Goal: Task Accomplishment & Management: Complete application form

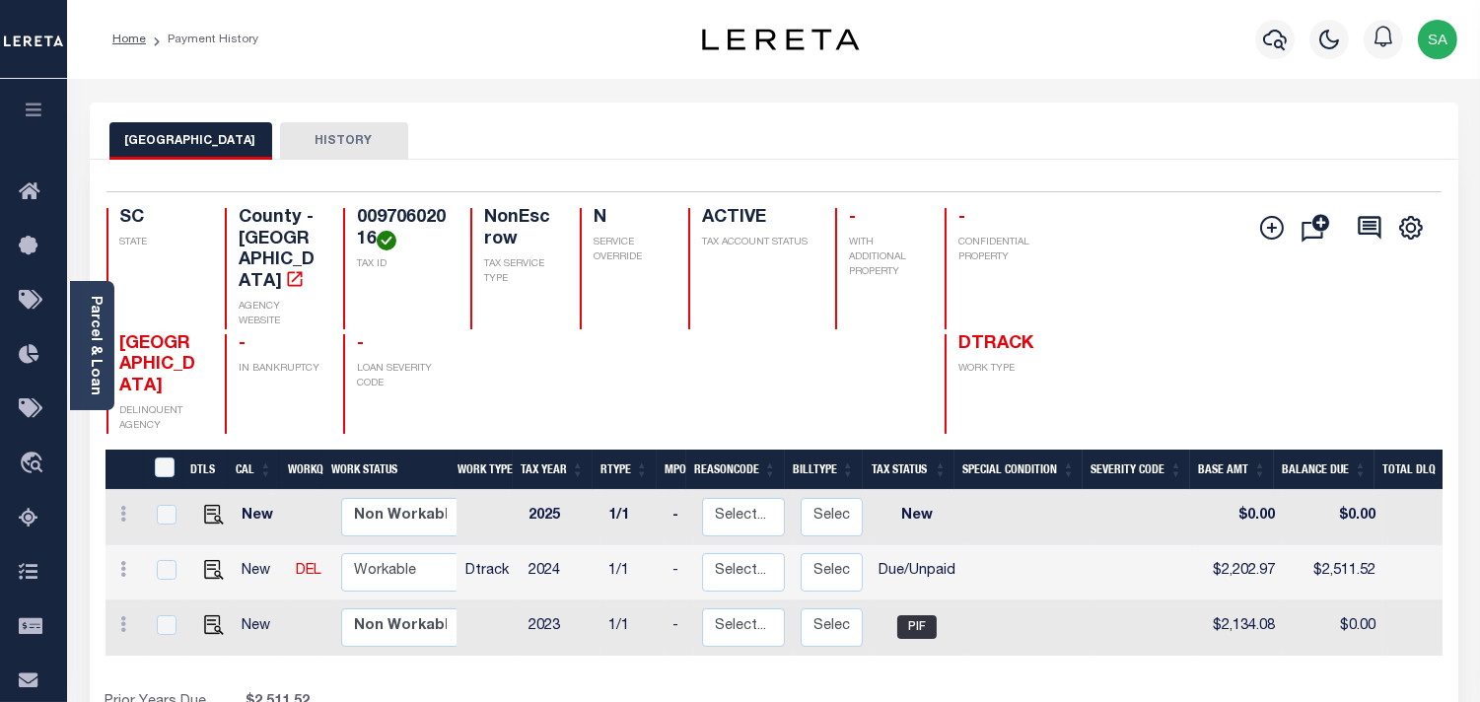
scroll to position [0, 309]
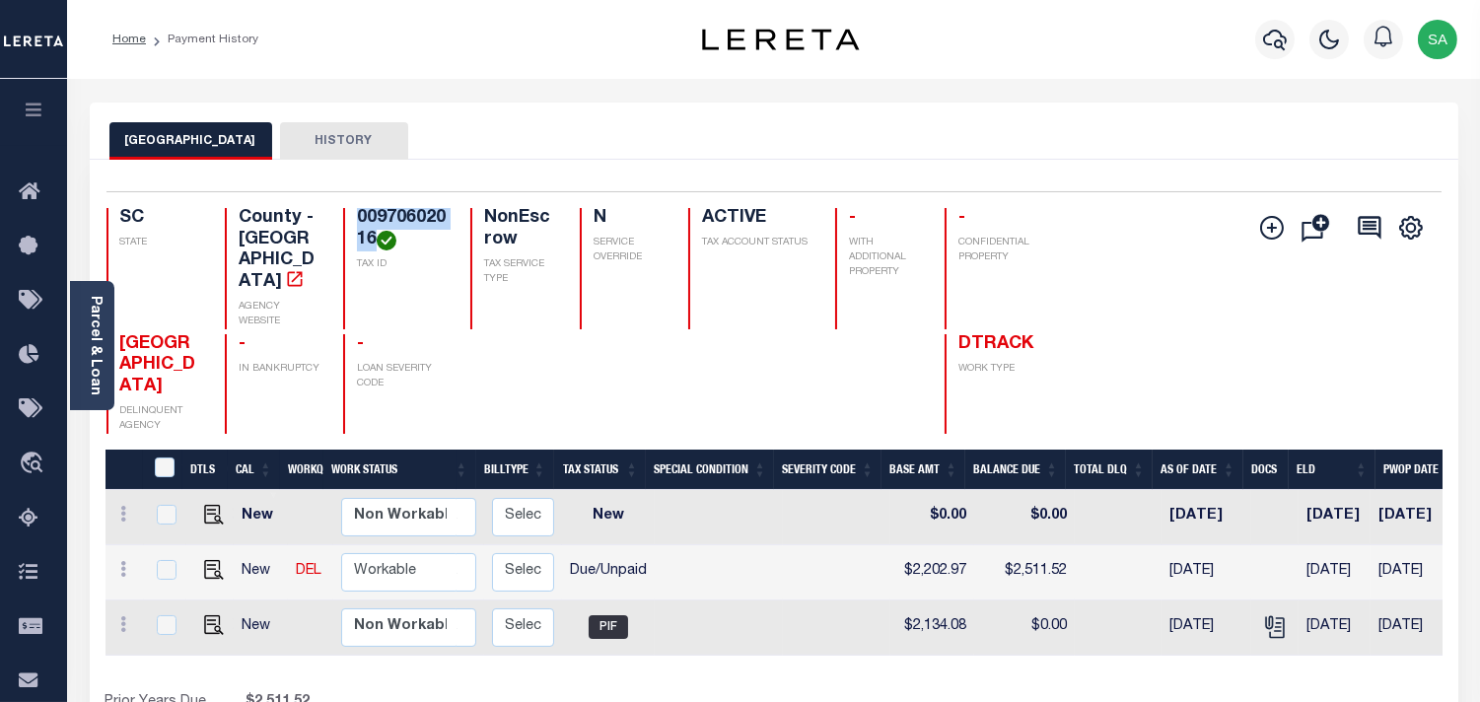
drag, startPoint x: 322, startPoint y: 210, endPoint x: 361, endPoint y: 231, distance: 43.7
click at [361, 231] on h4 "00970602016" at bounding box center [402, 229] width 91 height 42
copy h4 "00970602016"
click at [392, 213] on h4 "00970602016" at bounding box center [402, 229] width 91 height 42
click at [215, 563] on img "" at bounding box center [214, 570] width 20 height 20
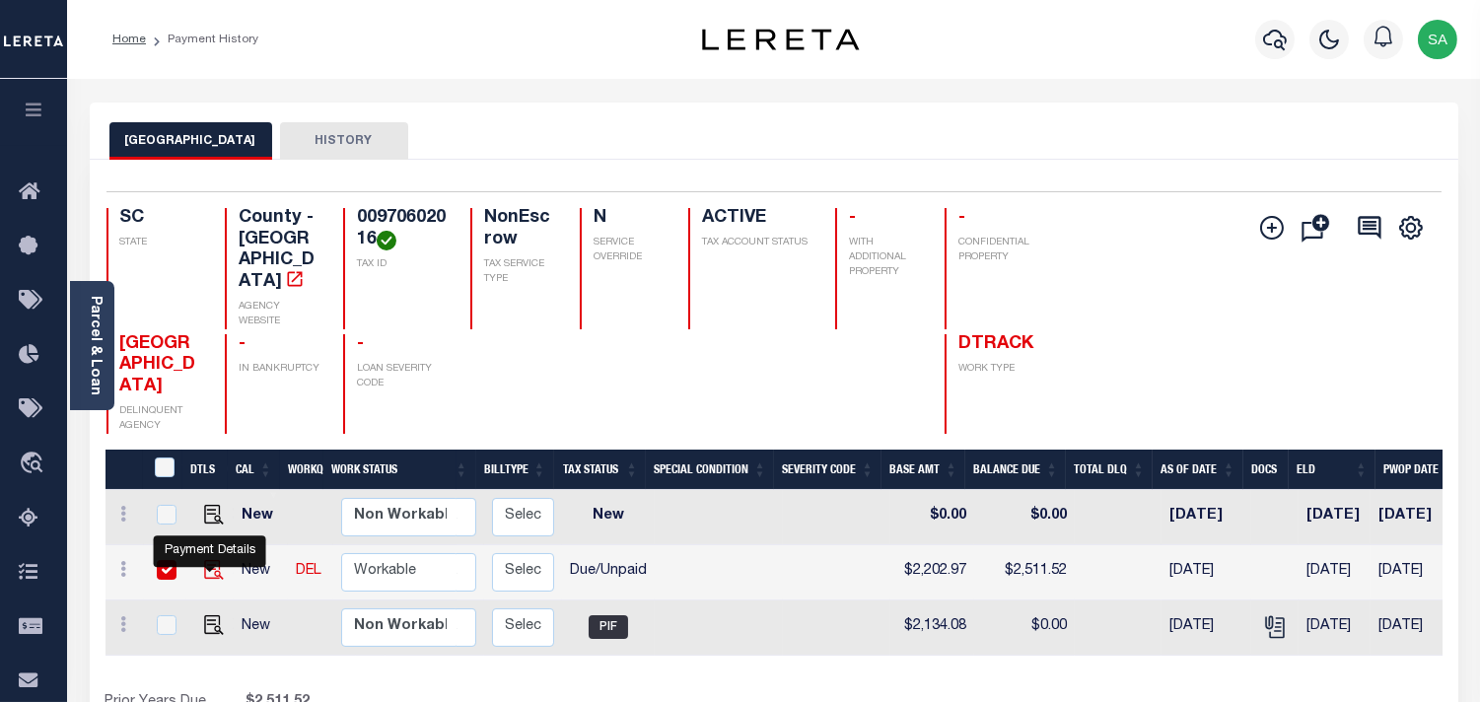
checkbox input "true"
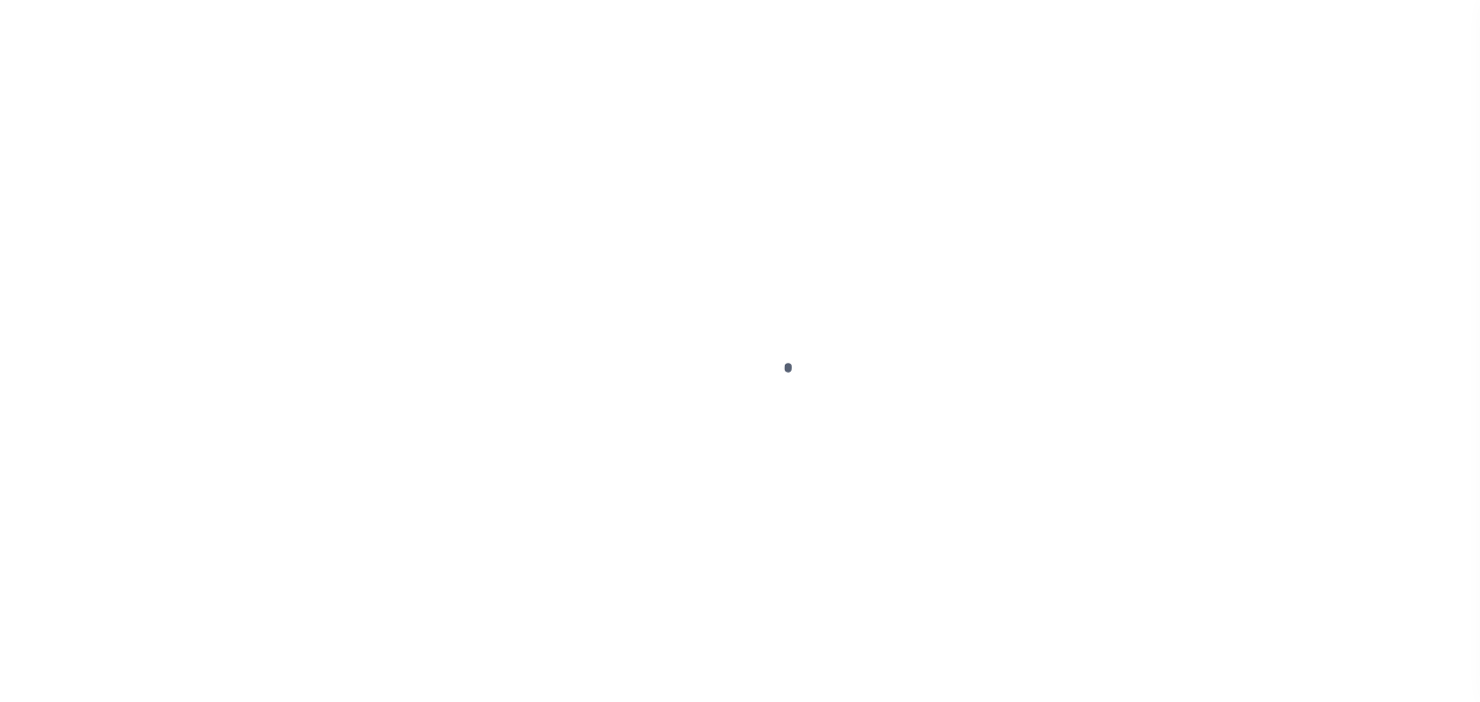
checkbox input "false"
type input "[DATE]"
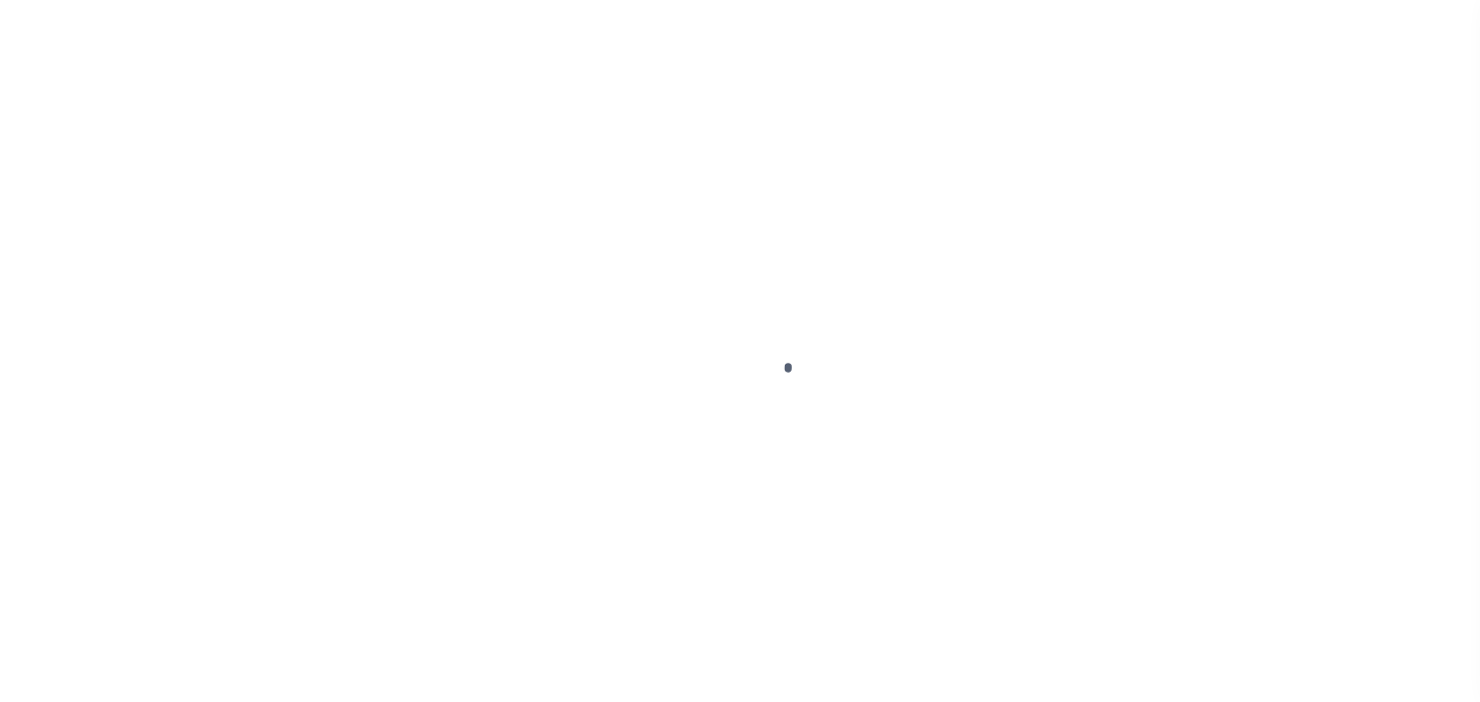
select select "DUE"
type input "$2,202.97"
type input "$308.55"
type input "$0"
type input "$2,511.52"
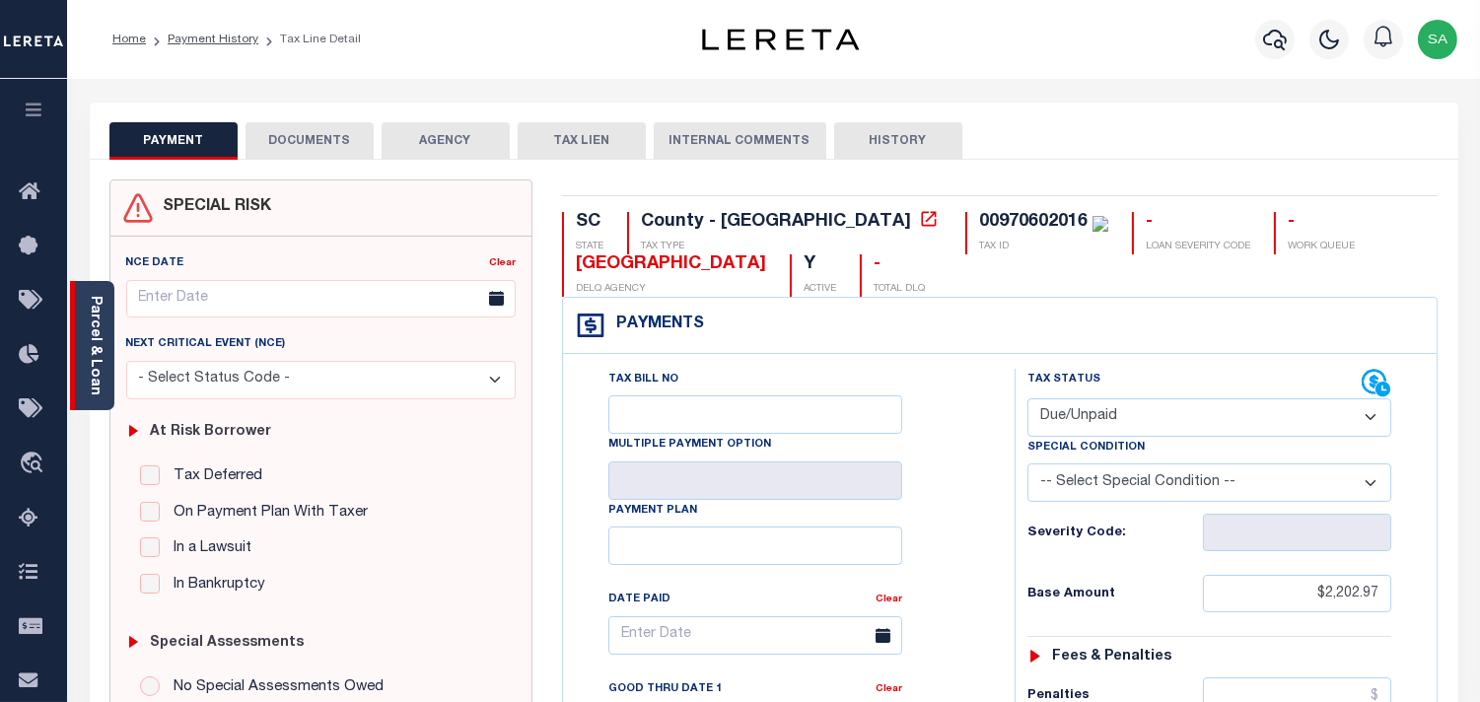
click at [99, 361] on link "Parcel & Loan" at bounding box center [95, 346] width 14 height 100
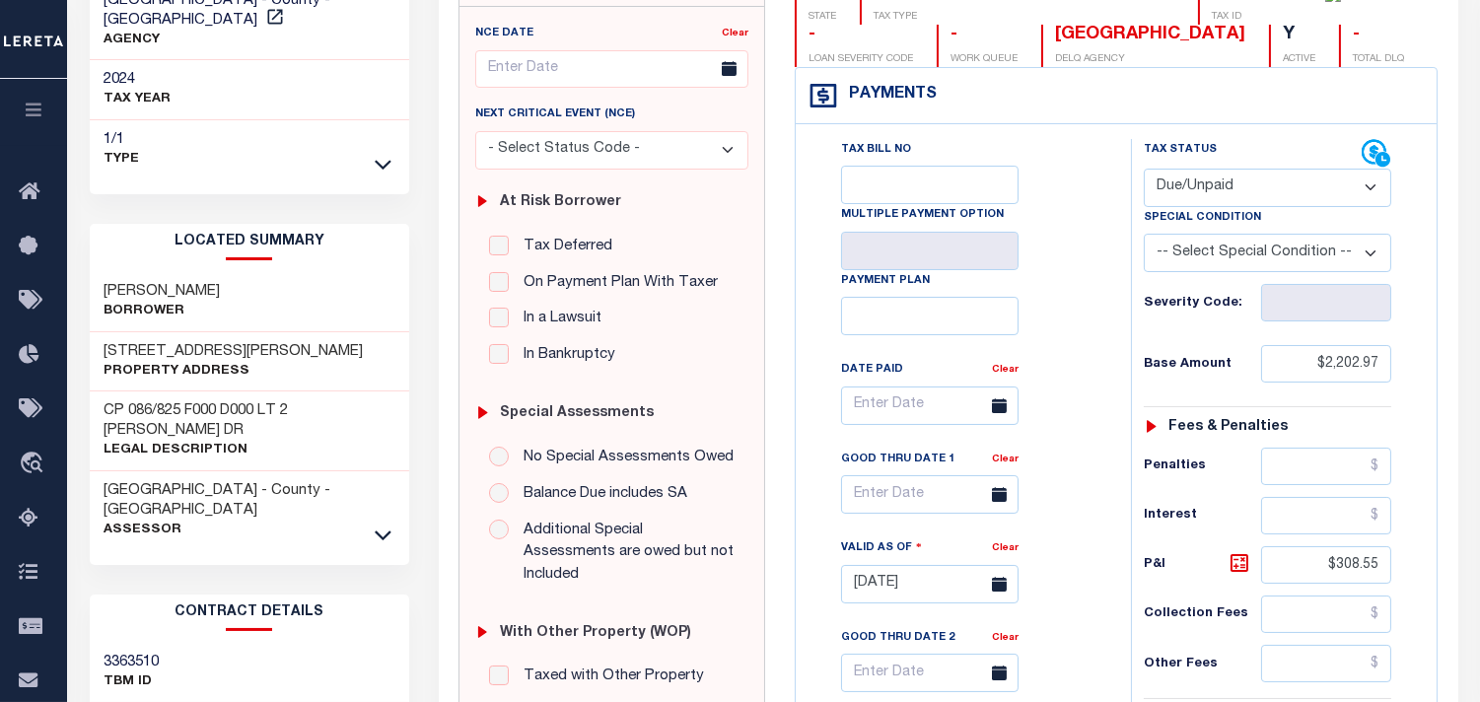
scroll to position [328, 0]
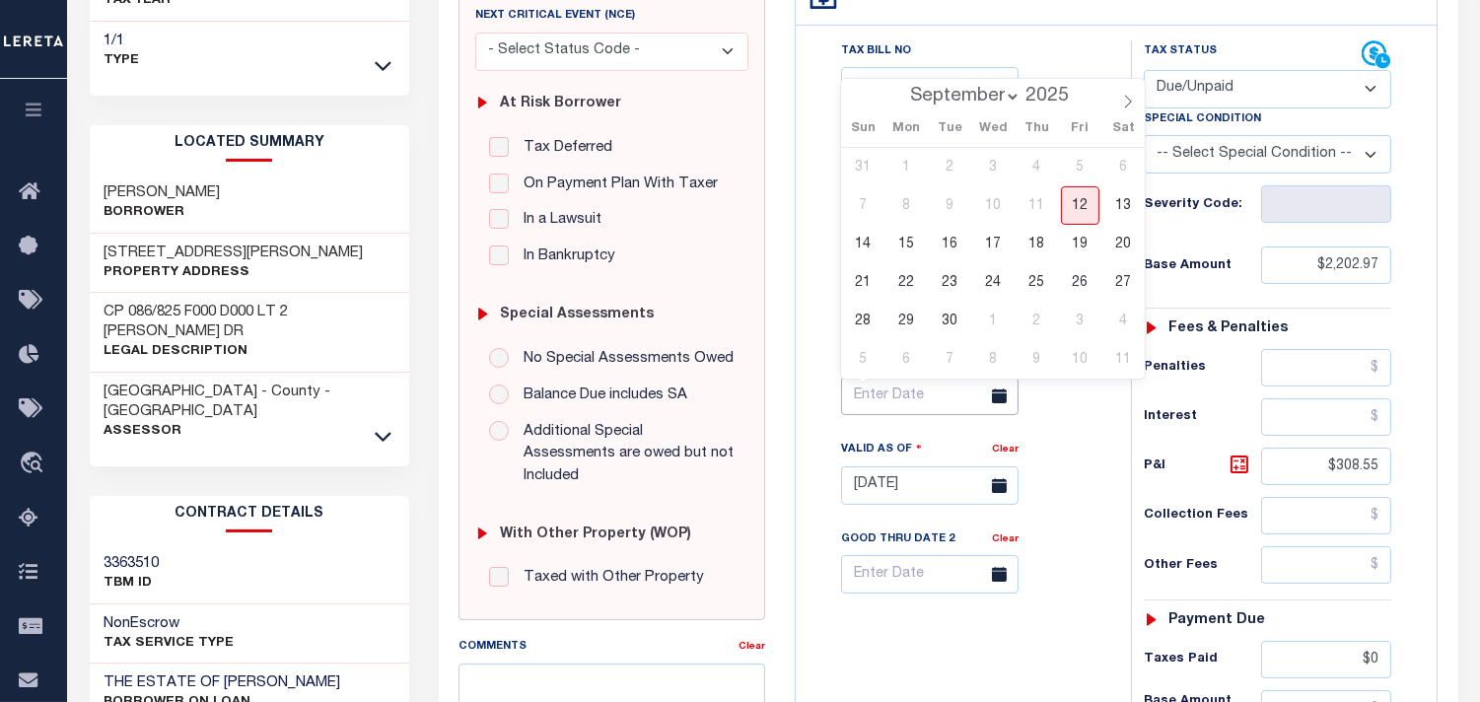
click at [917, 402] on input "text" at bounding box center [930, 396] width 178 height 38
click at [952, 325] on span "30" at bounding box center [950, 321] width 38 height 38
type input "[DATE]"
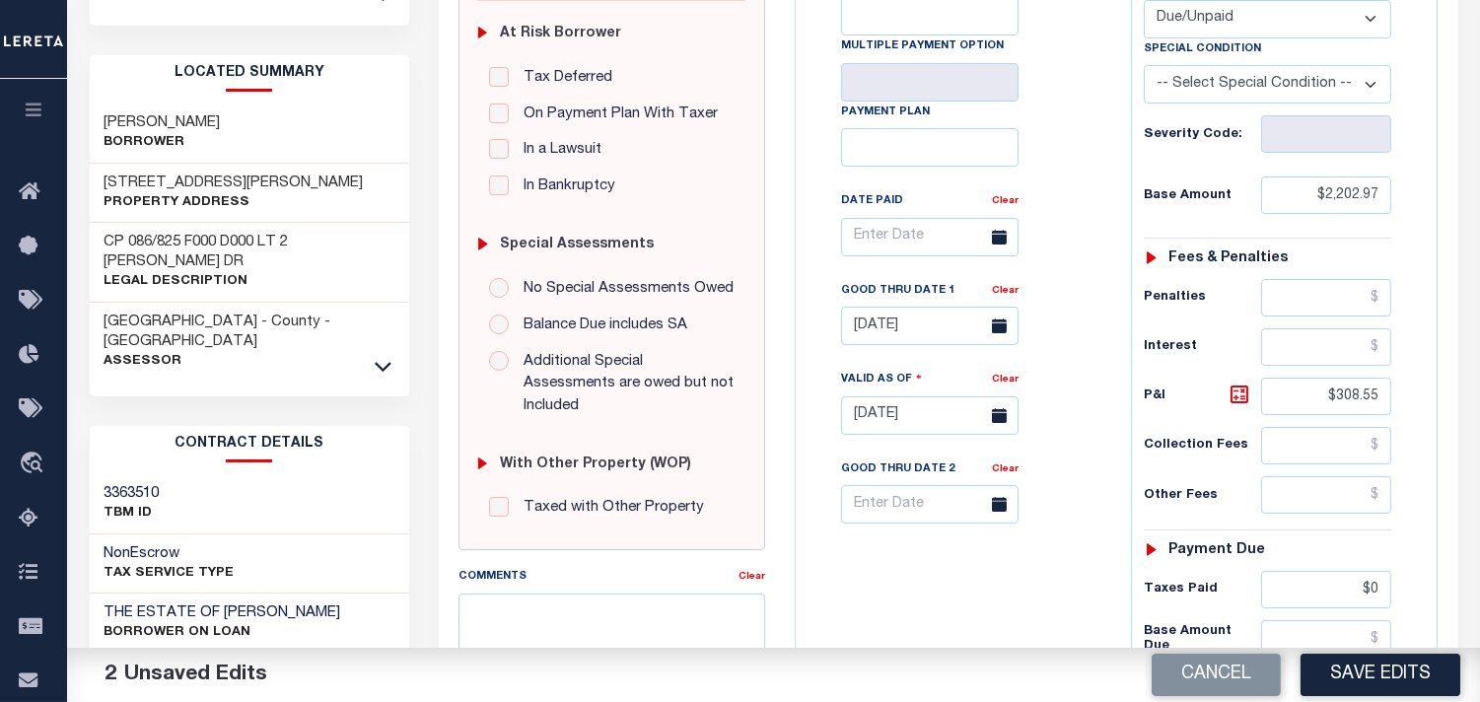
scroll to position [657, 0]
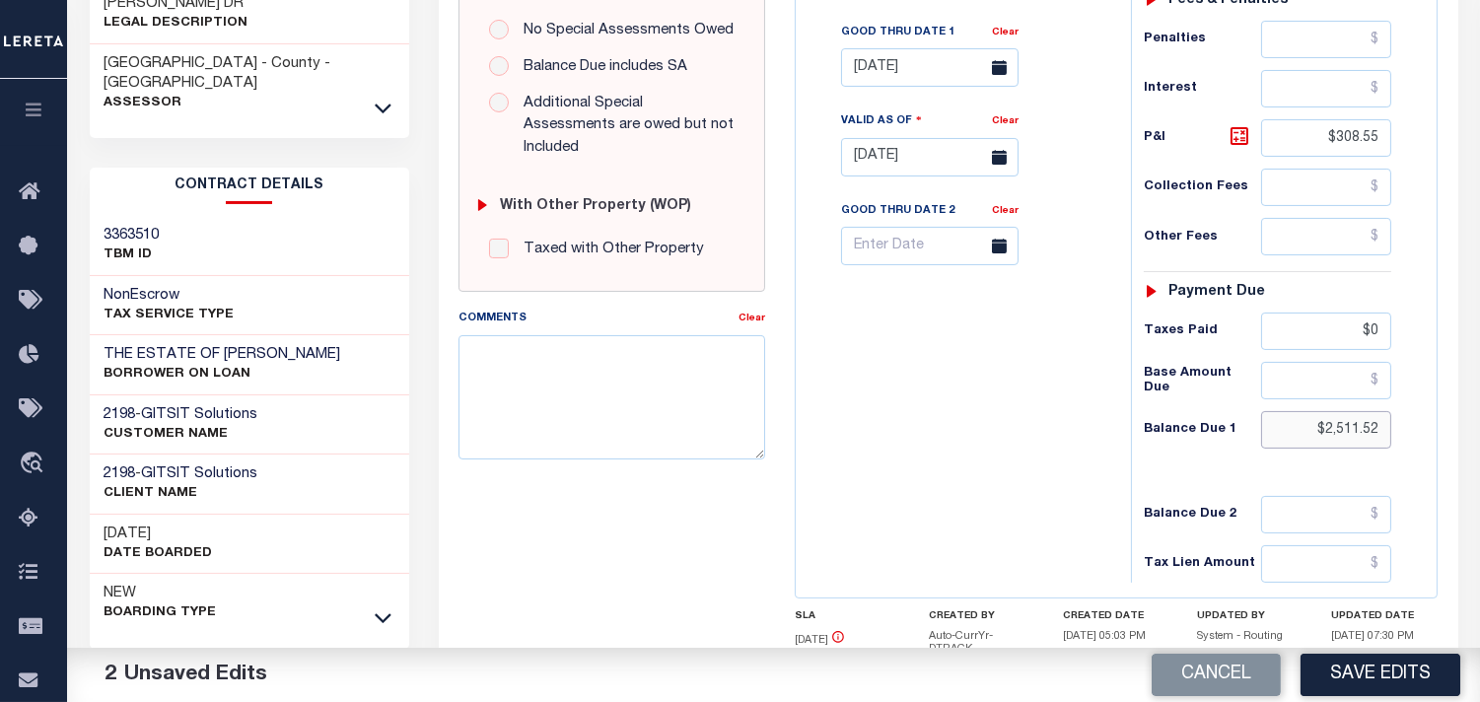
drag, startPoint x: 1300, startPoint y: 432, endPoint x: 1430, endPoint y: 449, distance: 131.2
click at [1430, 449] on div "Tax Status Status" at bounding box center [1274, 147] width 316 height 871
paste input "text"
type input "$2,511.52"
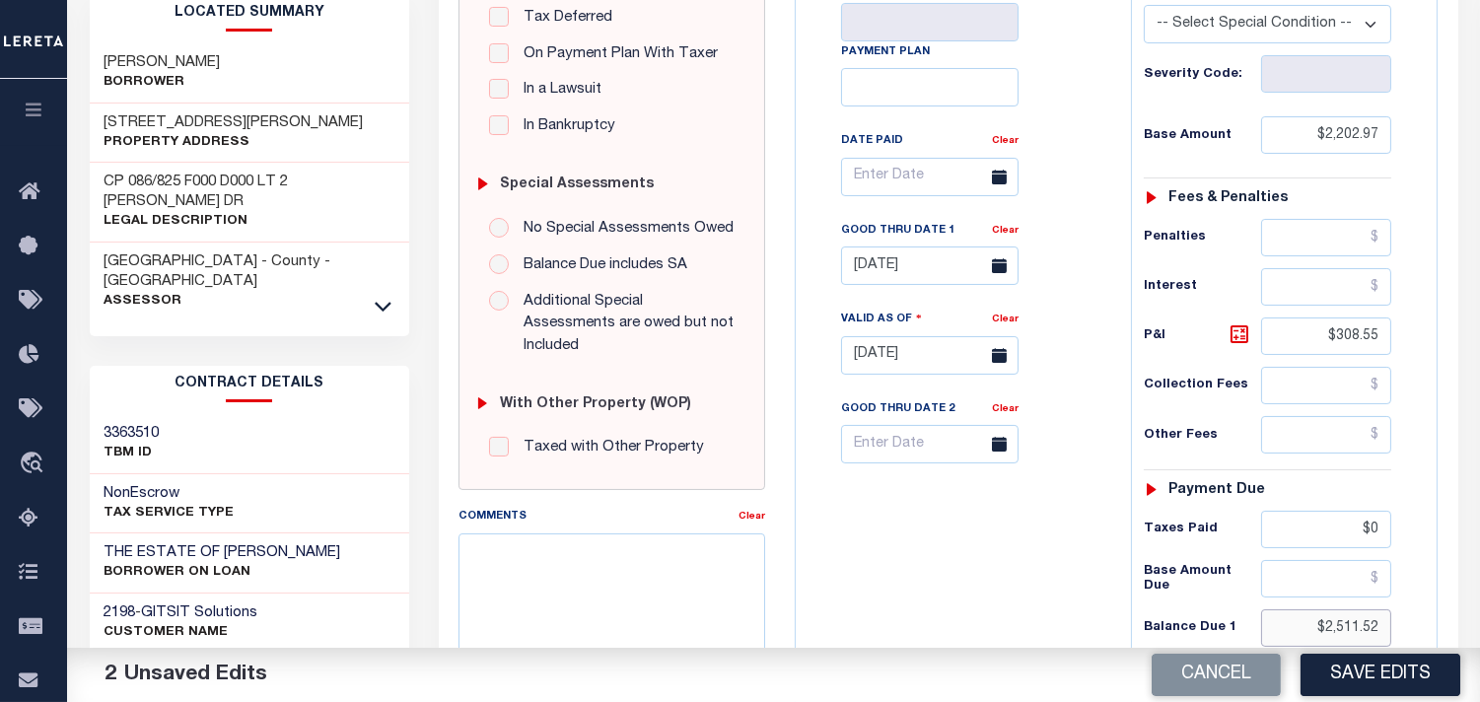
scroll to position [438, 0]
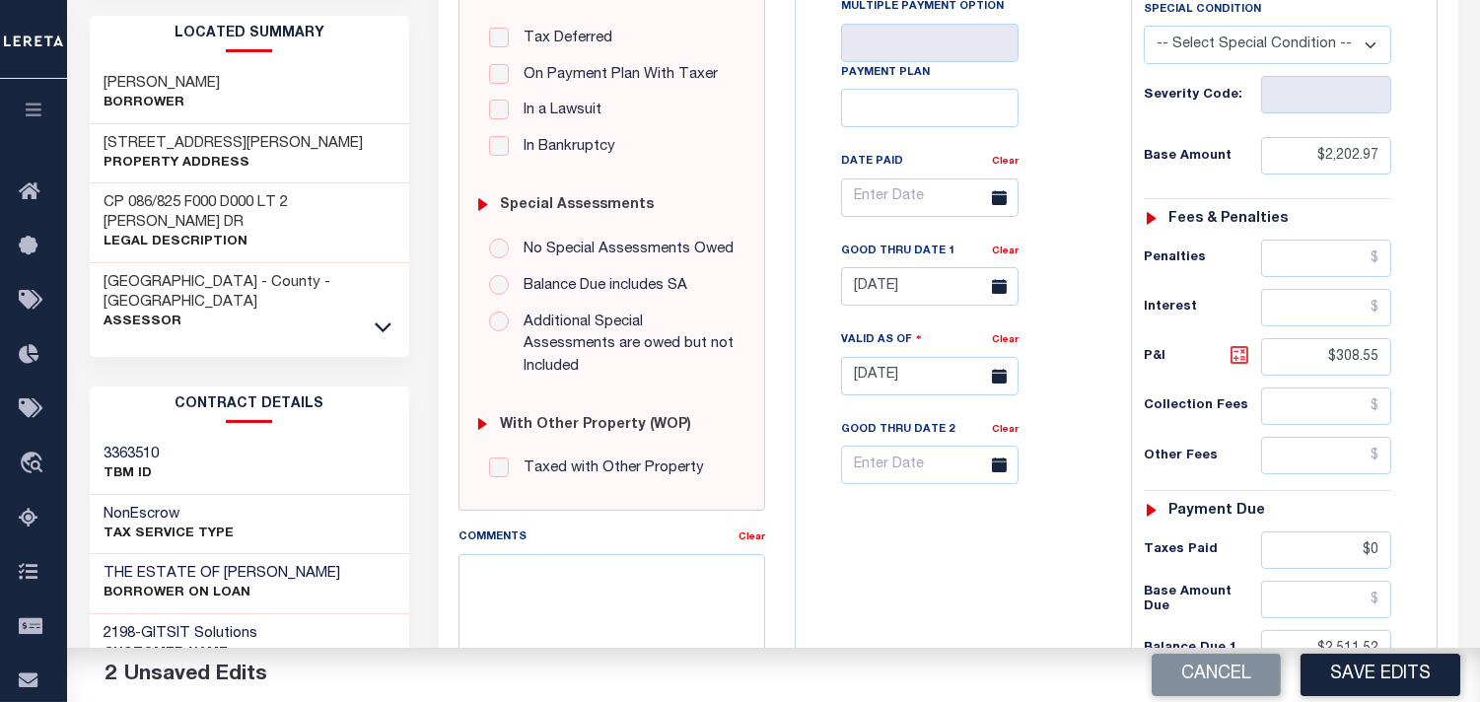
click at [1238, 356] on icon at bounding box center [1240, 355] width 12 height 12
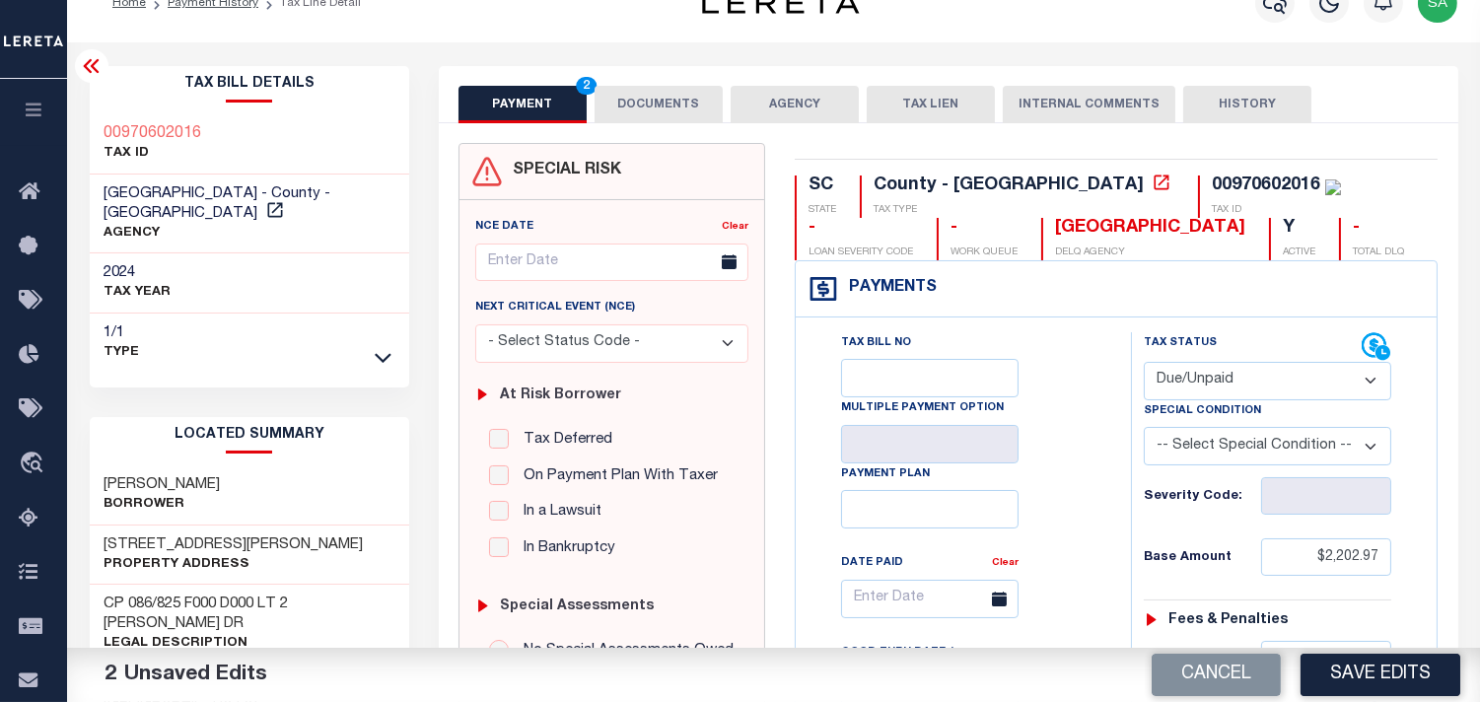
scroll to position [0, 0]
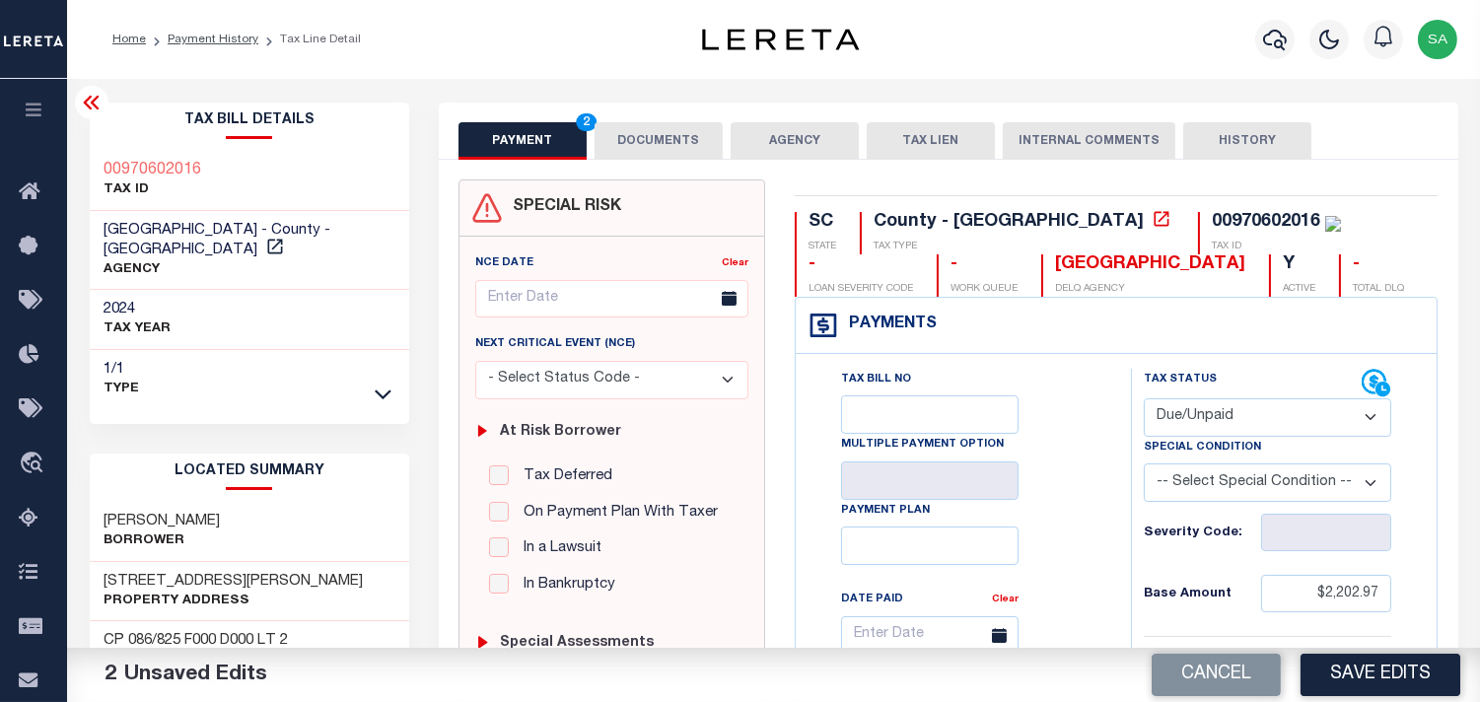
click at [645, 142] on button "DOCUMENTS" at bounding box center [659, 140] width 128 height 37
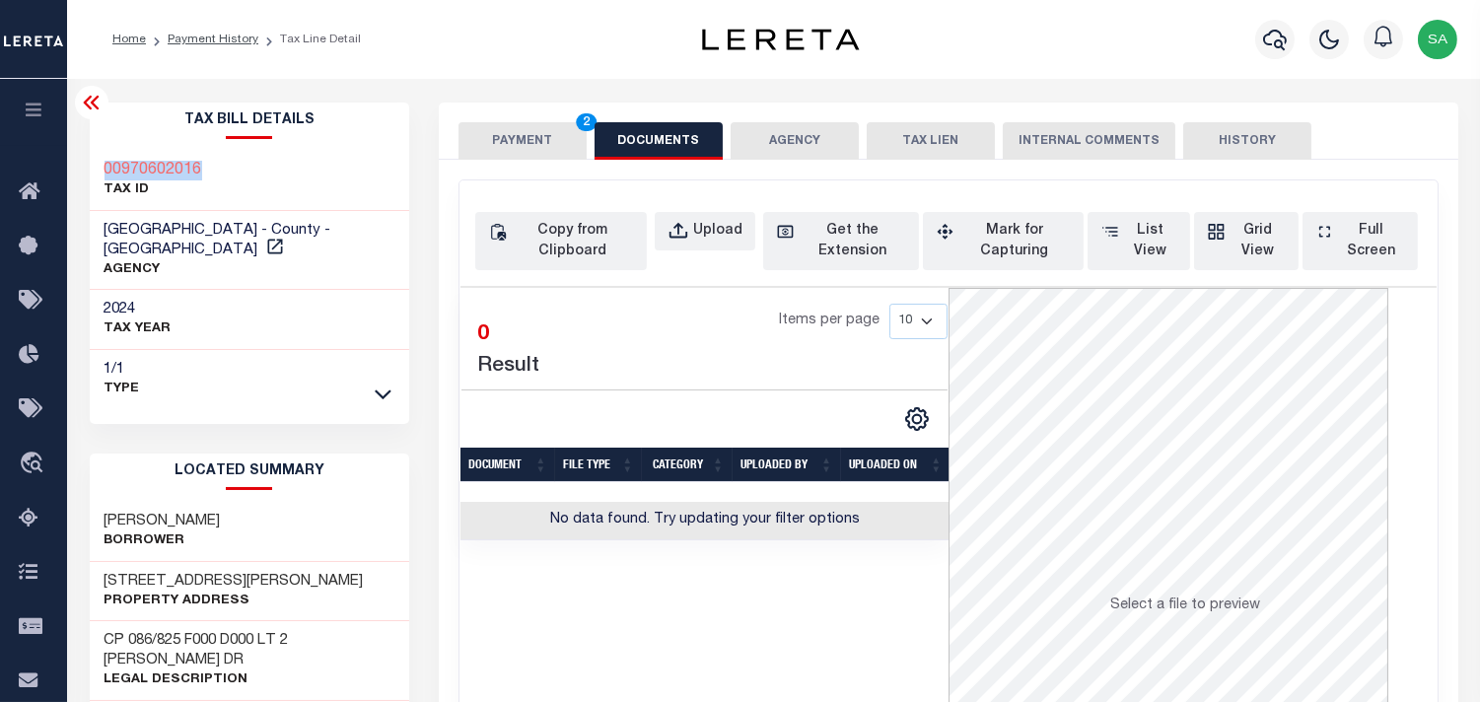
drag, startPoint x: 256, startPoint y: 160, endPoint x: 93, endPoint y: 169, distance: 163.9
click at [93, 169] on div "00970602016 TAX ID" at bounding box center [250, 181] width 321 height 60
copy h3 "00970602016"
click at [703, 235] on div "Upload" at bounding box center [717, 232] width 49 height 22
select select "POP"
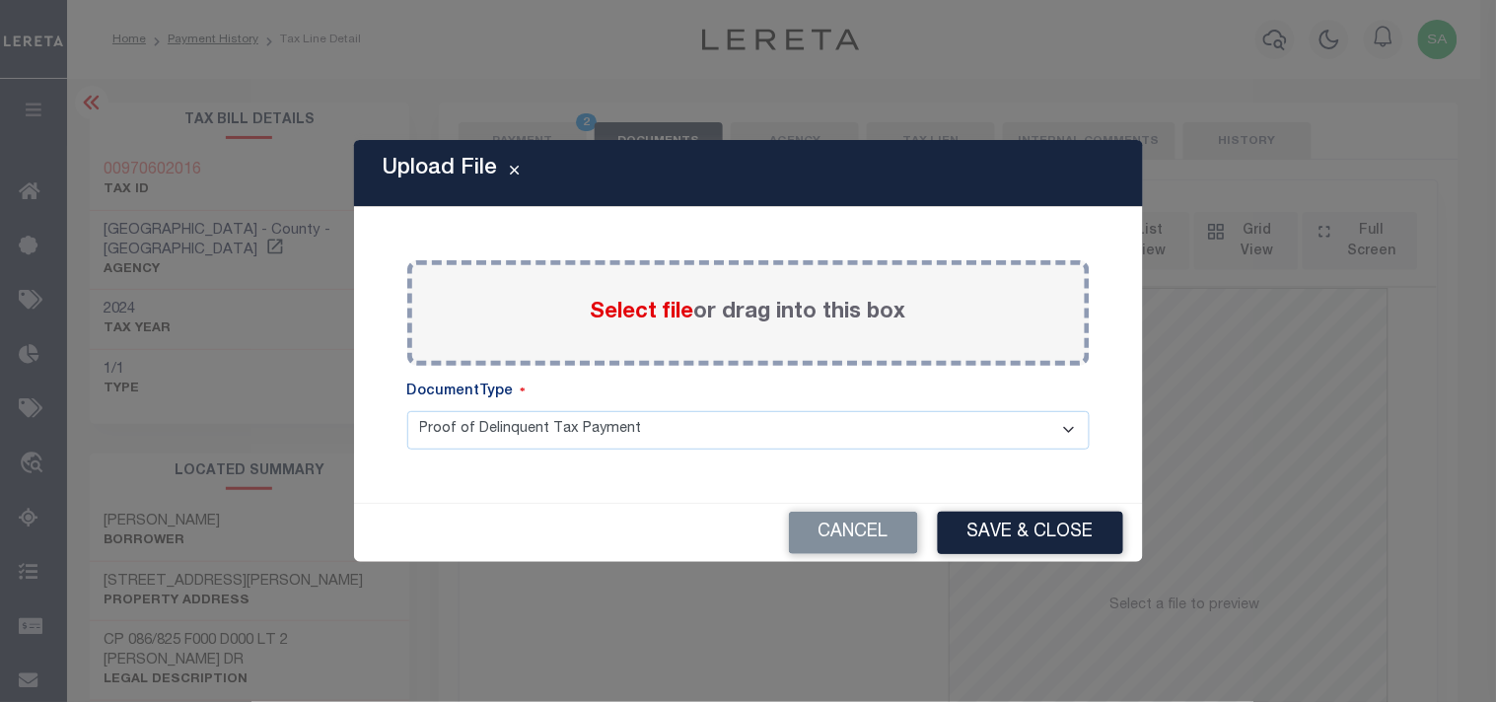
click at [595, 326] on label "Select file or drag into this box" at bounding box center [749, 313] width 316 height 33
click at [0, 0] on input "Select file or drag into this box" at bounding box center [0, 0] width 0 height 0
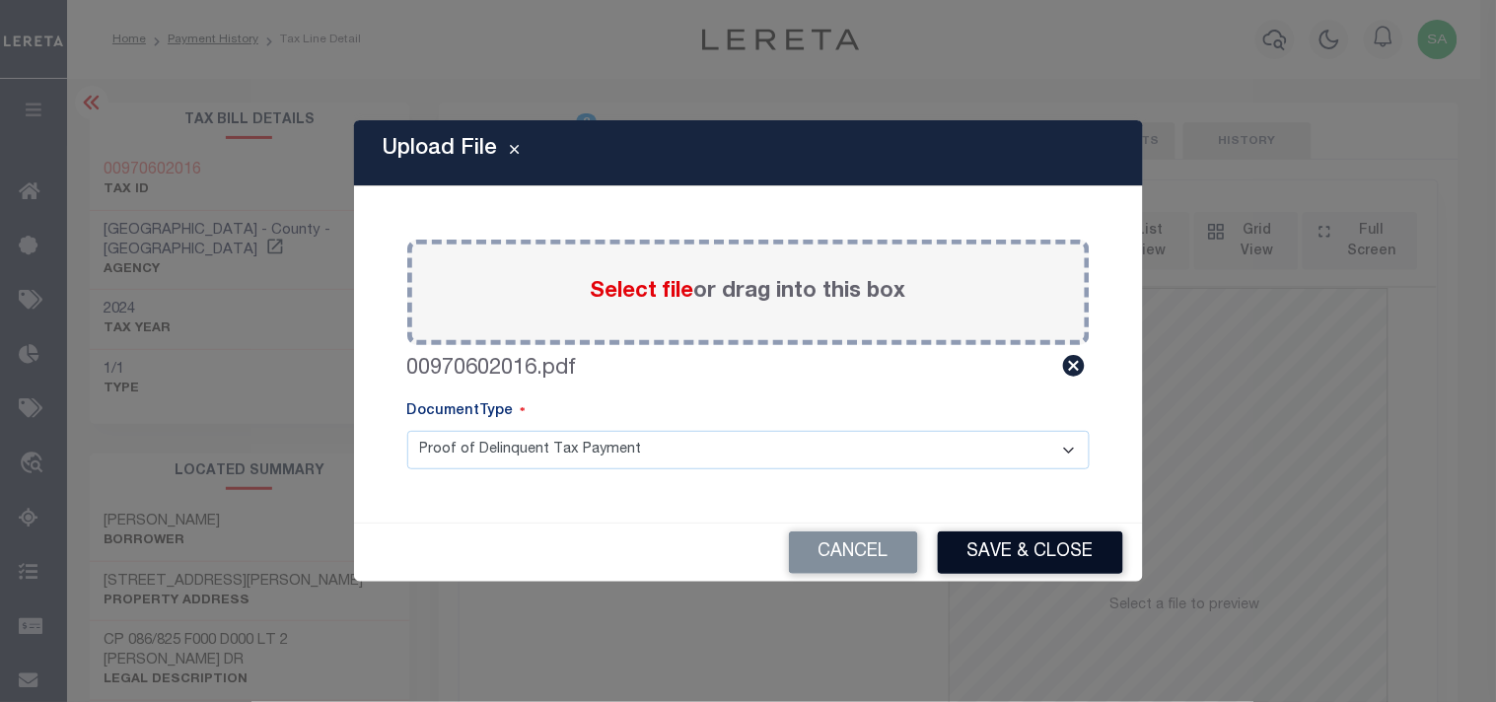
click at [1019, 543] on button "Save & Close" at bounding box center [1030, 553] width 185 height 42
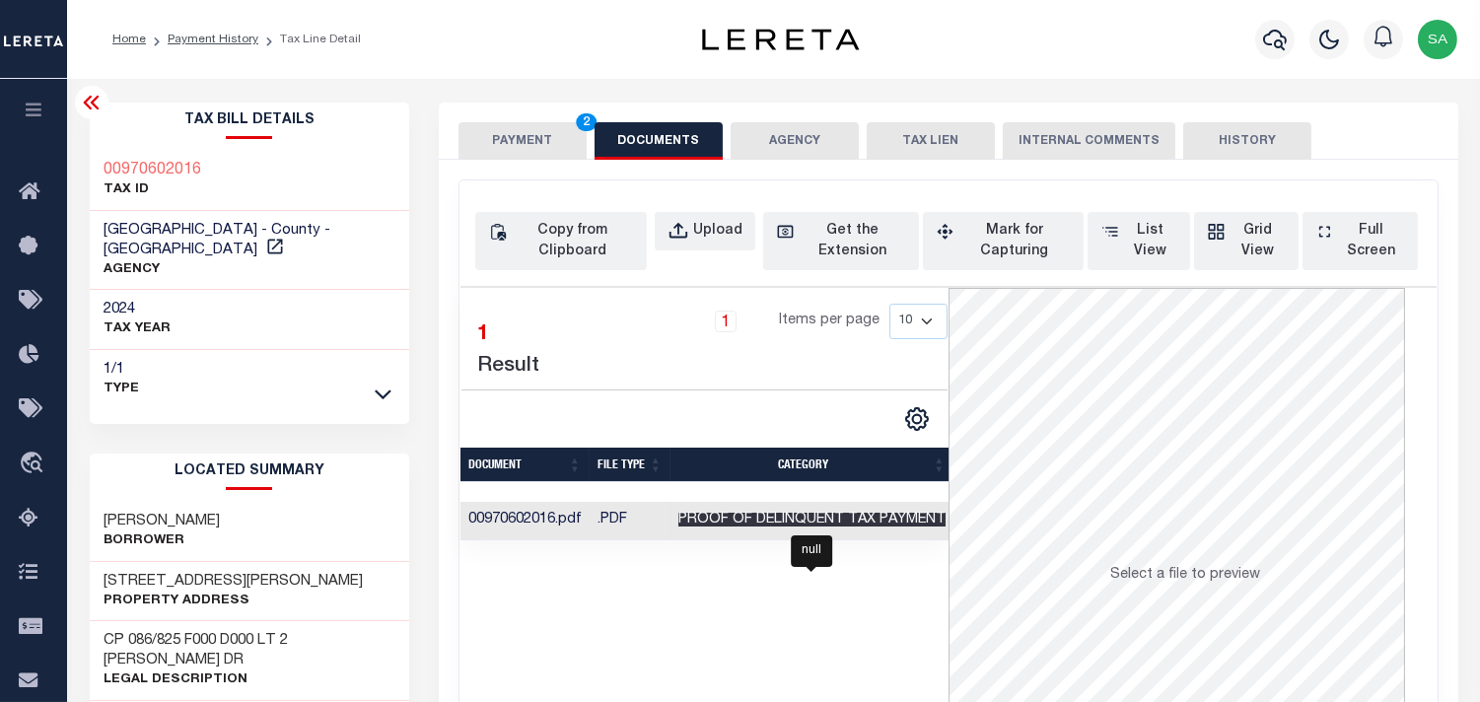
click at [751, 519] on span "Proof of Delinquent Tax Payment" at bounding box center [811, 520] width 267 height 14
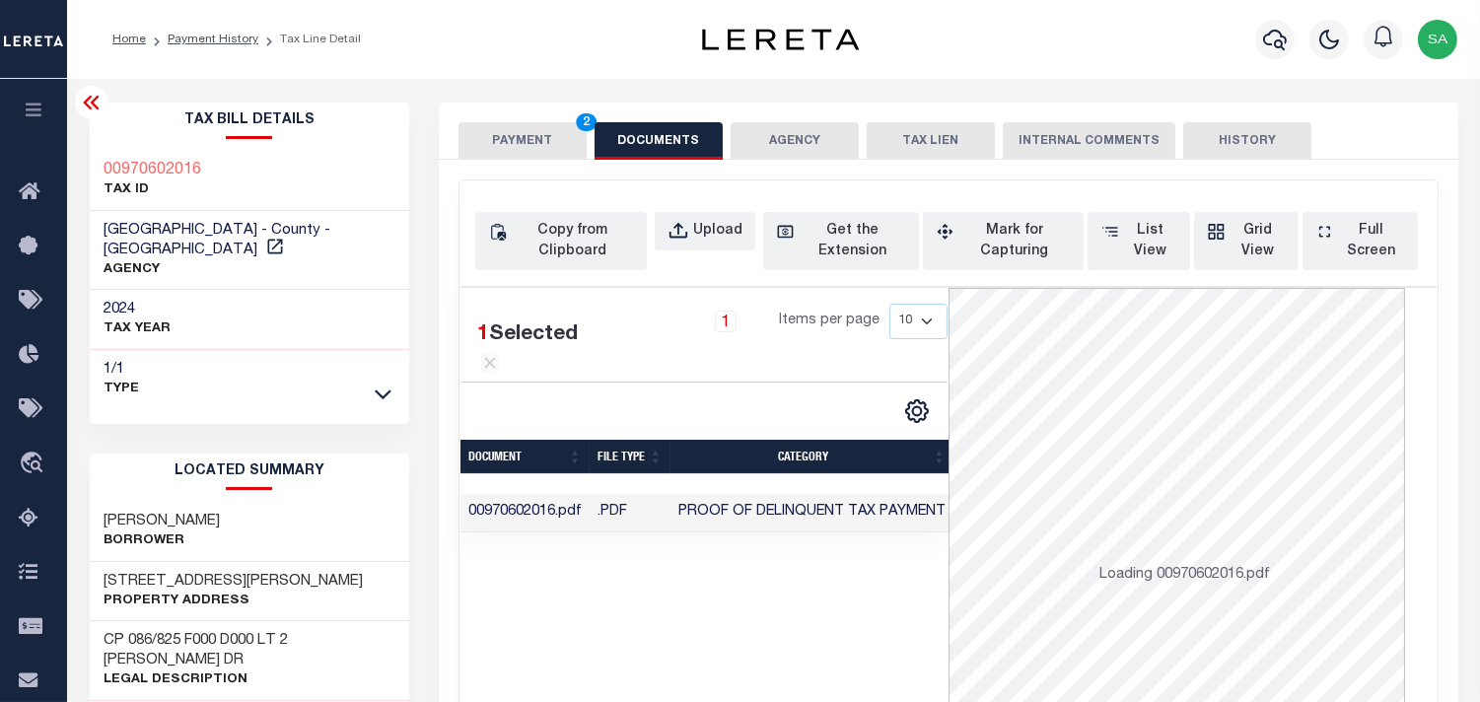
click at [550, 151] on button "PAYMENT 2" at bounding box center [523, 140] width 128 height 37
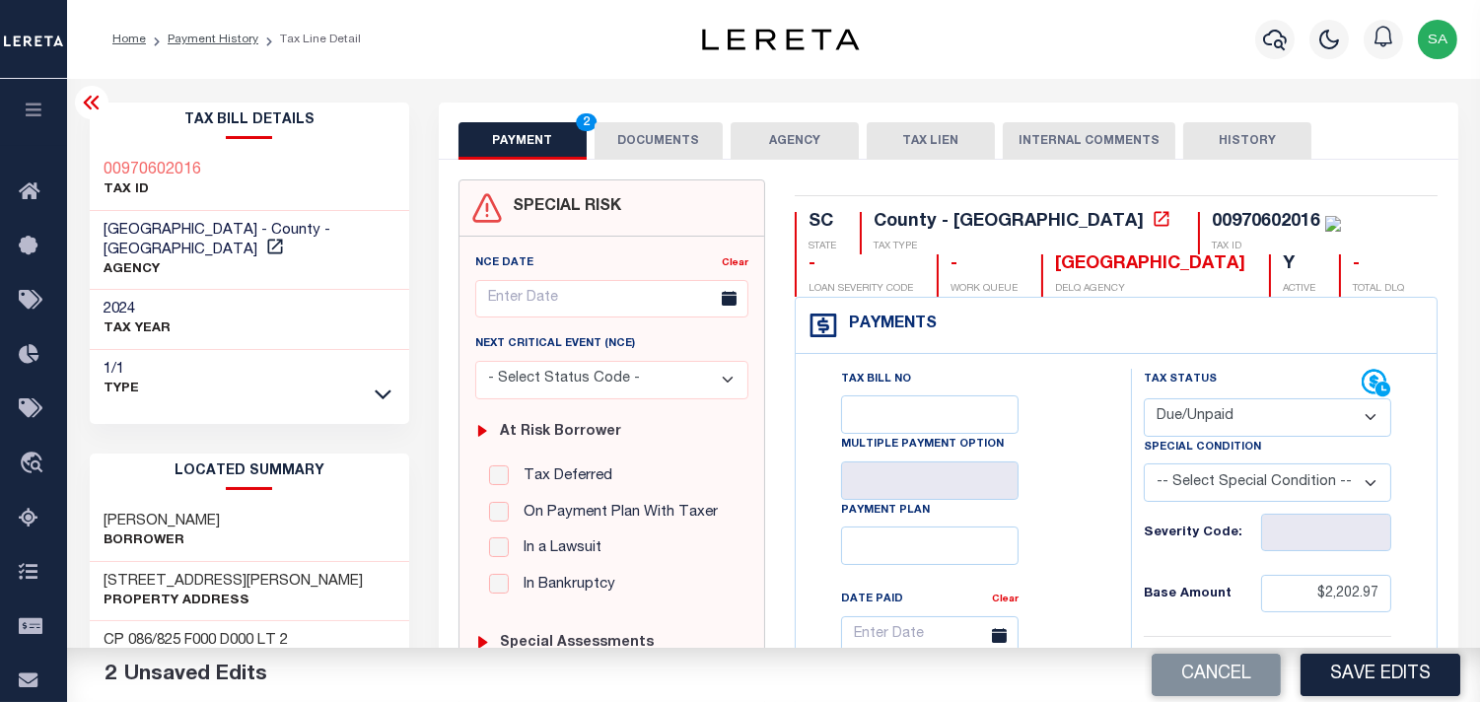
click at [669, 141] on button "DOCUMENTS" at bounding box center [659, 140] width 128 height 37
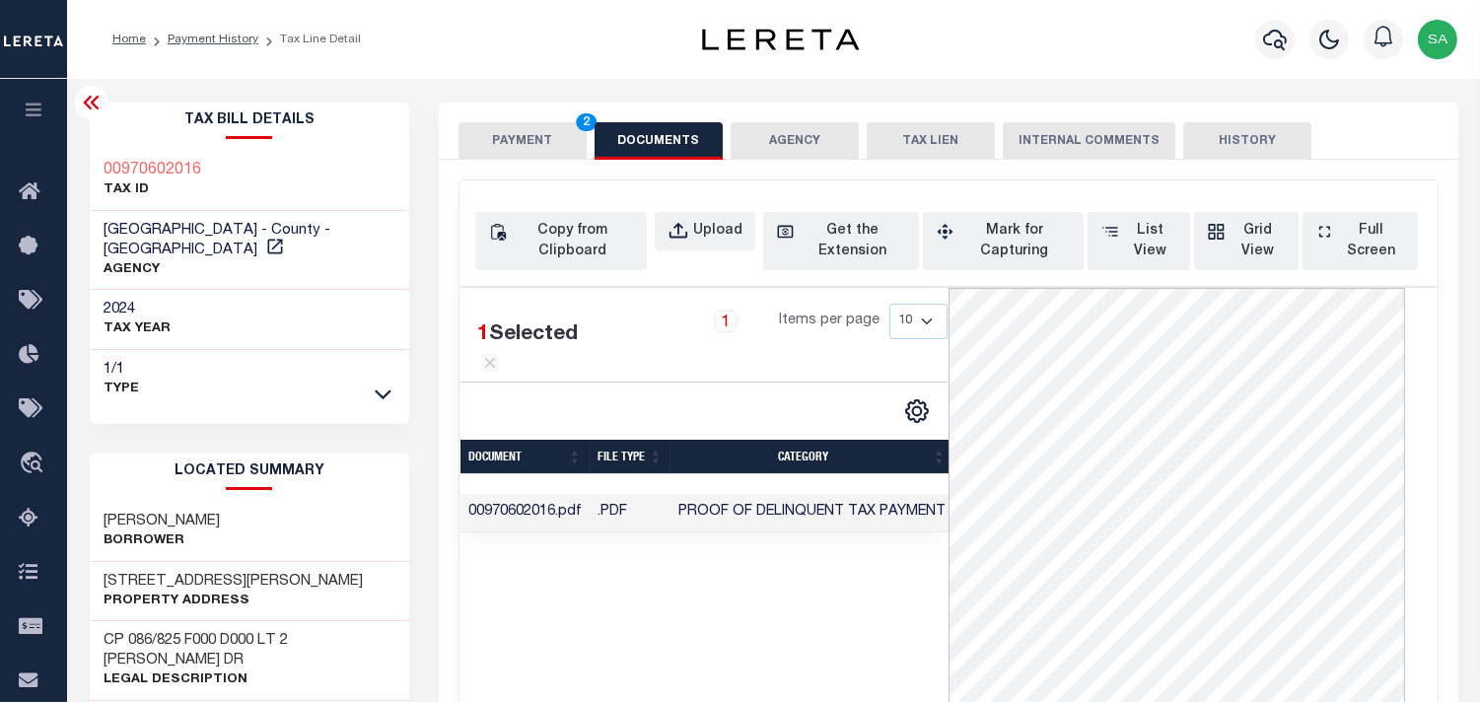
click at [567, 141] on button "PAYMENT 2" at bounding box center [523, 140] width 128 height 37
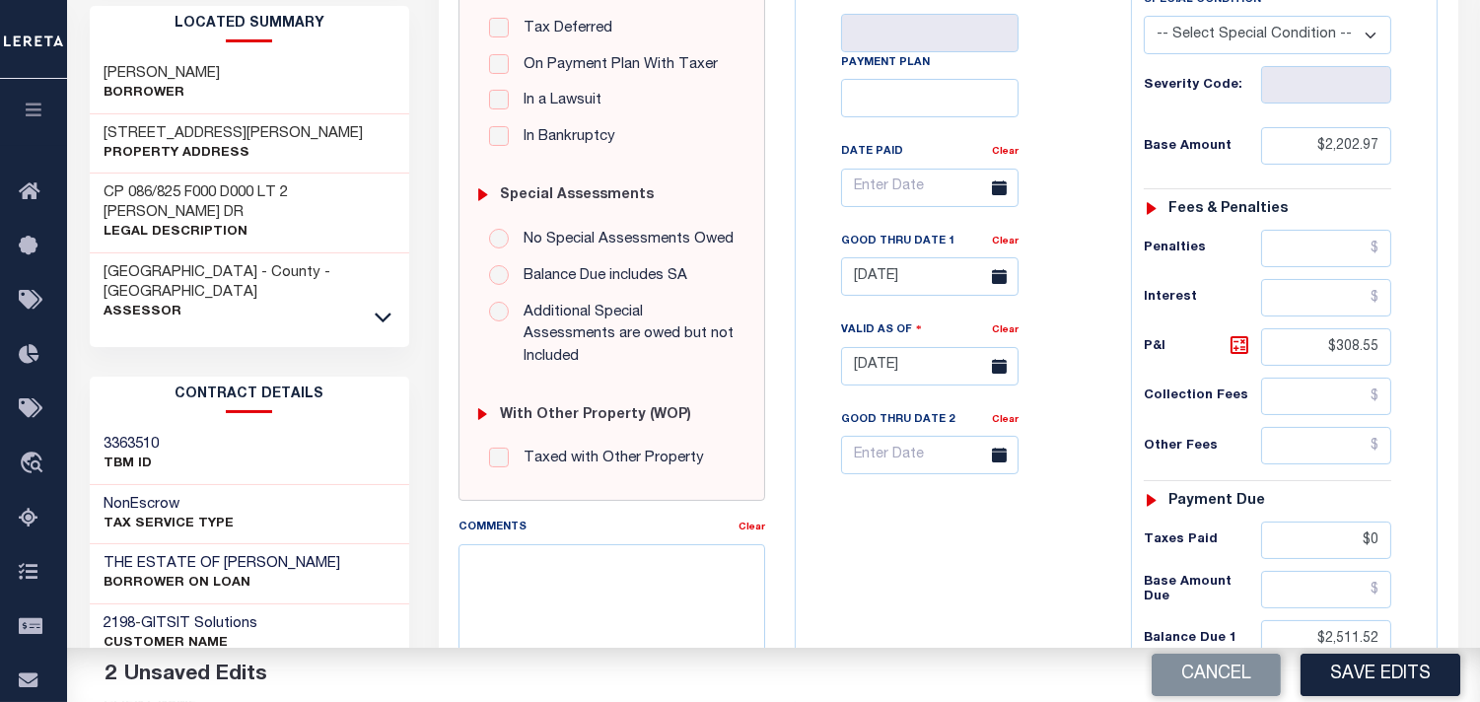
scroll to position [657, 0]
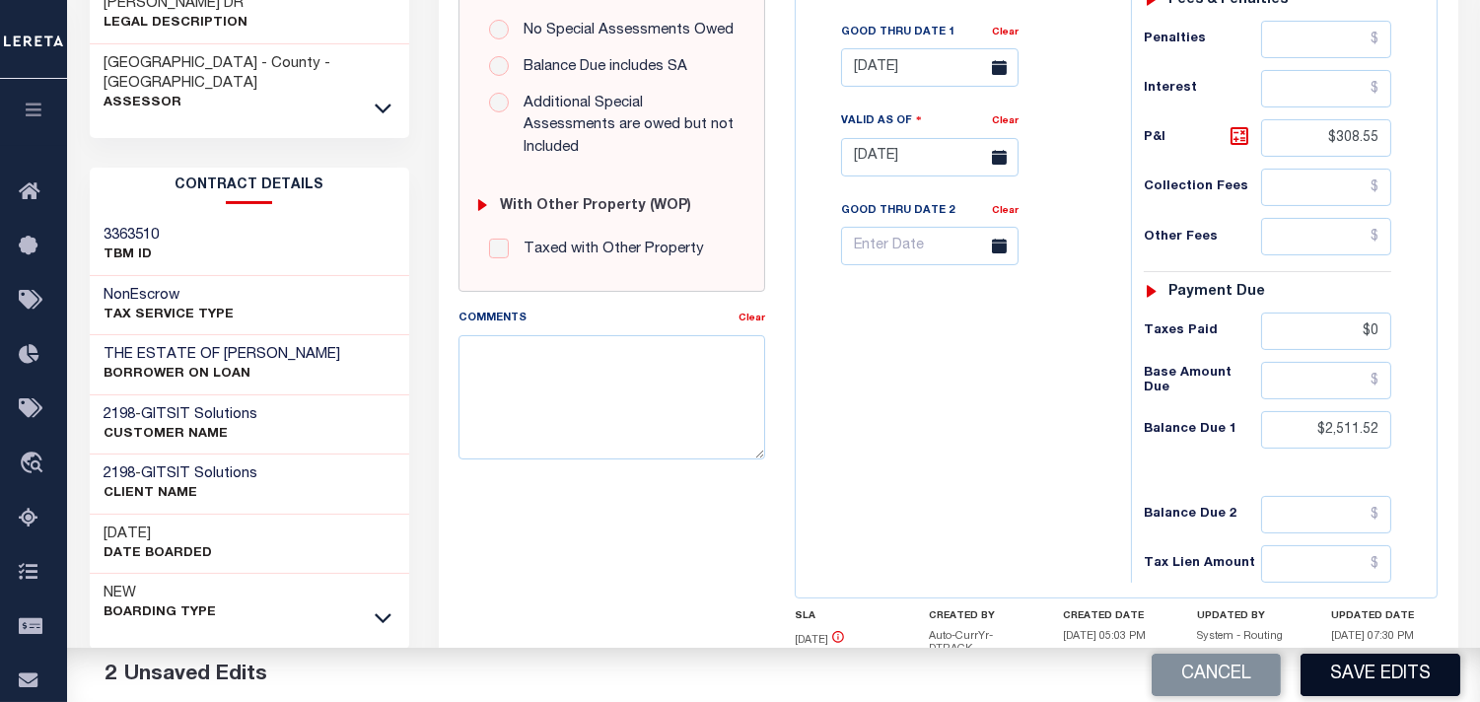
click at [1362, 672] on button "Save Edits" at bounding box center [1381, 675] width 160 height 42
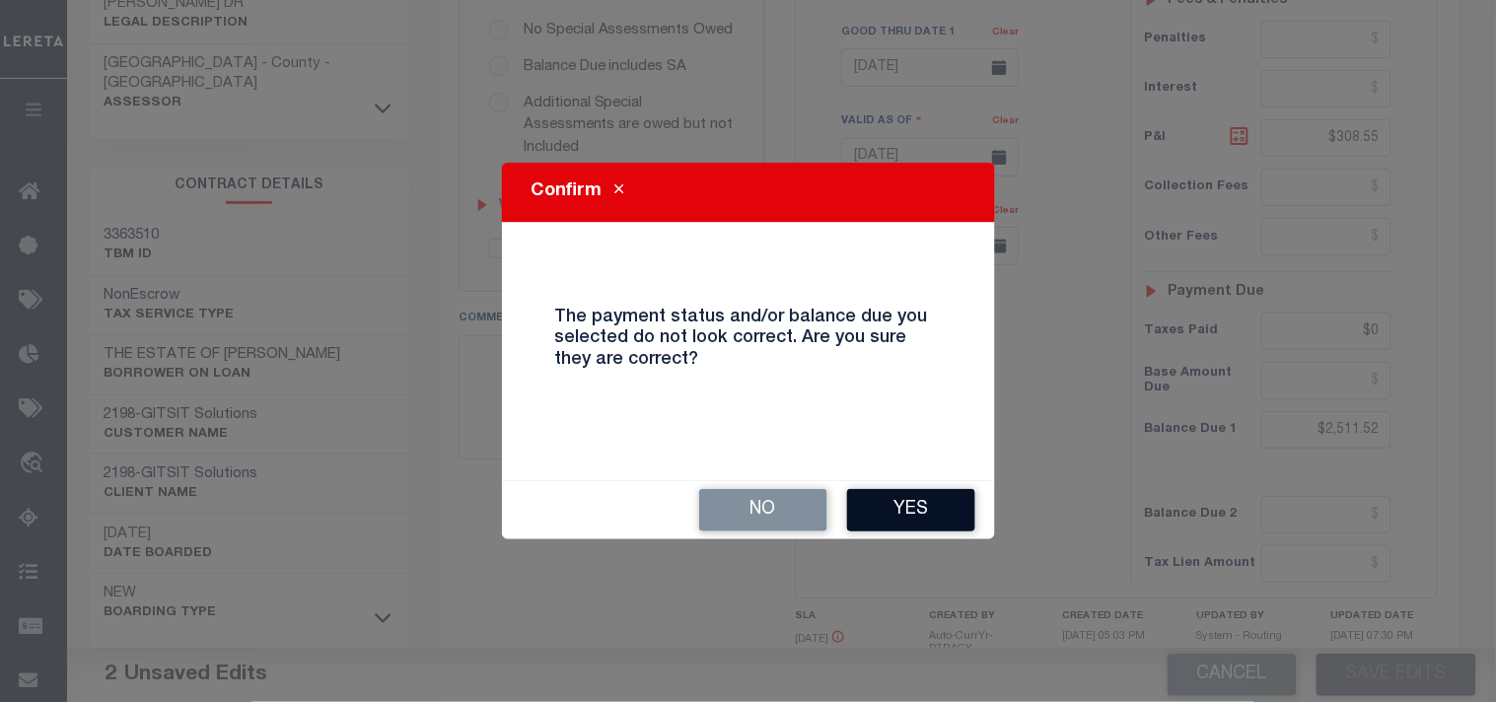
click at [903, 507] on button "Yes" at bounding box center [911, 510] width 128 height 42
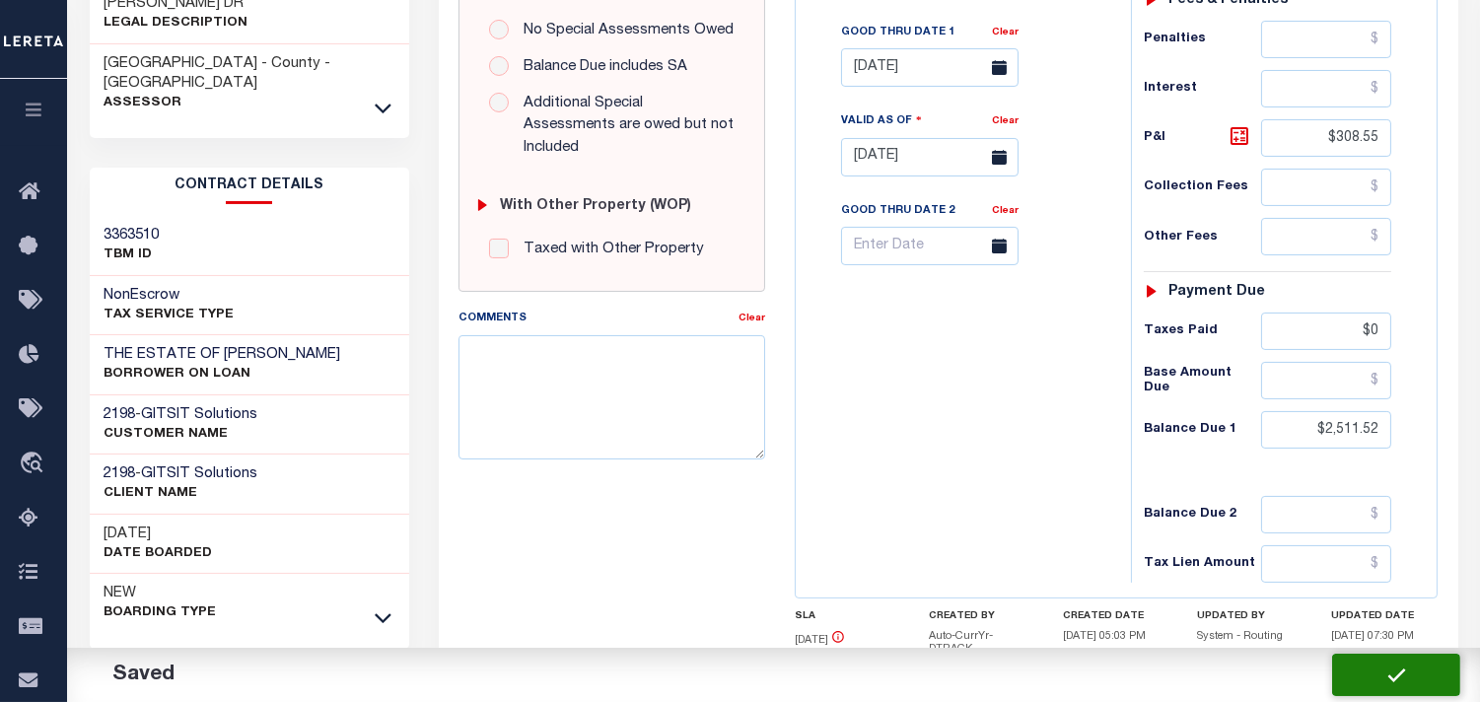
checkbox input "false"
type input "$2,202.97"
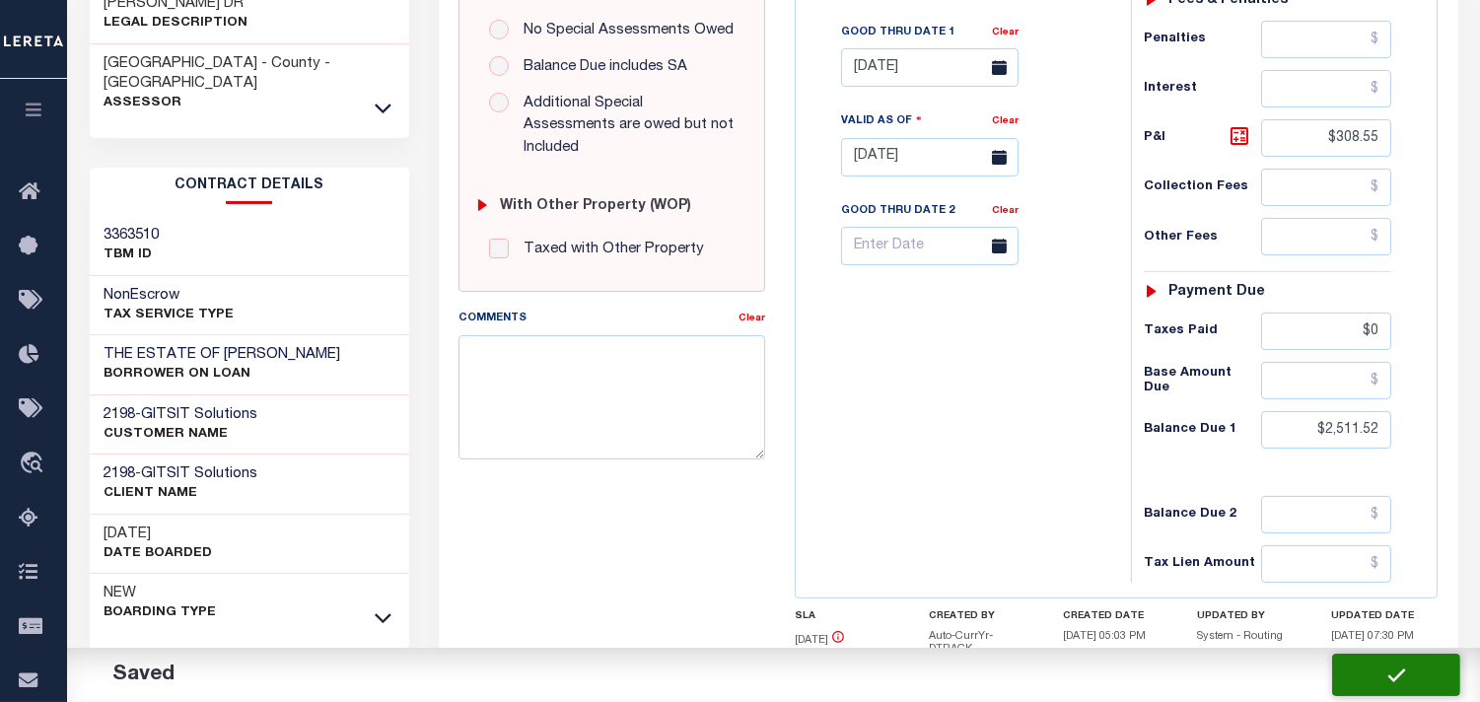
type input "$308.55"
type input "$0"
type input "$2,511.52"
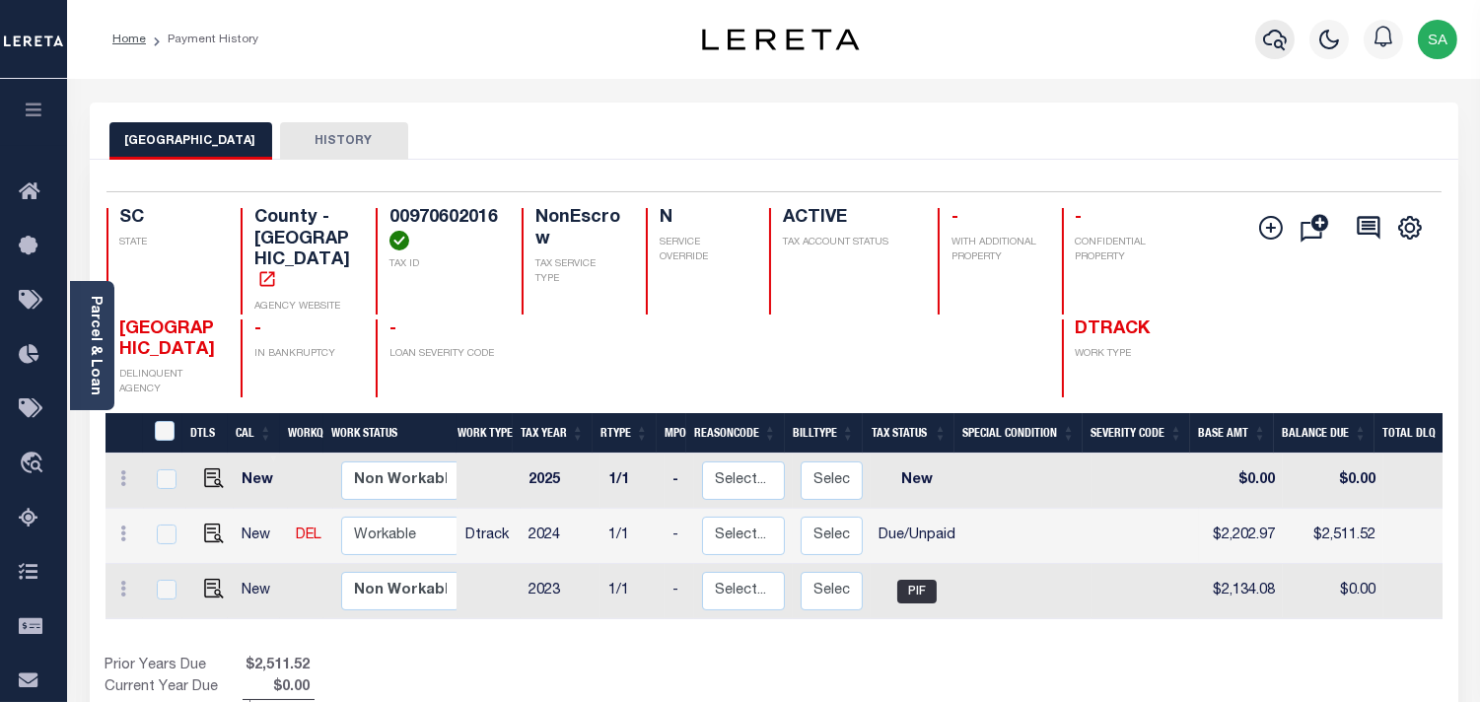
click at [1270, 34] on icon "button" at bounding box center [1275, 40] width 24 height 21
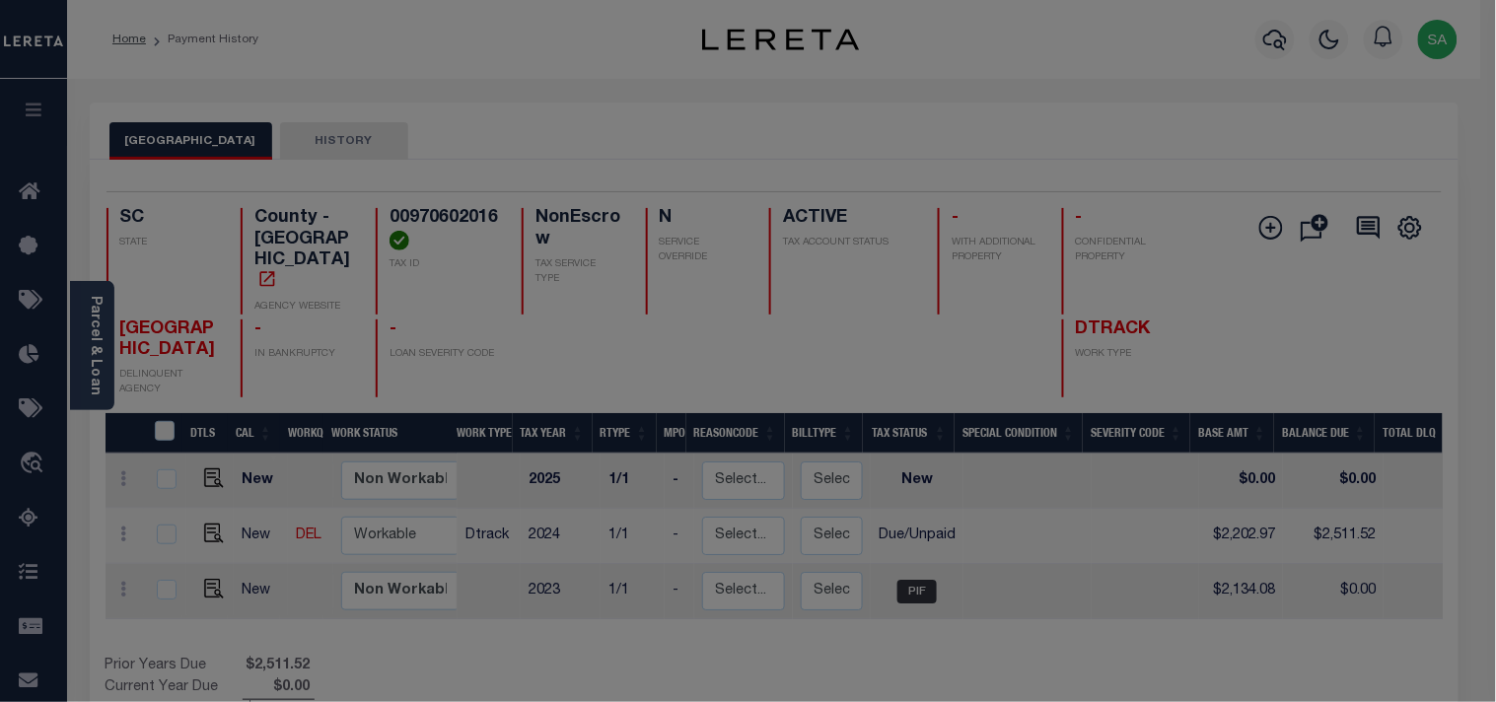
click at [0, 0] on input "text" at bounding box center [0, 0] width 0 height 0
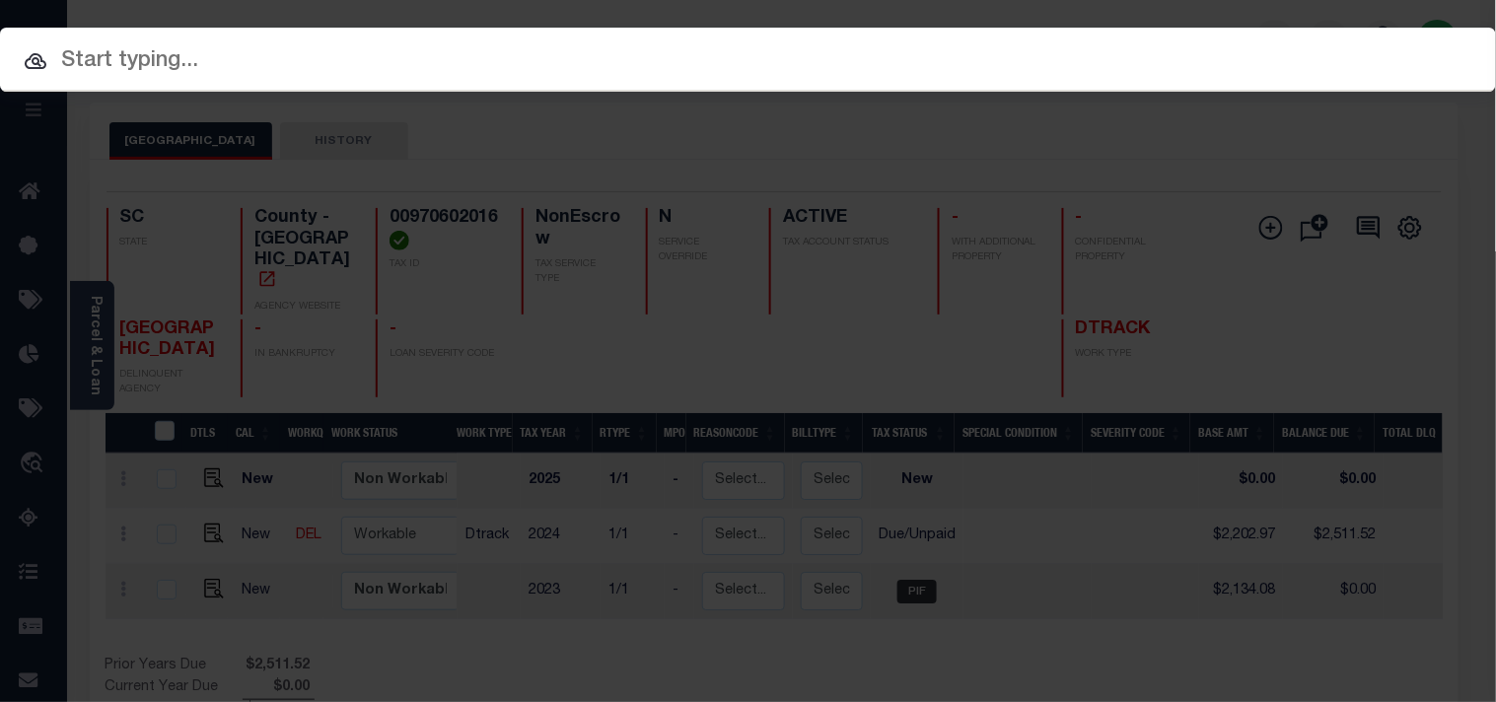
paste input "2190582"
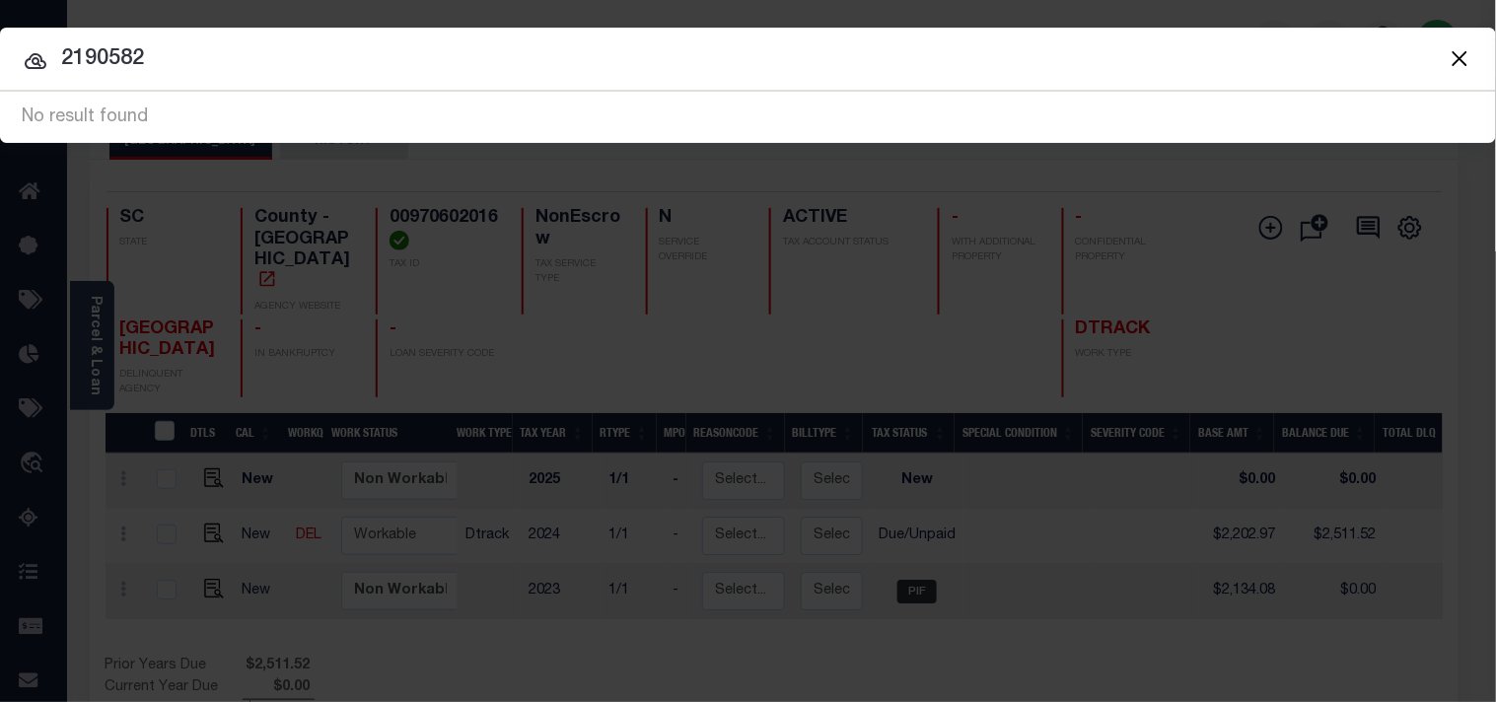
click at [63, 54] on input "2190582" at bounding box center [748, 59] width 1496 height 35
type input "0002190582"
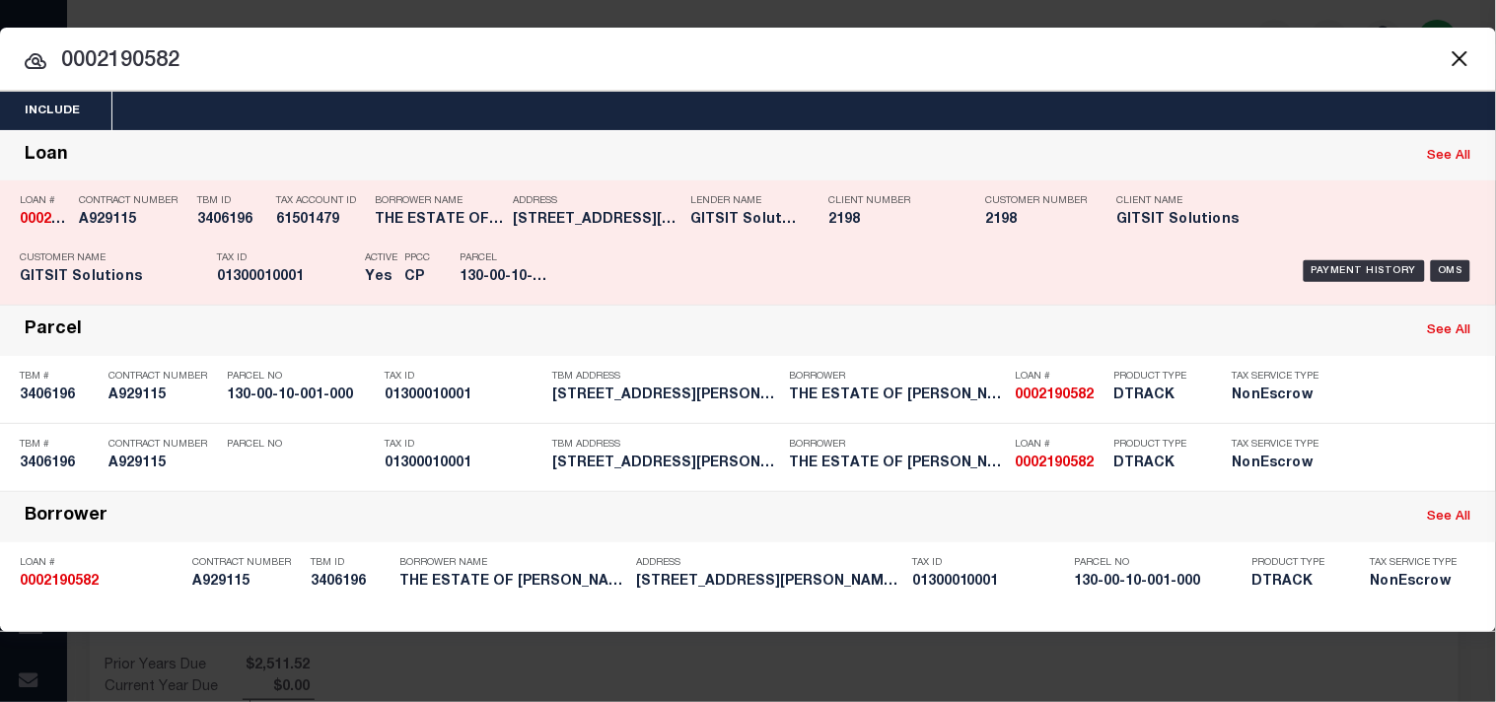
click at [605, 243] on div "Payment History OMS" at bounding box center [1027, 271] width 898 height 57
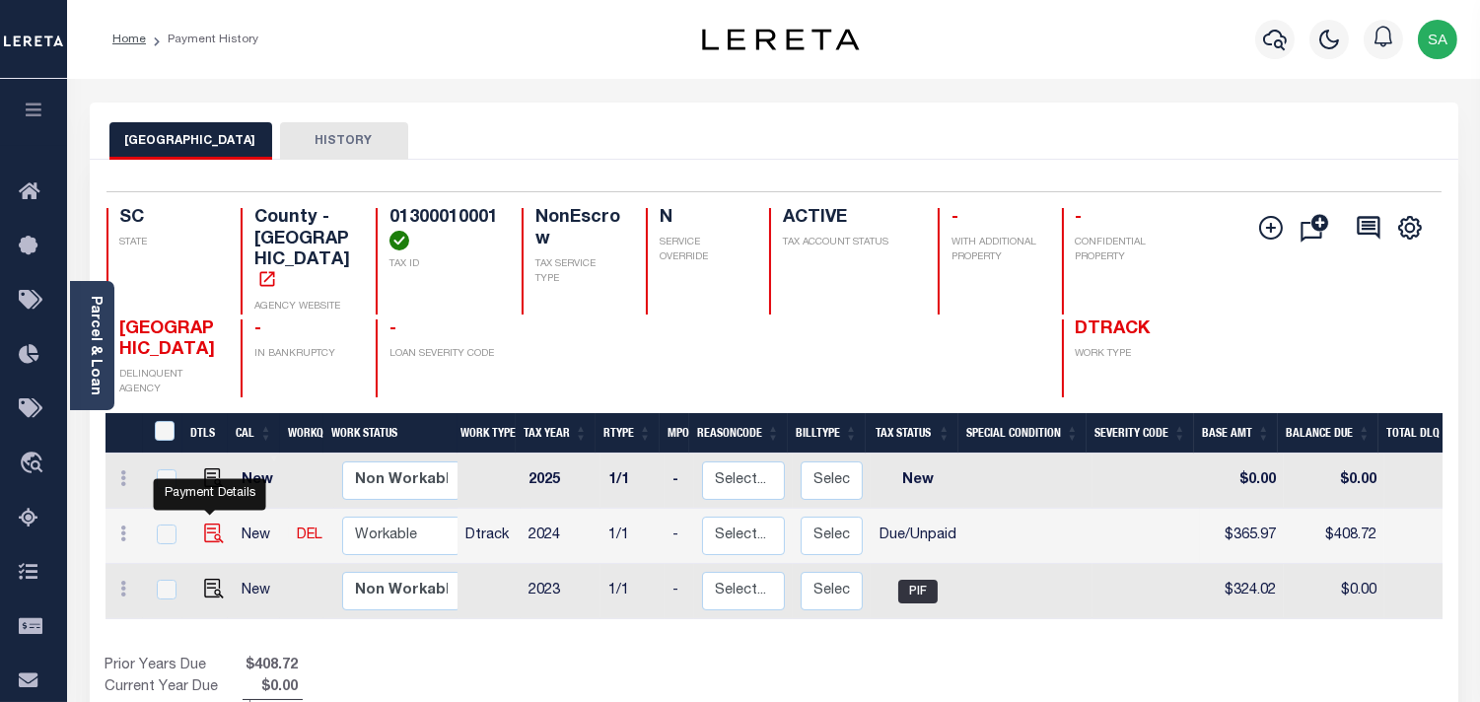
click at [209, 524] on img "" at bounding box center [214, 534] width 20 height 20
checkbox input "true"
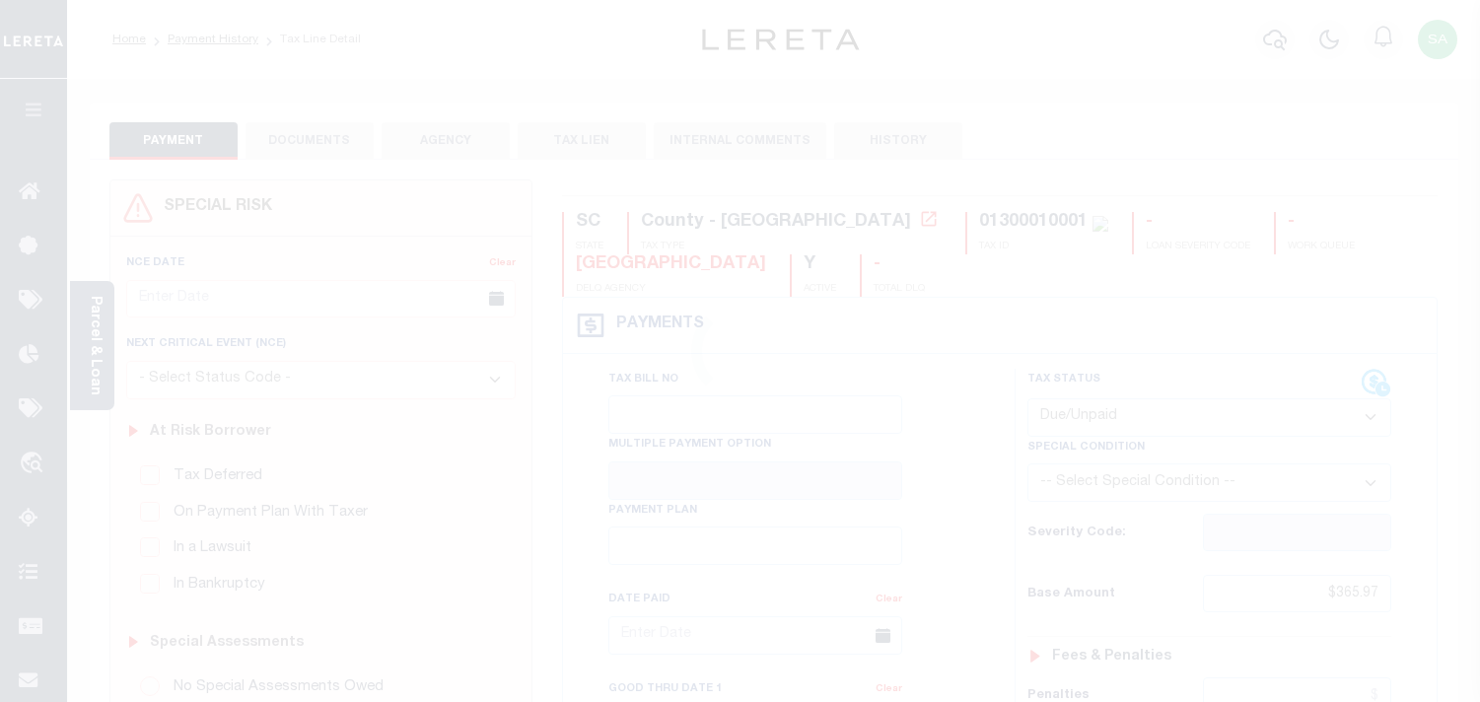
select select "DUE"
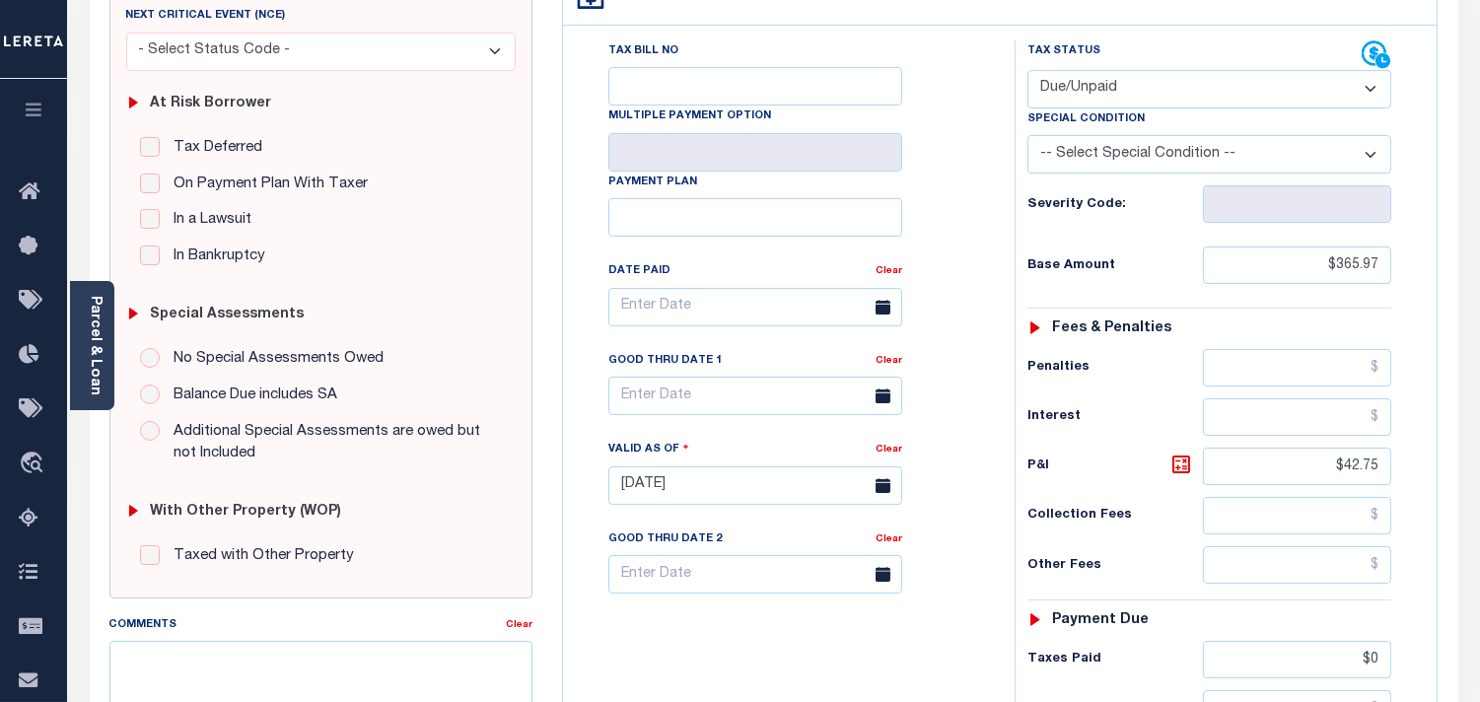
scroll to position [438, 0]
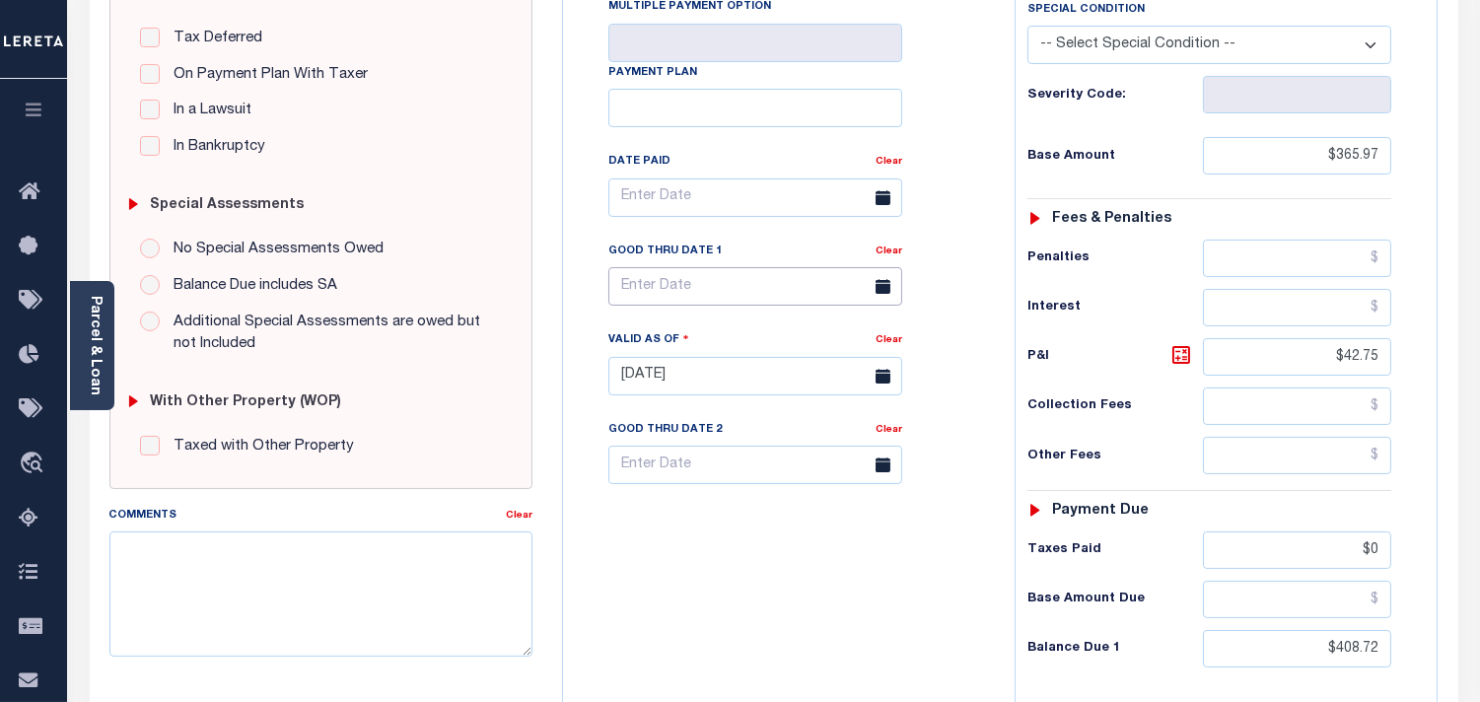
click at [641, 278] on input "text" at bounding box center [755, 286] width 294 height 38
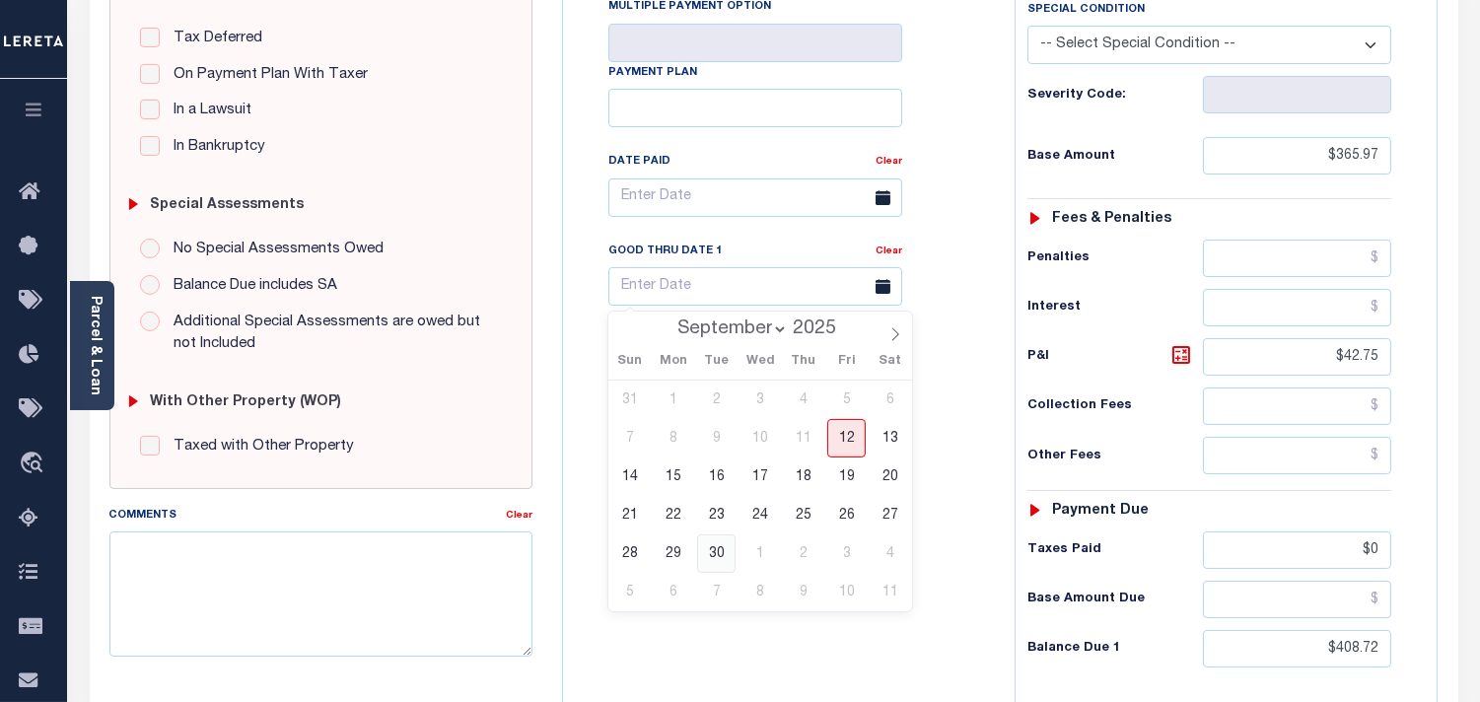
click at [717, 556] on span "30" at bounding box center [716, 554] width 38 height 38
type input "[DATE]"
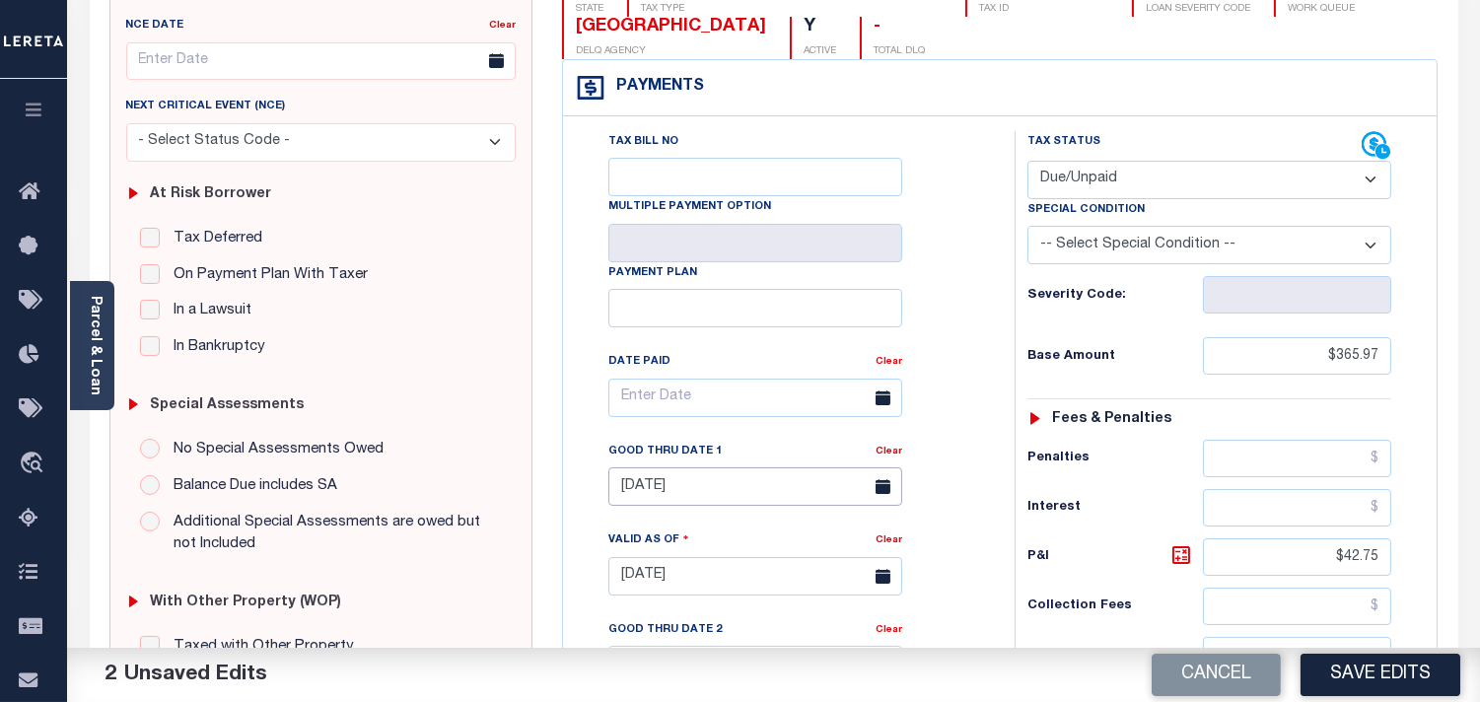
scroll to position [0, 0]
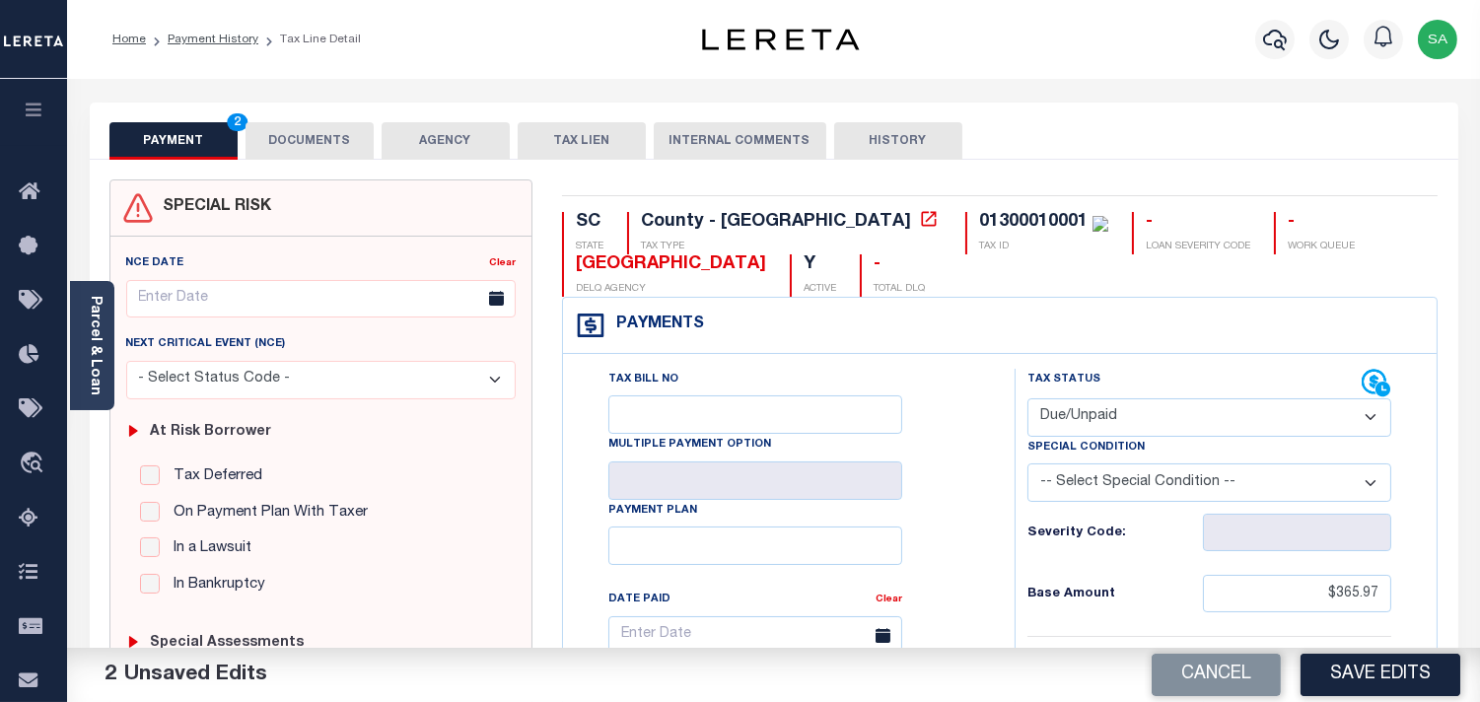
click at [979, 215] on div "01300010001" at bounding box center [1033, 222] width 108 height 18
copy div "01300010001"
click at [293, 150] on button "DOCUMENTS" at bounding box center [310, 140] width 128 height 37
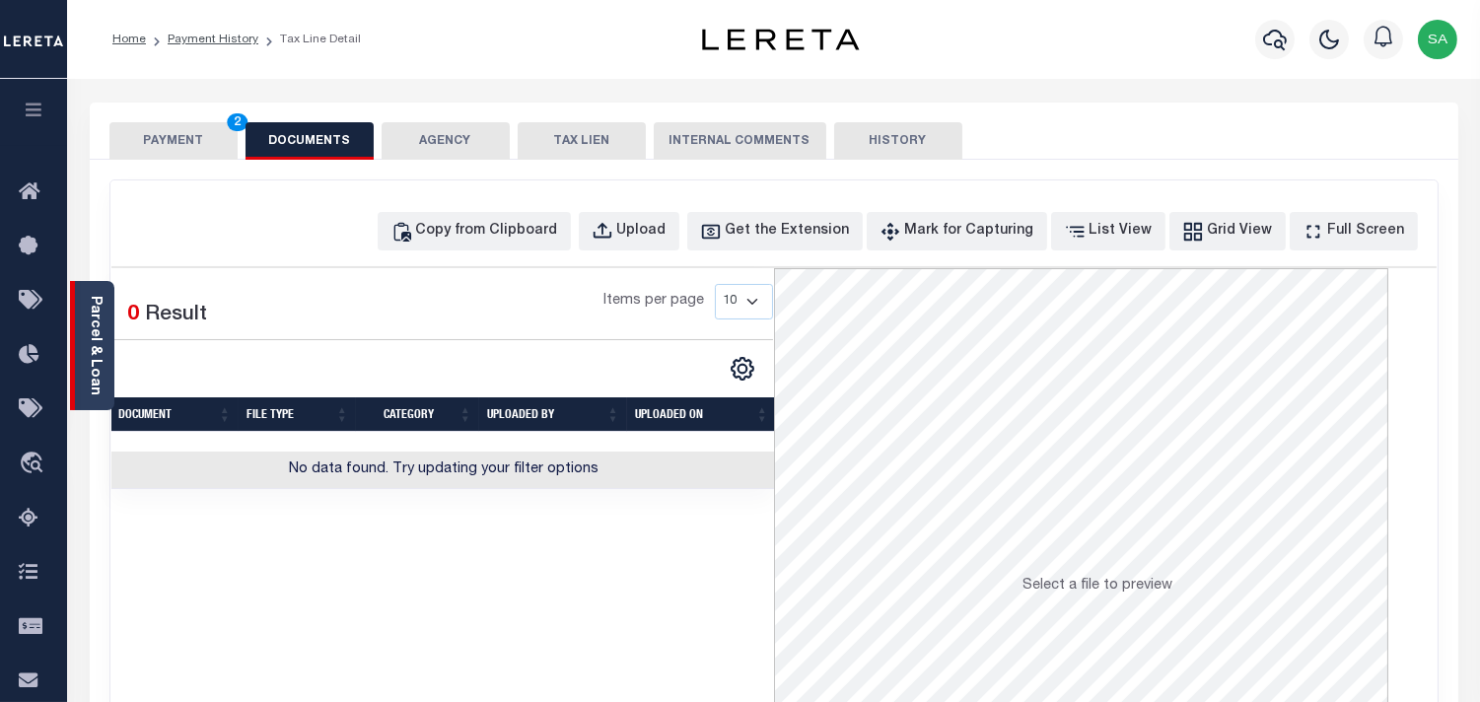
click at [96, 369] on link "Parcel & Loan" at bounding box center [95, 346] width 14 height 100
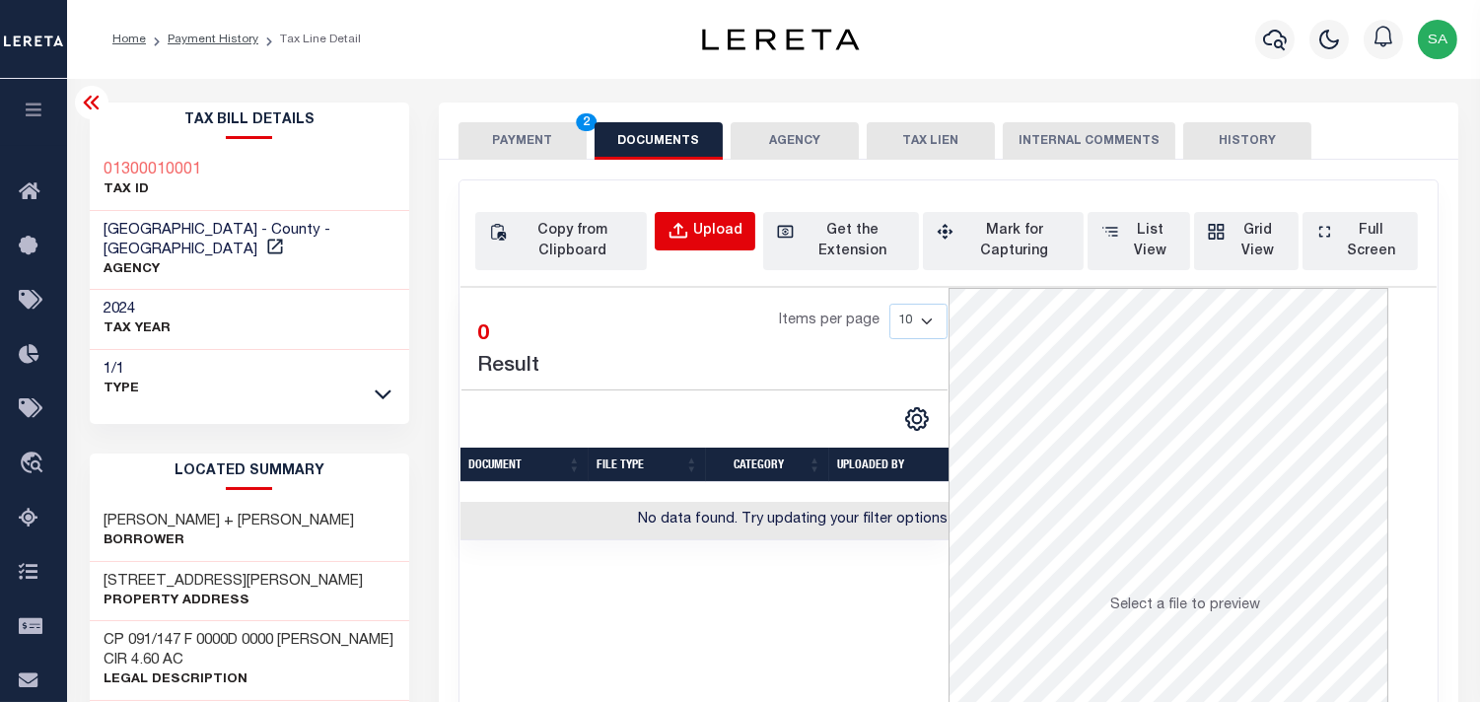
click at [713, 239] on div "Upload" at bounding box center [717, 232] width 49 height 22
select select "POP"
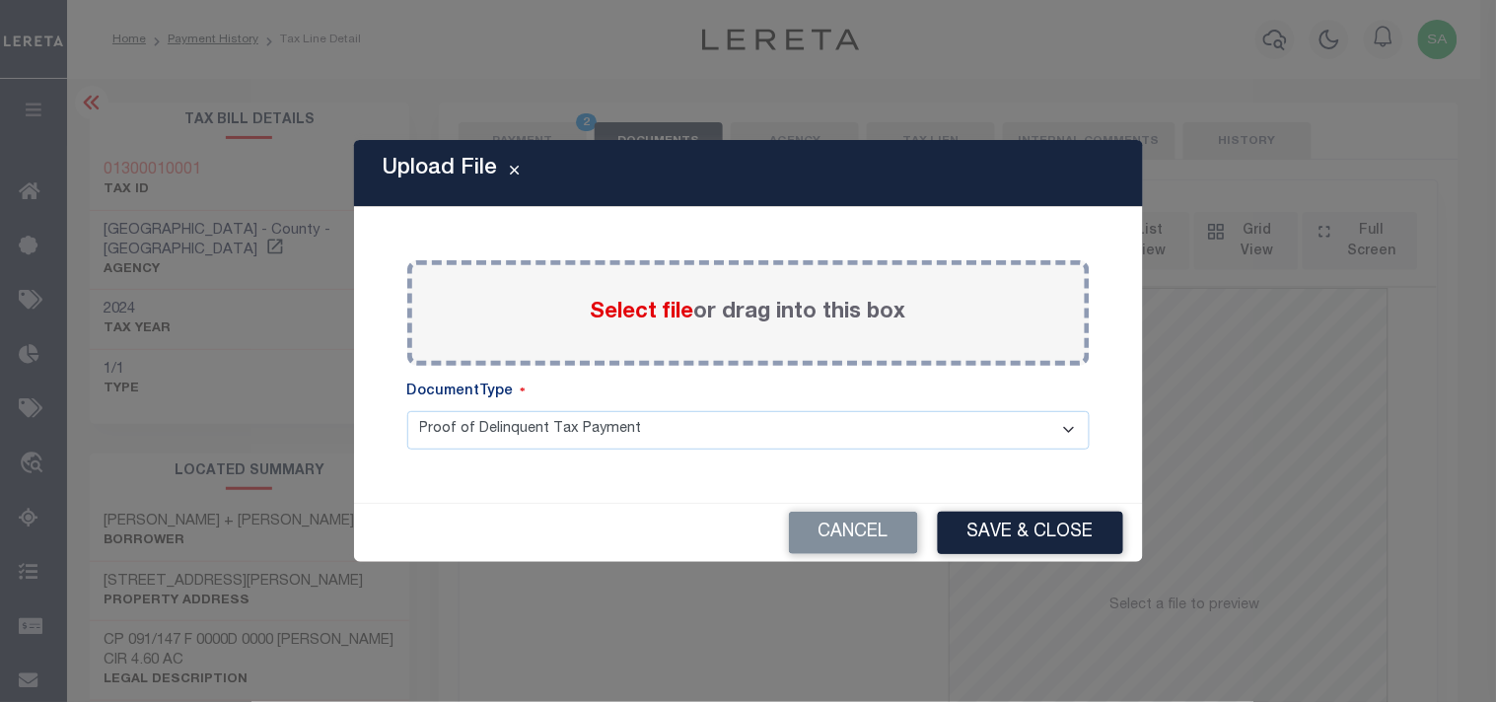
click at [658, 316] on span "Select file" at bounding box center [643, 313] width 104 height 22
click at [0, 0] on input "Select file or drag into this box" at bounding box center [0, 0] width 0 height 0
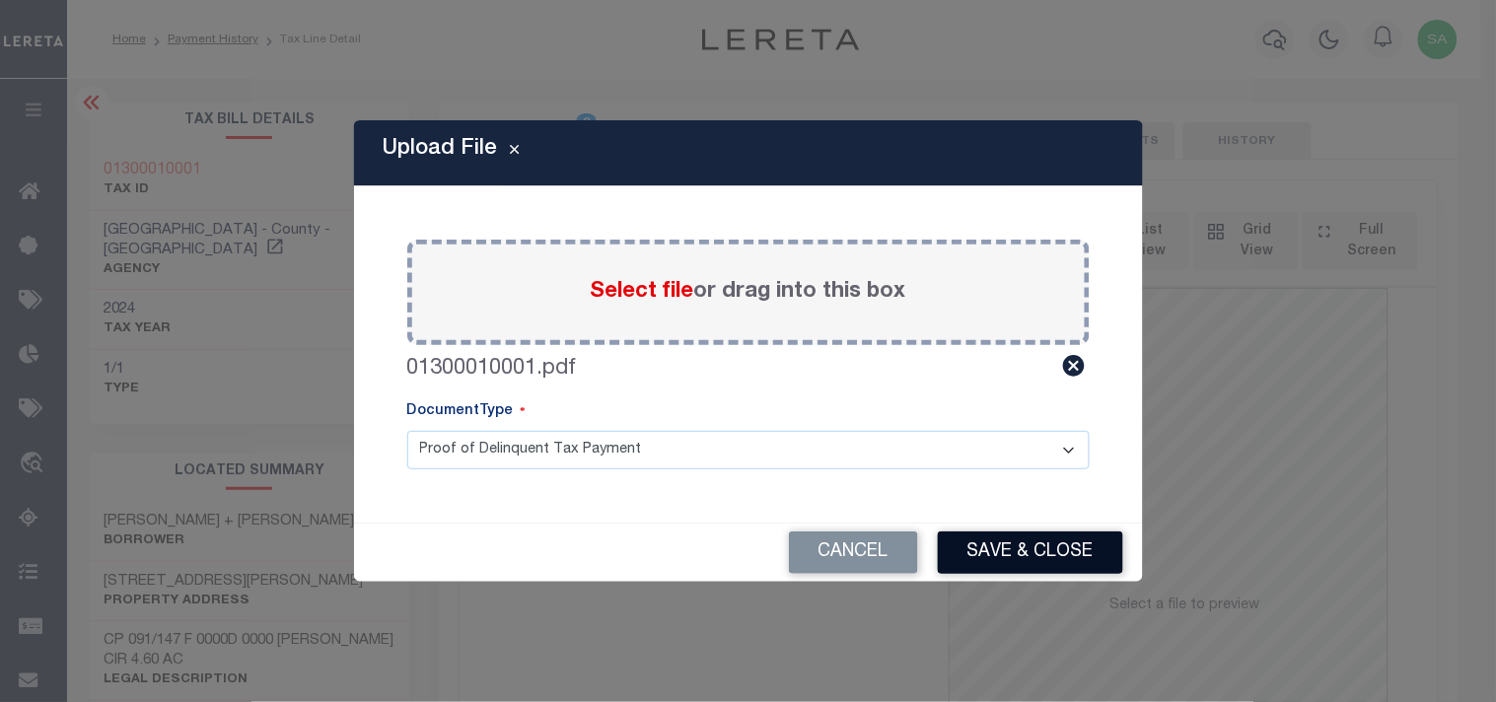
click at [1031, 532] on button "Save & Close" at bounding box center [1030, 553] width 185 height 42
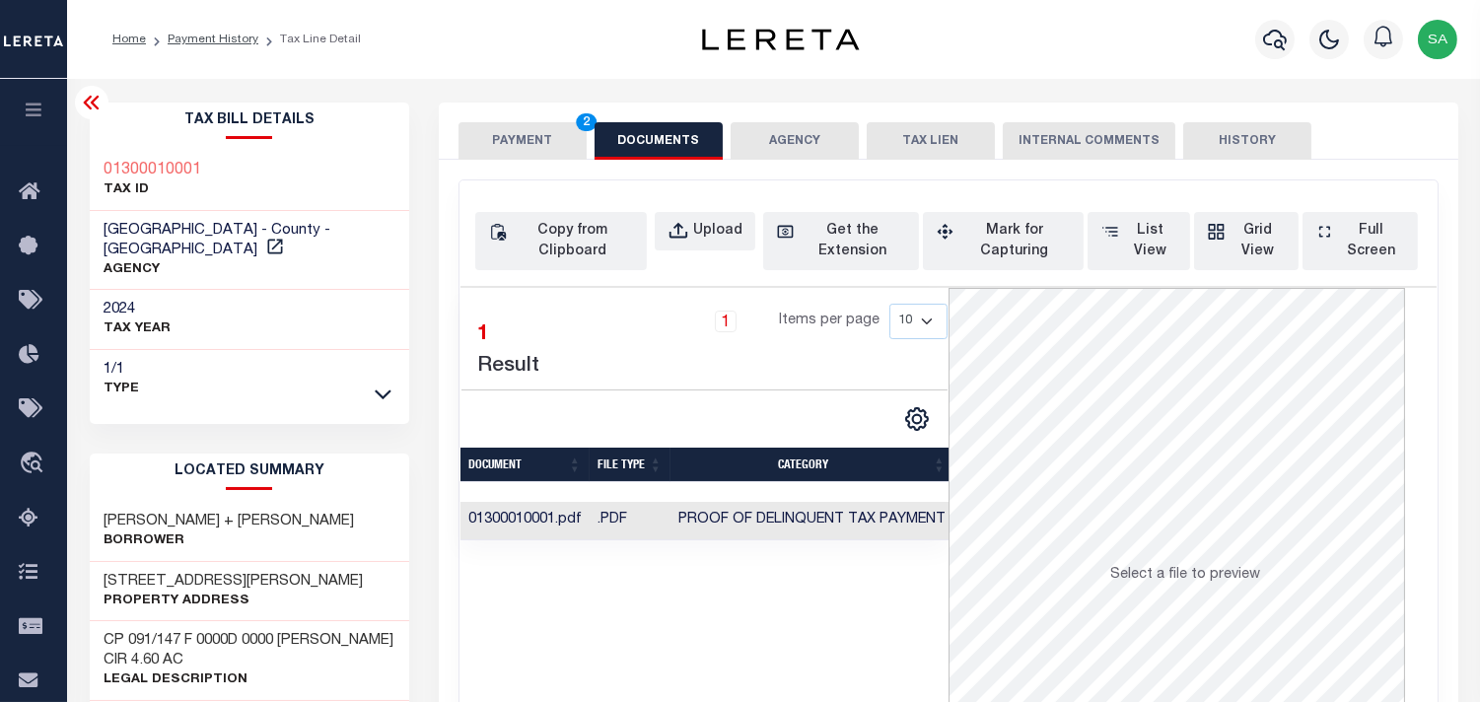
click at [505, 140] on button "PAYMENT 2" at bounding box center [523, 140] width 128 height 37
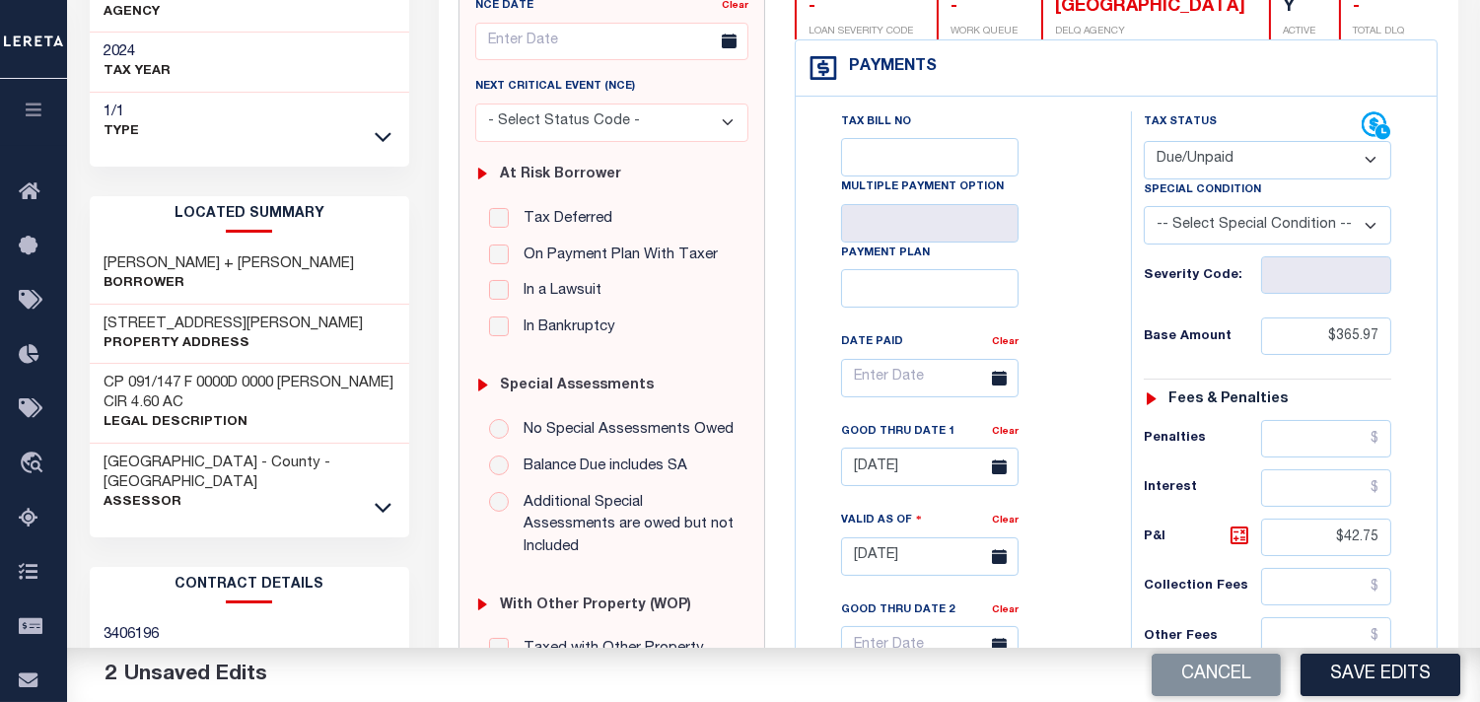
scroll to position [547, 0]
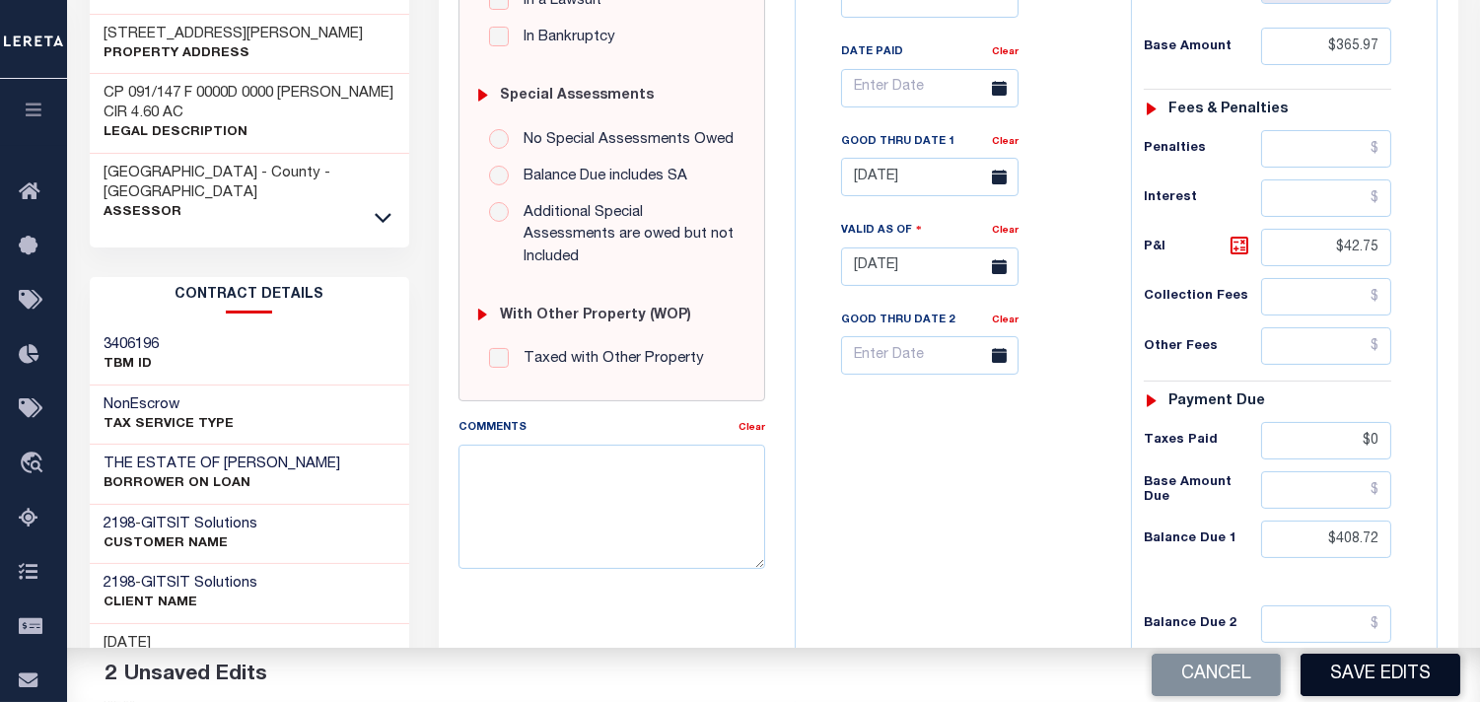
click at [1408, 677] on button "Save Edits" at bounding box center [1381, 675] width 160 height 42
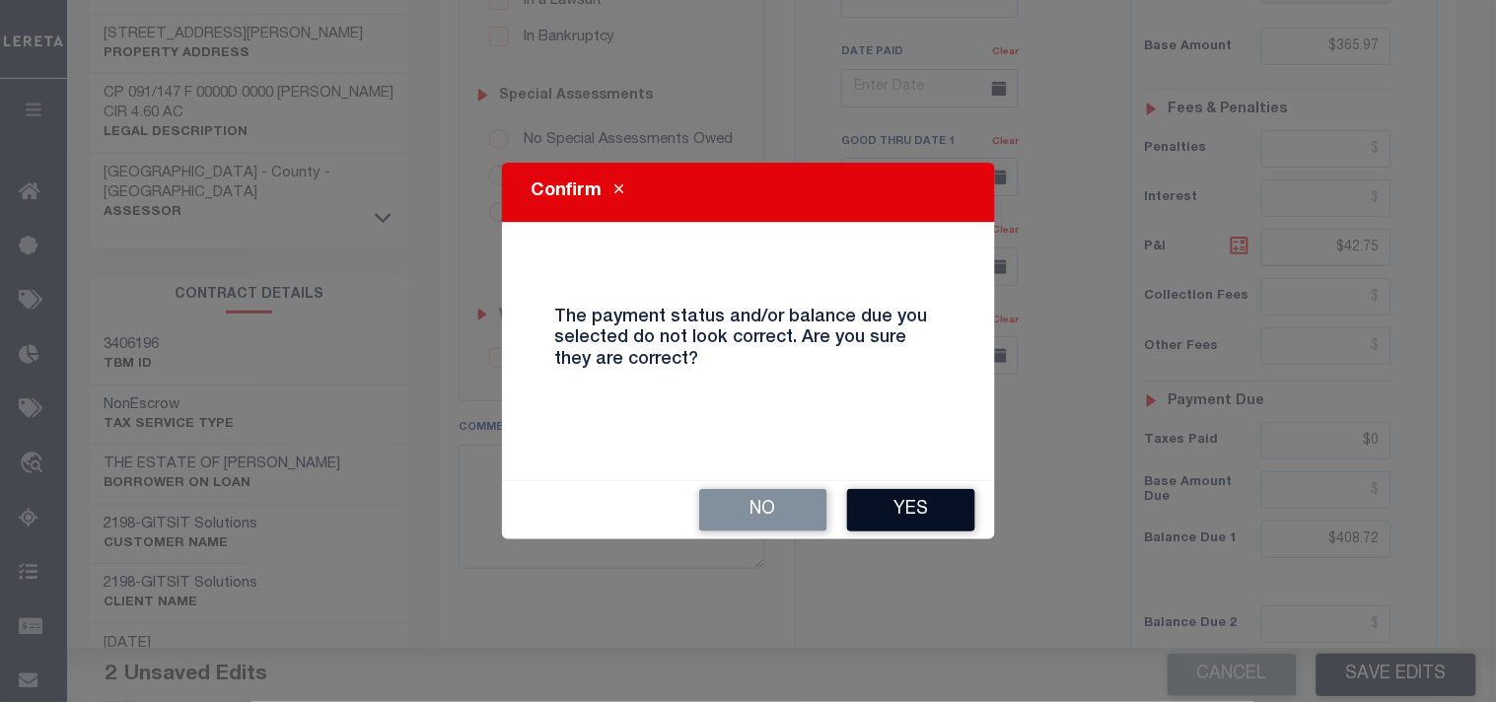
click at [901, 501] on button "Yes" at bounding box center [911, 510] width 128 height 42
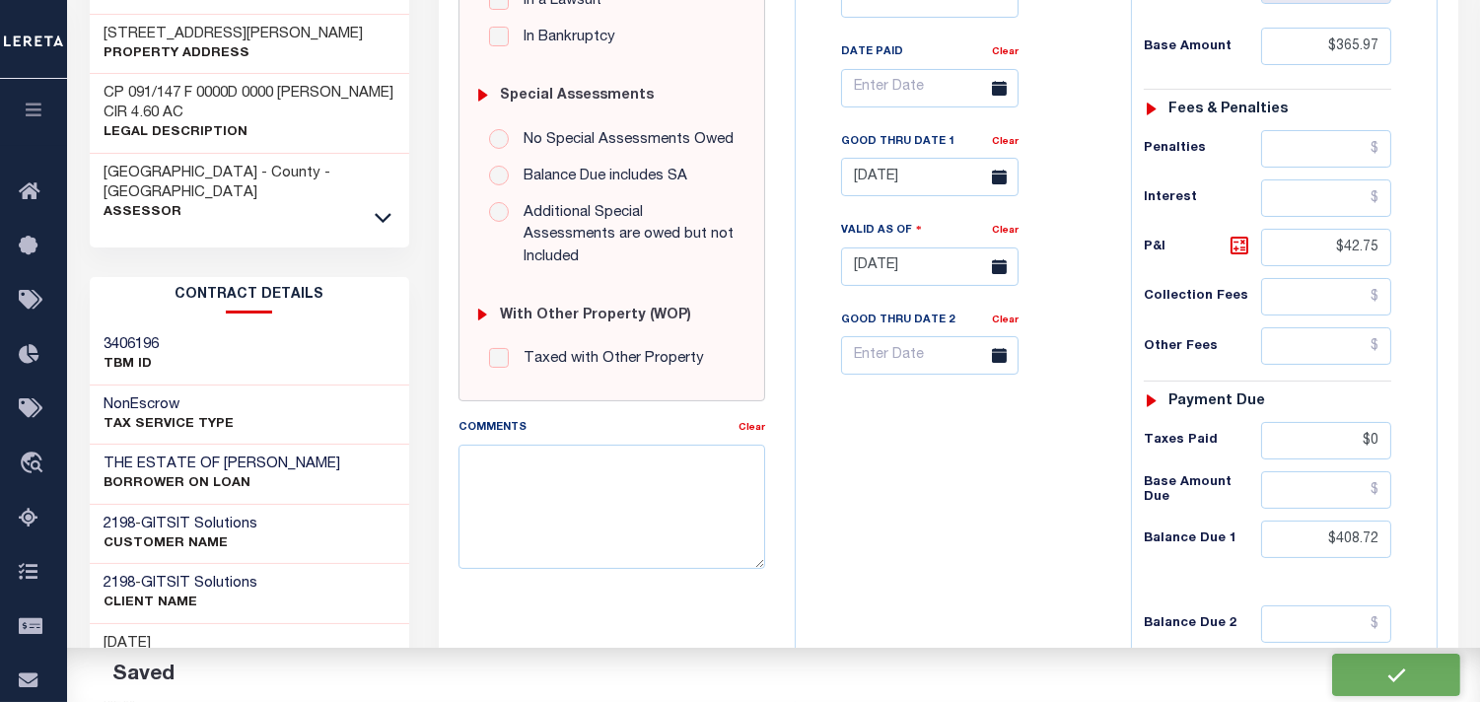
checkbox input "false"
type input "$365.97"
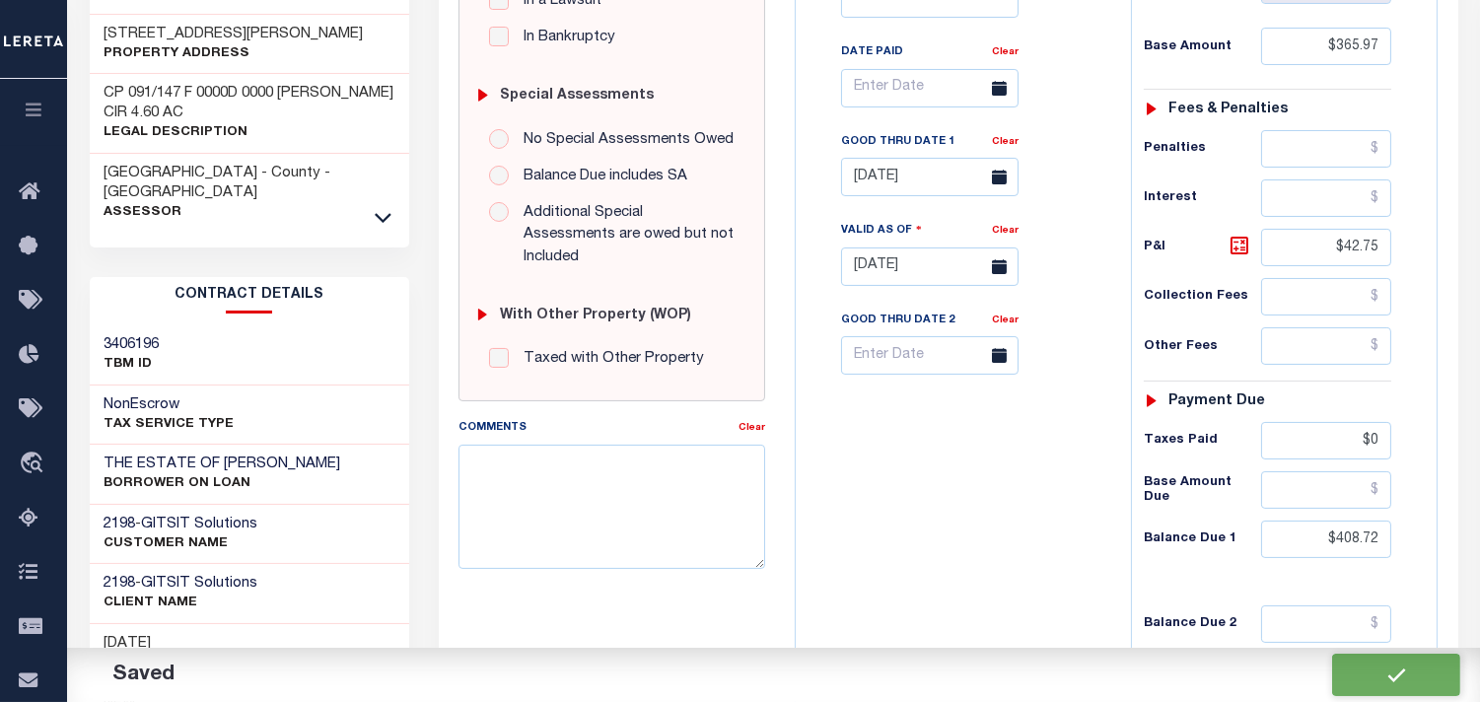
type input "$42.75"
type input "$0"
type input "$408.72"
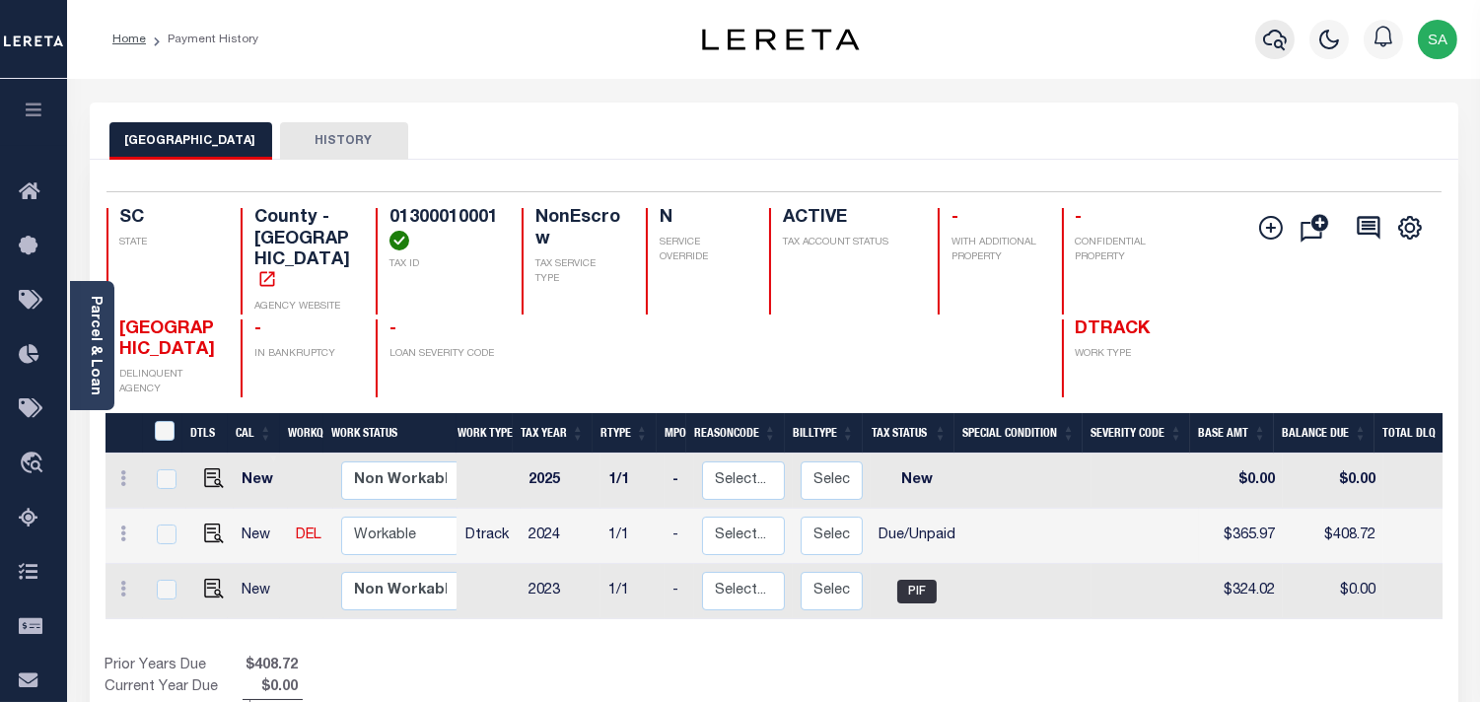
click at [1286, 42] on icon "button" at bounding box center [1275, 40] width 24 height 21
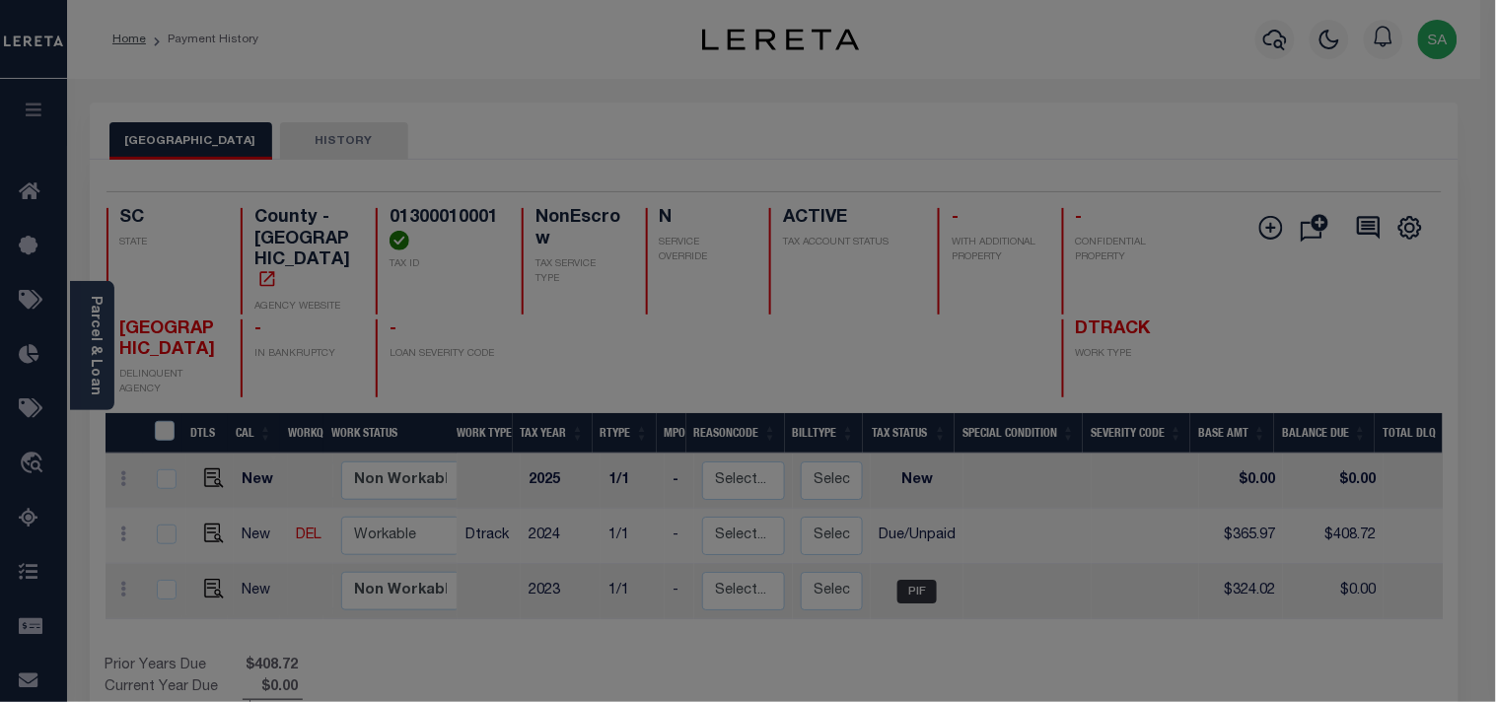
click at [0, 0] on div "Include Loans TBM Customers Borrowers Payments (Lender Non-Disb) Payments (Lend…" at bounding box center [0, 0] width 0 height 0
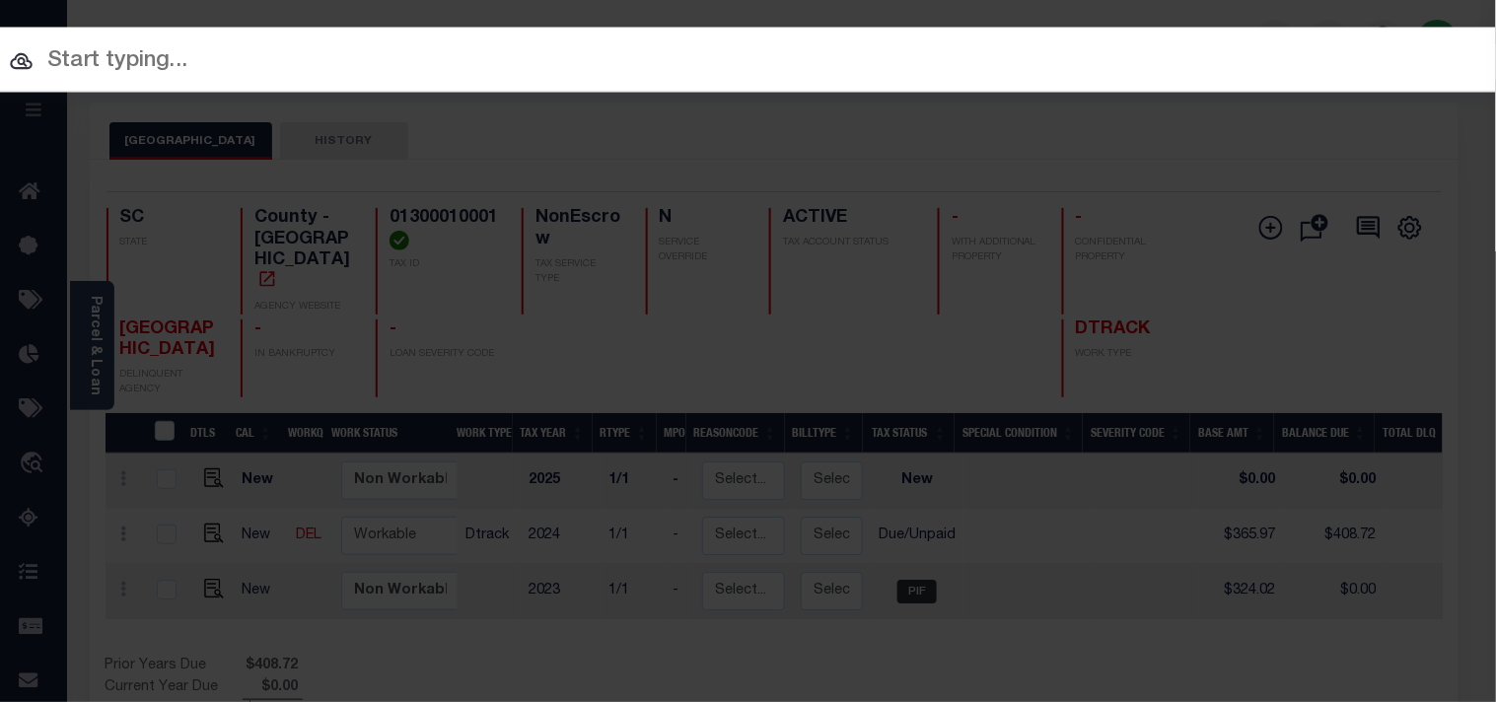
paste input "444011260"
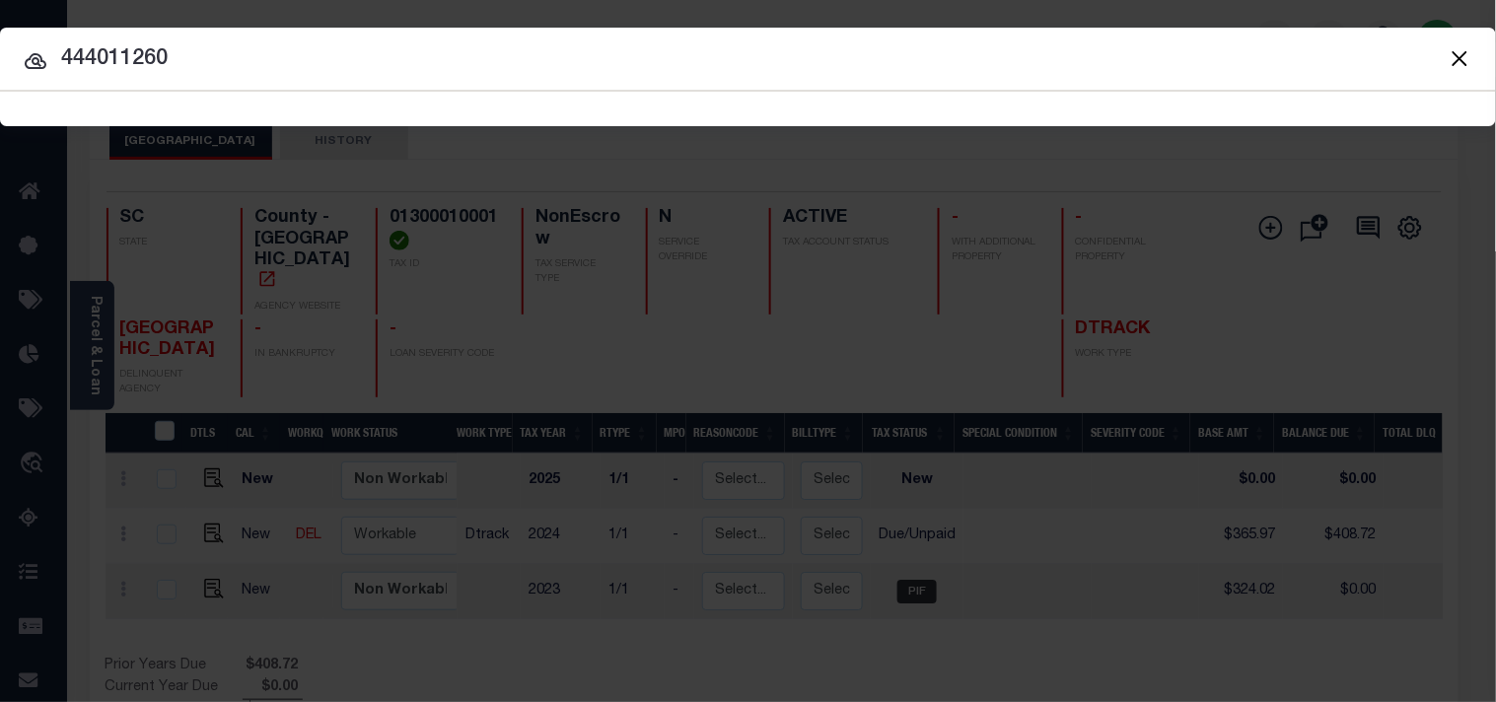
type input "444011260"
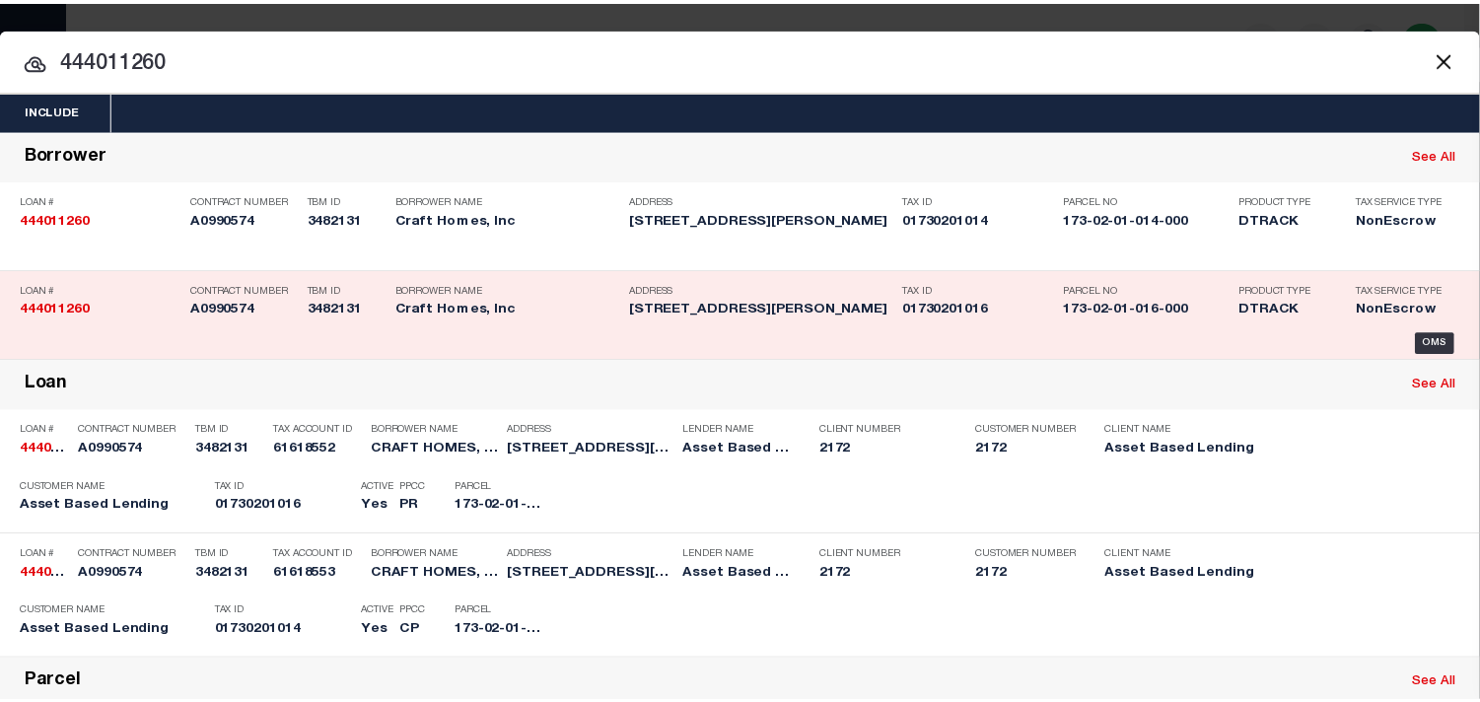
scroll to position [328, 0]
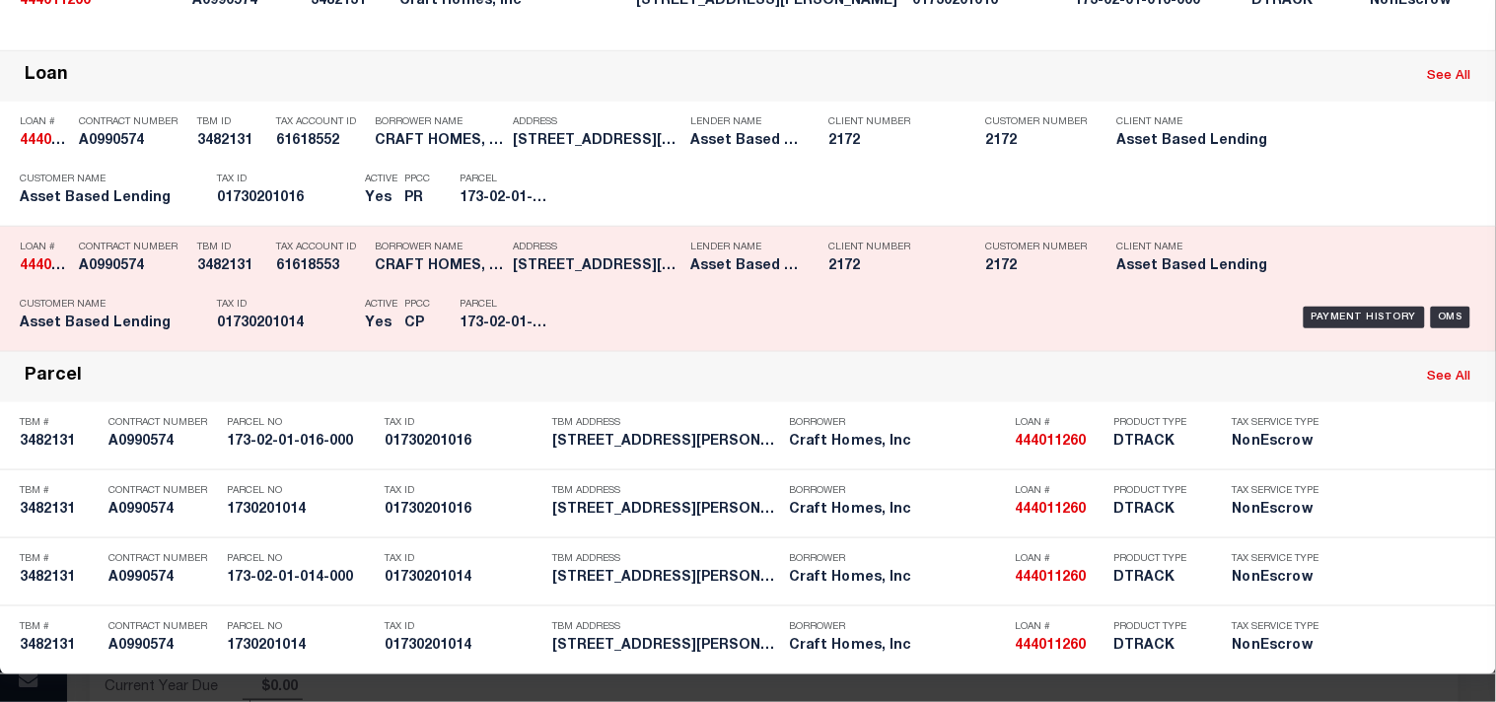
click at [287, 345] on div "Tax ID 01730201014" at bounding box center [286, 317] width 138 height 57
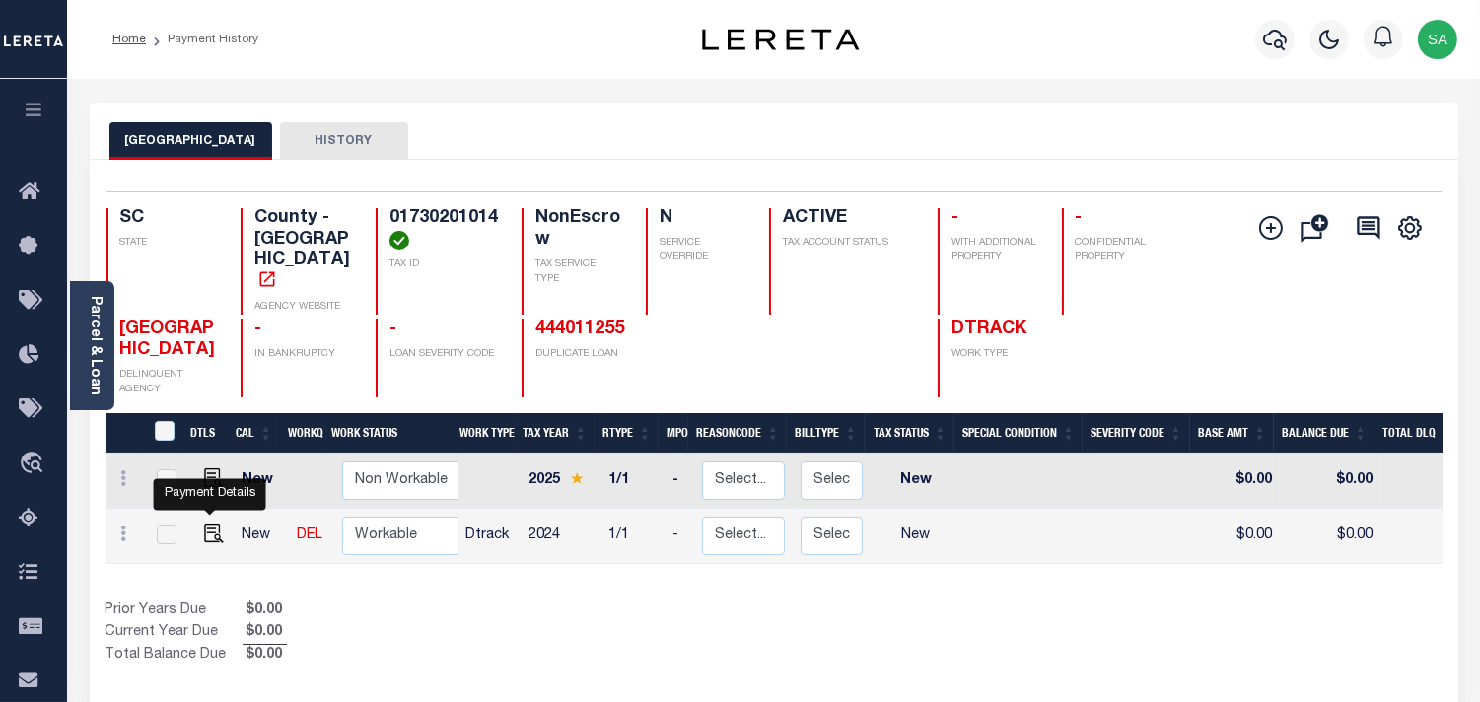
drag, startPoint x: 208, startPoint y: 509, endPoint x: 256, endPoint y: 511, distance: 48.4
click at [208, 524] on img "" at bounding box center [214, 534] width 20 height 20
checkbox input "true"
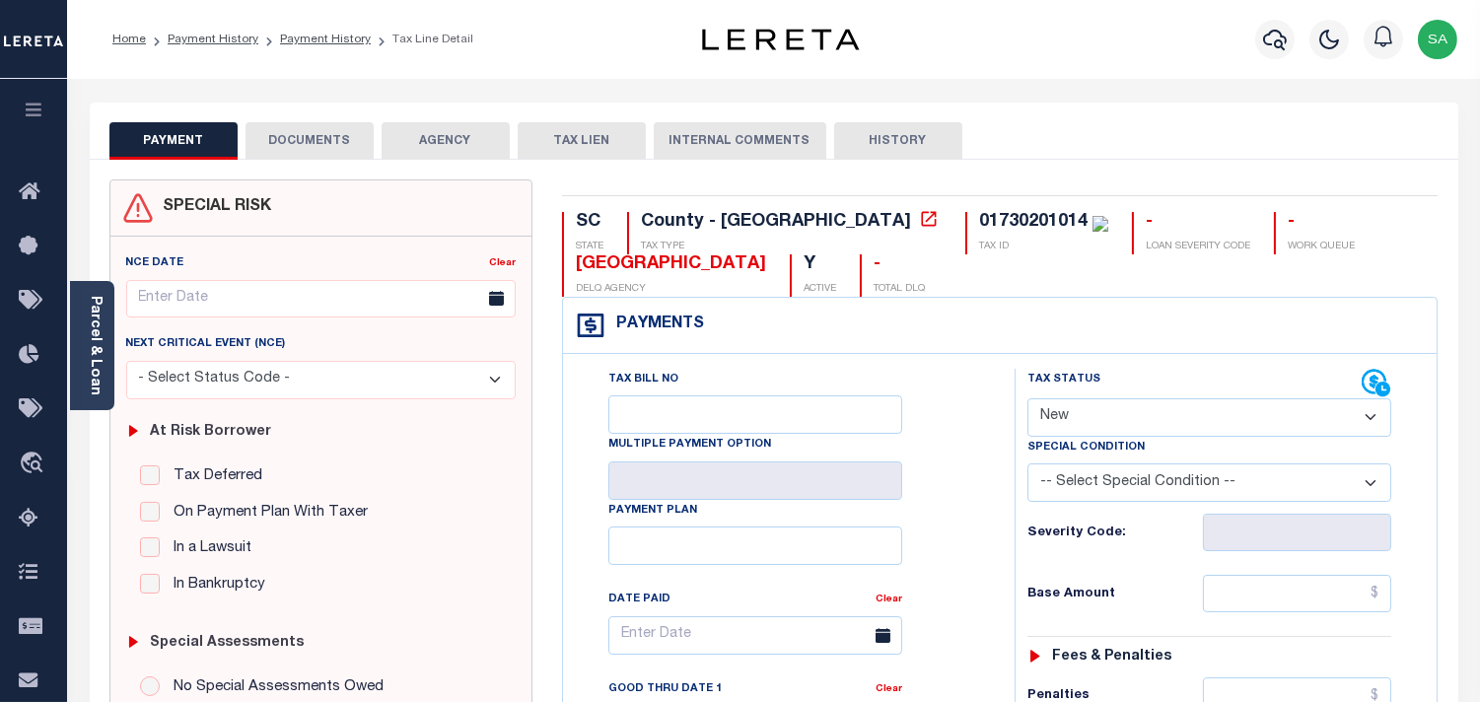
drag, startPoint x: 1102, startPoint y: 408, endPoint x: 1095, endPoint y: 437, distance: 29.4
click at [1102, 411] on select "- Select Status Code - Open Due/Unpaid Paid Incomplete No Tax Due Internal Refu…" at bounding box center [1210, 417] width 364 height 38
select select "PYD"
click at [1028, 399] on select "- Select Status Code - Open Due/Unpaid Paid Incomplete No Tax Due Internal Refu…" at bounding box center [1210, 417] width 364 height 38
type input "09/12/2025"
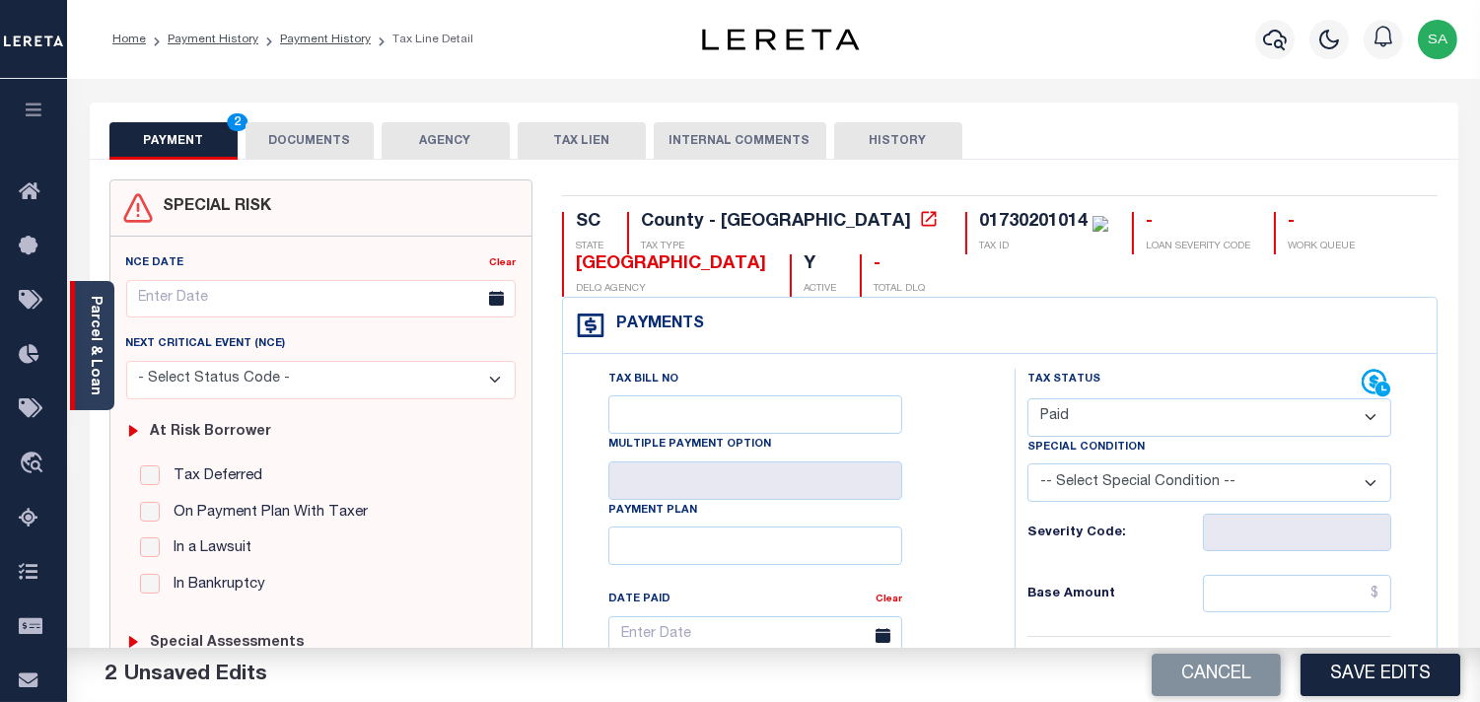
click at [92, 348] on link "Parcel & Loan" at bounding box center [95, 346] width 14 height 100
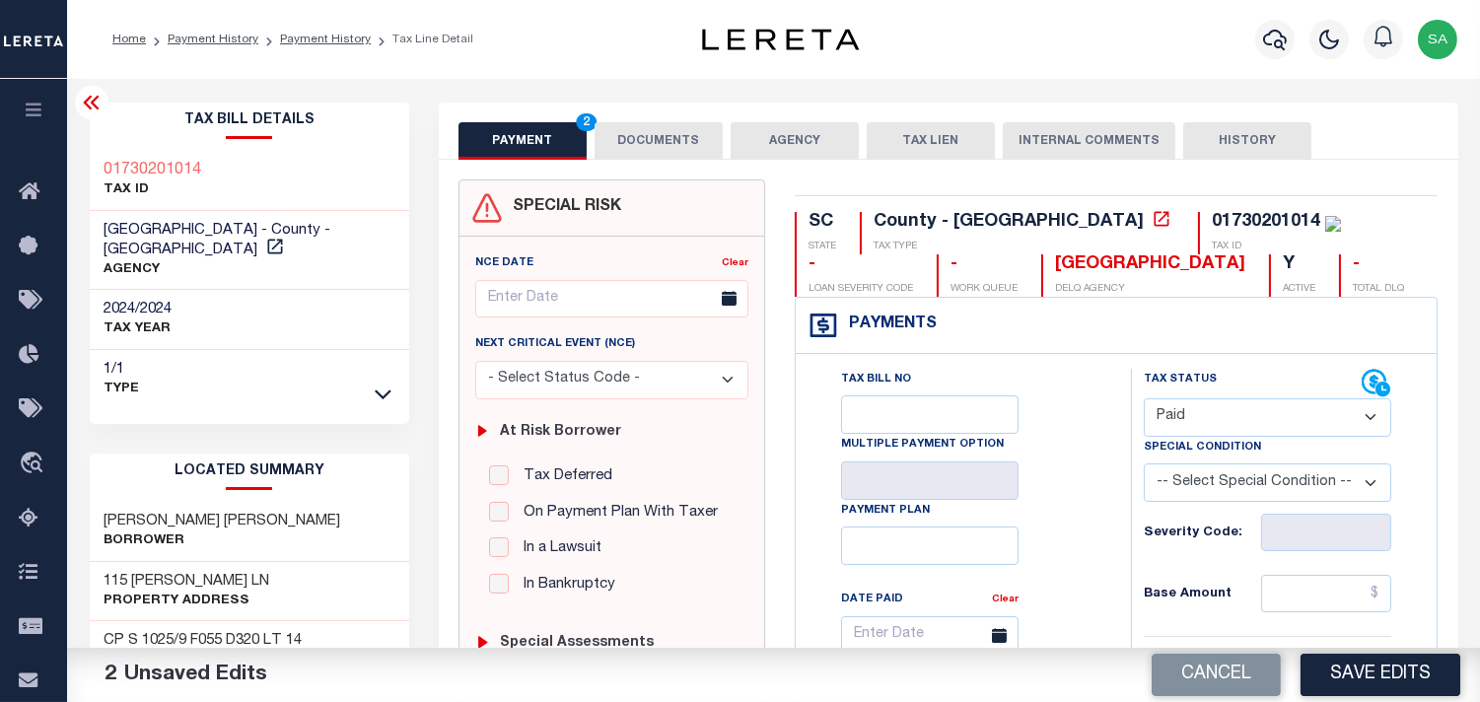
click at [674, 139] on button "DOCUMENTS" at bounding box center [659, 140] width 128 height 37
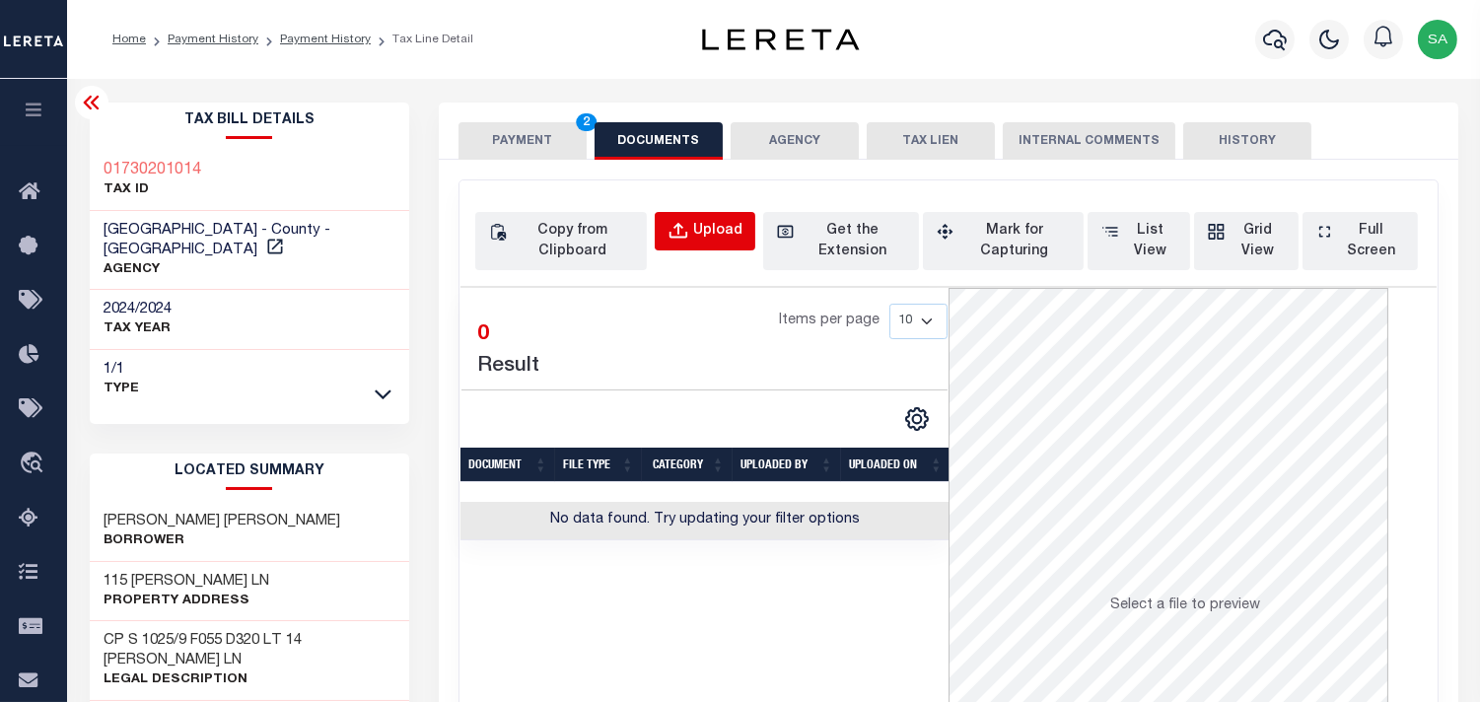
click at [698, 245] on button "Upload" at bounding box center [705, 231] width 101 height 38
select select "POP"
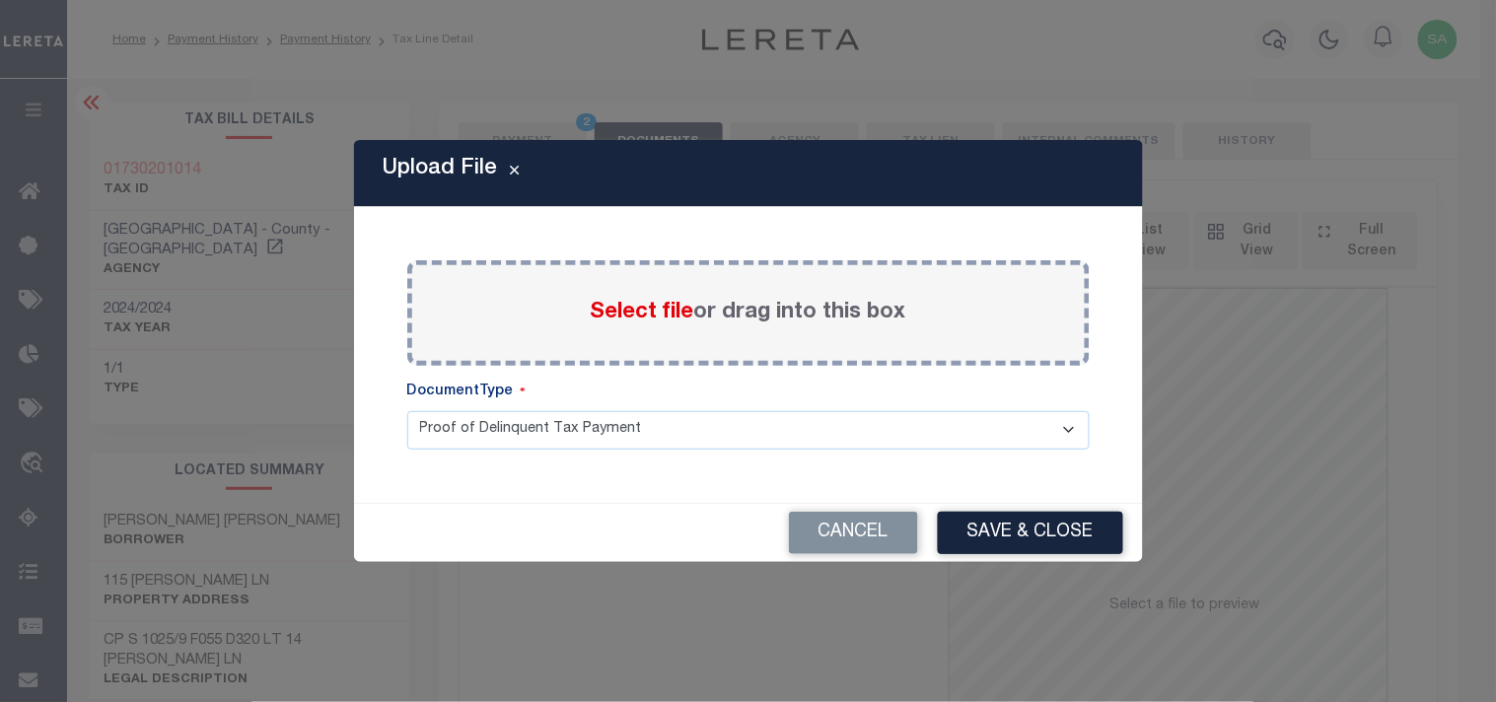
click at [637, 318] on span "Select file" at bounding box center [643, 313] width 104 height 22
click at [0, 0] on input "Select file or drag into this box" at bounding box center [0, 0] width 0 height 0
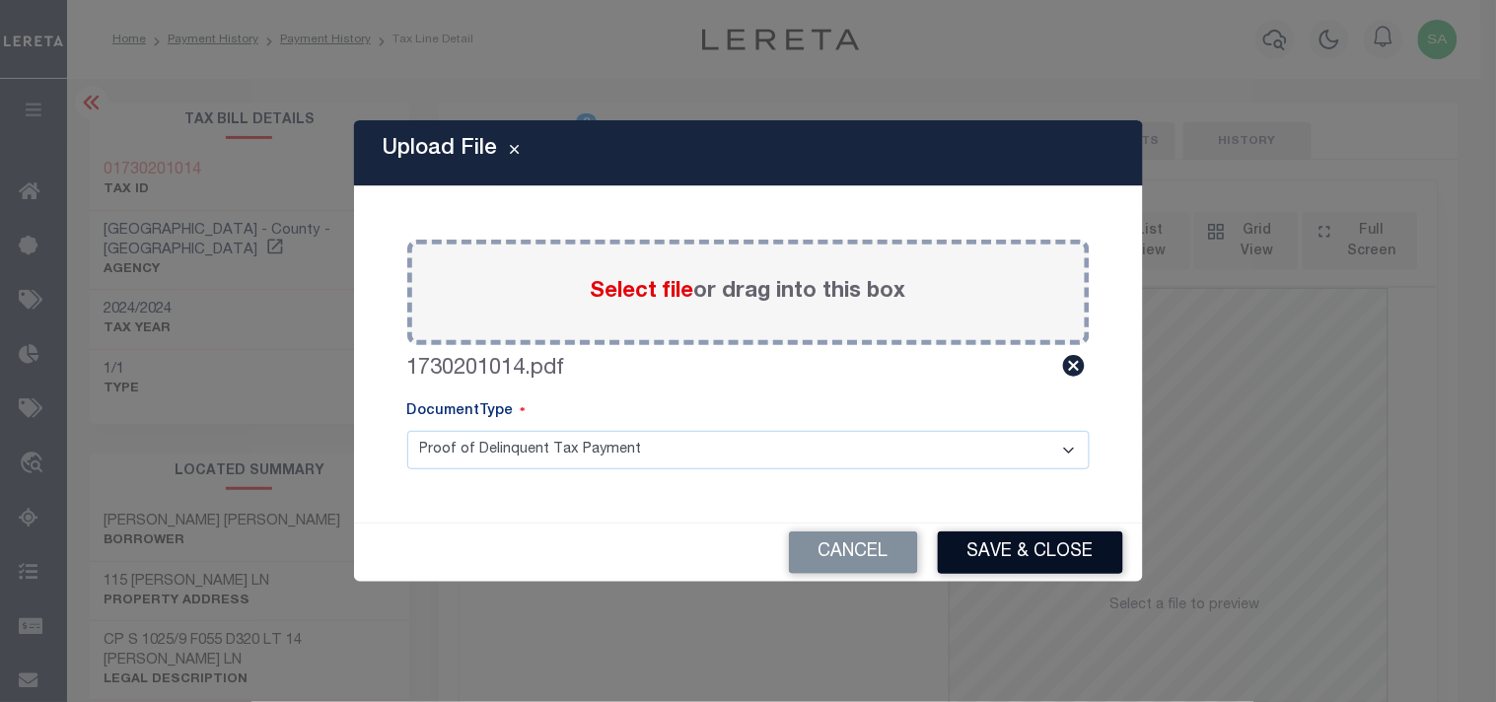
click at [1018, 545] on button "Save & Close" at bounding box center [1030, 553] width 185 height 42
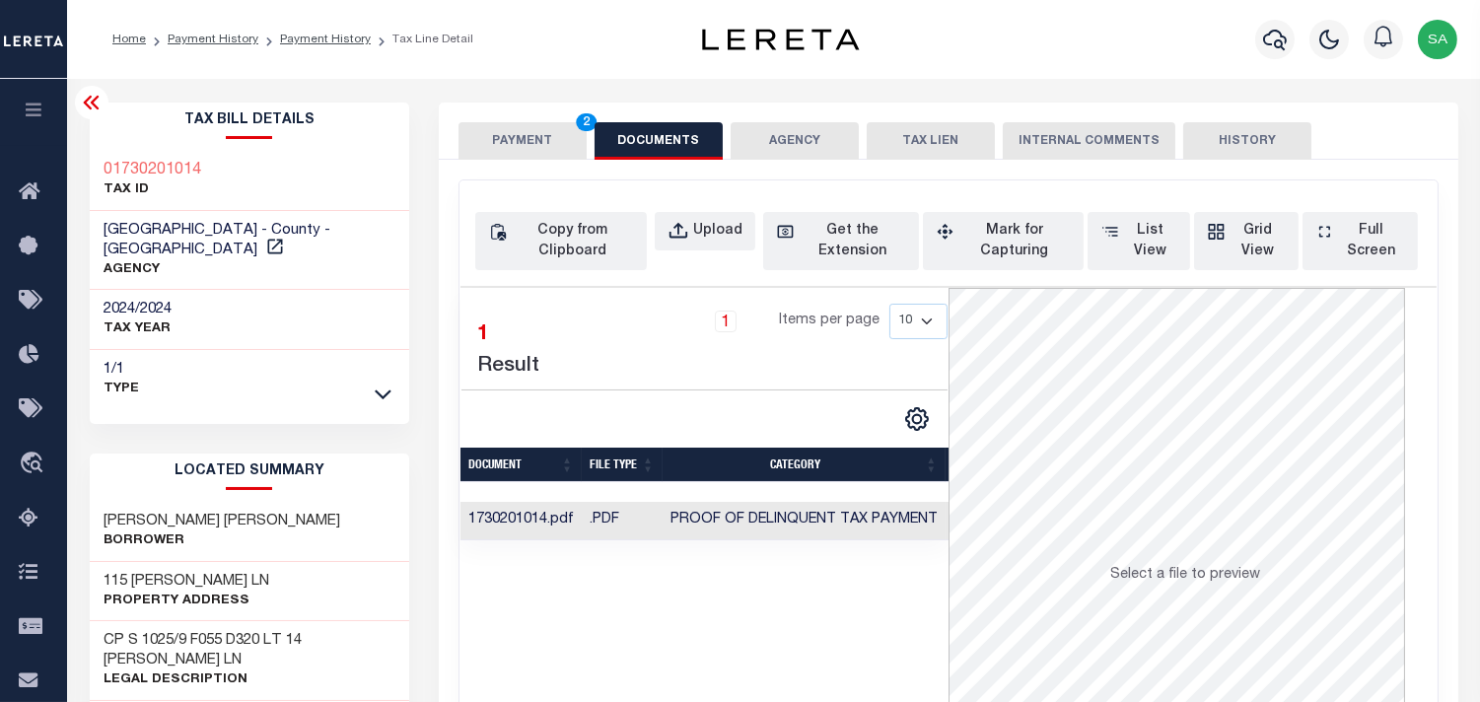
click at [535, 142] on button "PAYMENT 2" at bounding box center [523, 140] width 128 height 37
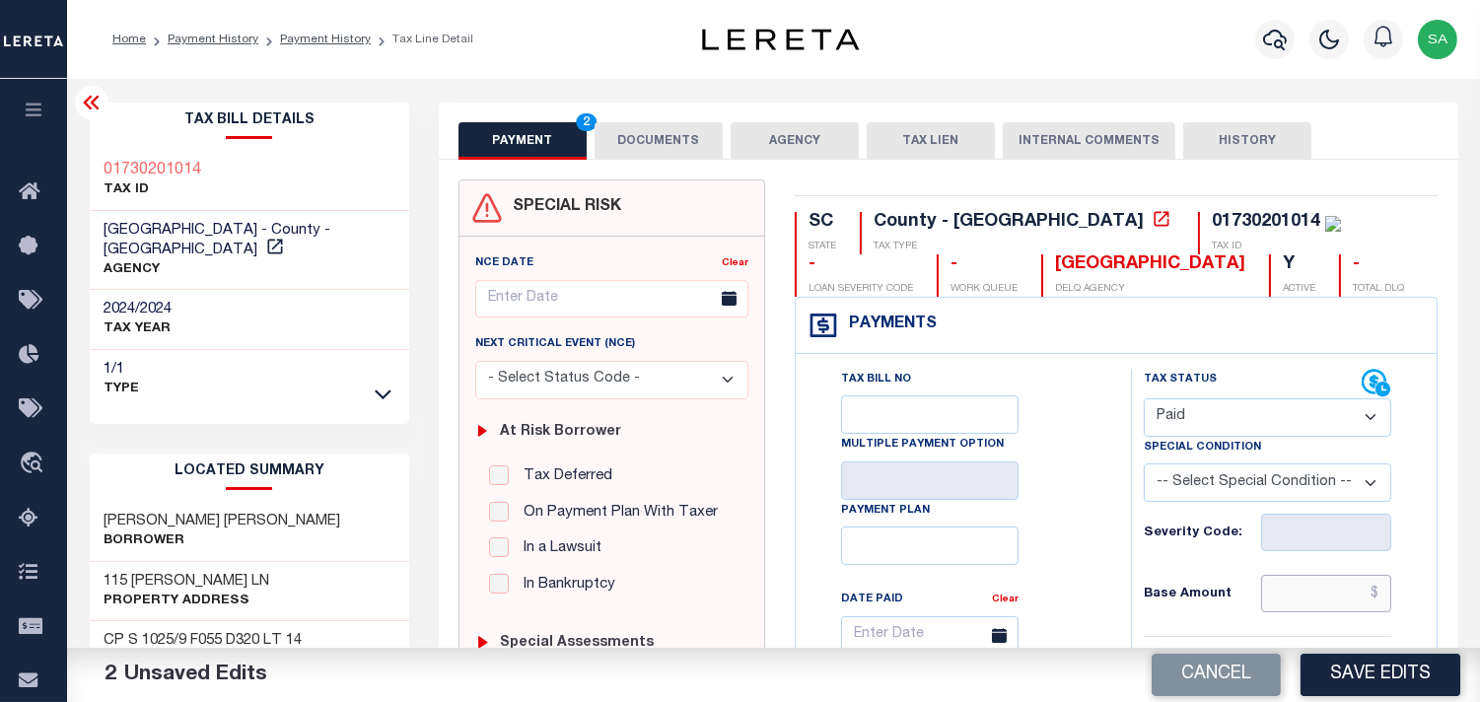
click at [1331, 590] on input "text" at bounding box center [1326, 593] width 130 height 37
paste input "333.22"
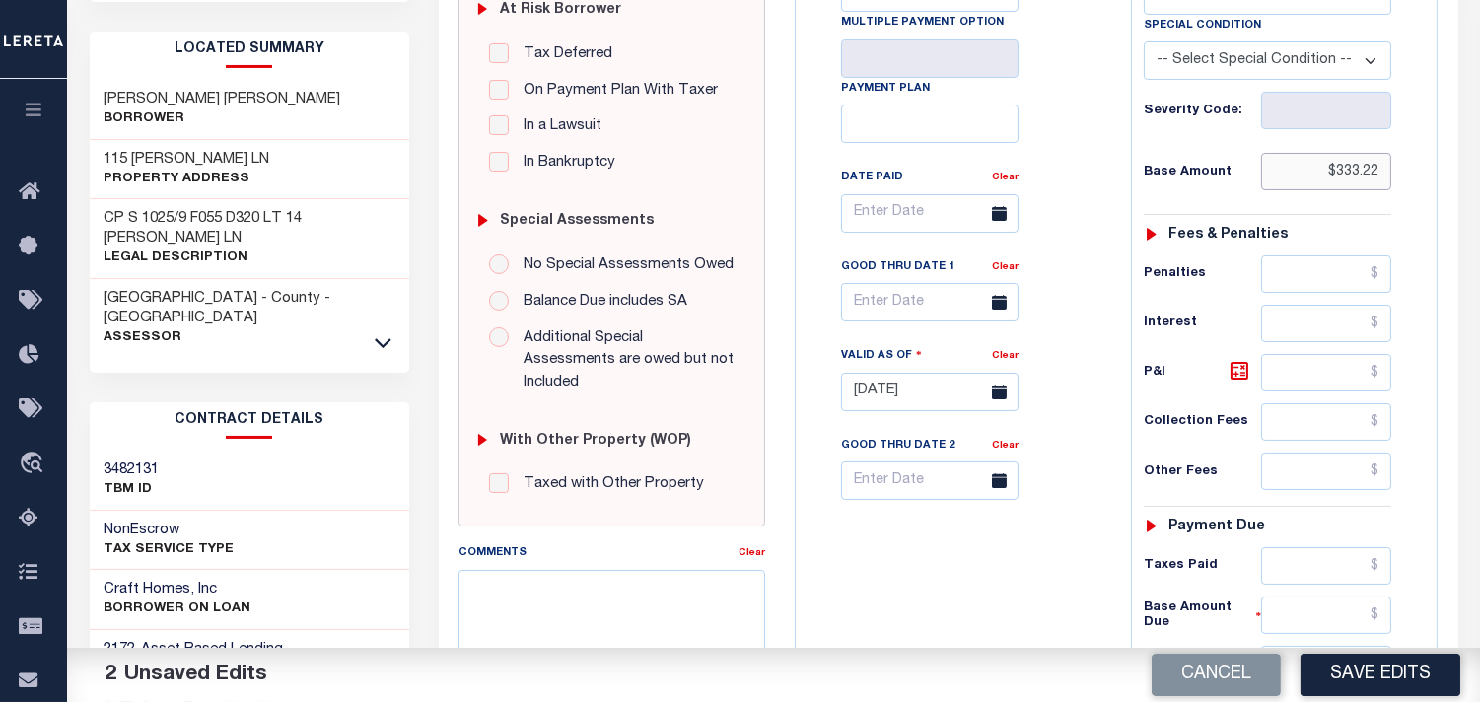
scroll to position [438, 0]
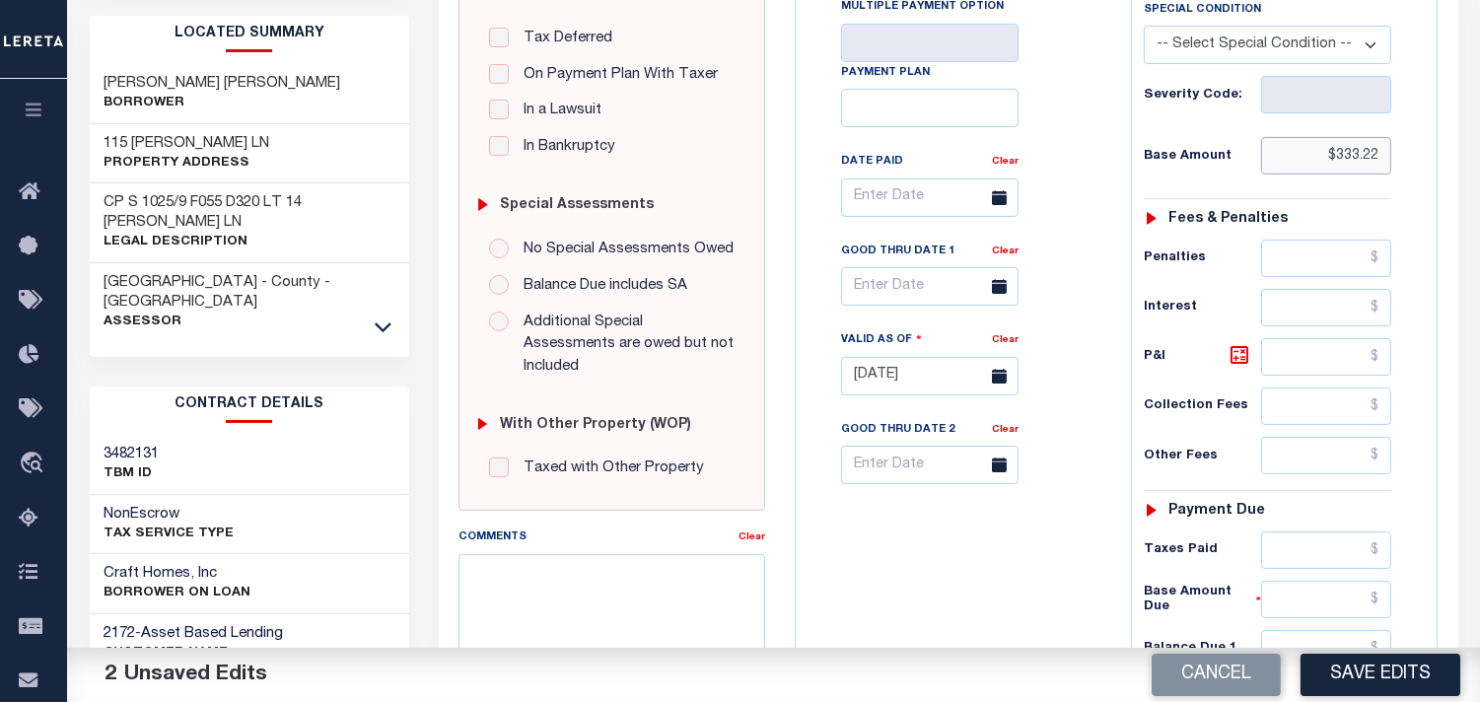
type input "$333.22"
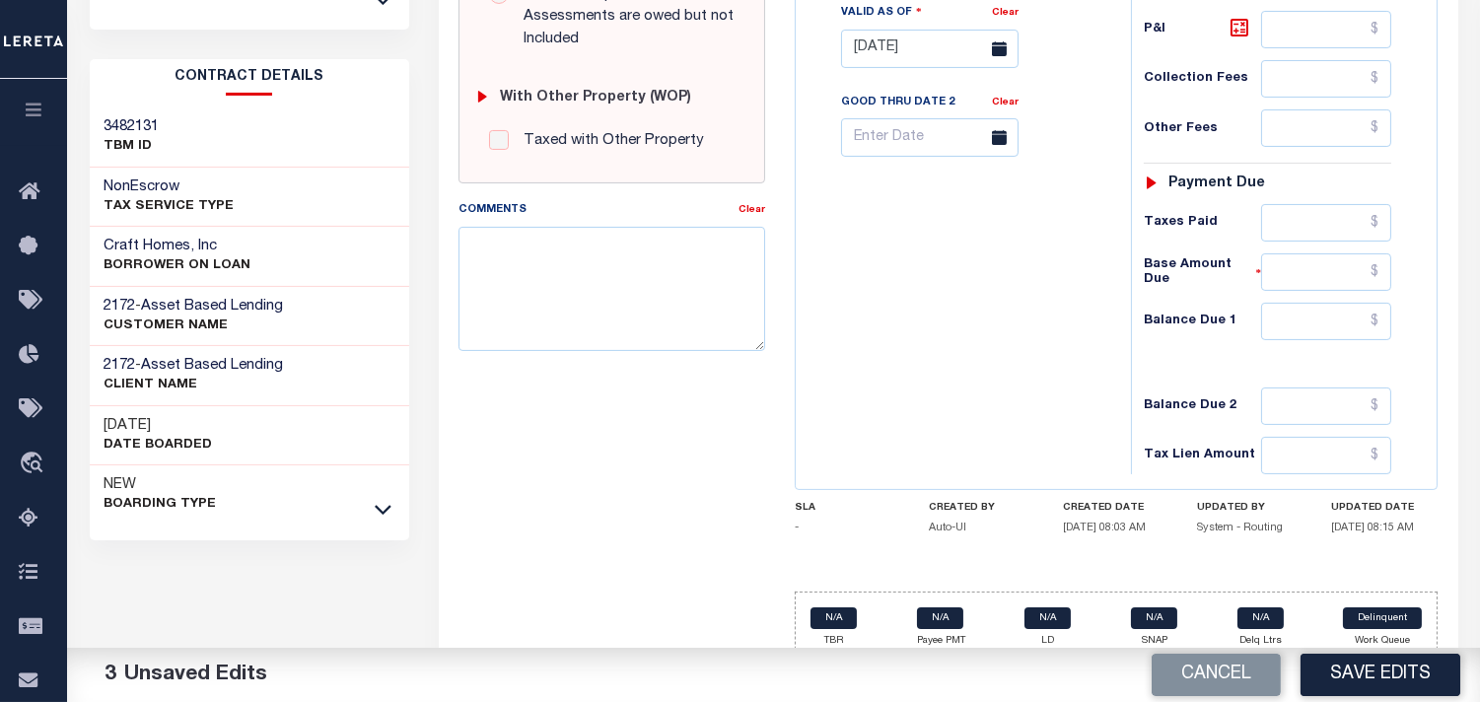
scroll to position [766, 0]
click at [1285, 222] on input "text" at bounding box center [1326, 221] width 130 height 37
paste input "343.22"
type input "$343.22"
click at [1353, 337] on input "text" at bounding box center [1326, 320] width 130 height 37
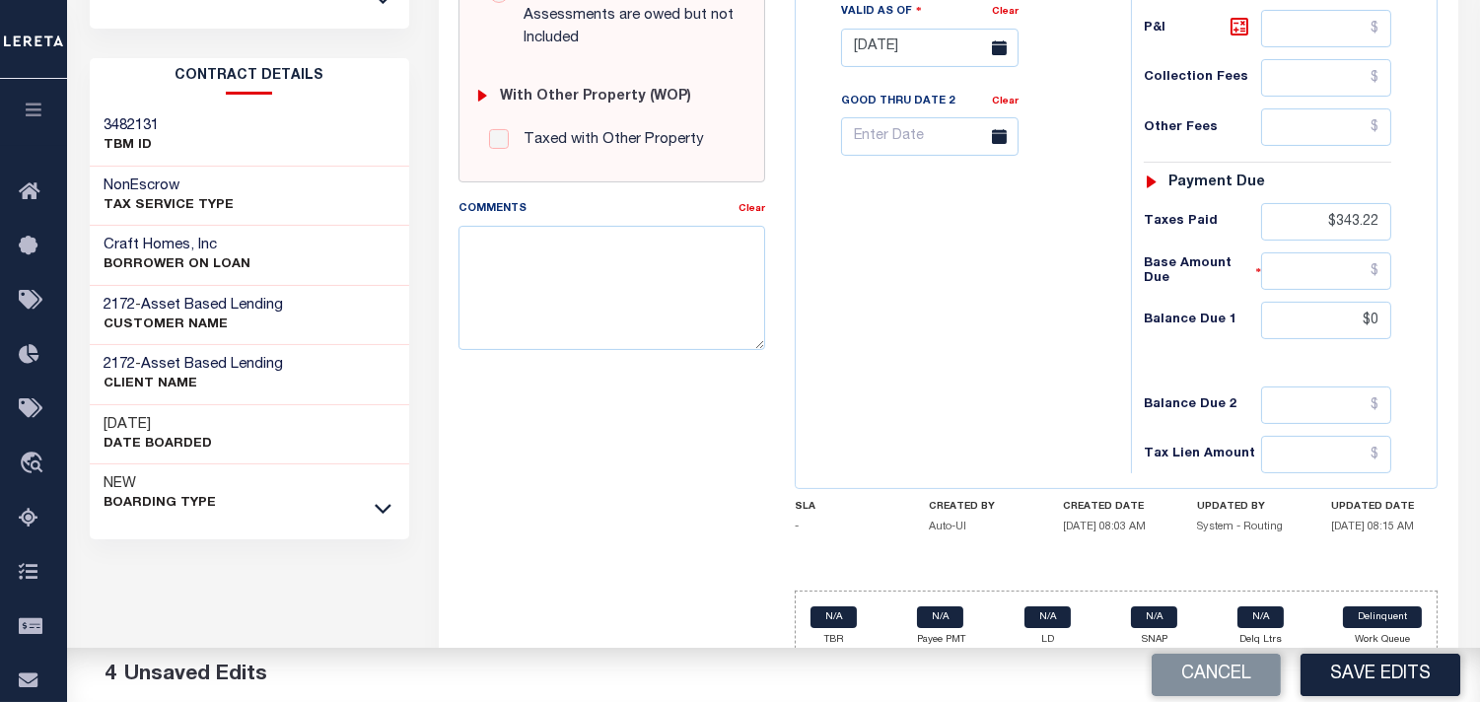
type input "$0.00"
click at [1145, 331] on div "Balance Due 1 $0.00" at bounding box center [1268, 320] width 248 height 37
click at [1358, 662] on button "Save Edits" at bounding box center [1381, 675] width 160 height 42
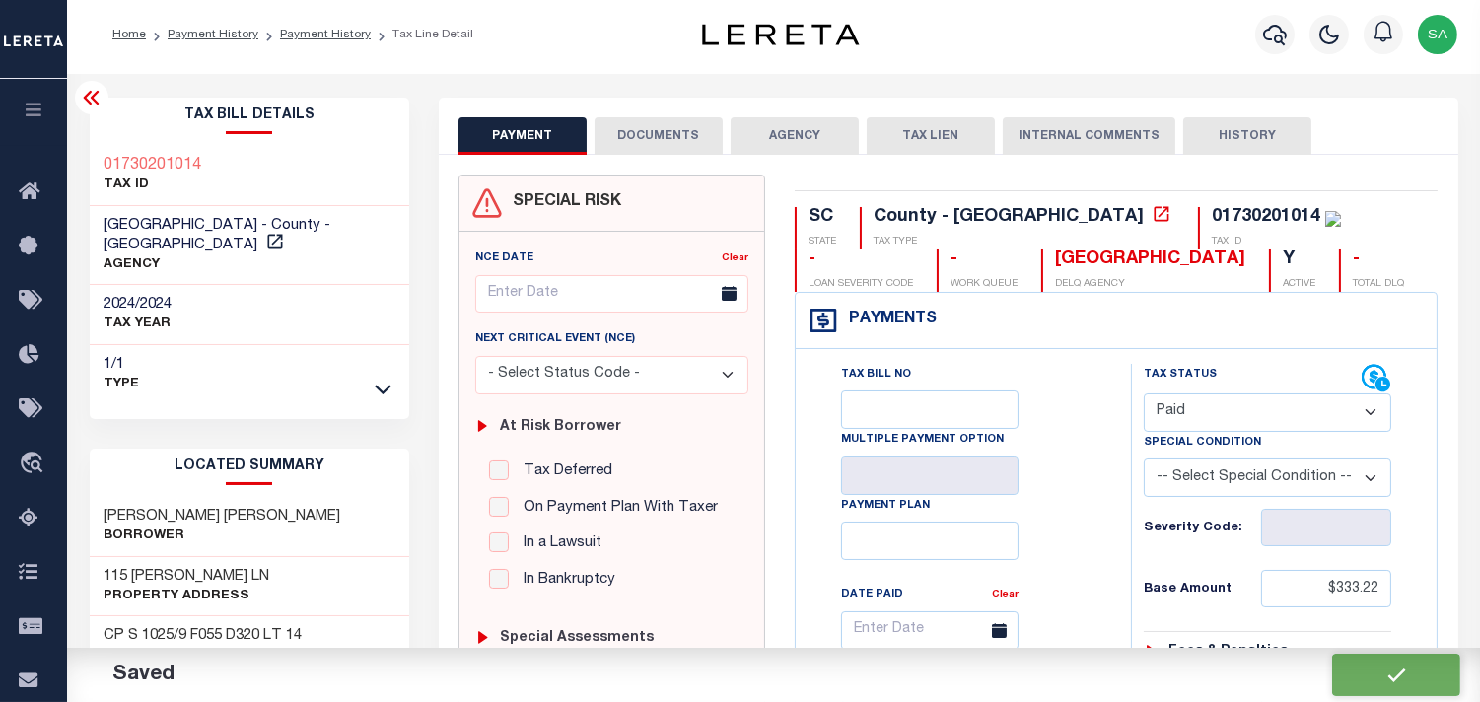
scroll to position [0, 0]
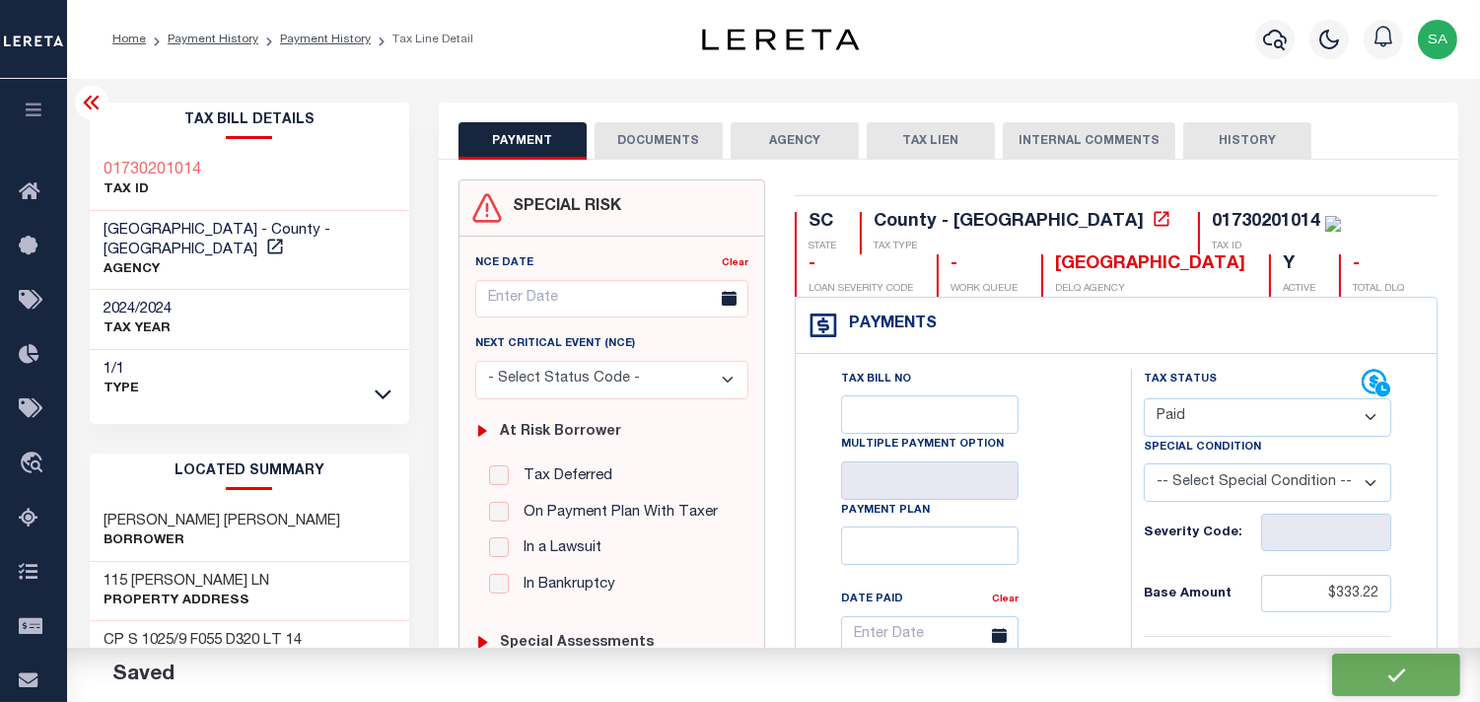
checkbox input "false"
type input "$333.22"
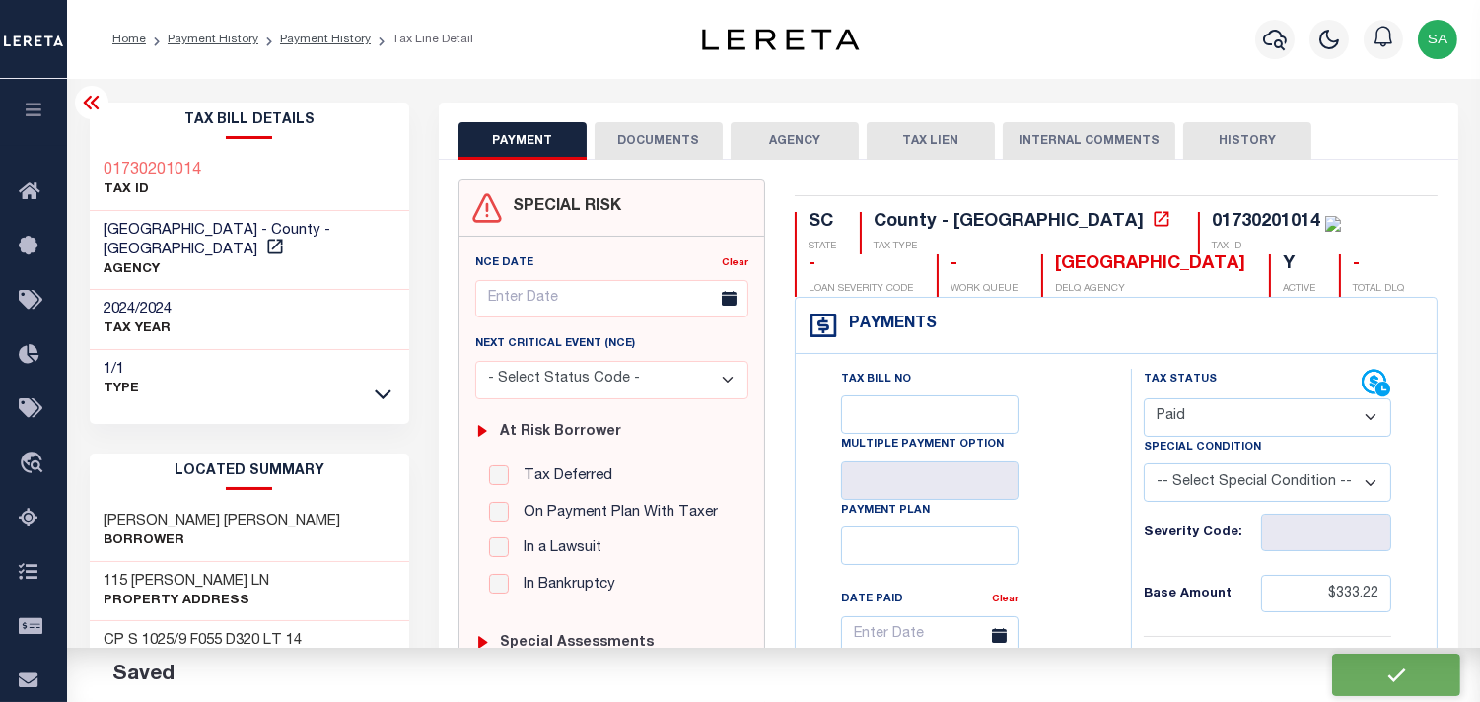
type input "$343.22"
type input "$0"
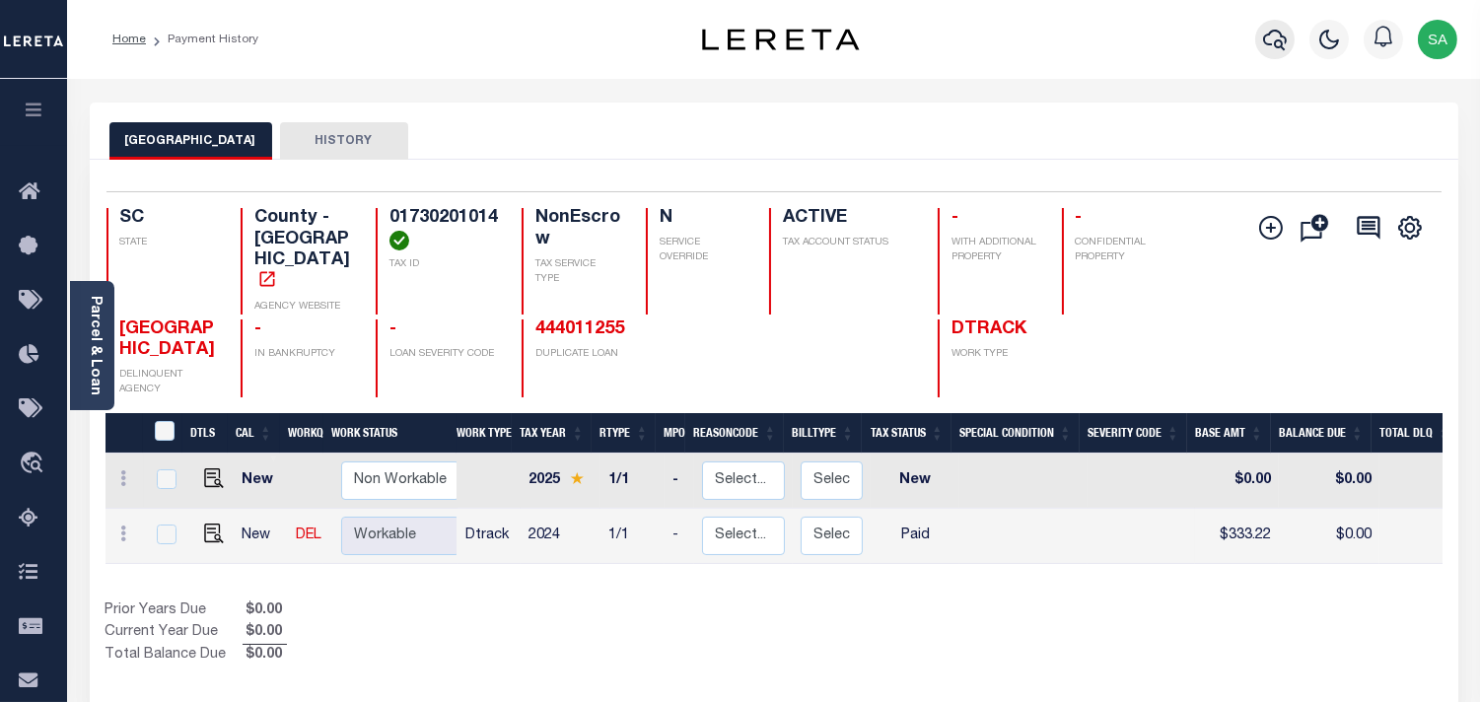
click at [1260, 44] on button "button" at bounding box center [1274, 39] width 39 height 39
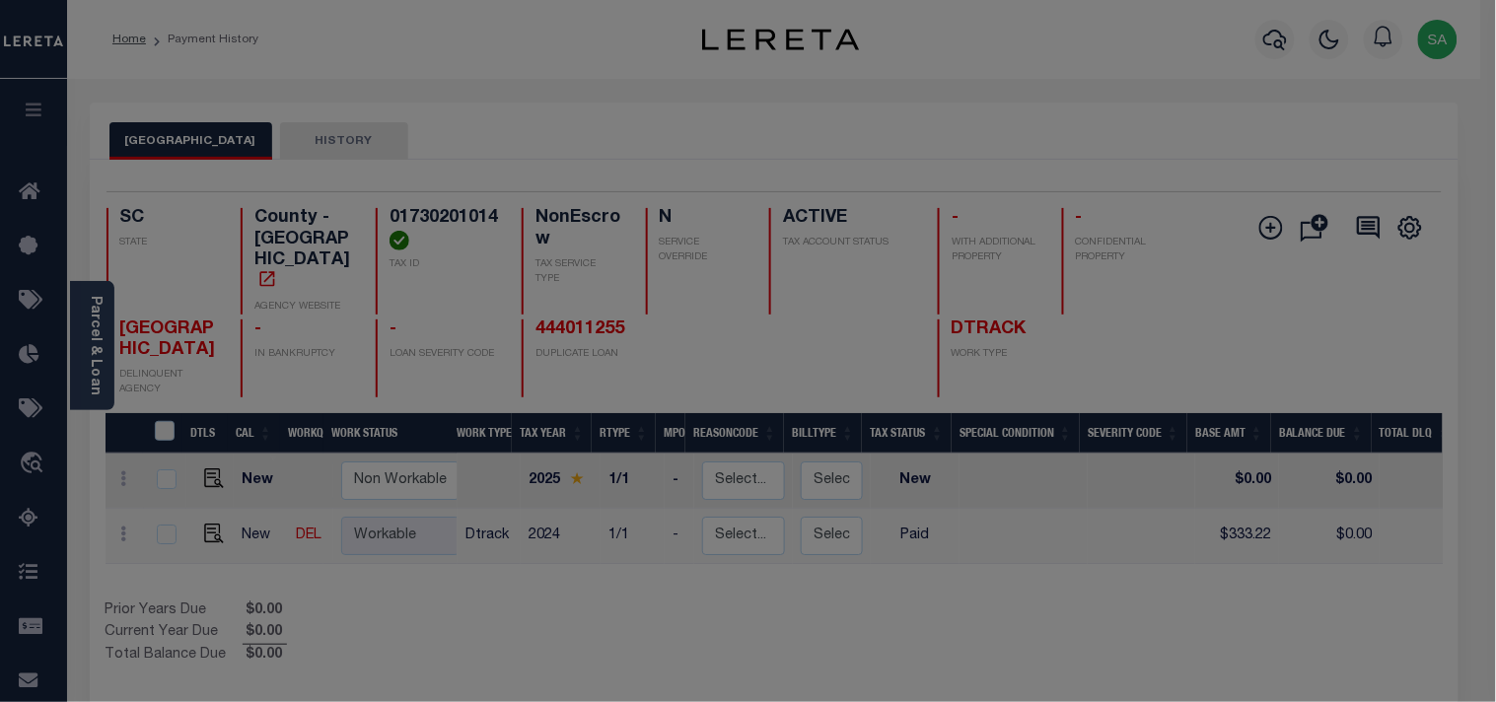
click at [0, 0] on input "text" at bounding box center [0, 0] width 0 height 0
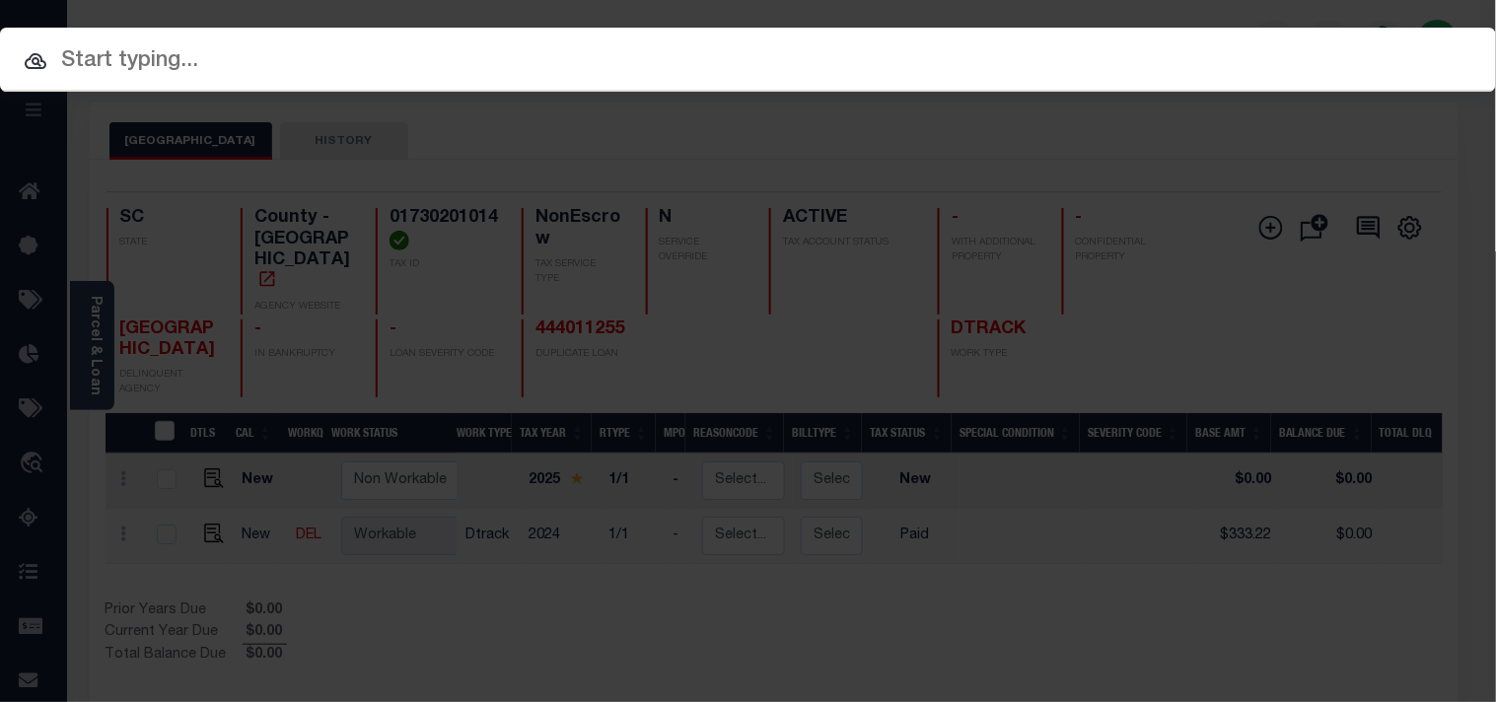
paste input "444011255"
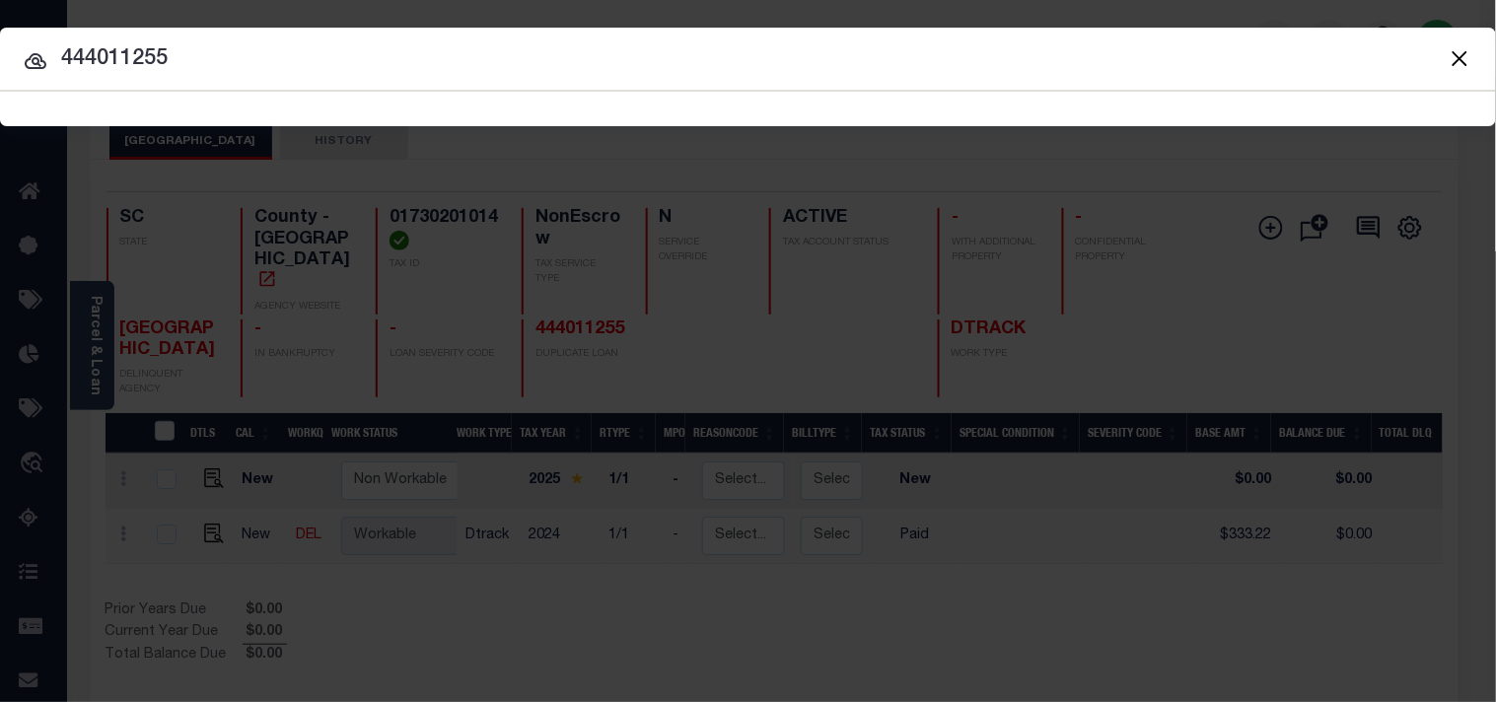
type input "444011255"
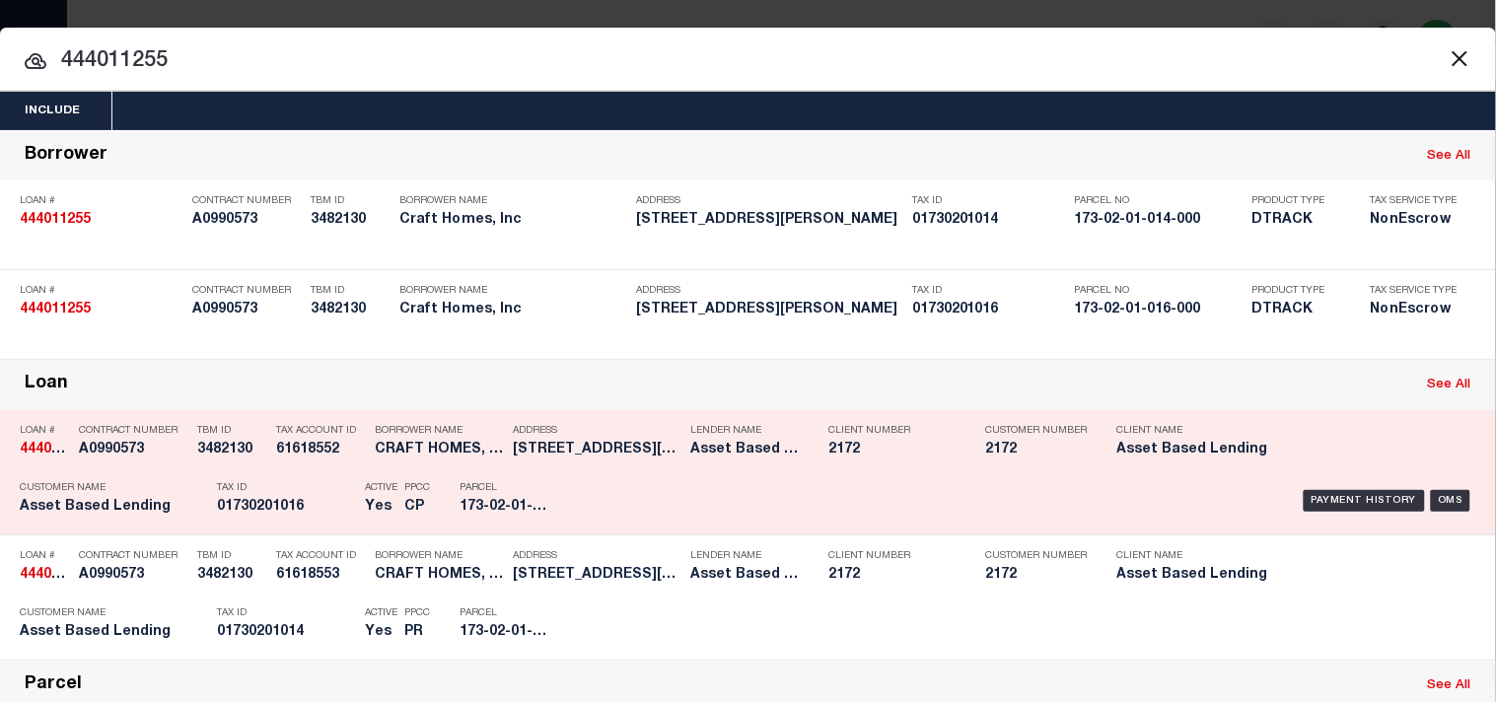
click at [326, 530] on div "Tax ID 01730201016" at bounding box center [286, 500] width 138 height 57
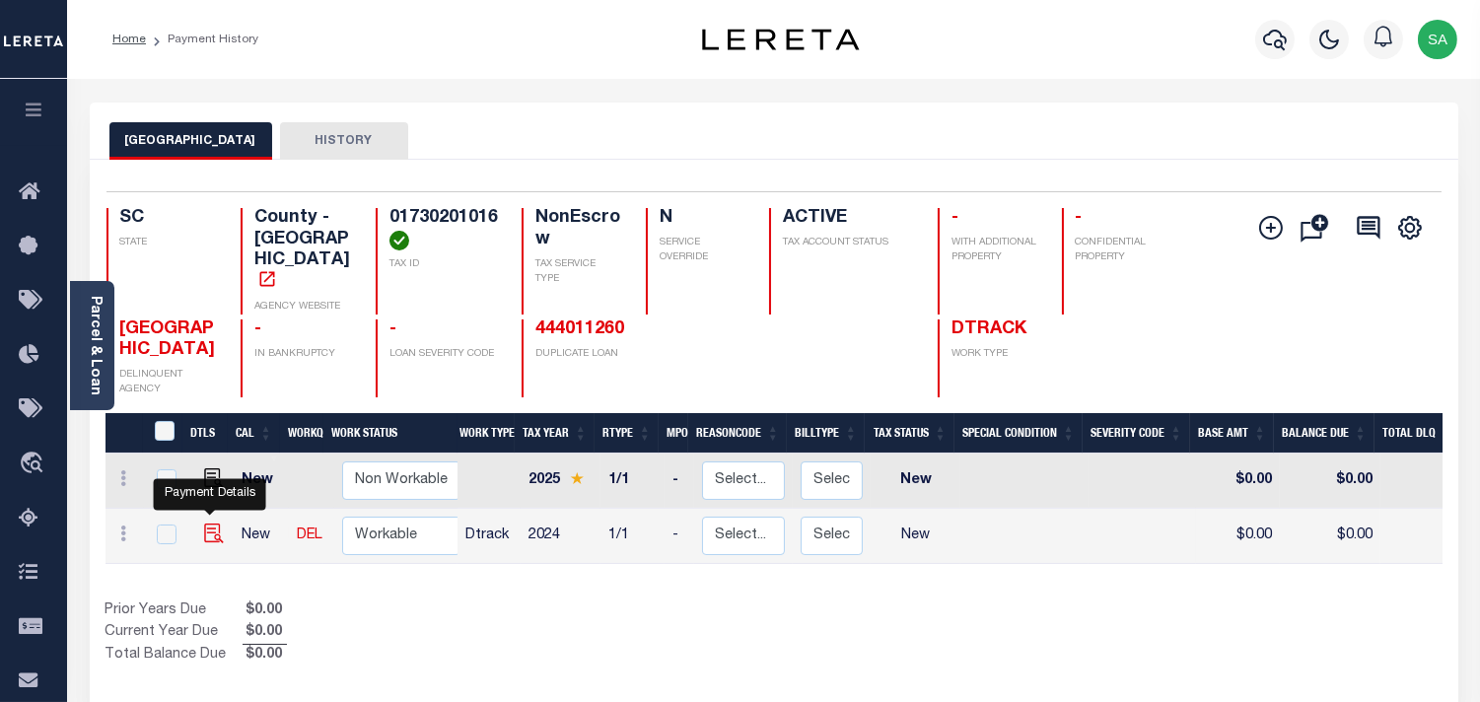
click at [207, 524] on img "" at bounding box center [214, 534] width 20 height 20
checkbox input "true"
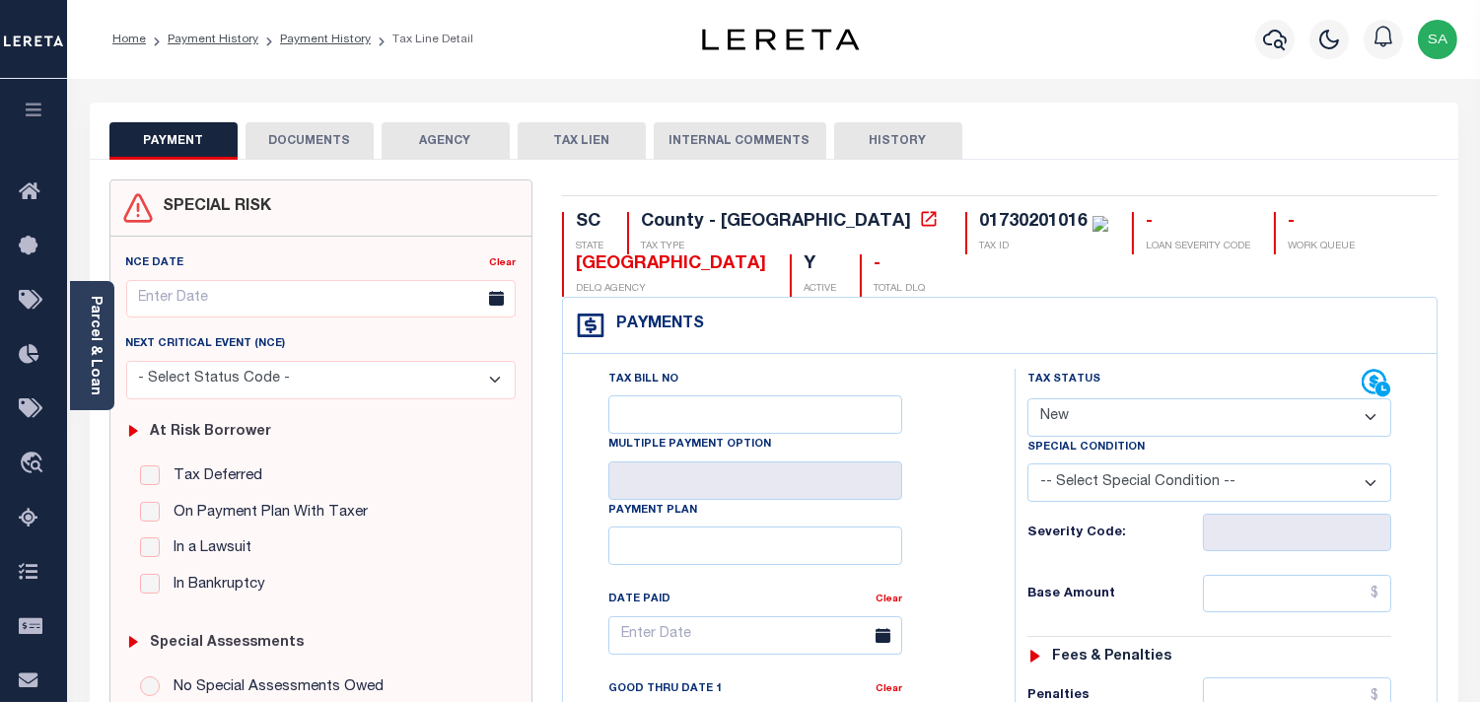
click at [82, 373] on div "Parcel & Loan" at bounding box center [92, 345] width 44 height 129
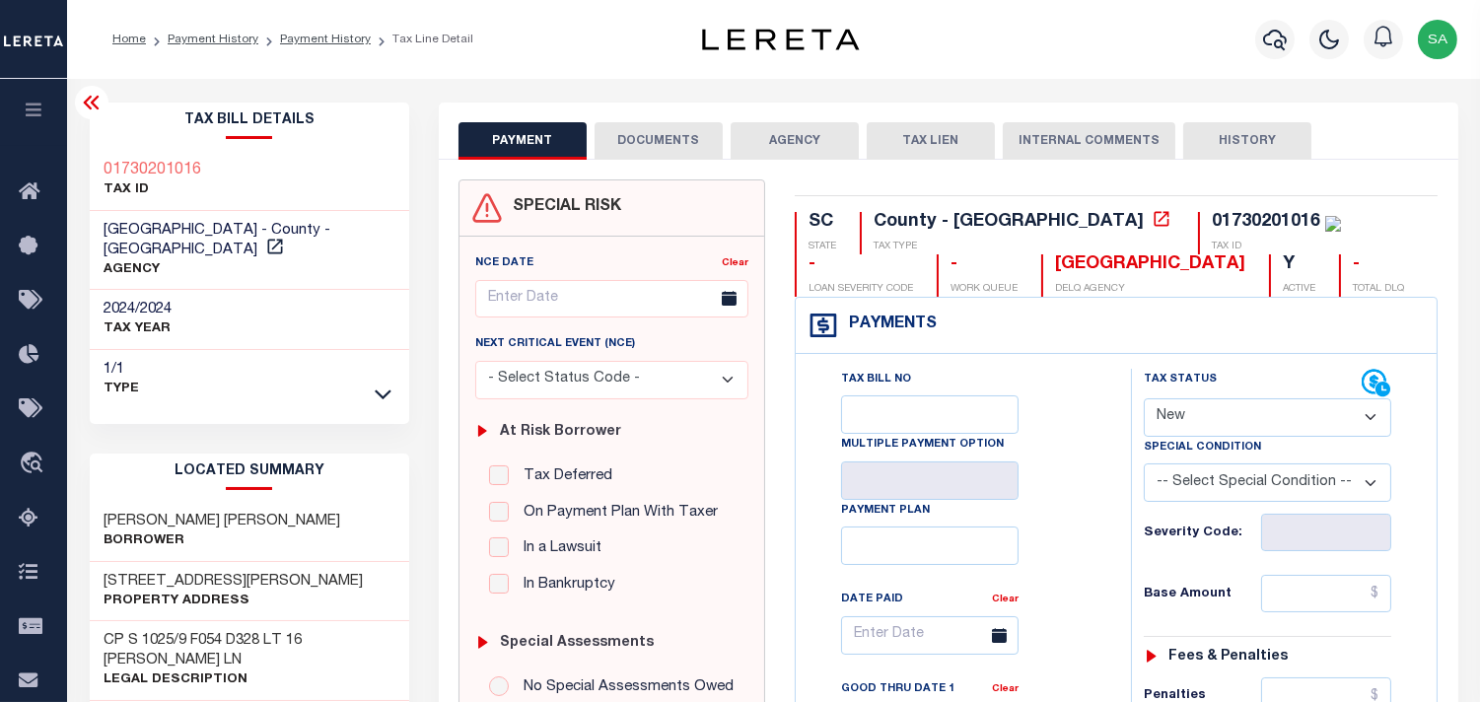
drag, startPoint x: 1169, startPoint y: 420, endPoint x: 1167, endPoint y: 435, distance: 14.9
click at [1169, 420] on select "- Select Status Code - Open Due/Unpaid Paid Incomplete No Tax Due Internal Refu…" at bounding box center [1268, 417] width 248 height 38
select select "PYD"
click at [1144, 399] on select "- Select Status Code - Open Due/Unpaid Paid Incomplete No Tax Due Internal Refu…" at bounding box center [1268, 417] width 248 height 38
type input "[DATE]"
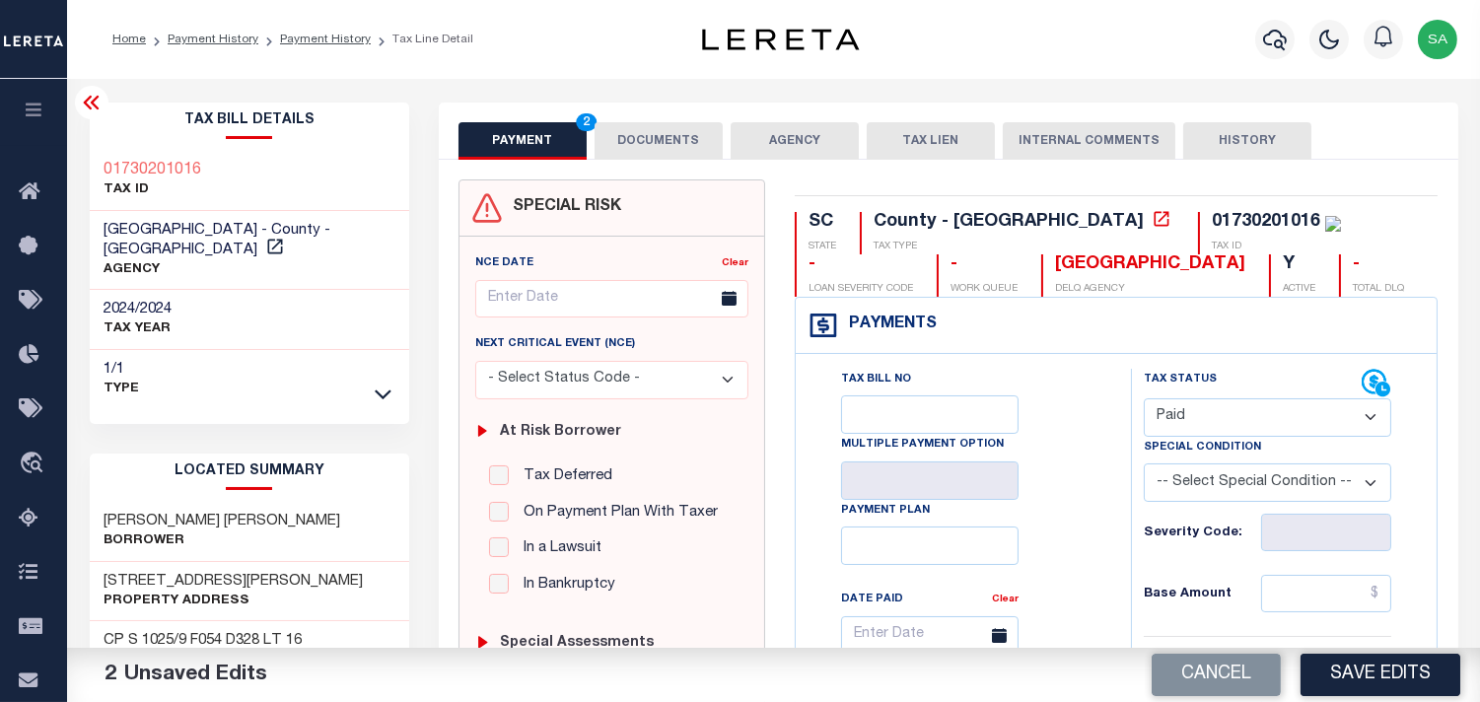
click at [642, 139] on button "DOCUMENTS" at bounding box center [659, 140] width 128 height 37
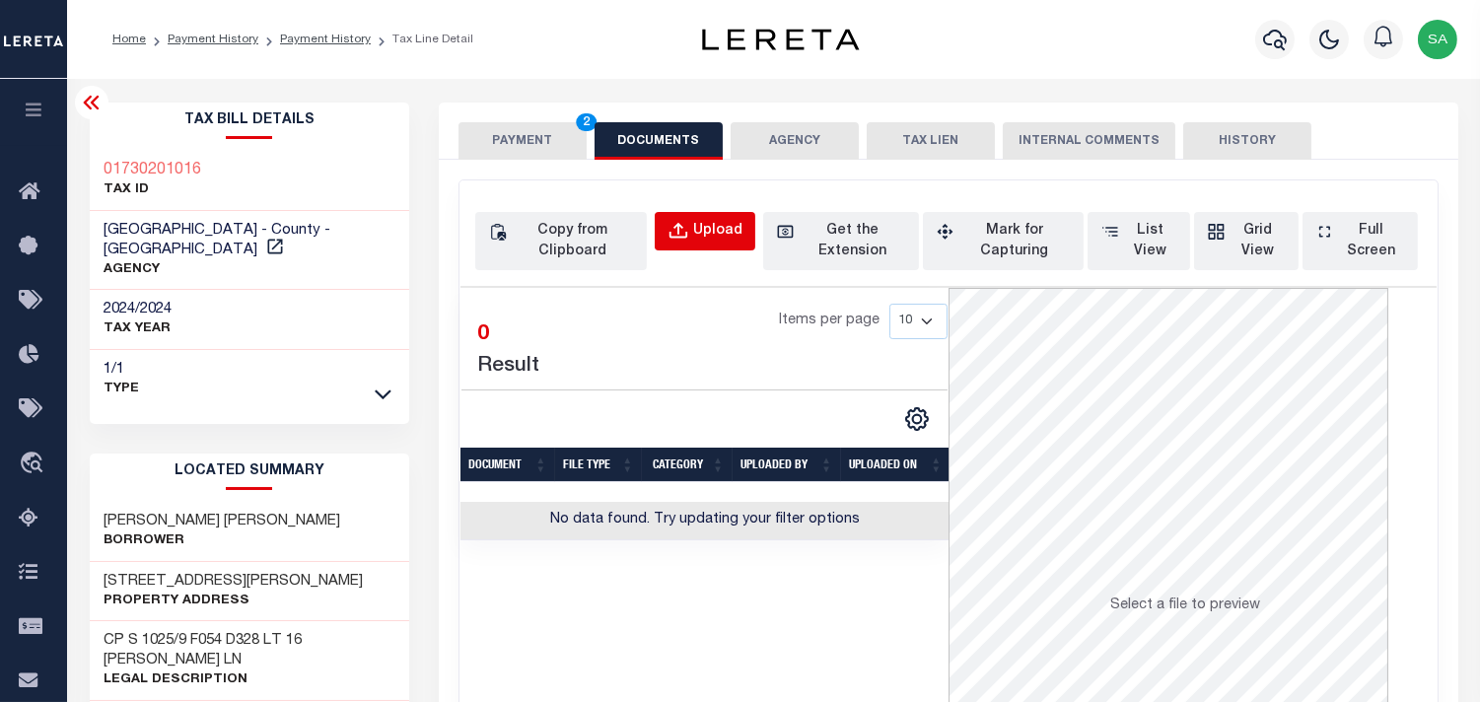
click at [711, 214] on button "Upload" at bounding box center [705, 231] width 101 height 38
select select "POP"
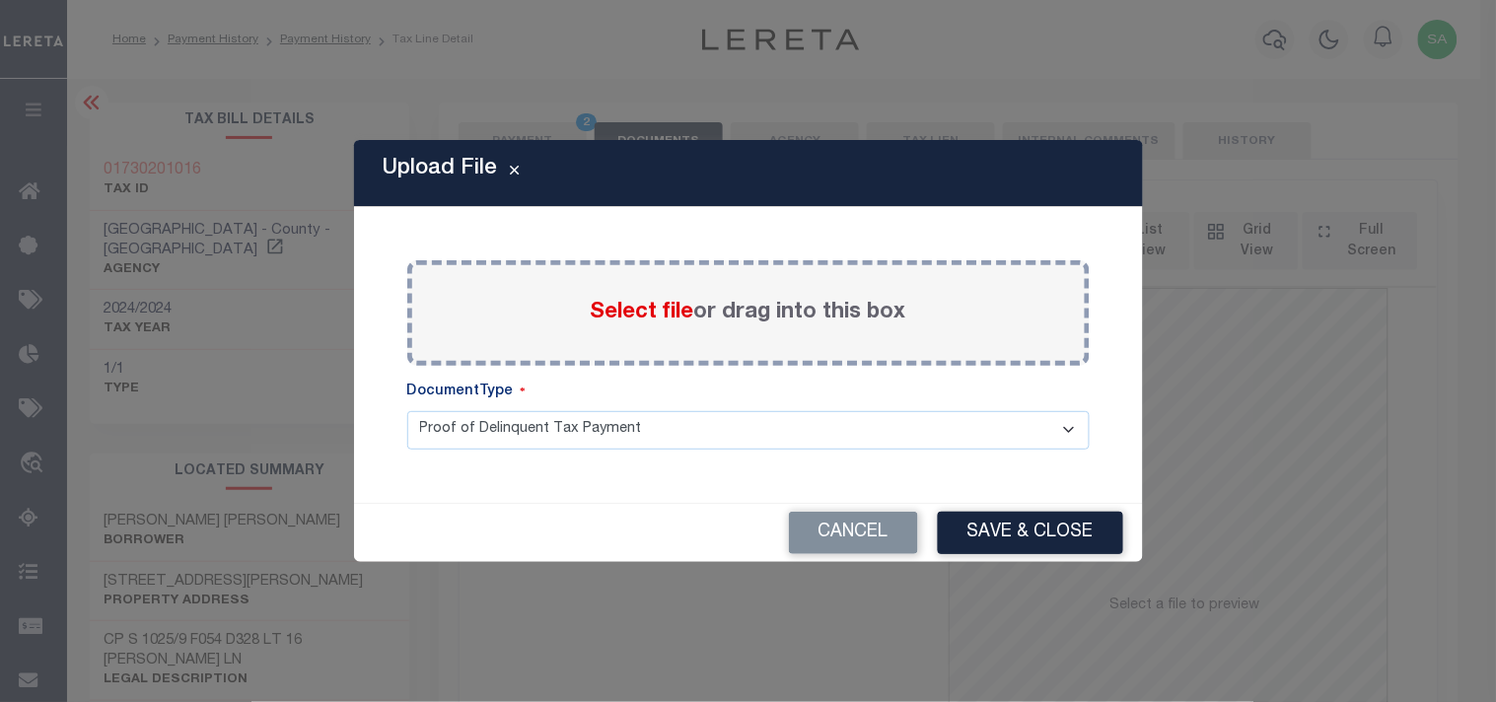
click at [678, 320] on span "Select file" at bounding box center [643, 313] width 104 height 22
click at [0, 0] on input "Select file or drag into this box" at bounding box center [0, 0] width 0 height 0
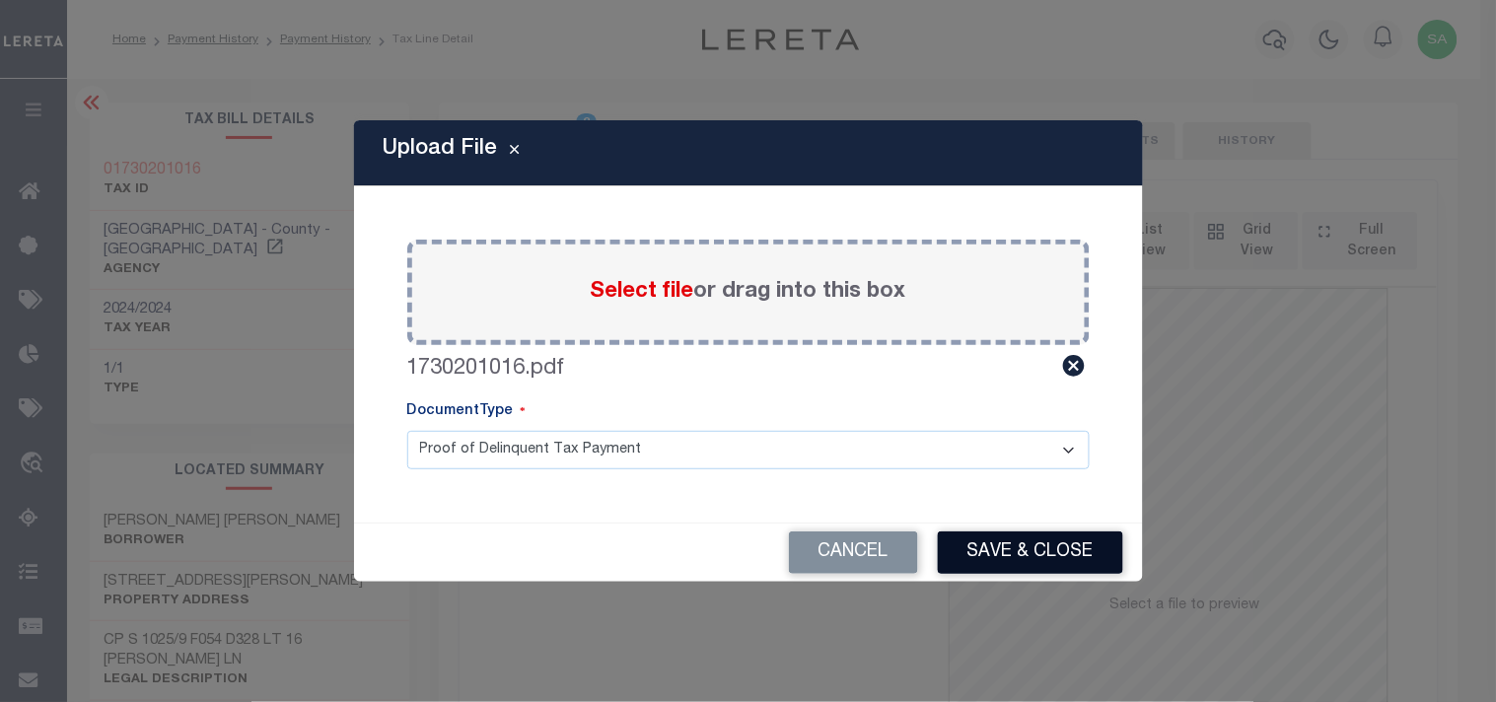
click at [1038, 559] on button "Save & Close" at bounding box center [1030, 553] width 185 height 42
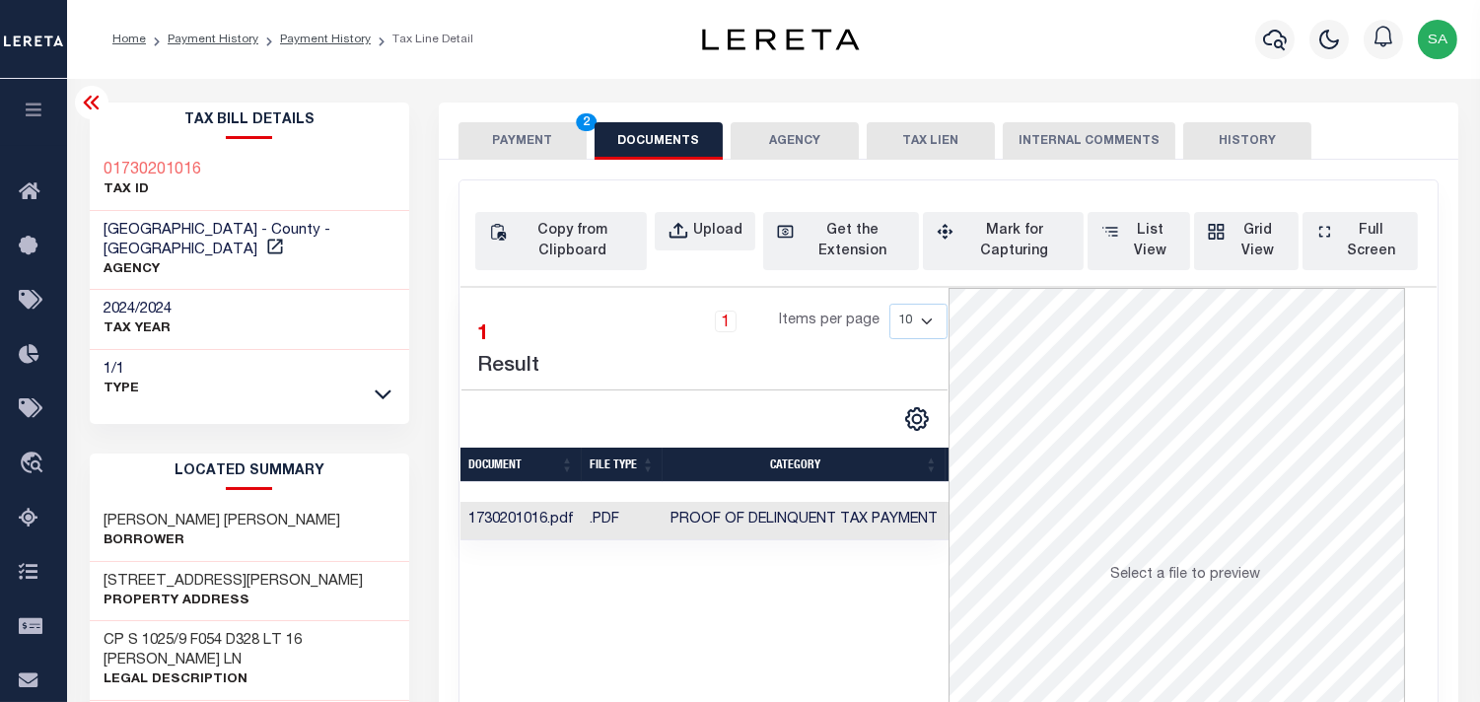
click at [501, 138] on button "PAYMENT 2" at bounding box center [523, 140] width 128 height 37
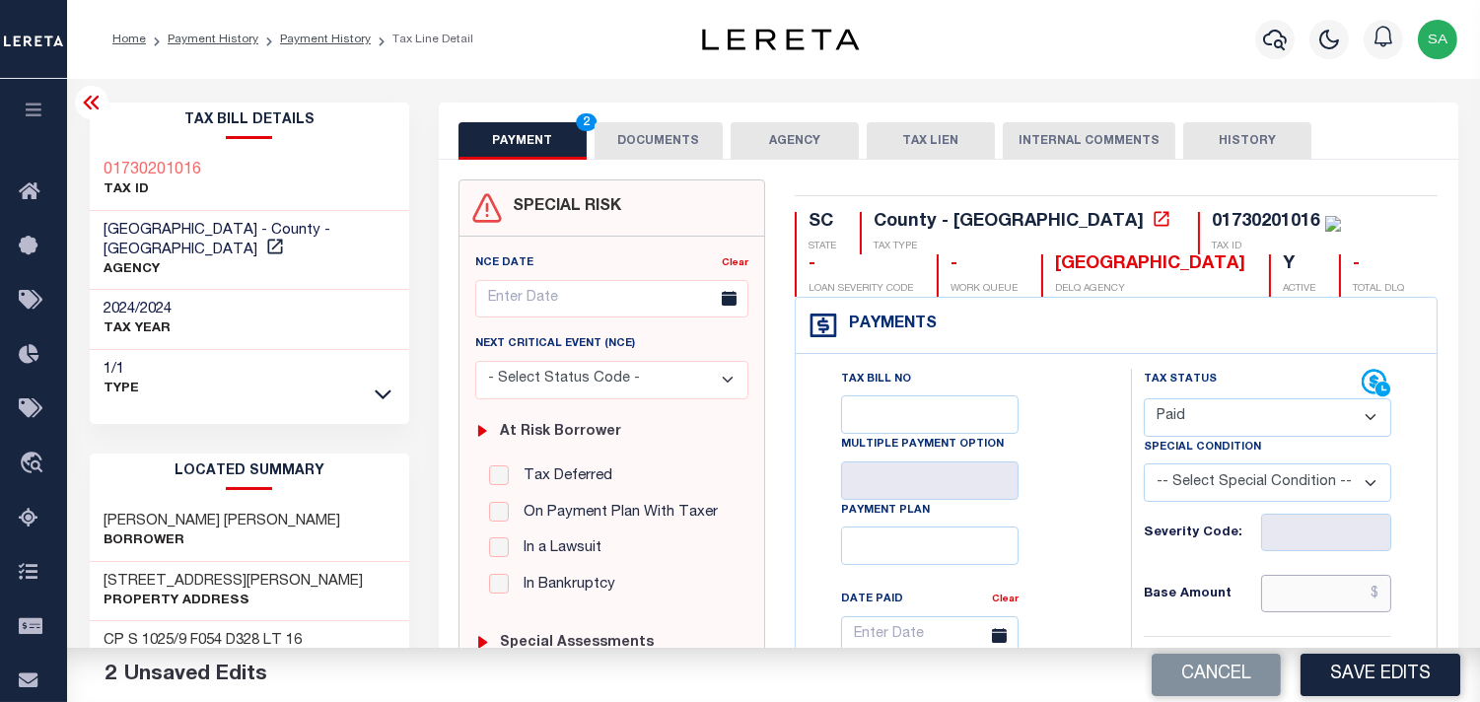
click at [1277, 585] on input "text" at bounding box center [1326, 593] width 130 height 37
paste input "333.22"
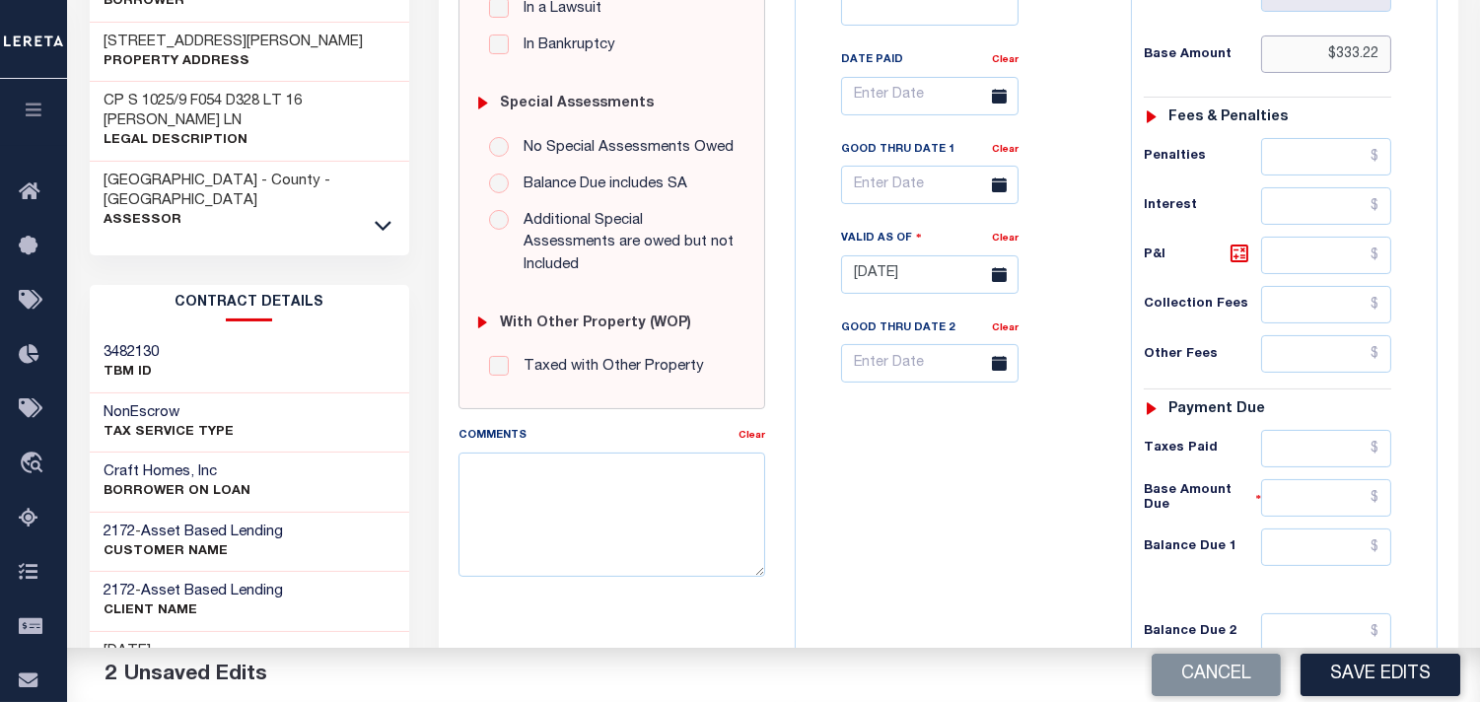
scroll to position [547, 0]
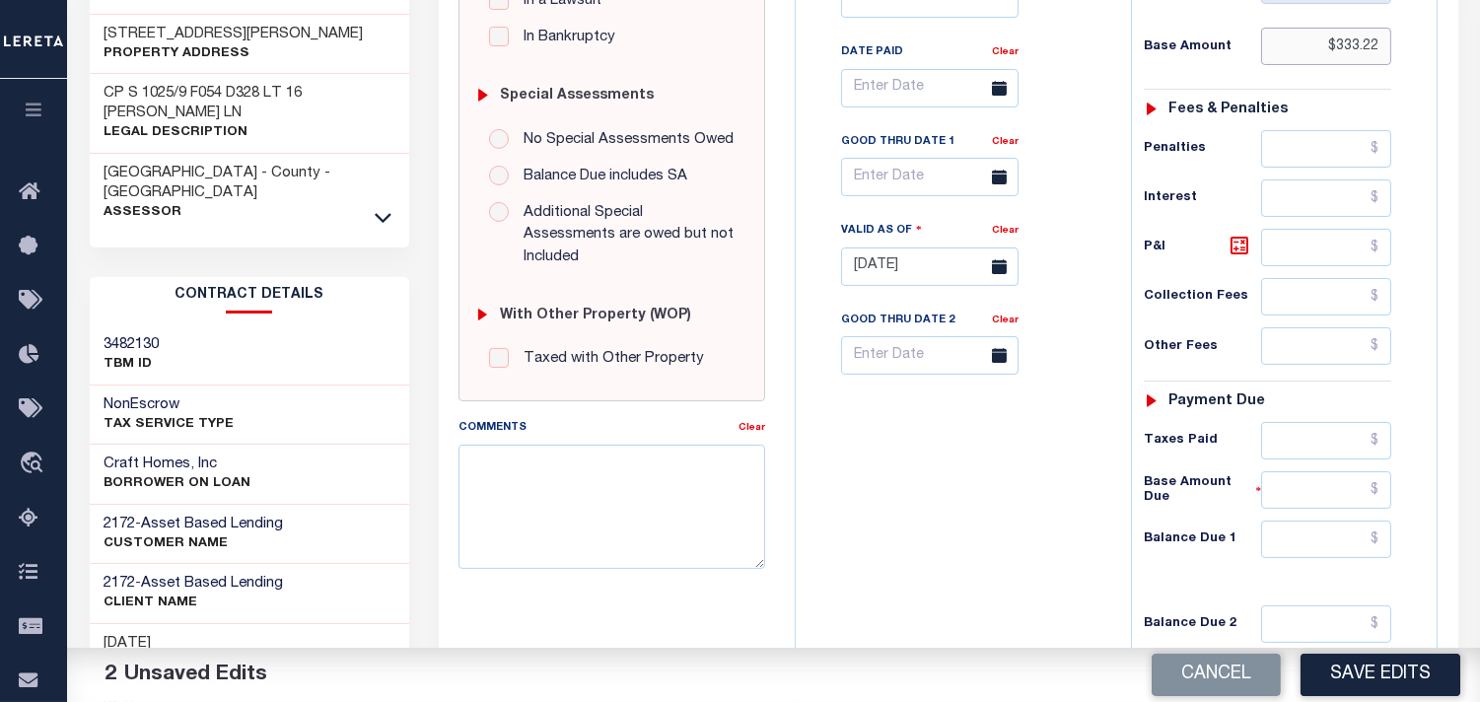
type input "$333.22"
drag, startPoint x: 1318, startPoint y: 435, endPoint x: 1300, endPoint y: 439, distance: 19.1
click at [1318, 435] on input "text" at bounding box center [1326, 440] width 130 height 37
paste input "343.22"
type input "$343.22"
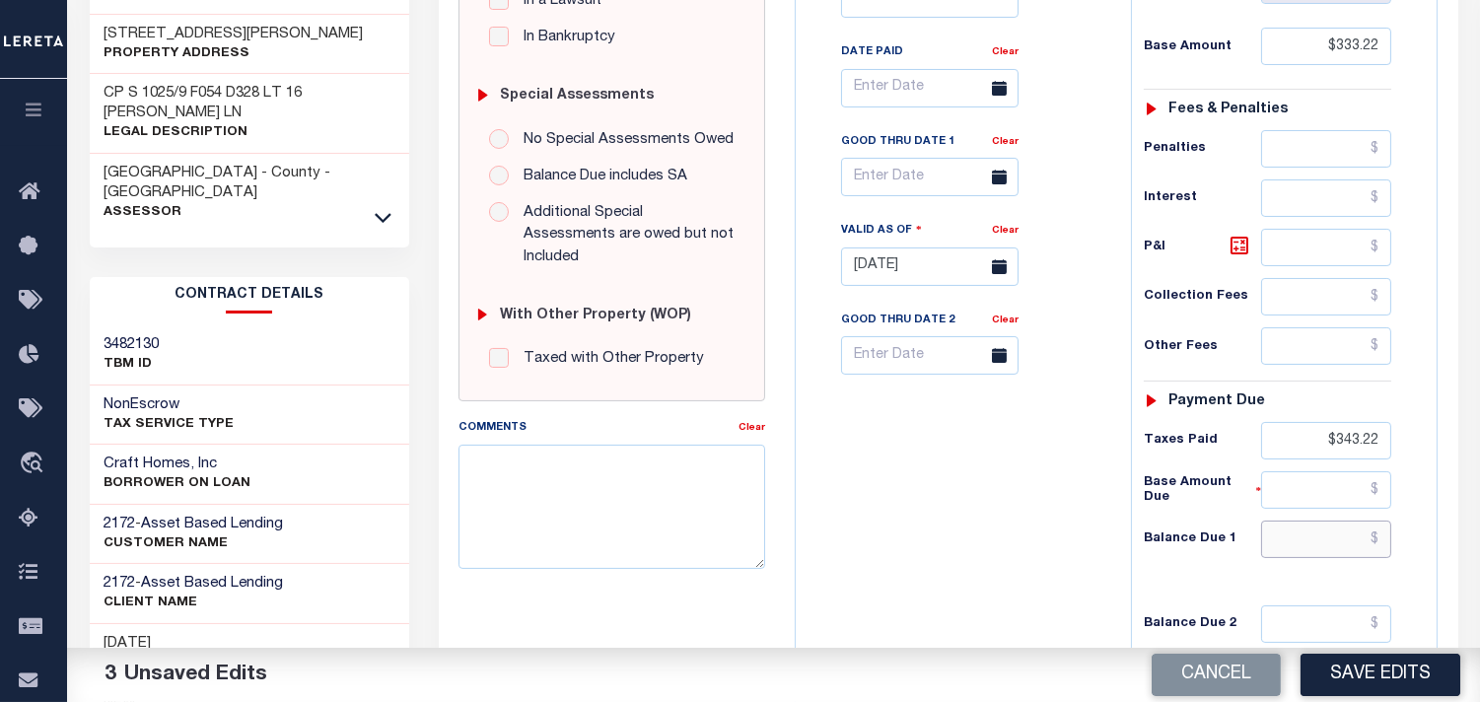
click at [1317, 543] on input "text" at bounding box center [1326, 539] width 130 height 37
type input "$0.00"
click at [1002, 517] on div "Tax Bill No Multiple Payment Option Payment Plan Clear" at bounding box center [959, 257] width 316 height 871
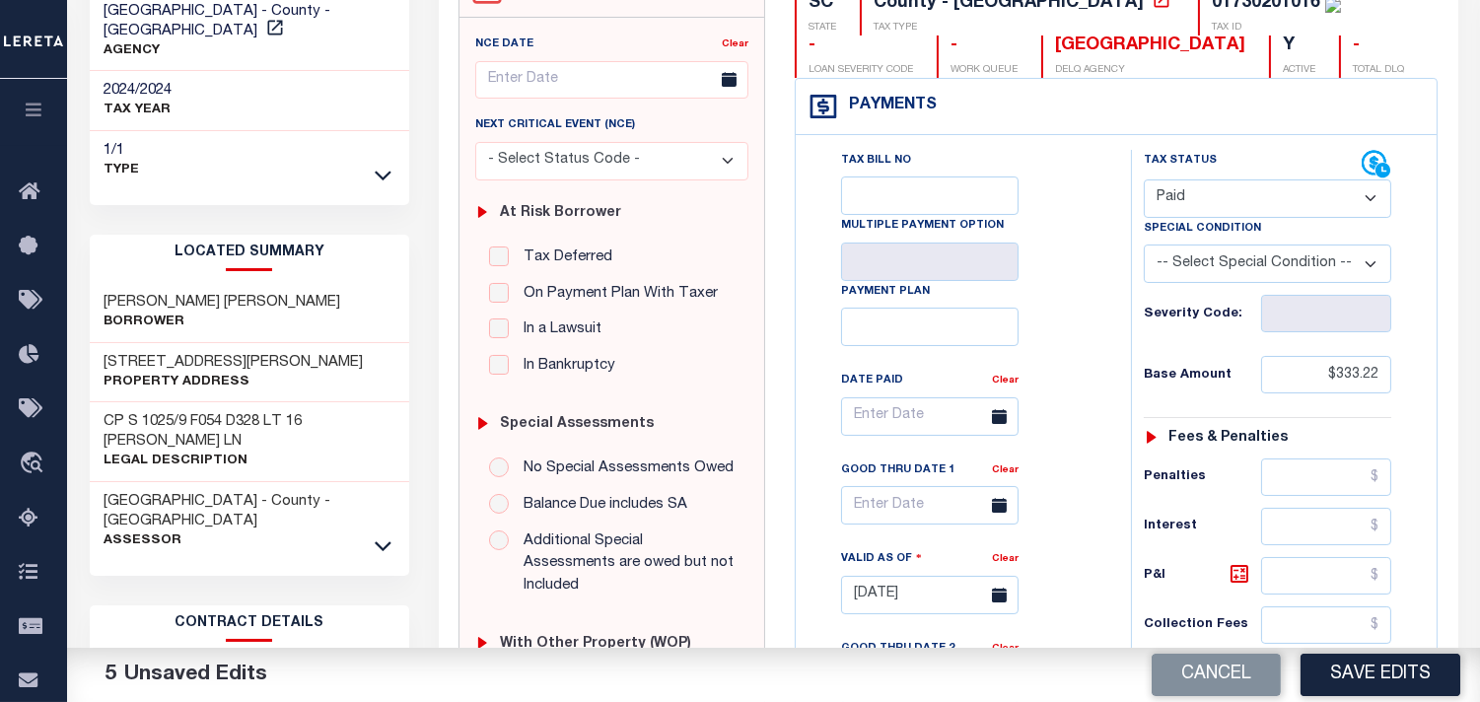
scroll to position [0, 0]
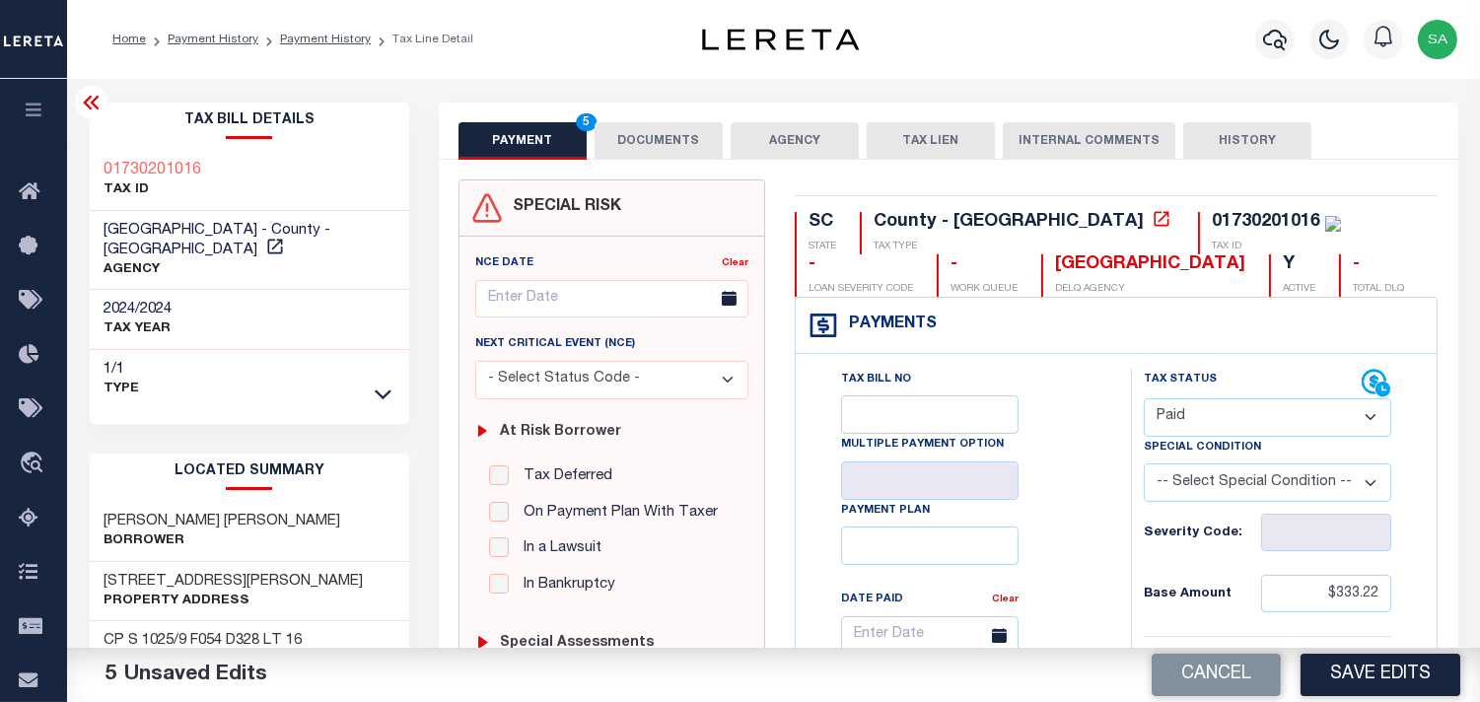
click at [632, 133] on button "DOCUMENTS" at bounding box center [659, 140] width 128 height 37
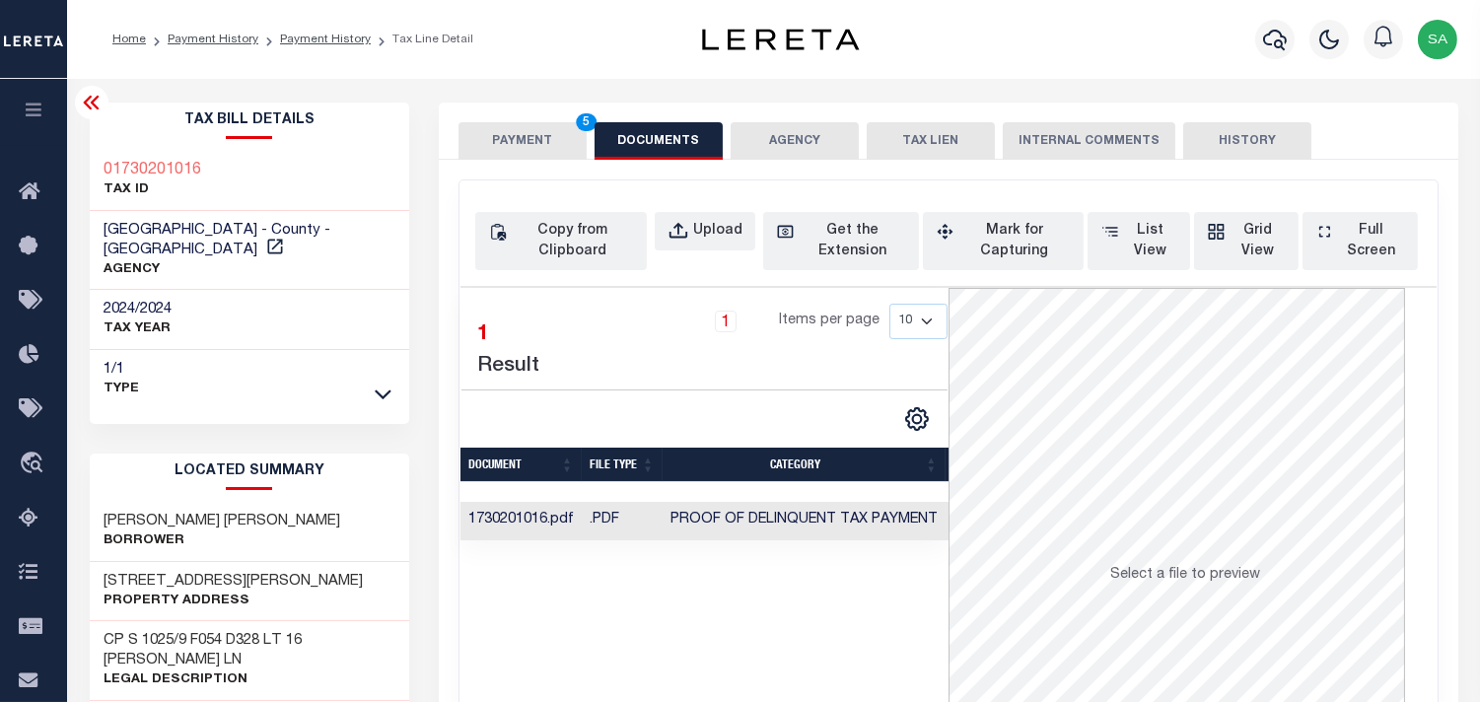
click at [557, 144] on button "PAYMENT 5" at bounding box center [523, 140] width 128 height 37
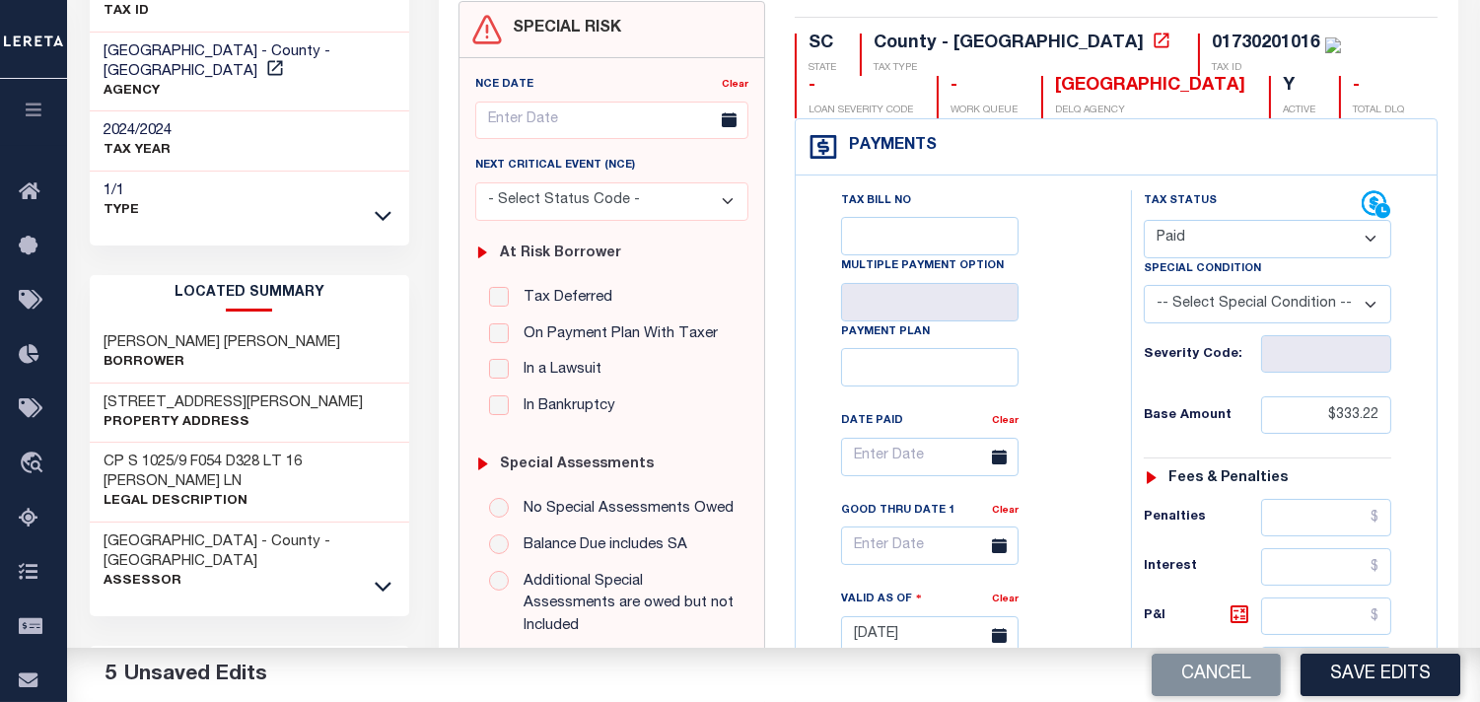
scroll to position [328, 0]
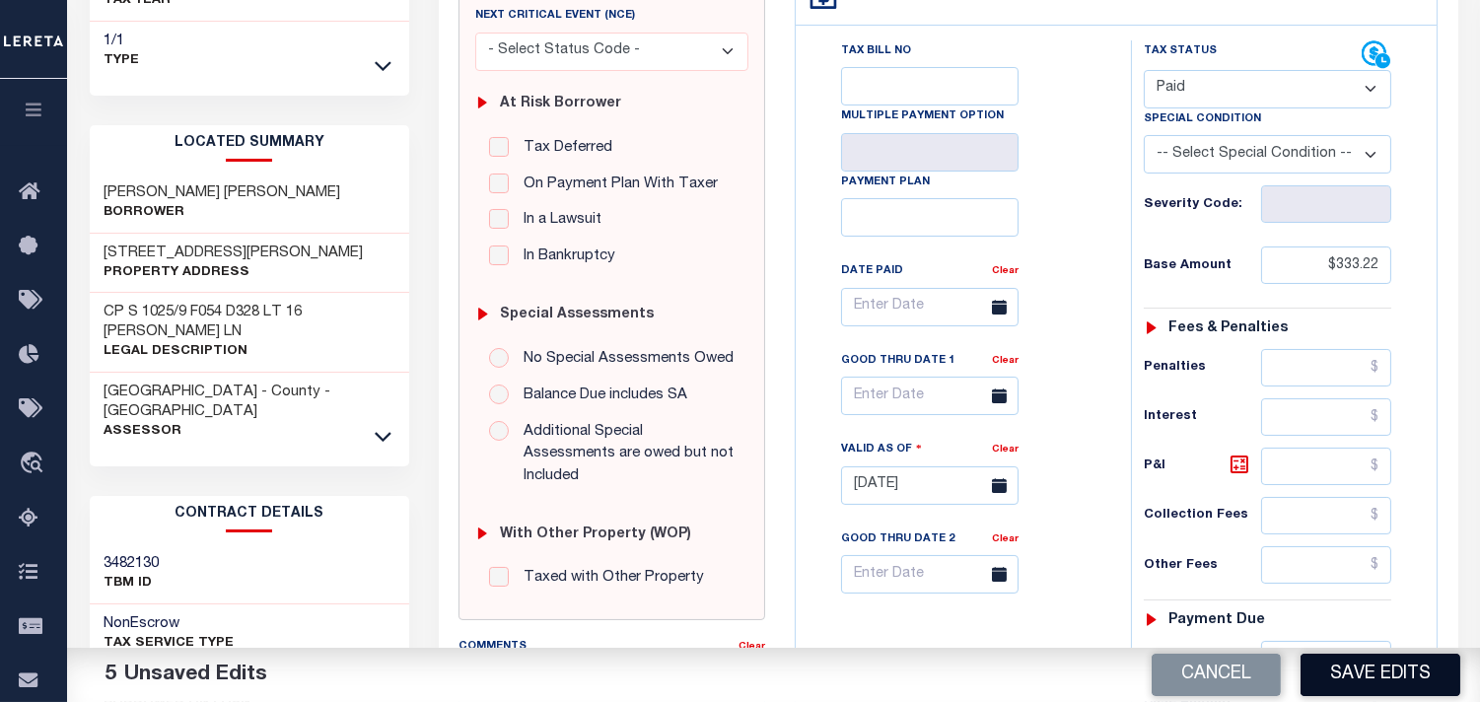
click at [1407, 675] on button "Save Edits" at bounding box center [1381, 675] width 160 height 42
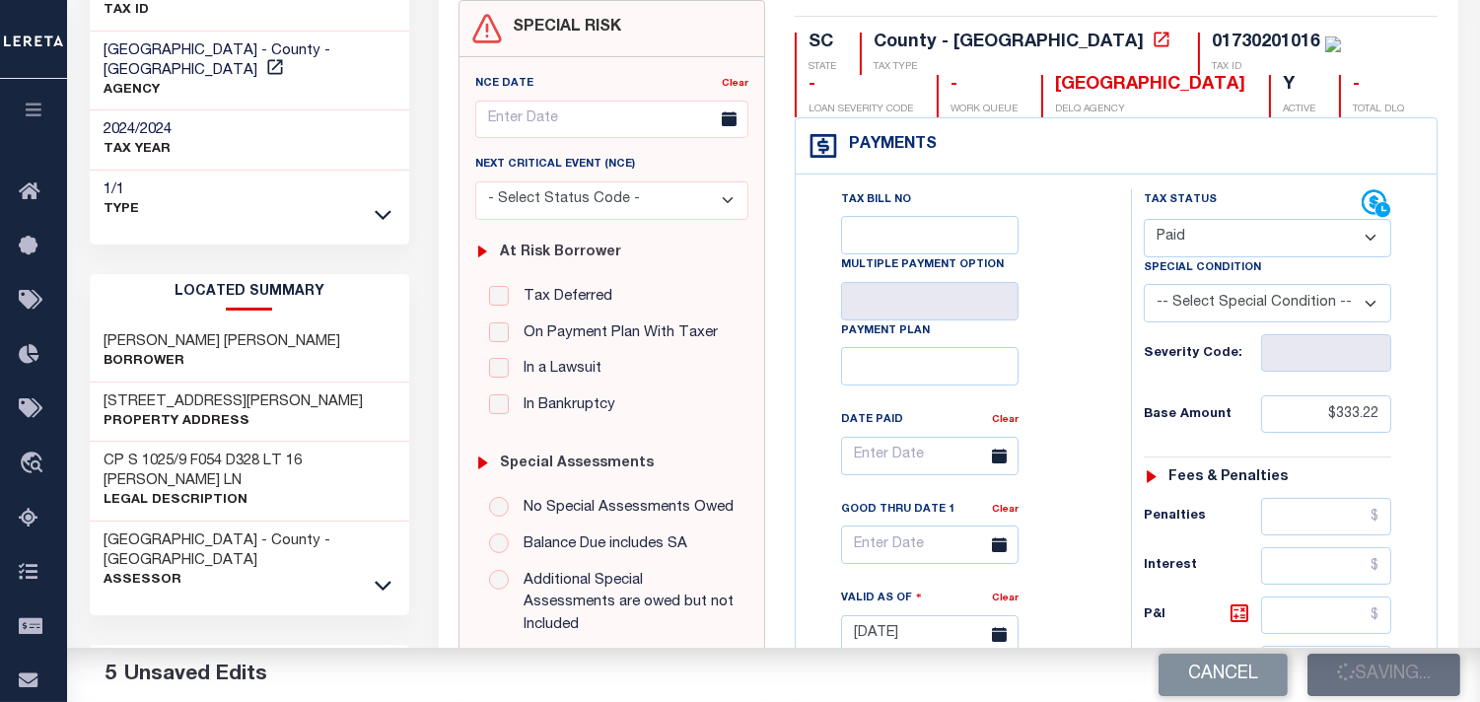
scroll to position [438, 0]
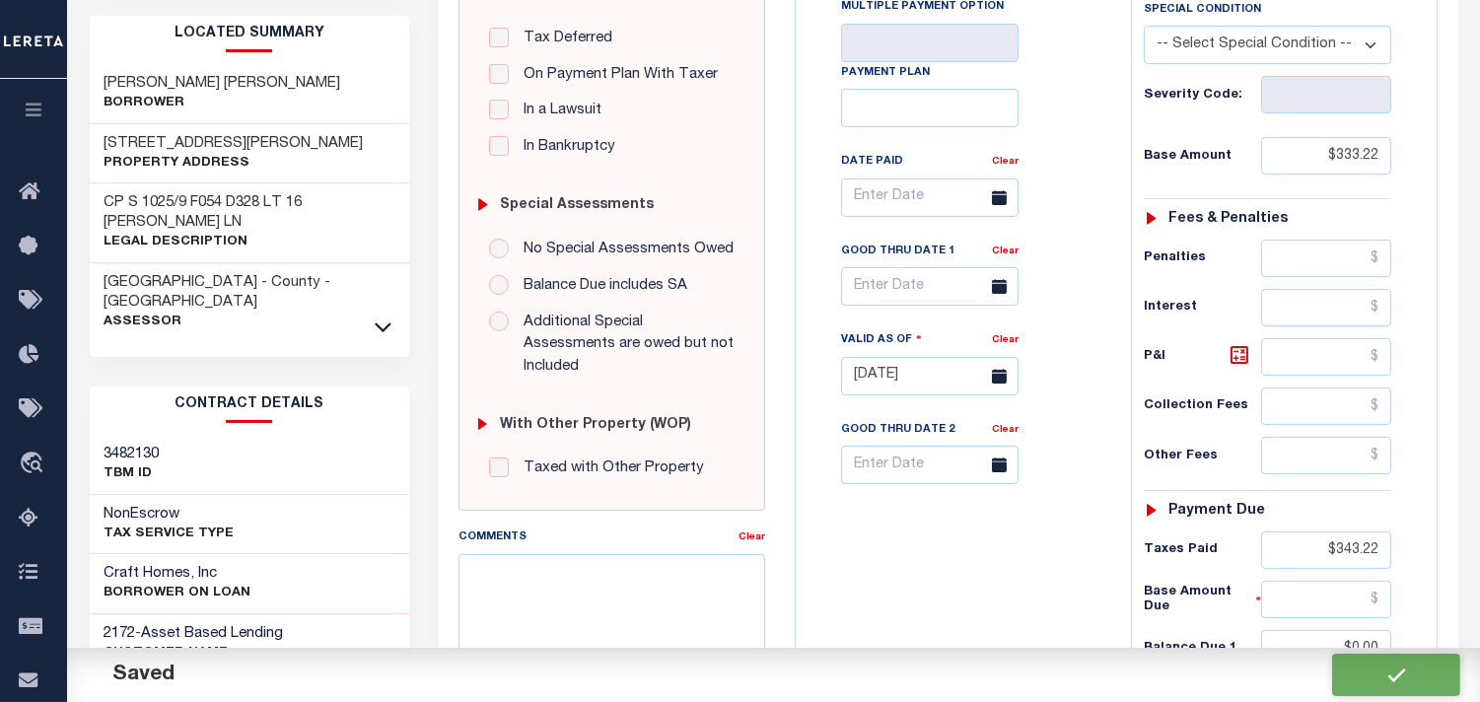
checkbox input "false"
type input "$333.22"
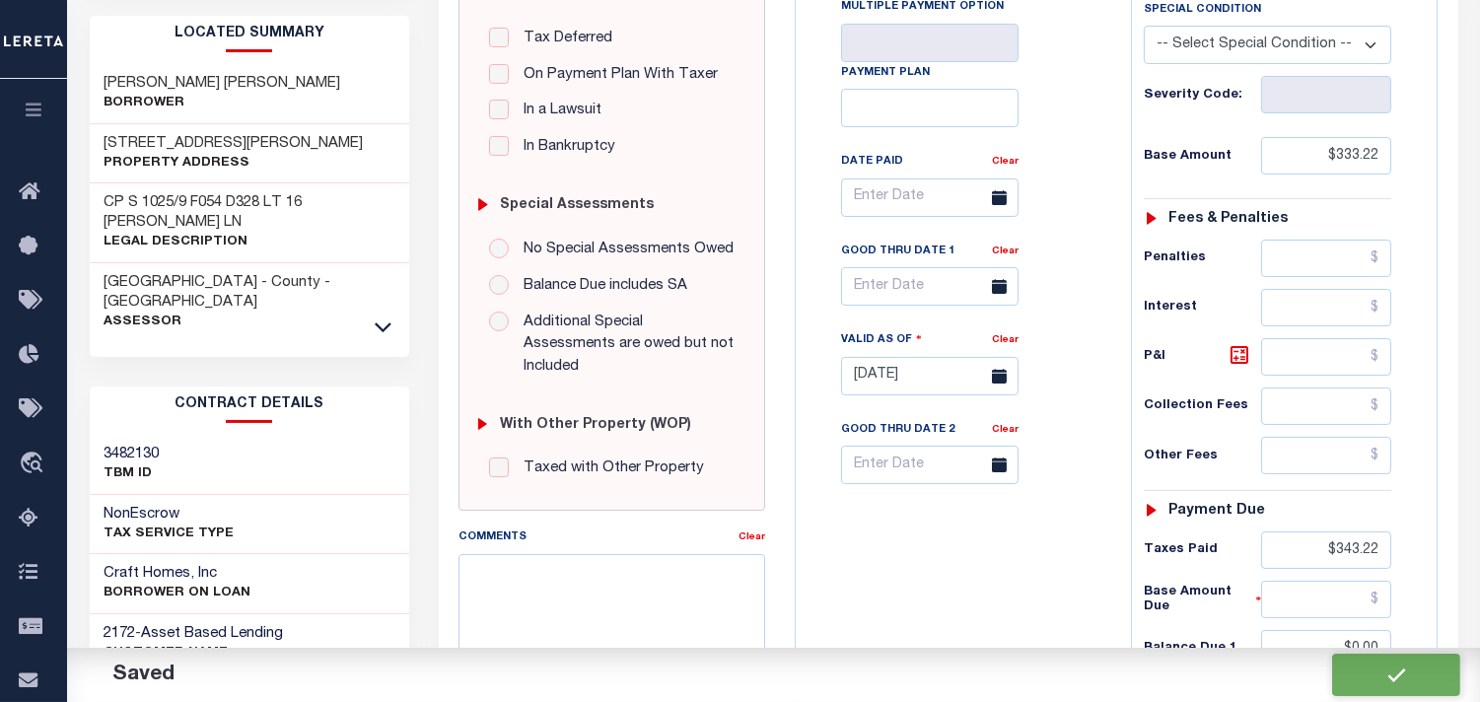
type input "$343.22"
type input "$0"
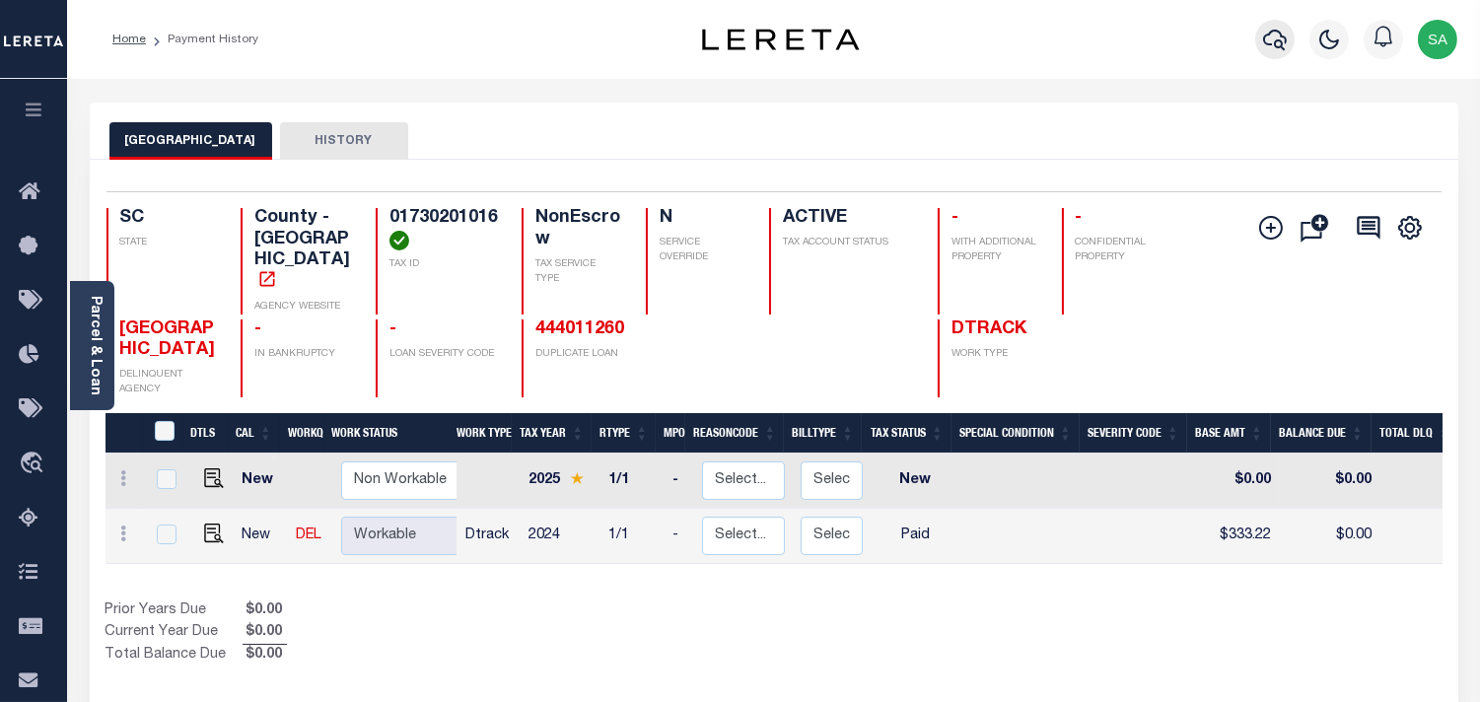
click at [1268, 43] on icon "button" at bounding box center [1275, 40] width 24 height 24
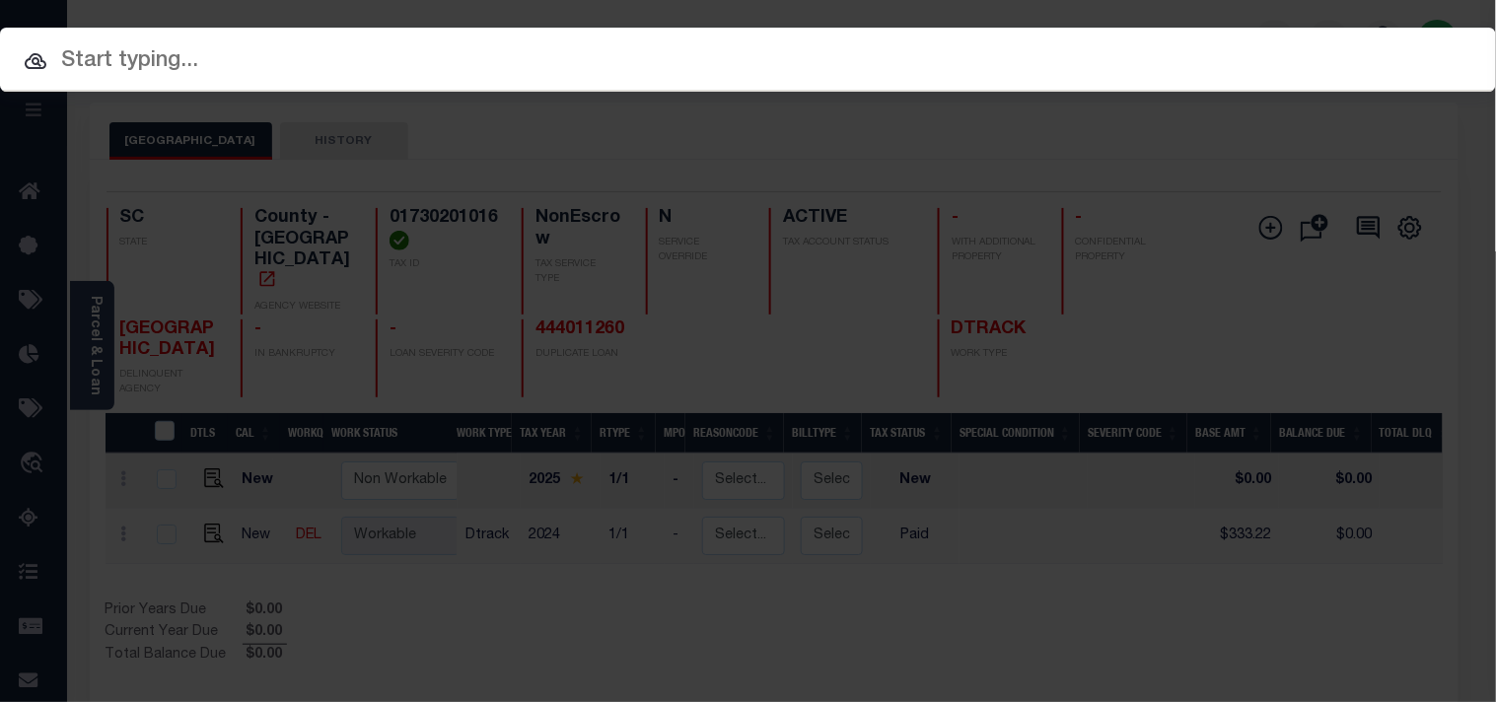
click at [1185, 91] on div "Include Loans TBM Customers Borrowers Payments (Lender Non-Disb) Payments (Lend…" at bounding box center [748, 109] width 1496 height 36
paste input "444011218"
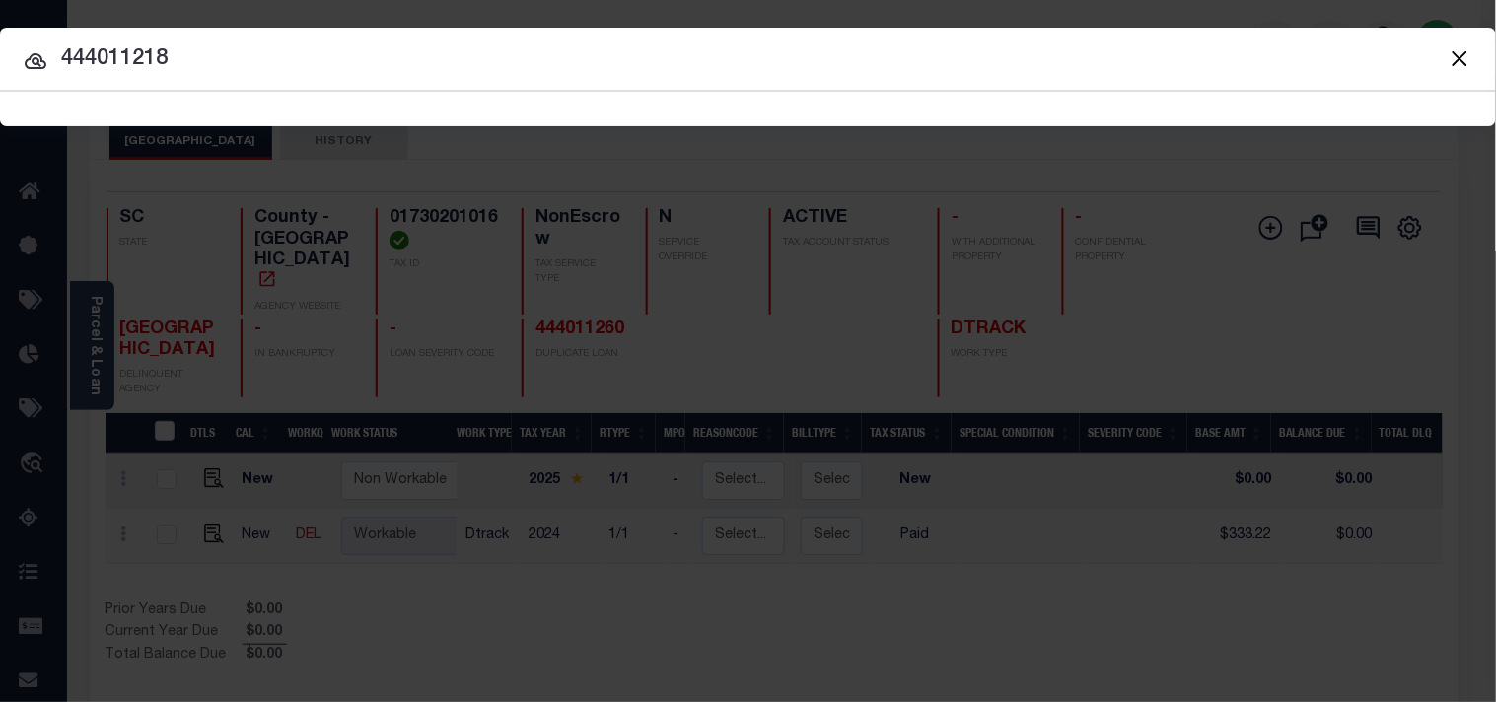
type input "444011218"
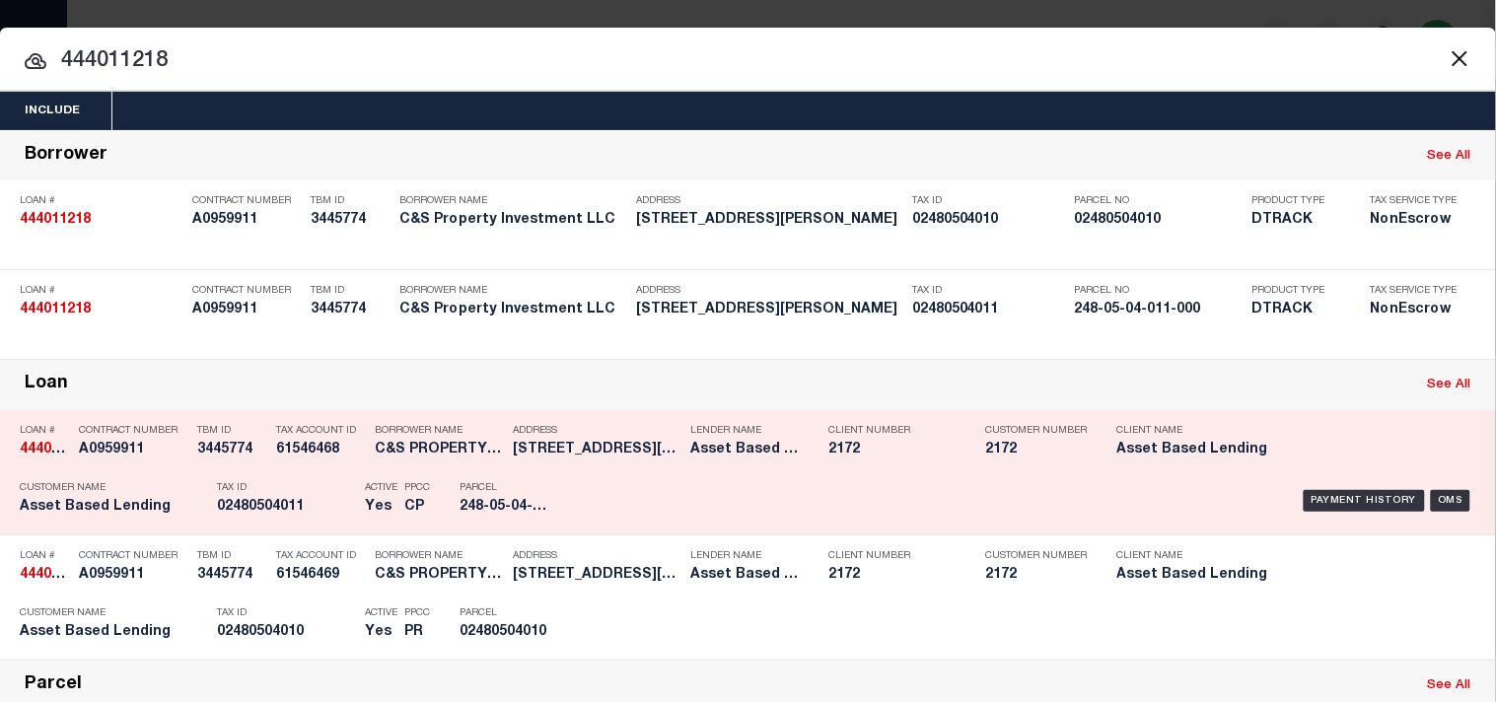
click at [325, 494] on p "Tax ID" at bounding box center [286, 488] width 138 height 12
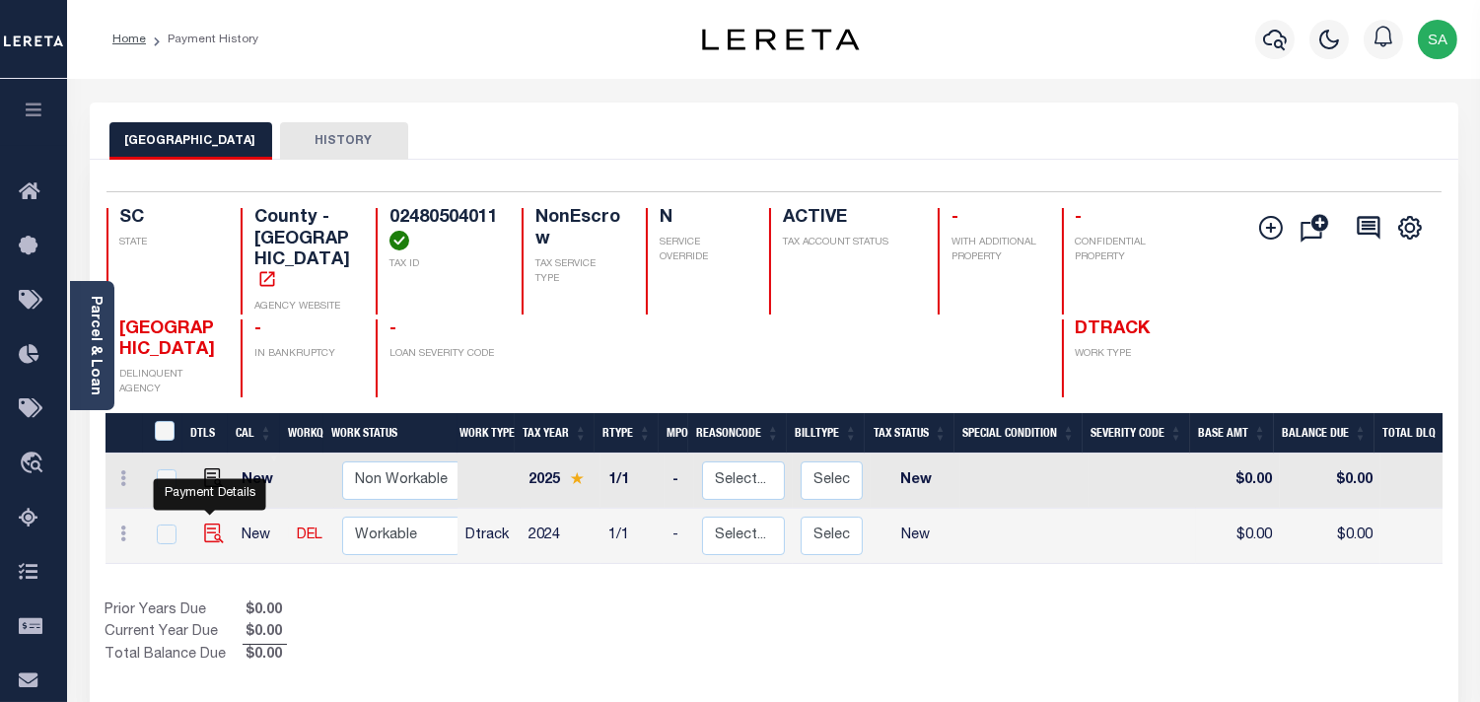
click at [214, 524] on img "" at bounding box center [214, 534] width 20 height 20
checkbox input "true"
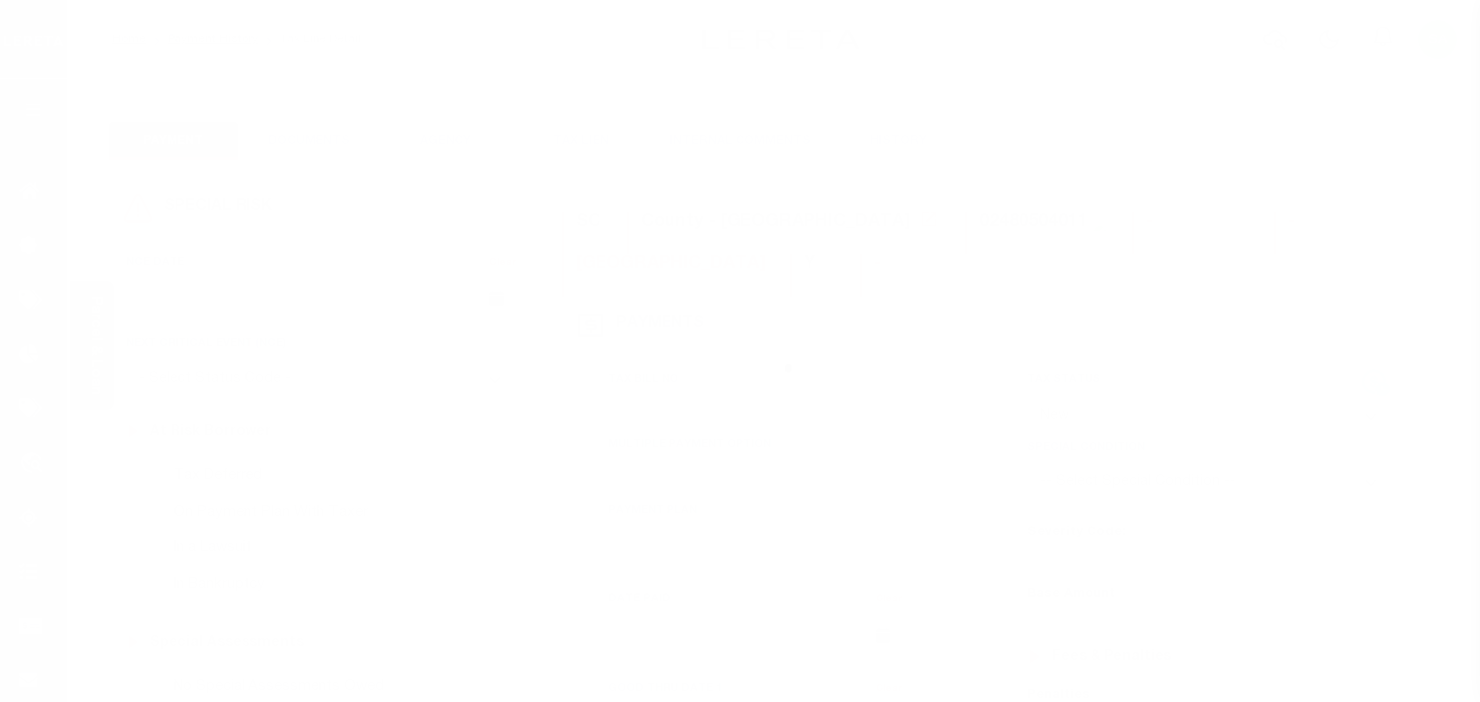
select select "NW2"
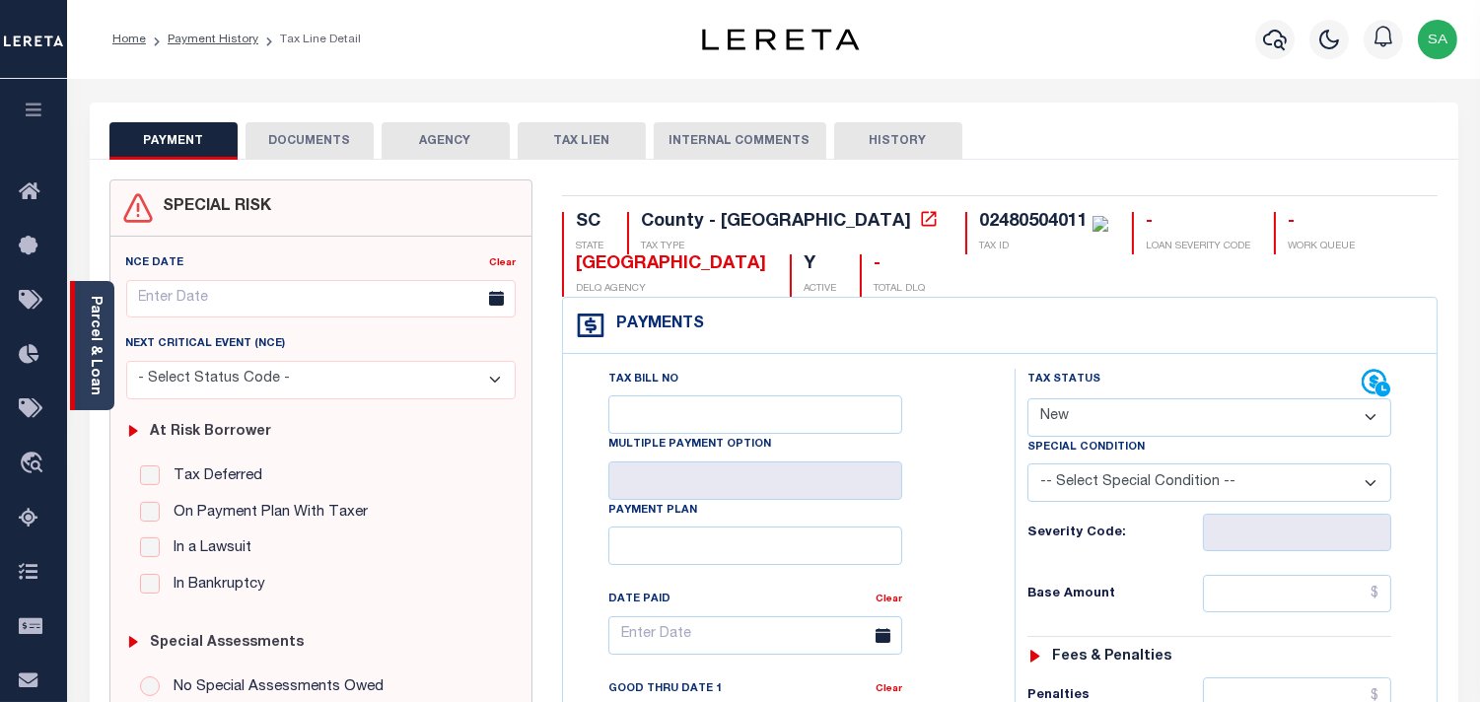
click at [93, 381] on link "Parcel & Loan" at bounding box center [95, 346] width 14 height 100
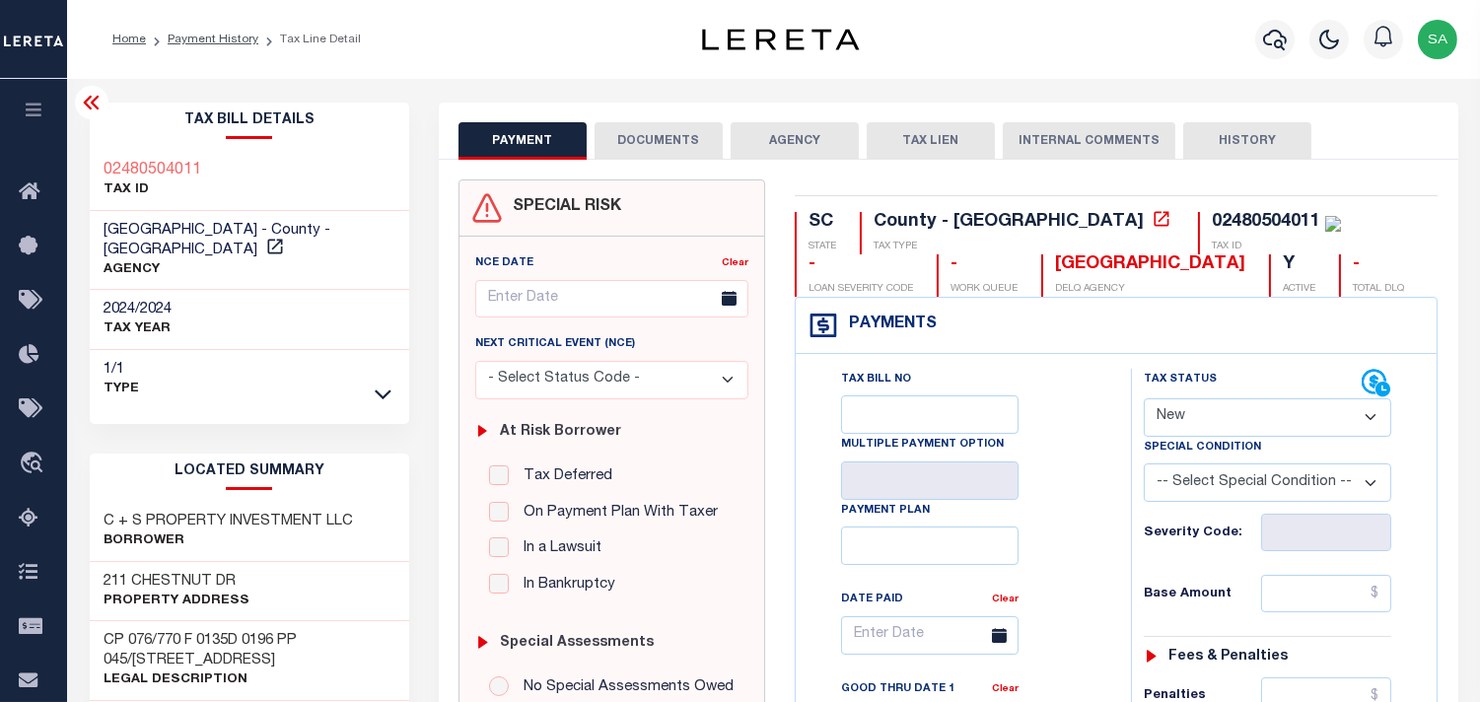
click at [649, 149] on button "DOCUMENTS" at bounding box center [659, 140] width 128 height 37
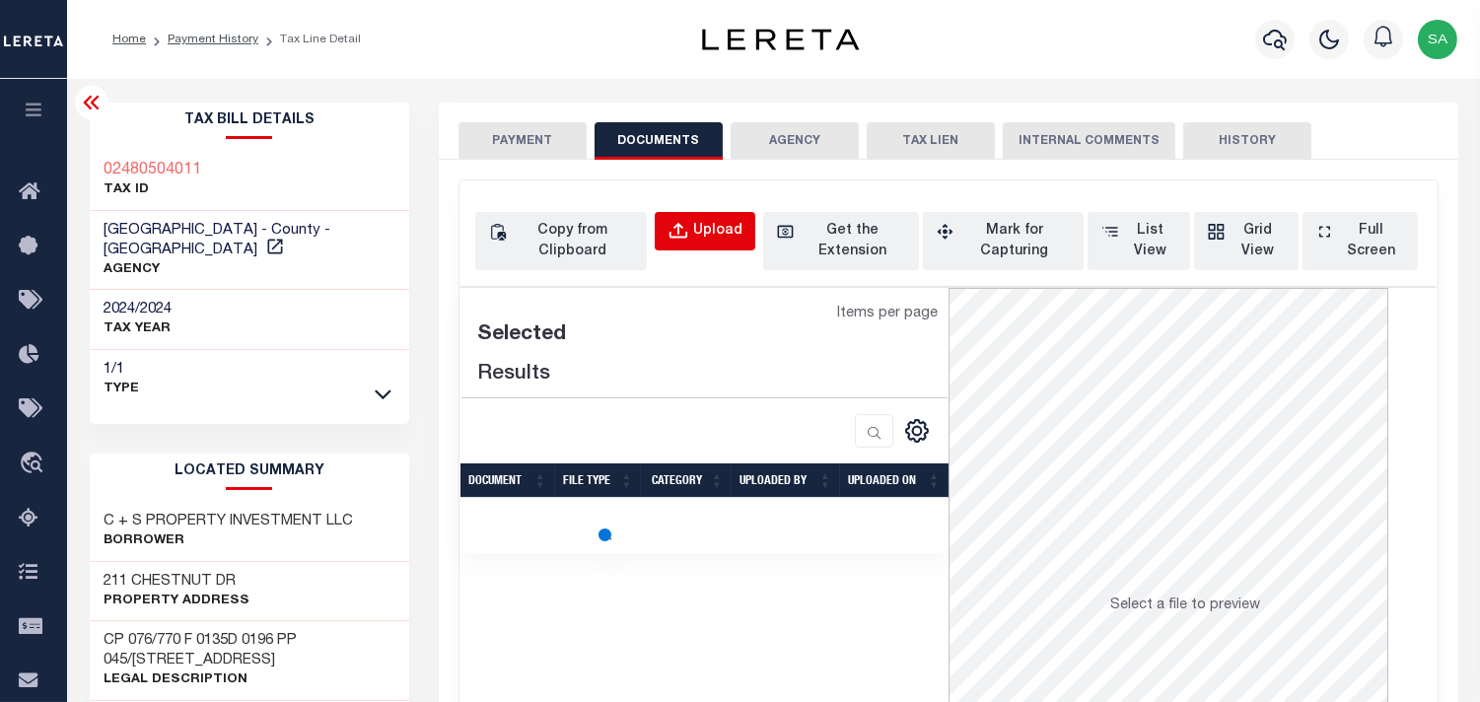
click at [742, 242] on button "Upload" at bounding box center [705, 231] width 101 height 38
select select "POP"
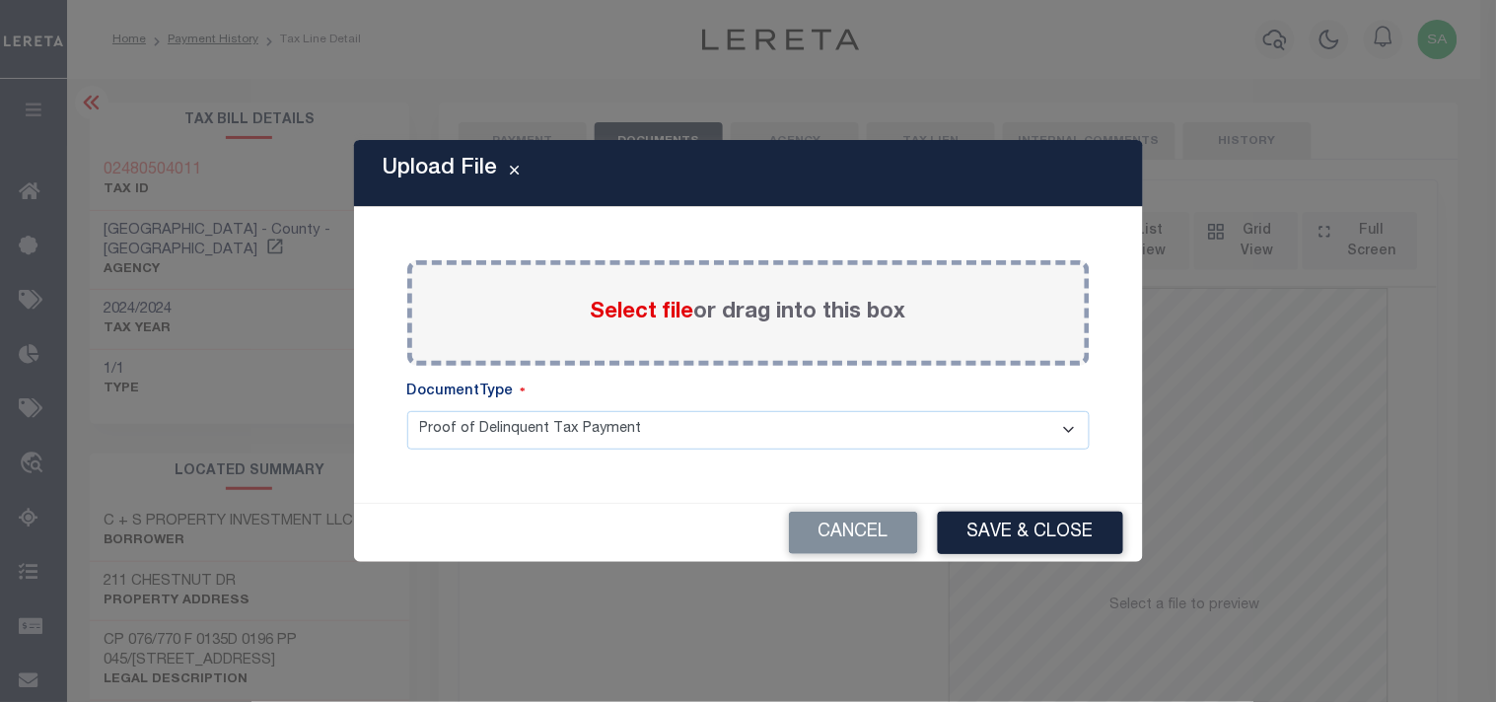
click at [669, 319] on span "Select file" at bounding box center [643, 313] width 104 height 22
click at [0, 0] on input "Select file or drag into this box" at bounding box center [0, 0] width 0 height 0
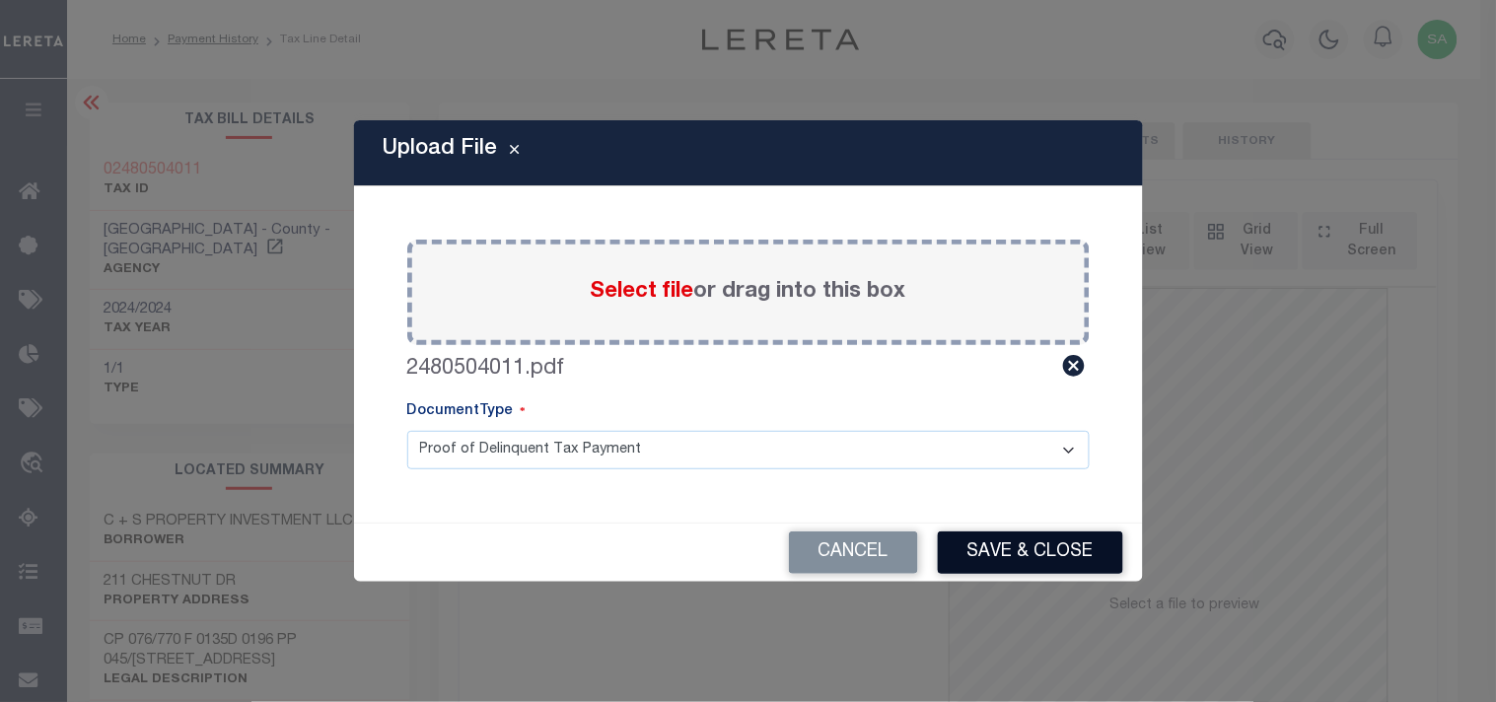
click at [1046, 556] on button "Save & Close" at bounding box center [1030, 553] width 185 height 42
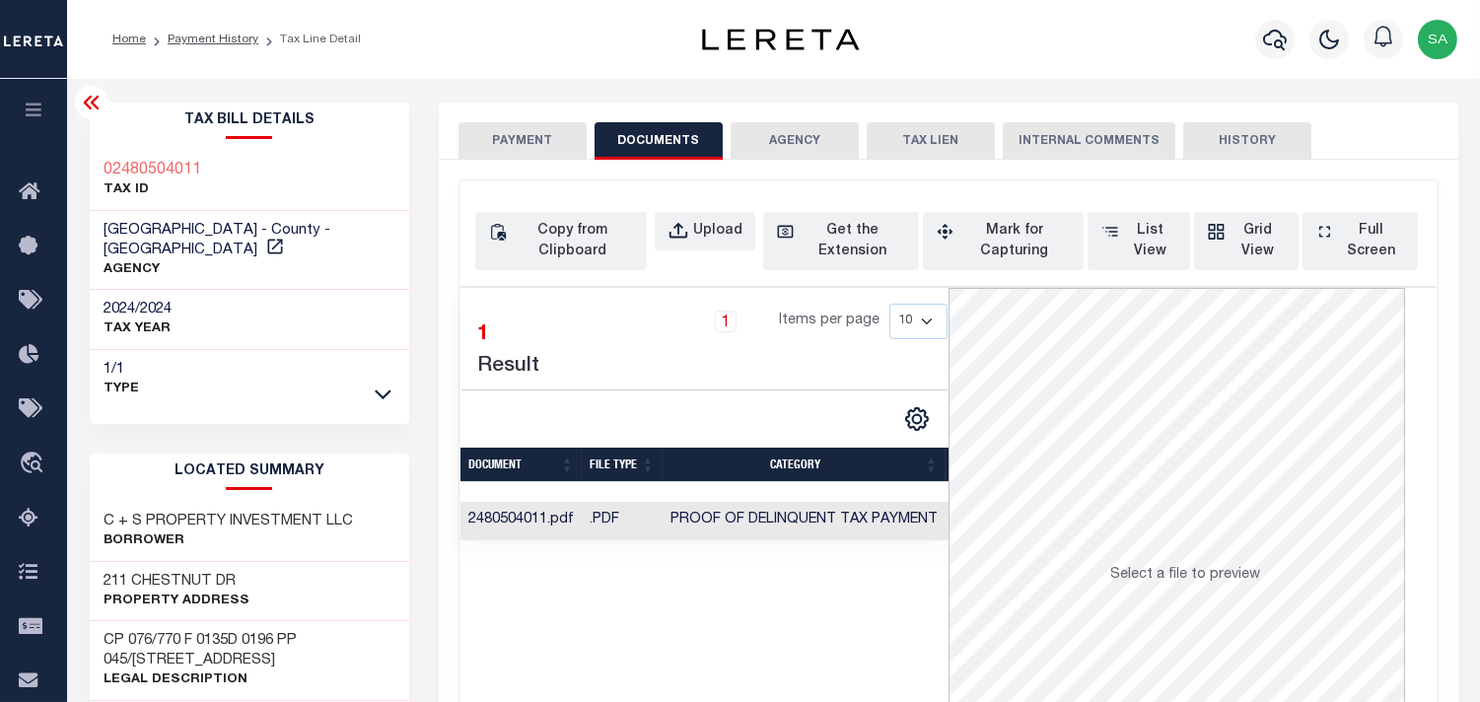
click at [545, 146] on button "PAYMENT" at bounding box center [523, 140] width 128 height 37
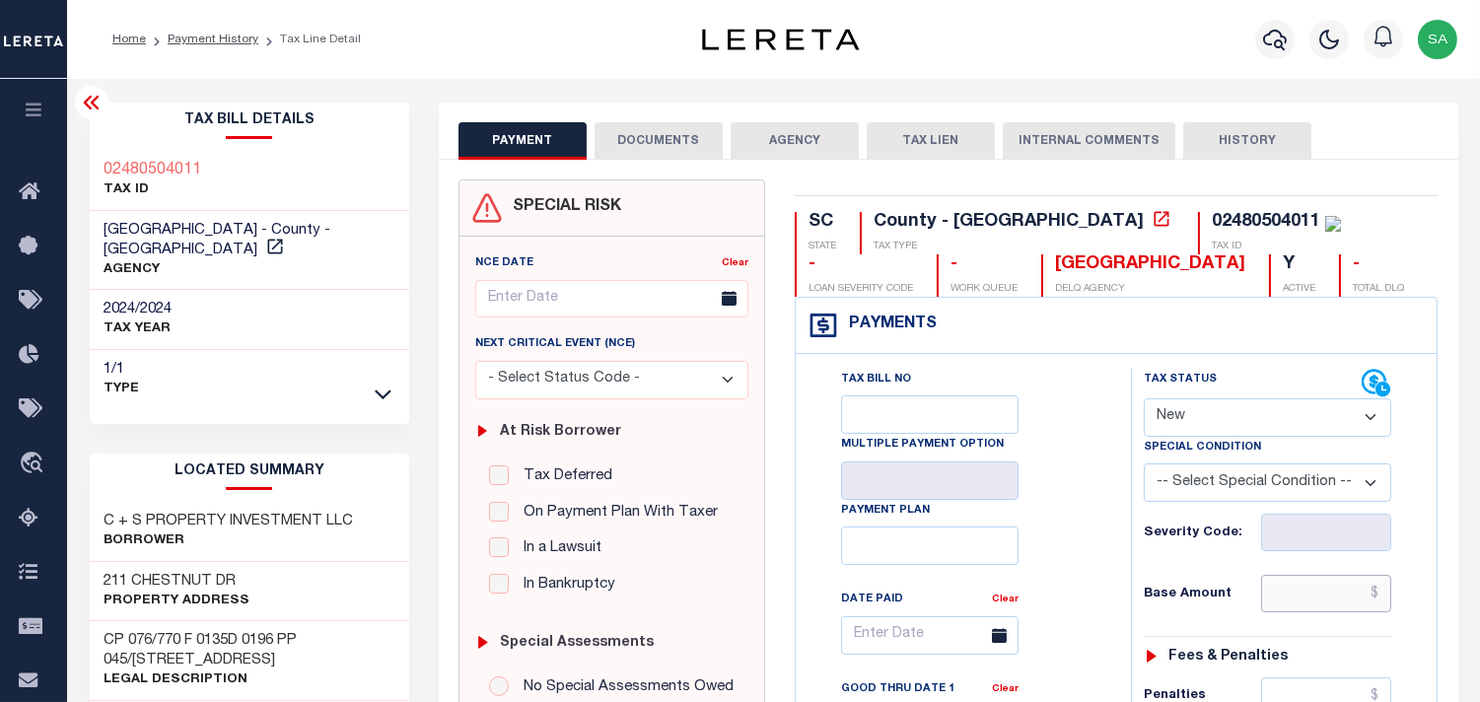
click at [1313, 588] on input "text" at bounding box center [1326, 593] width 130 height 37
paste input "223.81"
type input "$223.81"
type input "[DATE]"
click at [1199, 415] on select "- Select Status Code - Open Due/Unpaid Paid Incomplete No Tax Due Internal Refu…" at bounding box center [1268, 417] width 248 height 38
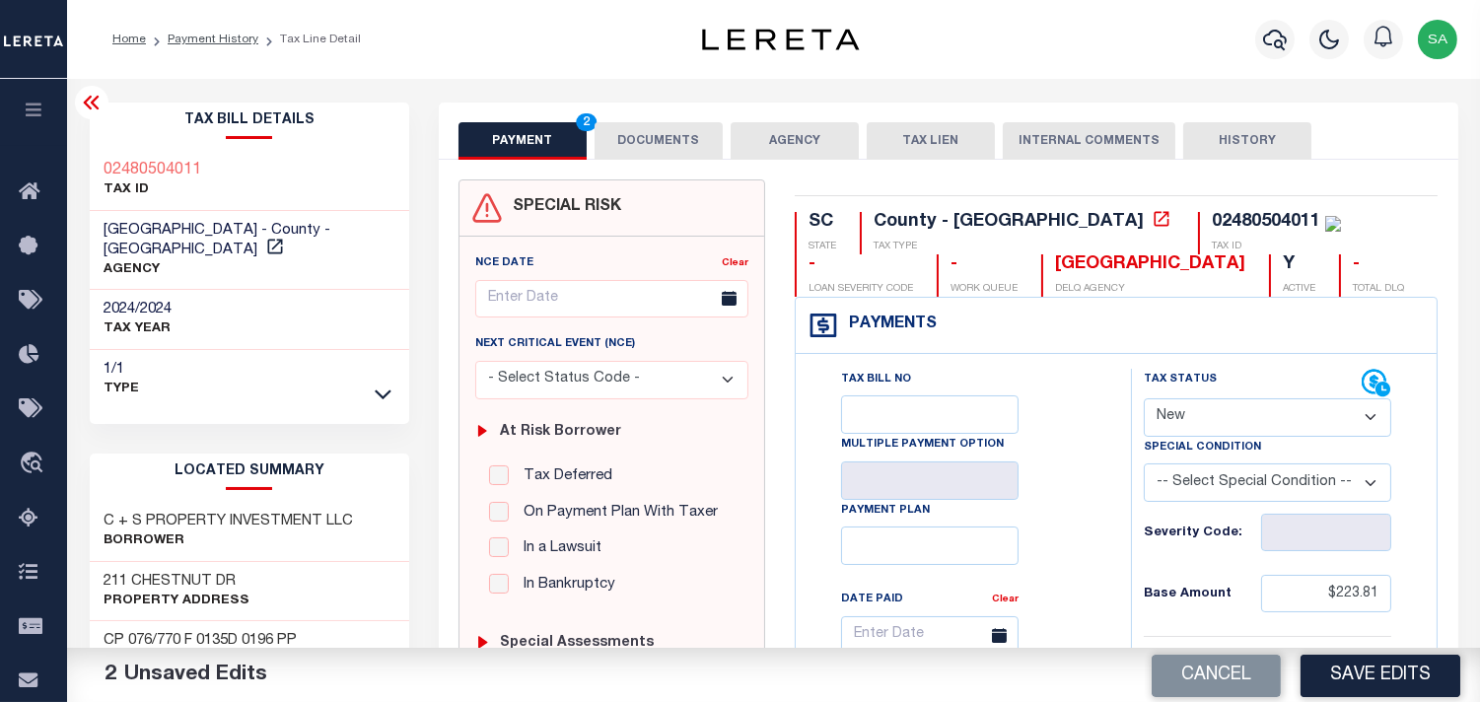
select select "PYD"
click at [1144, 399] on select "- Select Status Code - Open Due/Unpaid Paid Incomplete No Tax Due Internal Refu…" at bounding box center [1268, 417] width 248 height 38
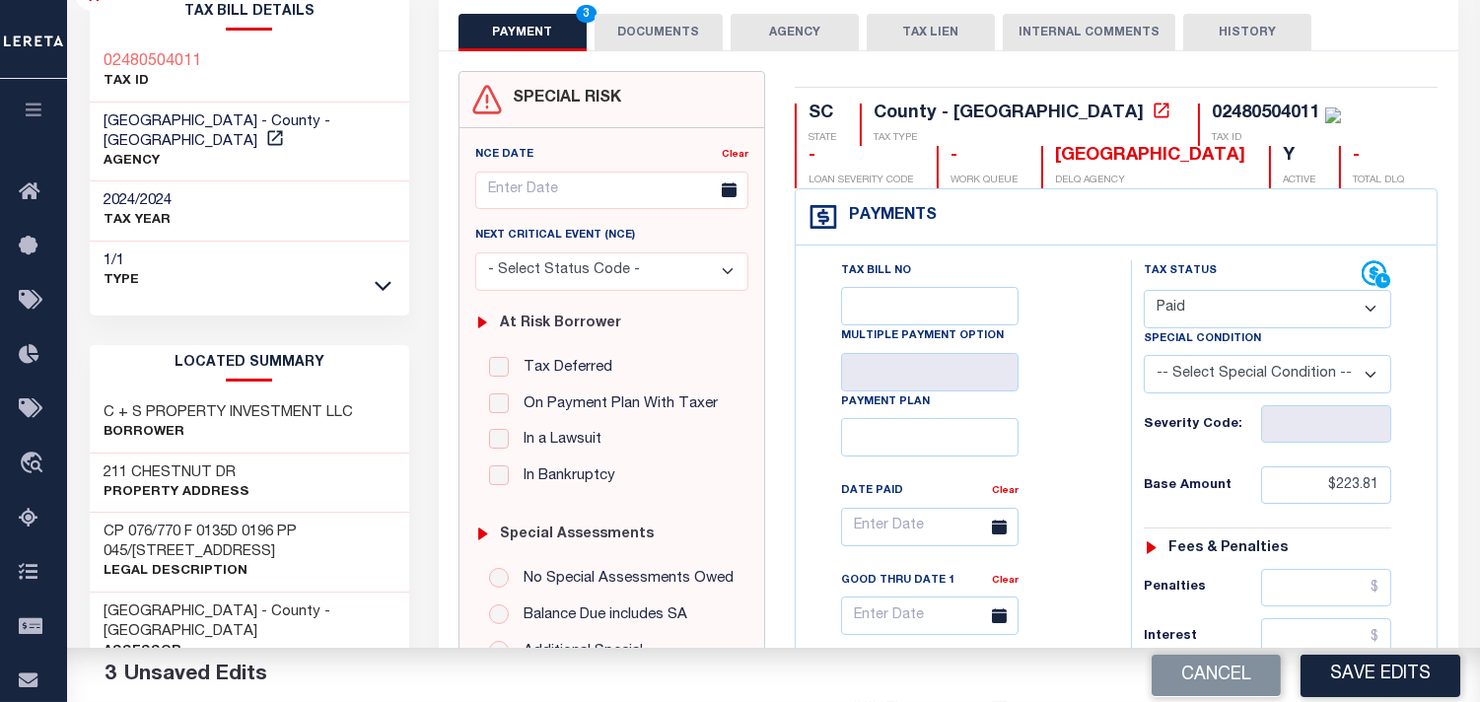
scroll to position [657, 0]
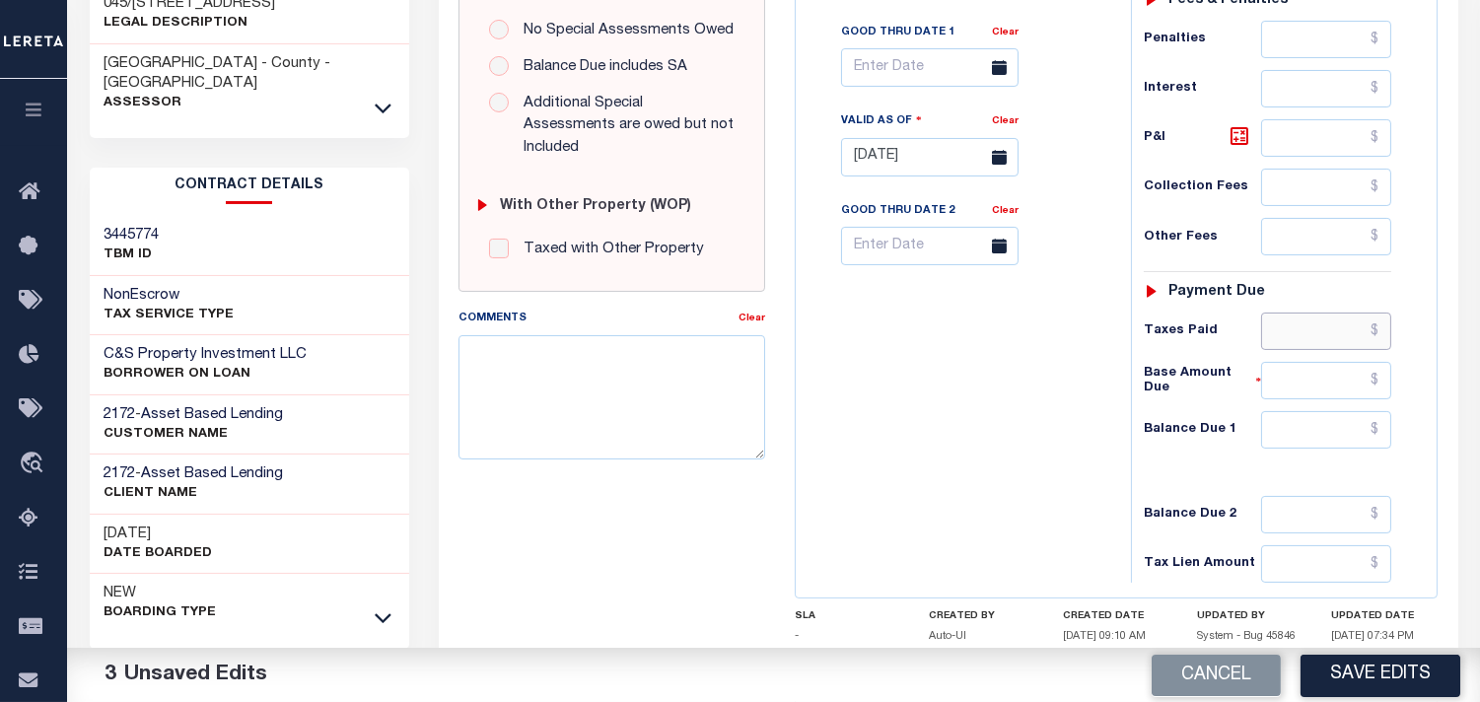
click at [1303, 320] on input "text" at bounding box center [1326, 331] width 130 height 37
paste input "223.81"
type input "$223.81"
click at [1329, 439] on input "text" at bounding box center [1326, 429] width 130 height 37
type input "$0.00"
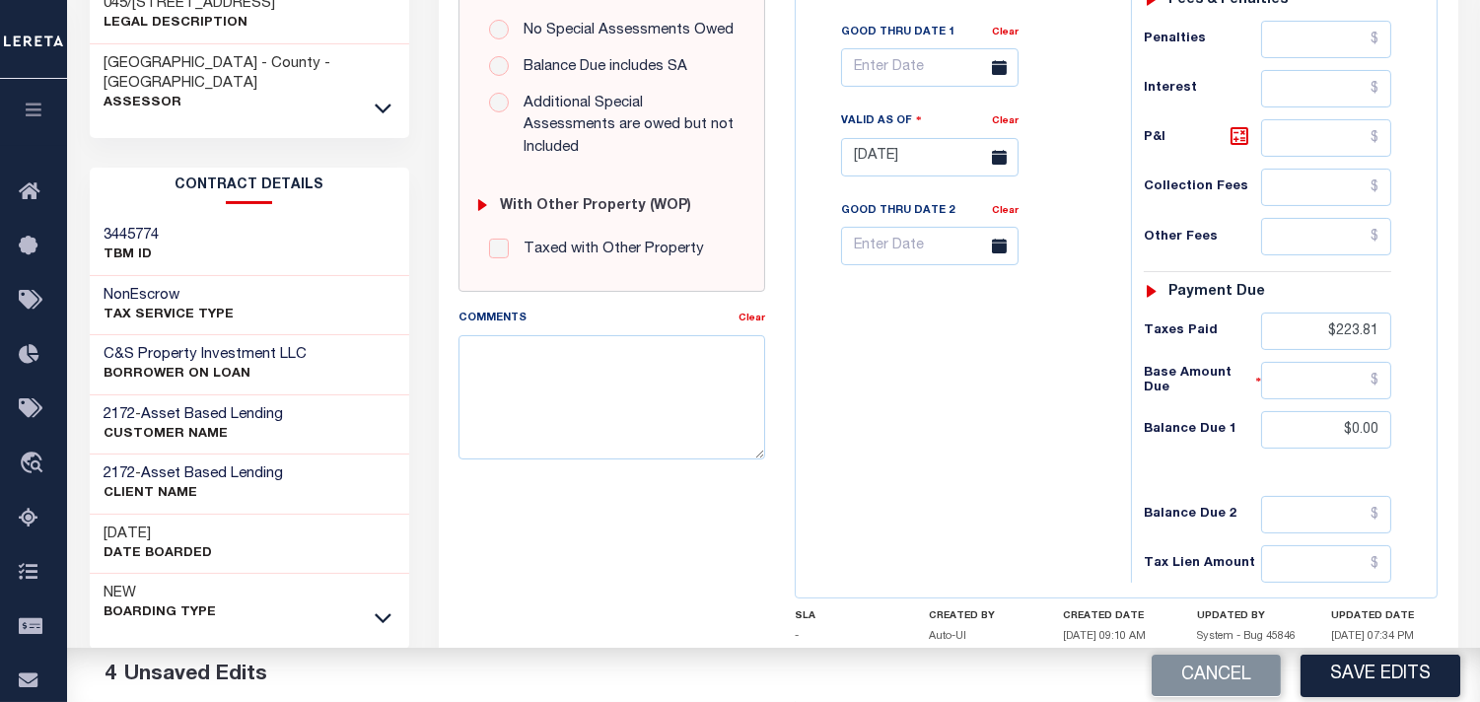
click at [1000, 419] on div "Tax Bill No Multiple Payment Option Payment Plan Clear" at bounding box center [959, 147] width 316 height 871
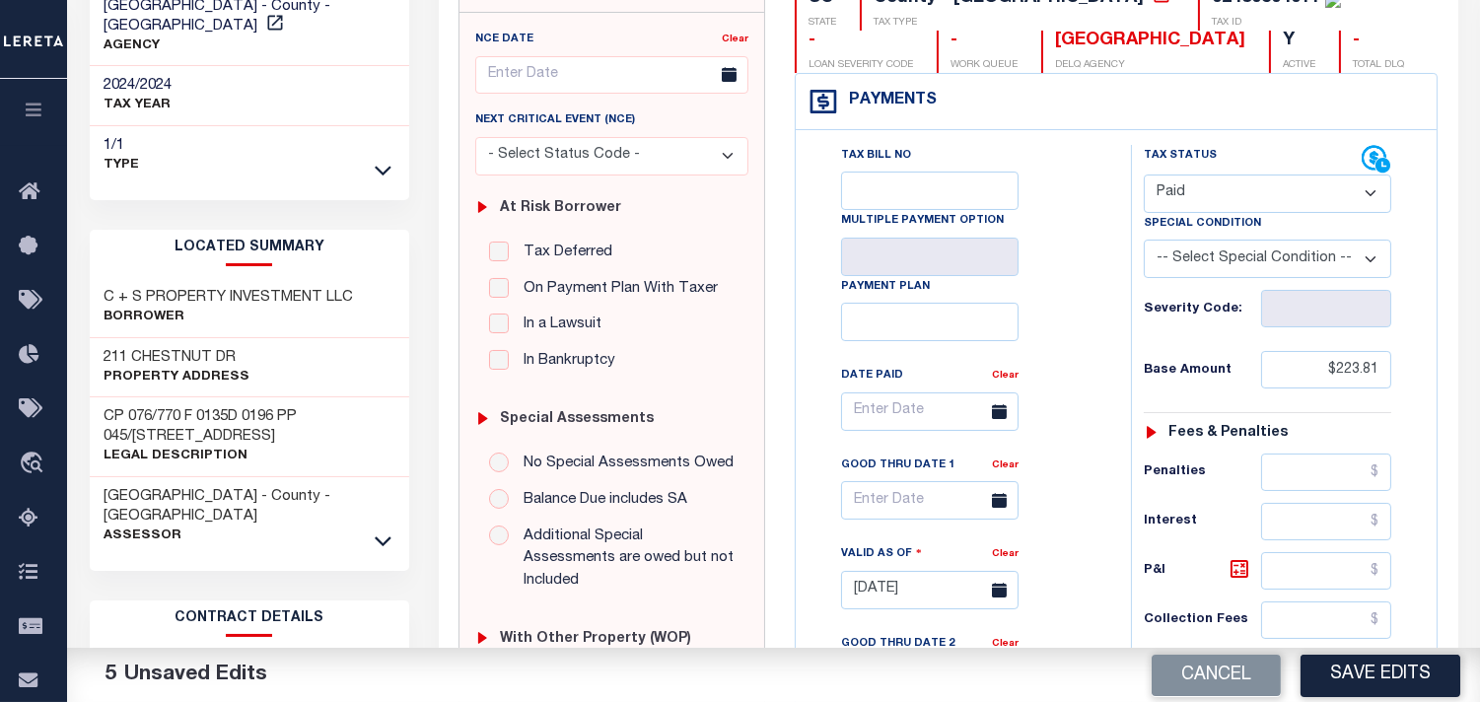
scroll to position [219, 0]
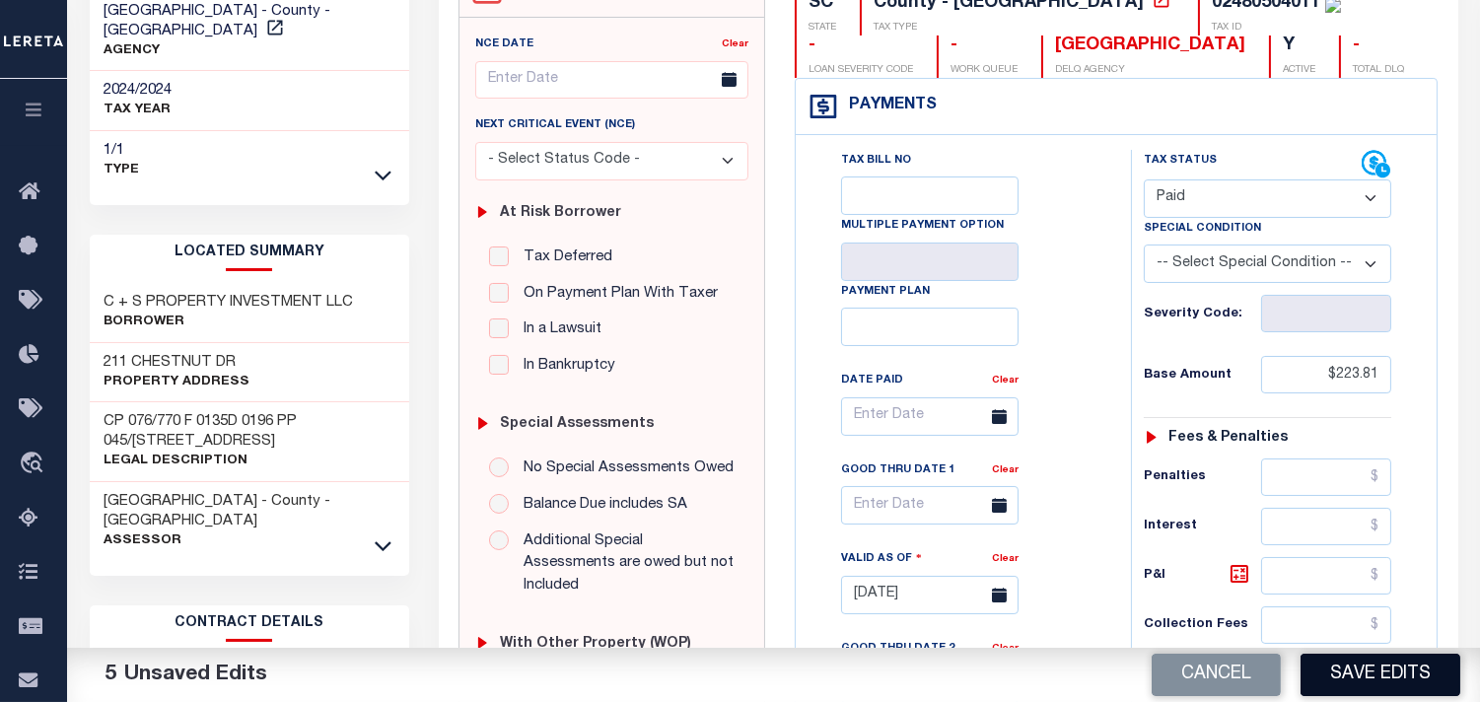
click at [1354, 683] on button "Save Edits" at bounding box center [1381, 675] width 160 height 42
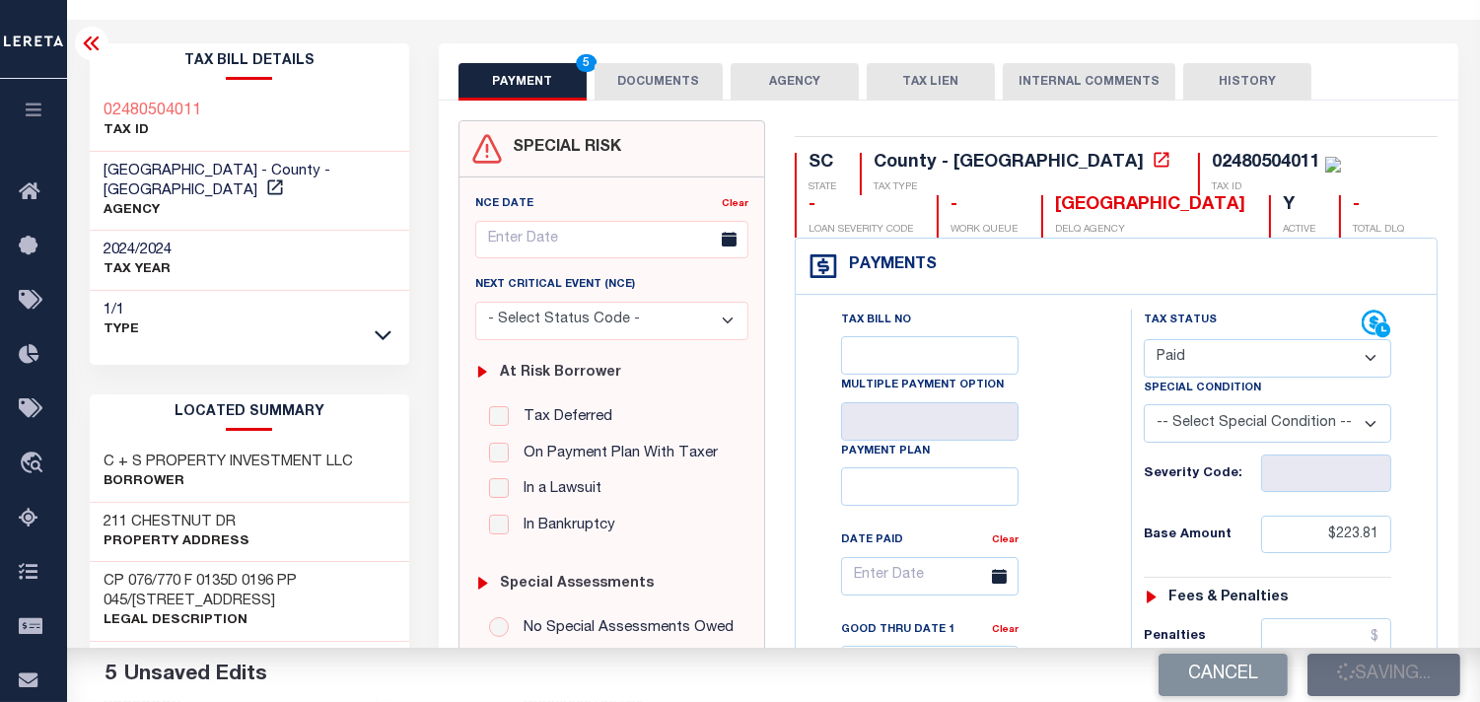
scroll to position [0, 0]
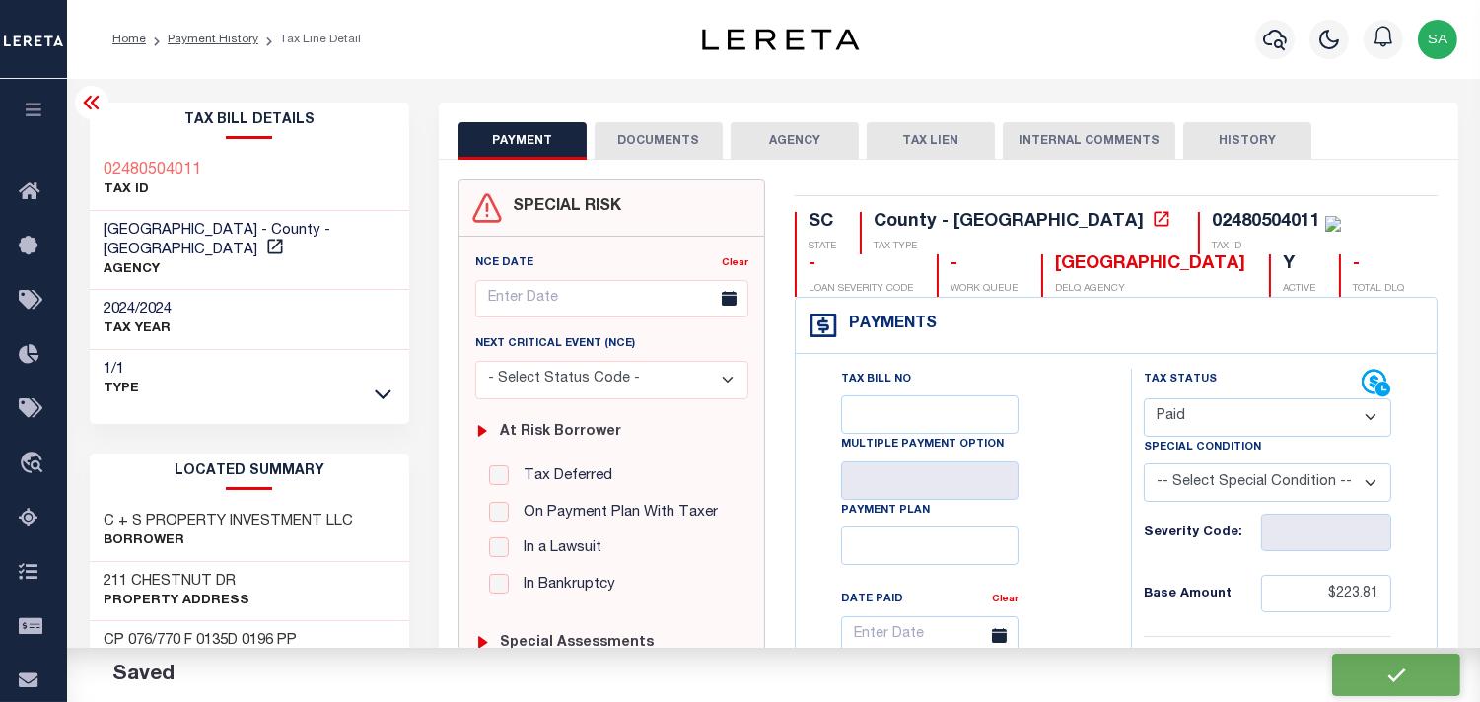
checkbox input "false"
type input "$223.81"
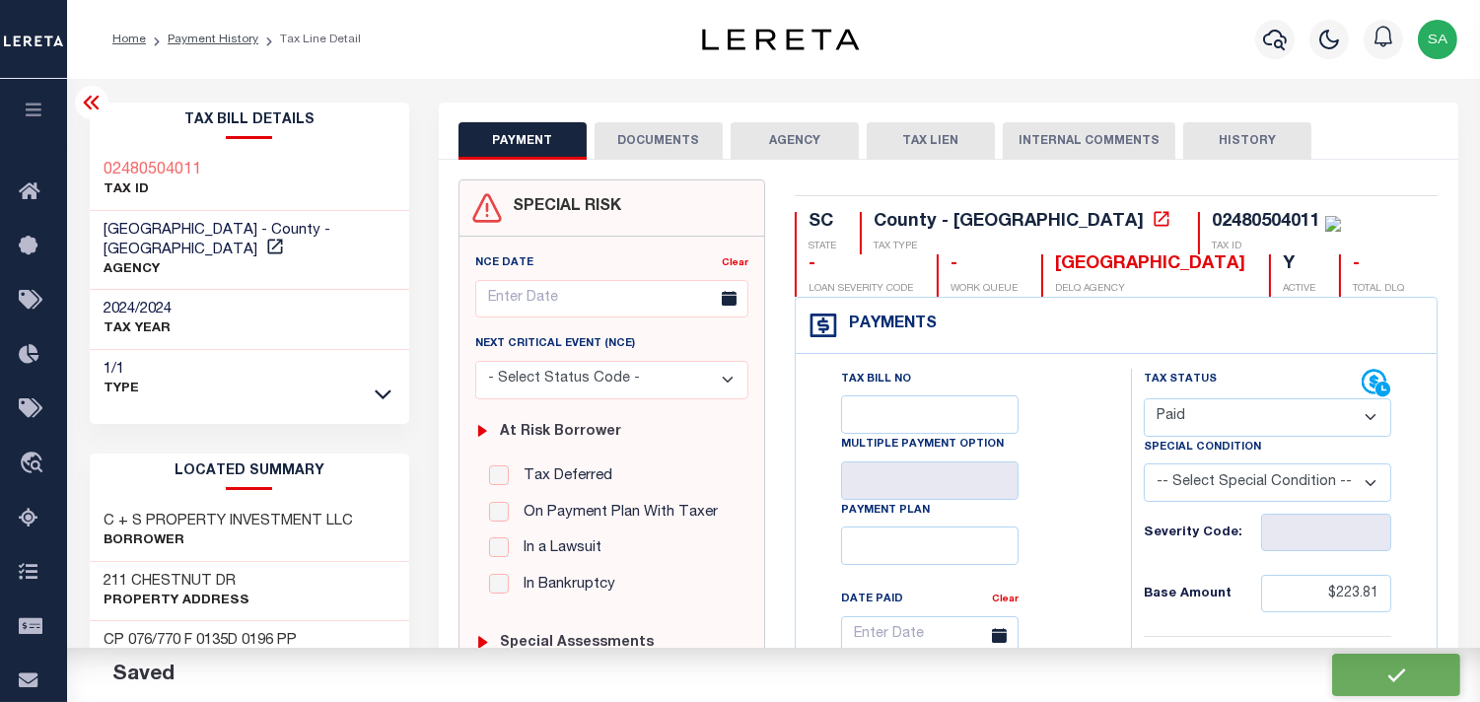
type input "$223.81"
type input "$0"
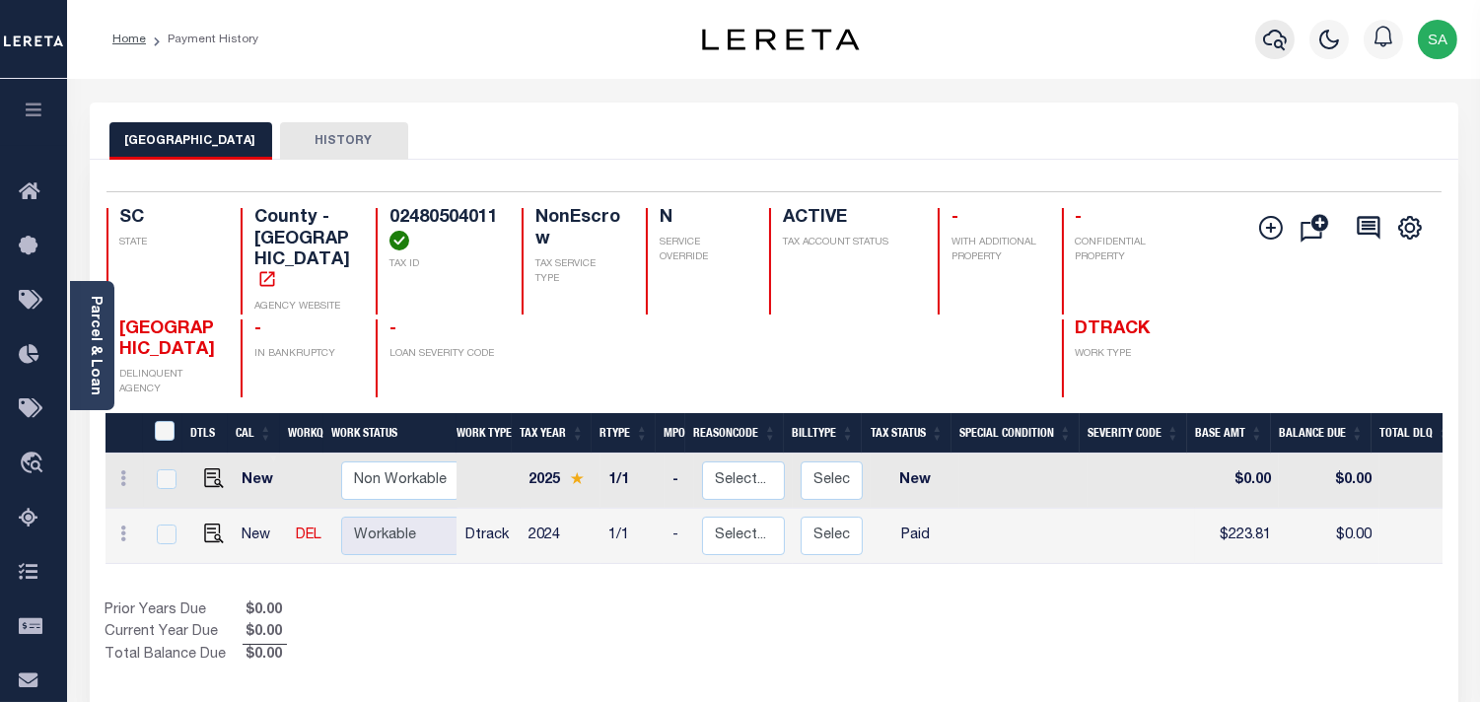
click at [1264, 33] on icon "button" at bounding box center [1275, 40] width 24 height 24
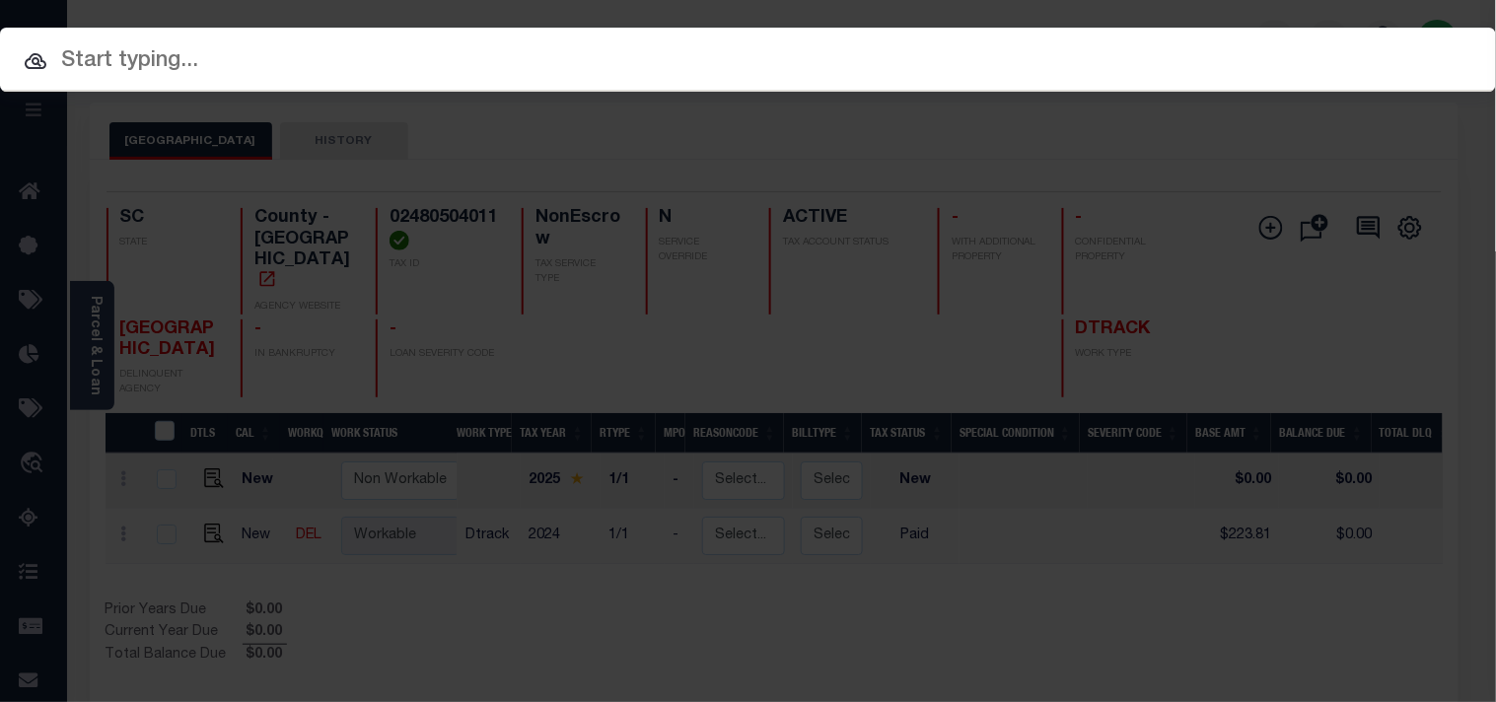
click at [1206, 91] on div "Include Loans TBM Customers Borrowers Payments (Lender Non-Disb) Payments (Lend…" at bounding box center [748, 109] width 1496 height 36
paste input "444011164"
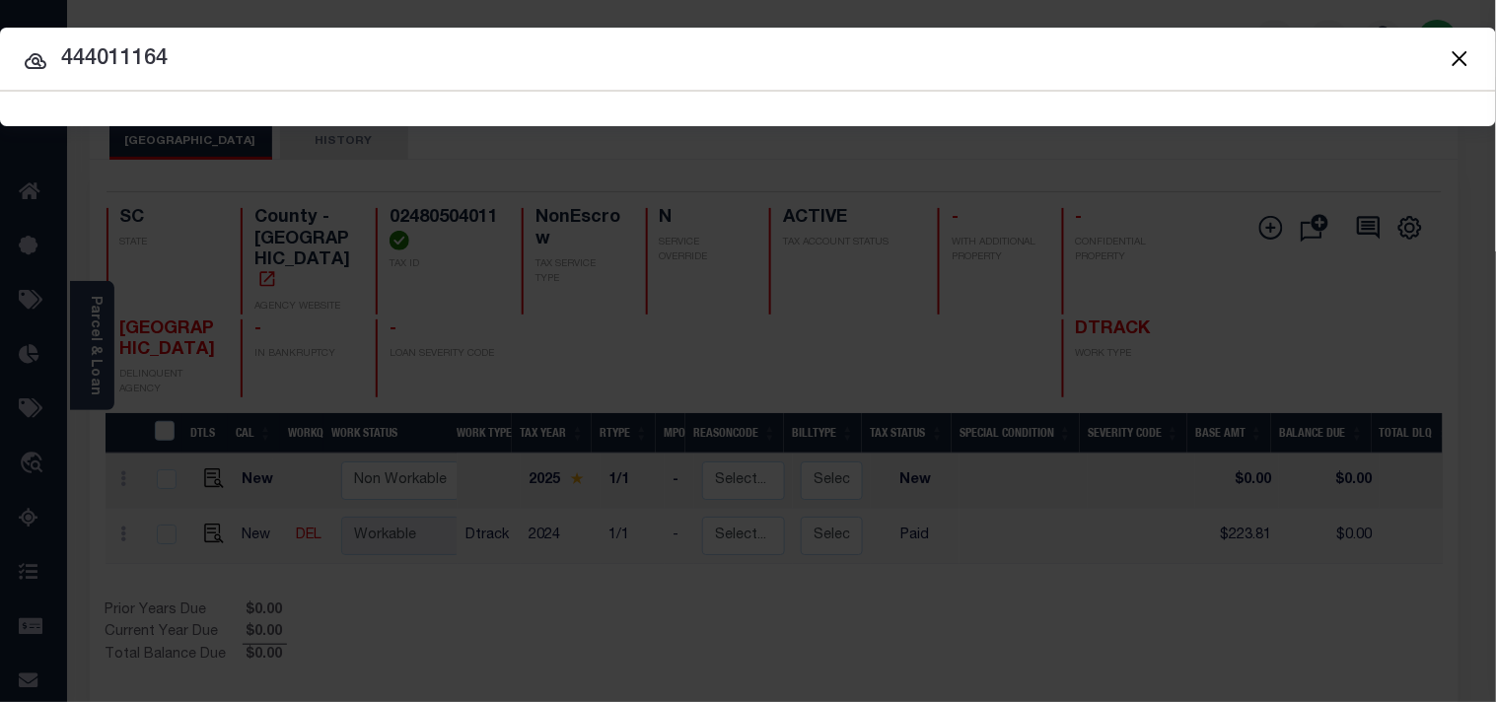
type input "444011164"
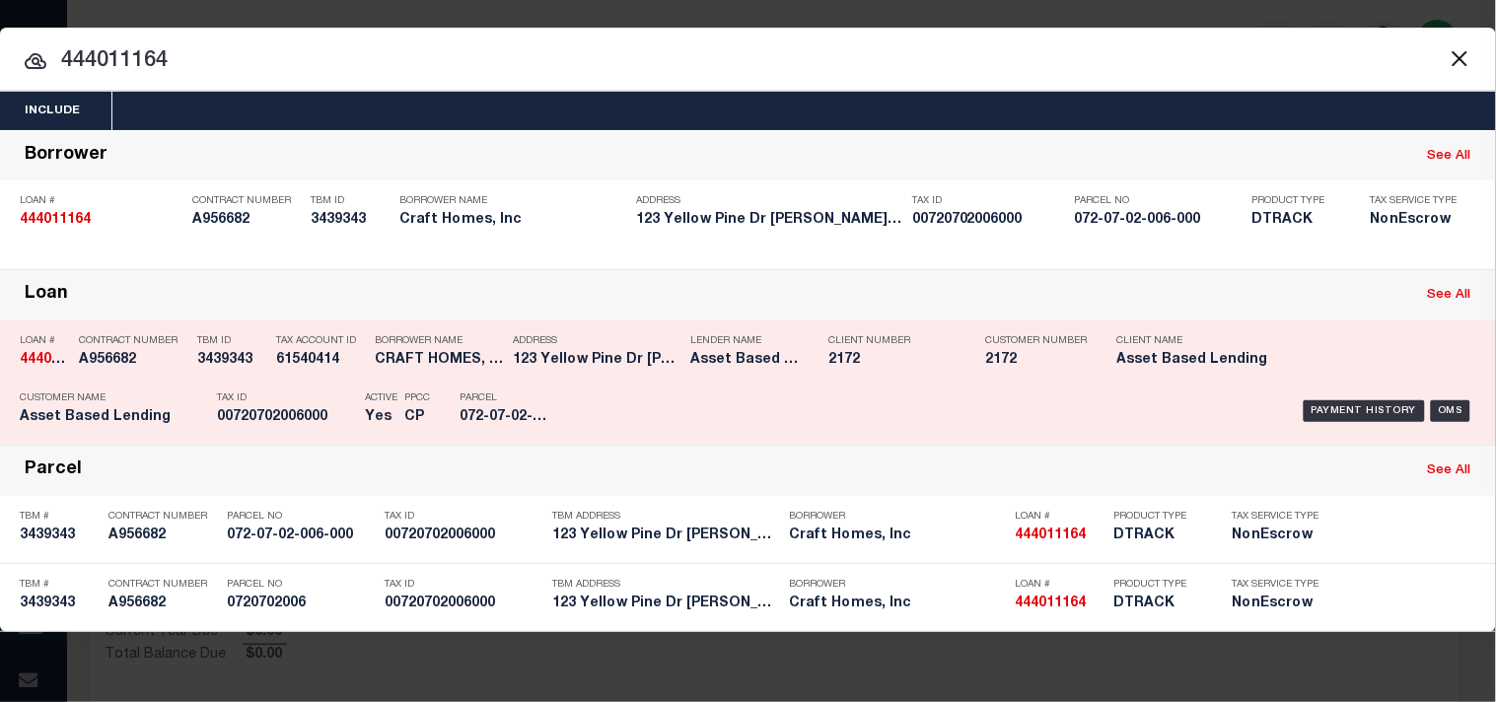
click at [322, 396] on p "Tax ID" at bounding box center [286, 398] width 138 height 12
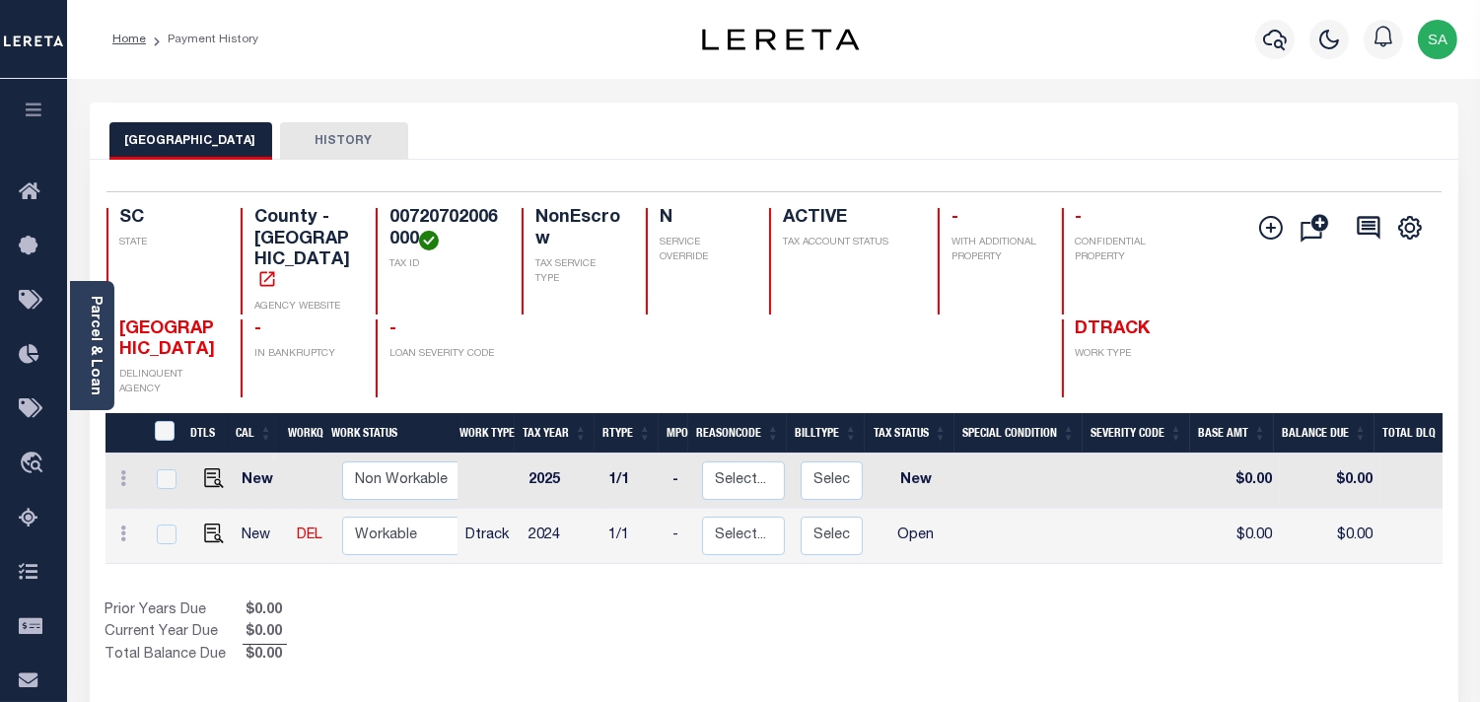
click at [410, 215] on h4 "00720702006000" at bounding box center [444, 229] width 108 height 42
copy h4 "00720702006000"
click at [207, 524] on img "" at bounding box center [214, 534] width 20 height 20
checkbox input "true"
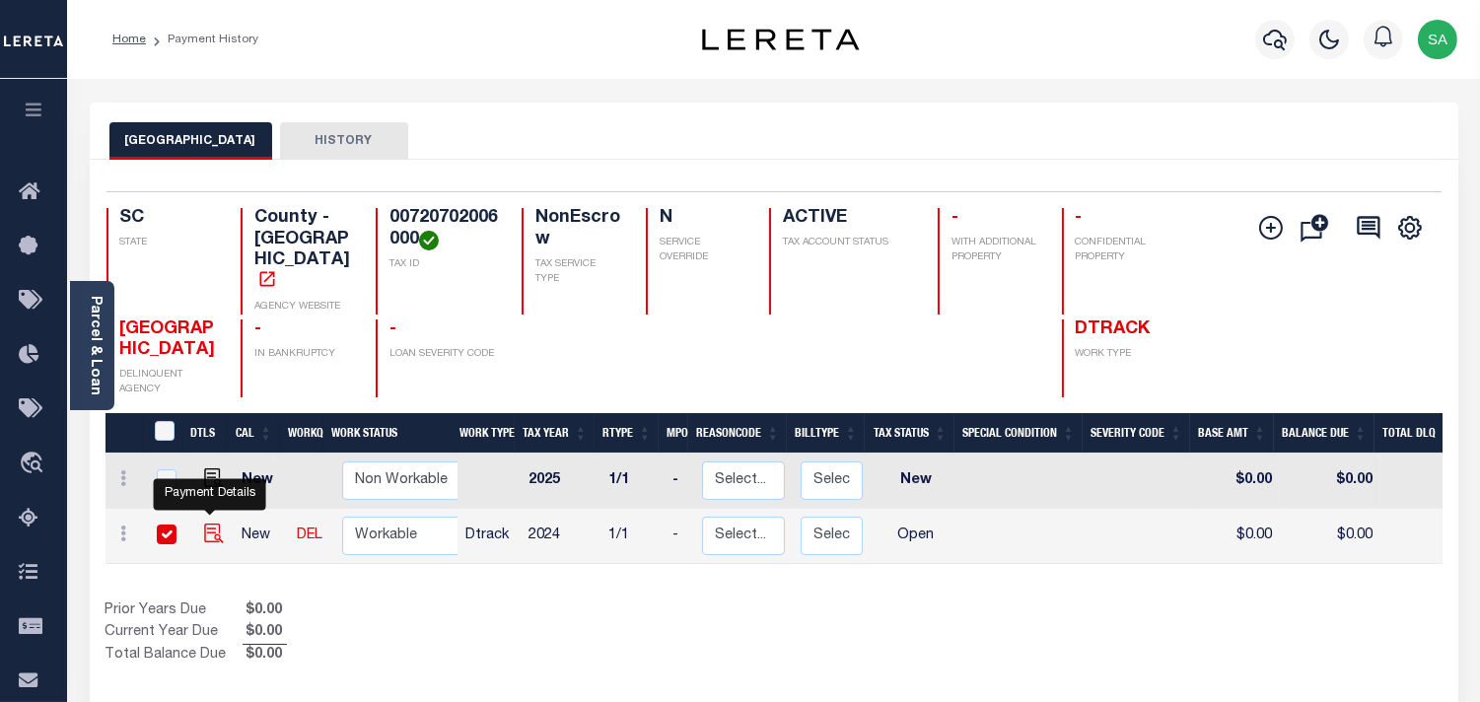
checkbox input "true"
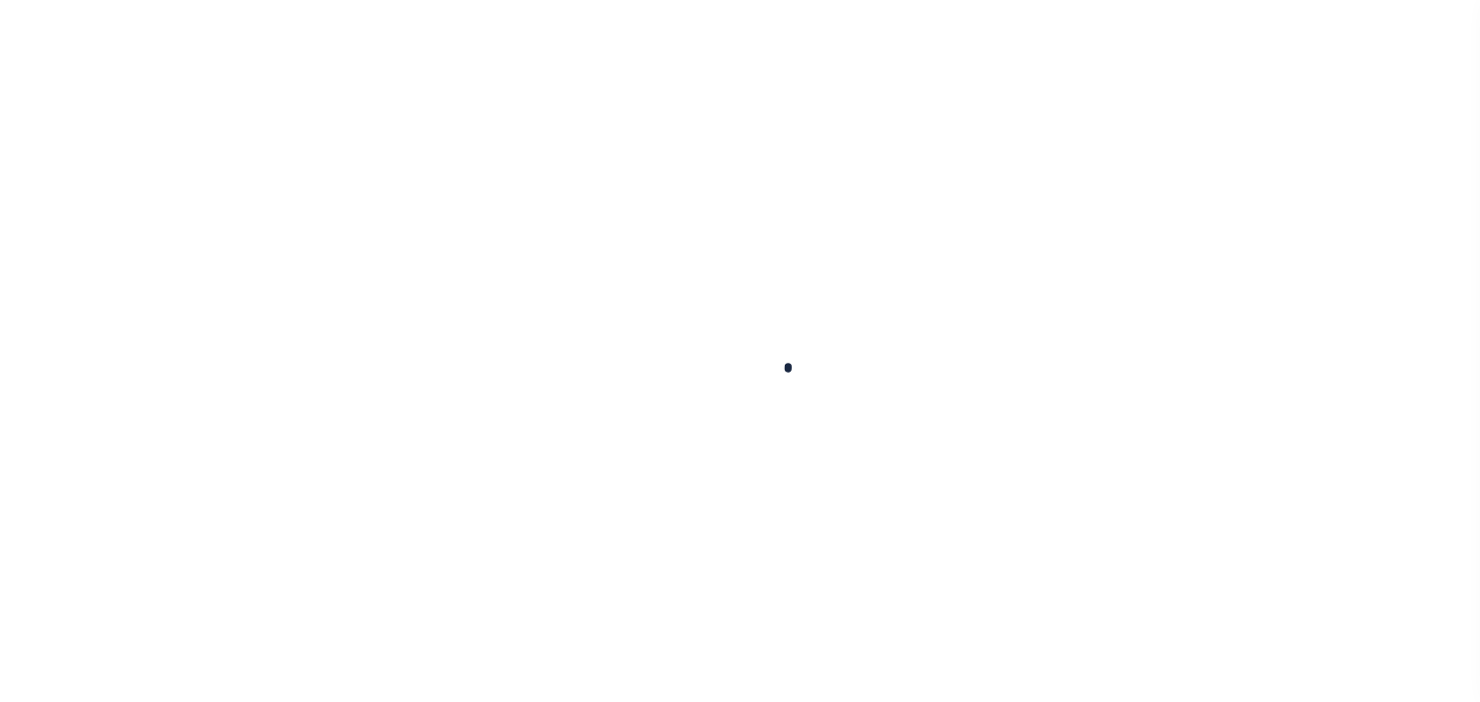
checkbox input "false"
type input "[DATE]"
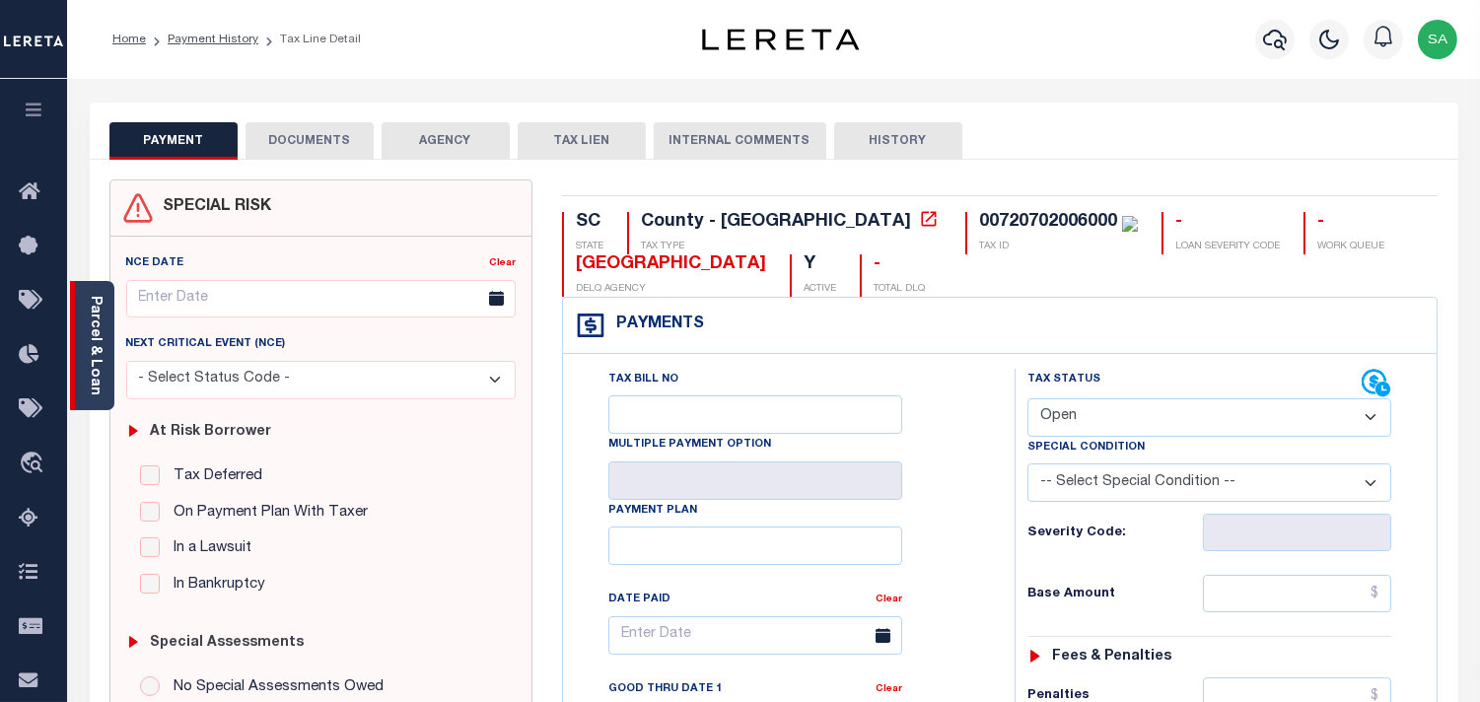
click at [96, 372] on link "Parcel & Loan" at bounding box center [95, 346] width 14 height 100
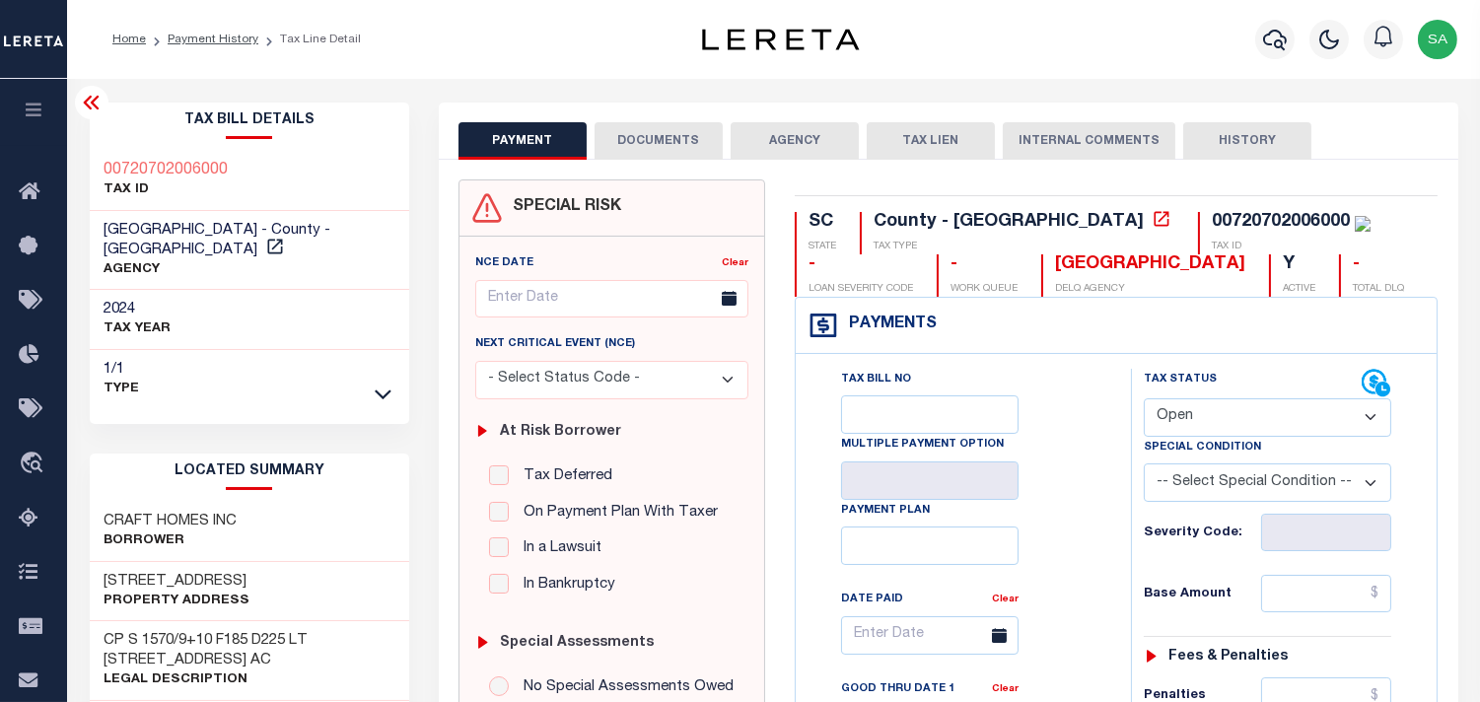
drag, startPoint x: 291, startPoint y: 617, endPoint x: 284, endPoint y: 637, distance: 20.9
click at [284, 637] on h3 "CP S 1570/9+10 F185 D225 LT [STREET_ADDRESS] AC" at bounding box center [250, 650] width 291 height 39
drag, startPoint x: 1223, startPoint y: 407, endPoint x: 1207, endPoint y: 435, distance: 31.8
click at [1221, 408] on select "- Select Status Code - Open Due/Unpaid Paid Incomplete No Tax Due Internal Refu…" at bounding box center [1268, 417] width 248 height 38
select select "PYD"
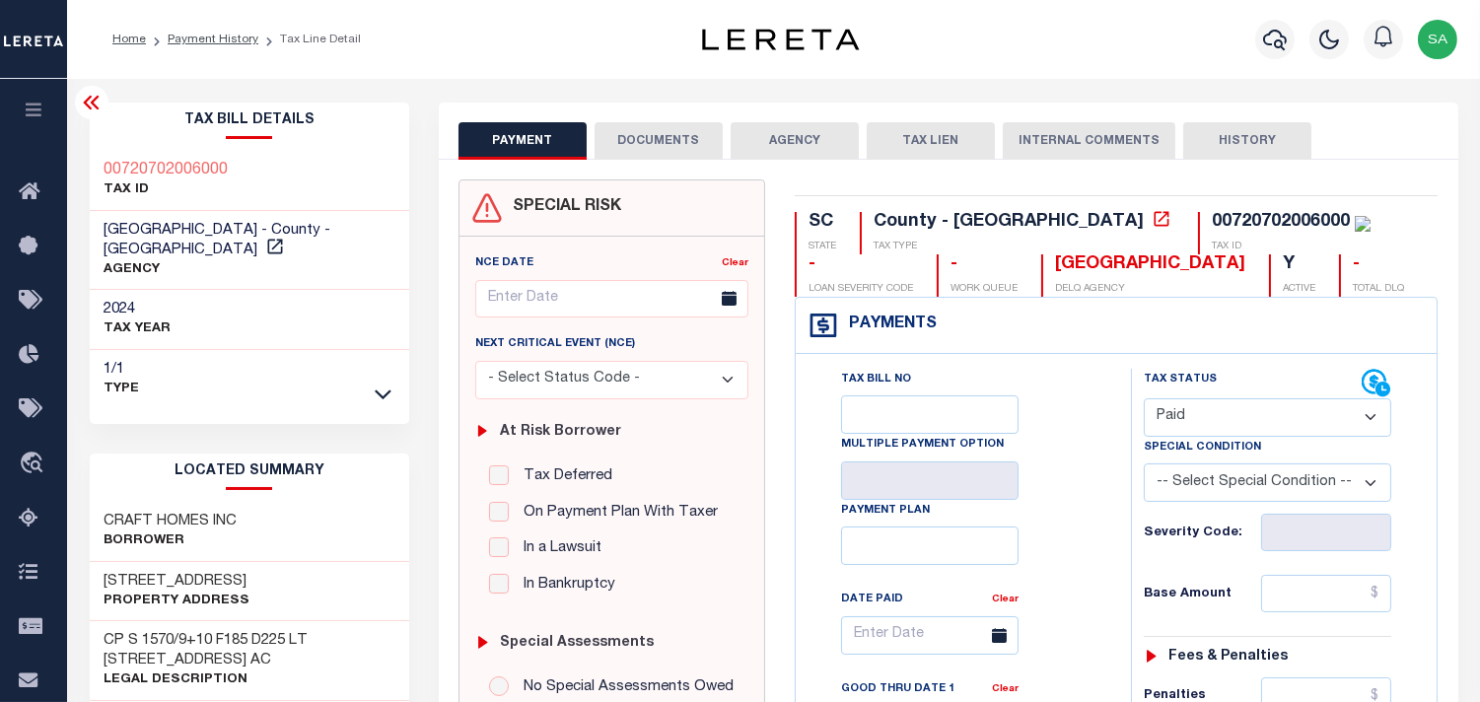
click at [1144, 399] on select "- Select Status Code - Open Due/Unpaid Paid Incomplete No Tax Due Internal Refu…" at bounding box center [1268, 417] width 248 height 38
type input "[DATE]"
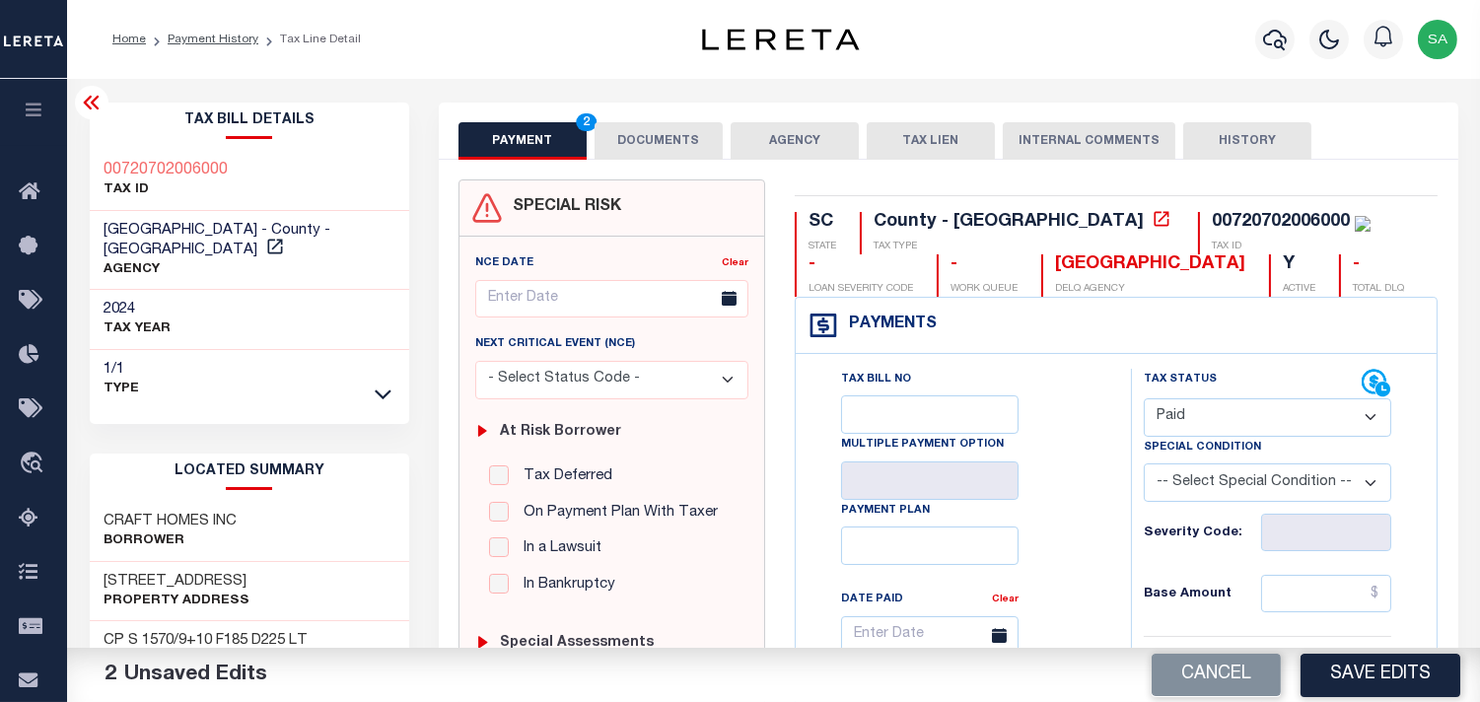
click at [658, 159] on button "DOCUMENTS" at bounding box center [659, 140] width 128 height 37
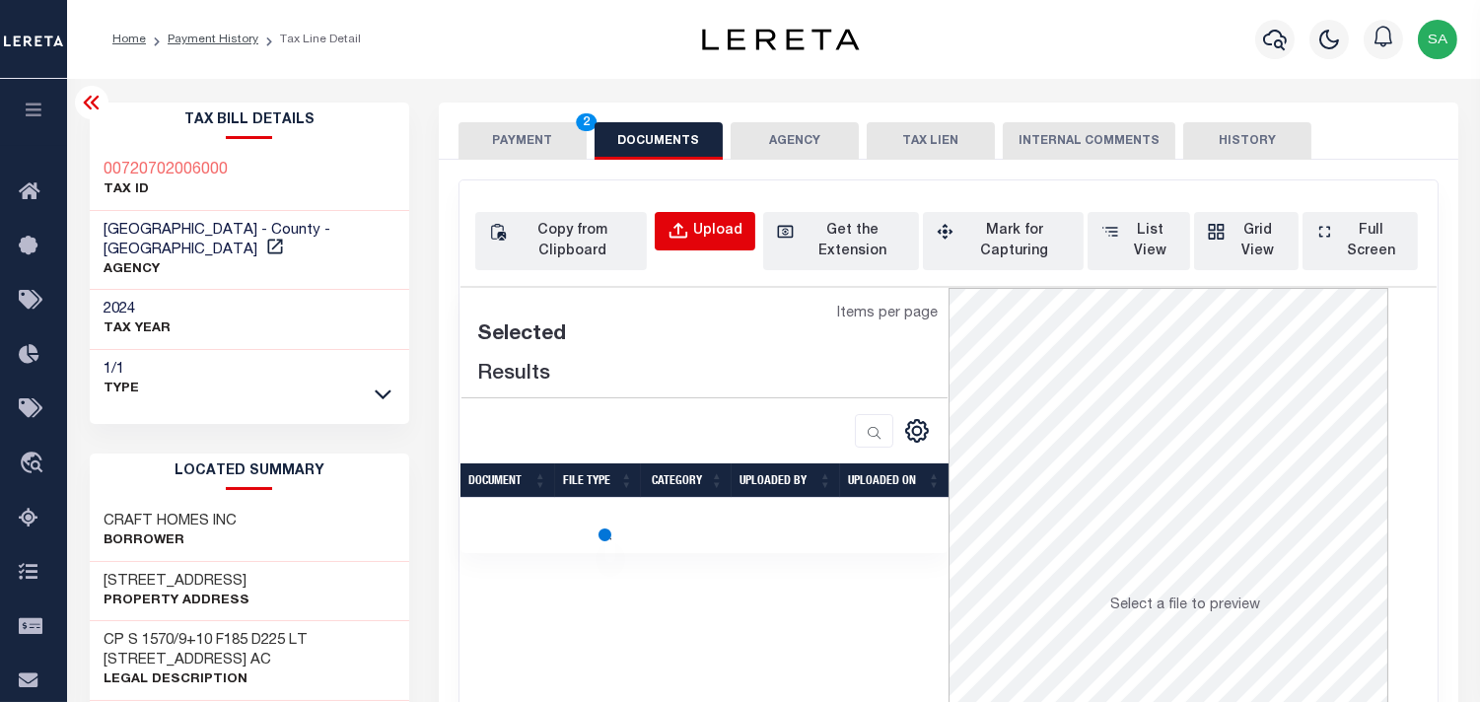
click at [720, 223] on div "Upload" at bounding box center [717, 232] width 49 height 22
select select "POP"
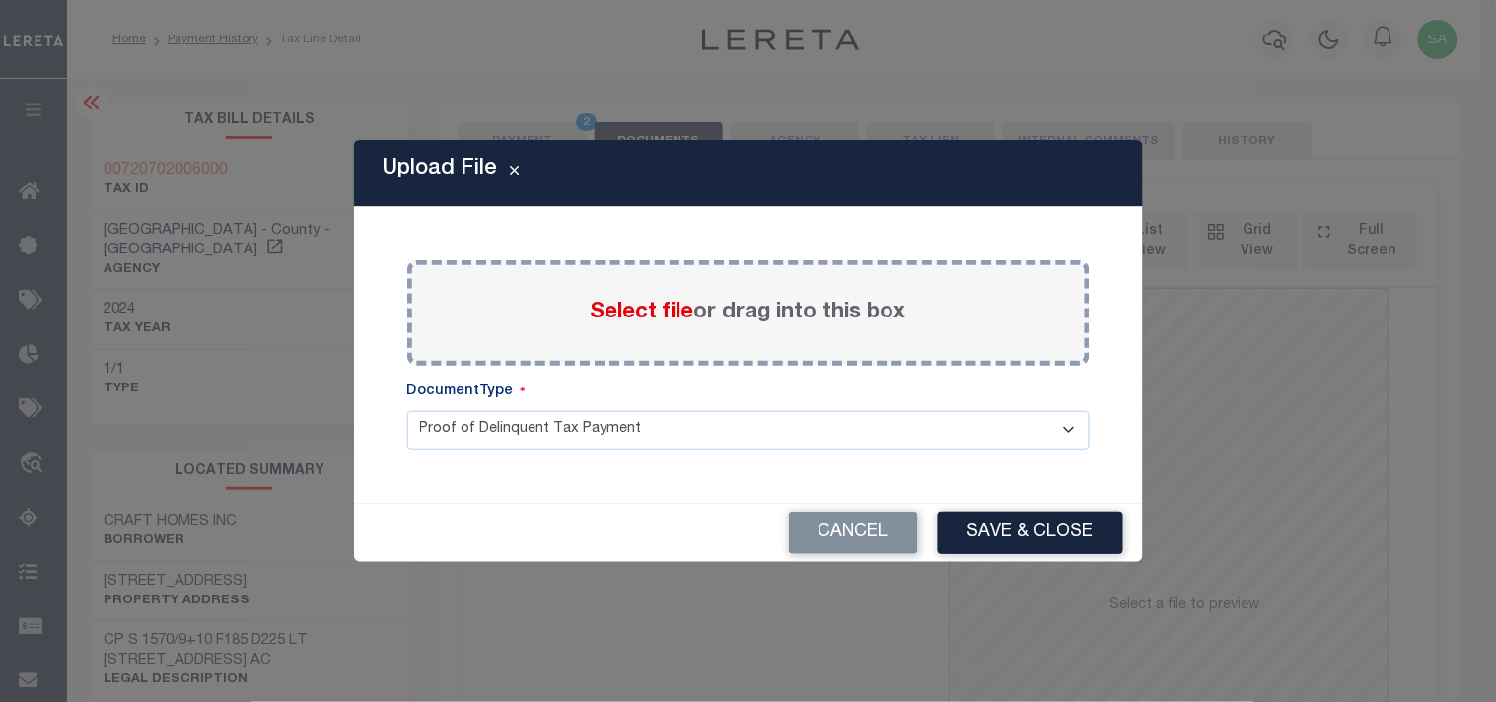
click at [683, 317] on span "Select file" at bounding box center [643, 313] width 104 height 22
click at [0, 0] on input "Select file or drag into this box" at bounding box center [0, 0] width 0 height 0
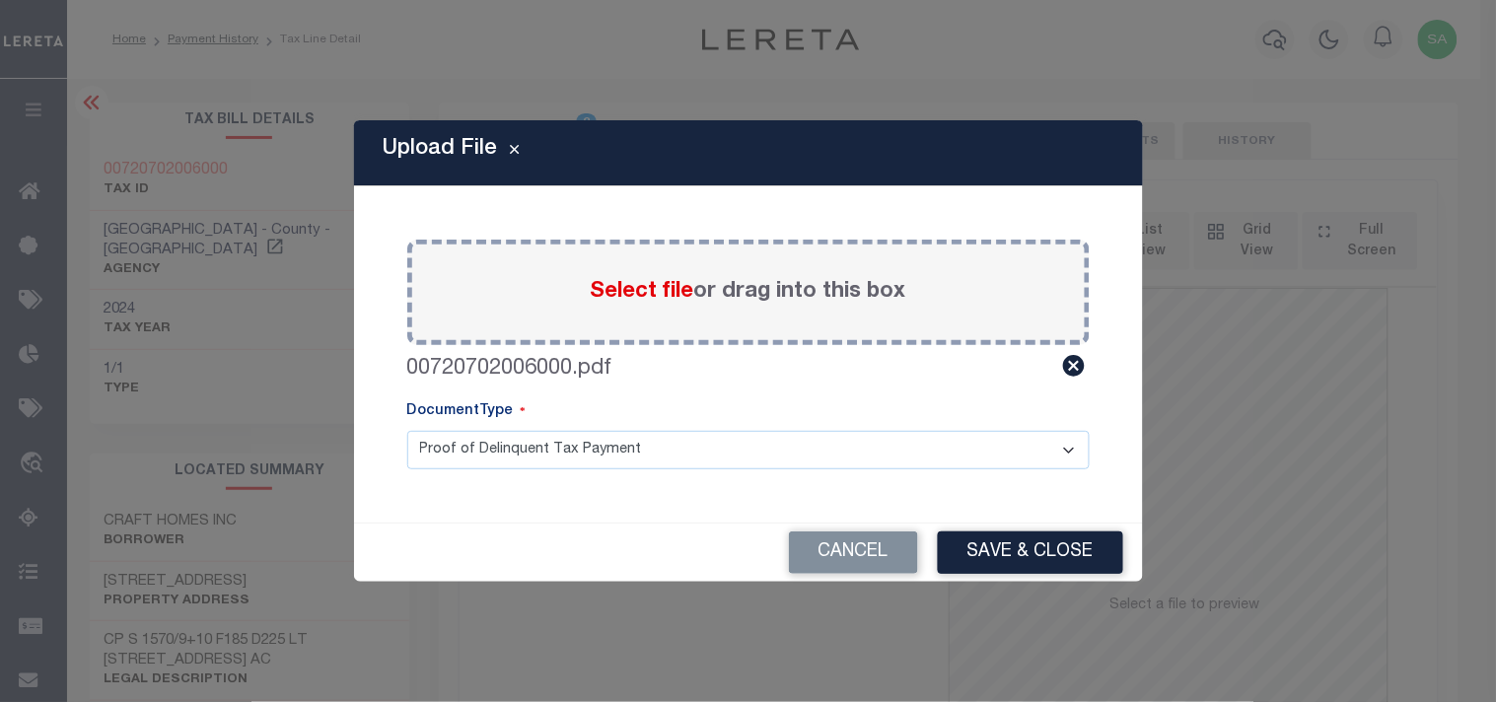
click at [1029, 577] on div "Cancel Save & Close" at bounding box center [748, 553] width 789 height 58
click at [1032, 554] on button "Save & Close" at bounding box center [1030, 553] width 185 height 42
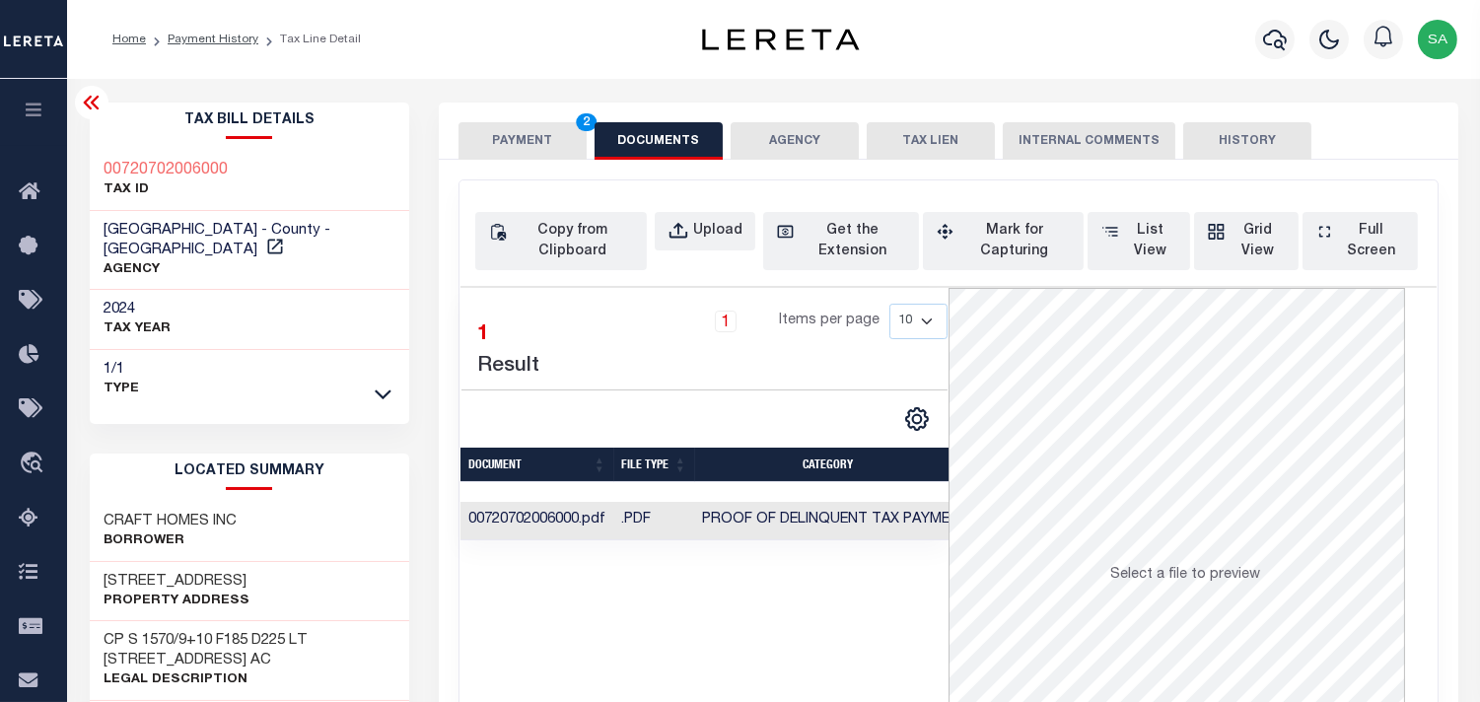
click at [515, 145] on button "PAYMENT 2" at bounding box center [523, 140] width 128 height 37
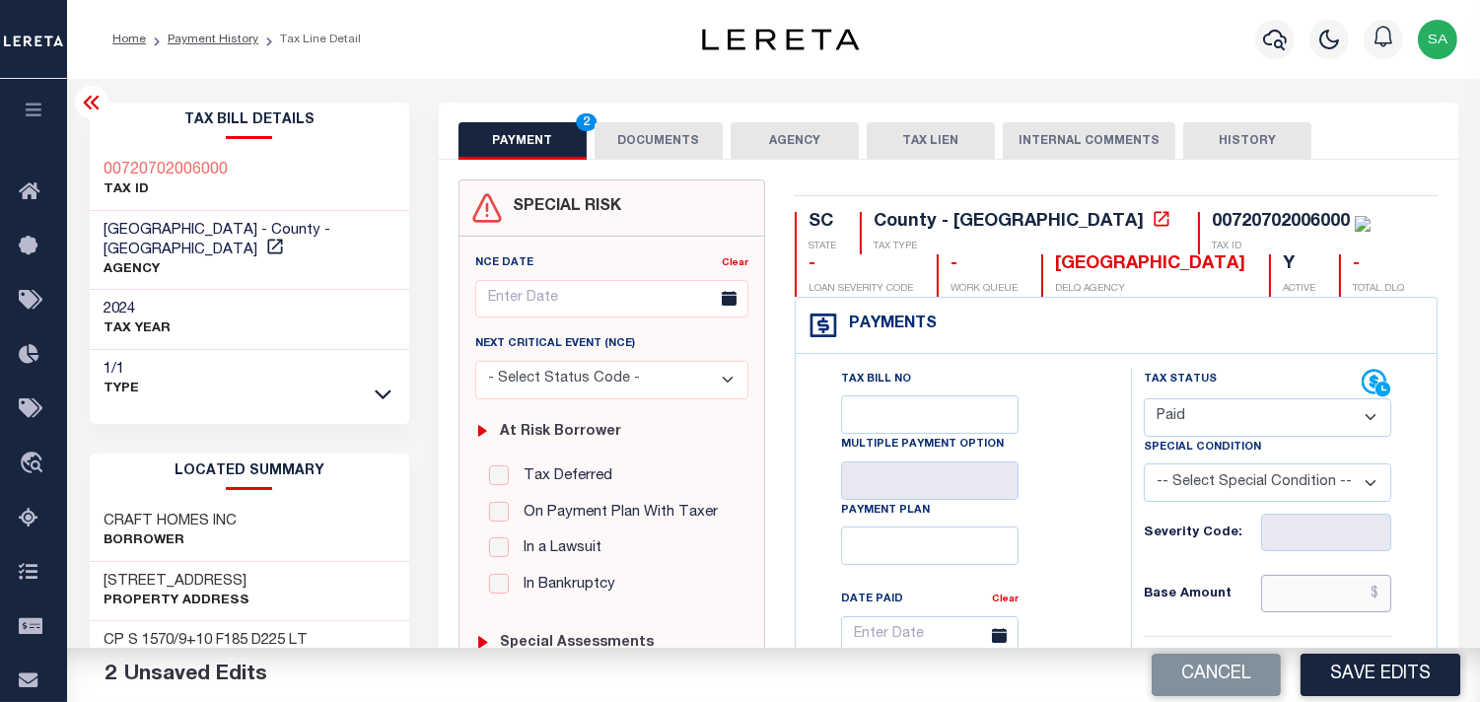
click at [1312, 580] on input "text" at bounding box center [1326, 593] width 130 height 37
paste input "352.44"
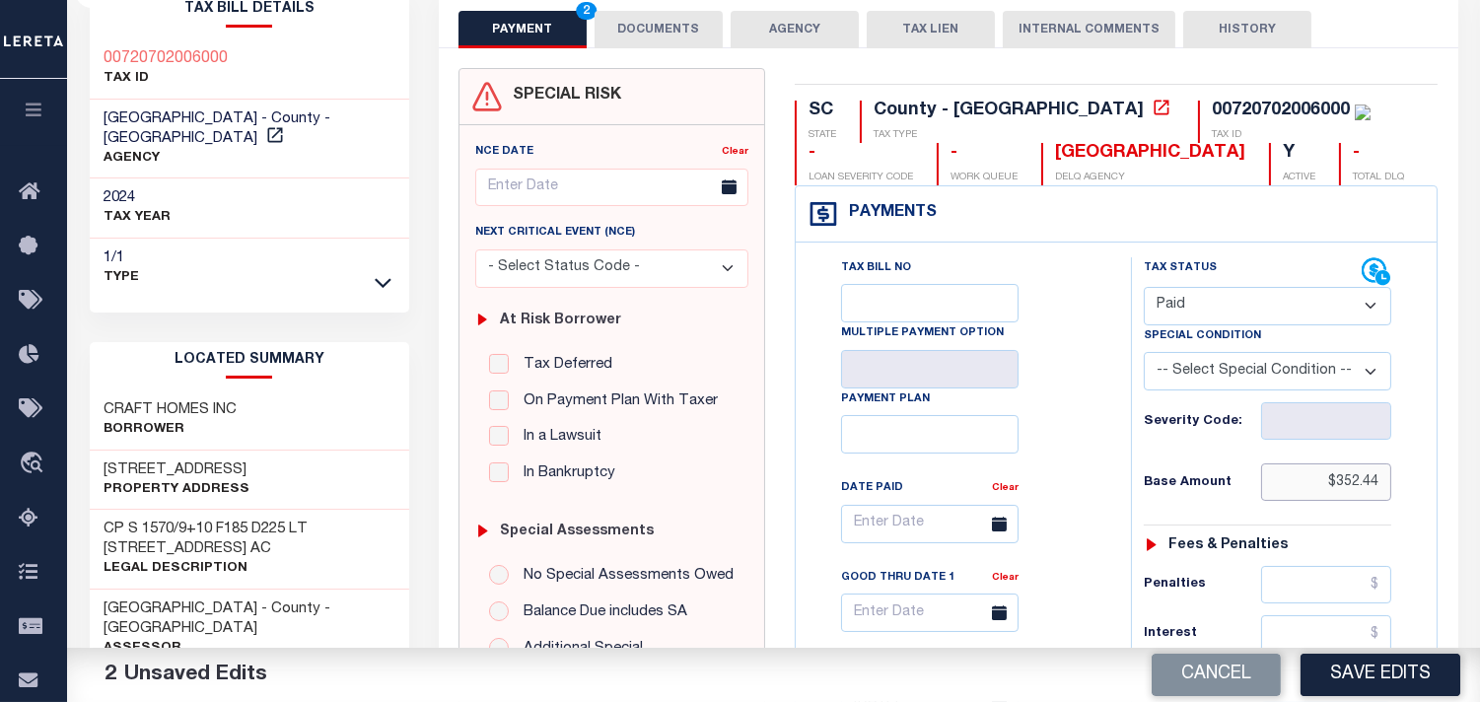
scroll to position [547, 0]
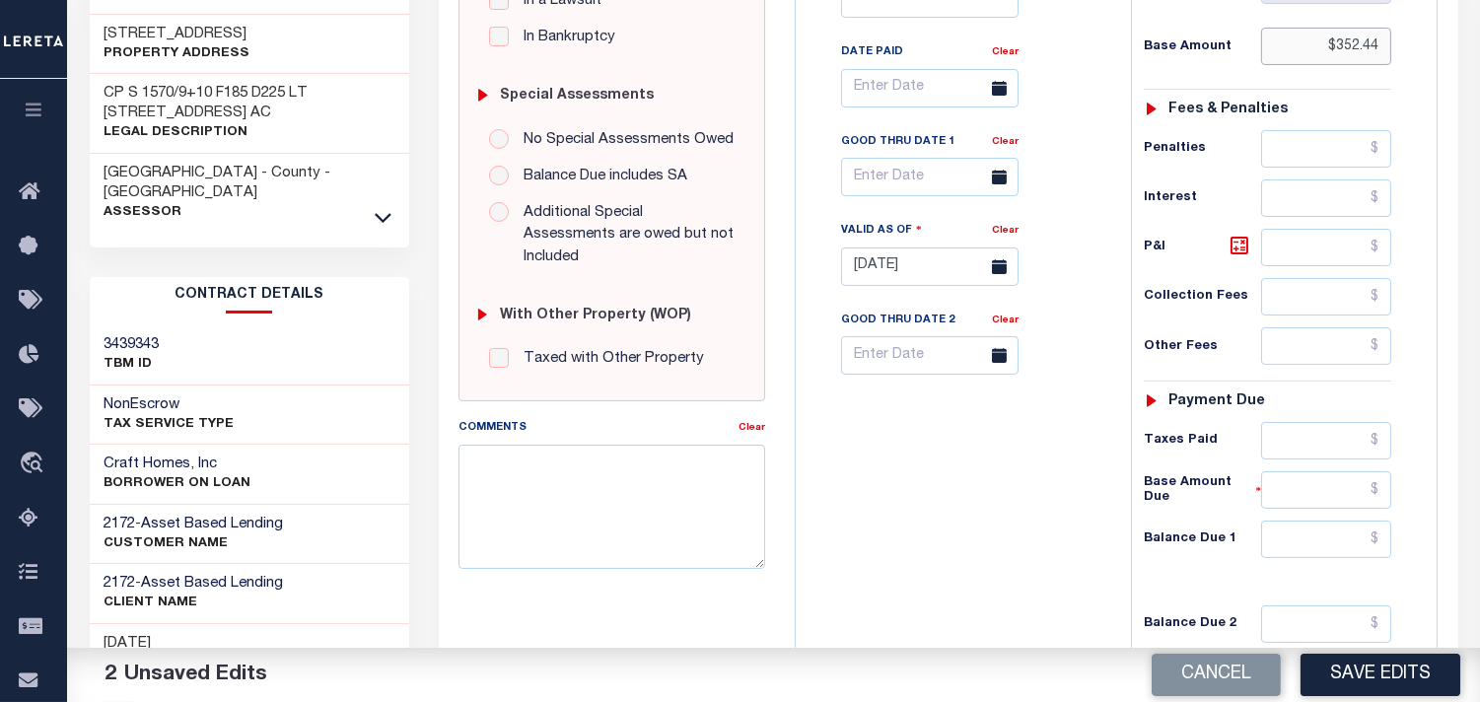
type input "$352.44"
drag, startPoint x: 1315, startPoint y: 435, endPoint x: 1246, endPoint y: 445, distance: 69.7
click at [1315, 435] on input "text" at bounding box center [1326, 440] width 130 height 37
paste input "352.44"
type input "$352.44"
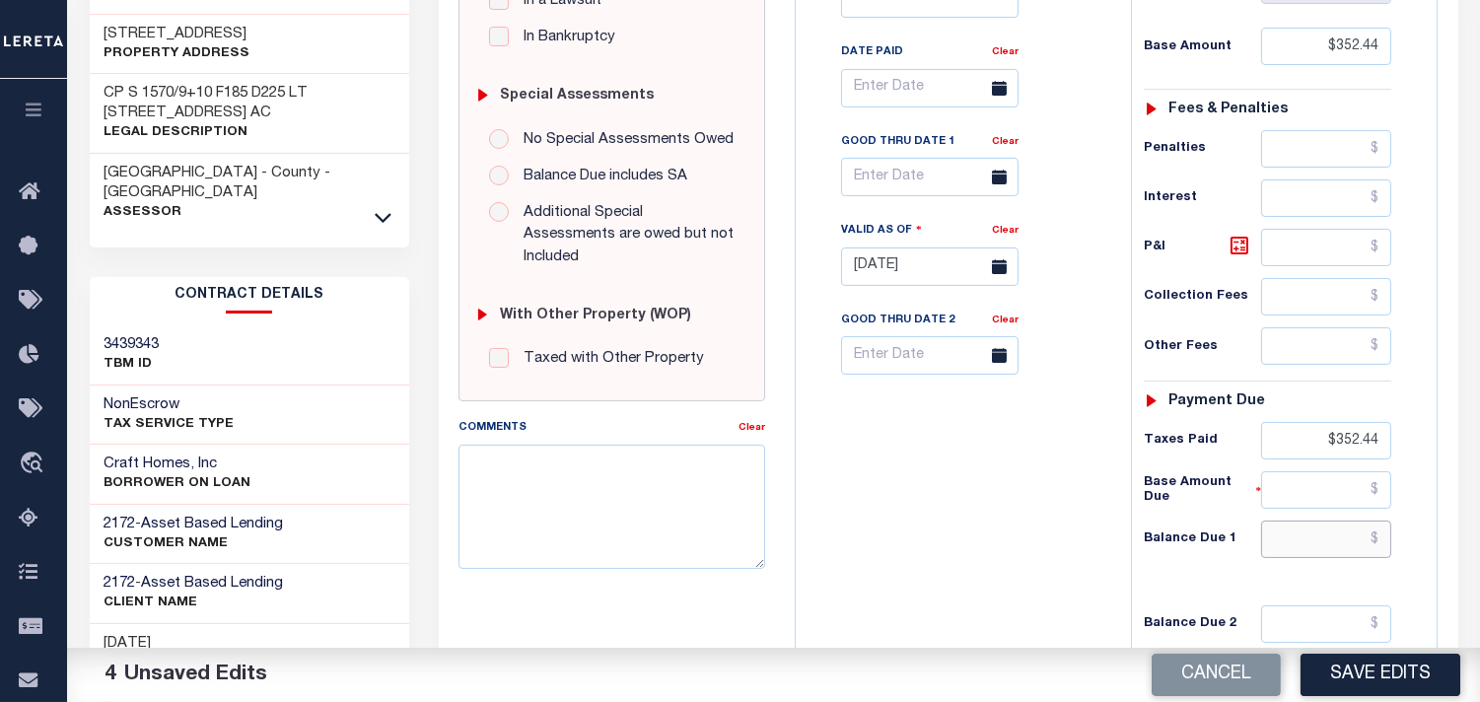
click at [1364, 546] on input "text" at bounding box center [1326, 539] width 130 height 37
type input "$0.00"
click at [1063, 511] on div "Tax Bill No Multiple Payment Option Payment Plan Clear" at bounding box center [959, 257] width 316 height 871
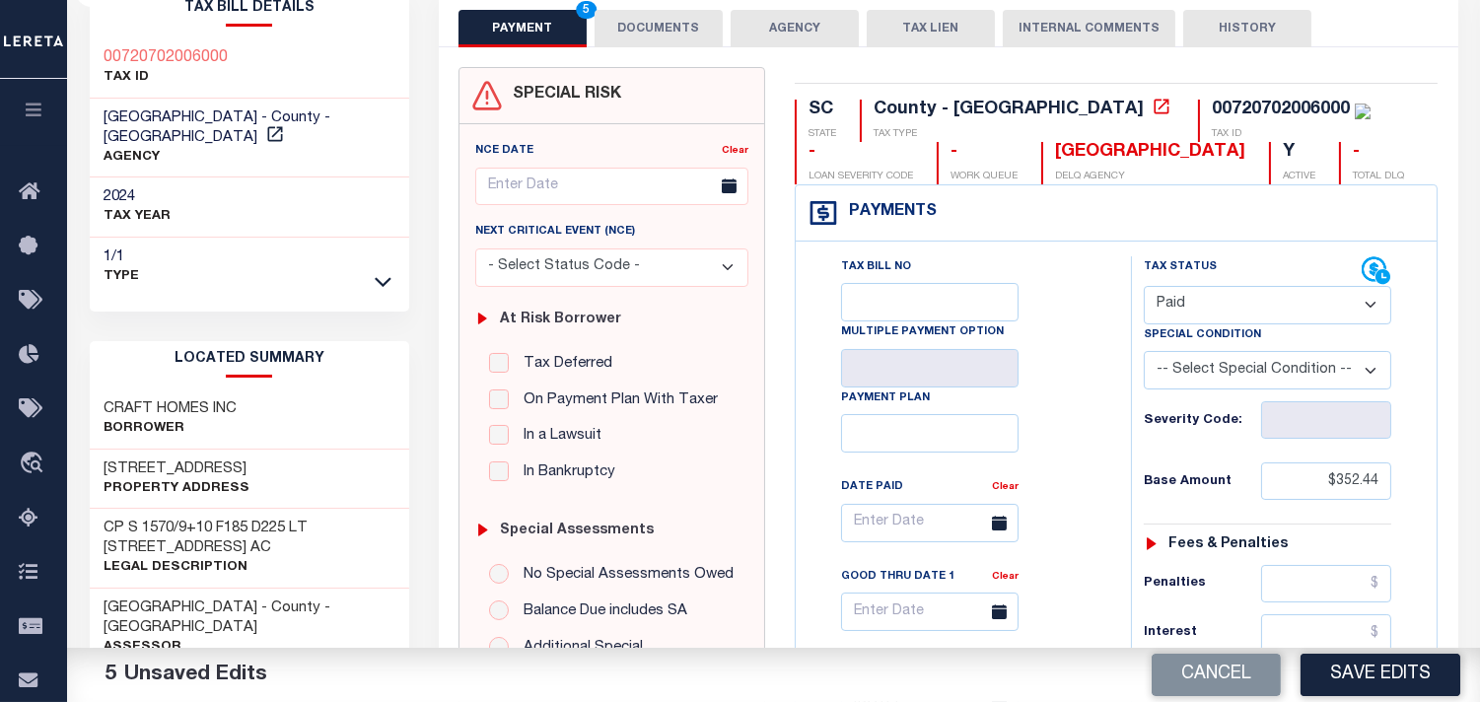
scroll to position [0, 0]
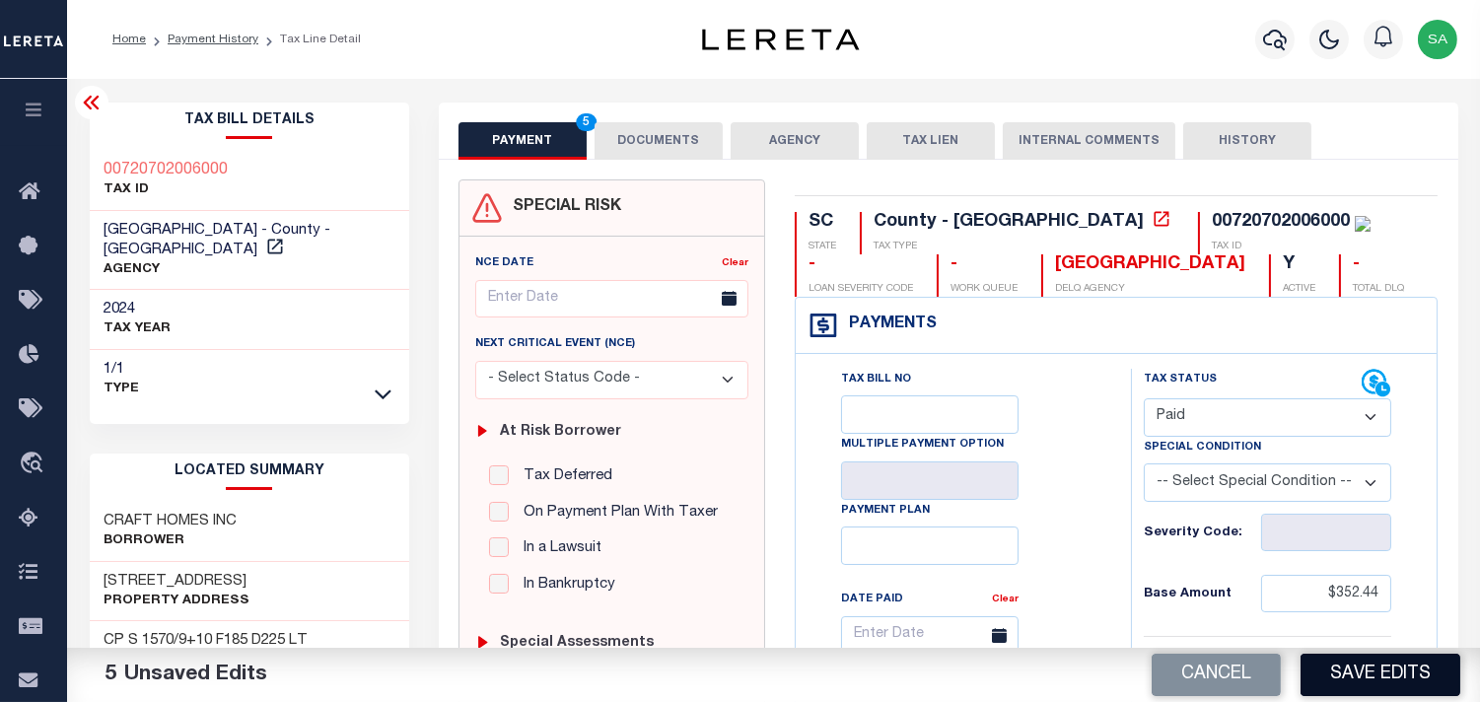
click at [1373, 667] on button "Save Edits" at bounding box center [1381, 675] width 160 height 42
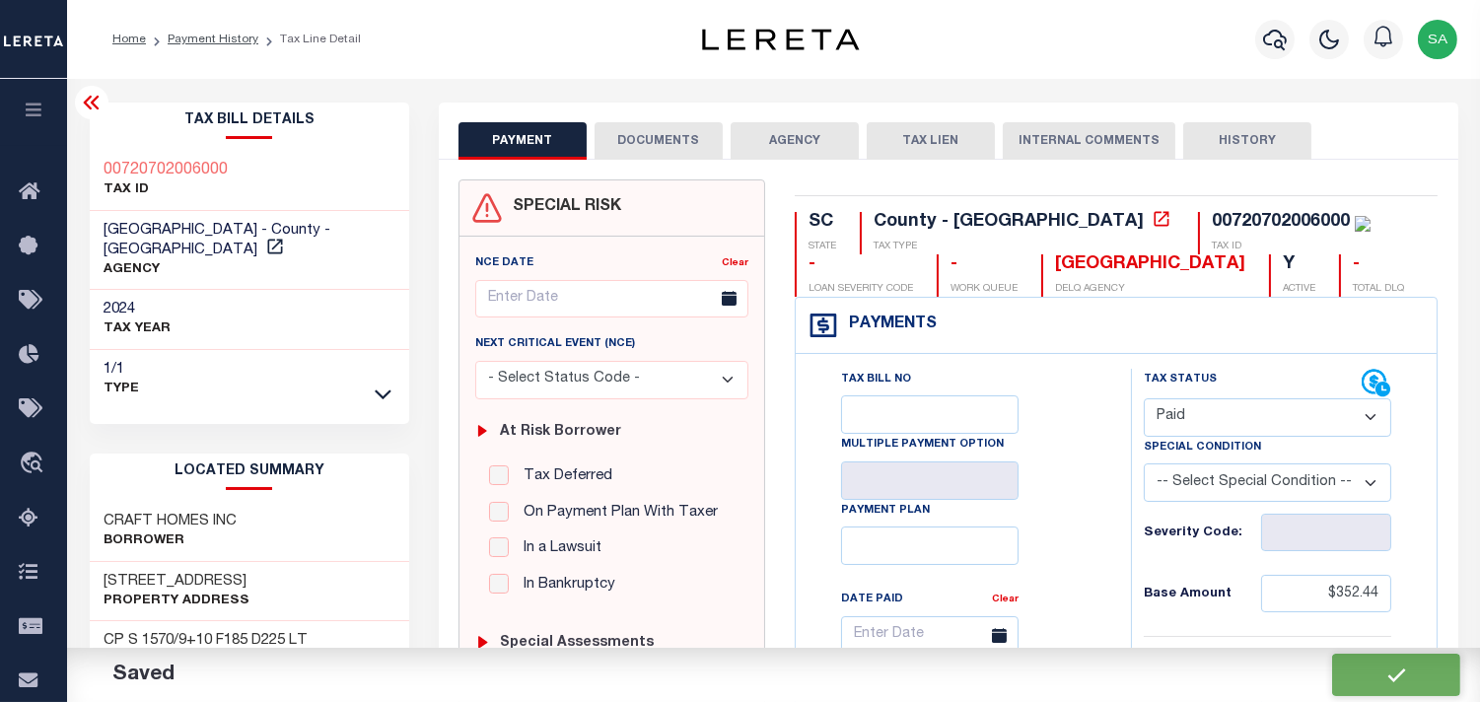
checkbox input "false"
type input "$352.44"
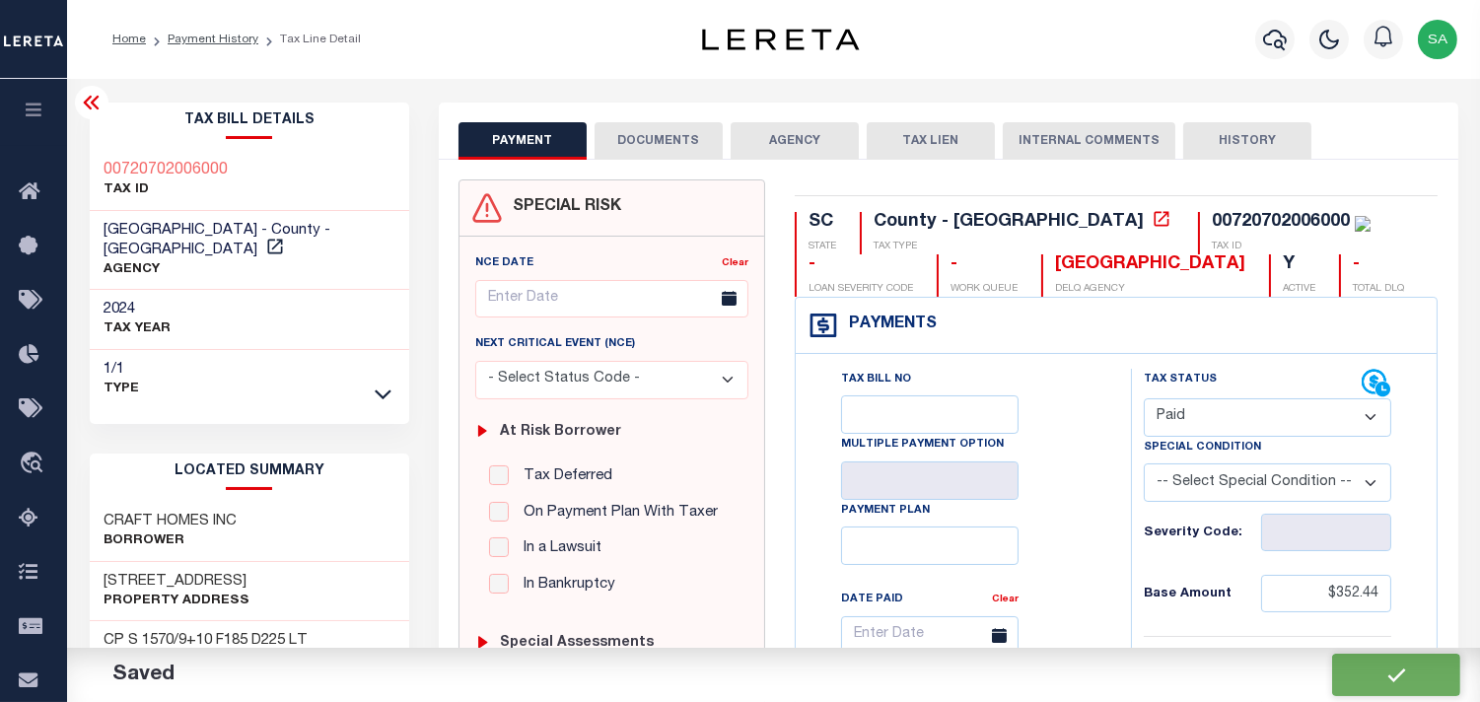
type input "$352.44"
type input "$0"
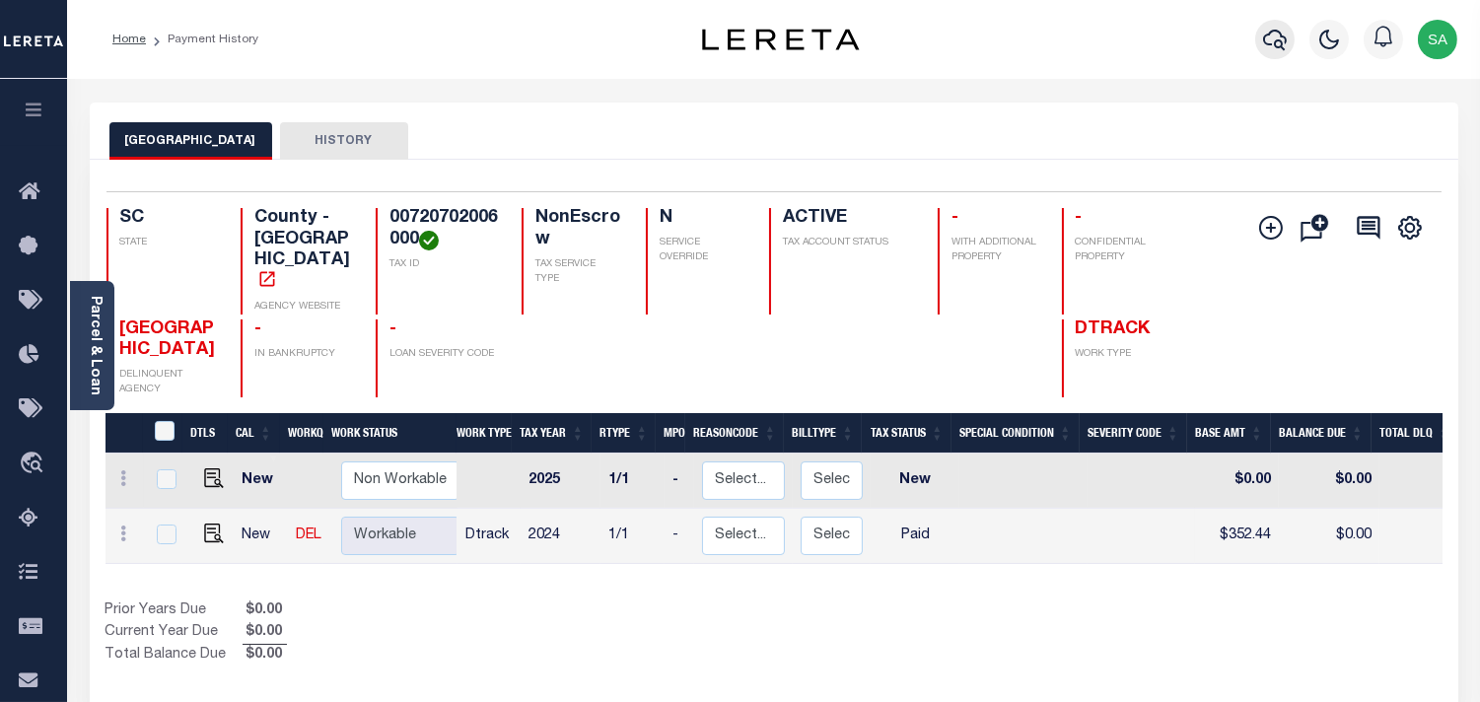
click at [1257, 37] on button "button" at bounding box center [1274, 39] width 39 height 39
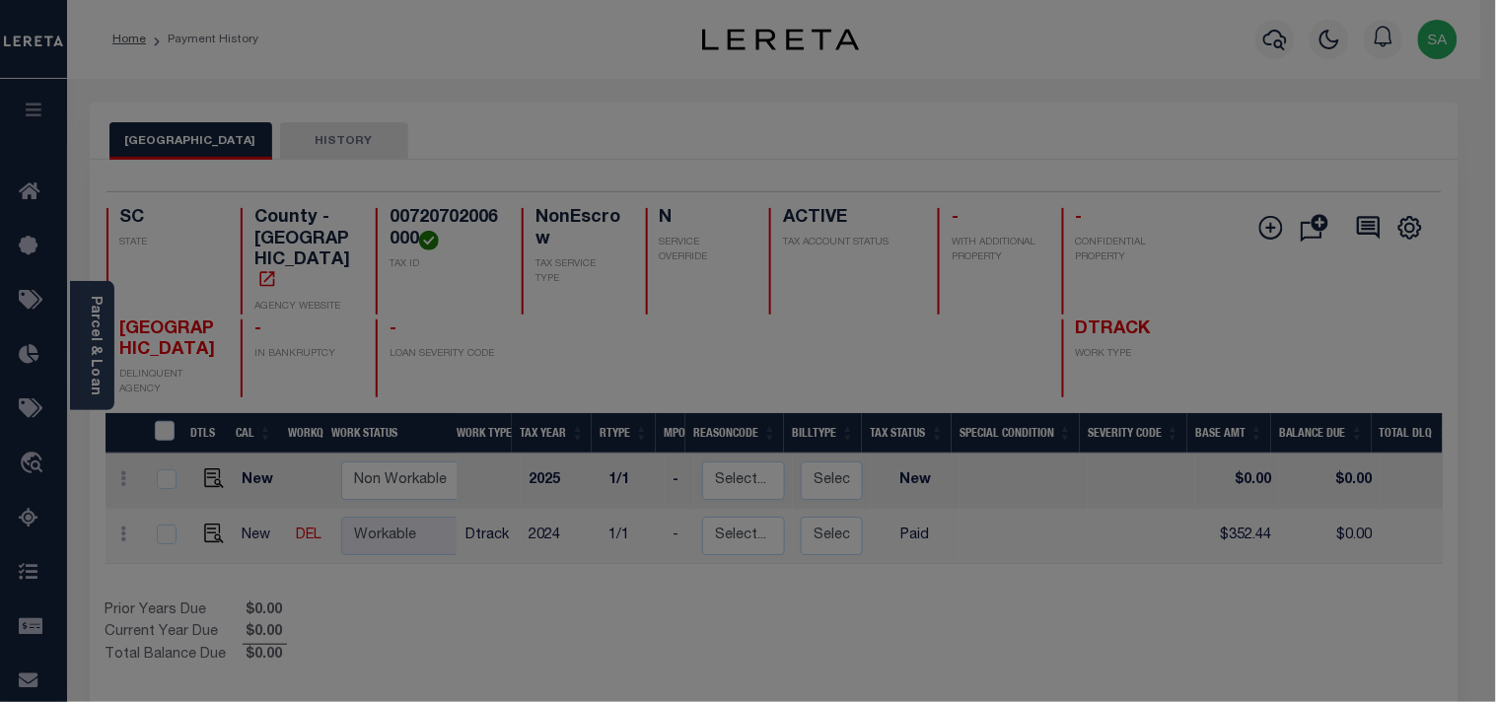
click at [0, 0] on input "text" at bounding box center [0, 0] width 0 height 0
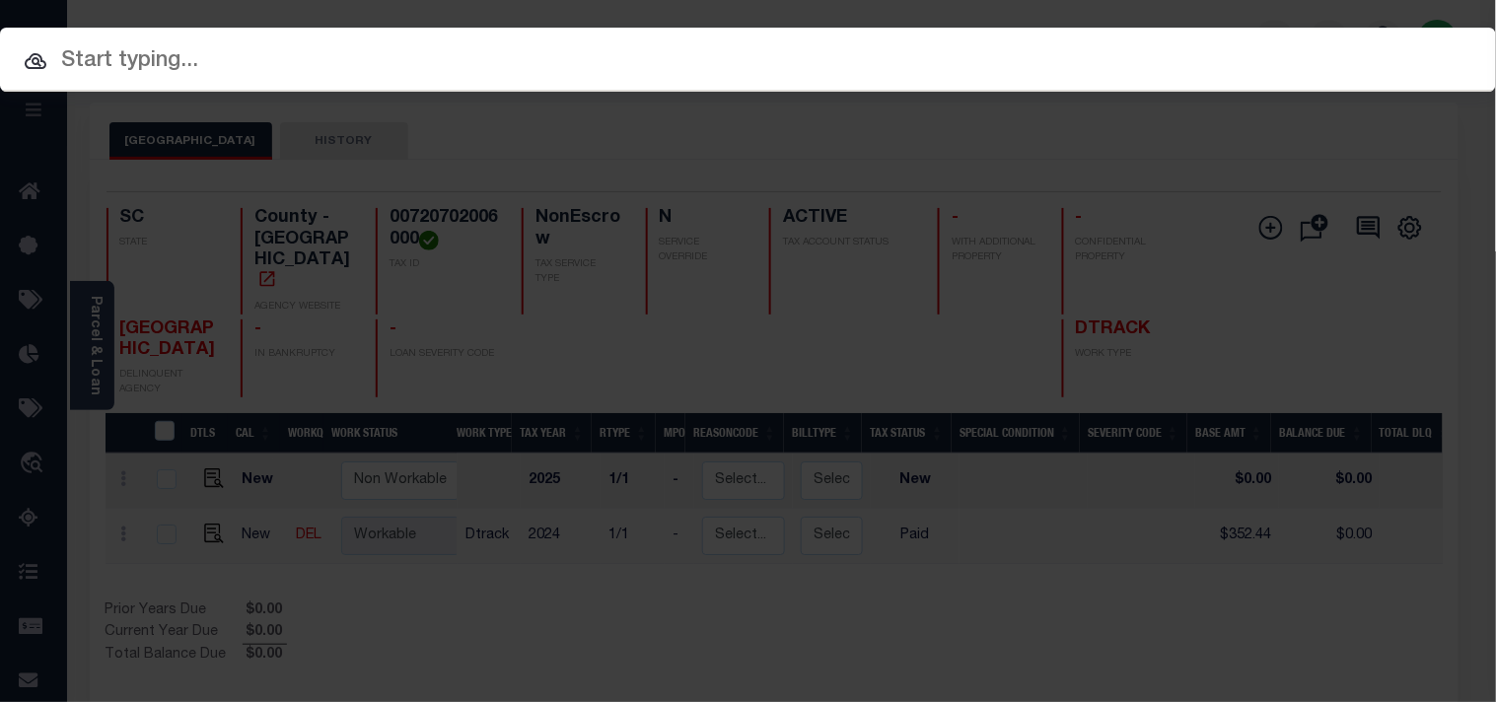
paste input "444011090"
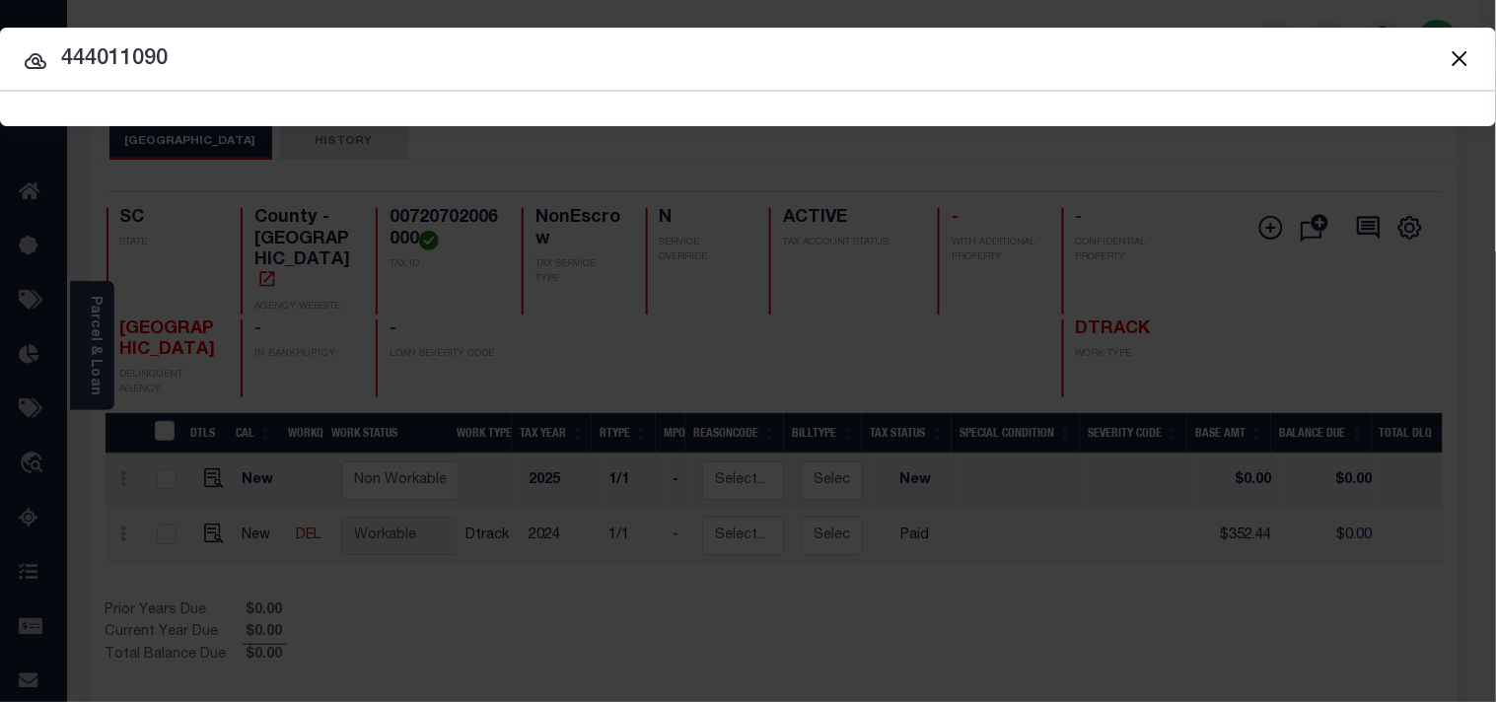
type input "444011090"
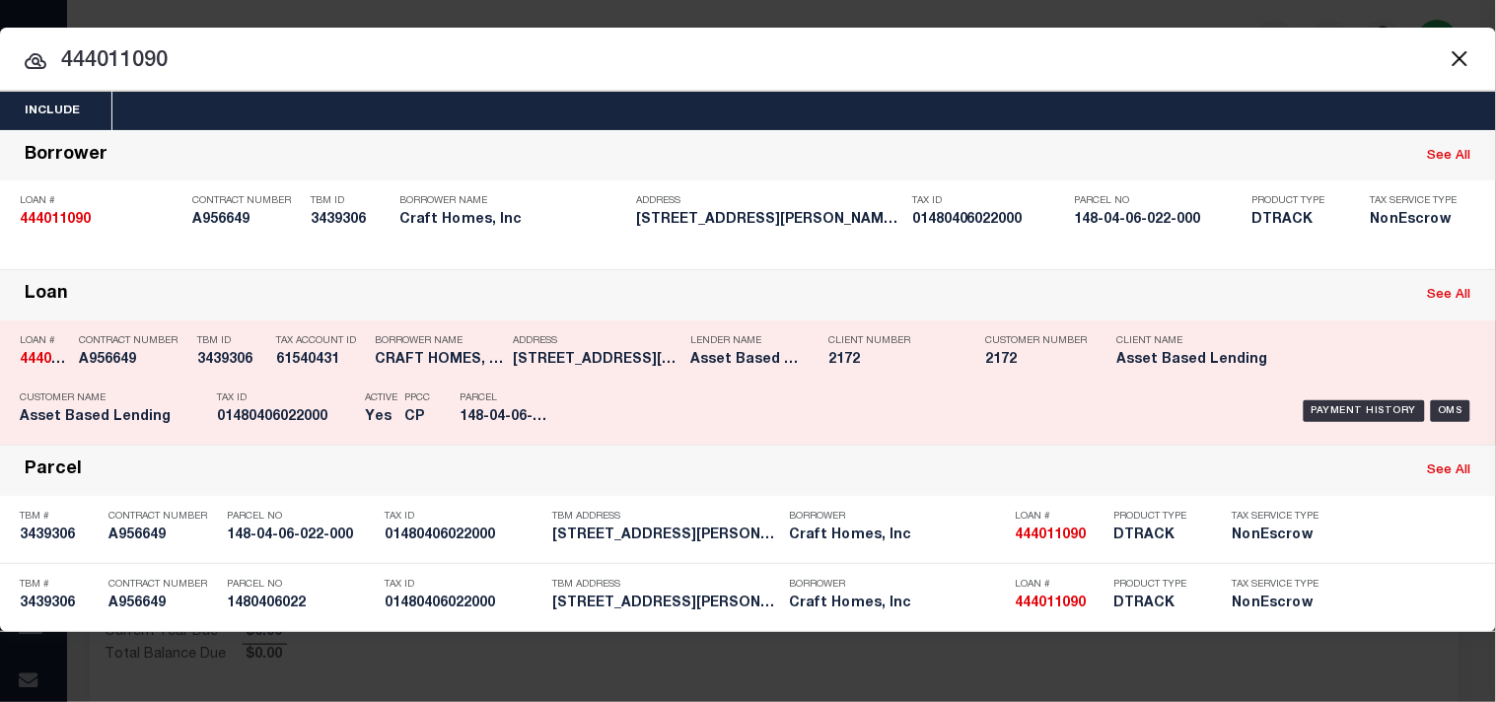
click at [338, 418] on h5 "01480406022000" at bounding box center [286, 417] width 138 height 17
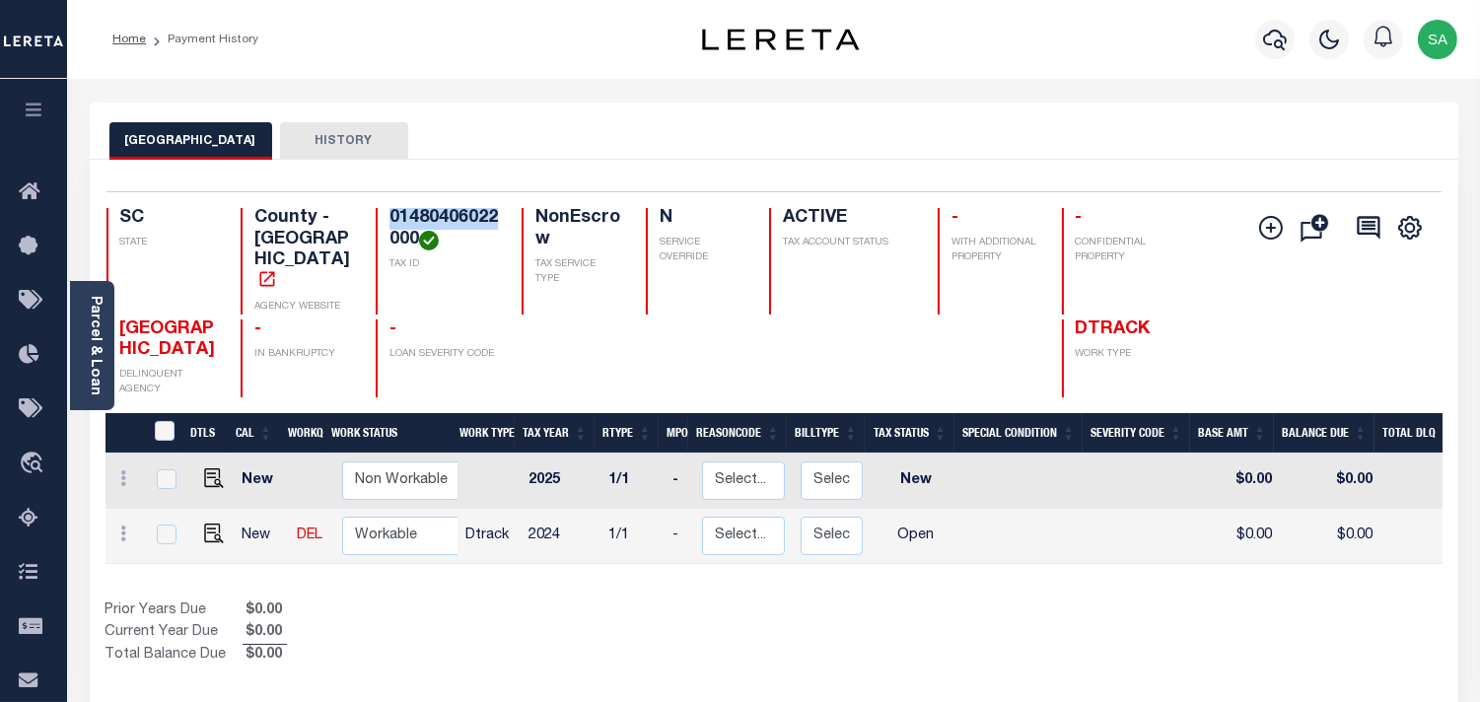
drag, startPoint x: 496, startPoint y: 214, endPoint x: 392, endPoint y: 225, distance: 105.1
click at [392, 225] on h4 "01480406022000" at bounding box center [444, 229] width 108 height 42
copy h4 "01480406022"
click at [210, 524] on img "" at bounding box center [214, 534] width 20 height 20
checkbox input "true"
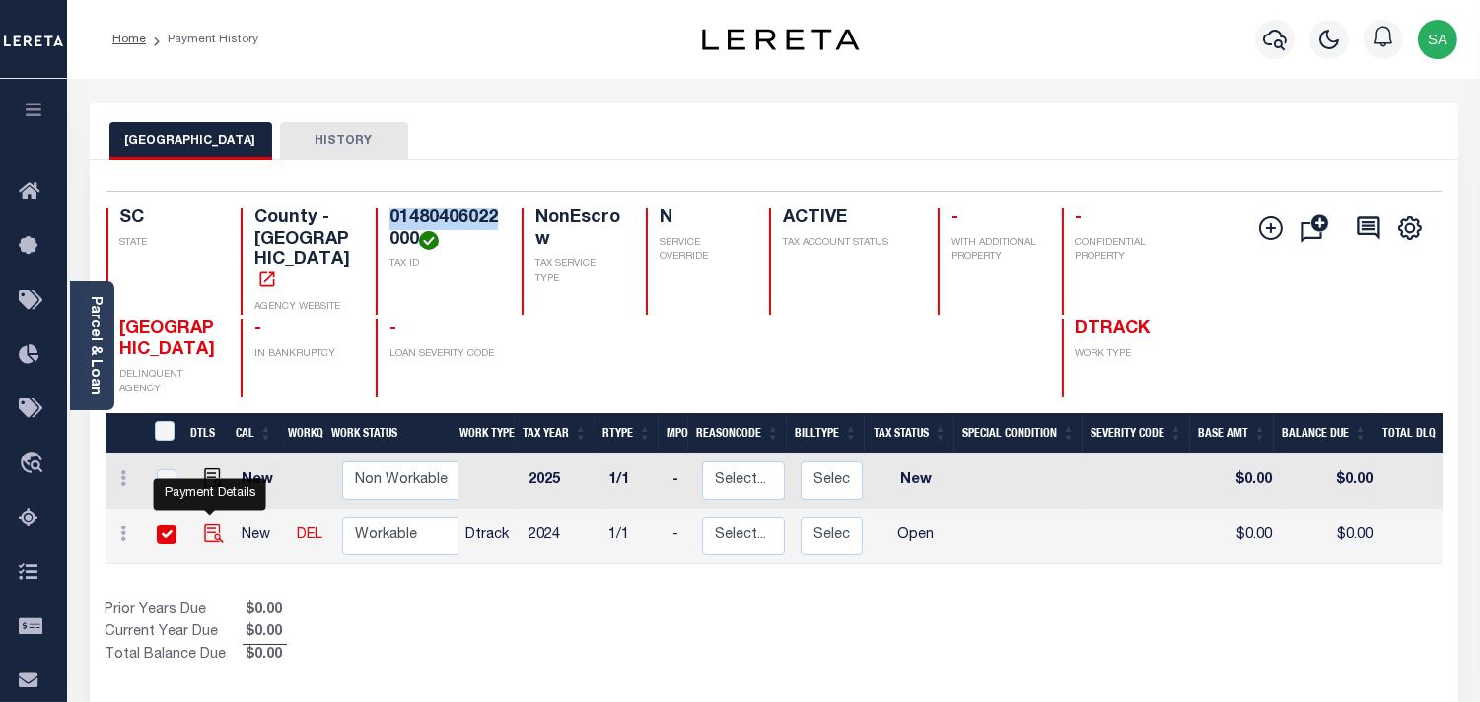
checkbox input "true"
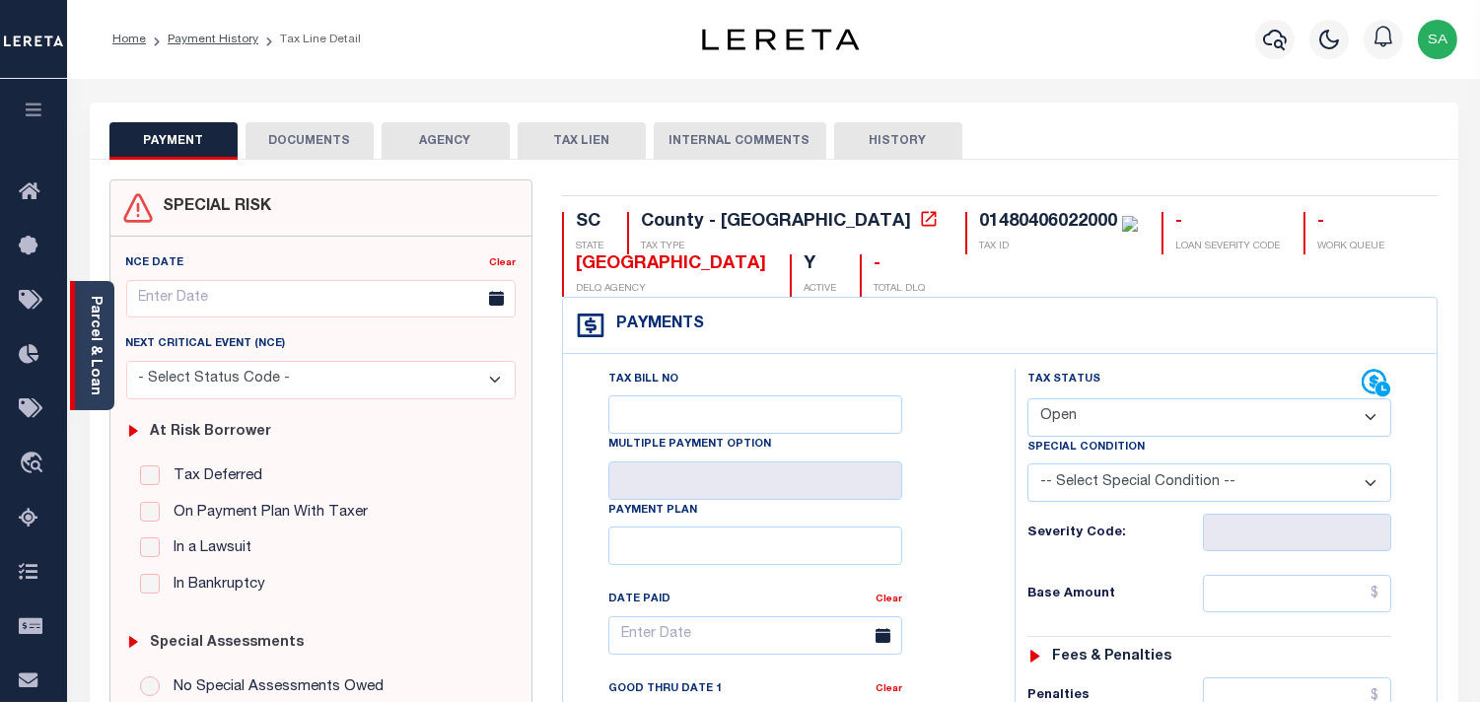
click at [101, 363] on link "Parcel & Loan" at bounding box center [95, 346] width 14 height 100
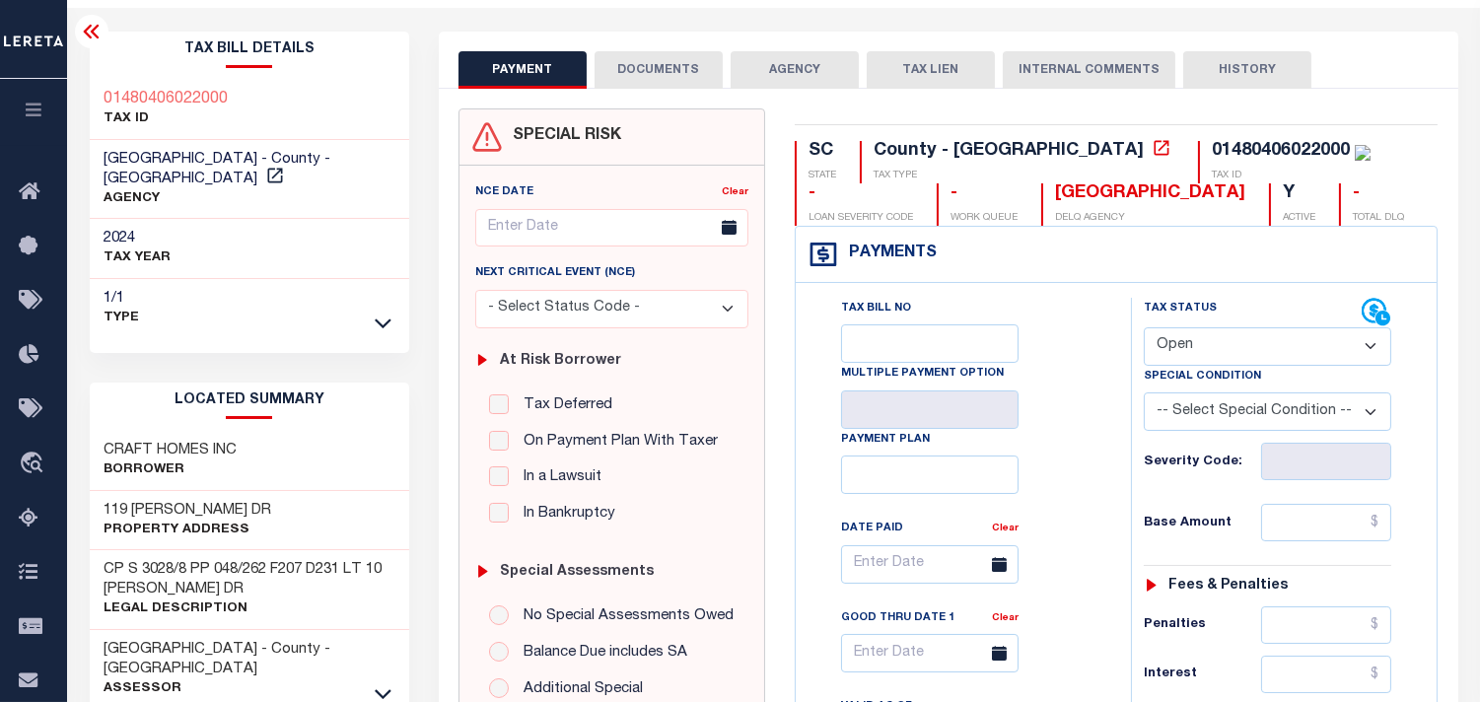
scroll to position [109, 0]
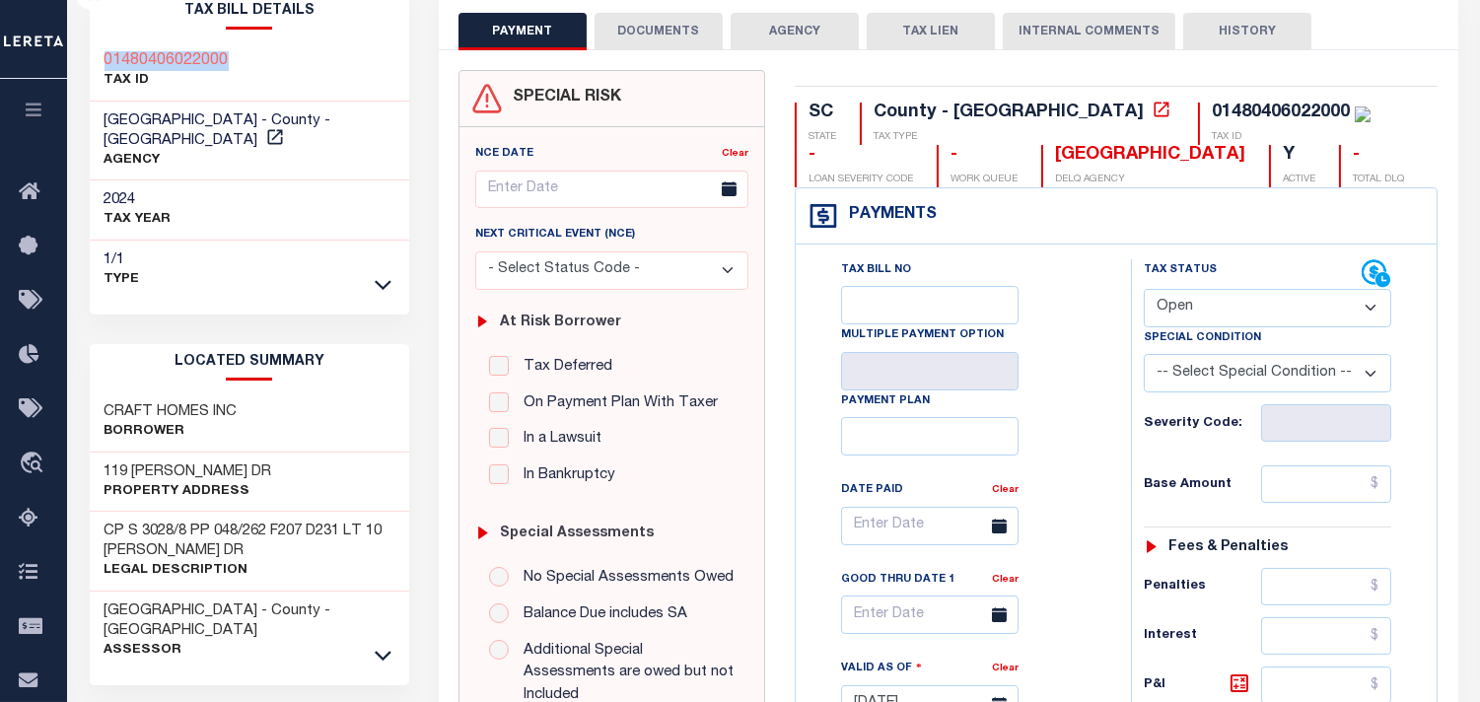
drag, startPoint x: 233, startPoint y: 50, endPoint x: 105, endPoint y: 59, distance: 128.5
click at [105, 59] on div "01480406022000 TAX ID" at bounding box center [250, 71] width 321 height 60
copy h3 "01480406022000"
drag, startPoint x: 1179, startPoint y: 291, endPoint x: 1179, endPoint y: 326, distance: 35.5
click at [1179, 291] on select "- Select Status Code - Open Due/Unpaid Paid Incomplete No Tax Due Internal Refu…" at bounding box center [1268, 308] width 248 height 38
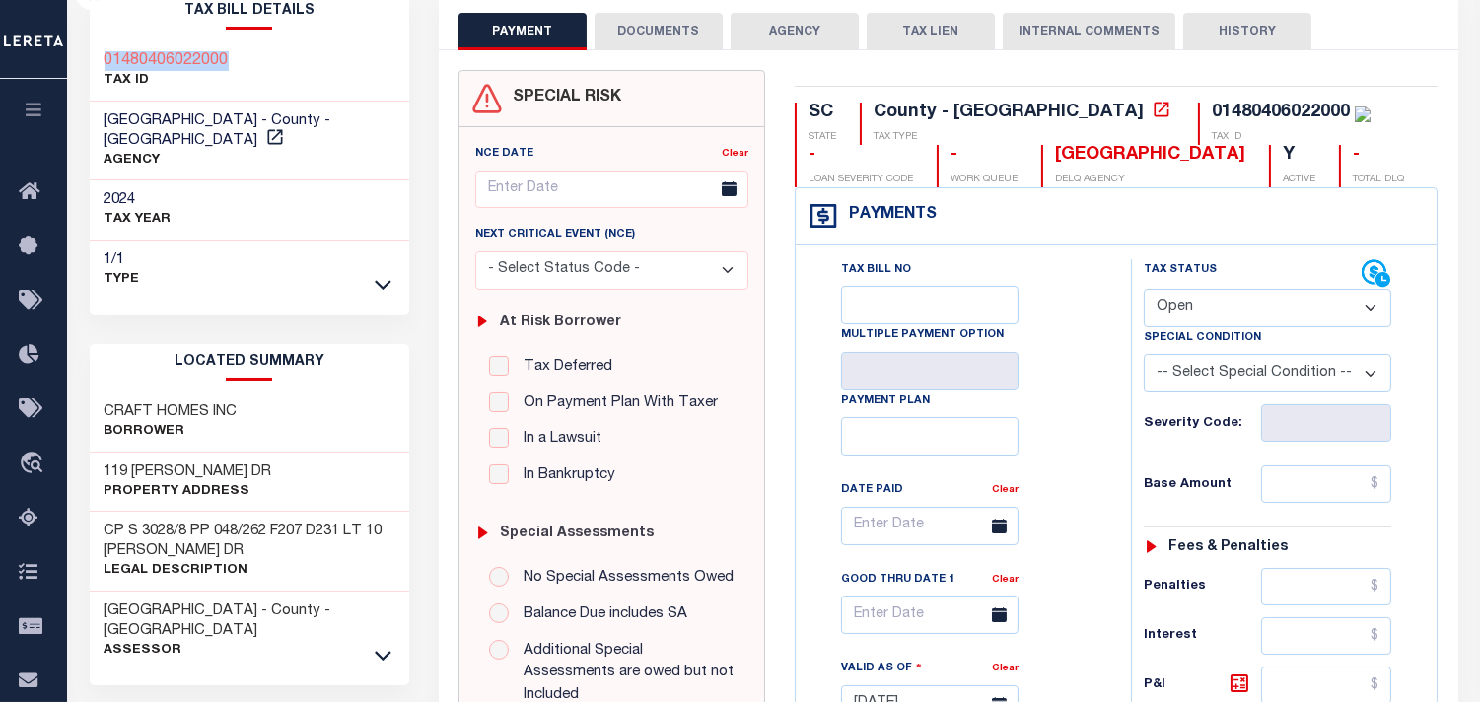
select select "PYD"
click at [1144, 290] on select "- Select Status Code - Open Due/Unpaid Paid Incomplete No Tax Due Internal Refu…" at bounding box center [1268, 308] width 248 height 38
type input "[DATE]"
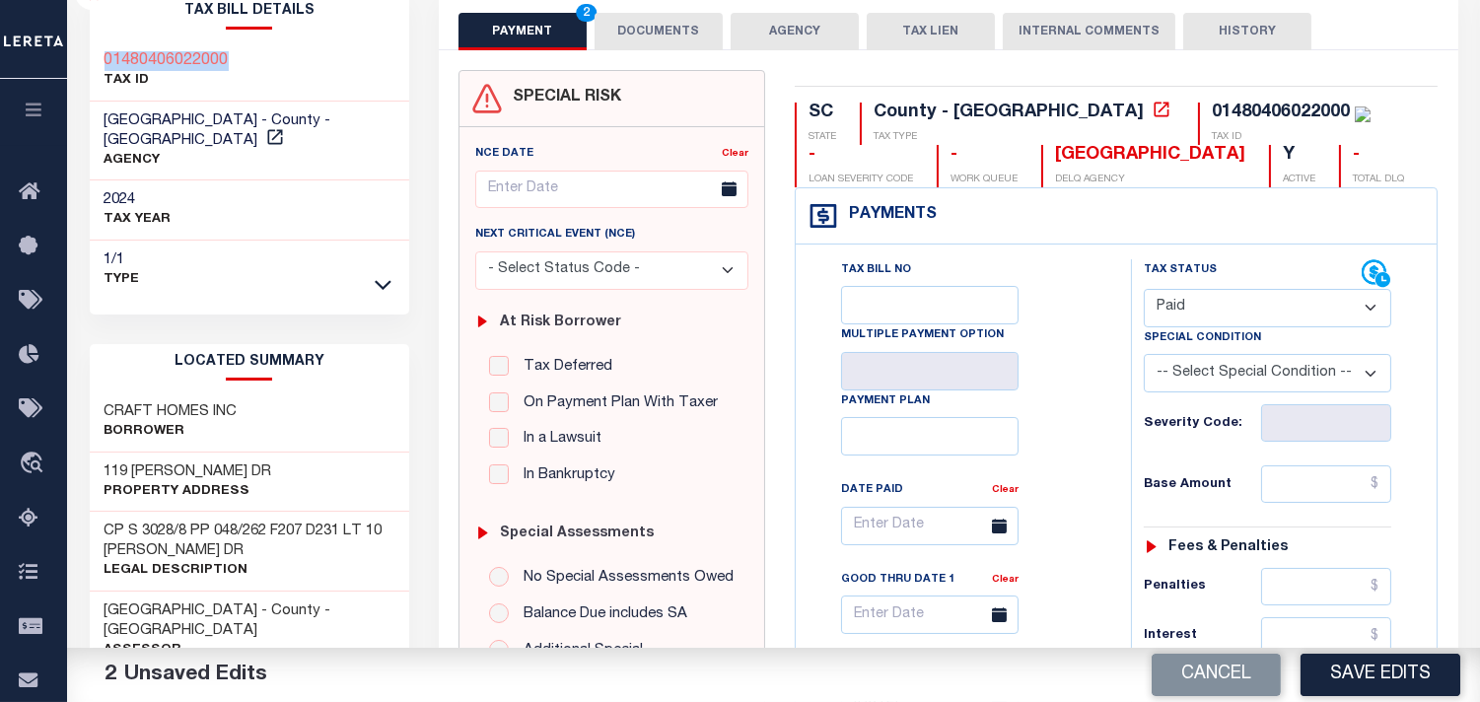
click at [669, 37] on button "DOCUMENTS" at bounding box center [659, 31] width 128 height 37
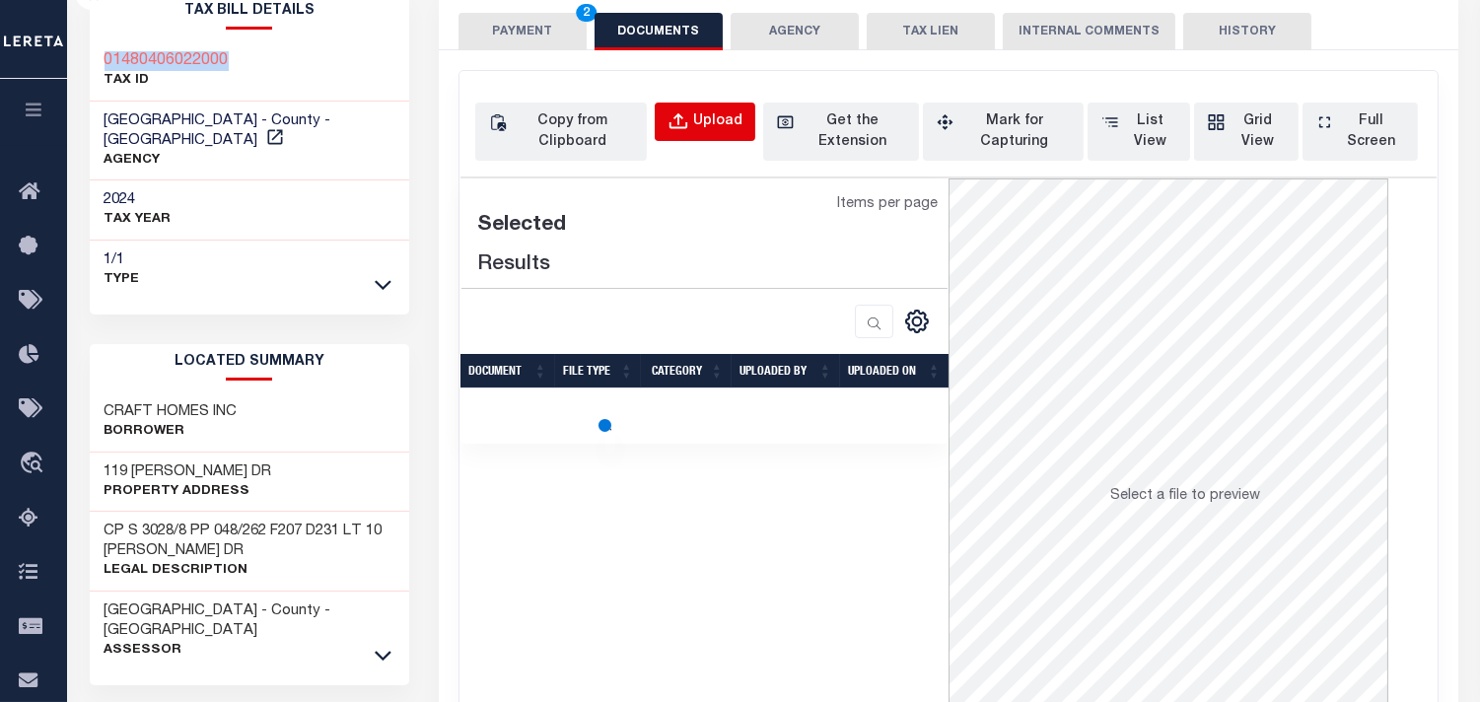
click at [716, 122] on div "Upload" at bounding box center [717, 122] width 49 height 22
select select "POP"
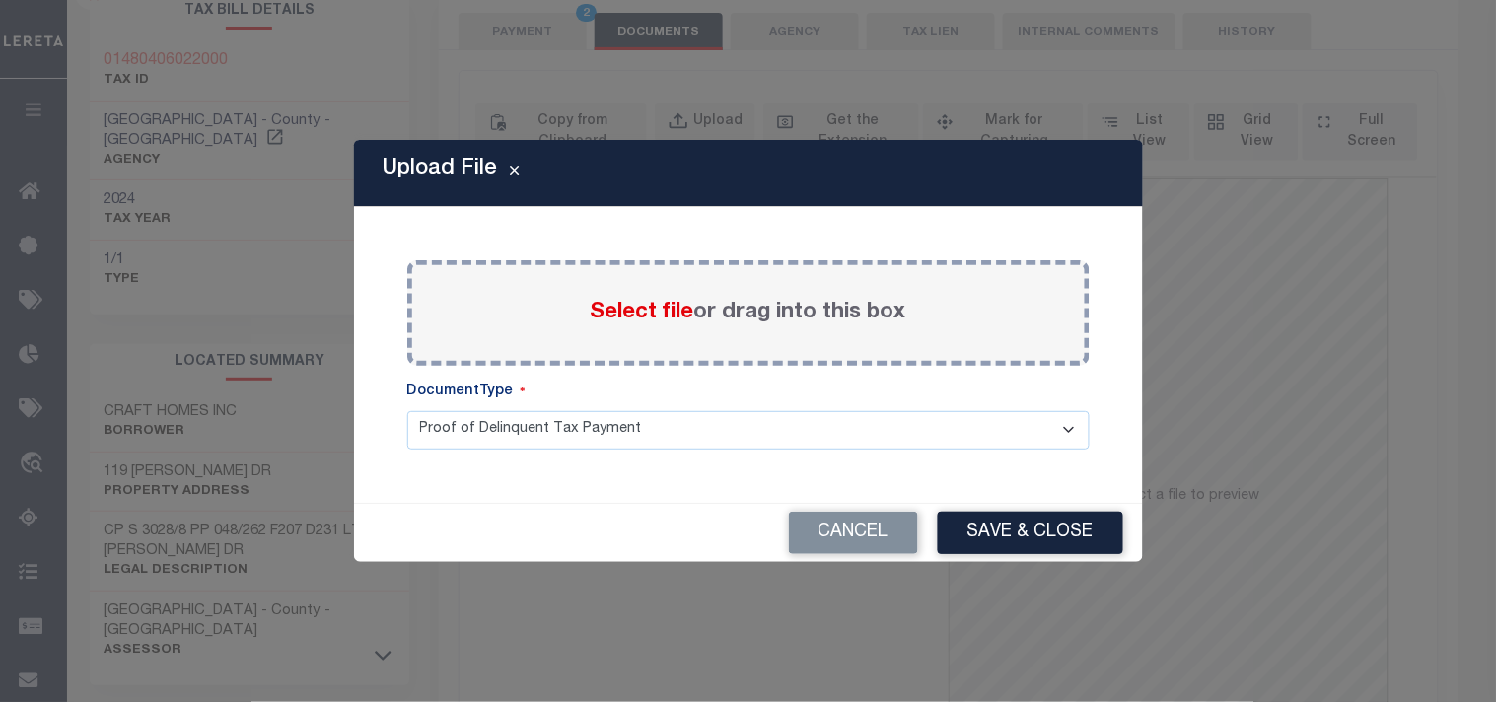
click at [639, 311] on span "Select file" at bounding box center [643, 313] width 104 height 22
click at [0, 0] on input "Select file or drag into this box" at bounding box center [0, 0] width 0 height 0
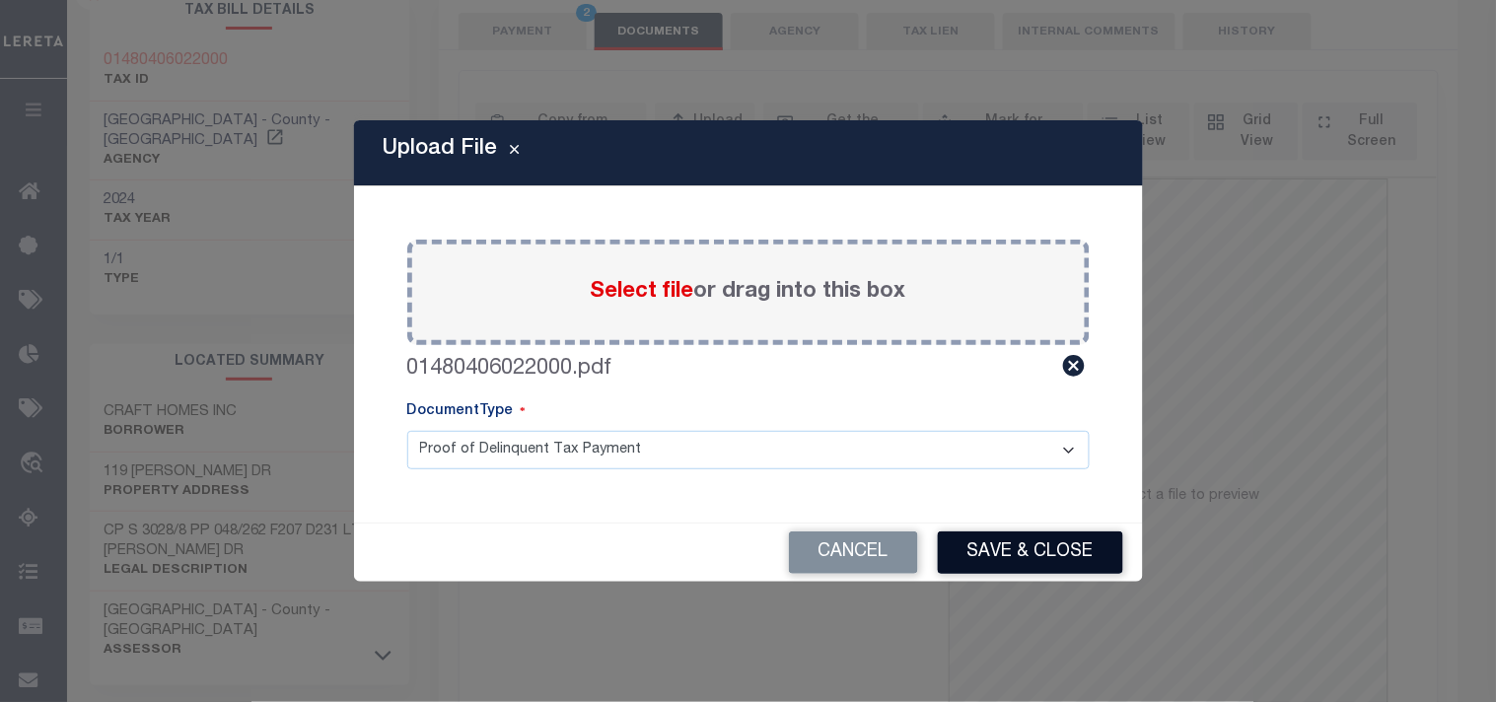
click at [1058, 545] on button "Save & Close" at bounding box center [1030, 553] width 185 height 42
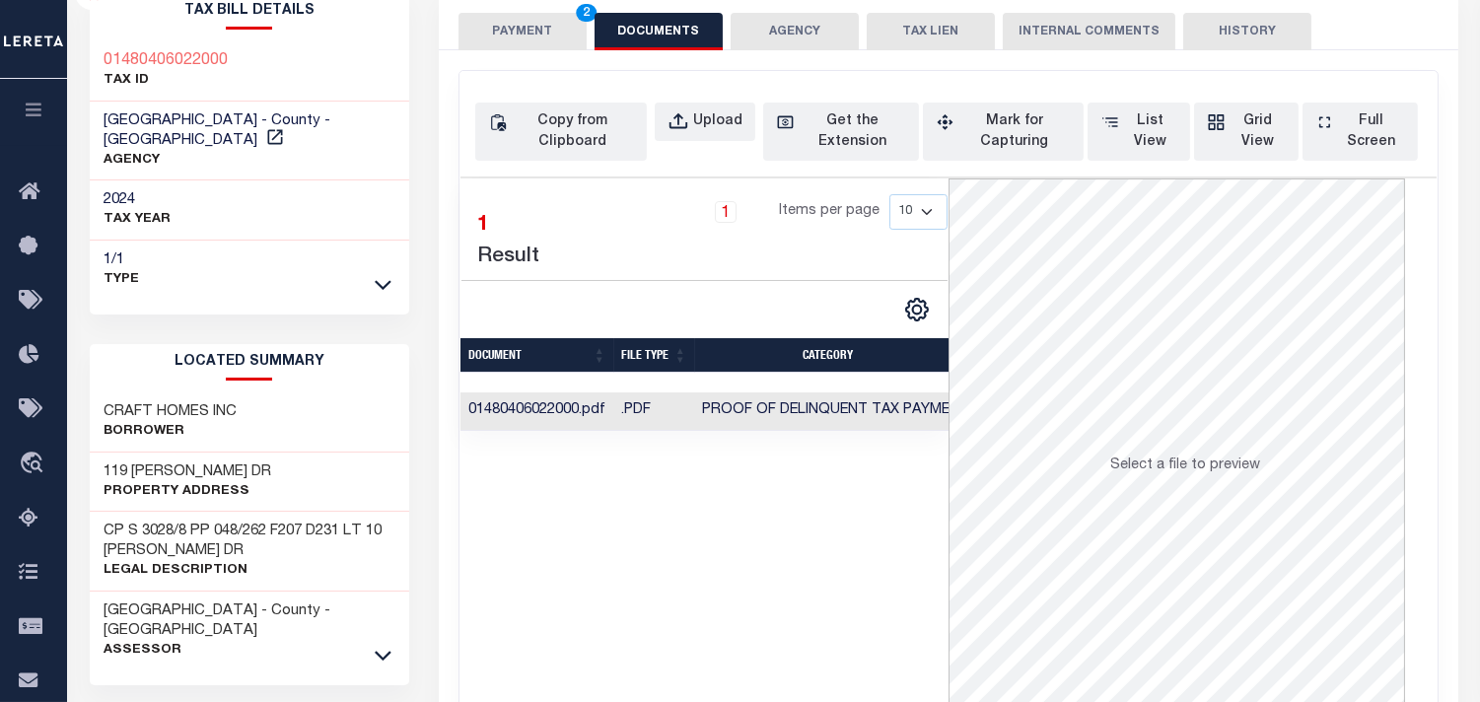
click at [527, 39] on button "PAYMENT 2" at bounding box center [523, 31] width 128 height 37
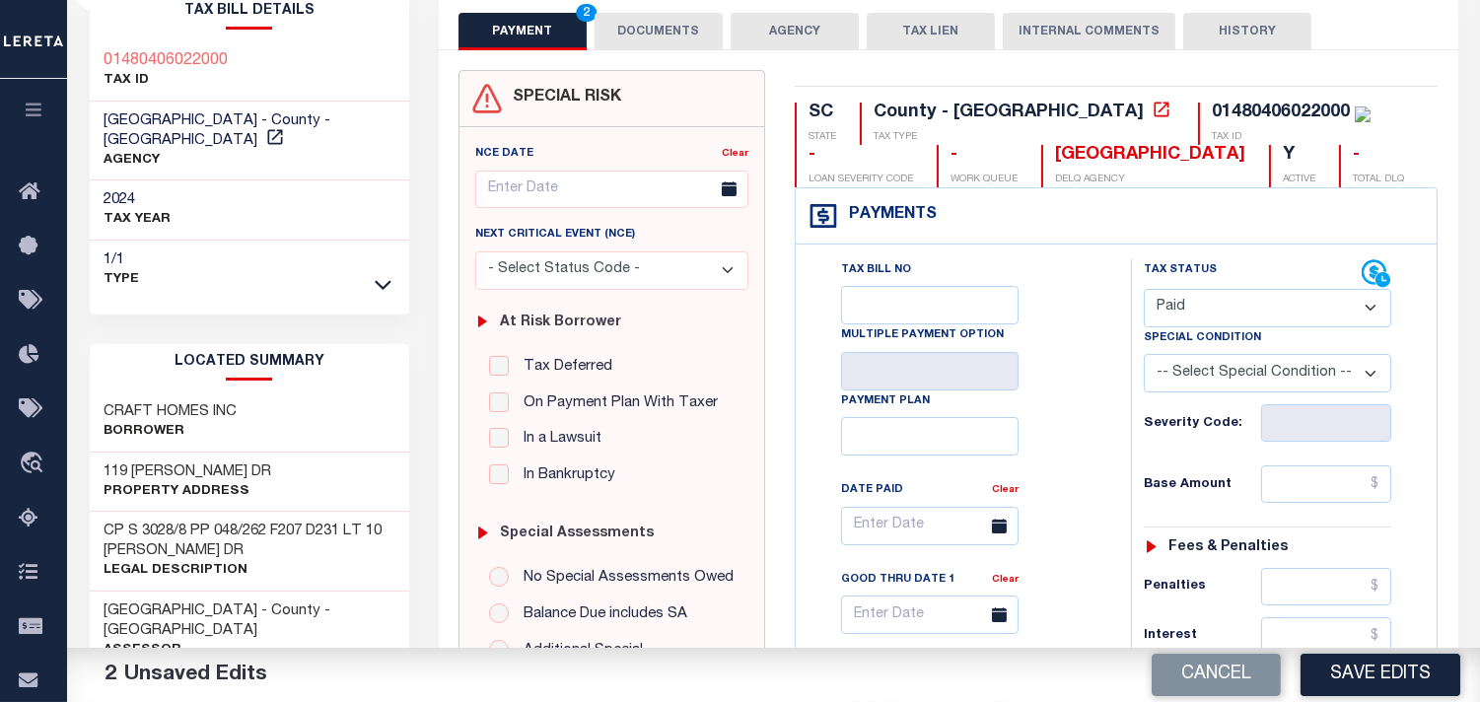
drag, startPoint x: 629, startPoint y: 5, endPoint x: 641, endPoint y: 32, distance: 29.1
click at [629, 4] on div "PAYMENT 2 DOCUMENTS AGENCY DELINQUENT PAYEE TAX LIEN" at bounding box center [949, 21] width 1020 height 57
click at [641, 32] on button "DOCUMENTS" at bounding box center [659, 31] width 128 height 37
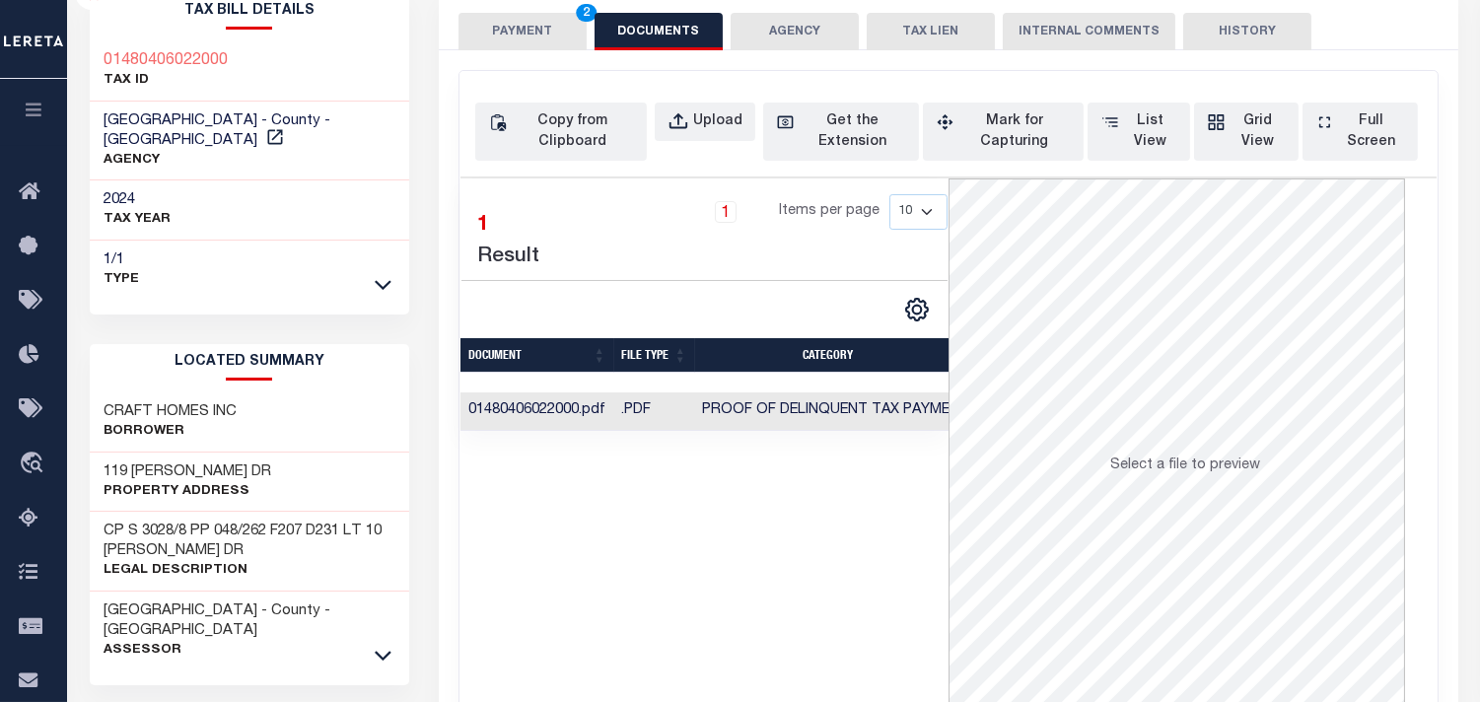
click at [544, 42] on button "PAYMENT 2" at bounding box center [523, 31] width 128 height 37
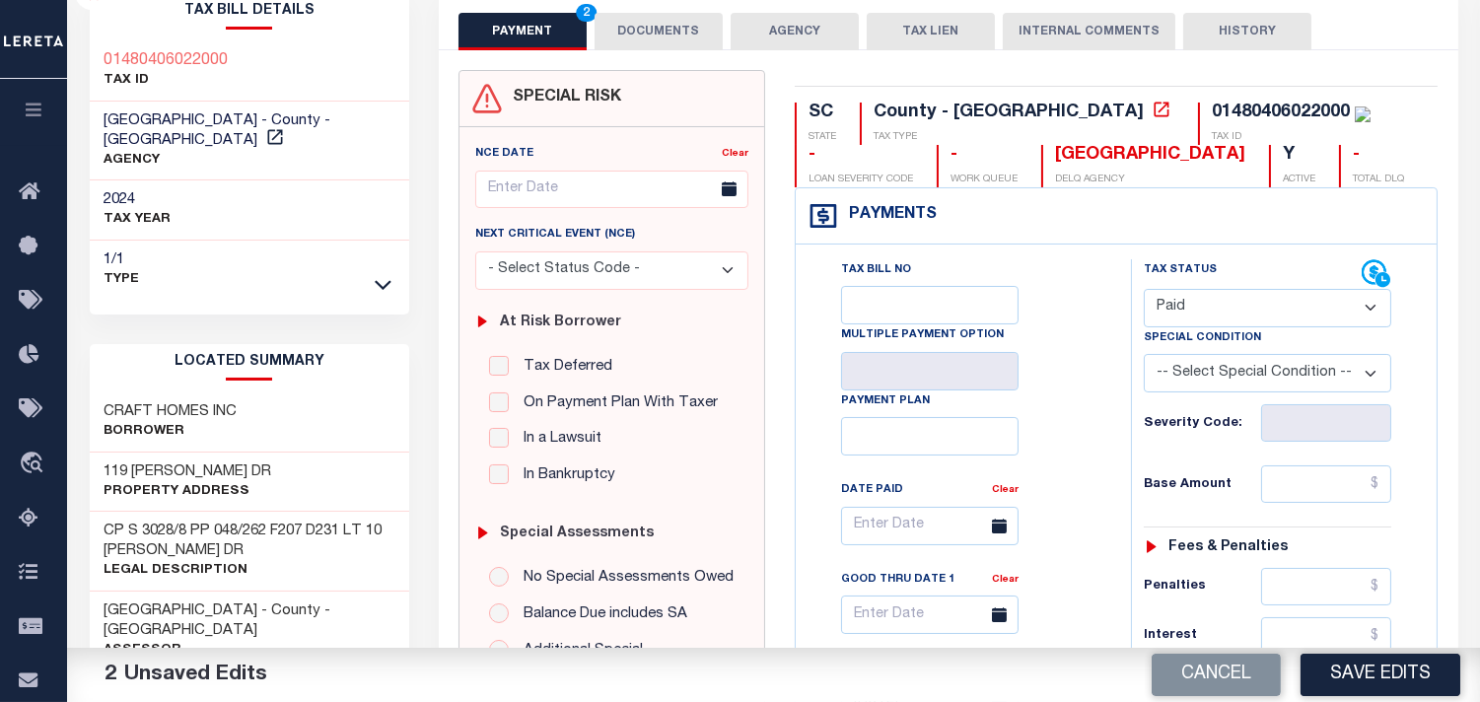
click at [1336, 514] on div "Tax Status Status - Select Status Code -" at bounding box center [1274, 694] width 286 height 871
drag, startPoint x: 1344, startPoint y: 488, endPoint x: 1213, endPoint y: 487, distance: 131.2
click at [1344, 488] on input "text" at bounding box center [1326, 483] width 130 height 37
paste input "648.06"
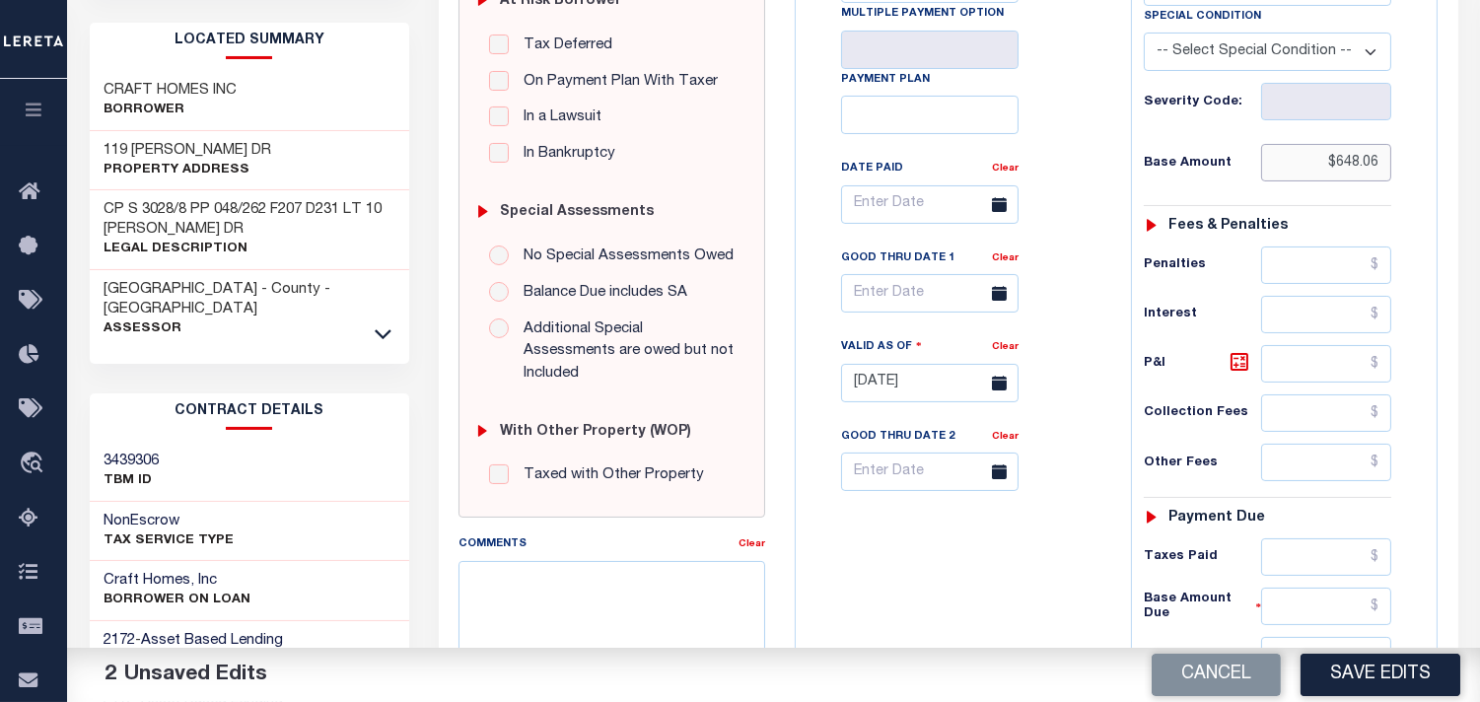
scroll to position [657, 0]
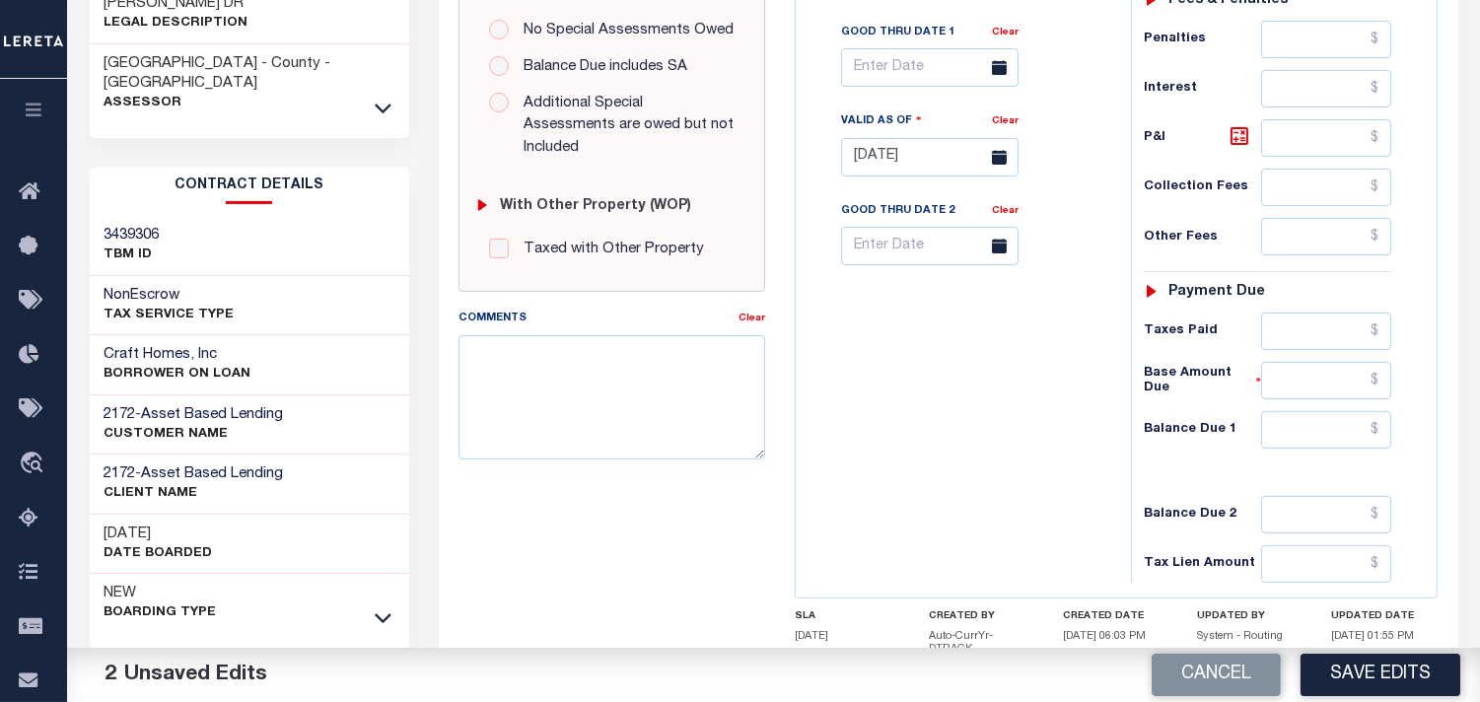
type input "$648.06"
click at [1323, 320] on input "text" at bounding box center [1326, 331] width 130 height 37
paste input "648.06"
type input "$648.06"
click at [1067, 340] on div "Tax Bill No Multiple Payment Option Payment Plan Clear" at bounding box center [959, 147] width 316 height 871
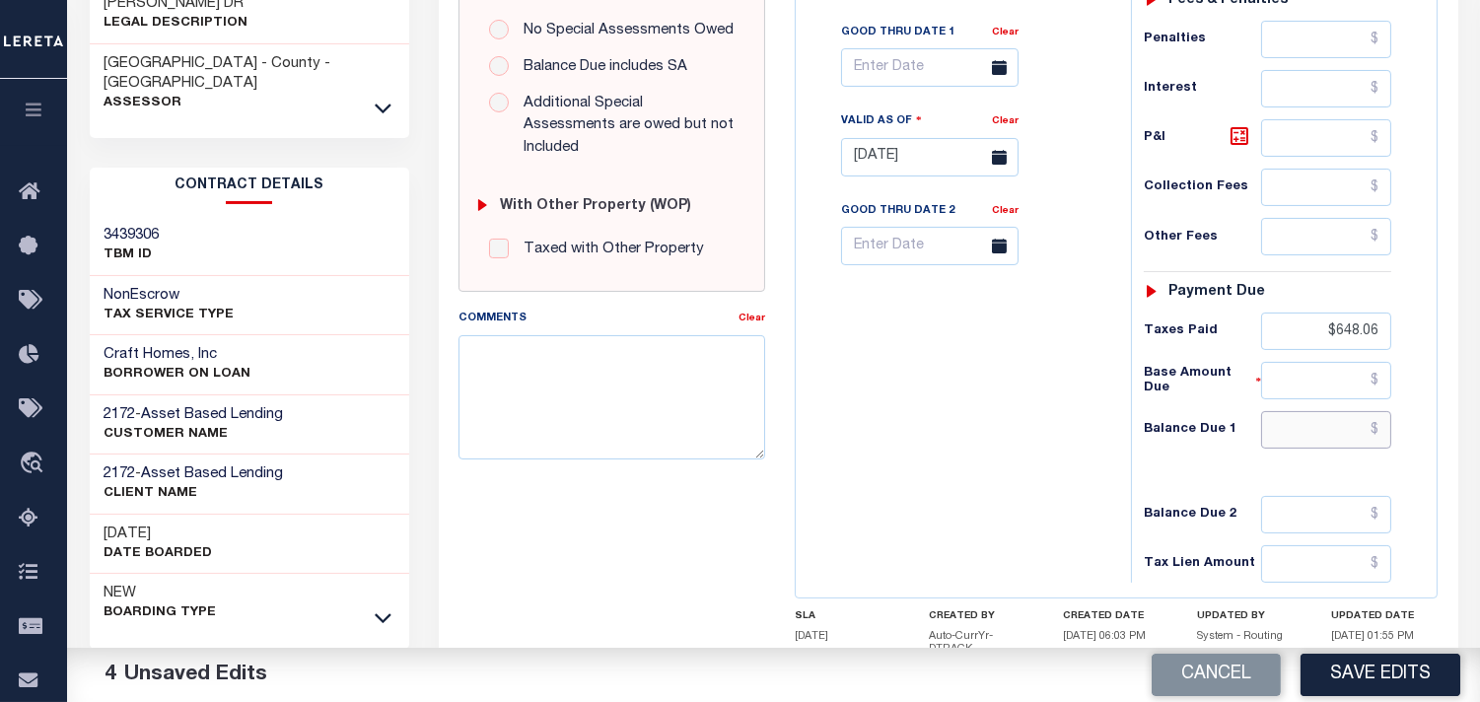
click at [1342, 422] on input "text" at bounding box center [1326, 429] width 130 height 37
type input "$0.00"
drag, startPoint x: 1098, startPoint y: 398, endPoint x: 1230, endPoint y: 515, distance: 176.1
click at [1098, 398] on div "Tax Bill No Multiple Payment Option Payment Plan Clear" at bounding box center [959, 147] width 316 height 871
click at [1372, 665] on button "Save Edits" at bounding box center [1381, 675] width 160 height 42
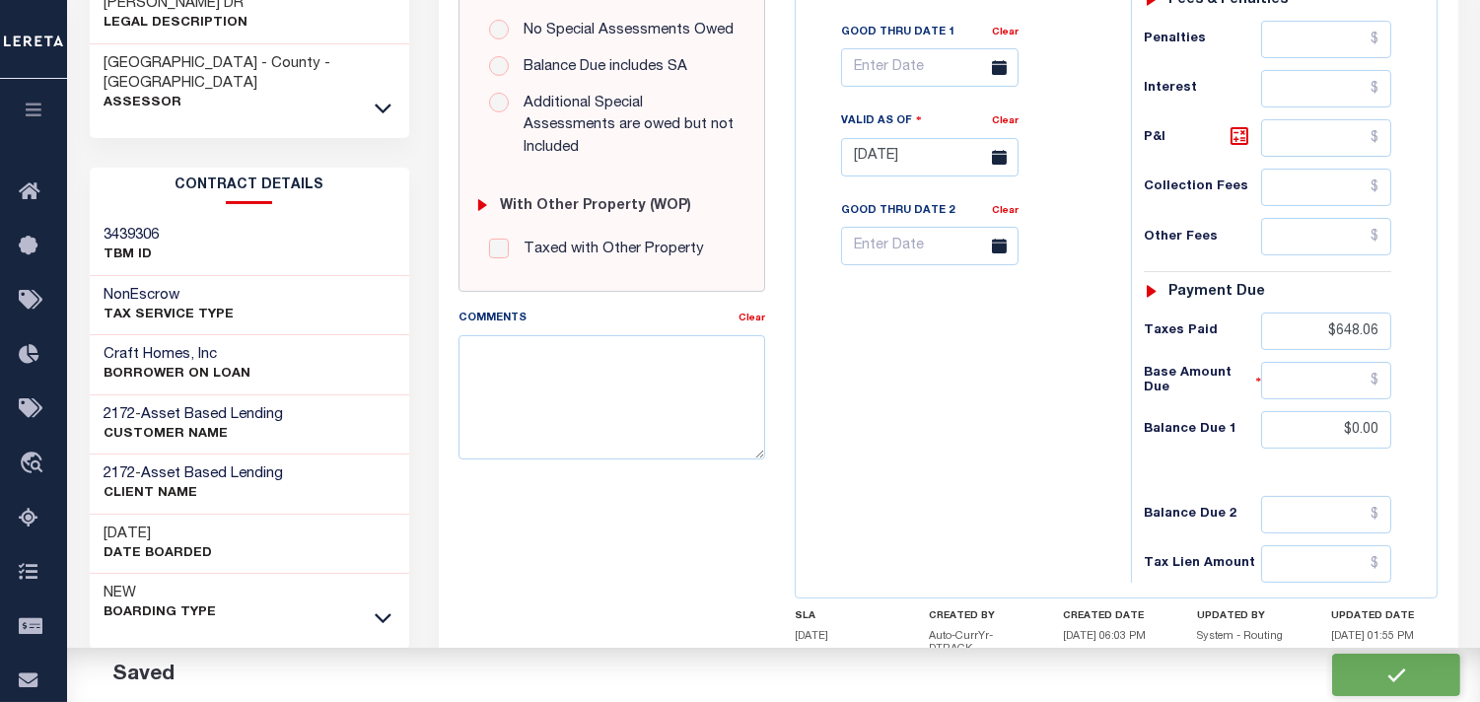
checkbox input "false"
type input "$648.06"
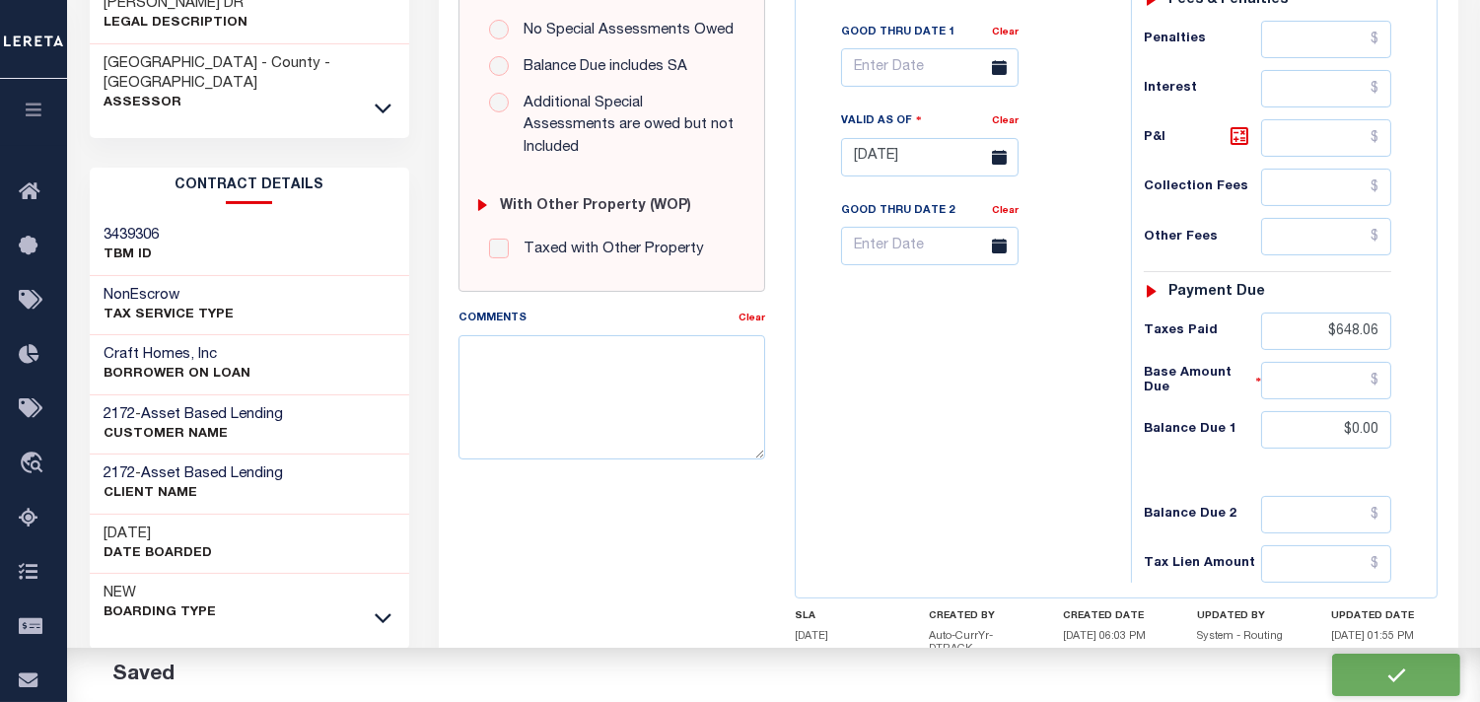
type input "$648.06"
type input "$0"
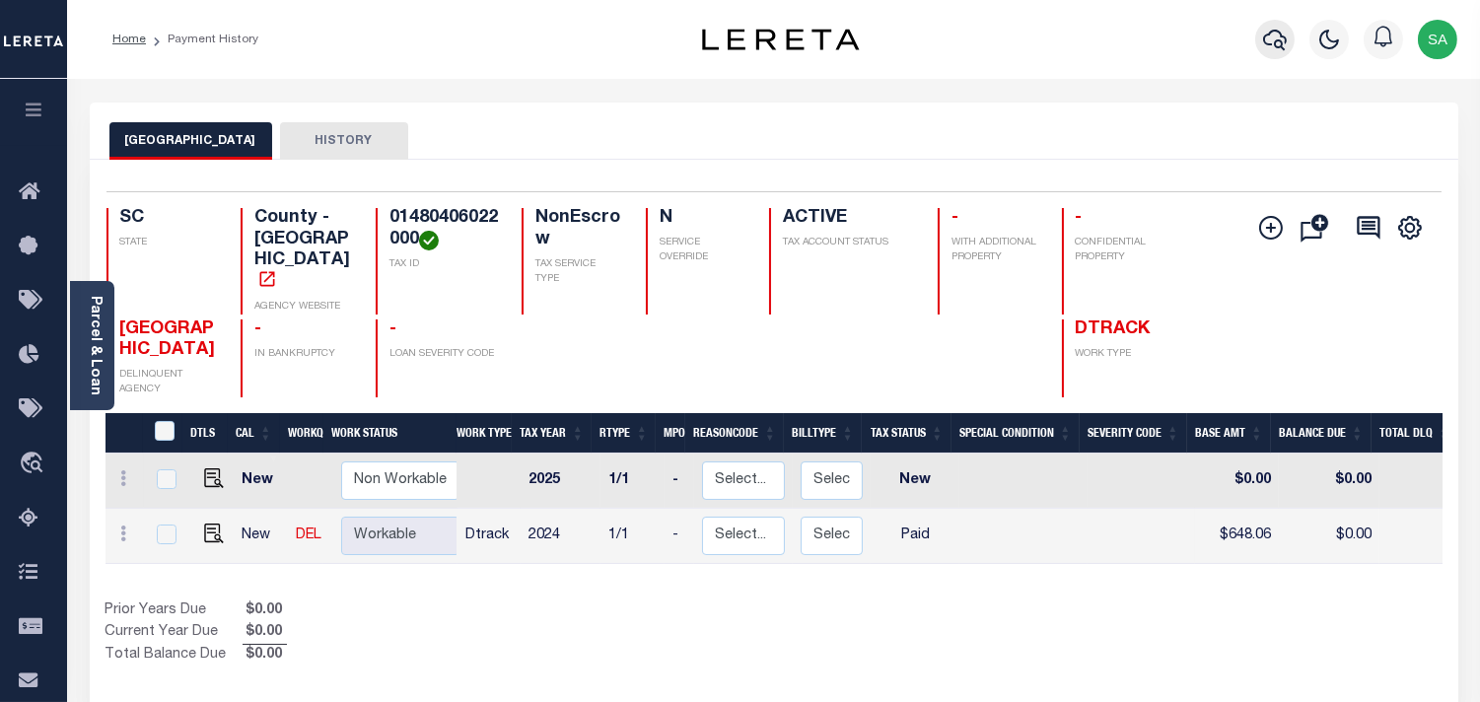
click at [1272, 45] on icon "button" at bounding box center [1275, 40] width 24 height 21
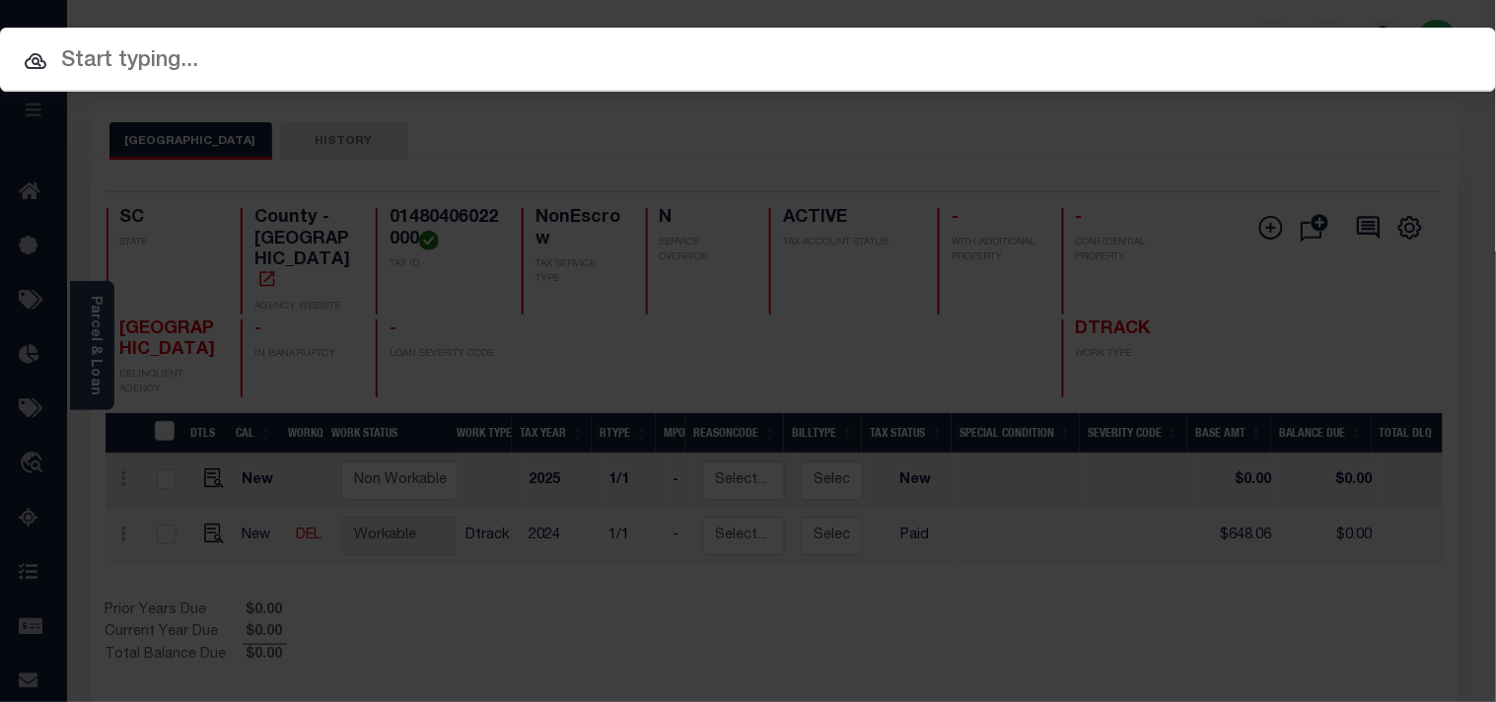
click at [1167, 57] on div "Include Loans TBM Customers Borrowers Payments (Lender Non-Disb) Payments (Lend…" at bounding box center [748, 351] width 1496 height 702
paste input "444011381"
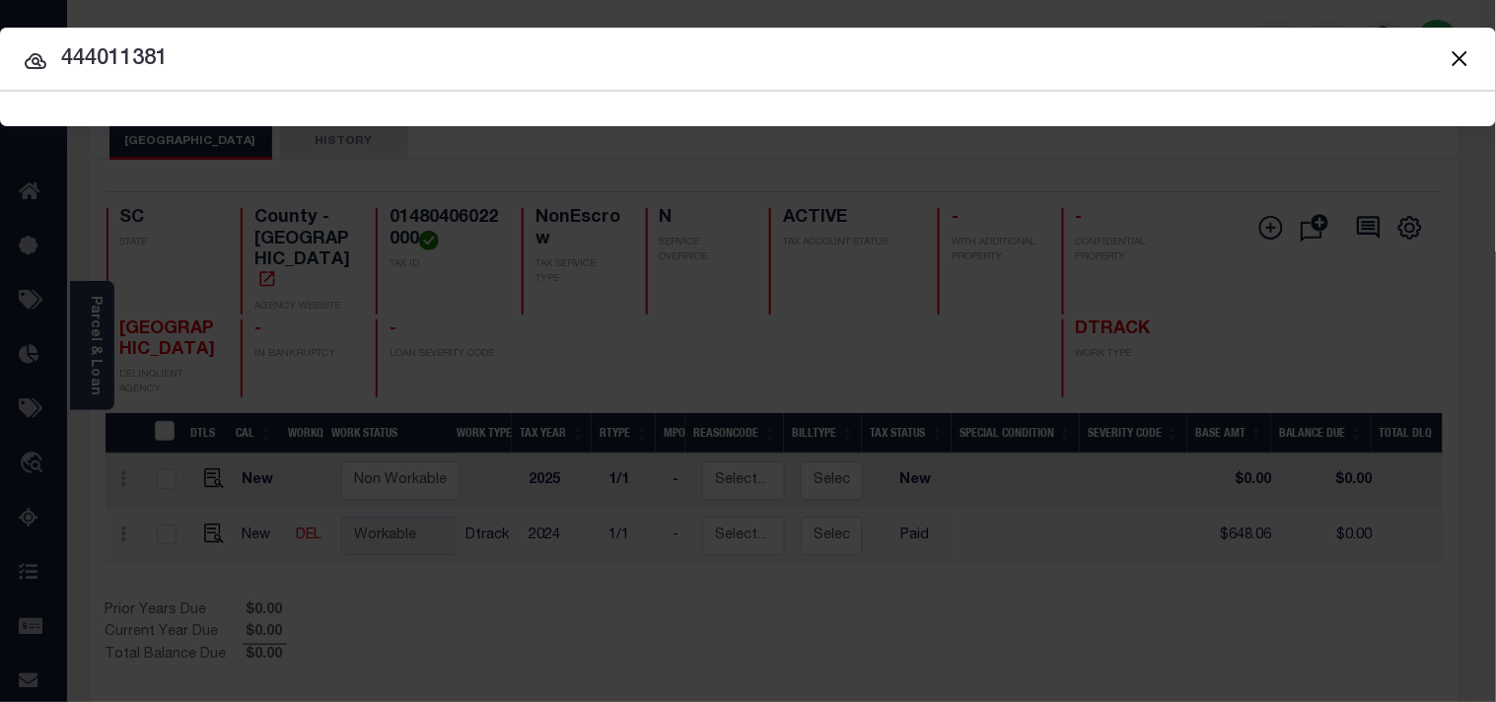
type input "444011381"
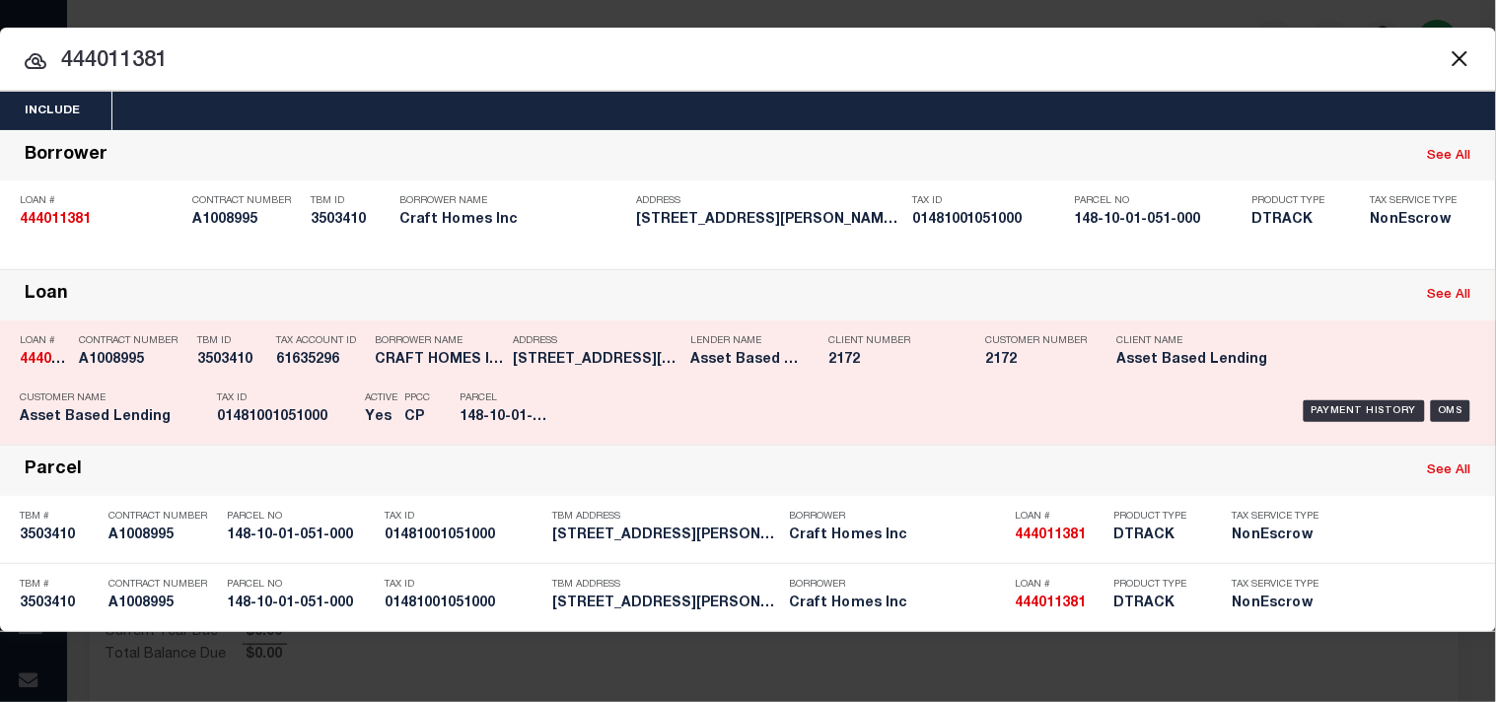
click at [345, 404] on p "Tax ID" at bounding box center [286, 398] width 138 height 12
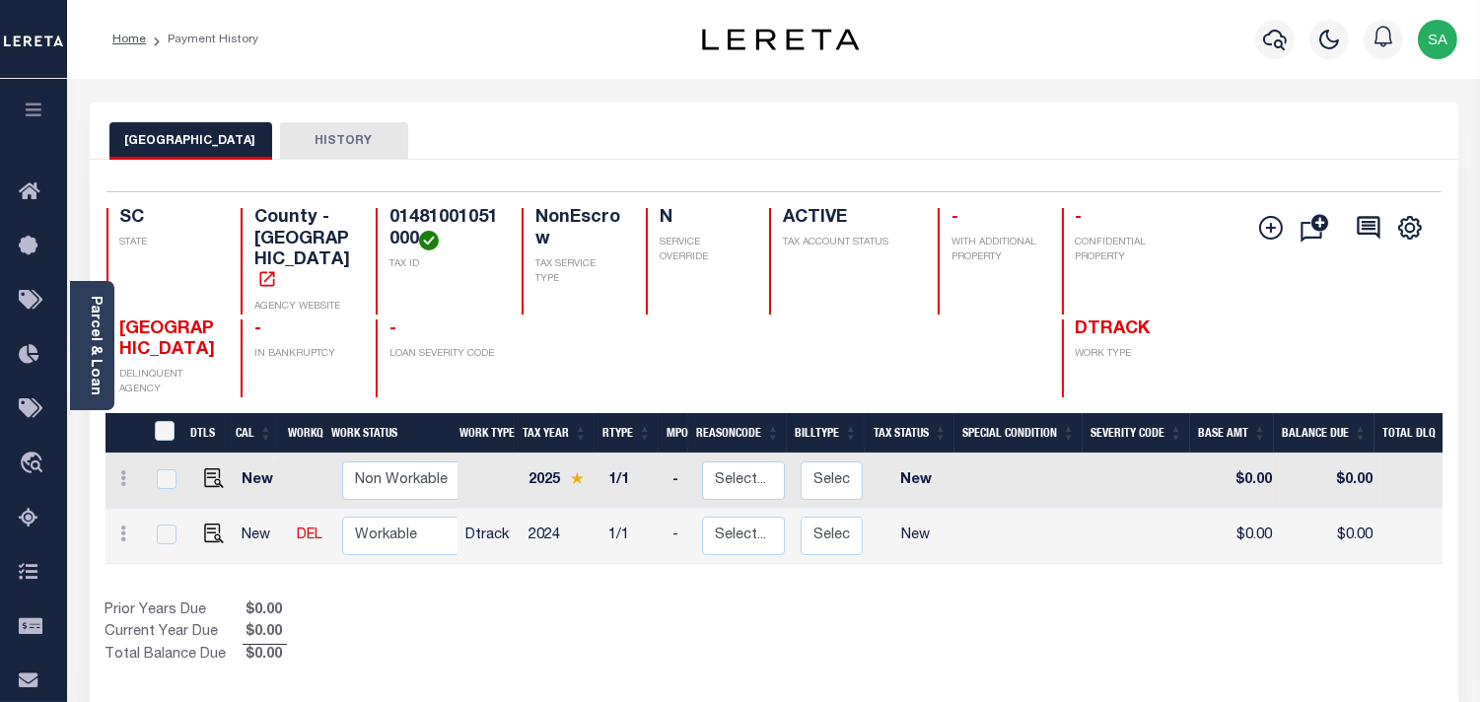
drag, startPoint x: 388, startPoint y: 215, endPoint x: 410, endPoint y: 215, distance: 22.7
click at [407, 215] on h4 "01481001051000" at bounding box center [444, 229] width 108 height 42
click at [410, 215] on h4 "01481001051000" at bounding box center [444, 229] width 108 height 42
click at [416, 219] on h4 "01481001051000" at bounding box center [444, 229] width 108 height 42
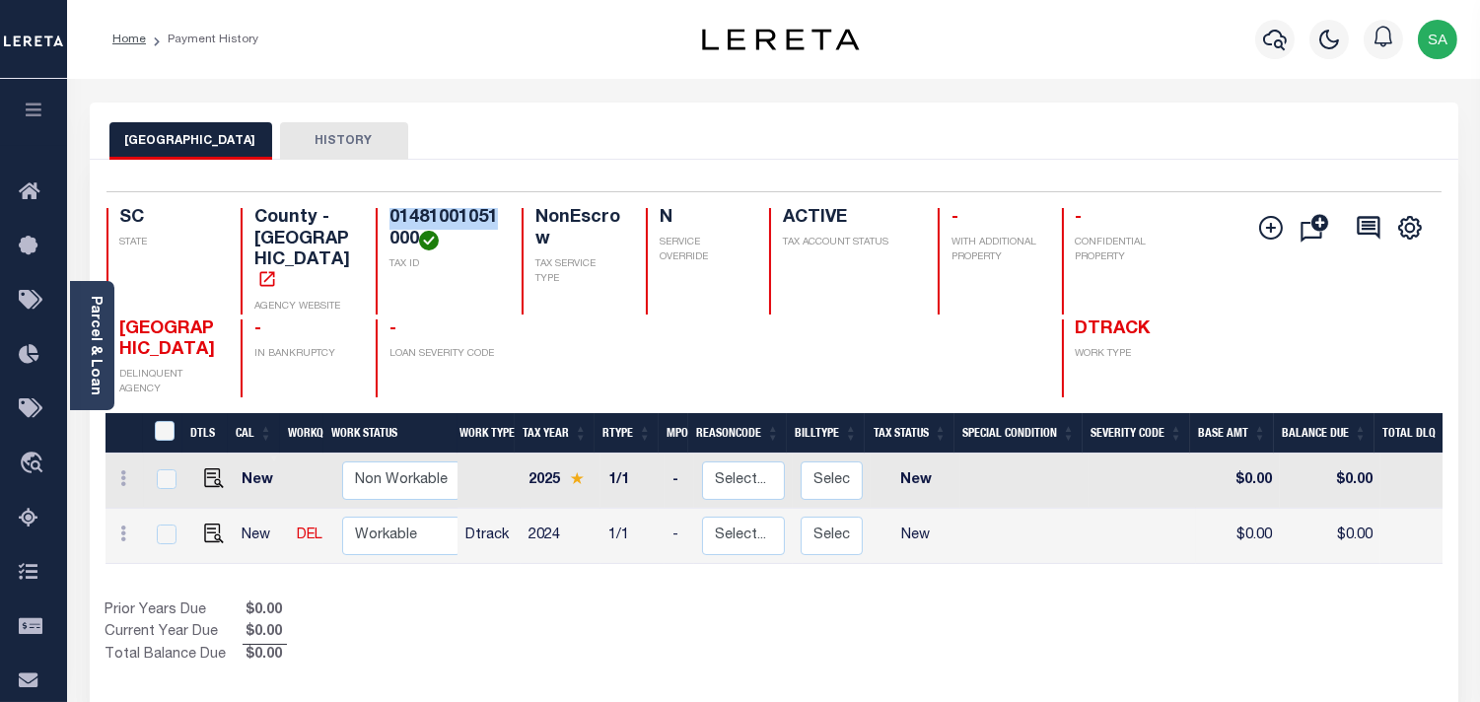
drag, startPoint x: 493, startPoint y: 217, endPoint x: 389, endPoint y: 217, distance: 104.5
click at [390, 217] on h4 "01481001051000" at bounding box center [444, 229] width 108 height 42
copy h4 "01481001051"
click at [211, 524] on img "" at bounding box center [214, 534] width 20 height 20
checkbox input "true"
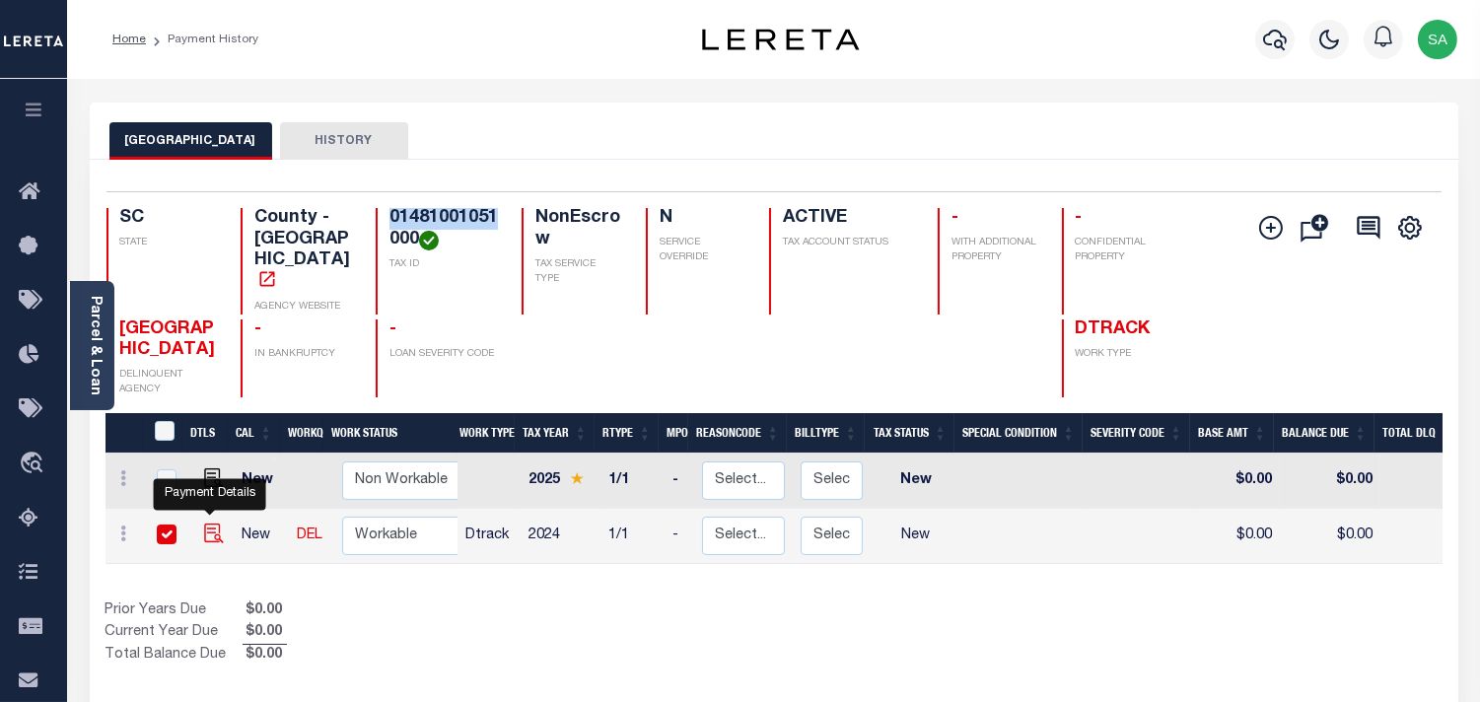
checkbox input "true"
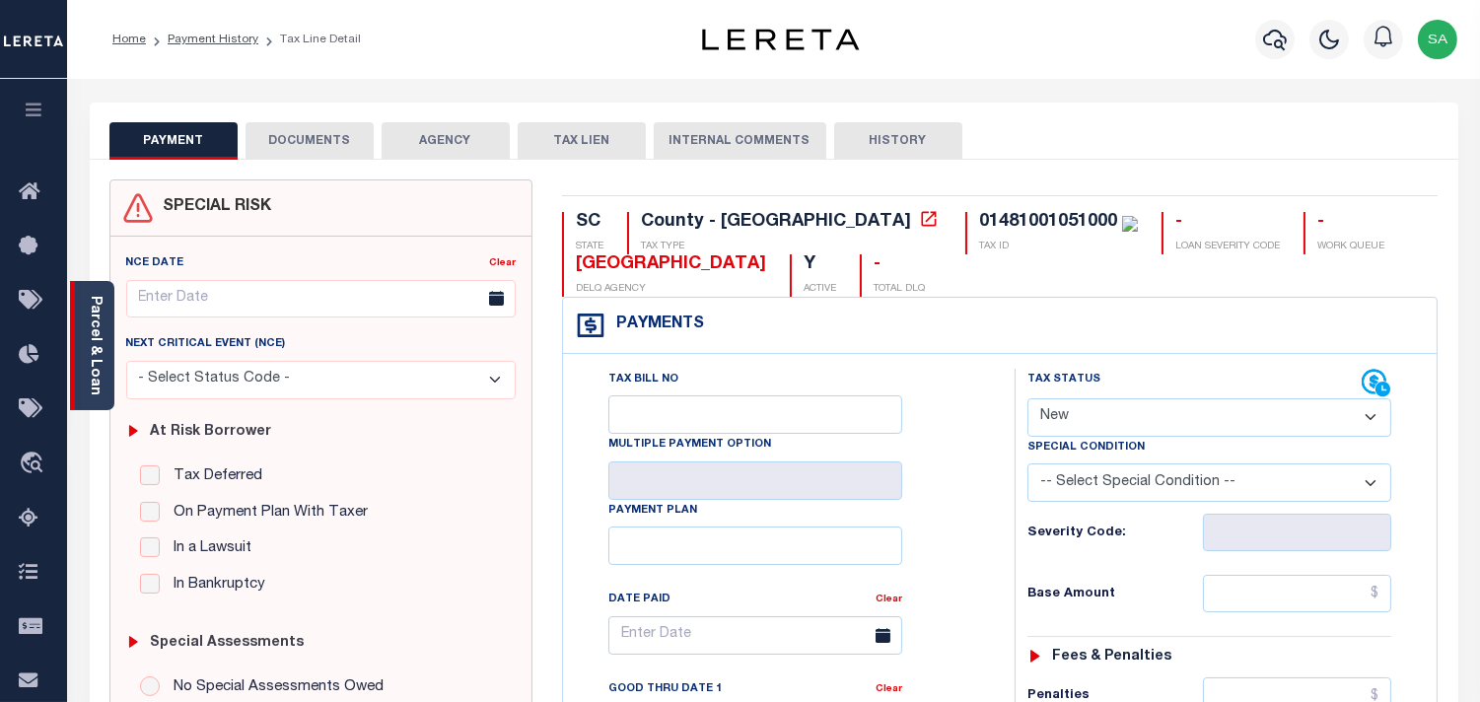
click at [95, 365] on link "Parcel & Loan" at bounding box center [95, 346] width 14 height 100
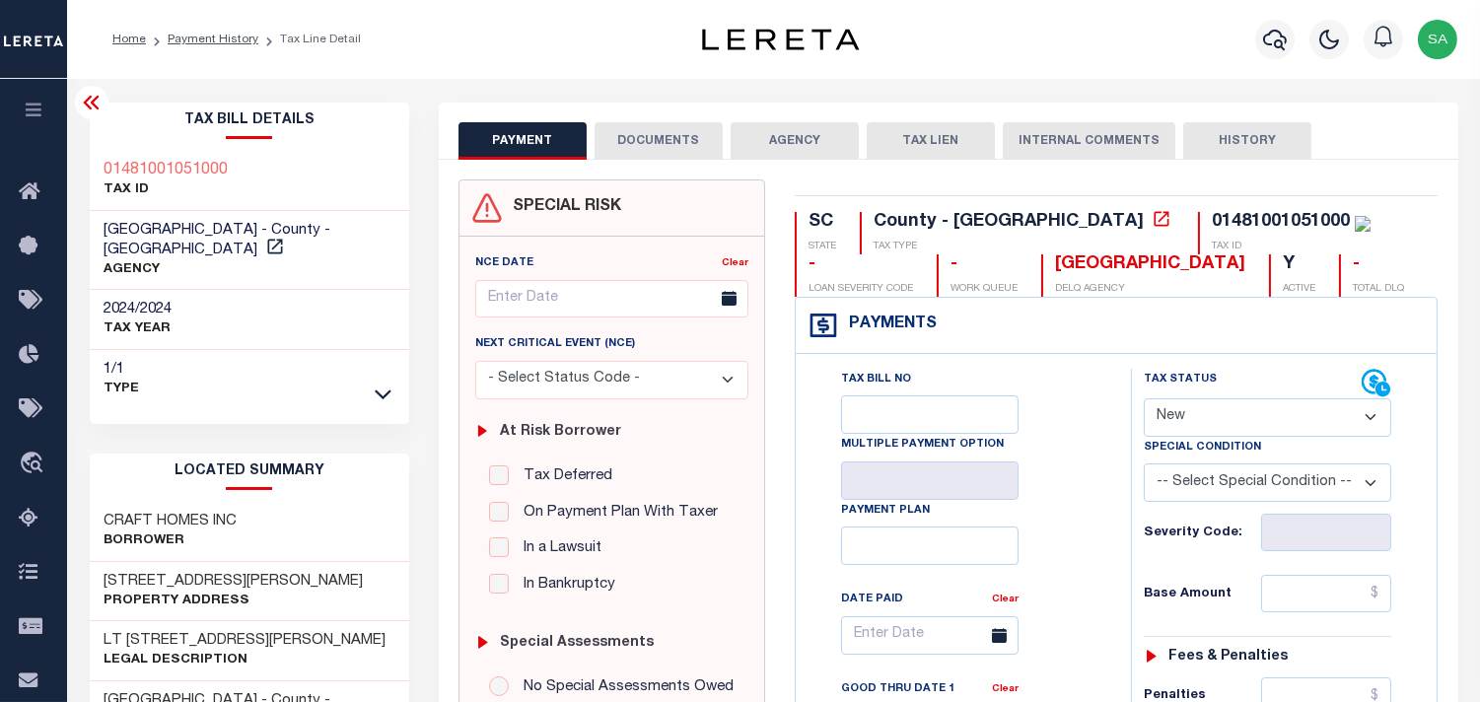
drag, startPoint x: 1228, startPoint y: 411, endPoint x: 1224, endPoint y: 432, distance: 21.1
click at [1228, 414] on select "- Select Status Code - Open Due/Unpaid Paid Incomplete No Tax Due Internal Refu…" at bounding box center [1268, 417] width 248 height 38
select select "PYD"
click at [1144, 399] on select "- Select Status Code - Open Due/Unpaid Paid Incomplete No Tax Due Internal Refu…" at bounding box center [1268, 417] width 248 height 38
type input "[DATE]"
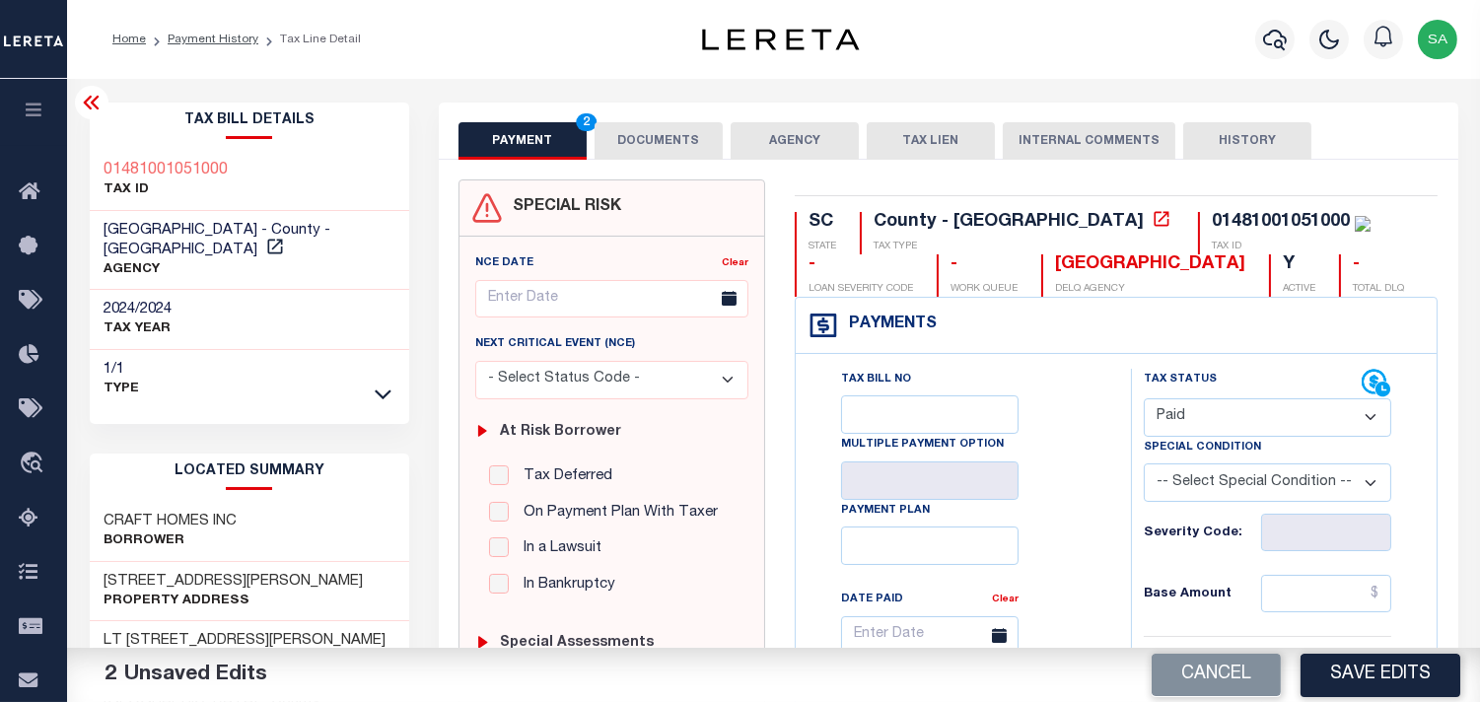
click at [654, 149] on button "DOCUMENTS" at bounding box center [659, 140] width 128 height 37
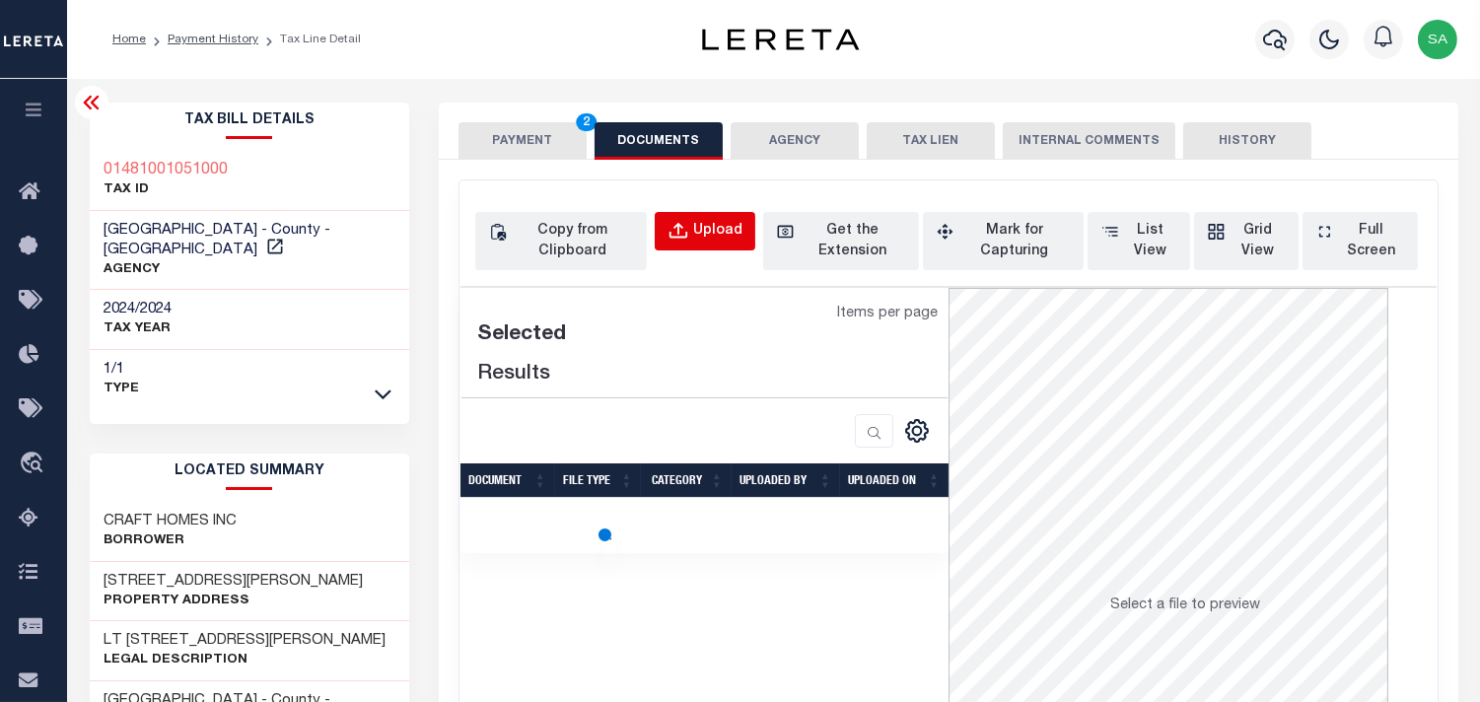
click at [721, 225] on div "Upload" at bounding box center [717, 232] width 49 height 22
select select "POP"
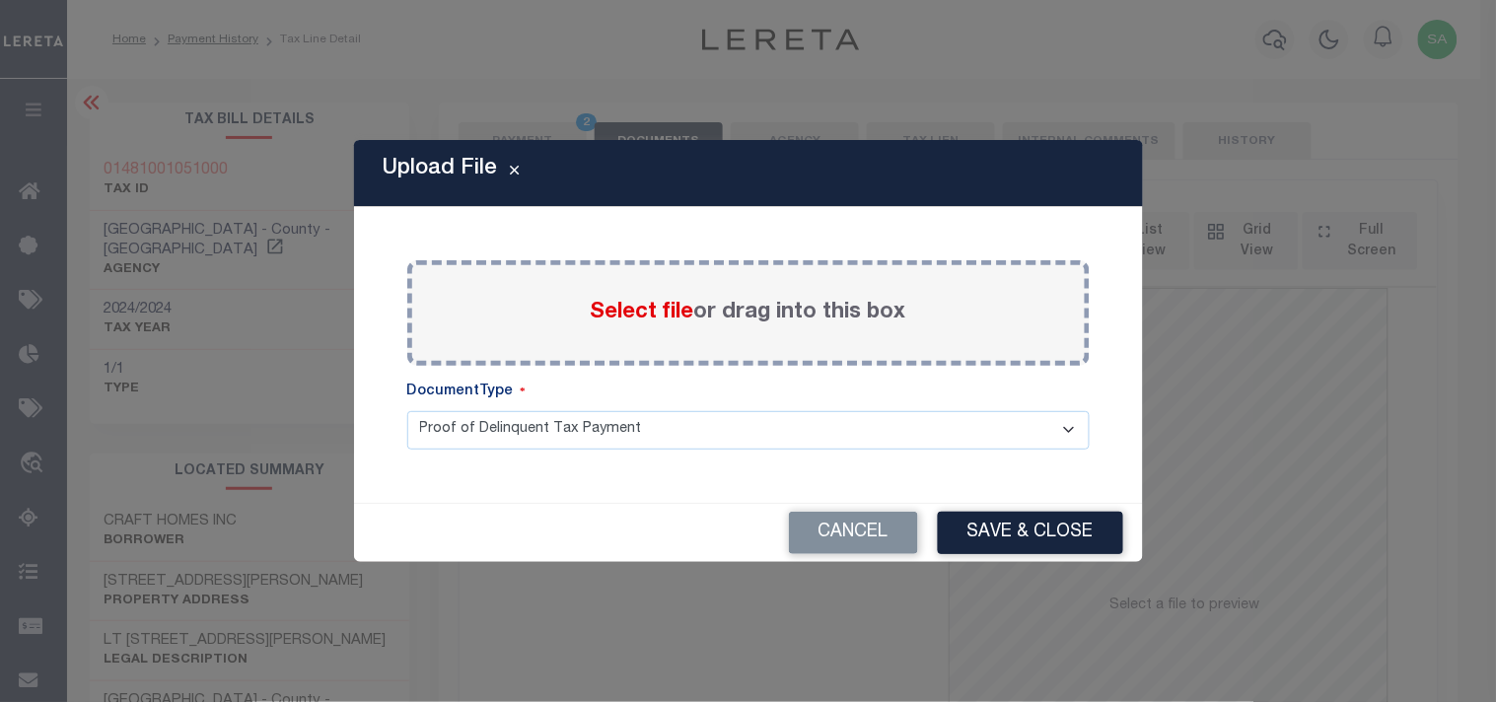
click at [654, 310] on span "Select file" at bounding box center [643, 313] width 104 height 22
click at [0, 0] on input "Select file or drag into this box" at bounding box center [0, 0] width 0 height 0
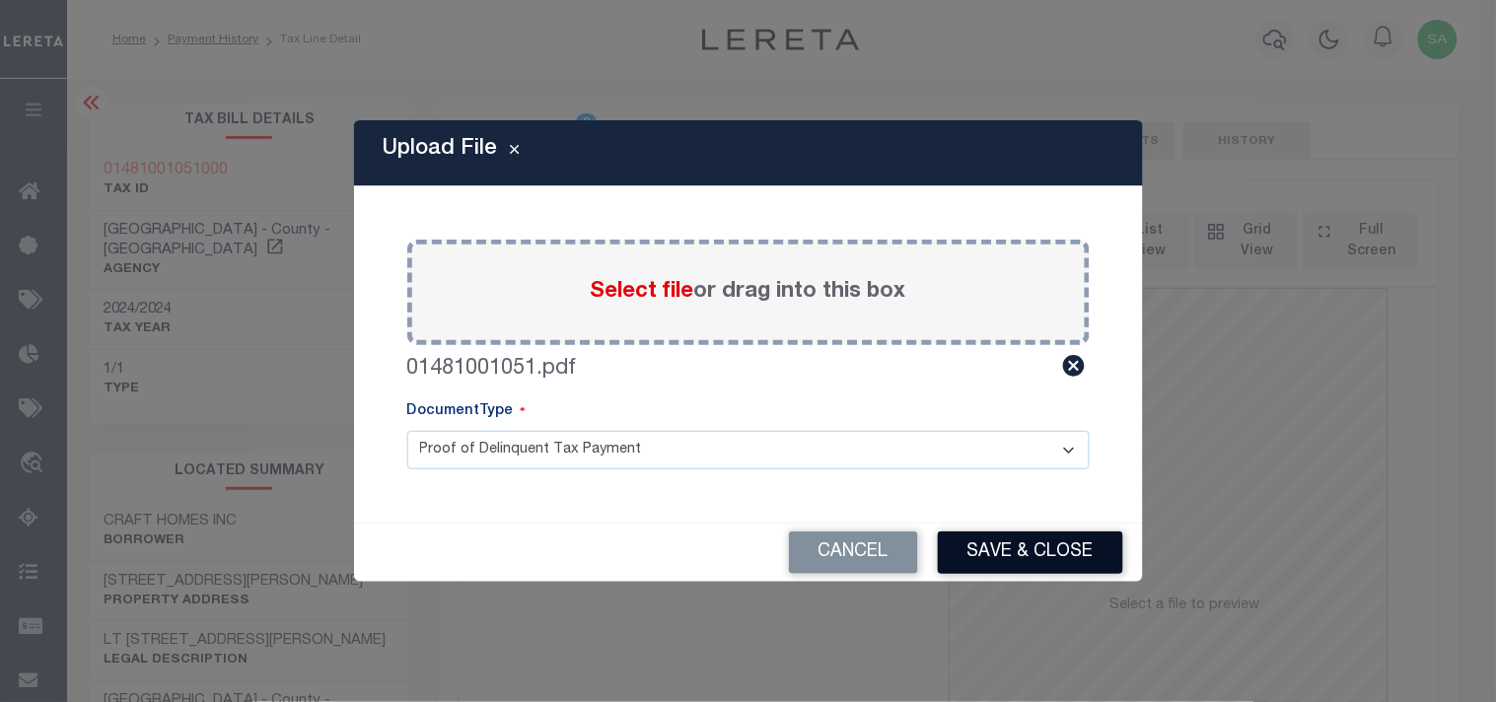
click at [1014, 546] on button "Save & Close" at bounding box center [1030, 553] width 185 height 42
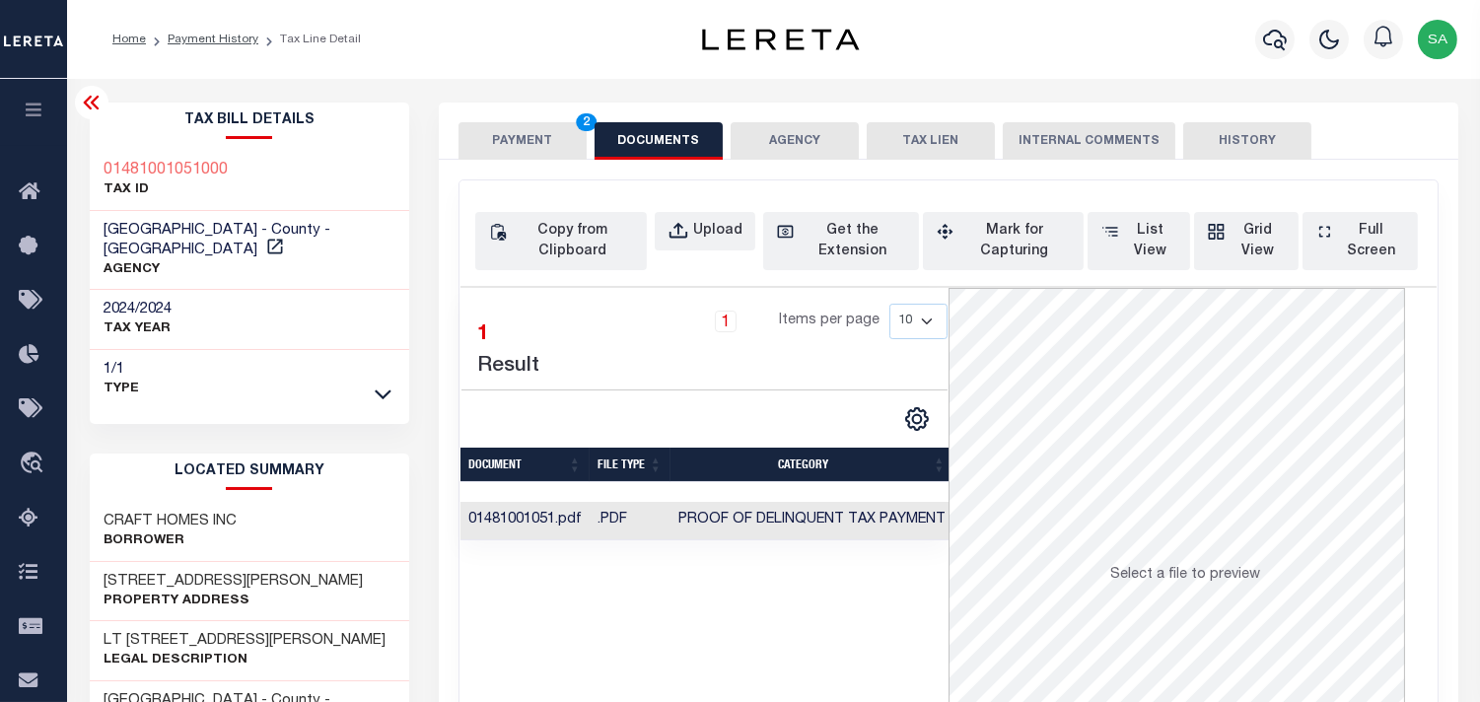
click at [554, 140] on button "PAYMENT 2" at bounding box center [523, 140] width 128 height 37
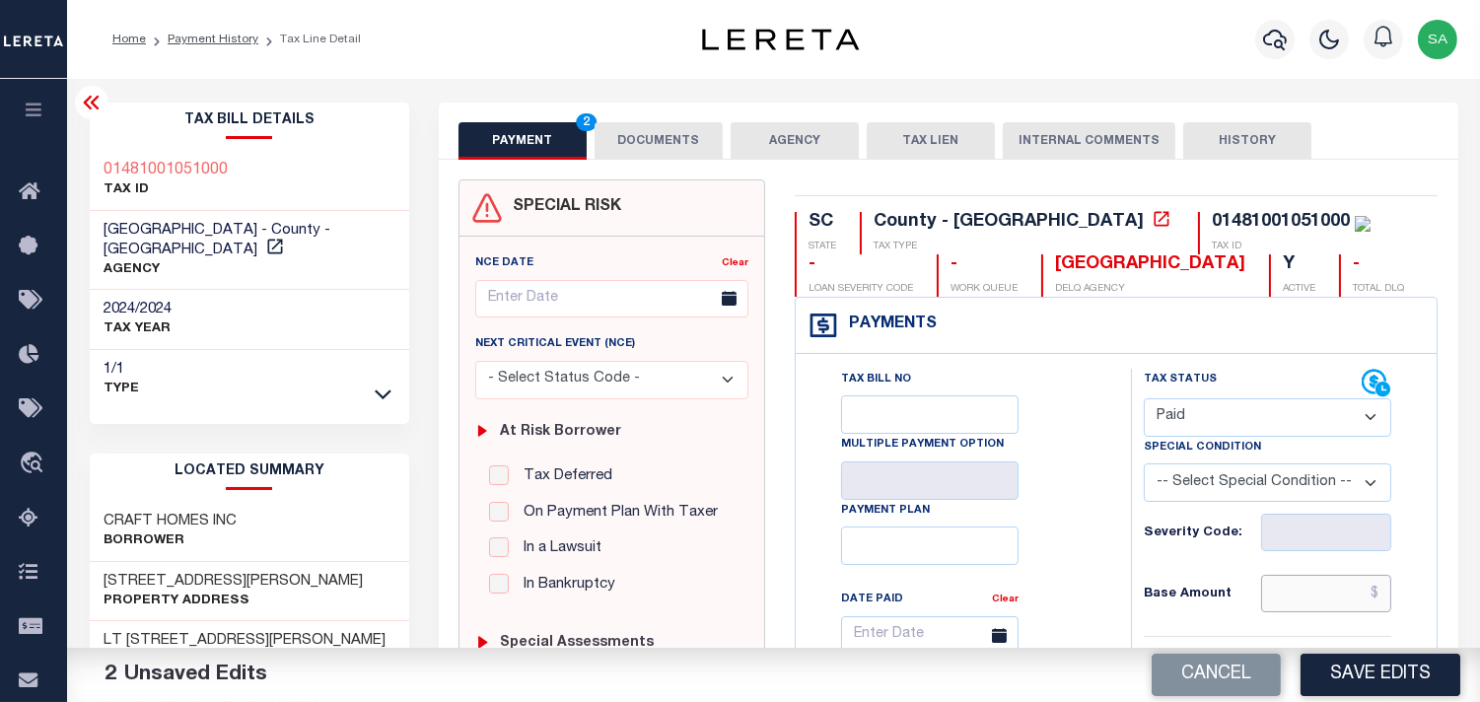
drag, startPoint x: 1313, startPoint y: 578, endPoint x: 1197, endPoint y: 590, distance: 116.0
click at [1313, 580] on input "text" at bounding box center [1326, 593] width 130 height 37
paste input "723.31"
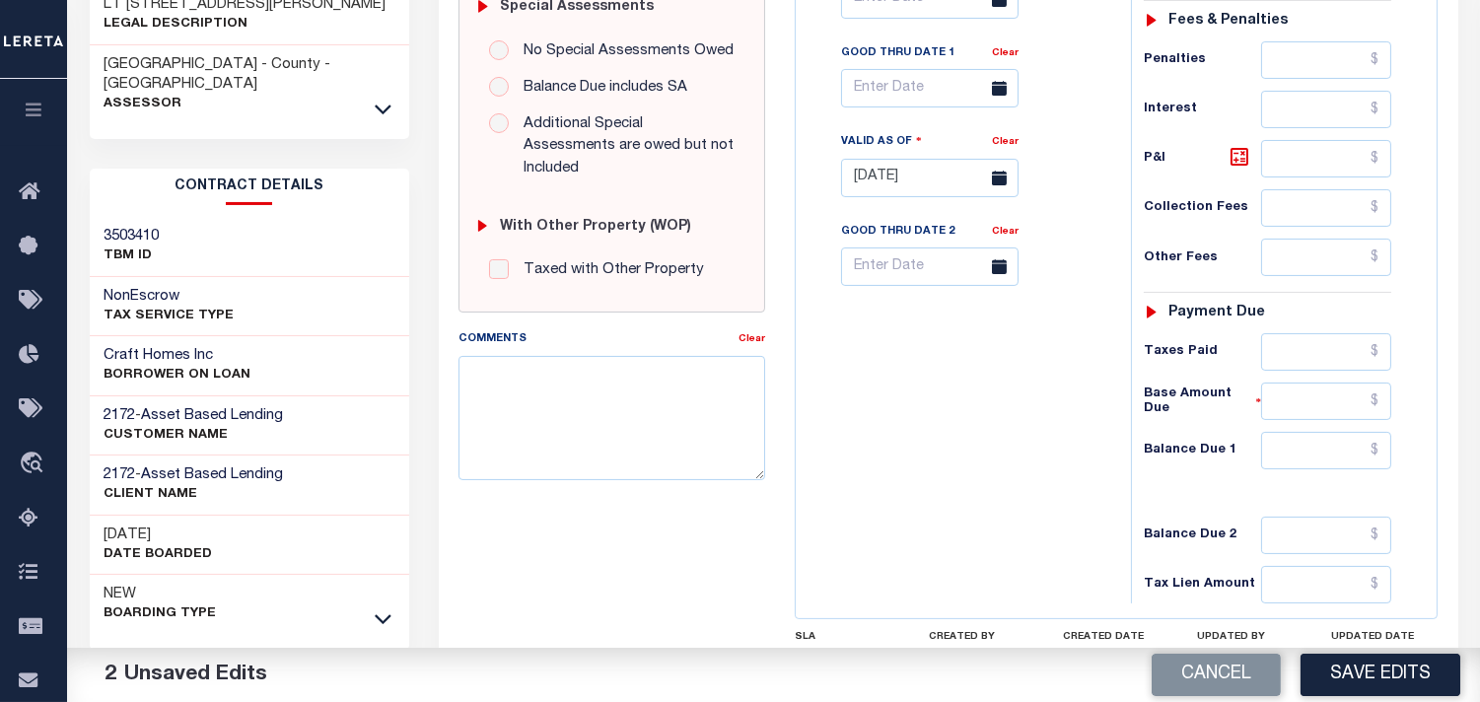
scroll to position [657, 0]
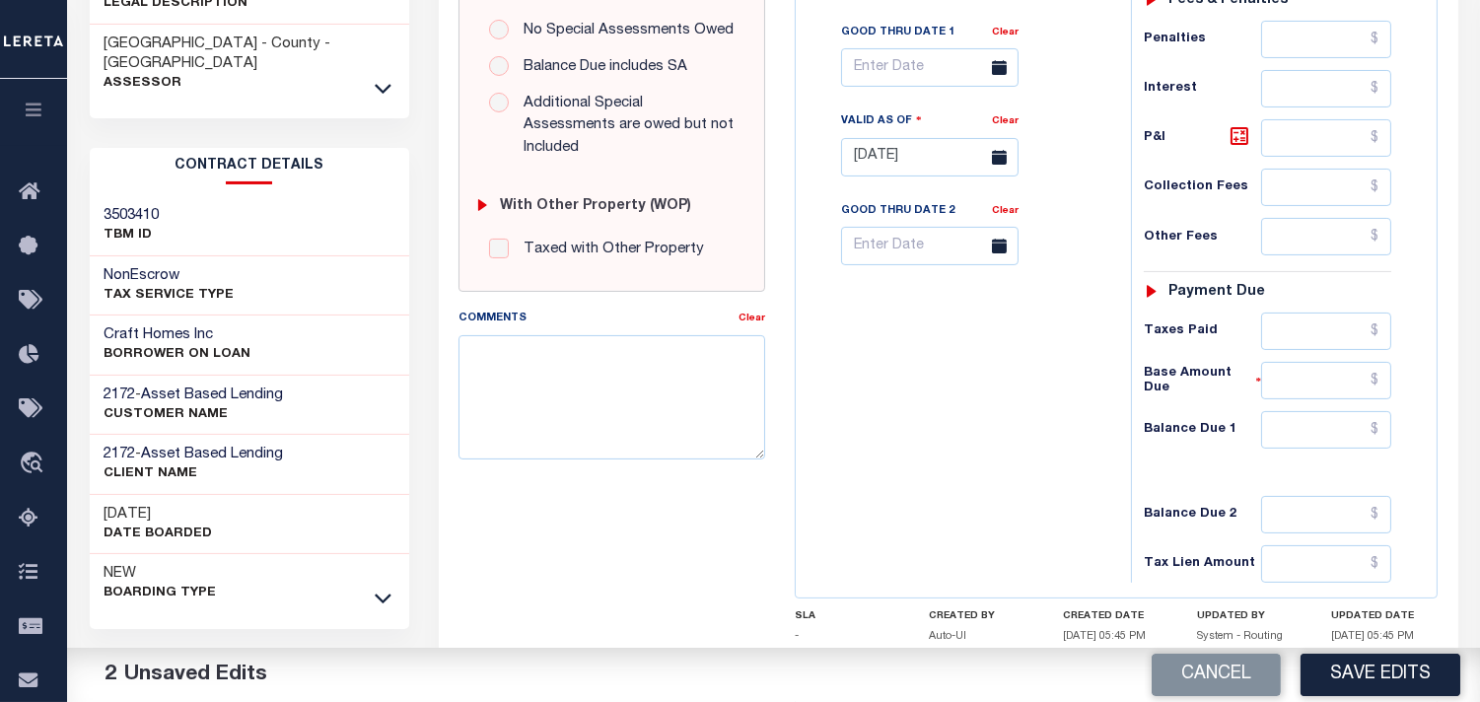
type input "$723.31"
drag, startPoint x: 1326, startPoint y: 339, endPoint x: 1210, endPoint y: 340, distance: 116.4
click at [1326, 339] on input "text" at bounding box center [1326, 331] width 130 height 37
paste input "723.31"
type input "$723.31"
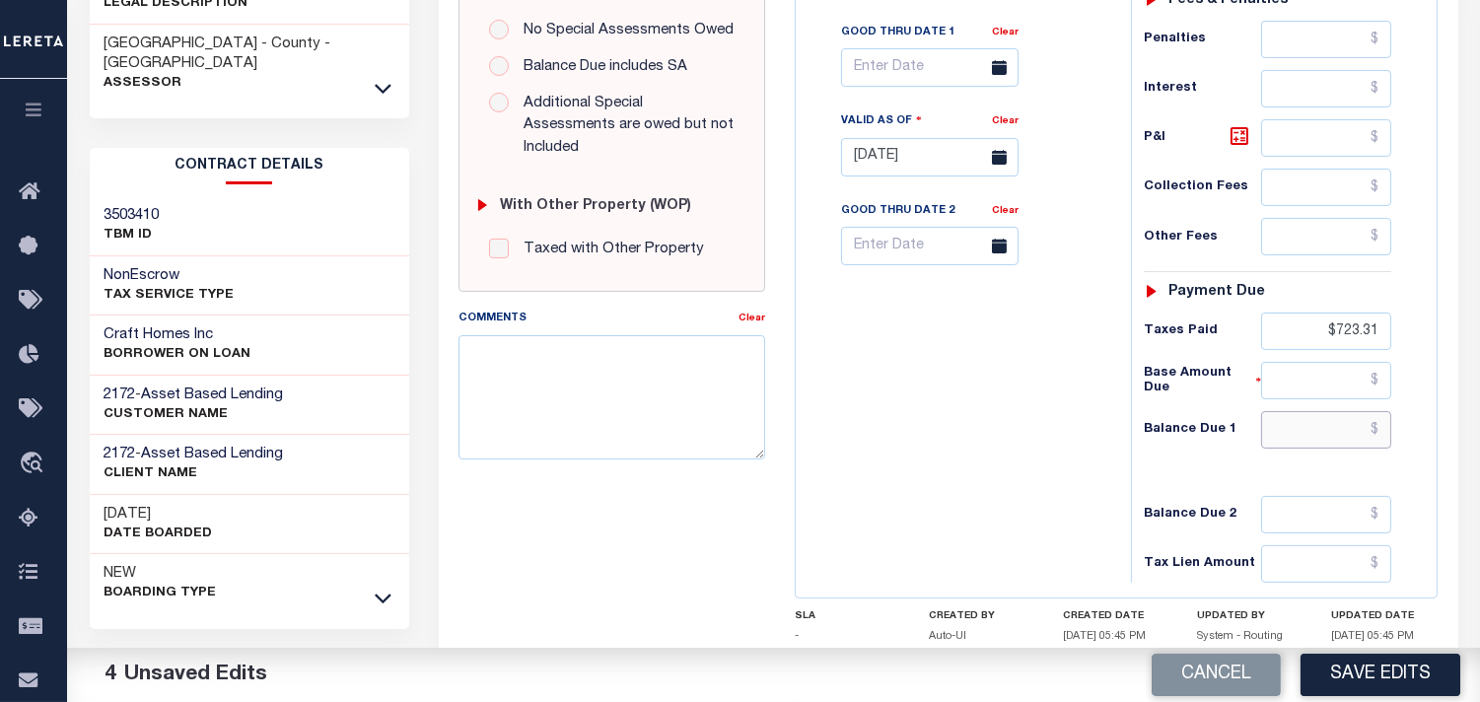
click at [1317, 434] on input "text" at bounding box center [1326, 429] width 130 height 37
type input "$0.00"
click at [1042, 439] on div "Tax Bill No Multiple Payment Option Payment Plan Clear" at bounding box center [959, 147] width 316 height 871
click at [1327, 674] on button "Save Edits" at bounding box center [1381, 675] width 160 height 42
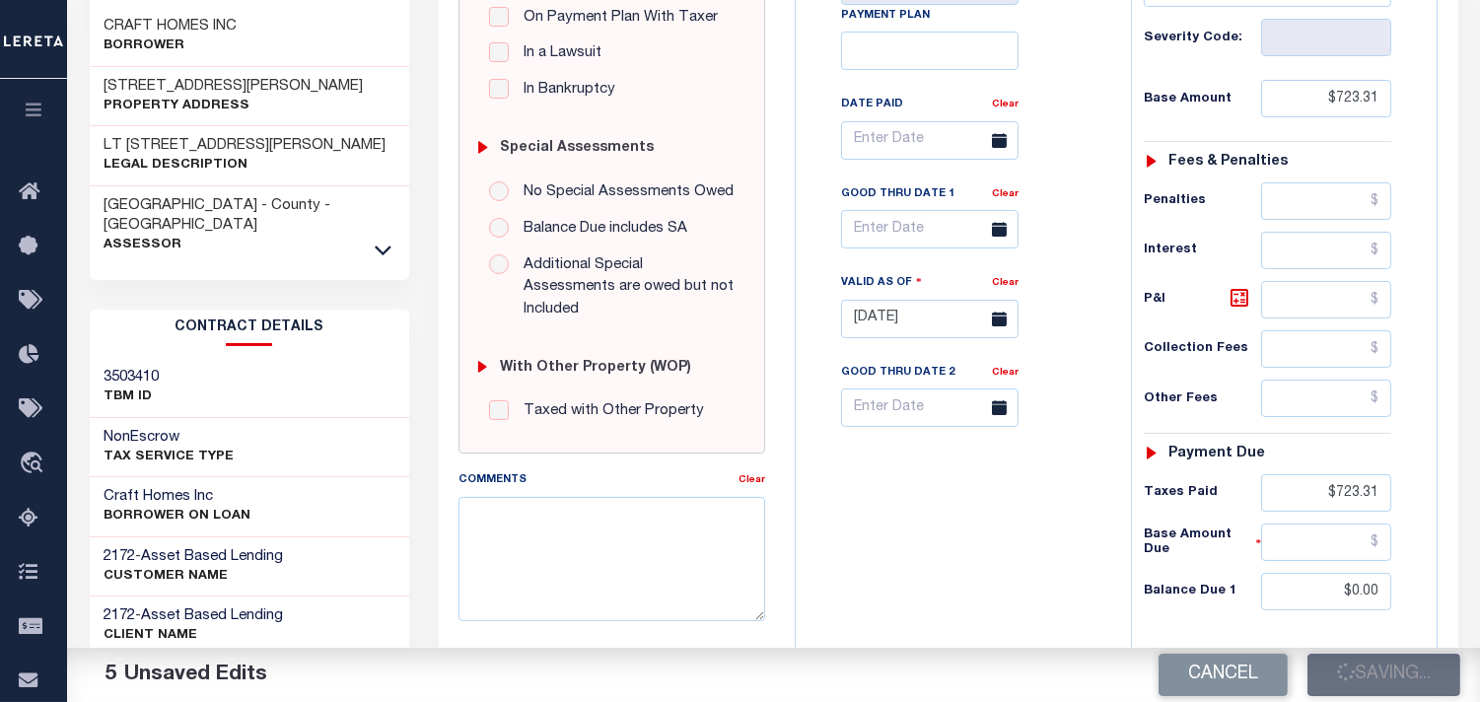
scroll to position [219, 0]
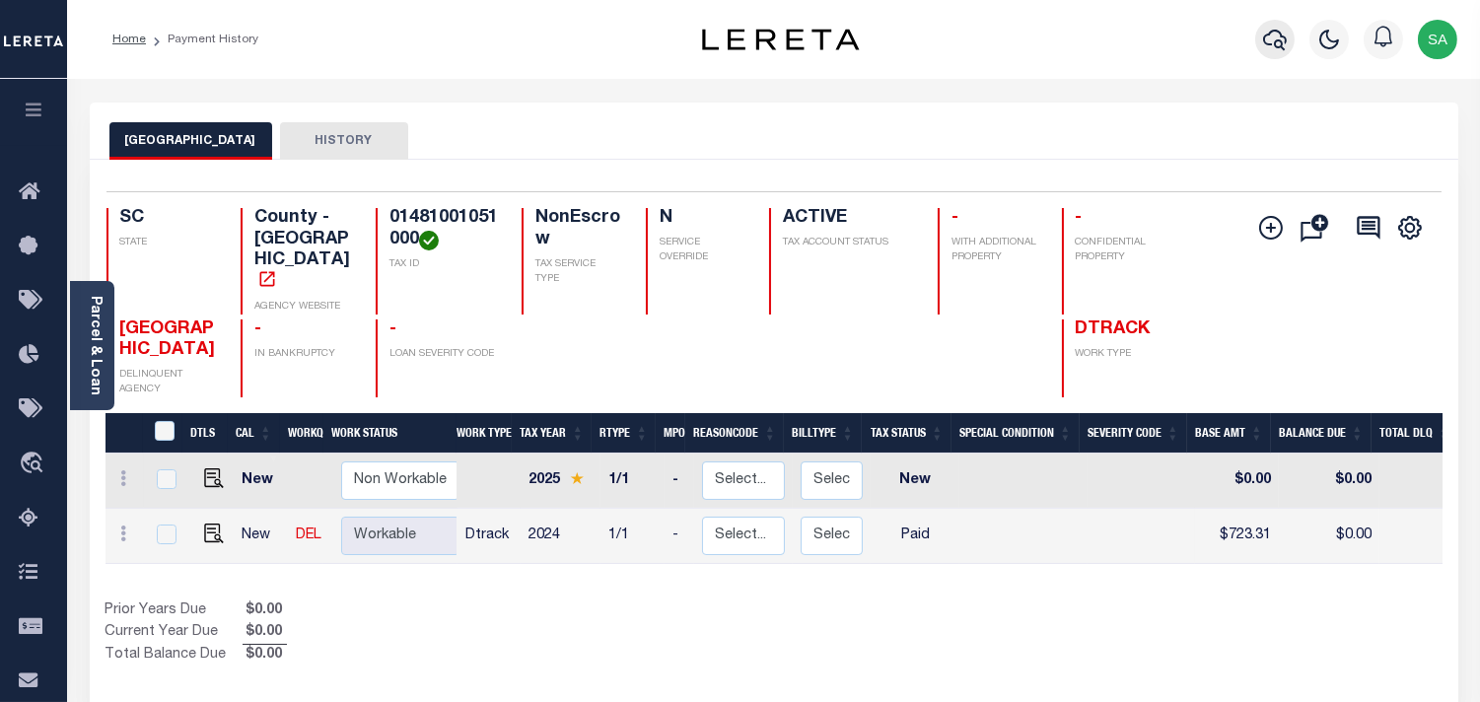
click at [1267, 41] on icon "button" at bounding box center [1275, 40] width 24 height 24
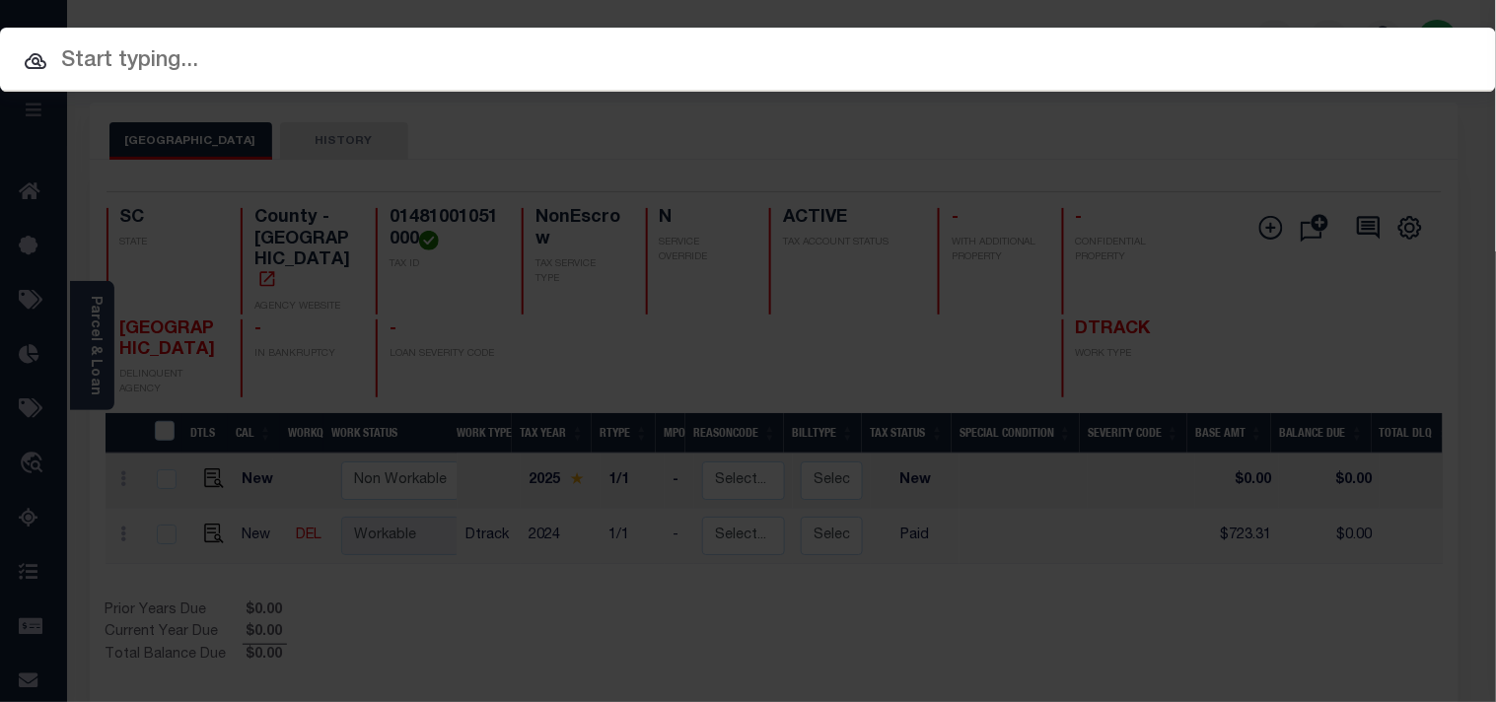
click at [1148, 46] on div "Include Loans TBM Customers Borrowers Payments (Lender Non-Disb) Payments (Lend…" at bounding box center [748, 351] width 1496 height 702
paste input "104409201"
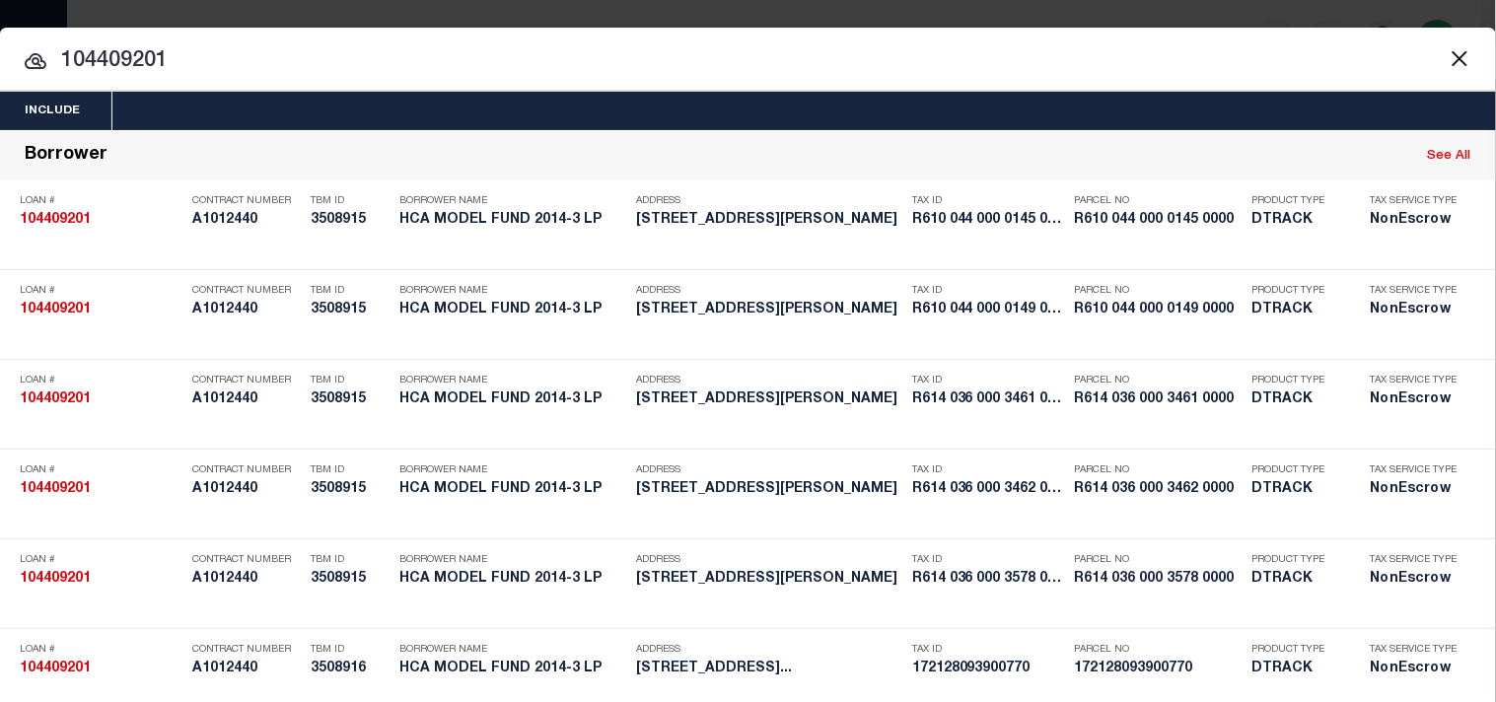
drag, startPoint x: 227, startPoint y: 39, endPoint x: 22, endPoint y: 39, distance: 205.1
click at [22, 39] on div at bounding box center [748, 59] width 1496 height 63
drag, startPoint x: 179, startPoint y: 39, endPoint x: 0, endPoint y: 62, distance: 180.9
drag, startPoint x: 311, startPoint y: 53, endPoint x: 20, endPoint y: 76, distance: 291.8
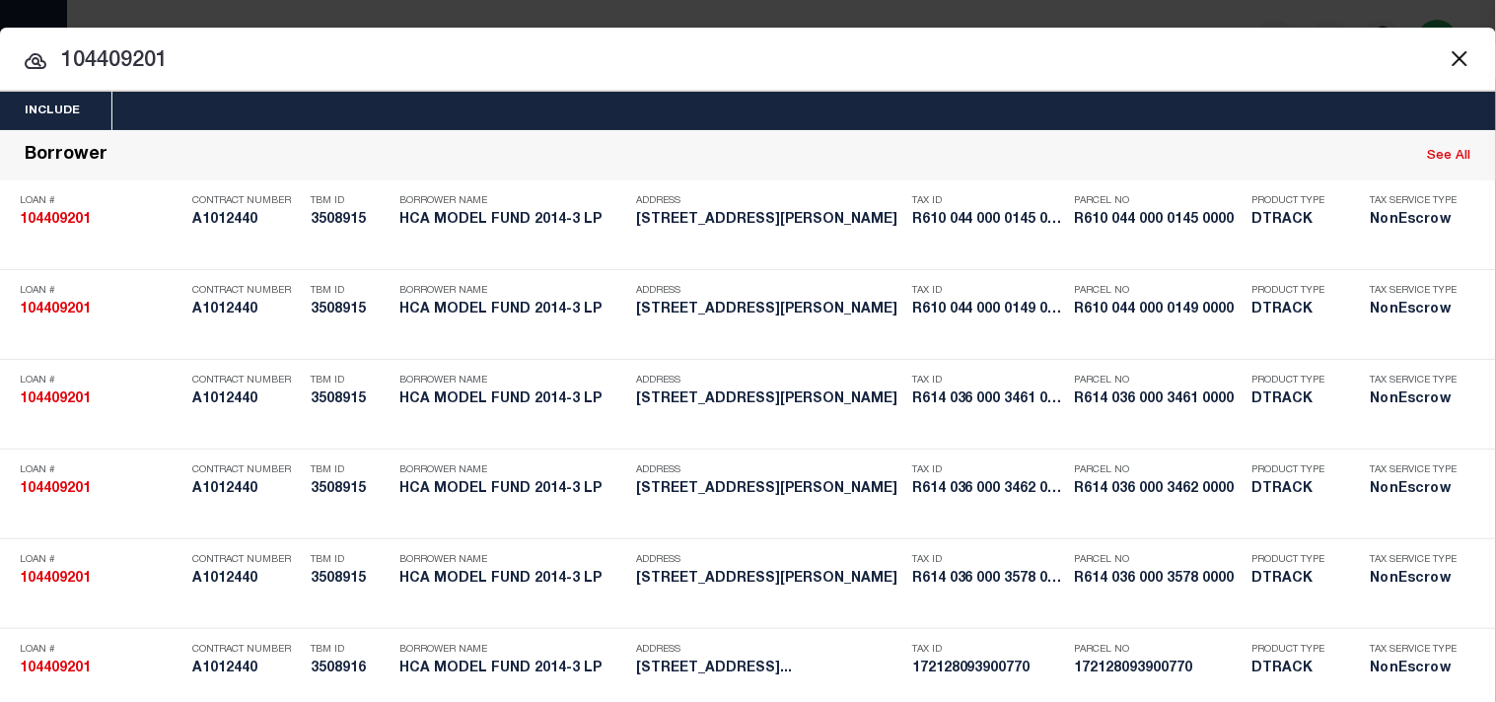
click at [20, 76] on input "104409201" at bounding box center [748, 61] width 1496 height 35
paste input "R610 044 000 0149 0000"
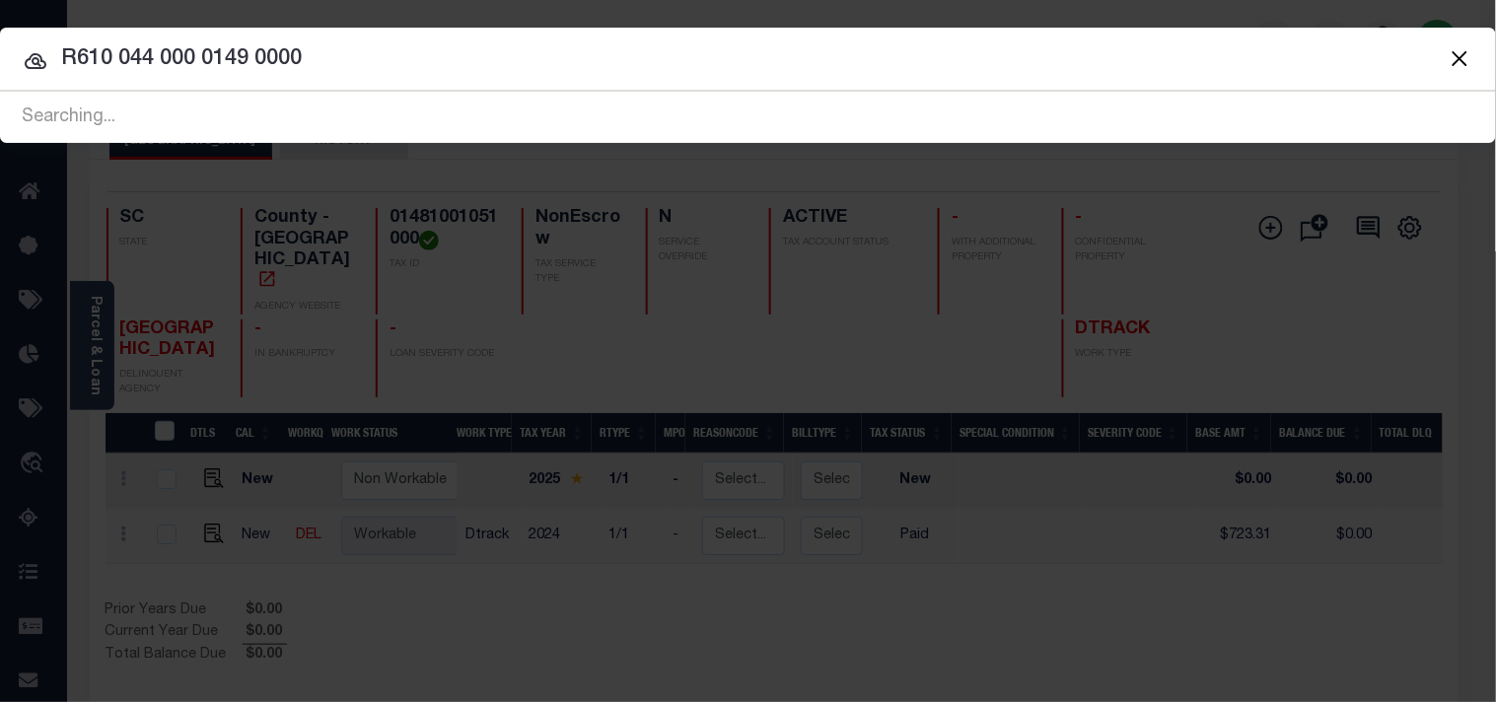
type input "R610 044 000 0149 0000"
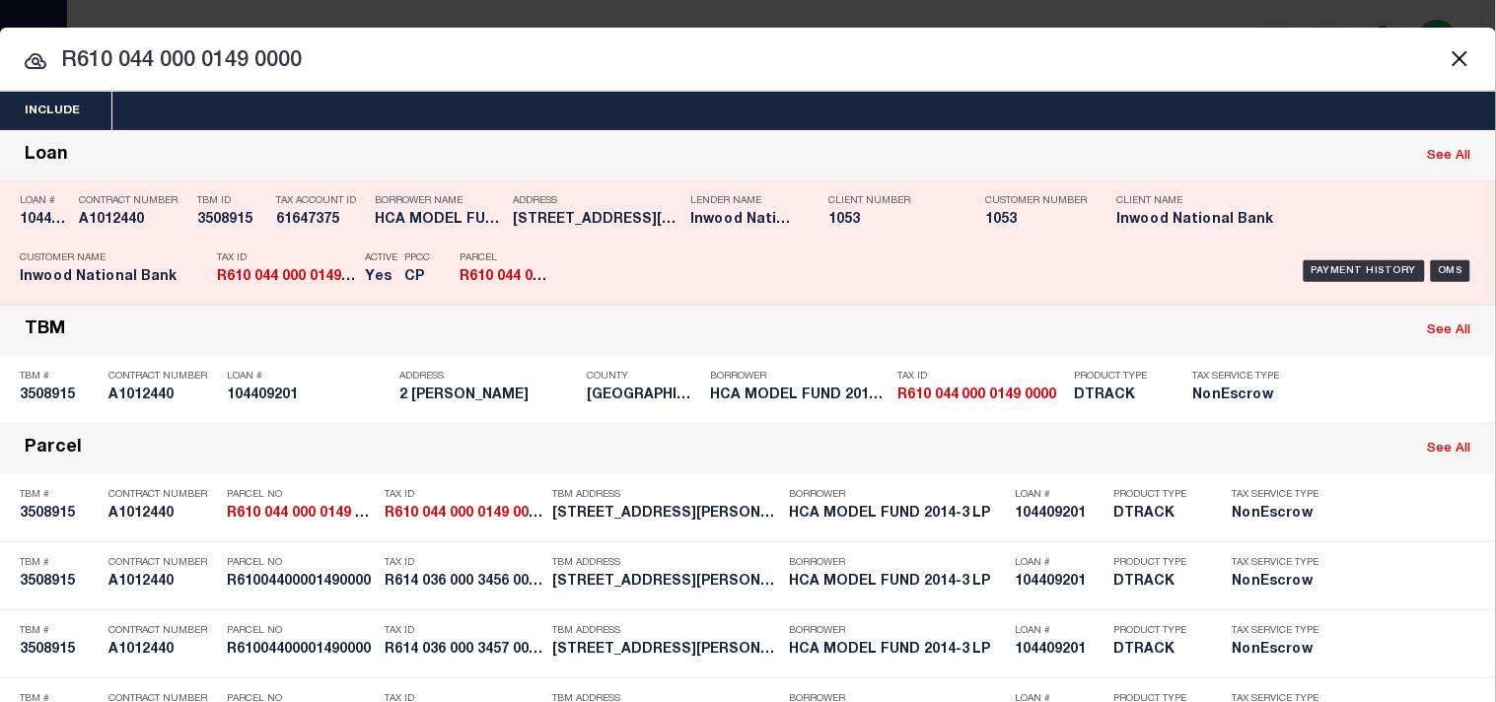
click at [567, 267] on div "Payment History OMS" at bounding box center [1027, 271] width 928 height 57
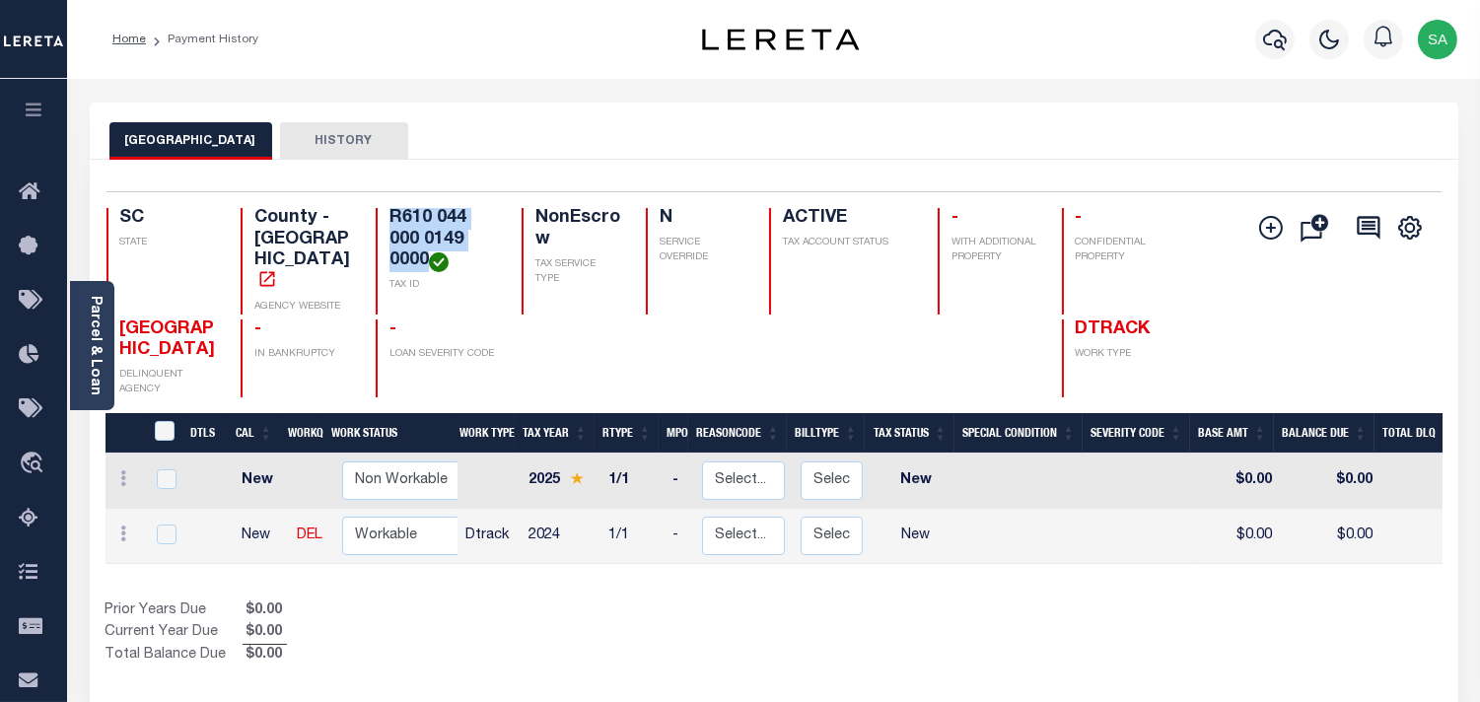
drag, startPoint x: 430, startPoint y: 258, endPoint x: 387, endPoint y: 221, distance: 57.3
click at [387, 221] on div "R610 044 000 0149 0000 TAX ID" at bounding box center [437, 261] width 122 height 107
copy h4 "R610 044 000 0149 0000"
click at [397, 220] on h4 "R610 044 000 0149 0000" at bounding box center [444, 240] width 108 height 64
drag, startPoint x: 400, startPoint y: 219, endPoint x: 426, endPoint y: 215, distance: 25.9
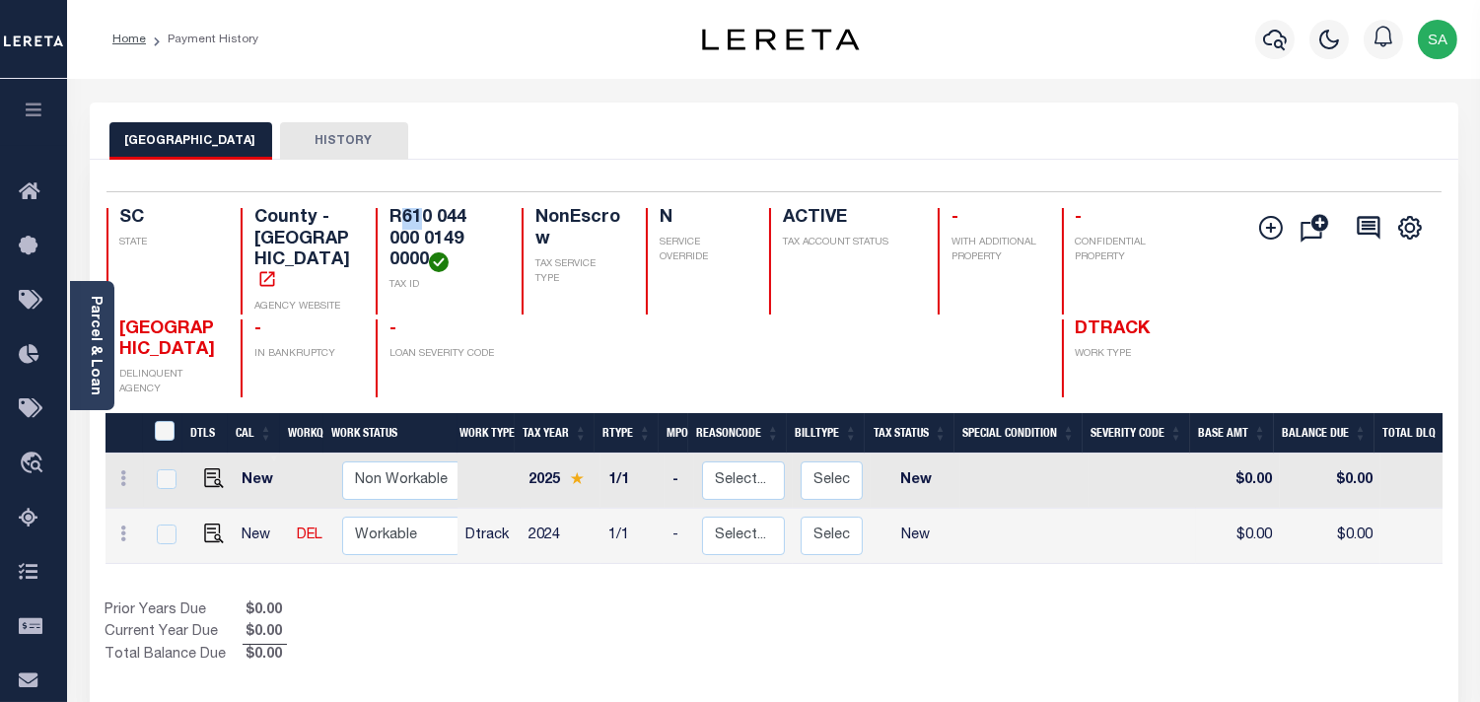
click at [426, 215] on h4 "R610 044 000 0149 0000" at bounding box center [444, 240] width 108 height 64
drag, startPoint x: 440, startPoint y: 214, endPoint x: 461, endPoint y: 213, distance: 20.7
click at [461, 213] on h4 "R610 044 000 0149 0000" at bounding box center [444, 240] width 108 height 64
click at [397, 241] on h4 "R610 044 000 0149 0000" at bounding box center [444, 240] width 108 height 64
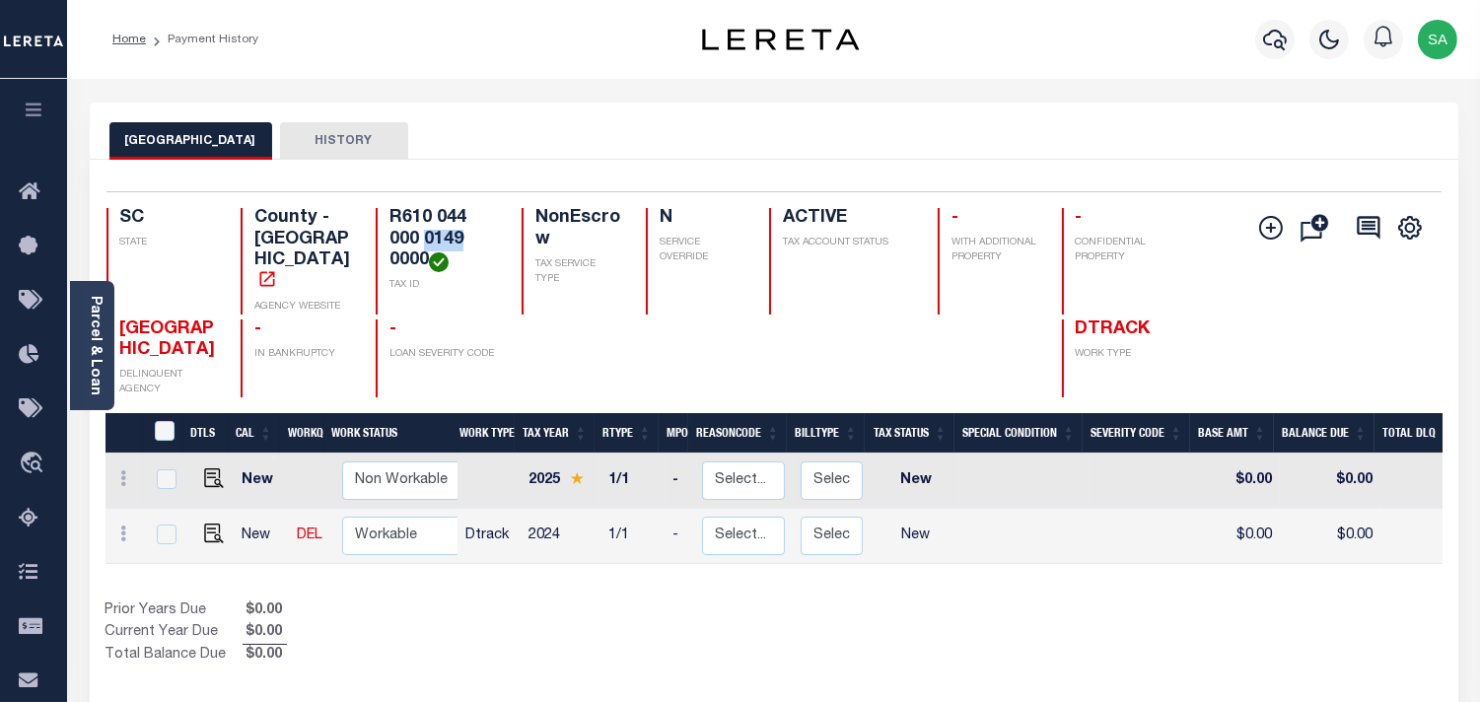
drag, startPoint x: 426, startPoint y: 237, endPoint x: 465, endPoint y: 237, distance: 39.4
click at [465, 237] on h4 "R610 044 000 0149 0000" at bounding box center [444, 240] width 108 height 64
click at [204, 524] on img "" at bounding box center [214, 534] width 20 height 20
checkbox input "true"
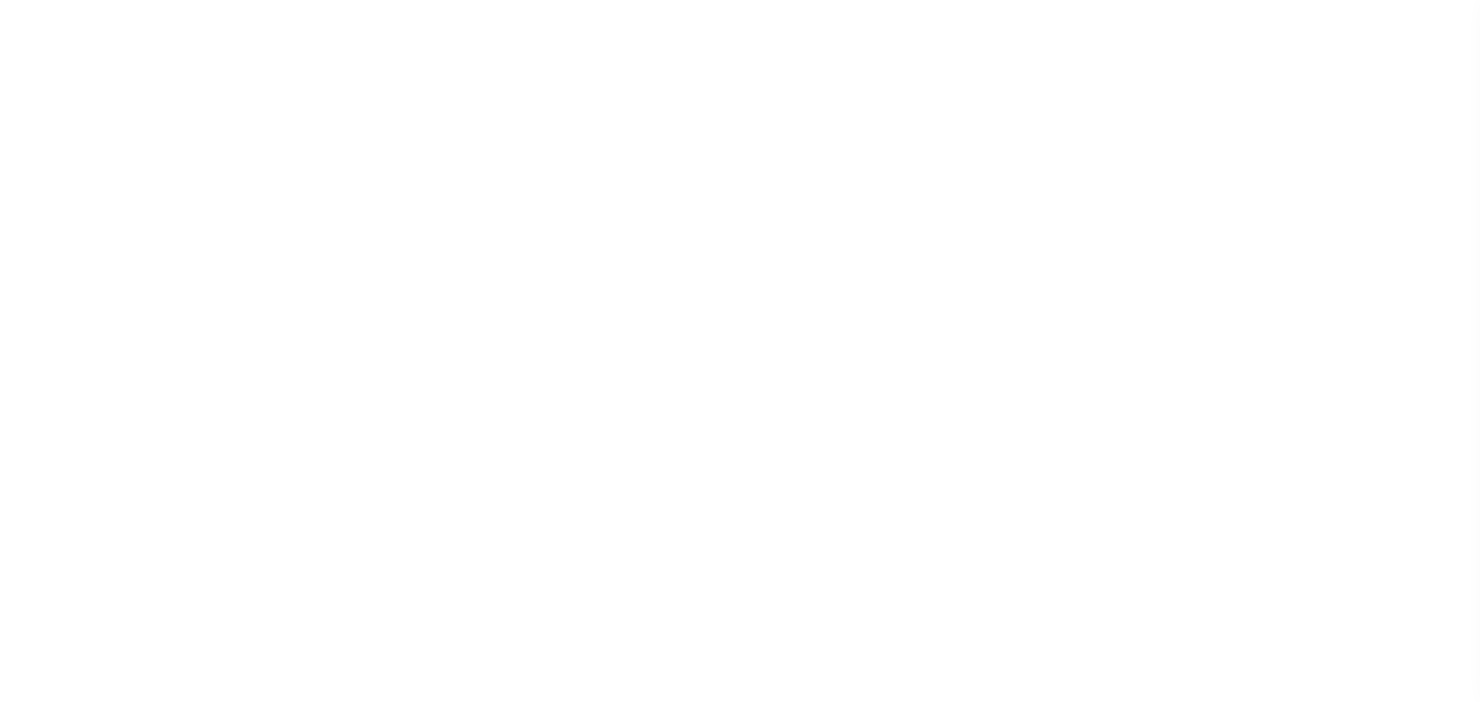
select select "NW2"
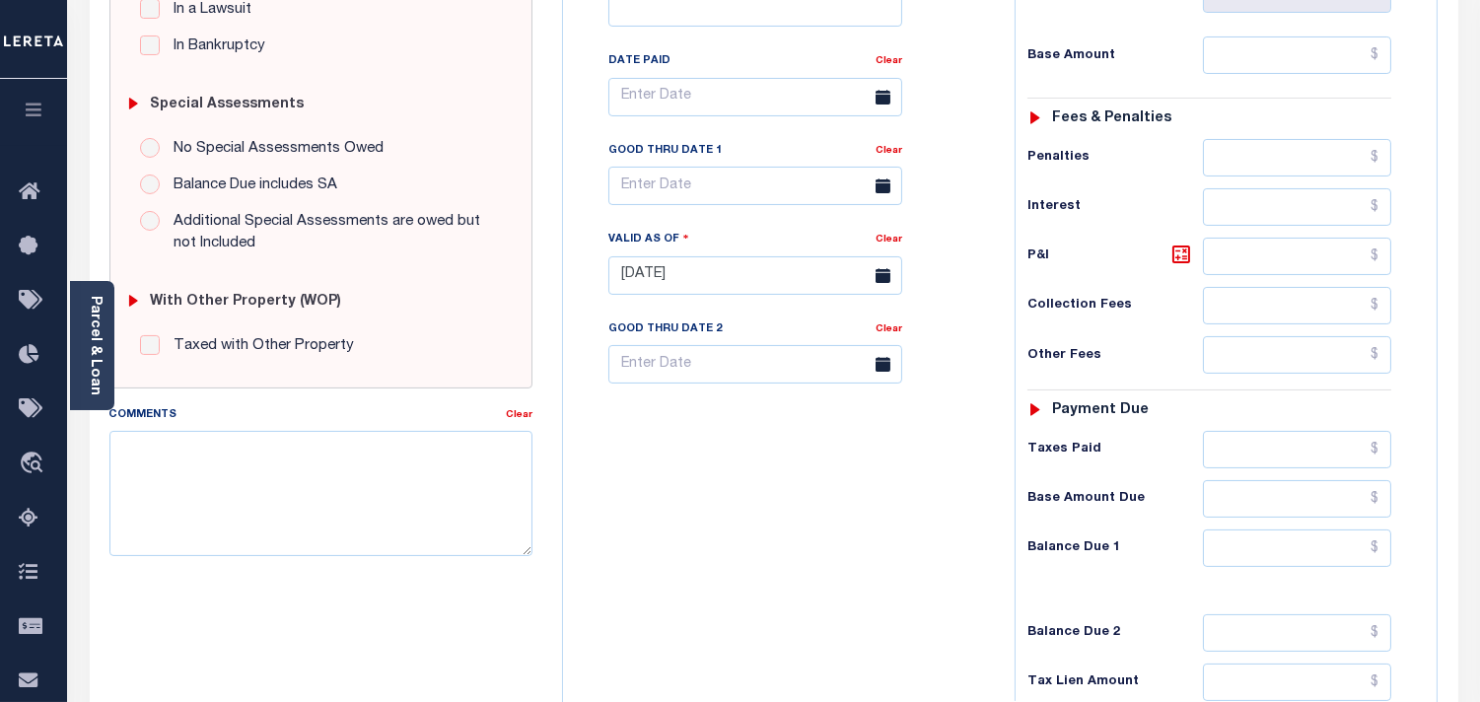
scroll to position [657, 0]
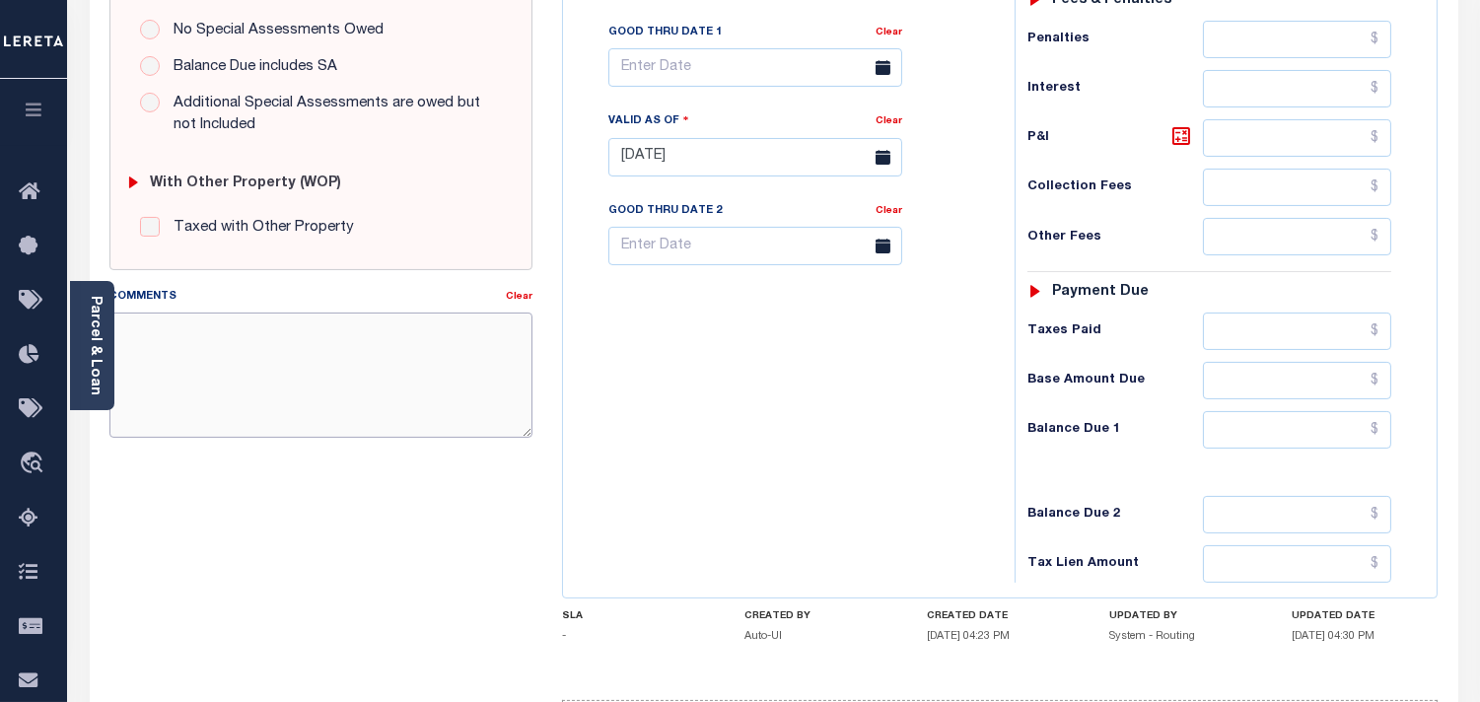
click at [316, 346] on textarea "Comments" at bounding box center [320, 375] width 423 height 124
paste textarea "Information taken verbally from Summer."
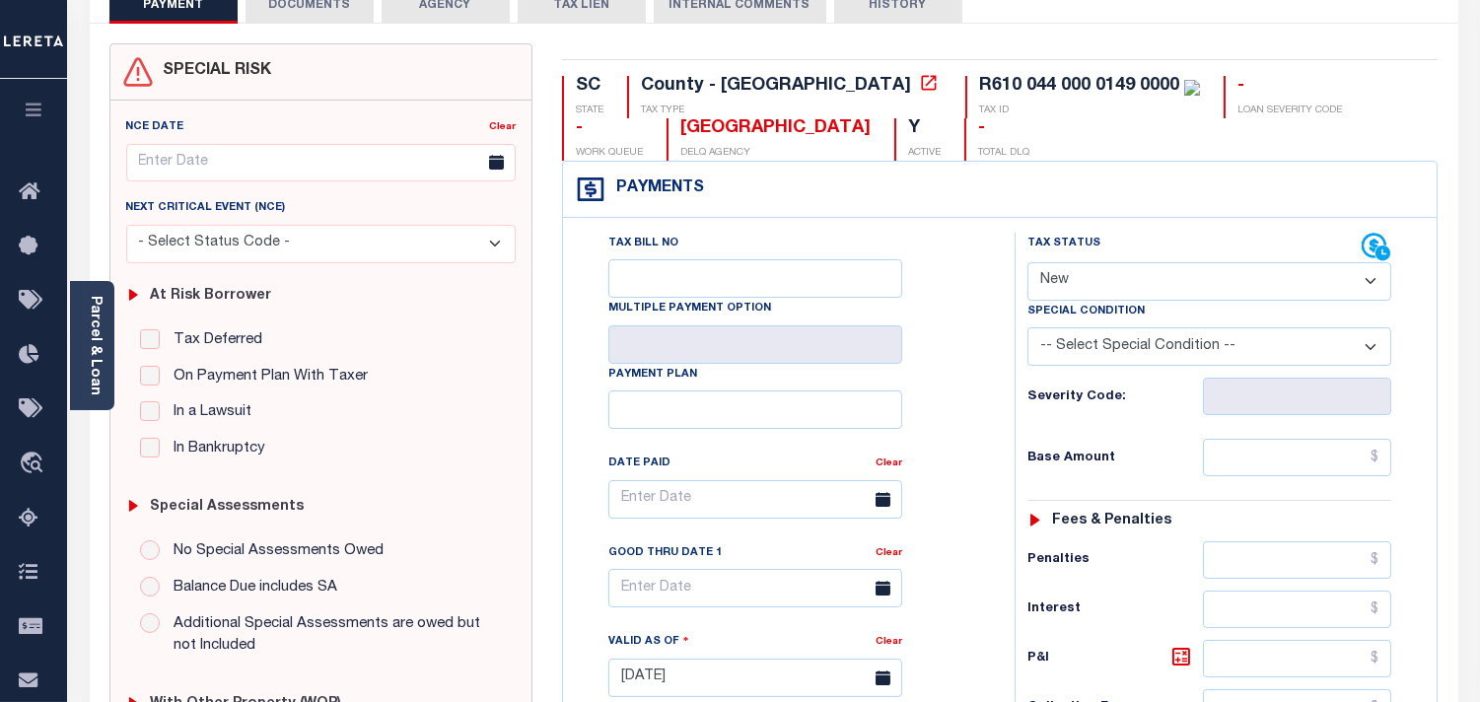
scroll to position [109, 0]
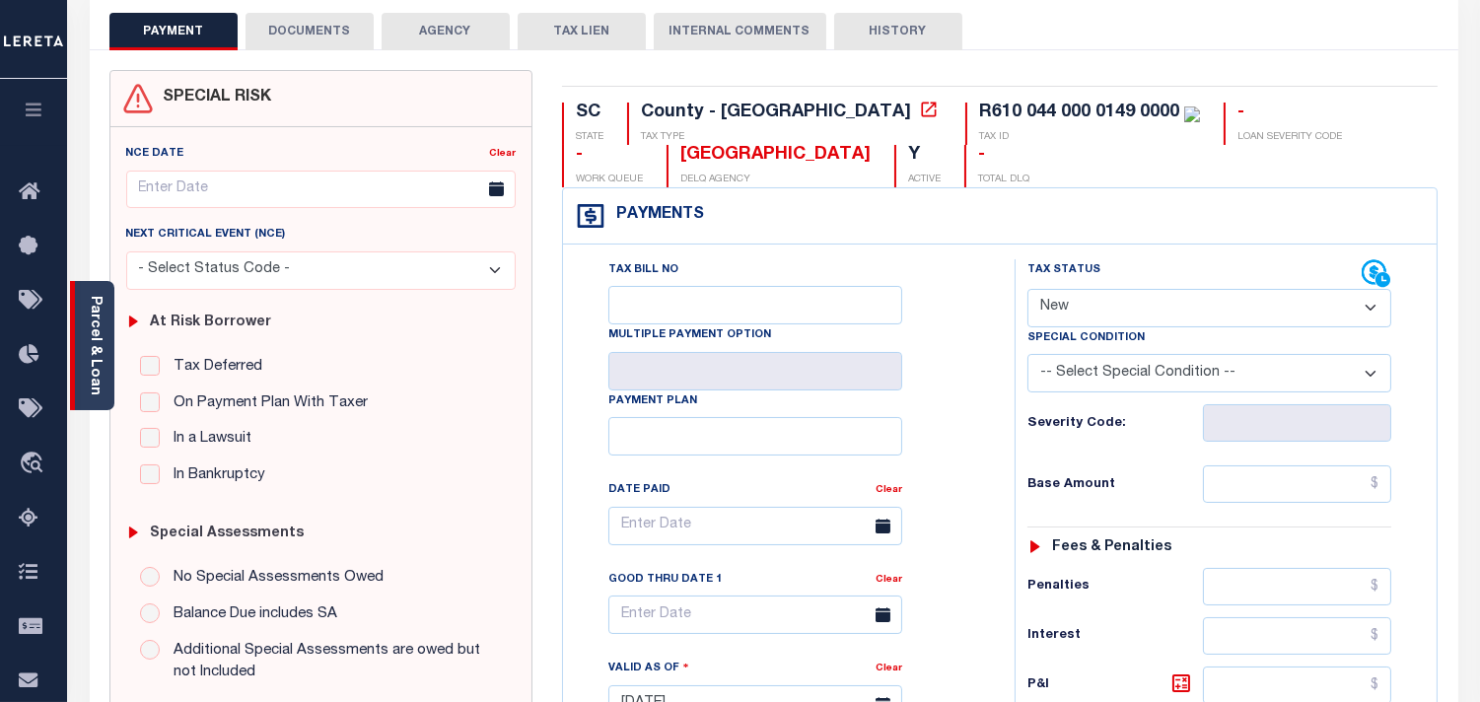
type textarea "Information taken verbally from Summer."
type input "[DATE]"
click at [97, 333] on link "Parcel & Loan" at bounding box center [95, 346] width 14 height 100
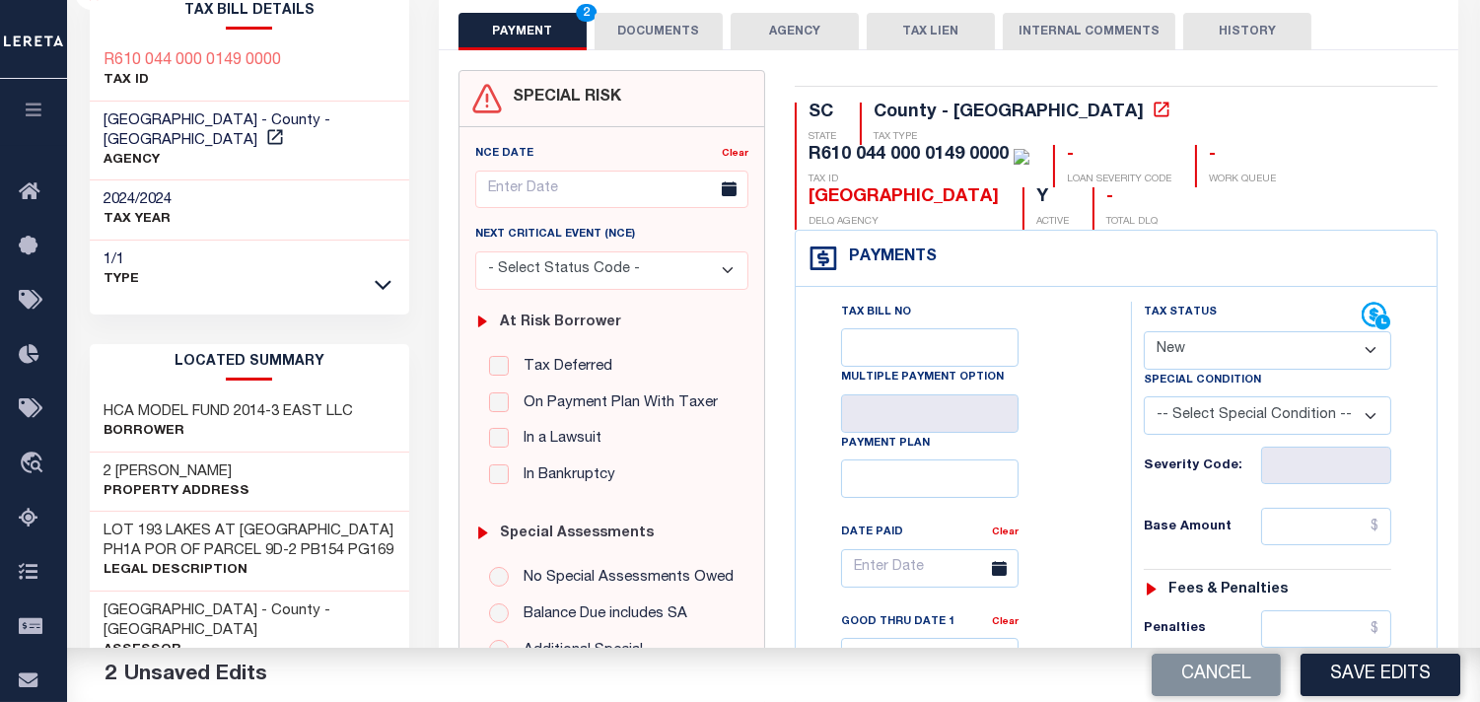
drag, startPoint x: 1211, startPoint y: 293, endPoint x: 1207, endPoint y: 322, distance: 29.8
click at [1211, 331] on select "- Select Status Code - Open Due/Unpaid Paid Incomplete No Tax Due Internal Refu…" at bounding box center [1268, 350] width 248 height 38
select select "PYD"
click at [1144, 331] on select "- Select Status Code - Open Due/Unpaid Paid Incomplete No Tax Due Internal Refu…" at bounding box center [1268, 350] width 248 height 38
click at [1338, 508] on input "text" at bounding box center [1326, 526] width 130 height 37
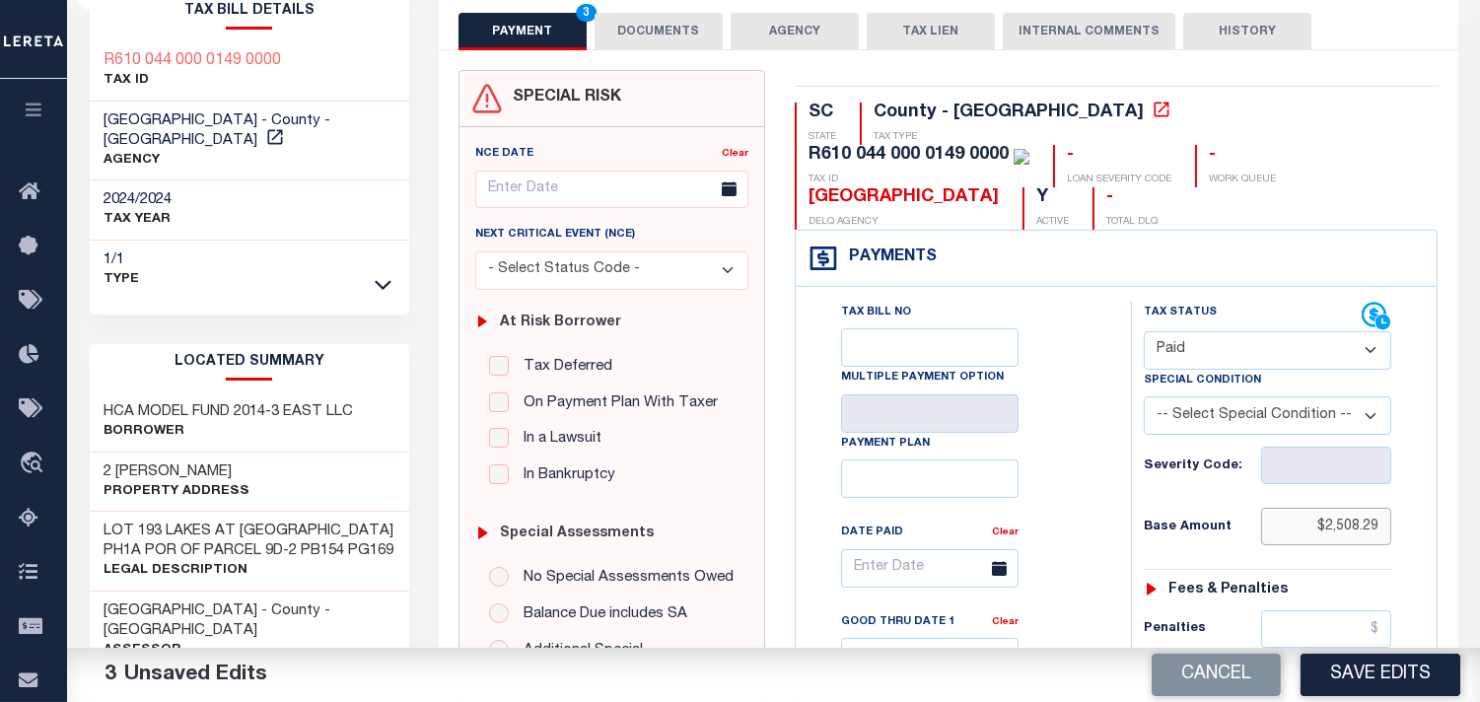
click at [1338, 508] on input "$2,508.29" at bounding box center [1326, 526] width 130 height 37
type input "$1,963.73"
click at [1072, 465] on div "Tax Bill No Multiple Payment Option Payment Plan Clear" at bounding box center [959, 578] width 286 height 553
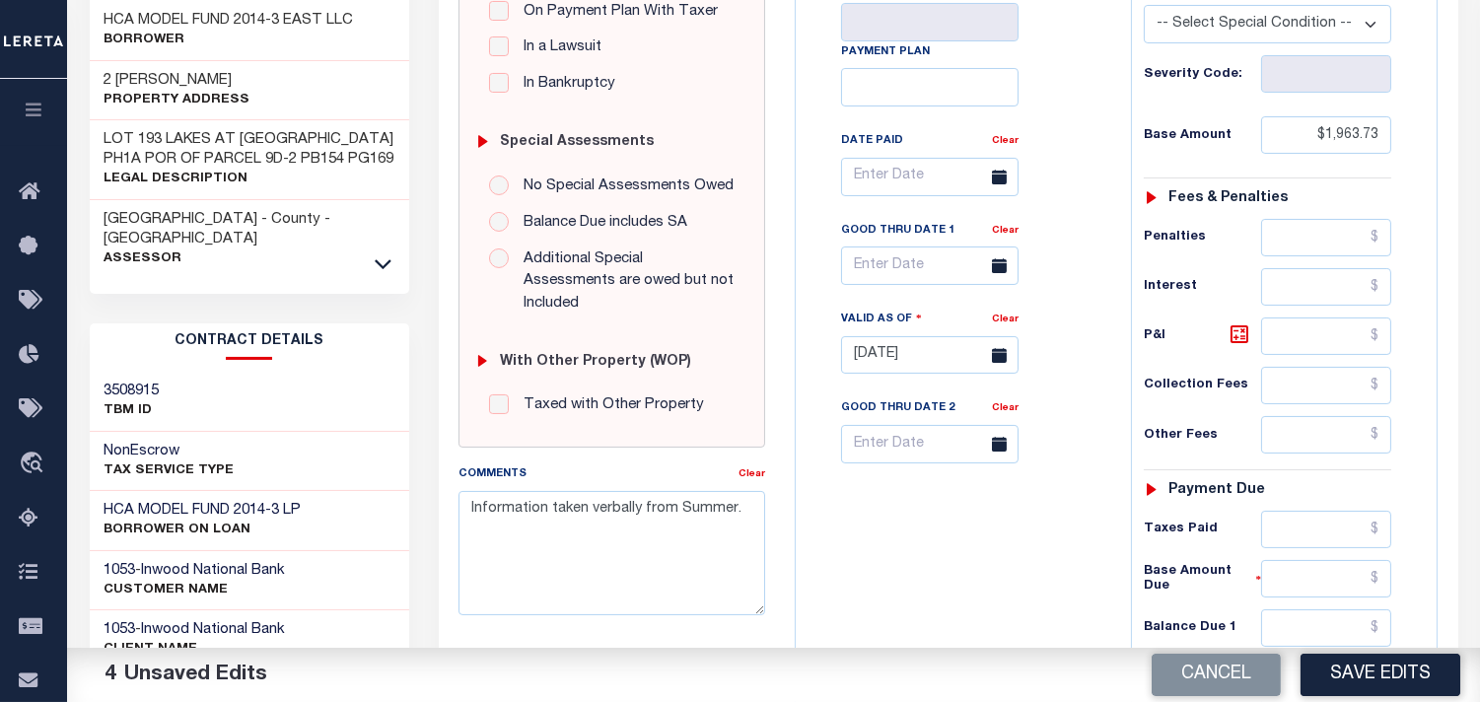
scroll to position [547, 0]
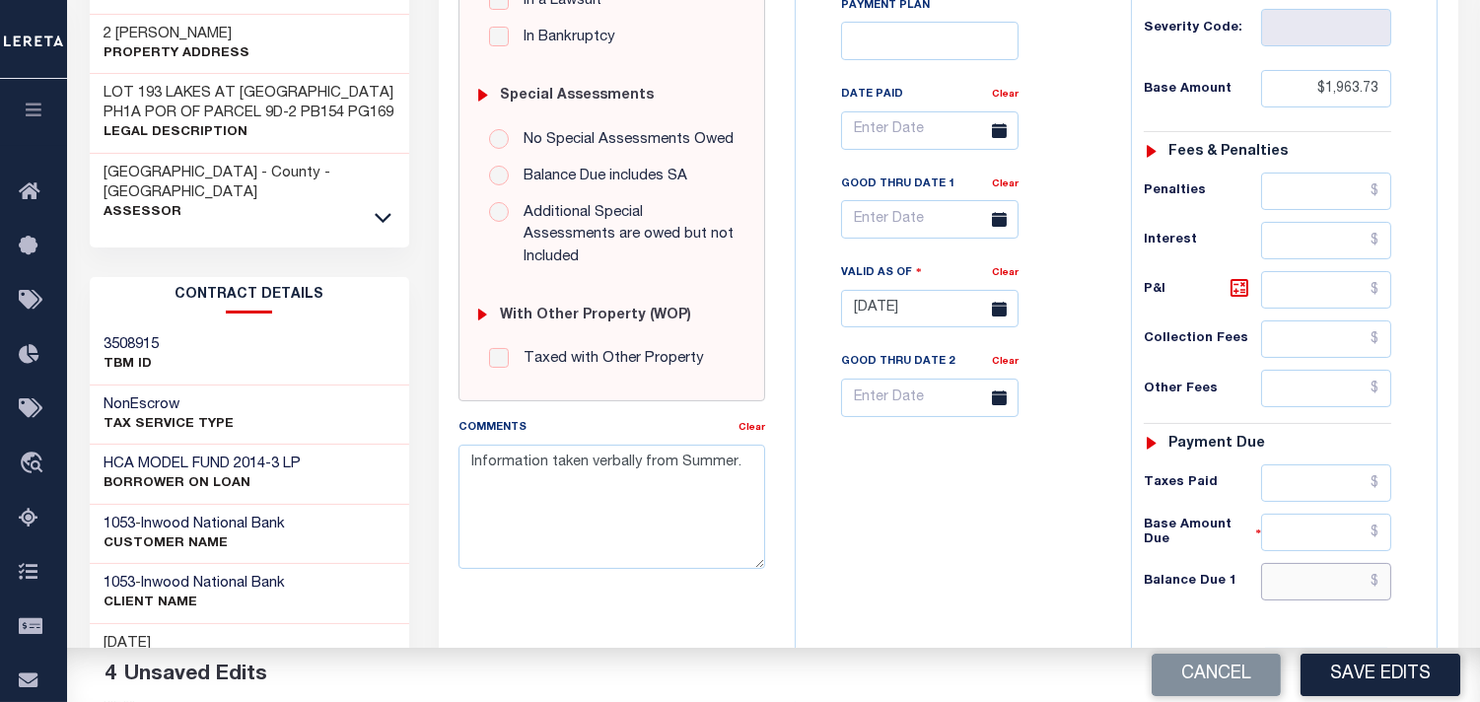
click at [1354, 563] on input "text" at bounding box center [1326, 581] width 130 height 37
type input "$0.00"
click at [1097, 549] on div "Tax Bill No Multiple Payment Option Payment Plan Clear" at bounding box center [959, 299] width 316 height 871
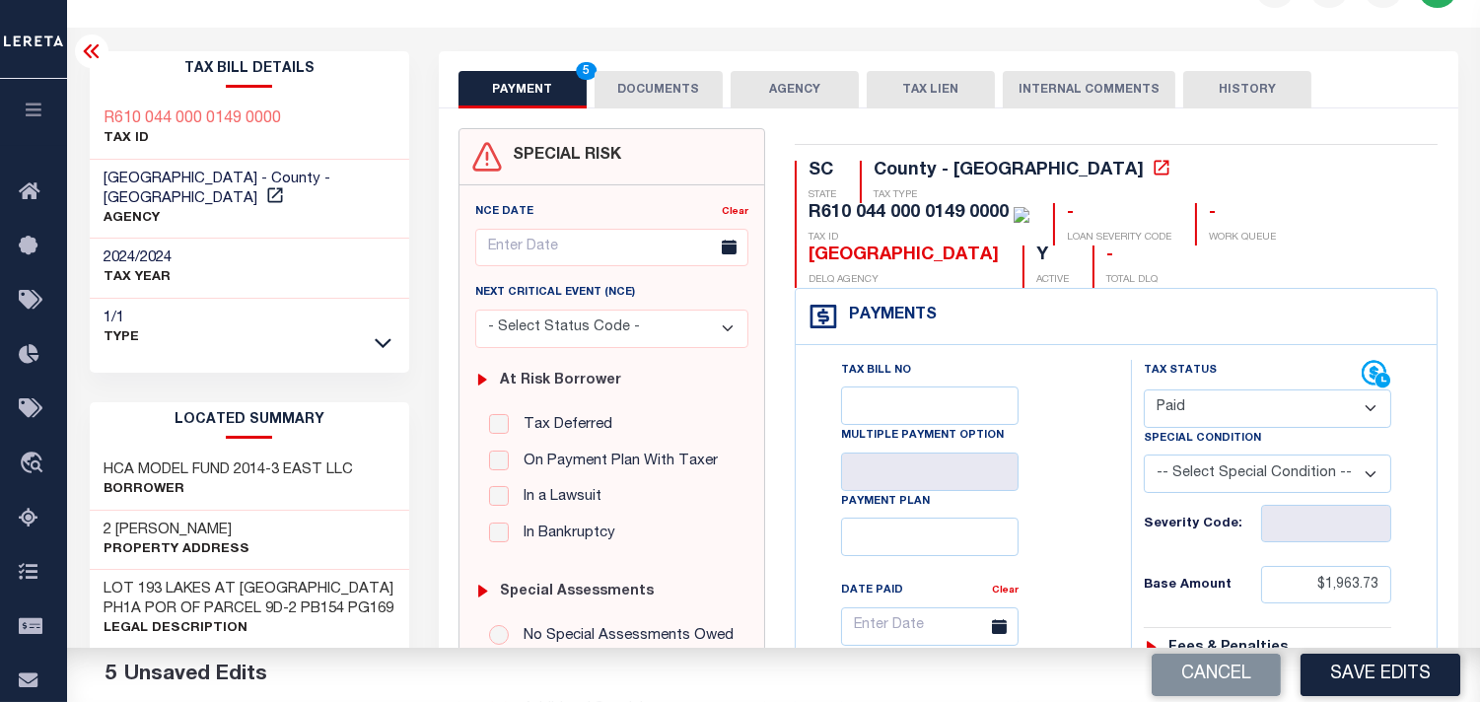
scroll to position [0, 0]
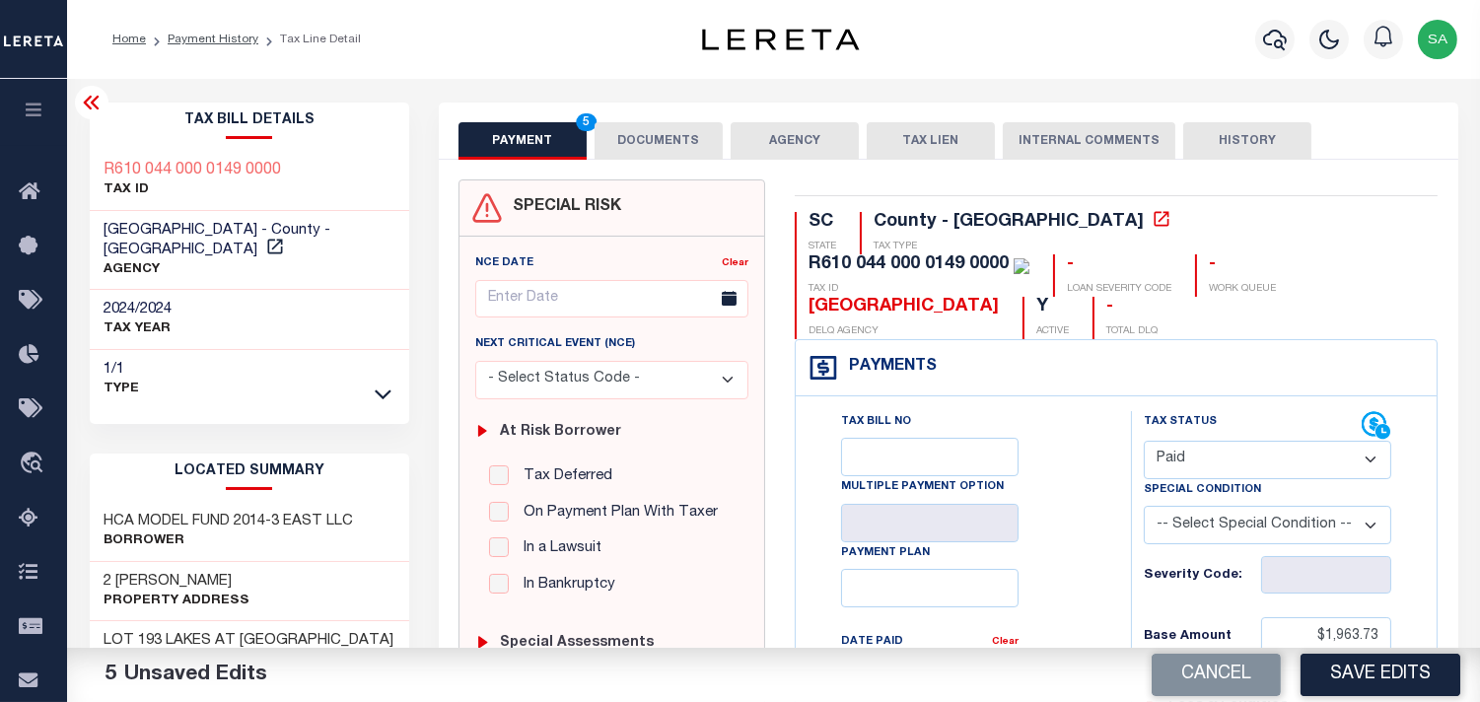
click at [1100, 461] on div "Tax Bill No Multiple Payment Option Payment Plan Clear" at bounding box center [959, 687] width 286 height 553
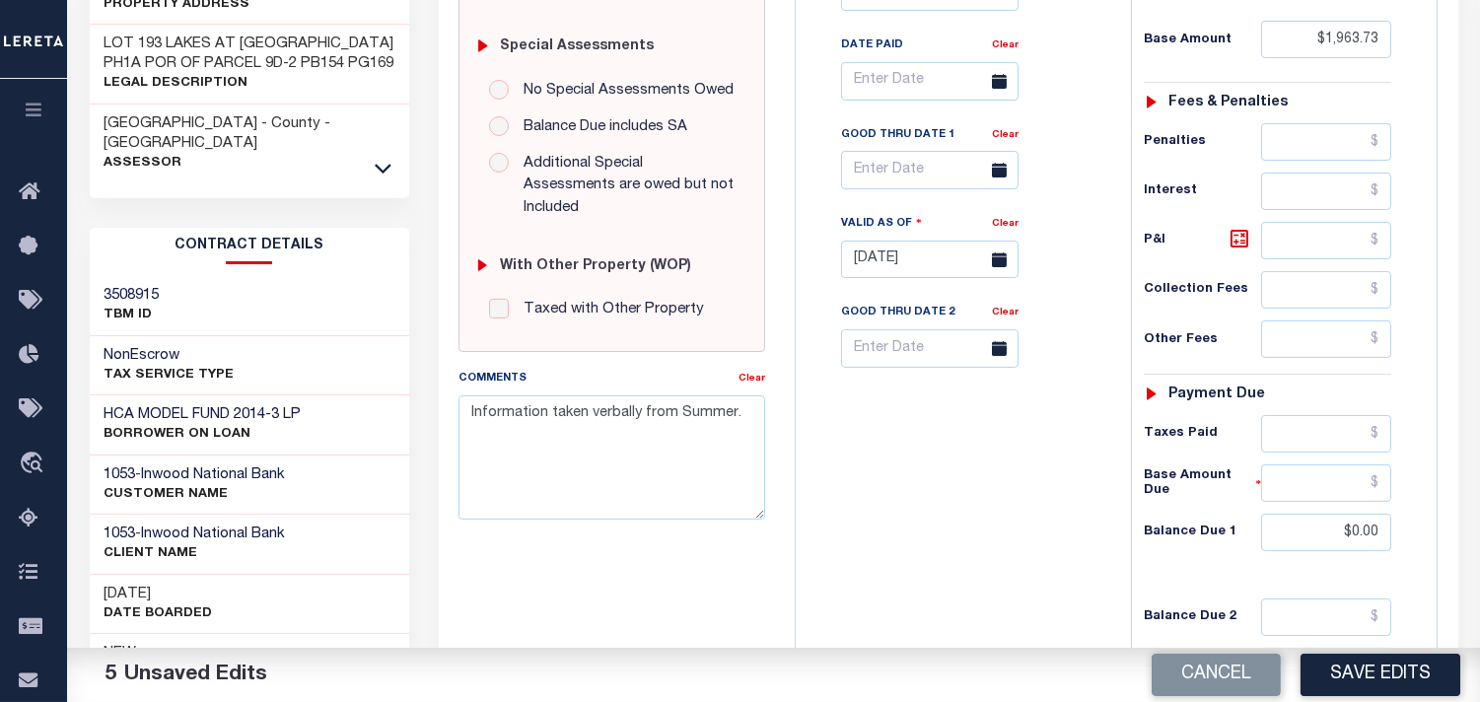
scroll to position [657, 0]
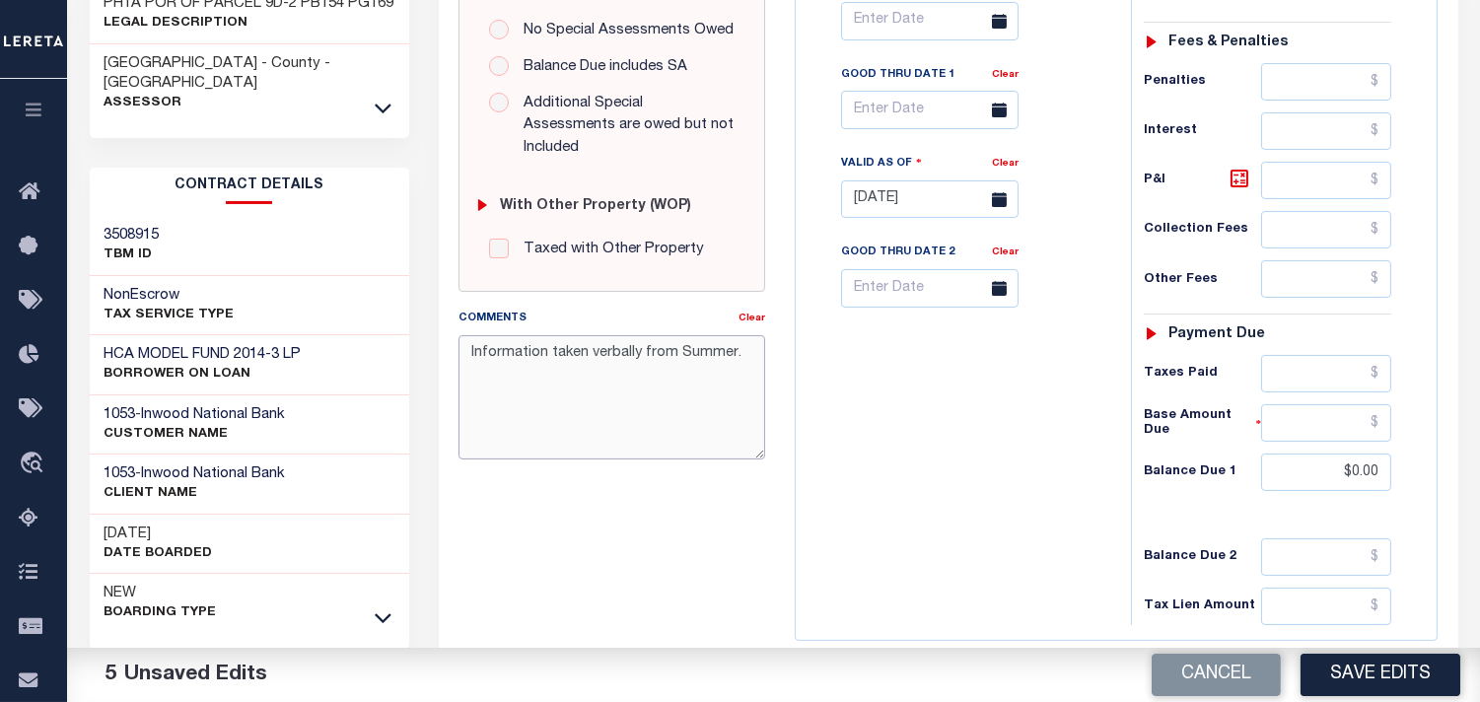
click at [714, 335] on textarea "Information taken verbally from Summer." at bounding box center [612, 397] width 307 height 124
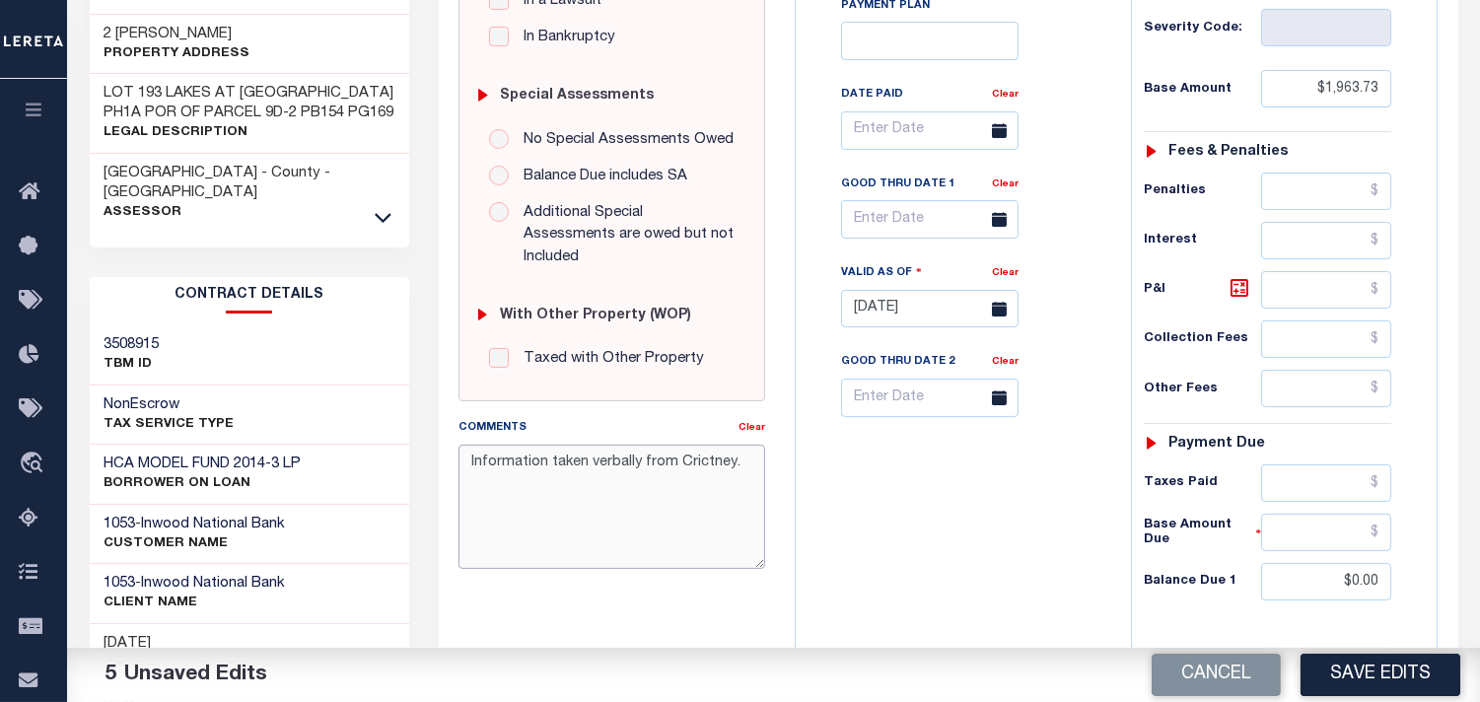
click at [681, 447] on textarea "Information taken verbally from Crictney." at bounding box center [612, 507] width 307 height 124
click at [696, 445] on textarea "Information taken verbally from Brictney." at bounding box center [612, 507] width 307 height 124
type textarea "Information taken verbally from [PERSON_NAME]."
click at [923, 470] on div "Tax Bill No Multiple Payment Option Payment Plan Clear" at bounding box center [959, 299] width 316 height 871
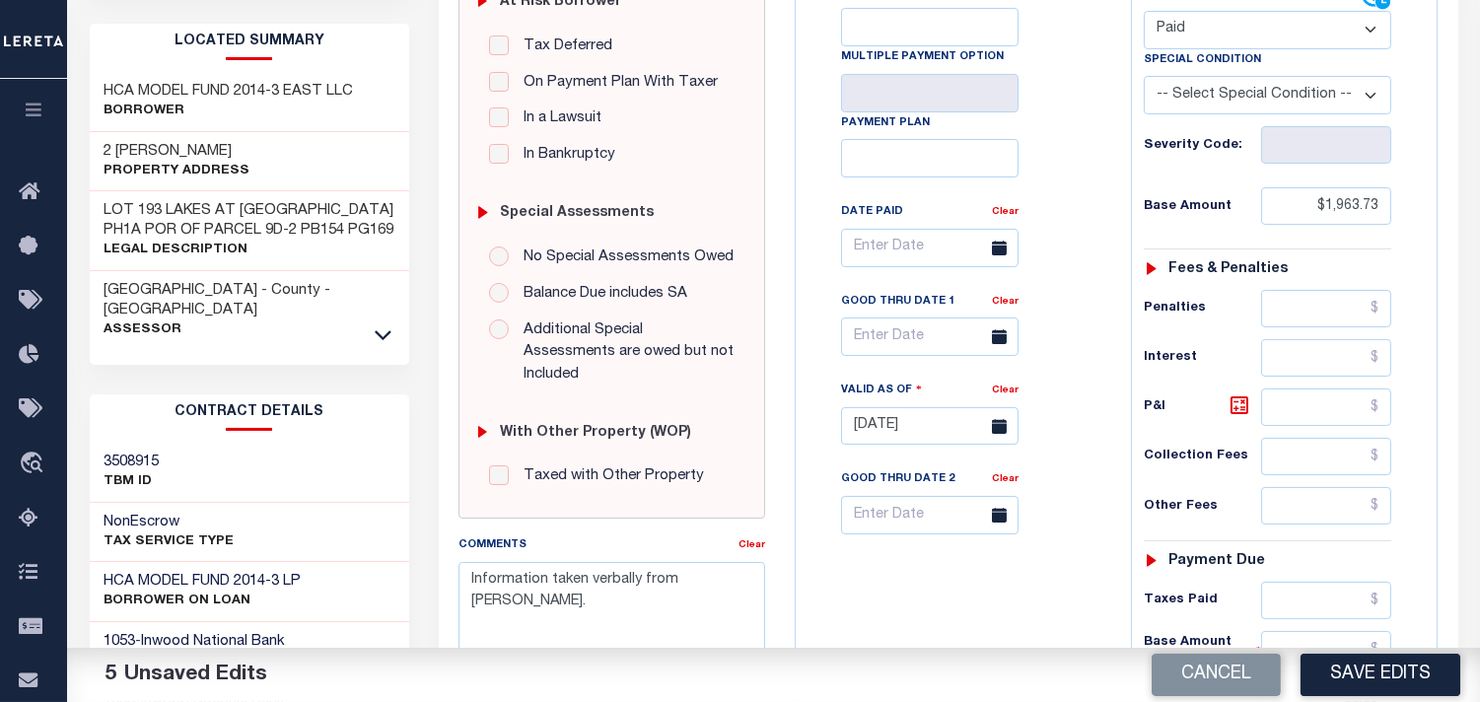
scroll to position [438, 0]
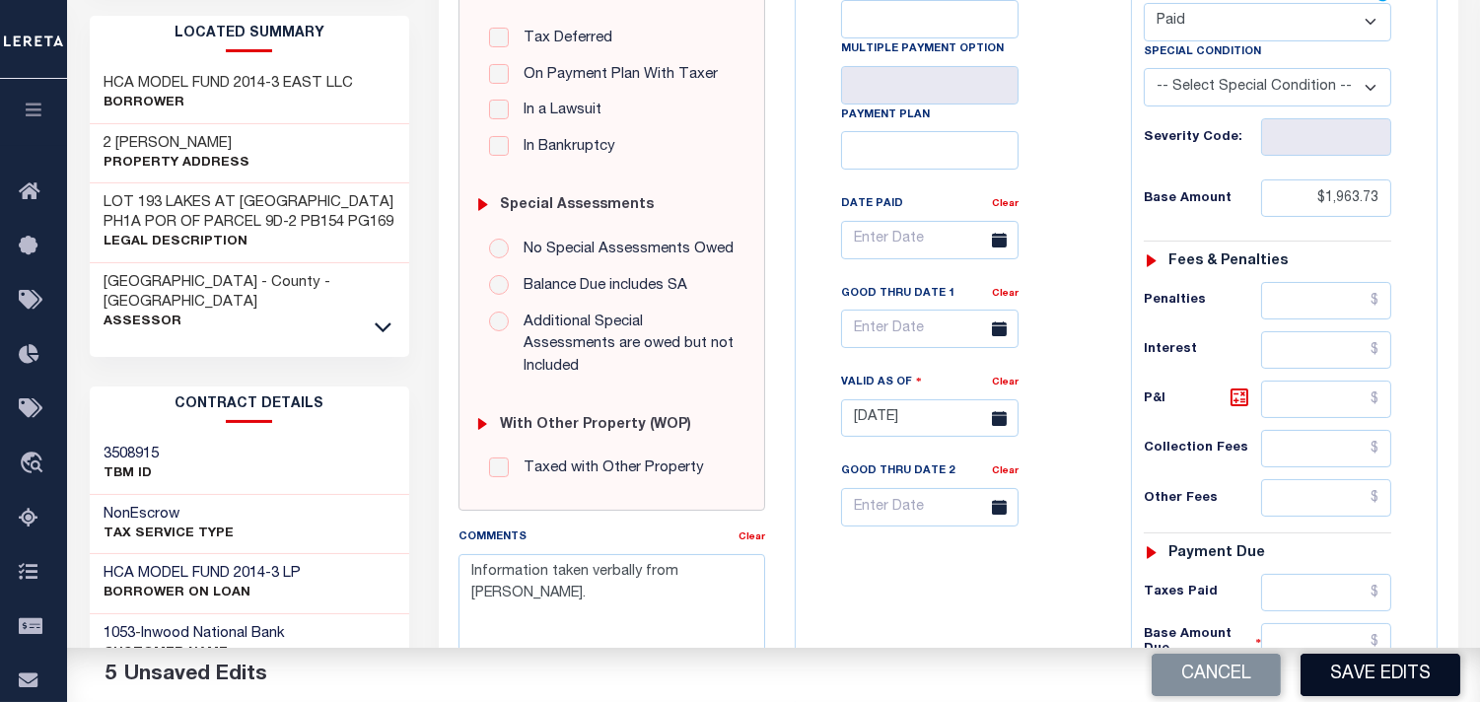
click at [1365, 678] on button "Save Edits" at bounding box center [1381, 675] width 160 height 42
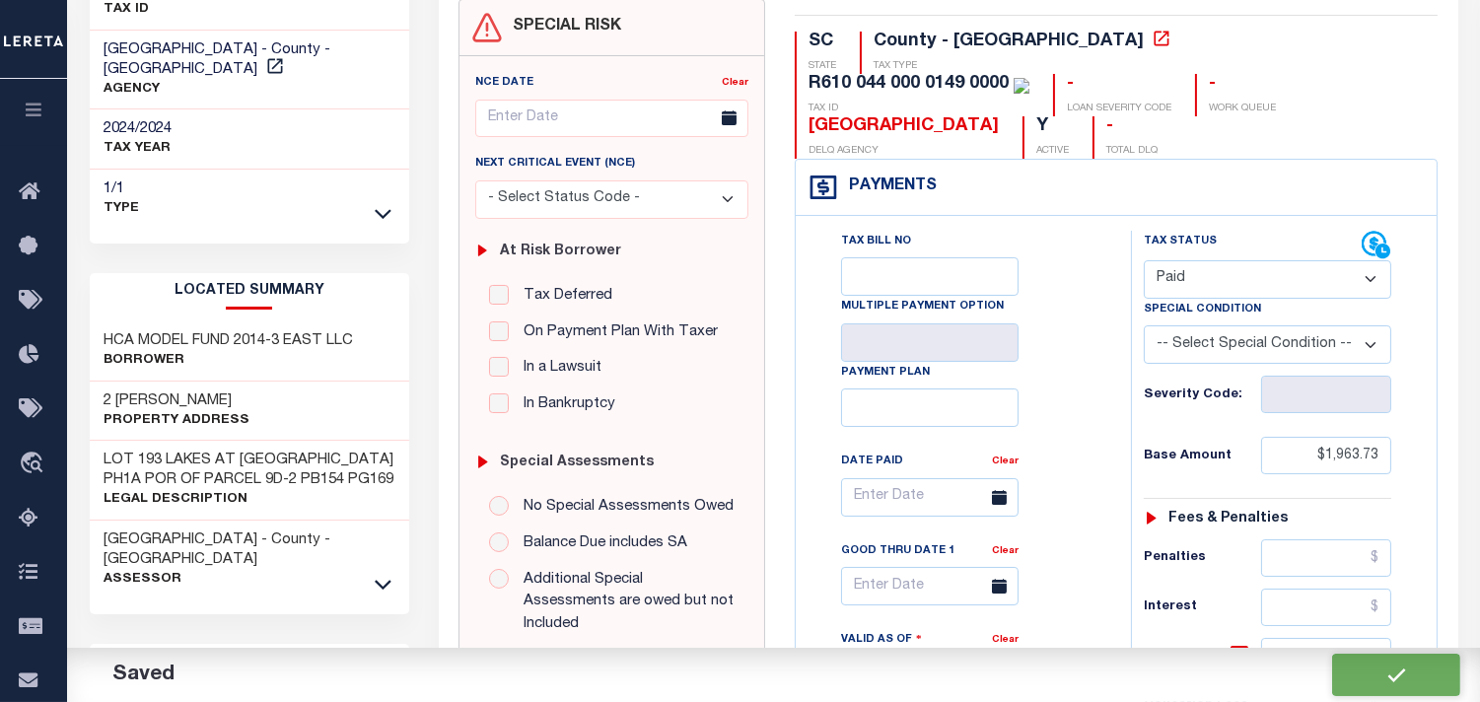
checkbox input "false"
type input "$1,963.73"
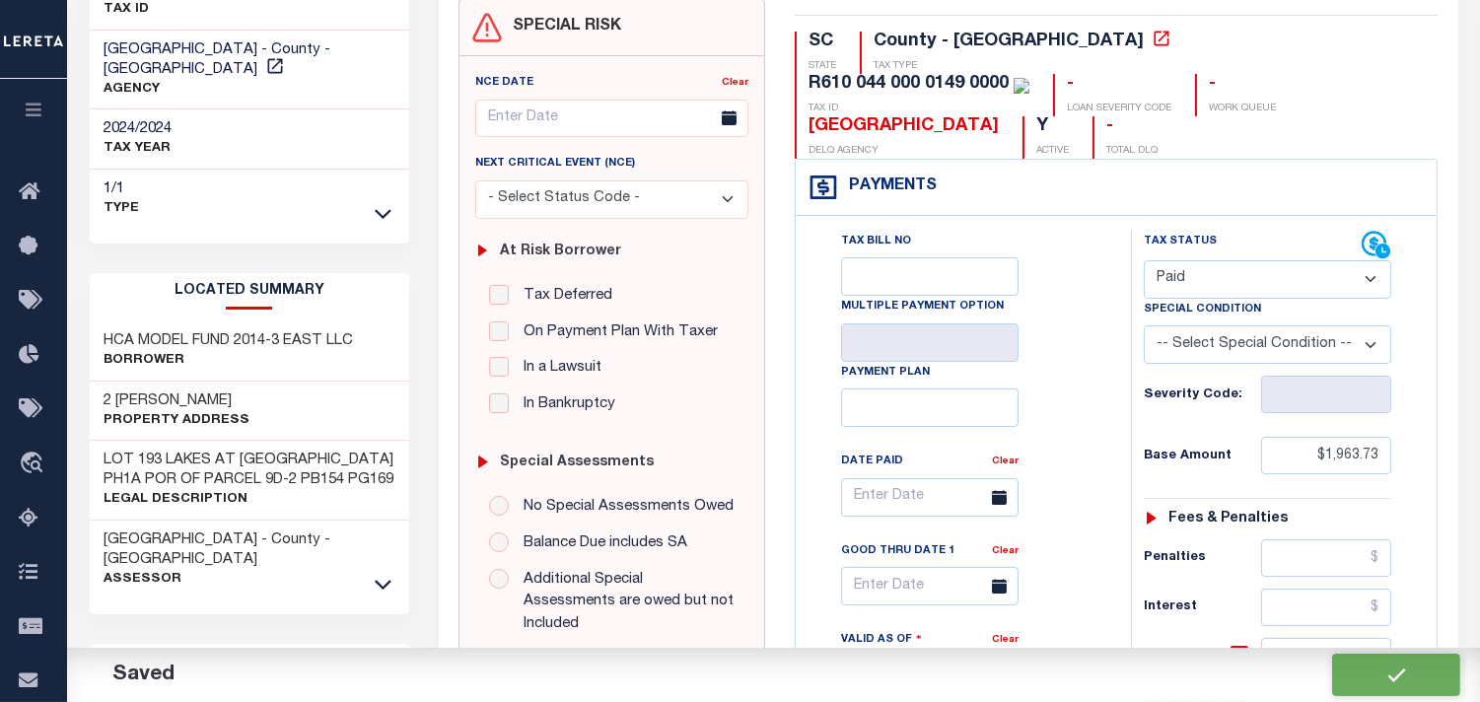
type input "$0"
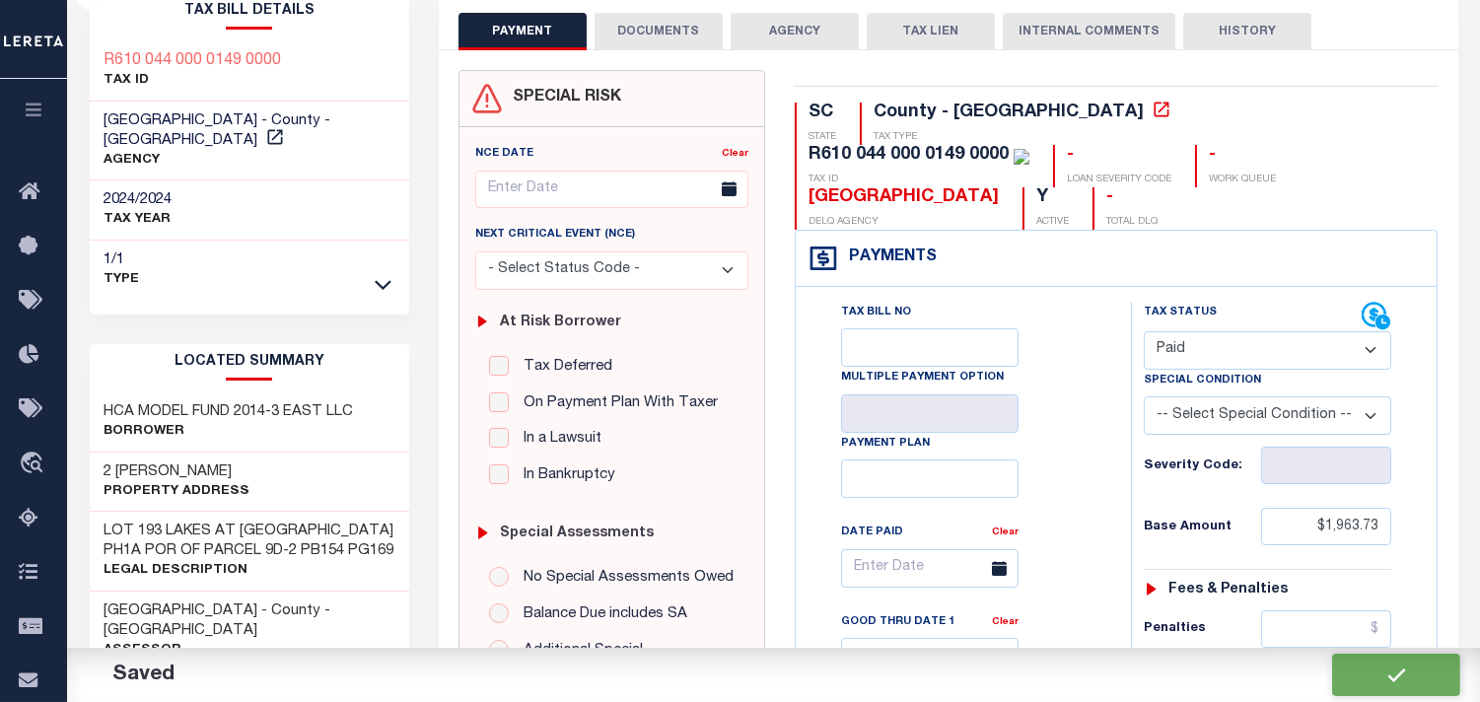
scroll to position [33, 0]
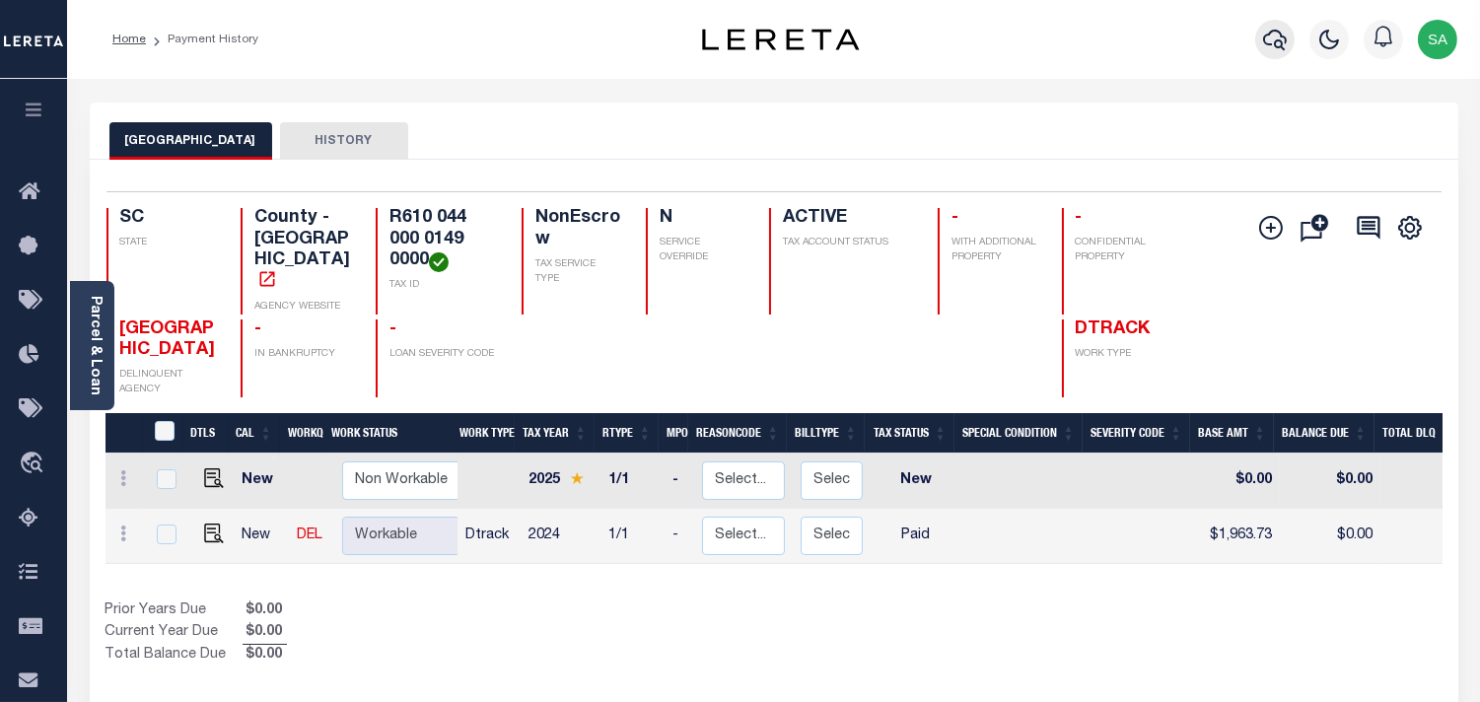
click at [1259, 42] on button "button" at bounding box center [1274, 39] width 39 height 39
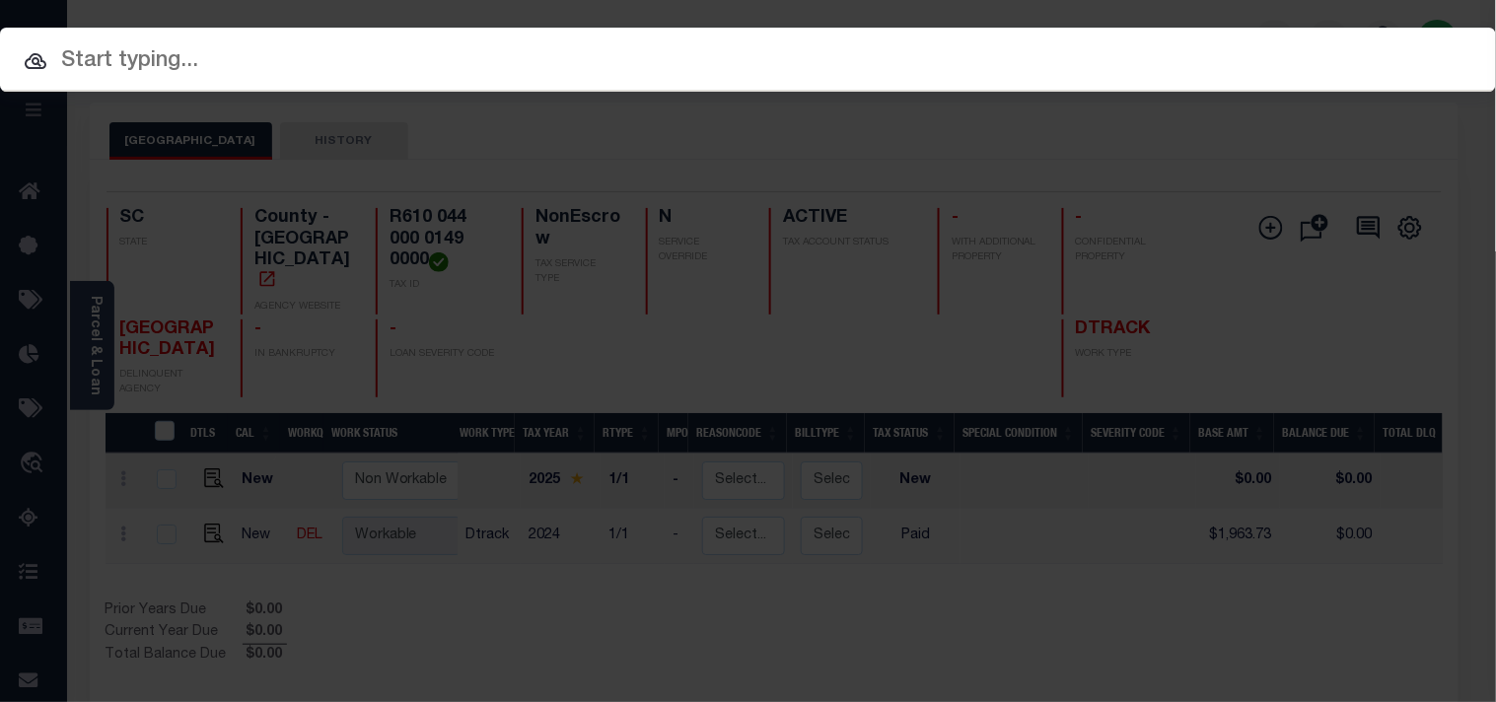
click at [1144, 55] on div "Include Loans TBM Customers Borrowers Payments (Lender Non-Disb) Payments (Lend…" at bounding box center [748, 60] width 1496 height 64
paste input "07973001613-00101"
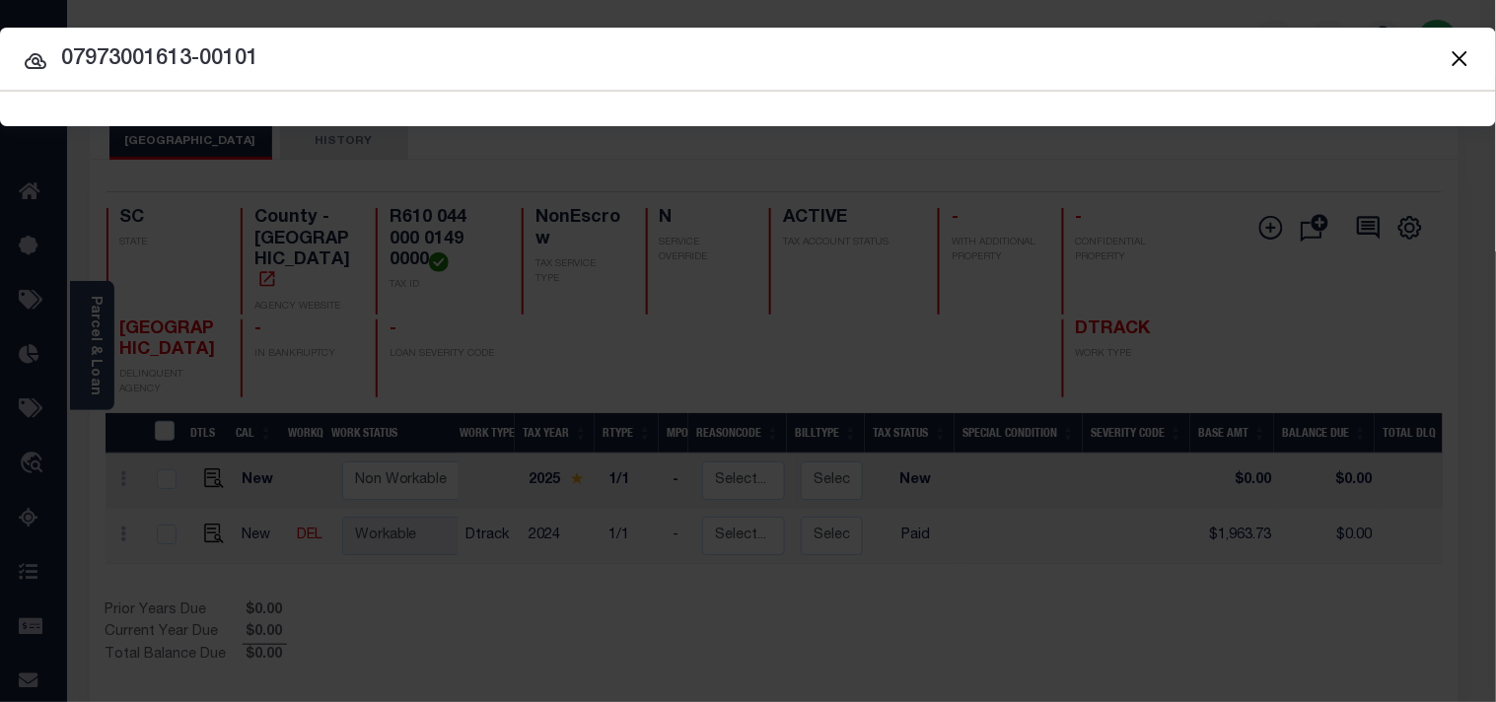
type input "07973001613-00101"
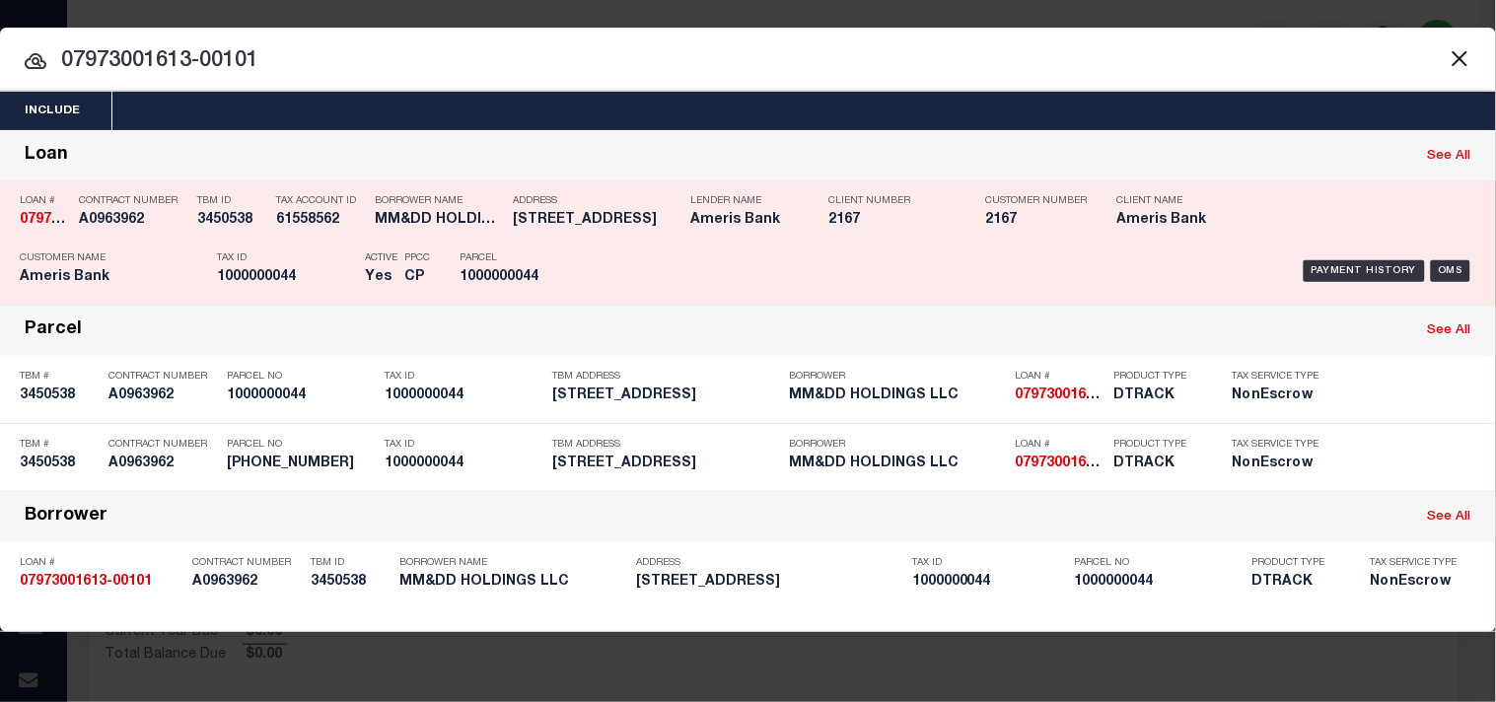
click at [568, 242] on div "Address [STREET_ADDRESS]" at bounding box center [597, 213] width 168 height 57
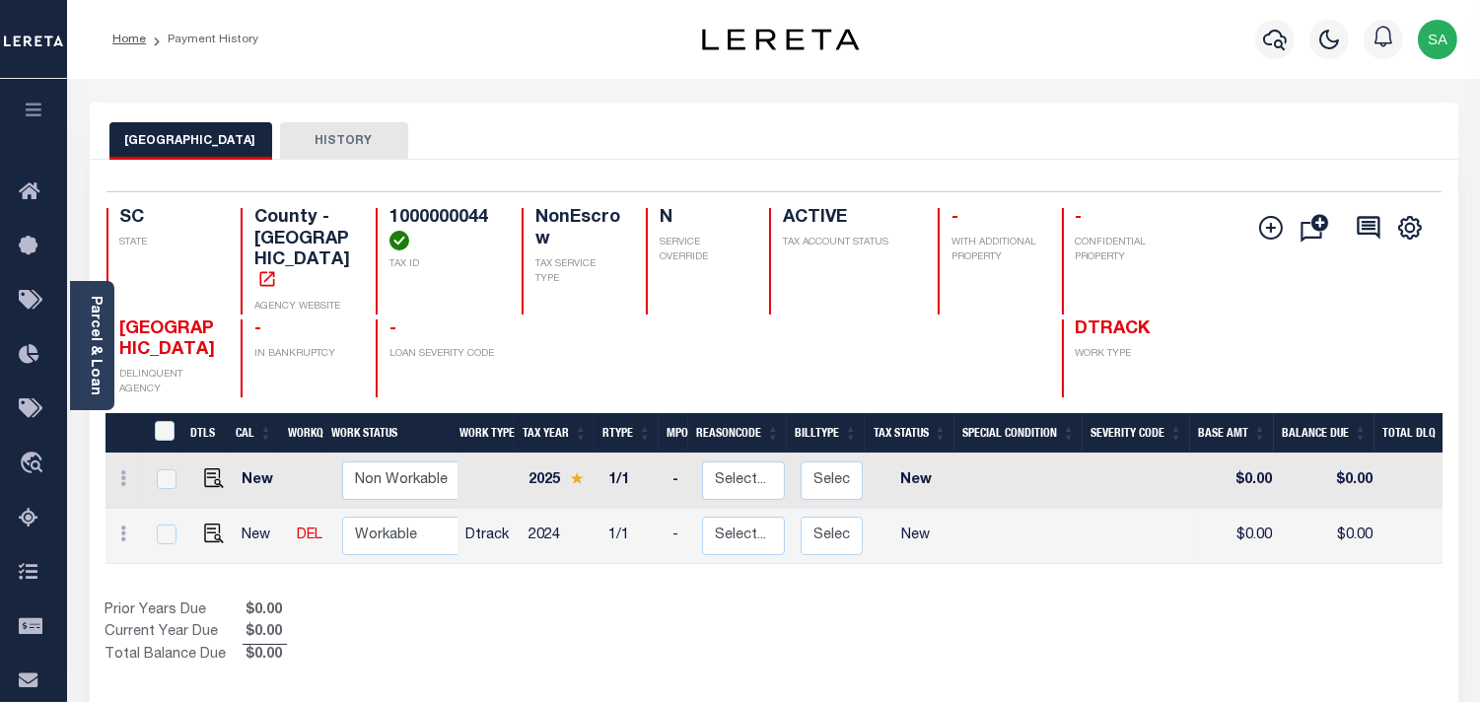
click at [446, 222] on h4 "1000000044" at bounding box center [444, 229] width 108 height 42
copy h4 "1000000044"
click at [213, 524] on img "" at bounding box center [214, 534] width 20 height 20
checkbox input "true"
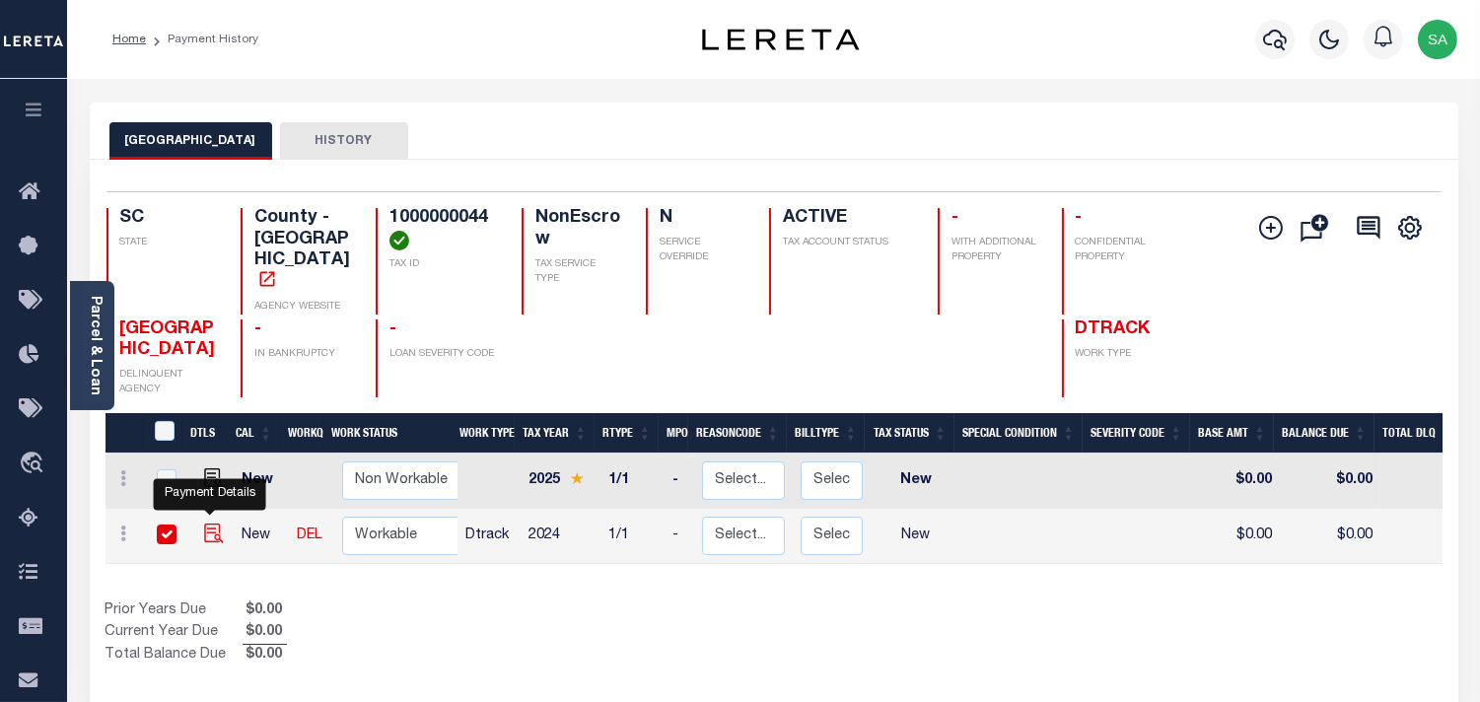
checkbox input "true"
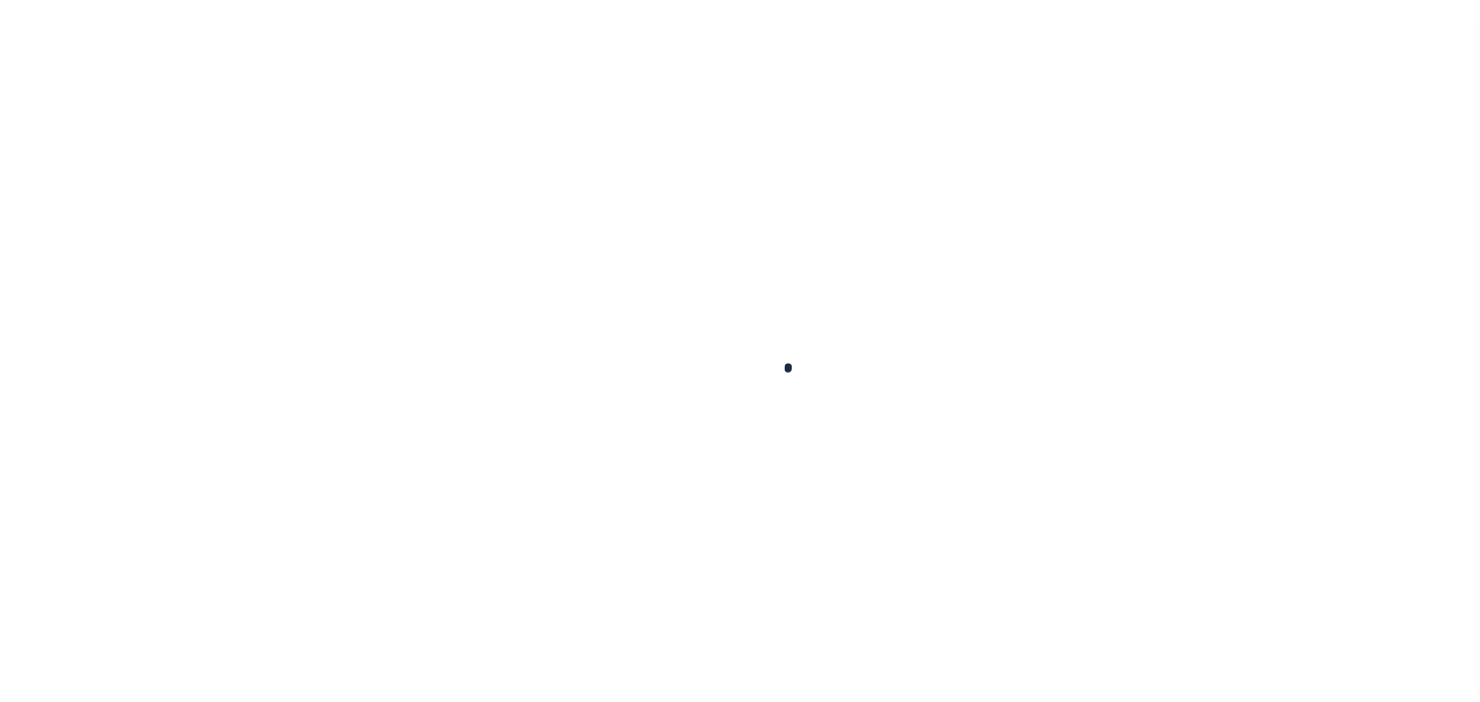
select select "NW2"
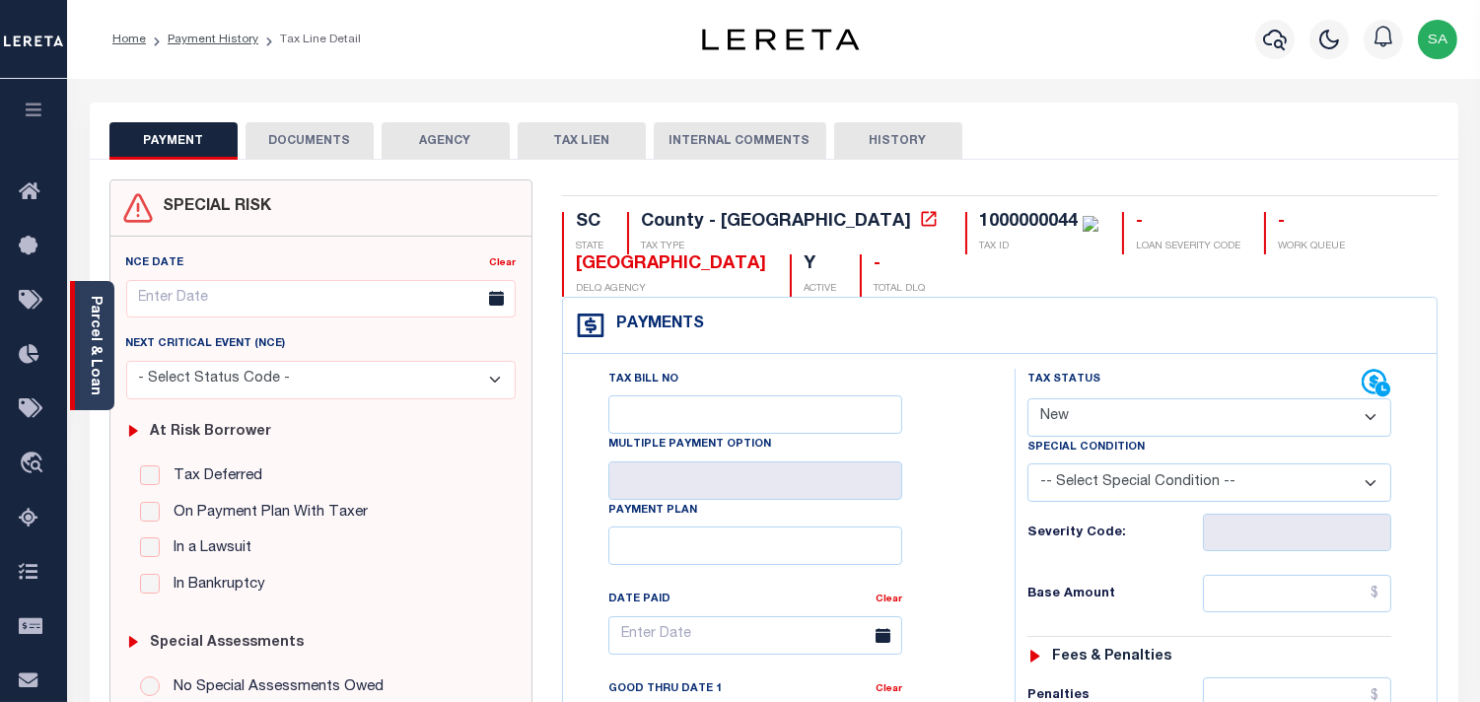
click at [100, 375] on link "Parcel & Loan" at bounding box center [95, 346] width 14 height 100
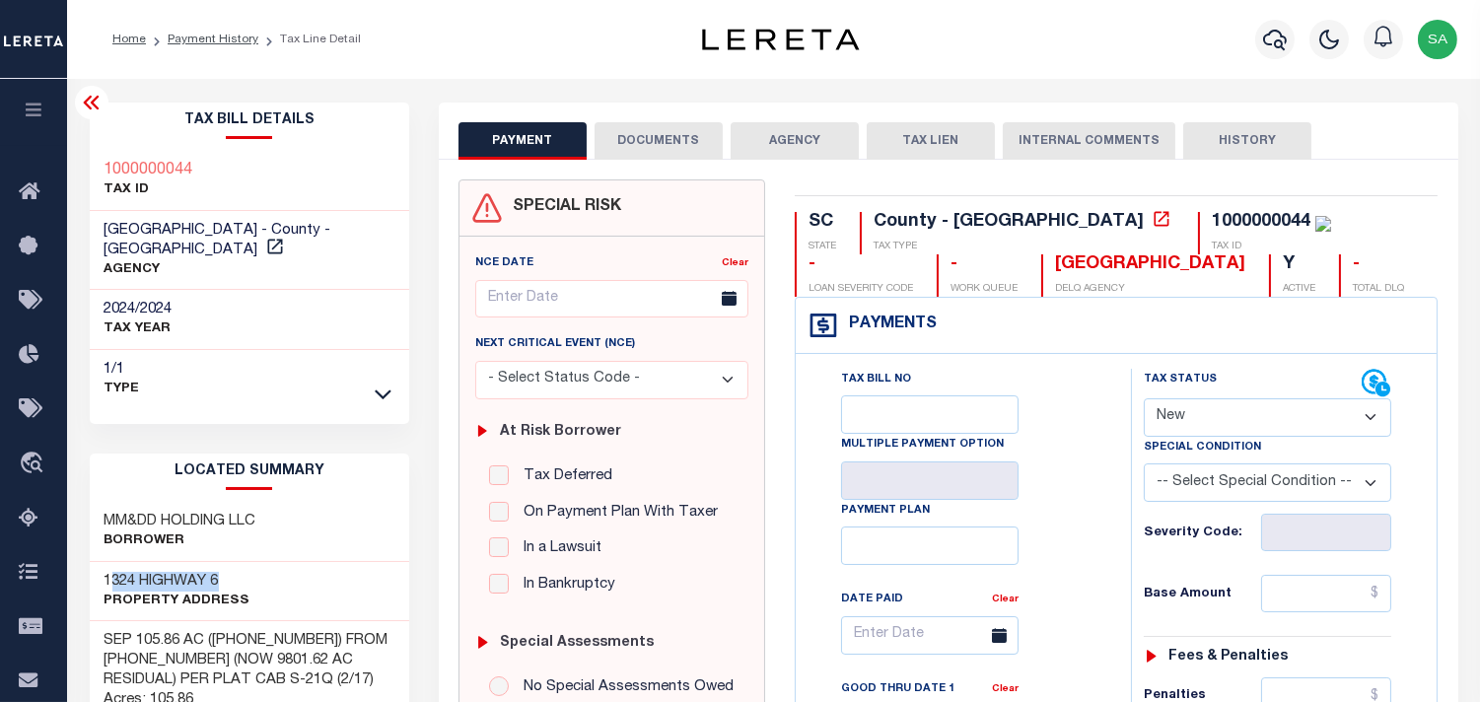
drag, startPoint x: 195, startPoint y: 553, endPoint x: 108, endPoint y: 553, distance: 86.8
click at [108, 572] on h3 "1324 HIGHWAY 6" at bounding box center [178, 582] width 146 height 20
drag, startPoint x: 217, startPoint y: 506, endPoint x: 101, endPoint y: 507, distance: 116.4
click at [101, 507] on div "MM&DD HOLDING LLC Borrower" at bounding box center [250, 532] width 321 height 60
copy h3 "MM&DD HOLDING LLC"
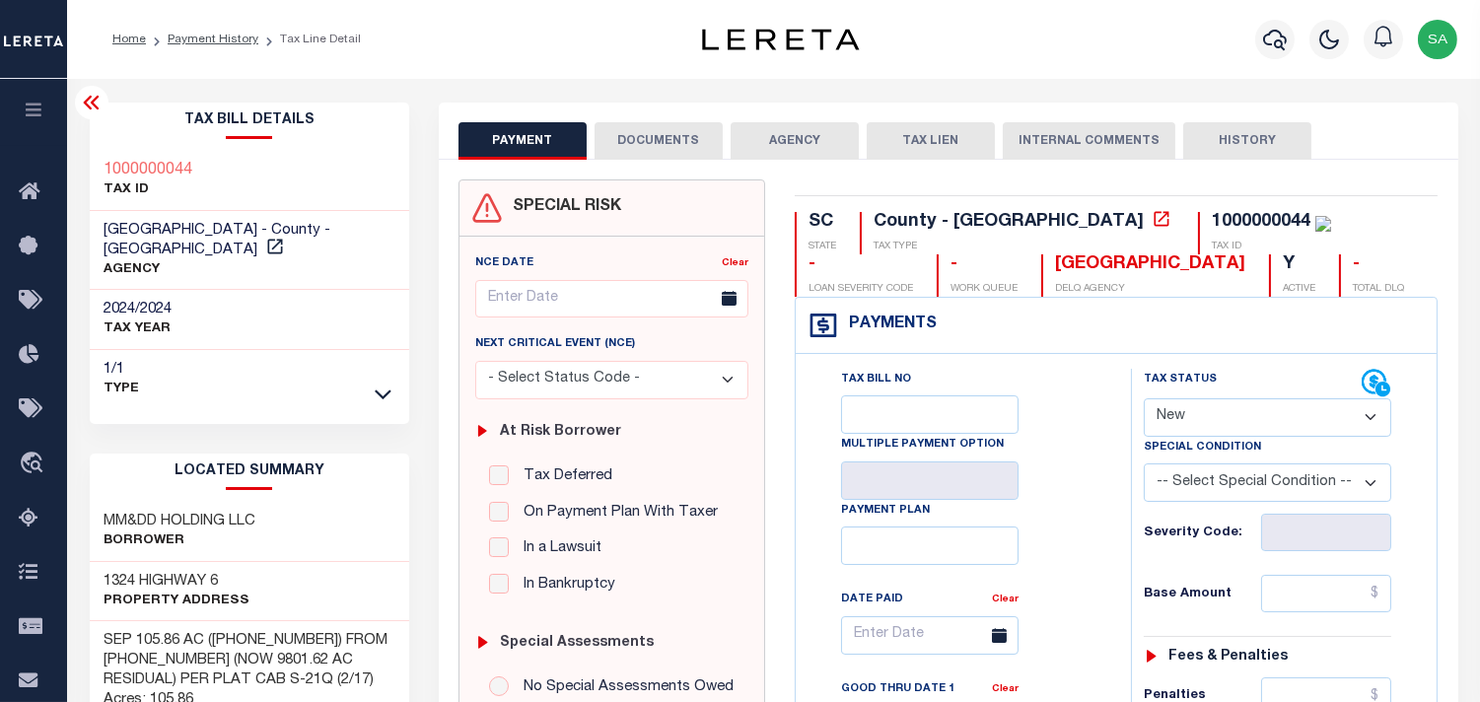
click at [1045, 372] on div "Tax Bill No Multiple Payment Option Payment Plan Clear" at bounding box center [959, 645] width 286 height 553
drag, startPoint x: 213, startPoint y: 170, endPoint x: 176, endPoint y: 166, distance: 37.7
click at [176, 166] on div "1000000044 TAX ID" at bounding box center [250, 181] width 321 height 60
click at [1273, 51] on icon "button" at bounding box center [1275, 40] width 24 height 24
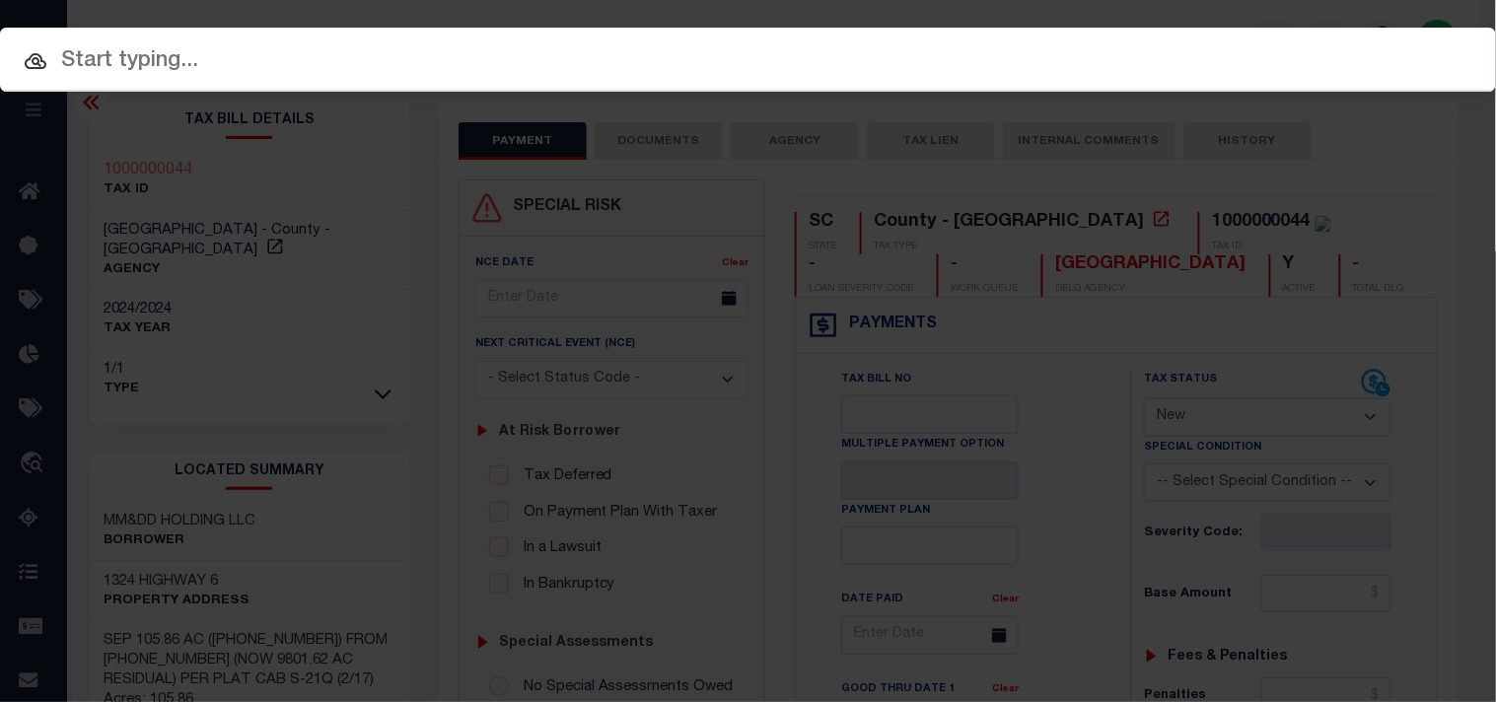
click at [1152, 52] on input "text" at bounding box center [748, 61] width 1496 height 35
paste input "77342-03"
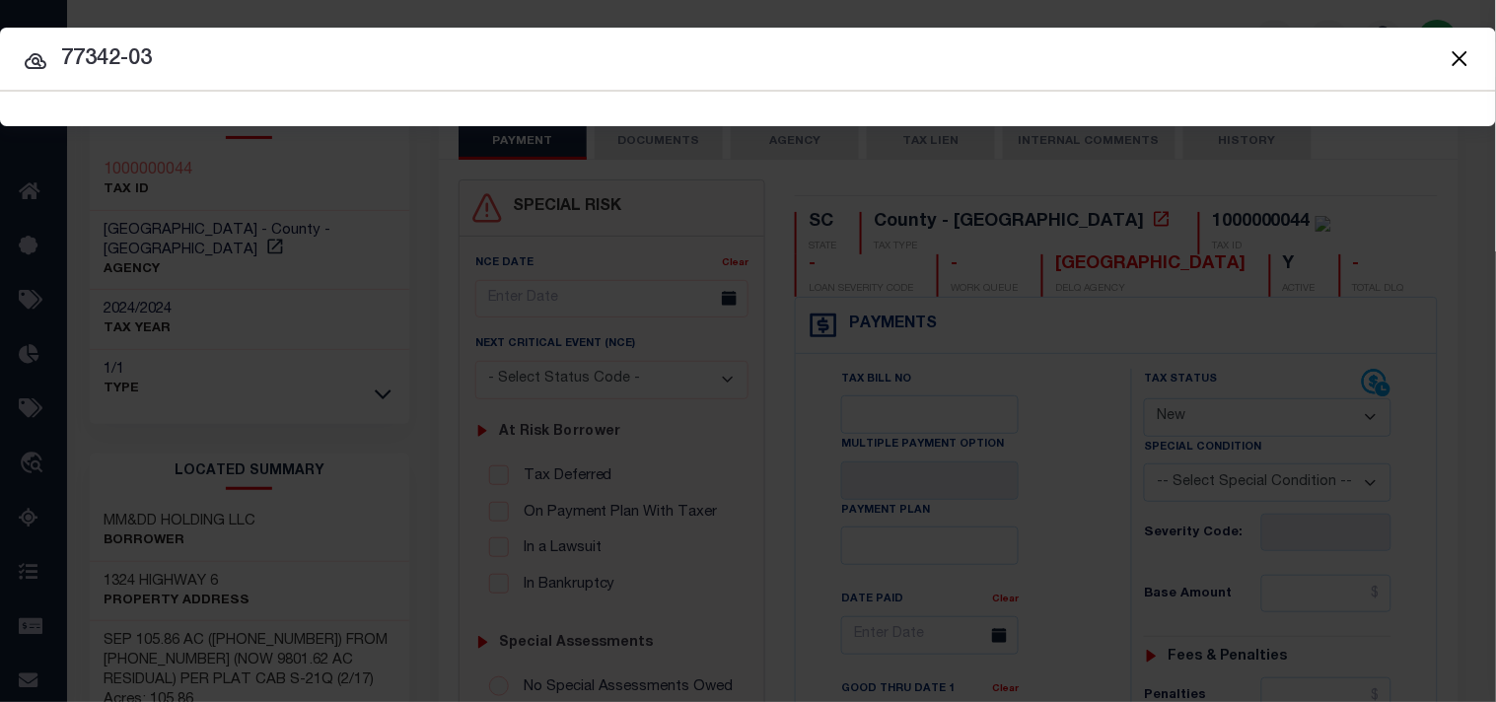
type input "77342-03"
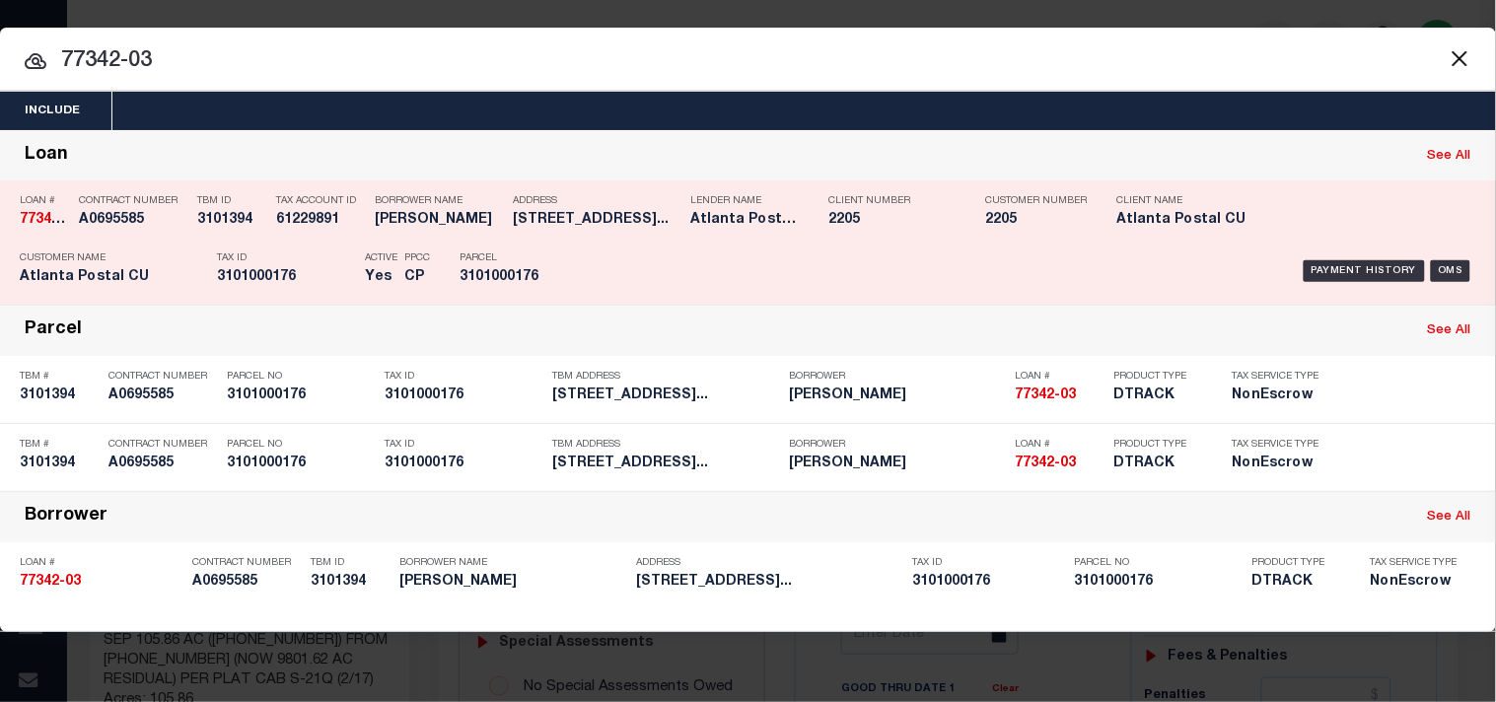
click at [611, 235] on div "Address 415 PARKDALE DR CHARLESTON SC..." at bounding box center [597, 213] width 168 height 57
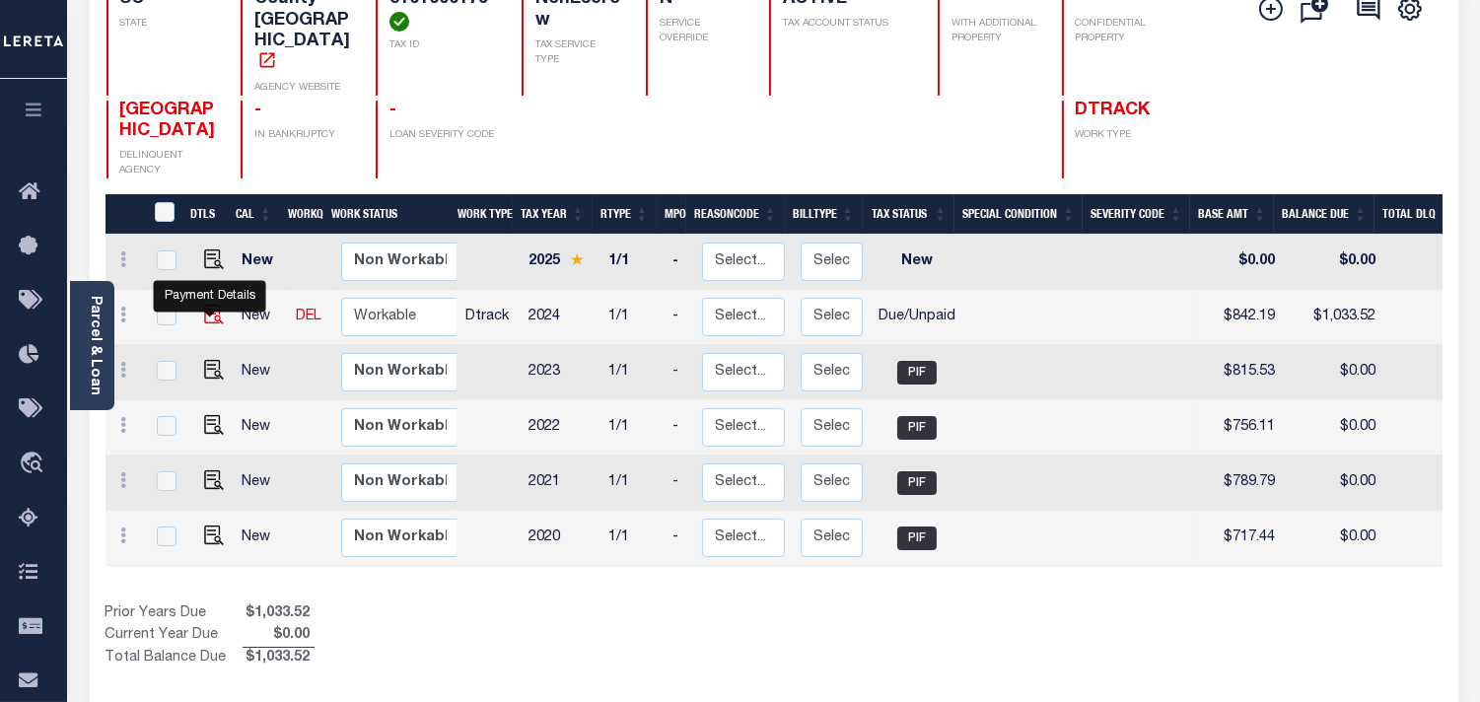
click at [214, 313] on img "" at bounding box center [214, 315] width 20 height 20
checkbox input "true"
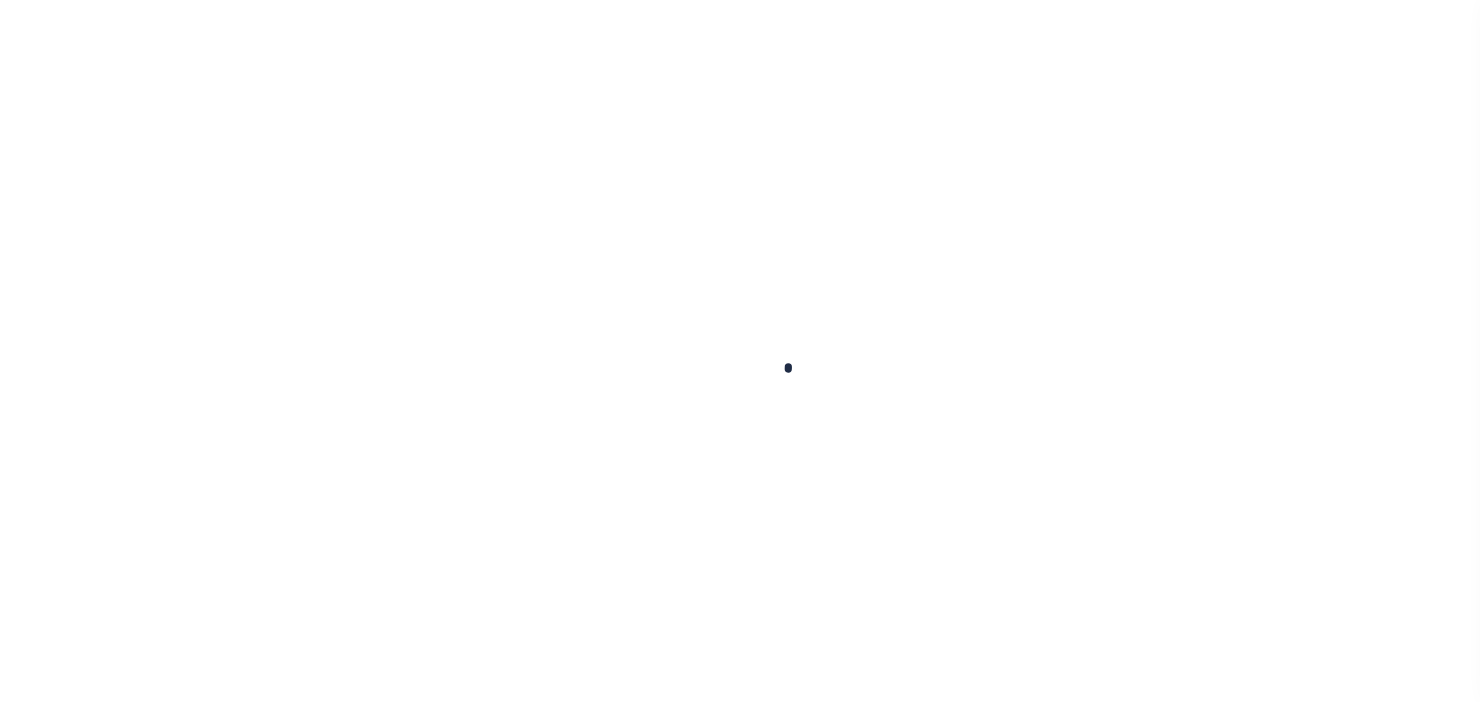
checkbox input "false"
type input "[DATE]"
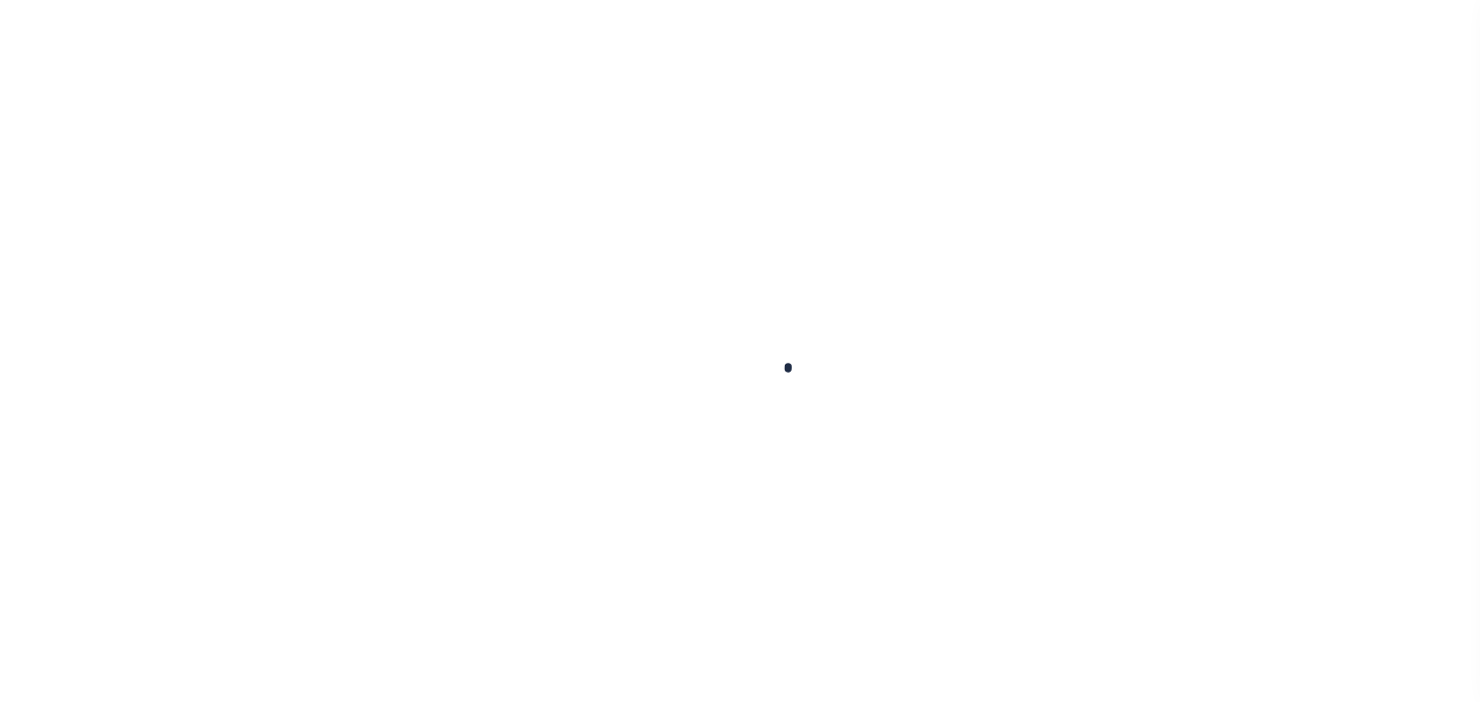
select select "DUE"
type input "$842.19"
type input "$191.33"
type input "$0"
type input "$1,033.52"
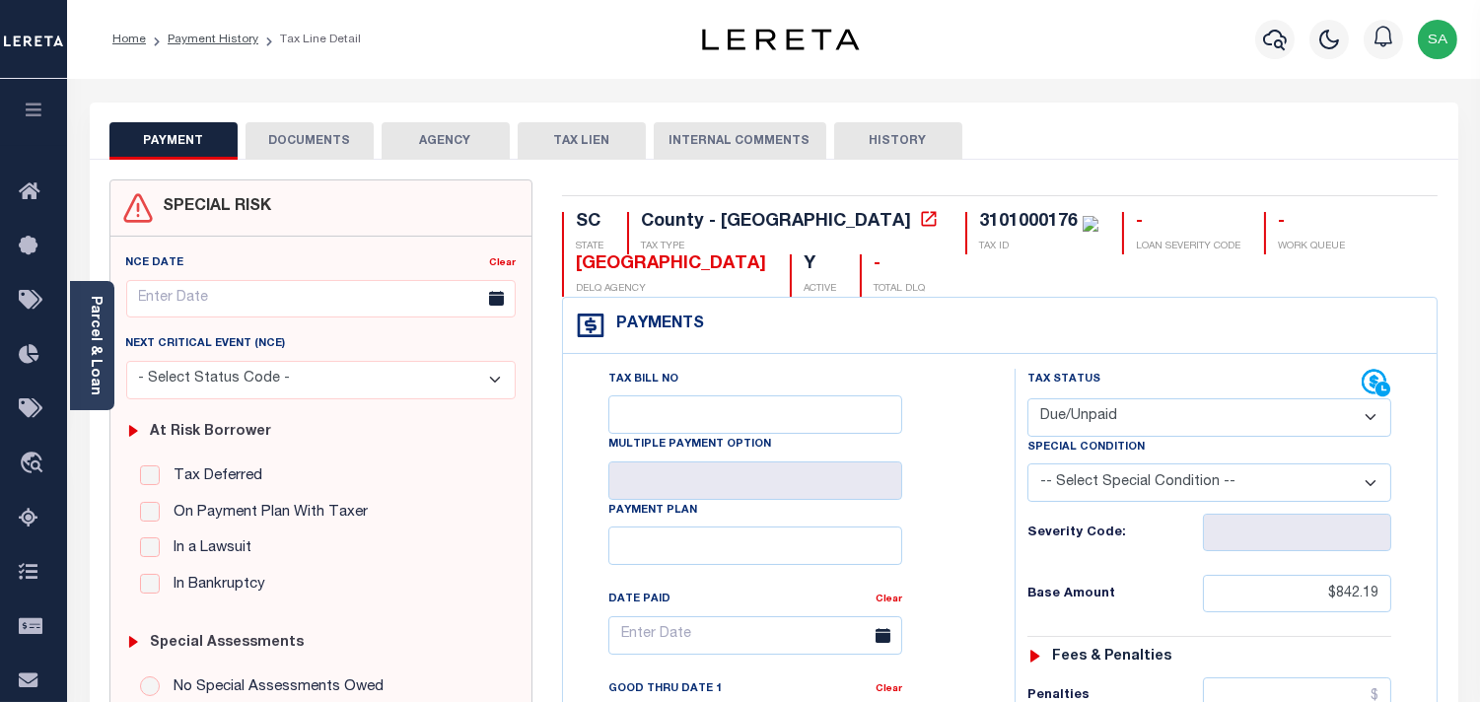
click at [96, 356] on link "Parcel & Loan" at bounding box center [95, 346] width 14 height 100
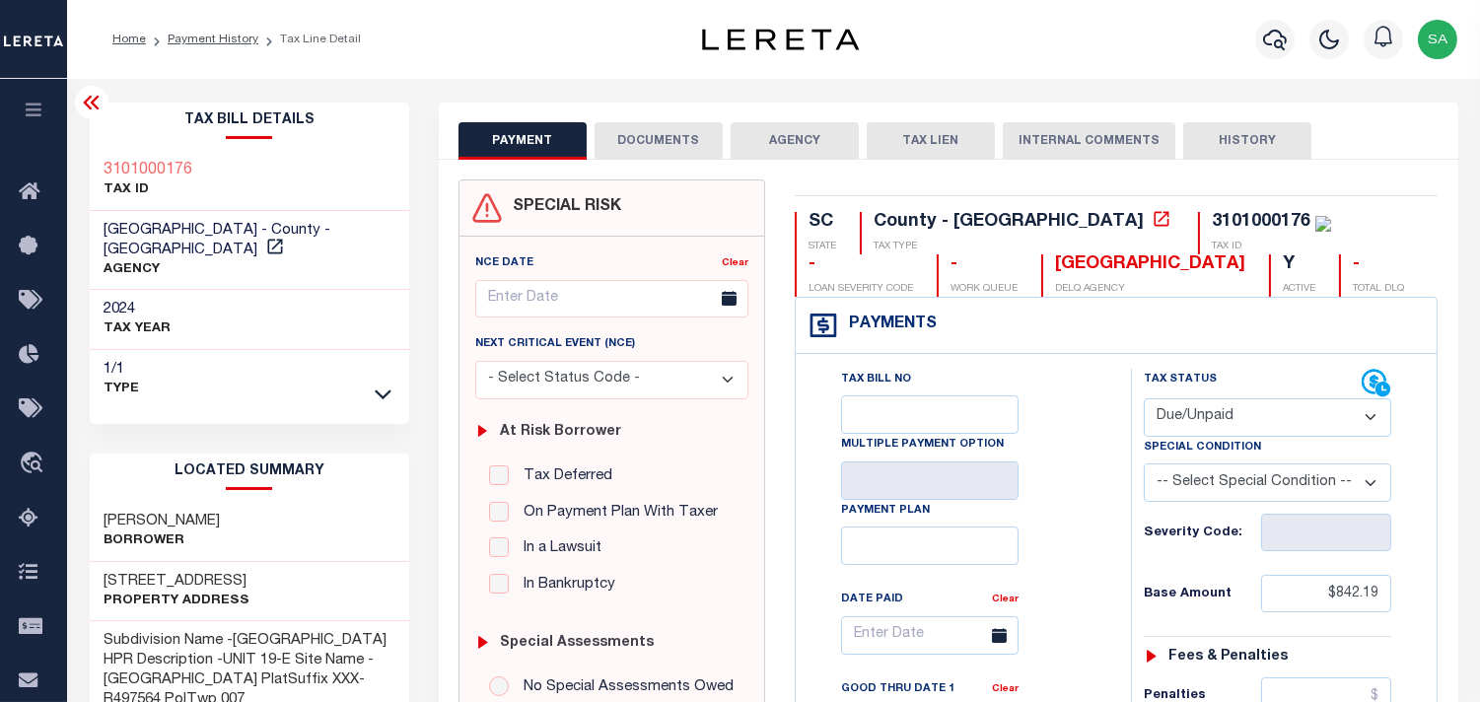
click at [685, 144] on button "DOCUMENTS" at bounding box center [659, 140] width 128 height 37
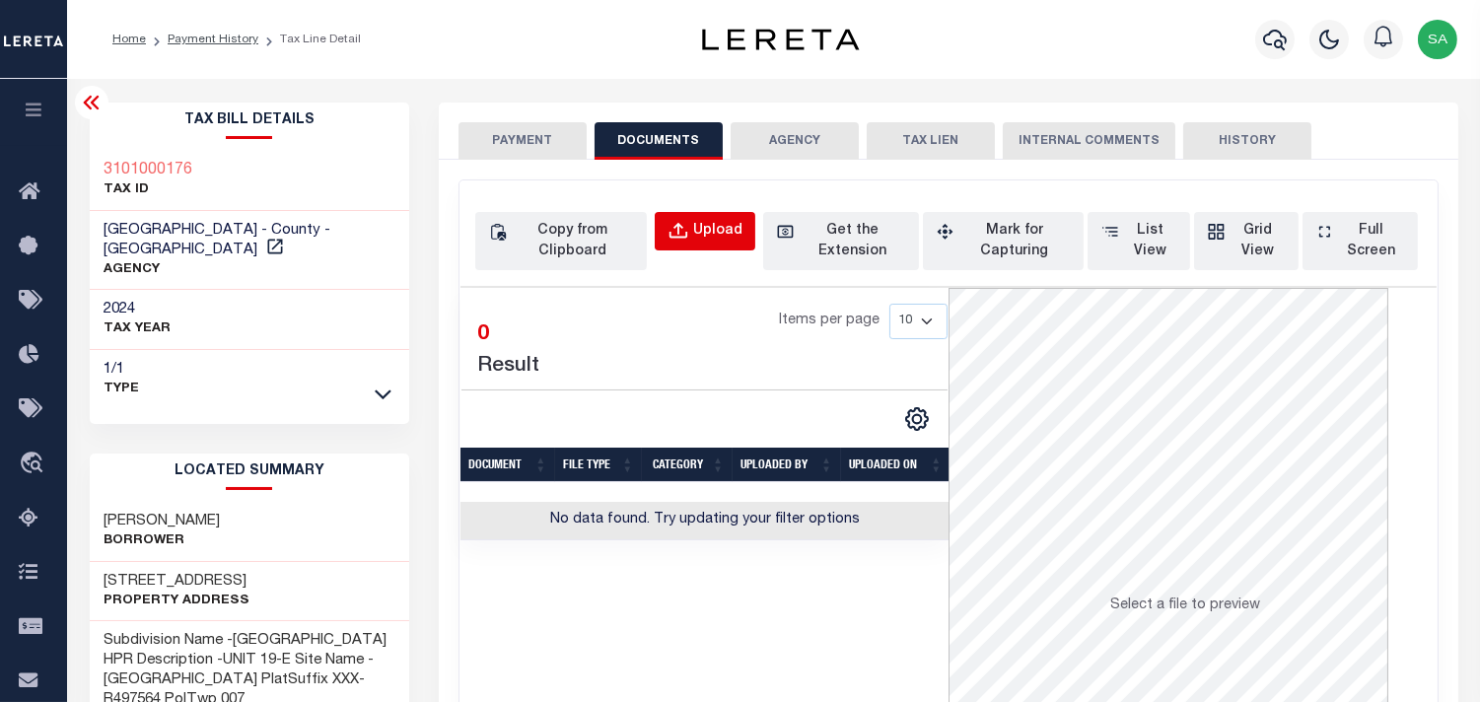
click at [690, 218] on button "Upload" at bounding box center [705, 231] width 101 height 38
select select "POP"
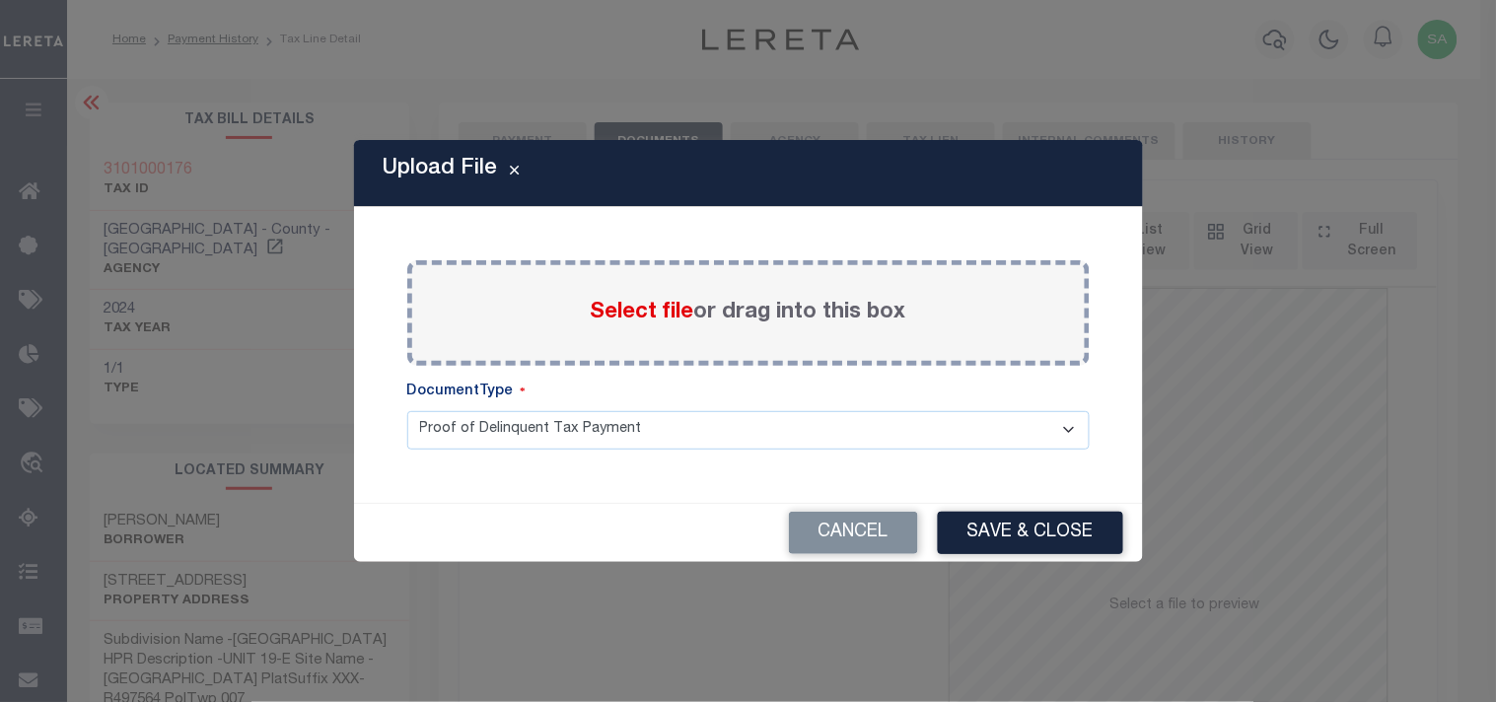
click at [638, 321] on span "Select file" at bounding box center [643, 313] width 104 height 22
click at [0, 0] on input "Select file or drag into this box" at bounding box center [0, 0] width 0 height 0
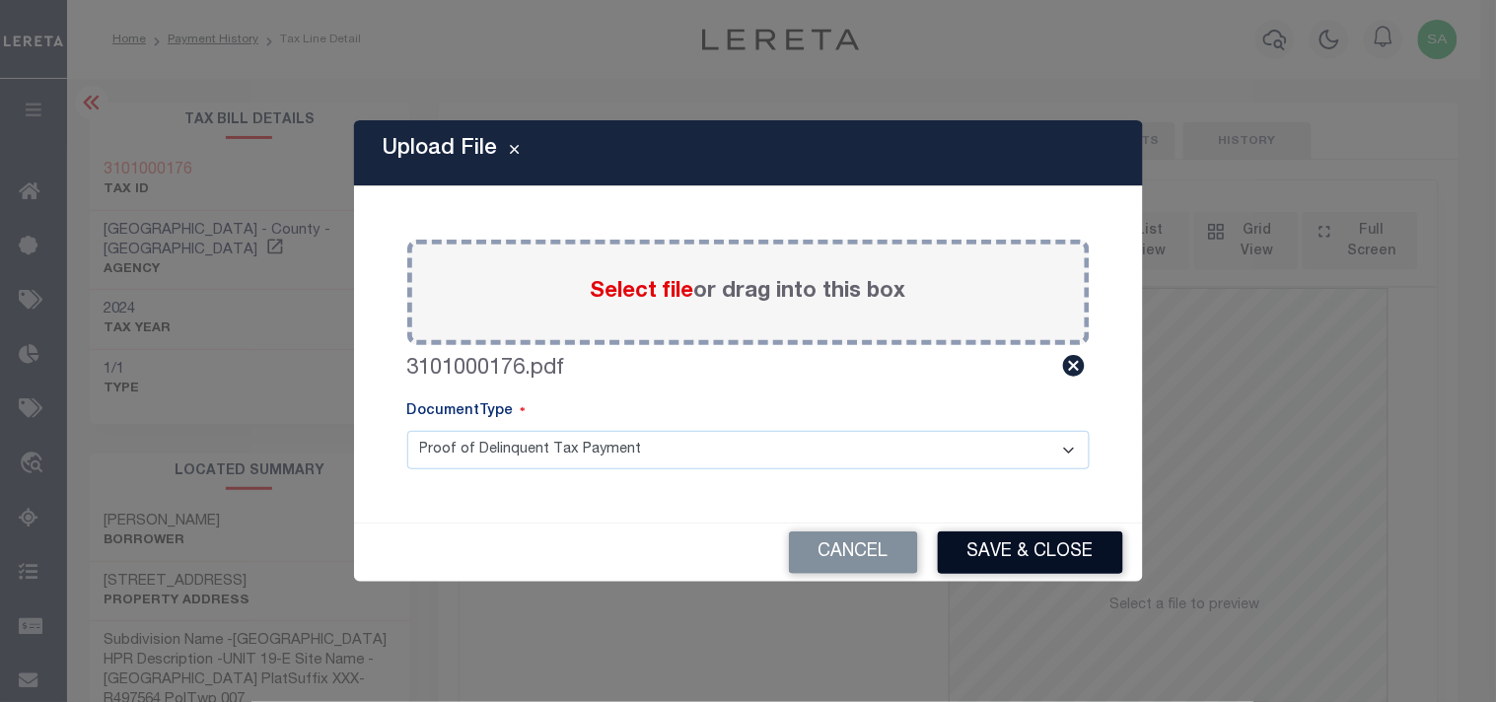
click at [1030, 557] on button "Save & Close" at bounding box center [1030, 553] width 185 height 42
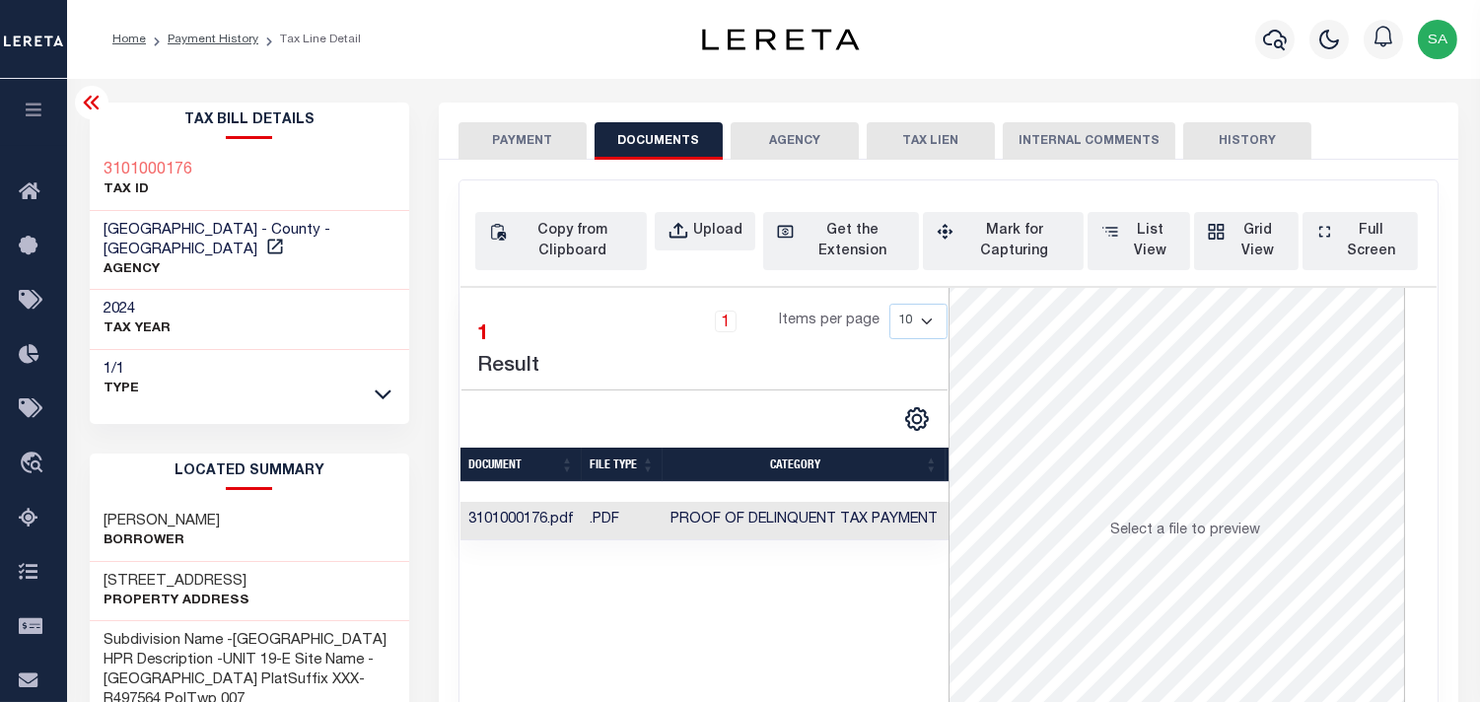
scroll to position [67, 0]
click at [845, 520] on span "Proof of Delinquent Tax Payment" at bounding box center [804, 520] width 267 height 14
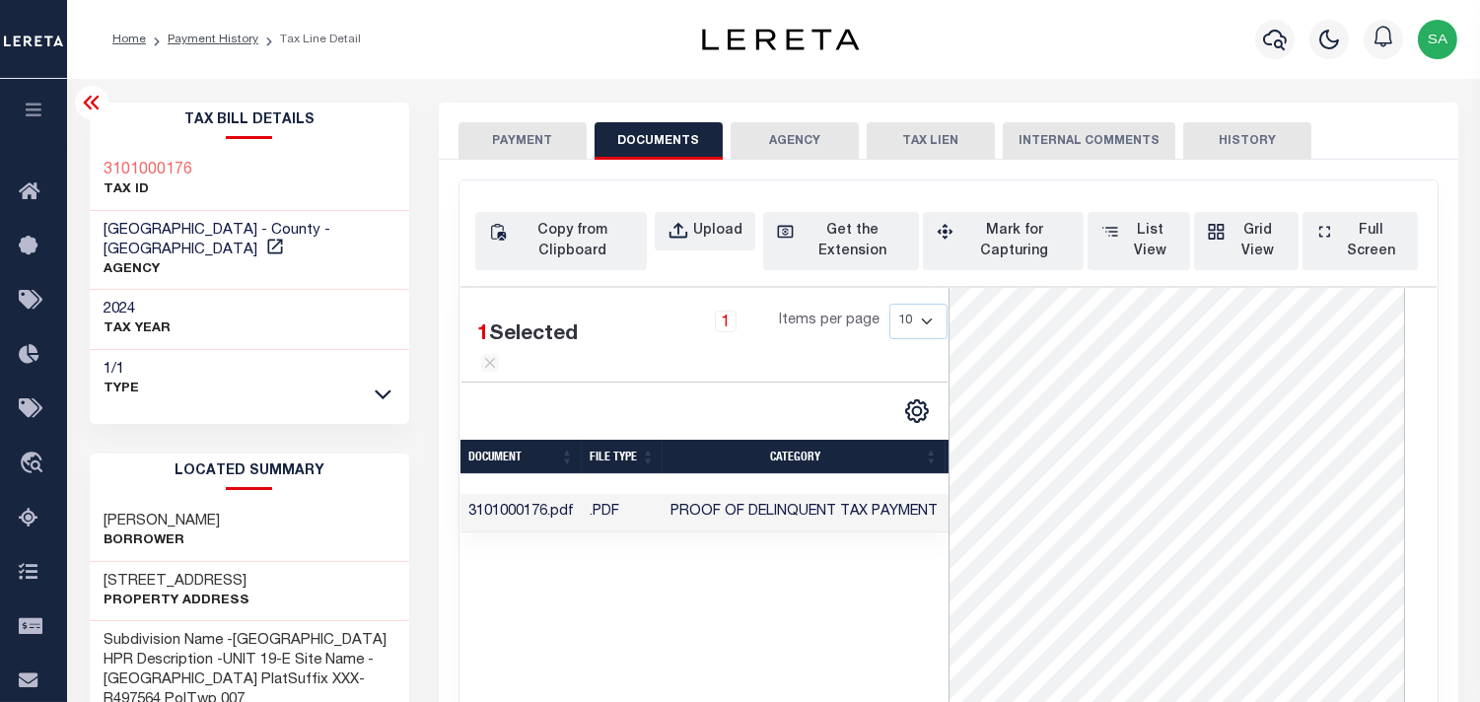
click at [549, 155] on button "PAYMENT" at bounding box center [523, 140] width 128 height 37
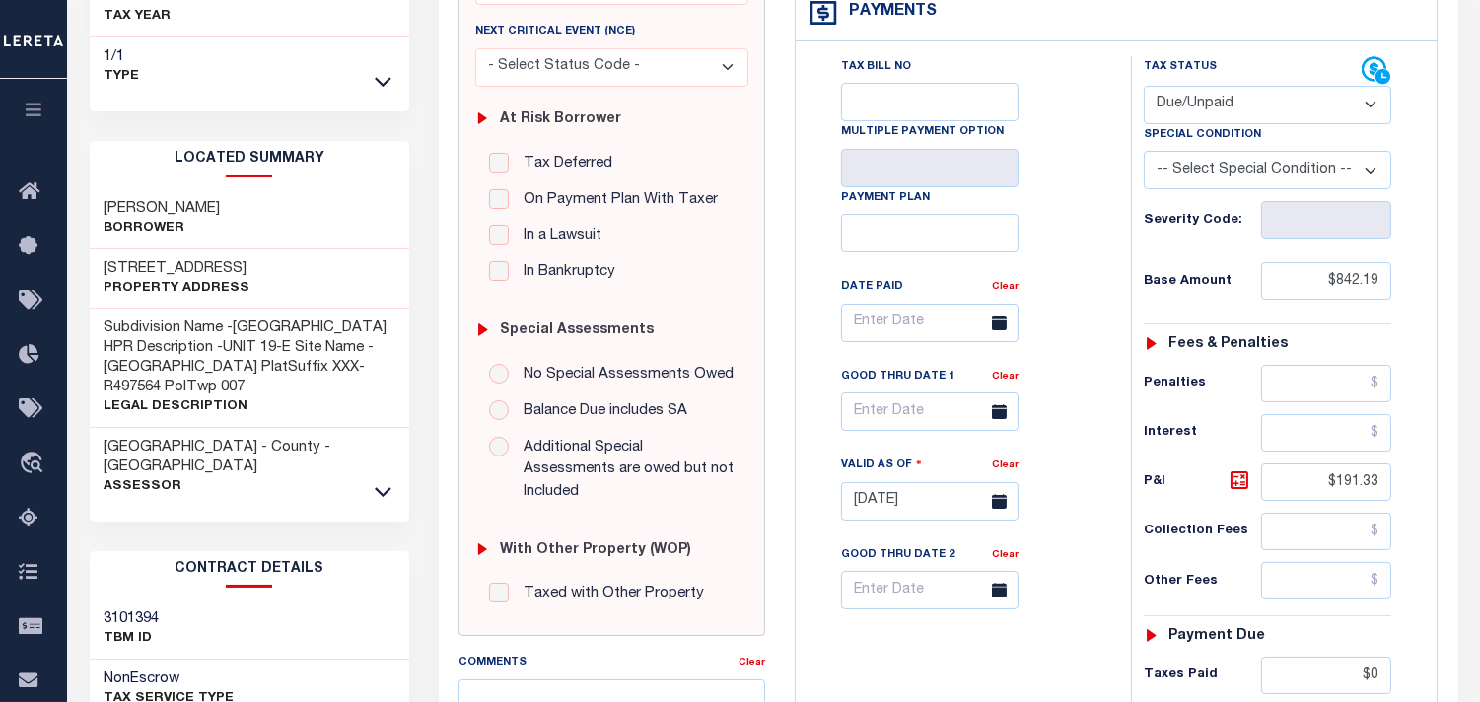
scroll to position [438, 0]
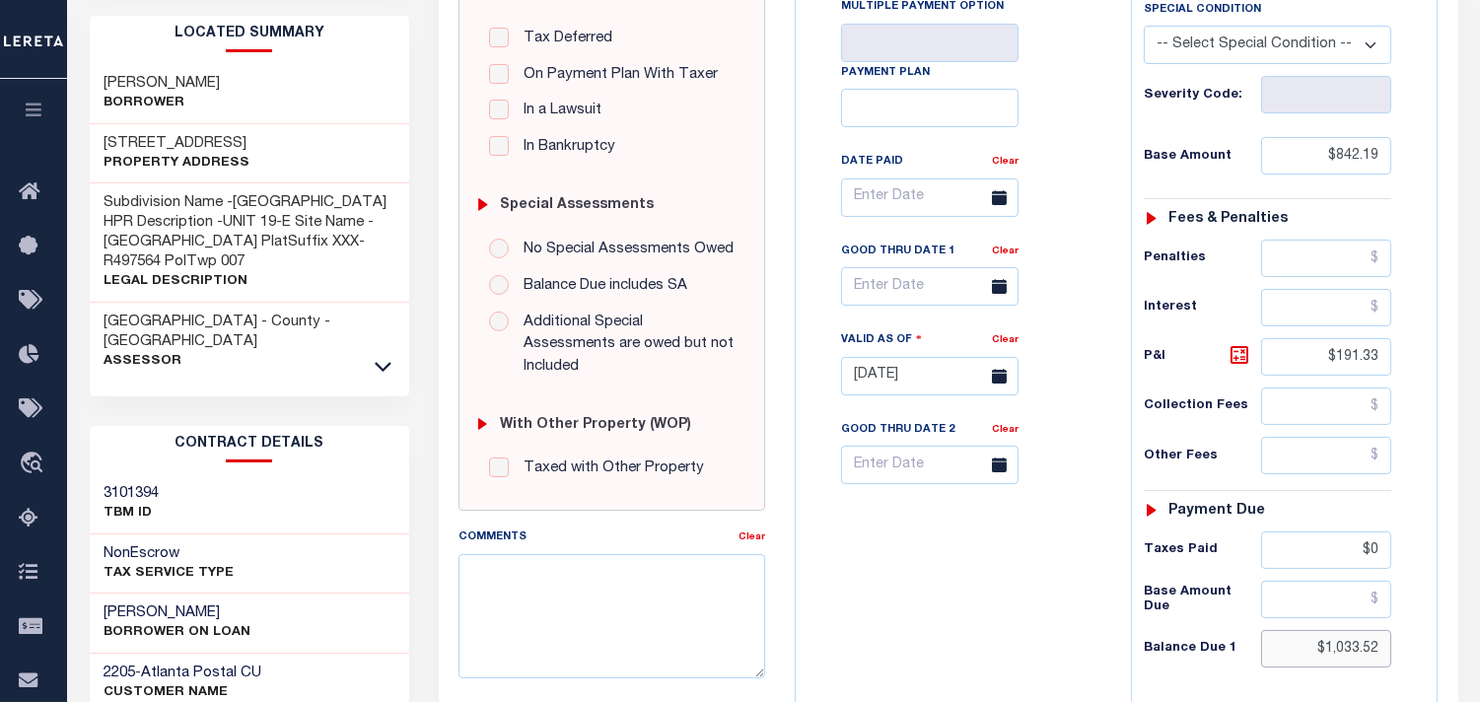
drag, startPoint x: 1313, startPoint y: 648, endPoint x: 1456, endPoint y: 651, distance: 143.0
click at [1456, 651] on div "SPECIAL RISK NCE Date Clear" at bounding box center [949, 380] width 1020 height 1316
paste input "1,128"
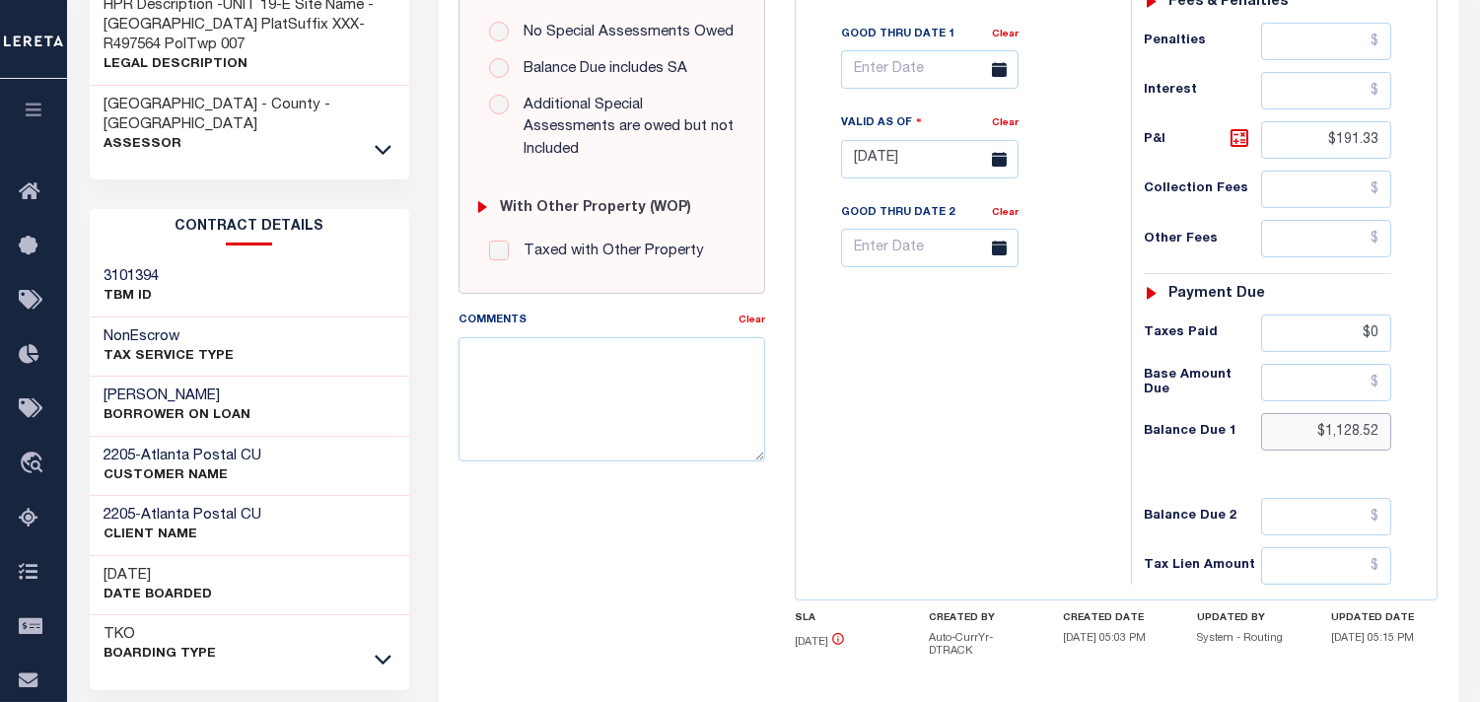
scroll to position [657, 0]
type input "$1,128.52"
type input "[DATE]"
click at [1235, 141] on icon at bounding box center [1240, 136] width 24 height 24
type input "$286.33"
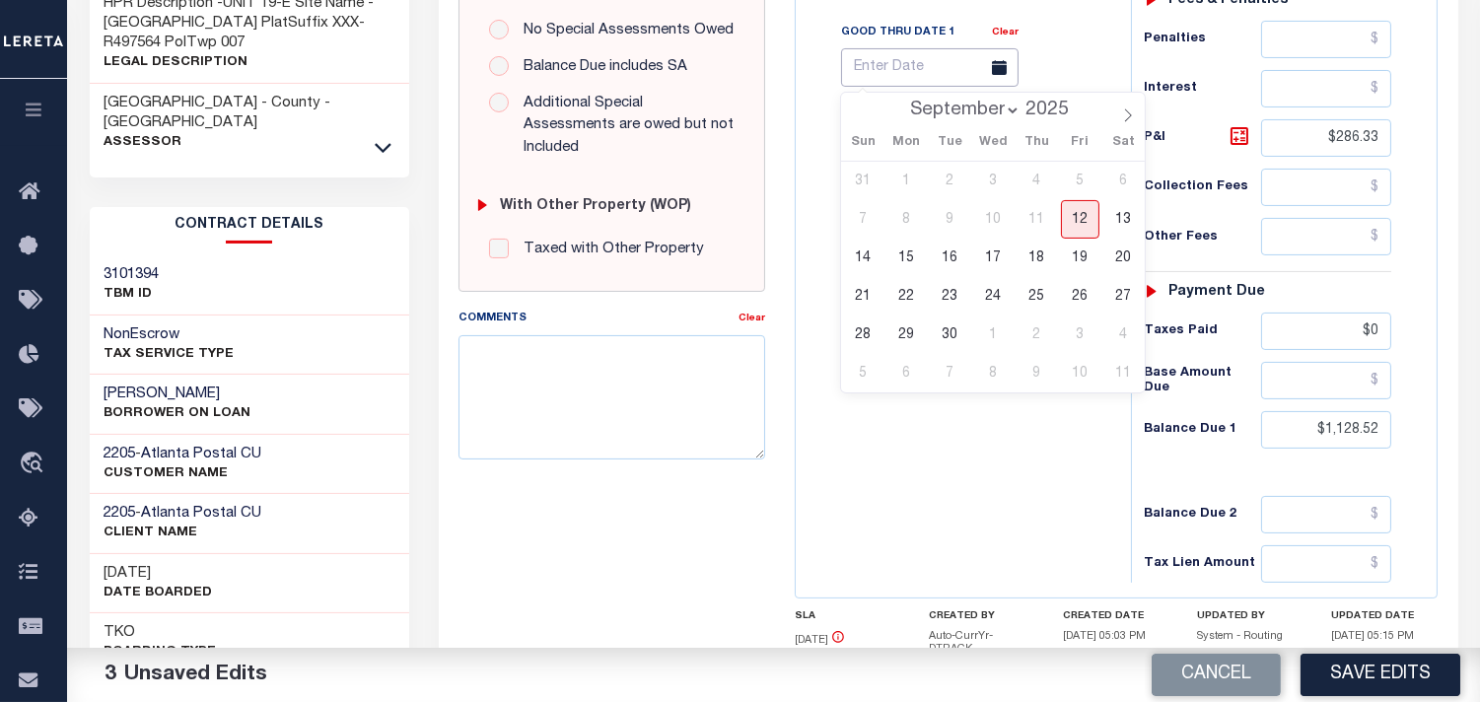
click at [892, 74] on input "text" at bounding box center [930, 67] width 178 height 38
click at [1083, 224] on span "12" at bounding box center [1080, 219] width 38 height 38
type input "[DATE]"
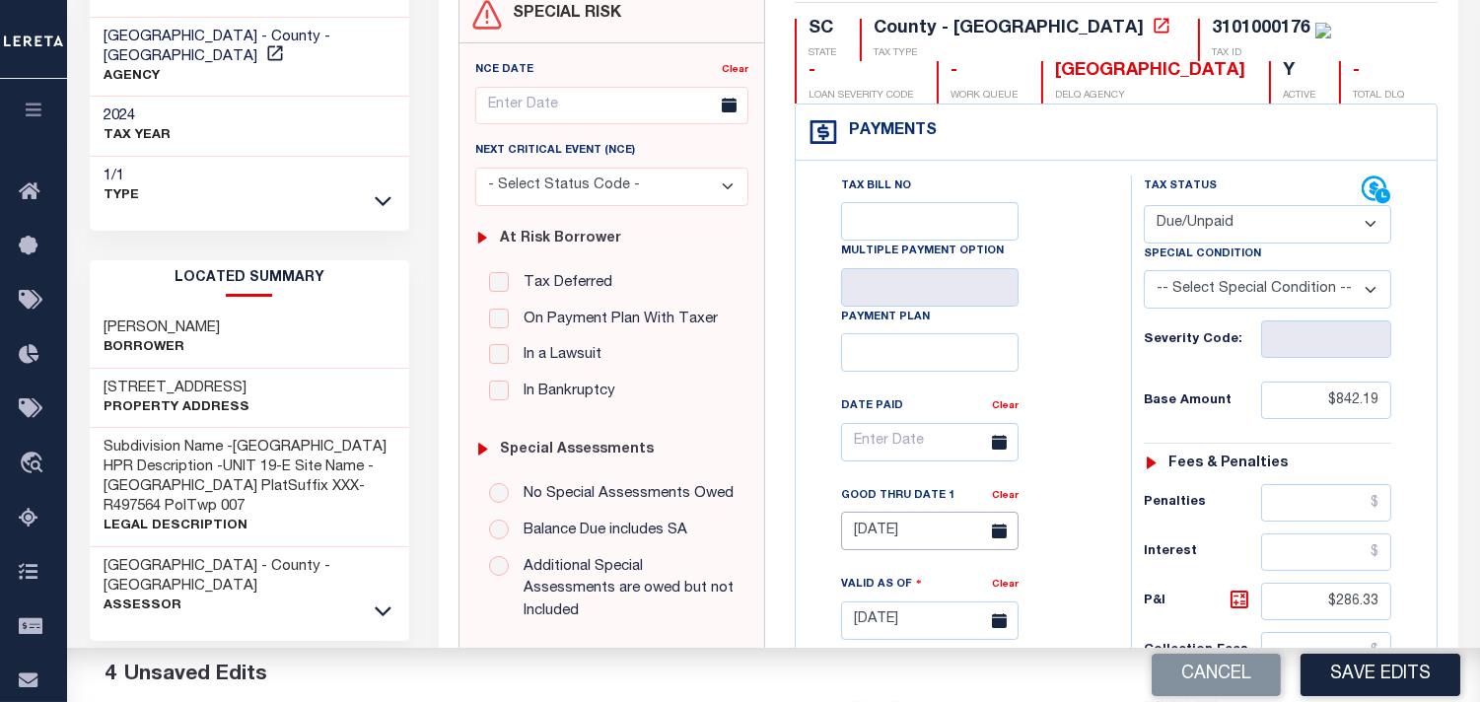
scroll to position [0, 0]
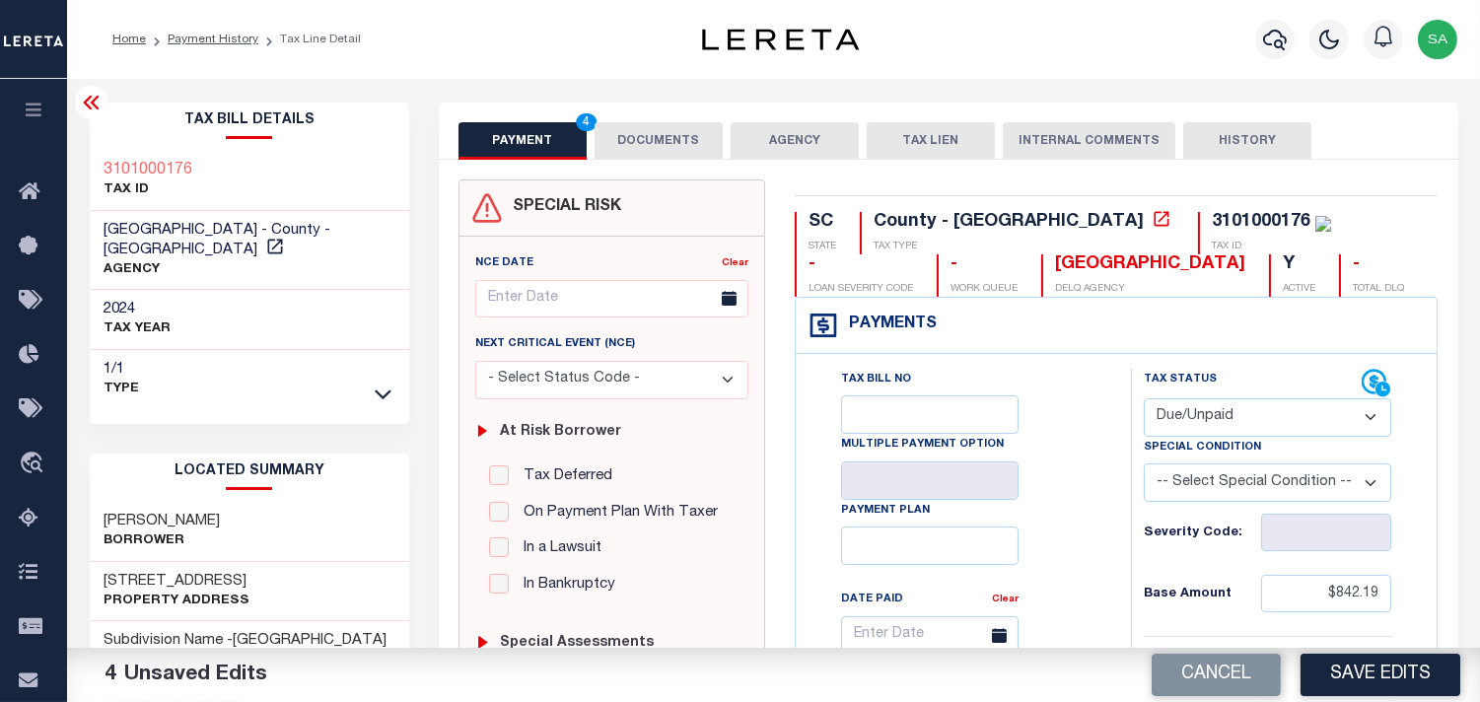
click at [636, 144] on button "DOCUMENTS" at bounding box center [659, 140] width 128 height 37
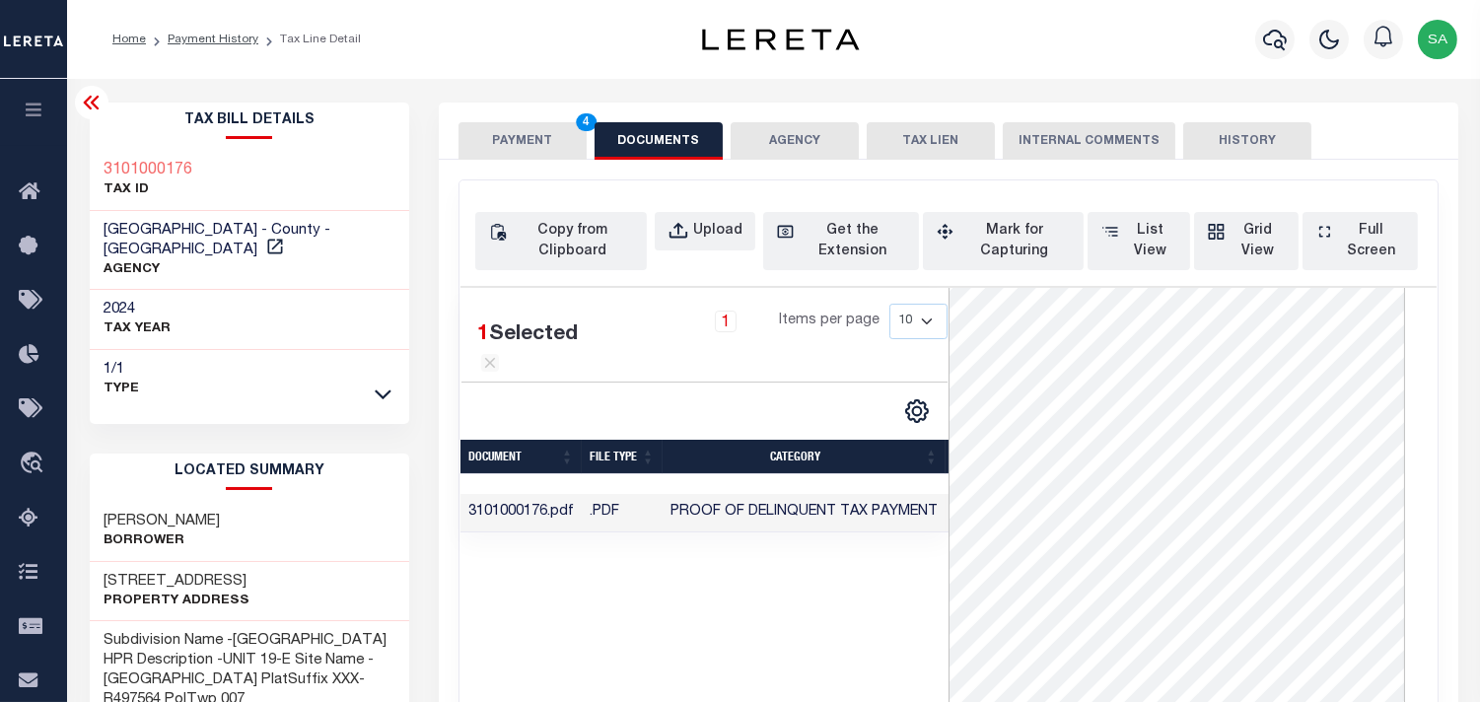
click at [572, 126] on button "PAYMENT 4" at bounding box center [523, 140] width 128 height 37
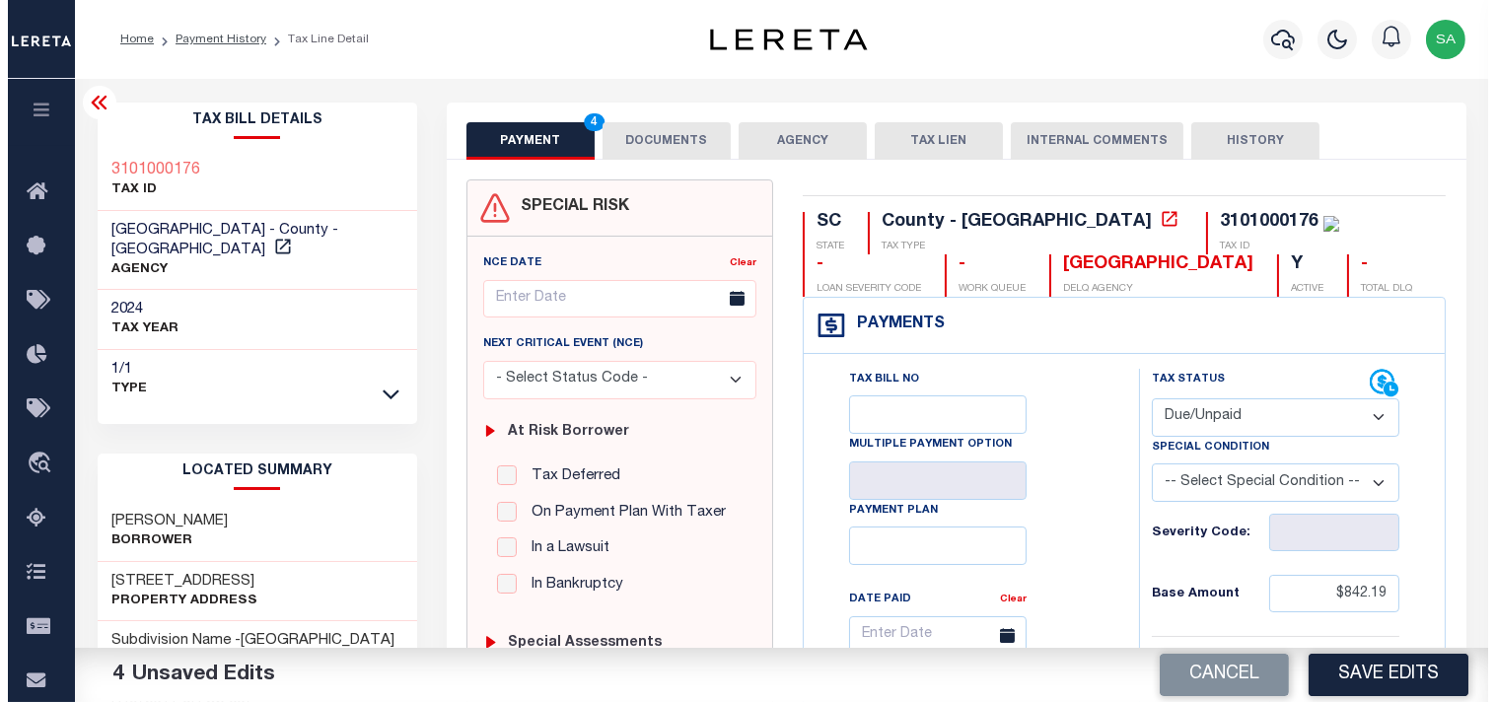
scroll to position [547, 0]
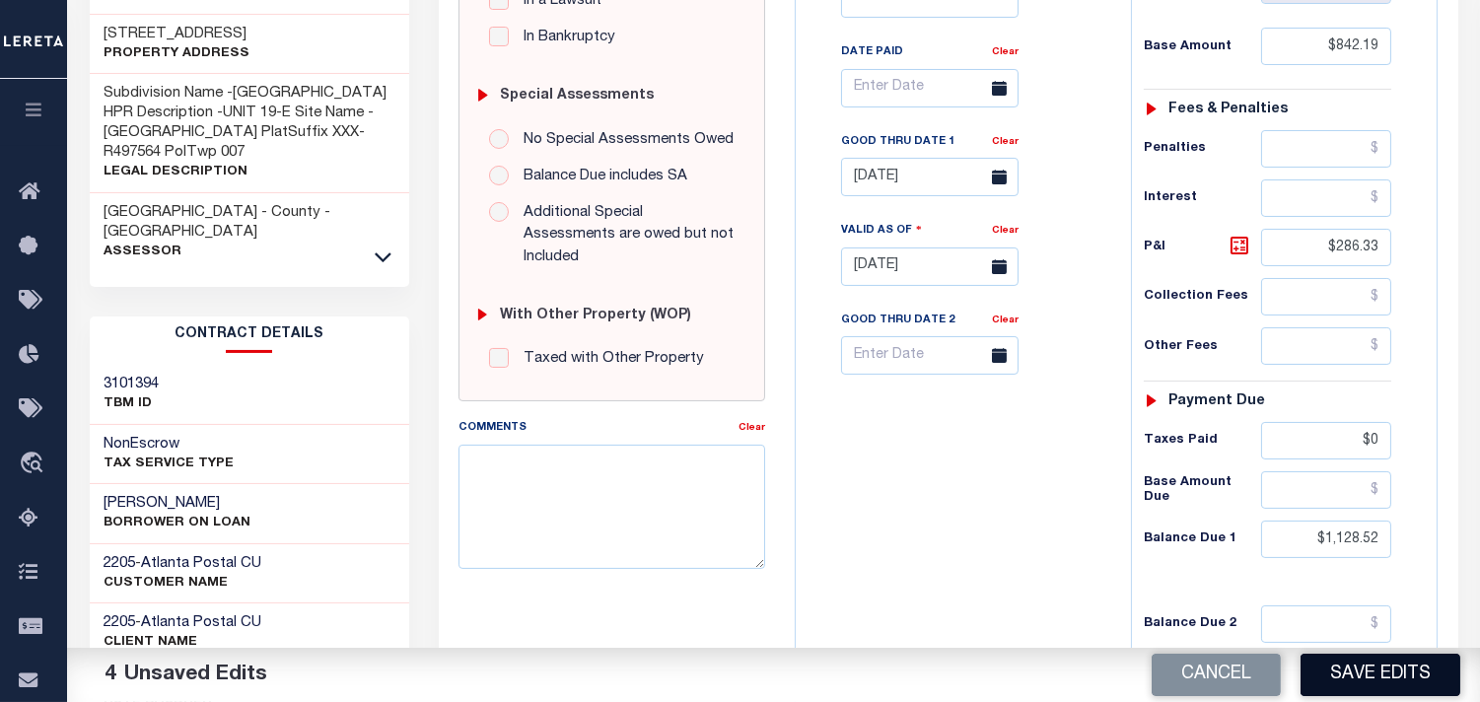
click at [1351, 671] on button "Save Edits" at bounding box center [1381, 675] width 160 height 42
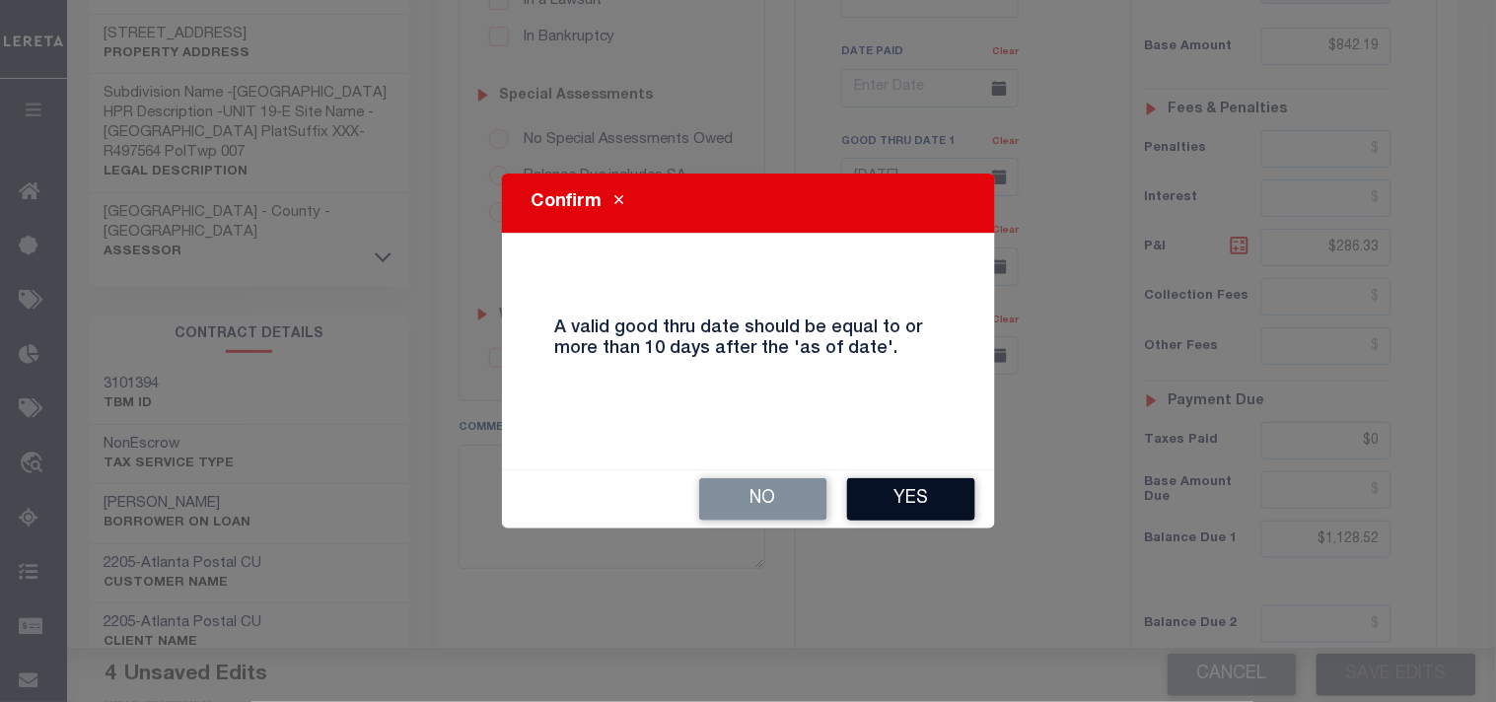
click at [929, 505] on button "Yes" at bounding box center [911, 499] width 128 height 42
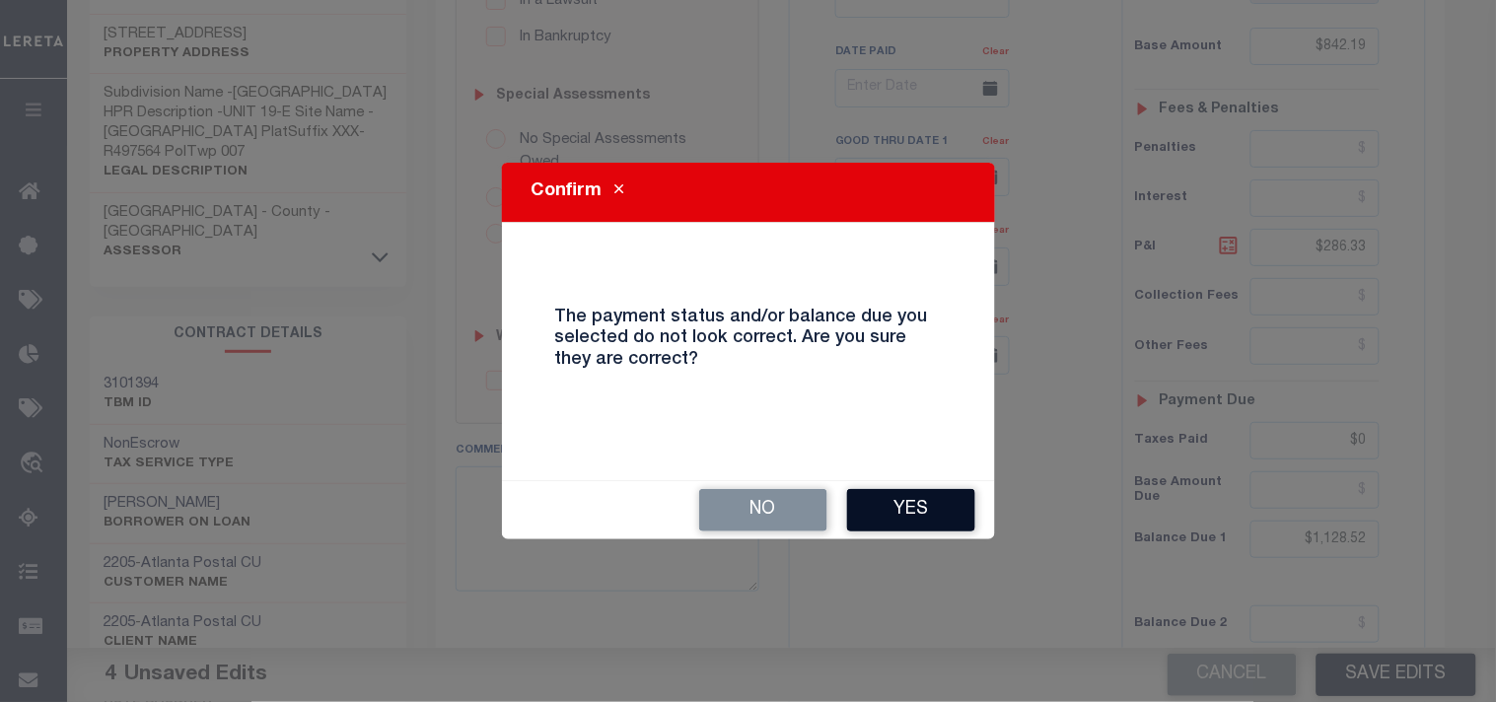
click at [938, 499] on button "Yes" at bounding box center [911, 510] width 128 height 42
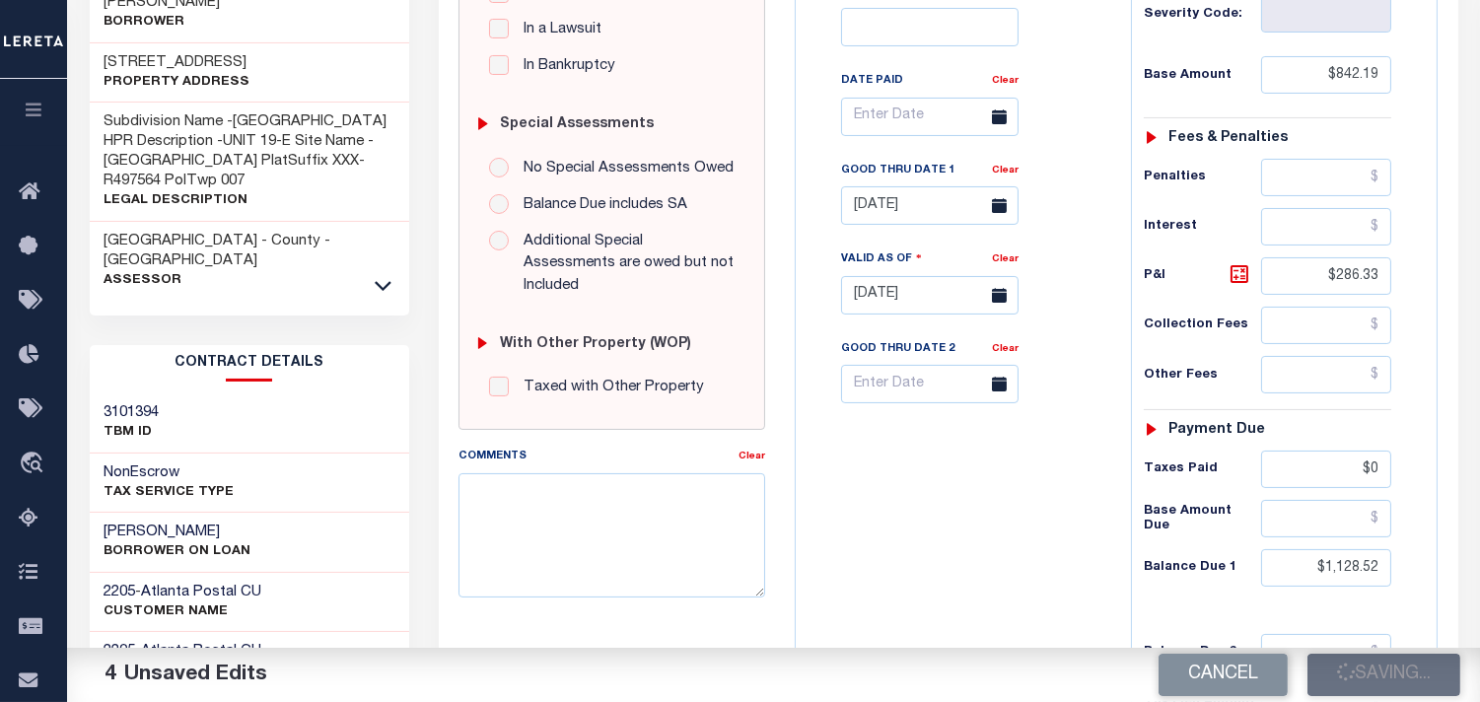
scroll to position [328, 0]
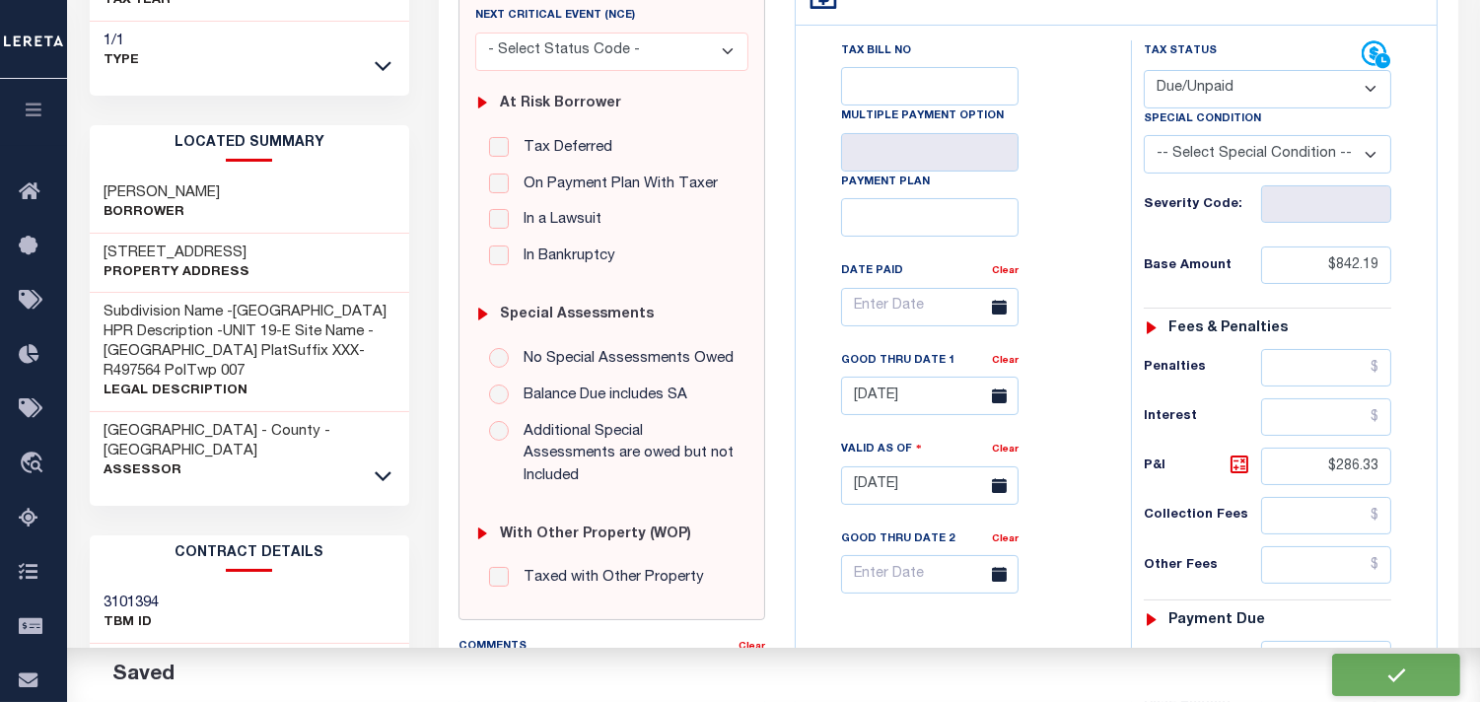
checkbox input "false"
type input "$842.19"
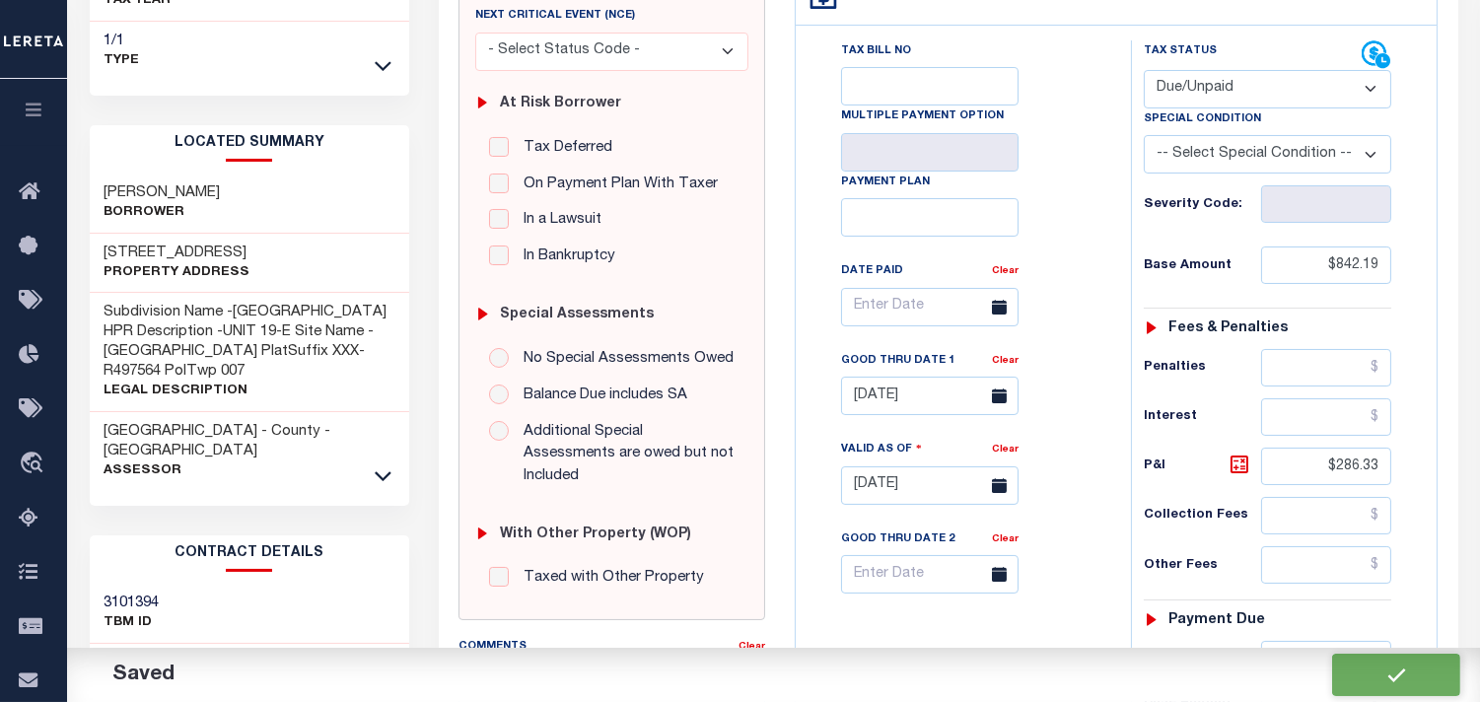
type input "$286.33"
type input "$0"
type input "$1,128.52"
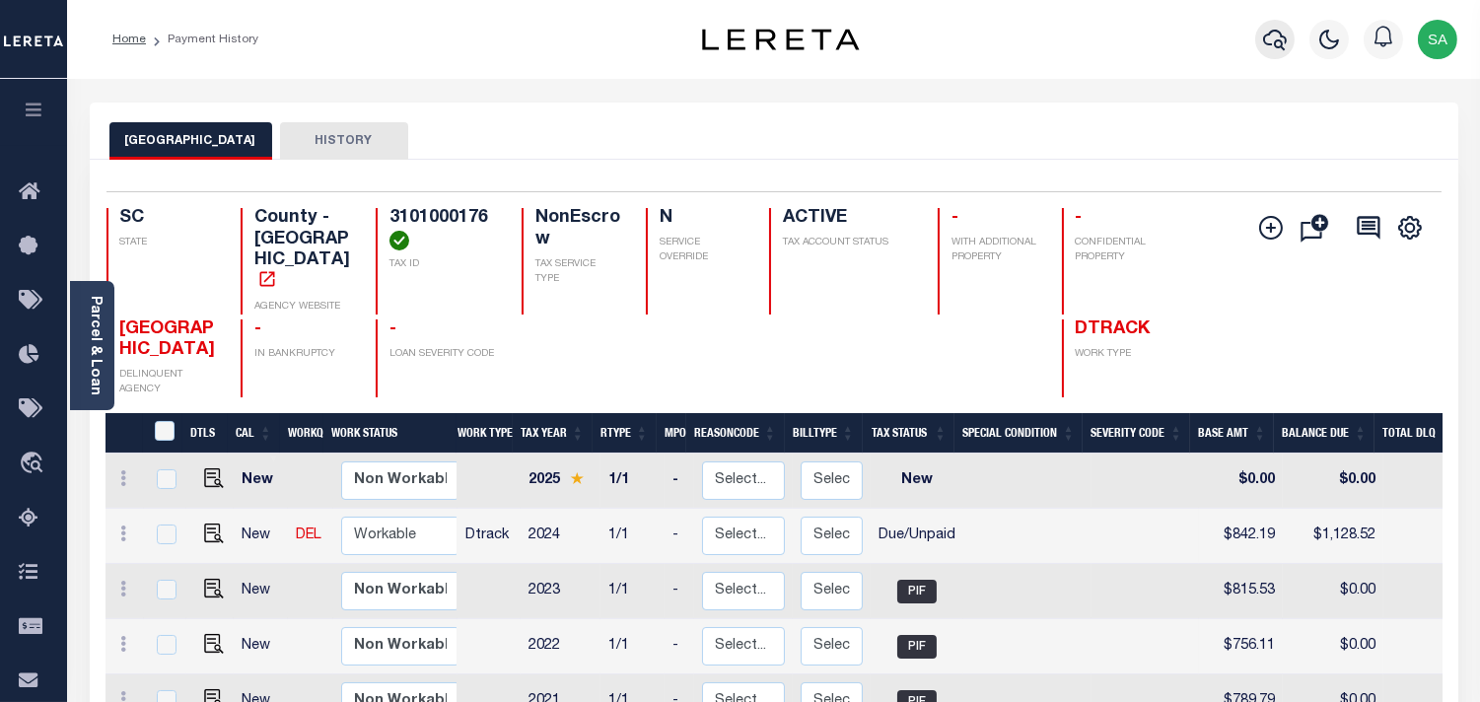
click at [1259, 31] on button "button" at bounding box center [1274, 39] width 39 height 39
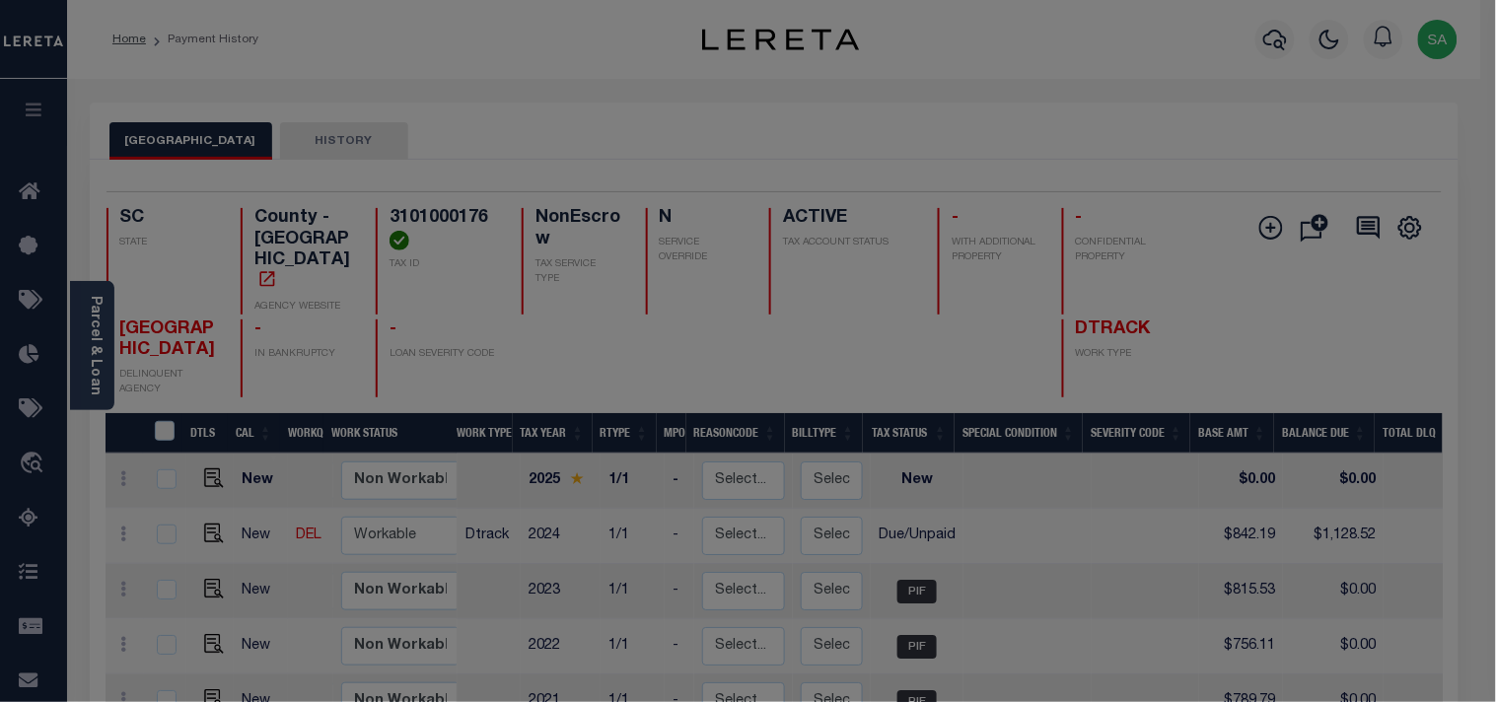
click at [0, 0] on input "text" at bounding box center [0, 0] width 0 height 0
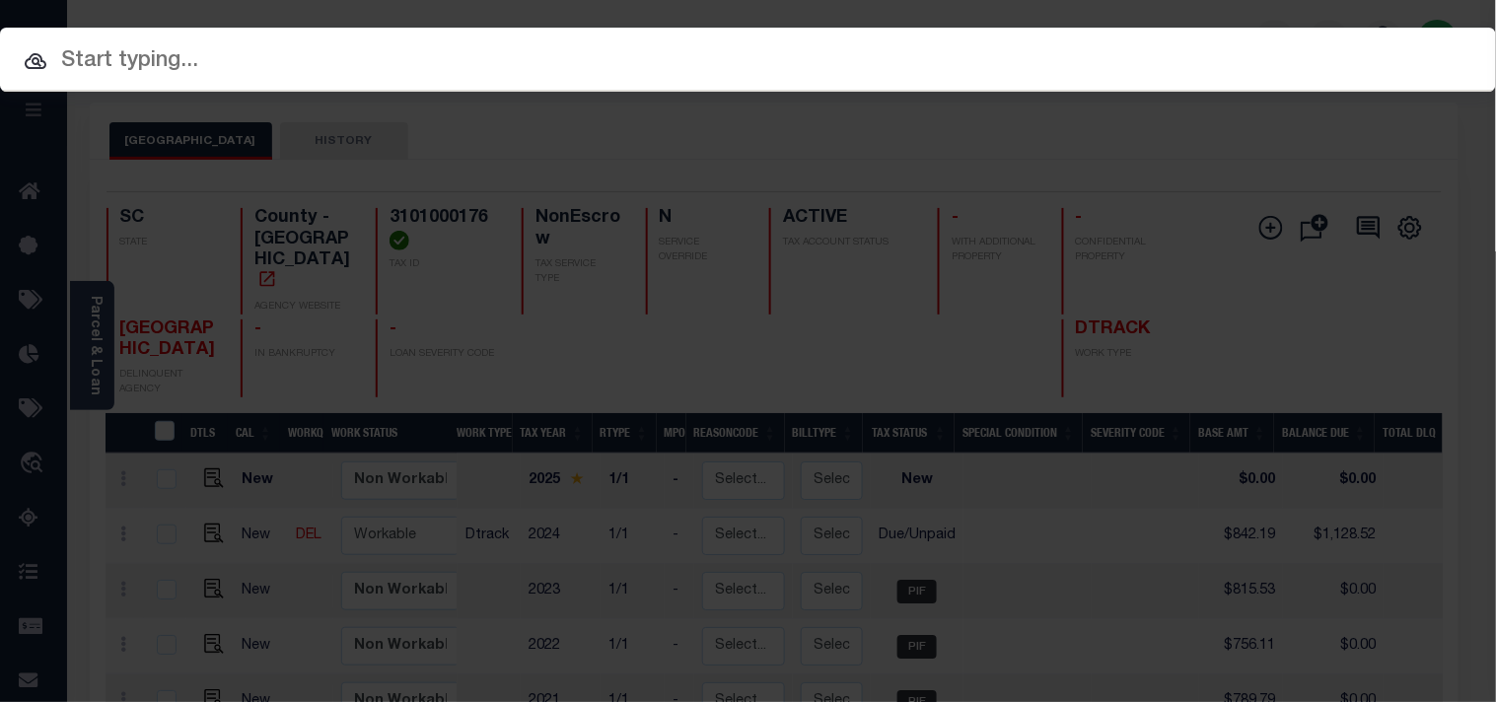
paste input "444009902"
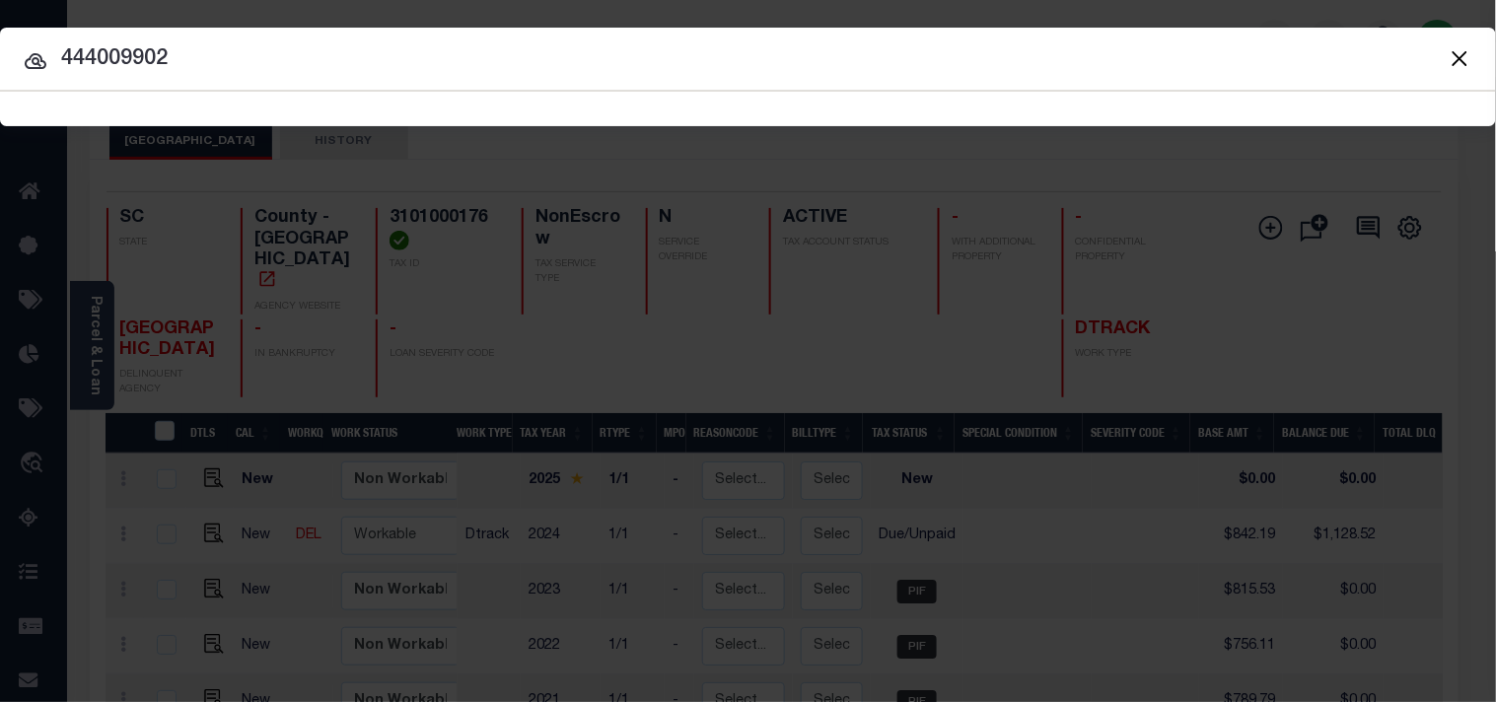
type input "444009902"
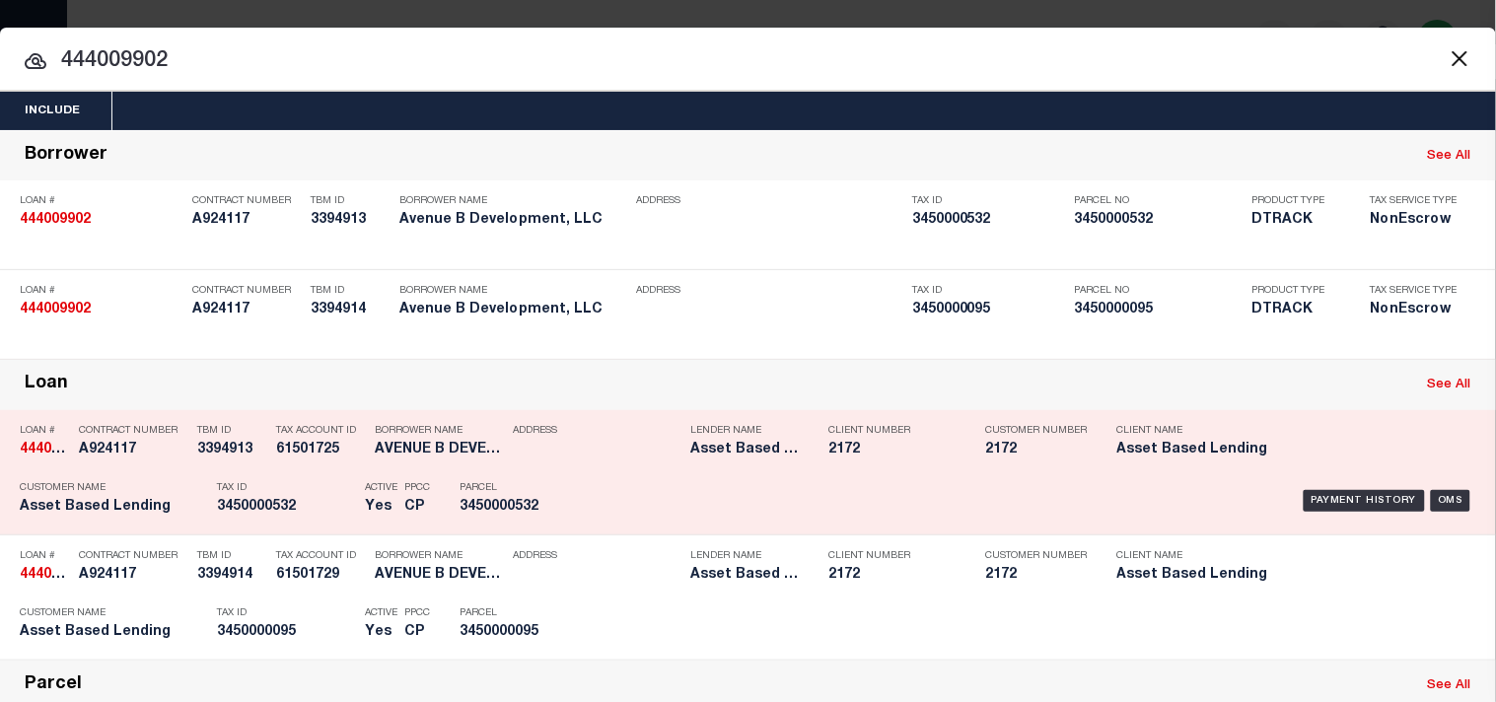
click at [267, 494] on p "Tax ID" at bounding box center [286, 488] width 138 height 12
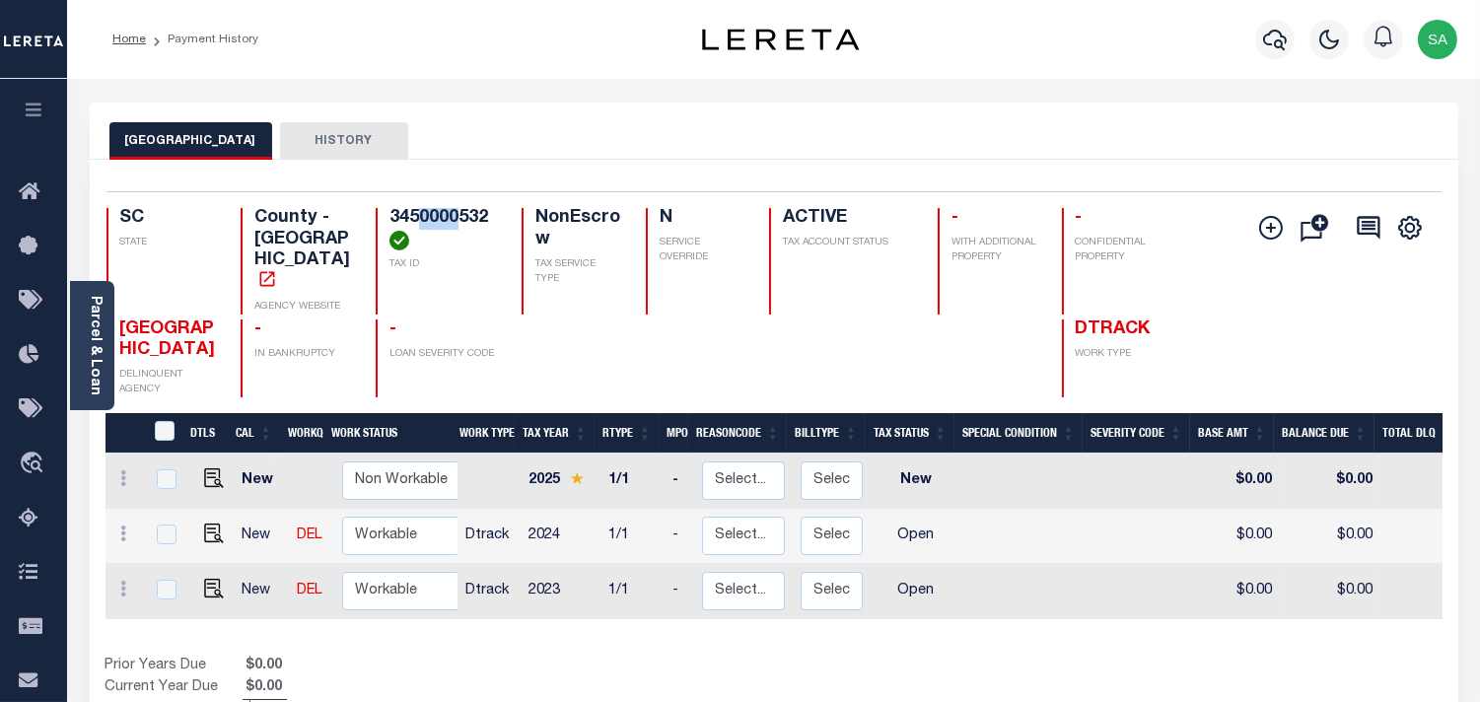
drag, startPoint x: 414, startPoint y: 218, endPoint x: 457, endPoint y: 217, distance: 42.4
click at [457, 217] on h4 "3450000532" at bounding box center [444, 229] width 108 height 42
click at [211, 529] on img "" at bounding box center [214, 534] width 20 height 20
checkbox input "true"
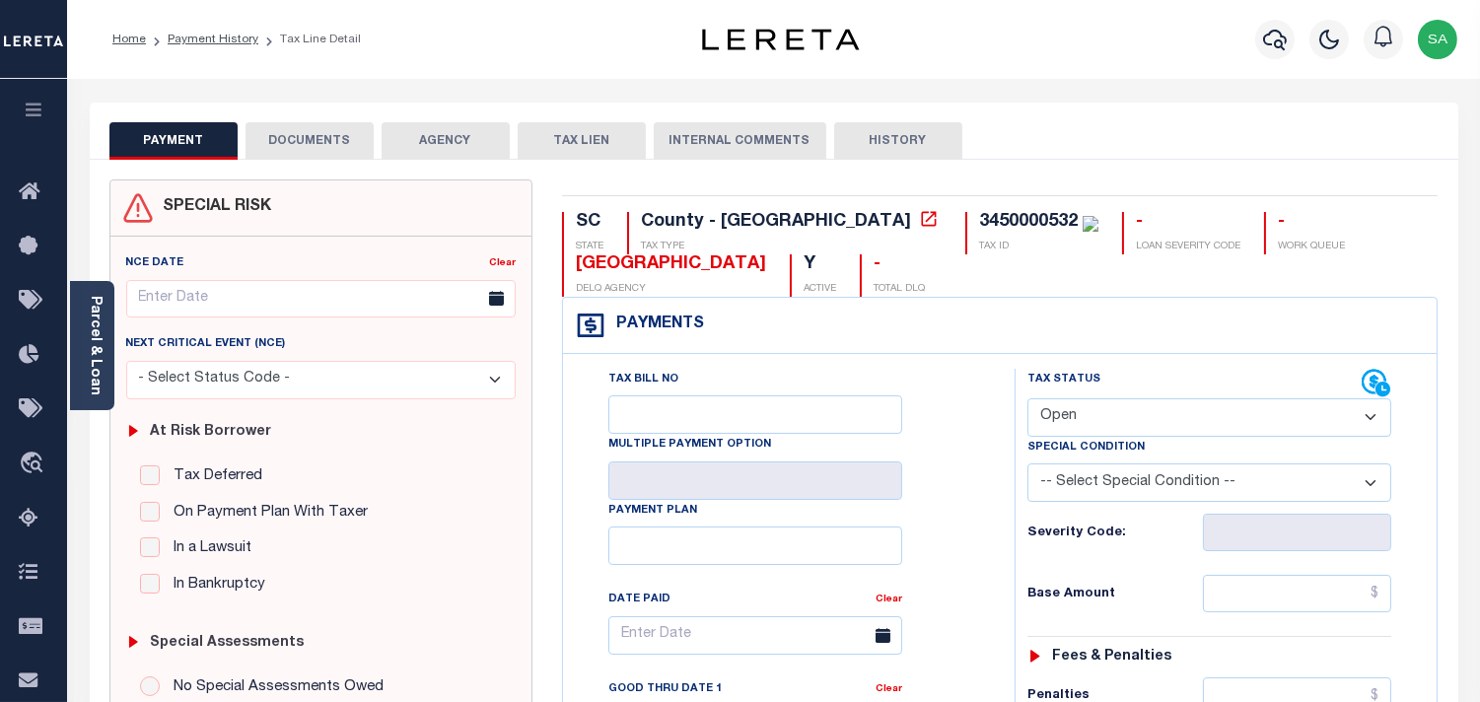
click at [1141, 409] on select "- Select Status Code - Open Due/Unpaid Paid Incomplete No Tax Due Internal Refu…" at bounding box center [1210, 417] width 364 height 38
select select "NTX"
click at [1028, 399] on select "- Select Status Code - Open Due/Unpaid Paid Incomplete No Tax Due Internal Refu…" at bounding box center [1210, 417] width 364 height 38
type input "[DATE]"
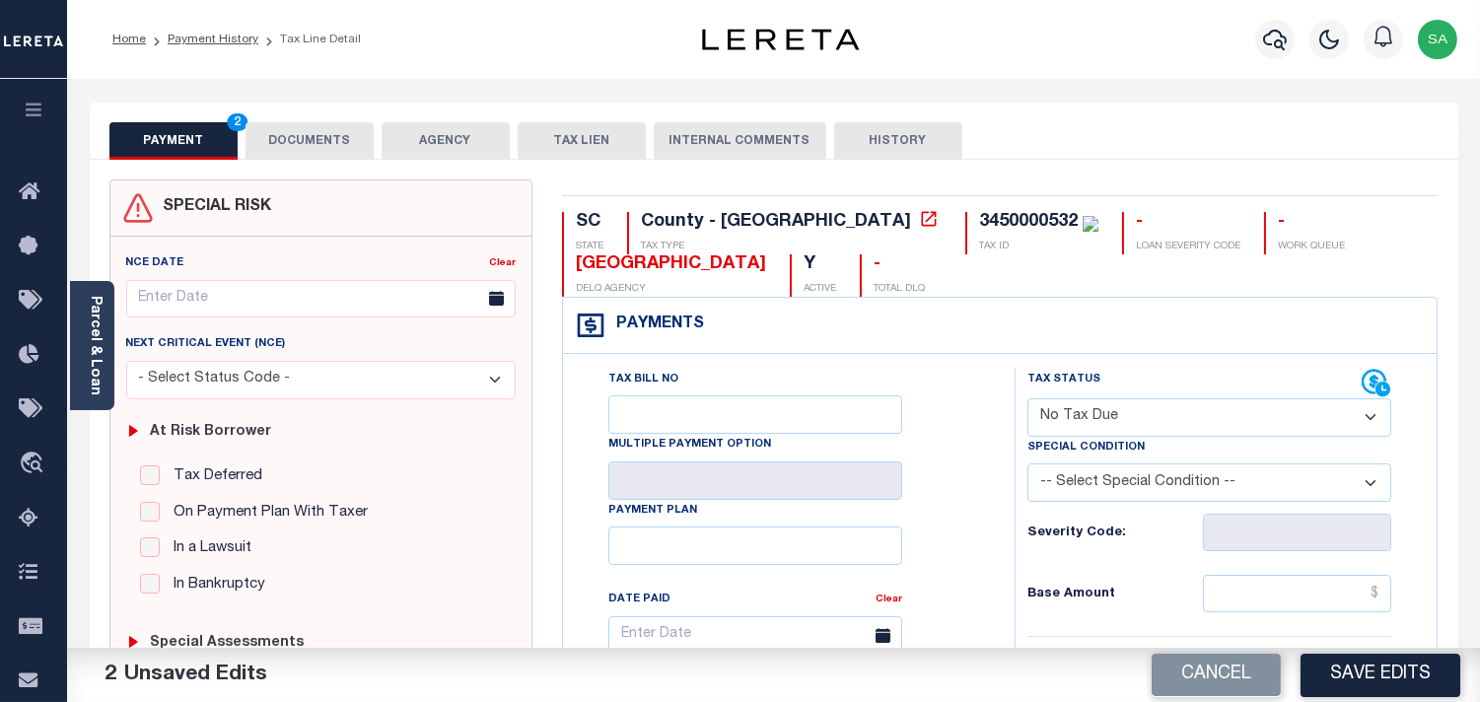
click at [1085, 493] on select "-- Select Special Condition -- 3RD PARTY TAX LIEN AGENCY TAX LIEN (A.K.A Inside…" at bounding box center [1210, 482] width 364 height 38
select select "7"
click at [1083, 493] on select "-- Select Special Condition -- 3RD PARTY TAX LIEN AGENCY TAX LIEN (A.K.A Inside…" at bounding box center [1210, 482] width 364 height 38
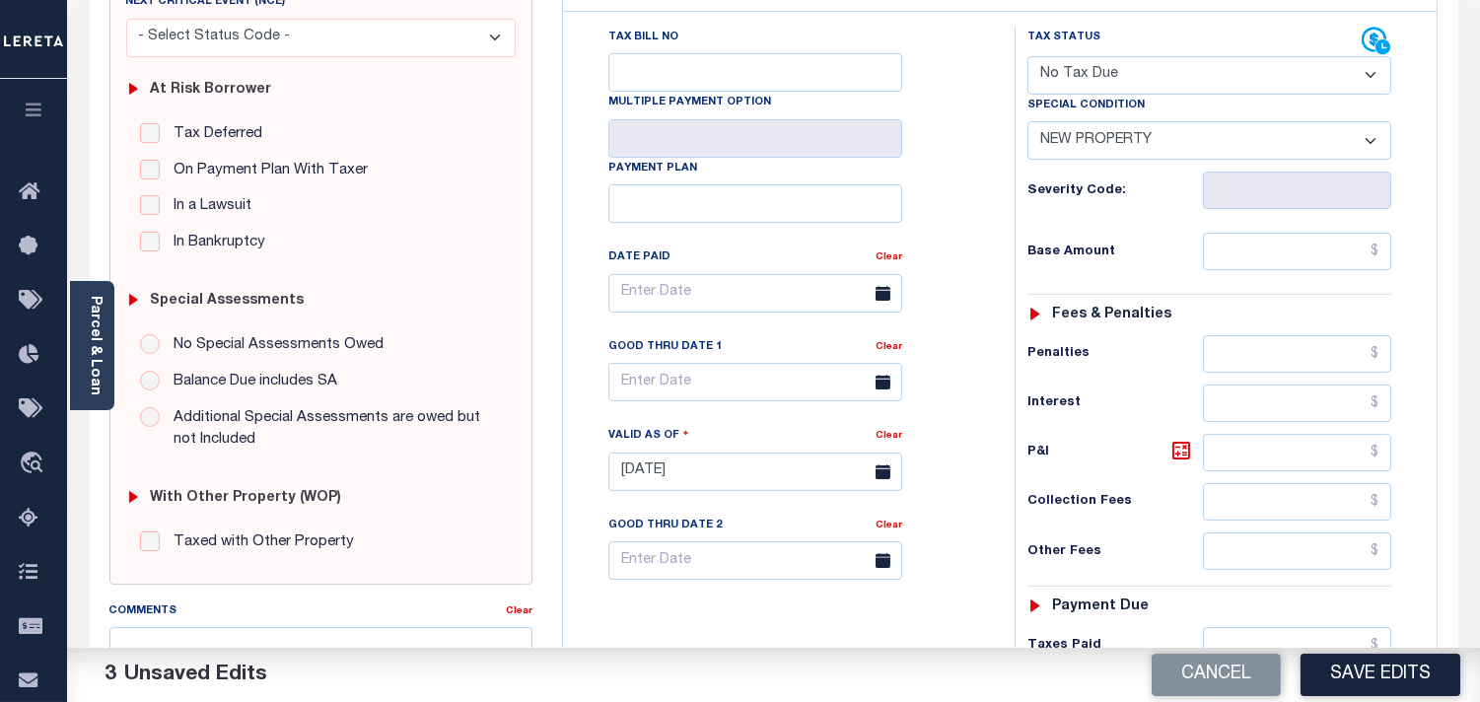
scroll to position [547, 0]
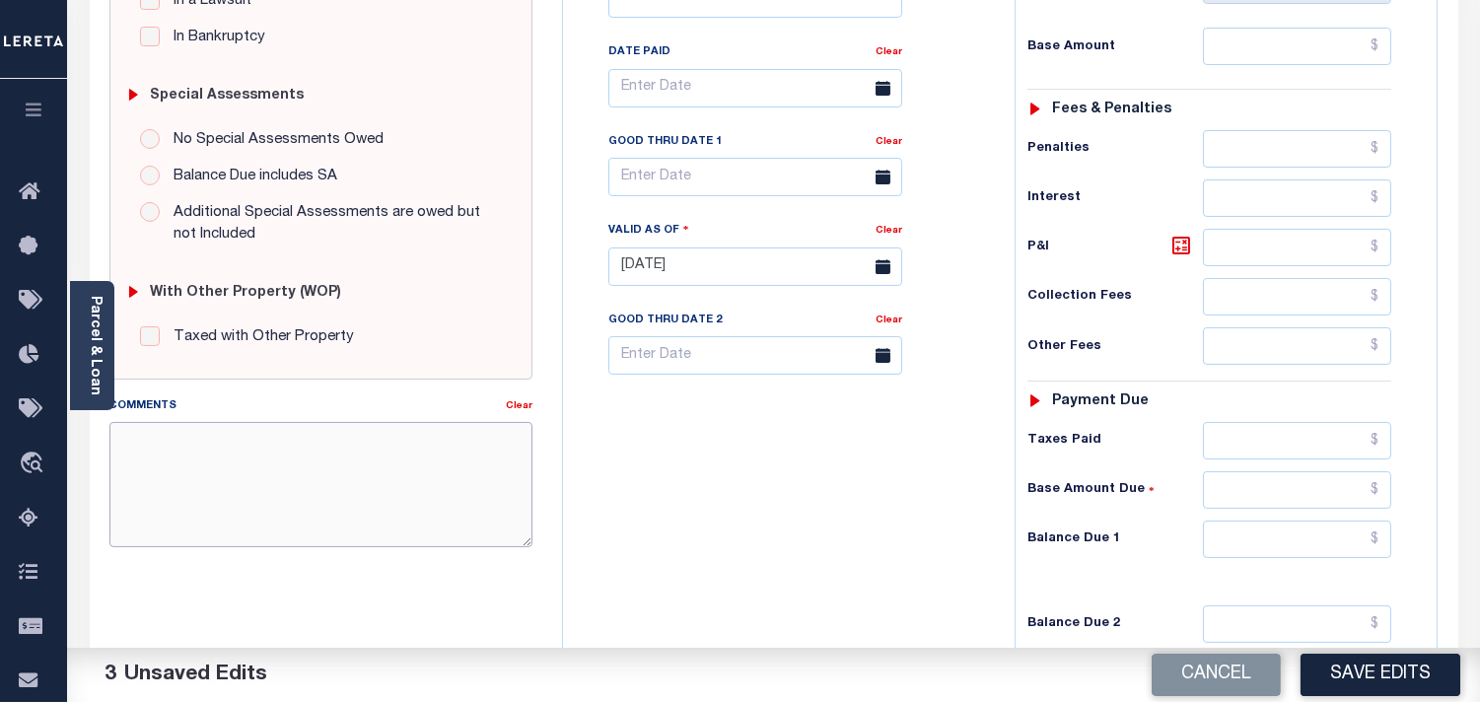
click at [455, 499] on textarea "Comments" at bounding box center [320, 484] width 423 height 124
paste textarea "Information taken verbally from Shaun."
type textarea "Information taken verbally from Shaun."
click at [1265, 546] on input "text" at bounding box center [1297, 539] width 188 height 37
type input "$0.00"
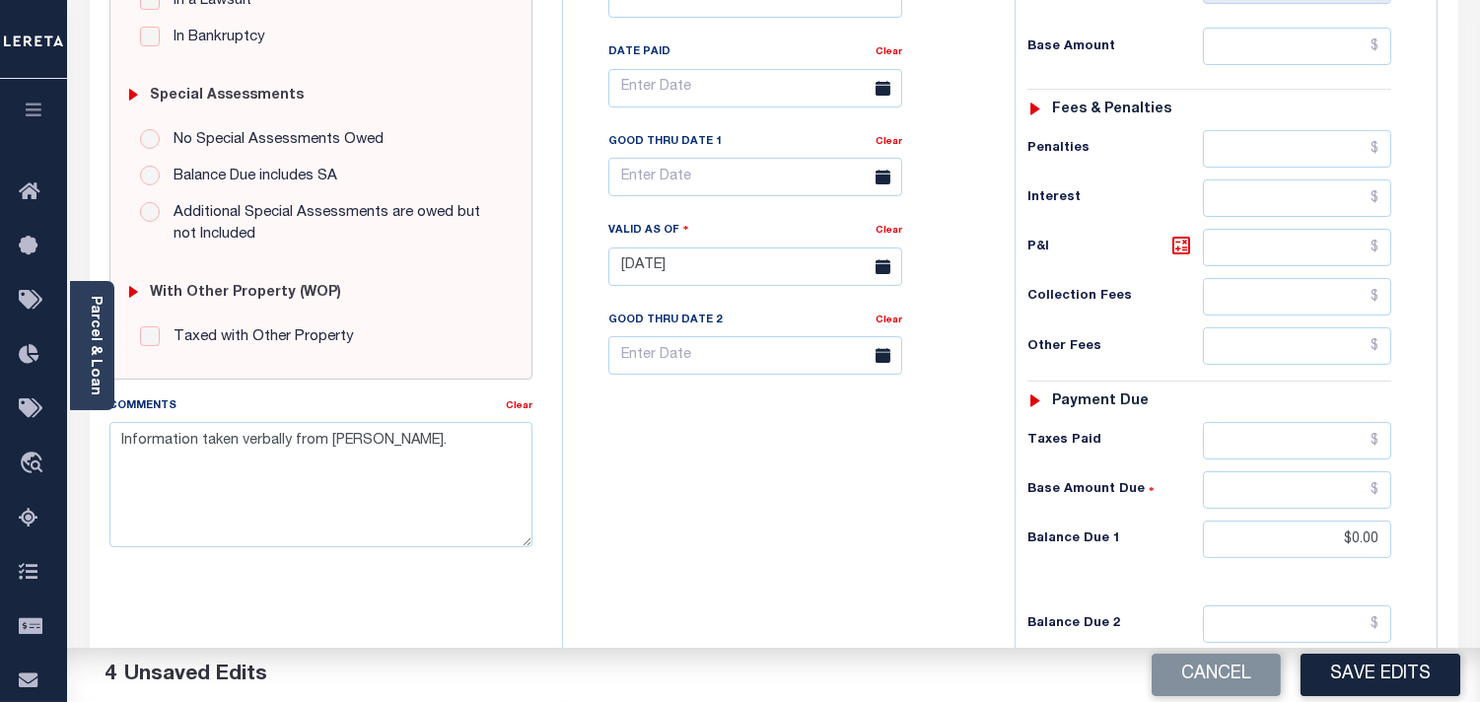
click at [816, 534] on div "Tax Bill No Multiple Payment Option Payment Plan Clear" at bounding box center [784, 257] width 432 height 871
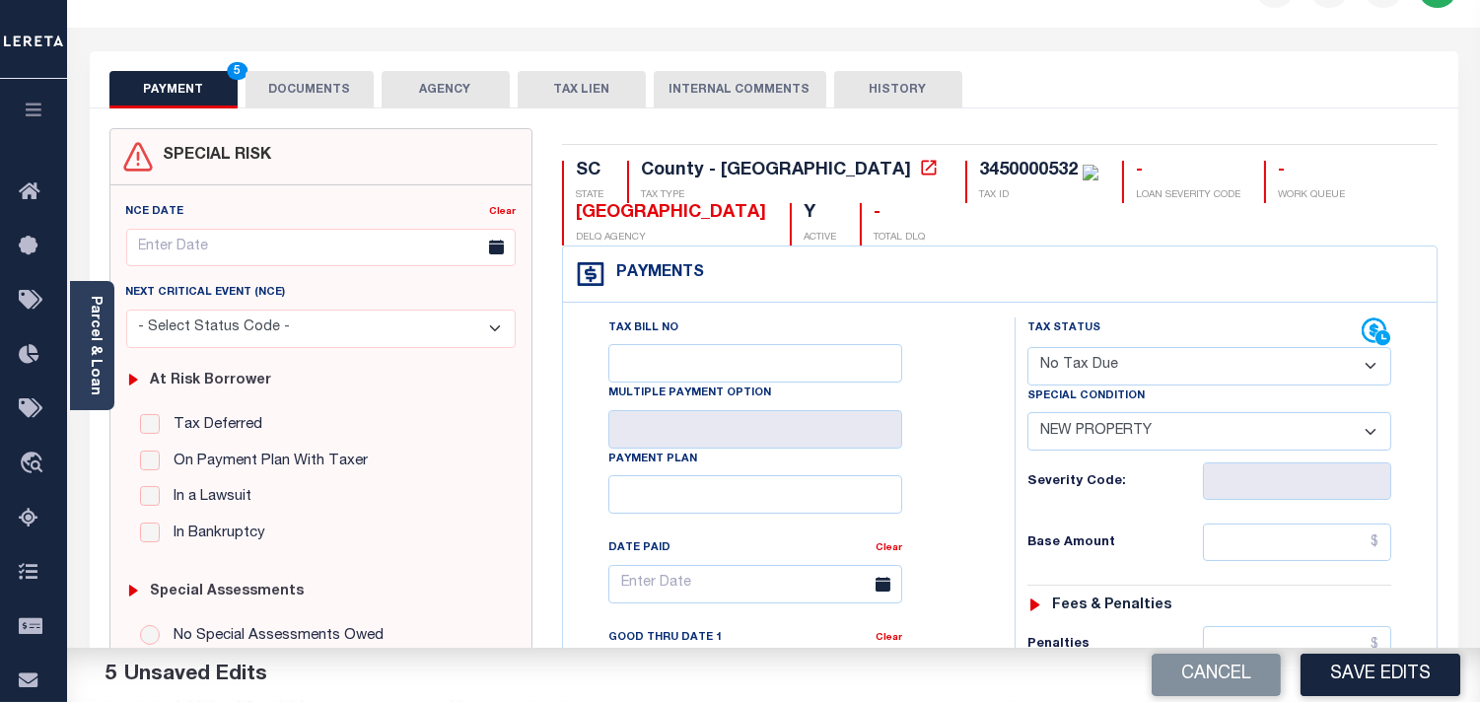
scroll to position [0, 0]
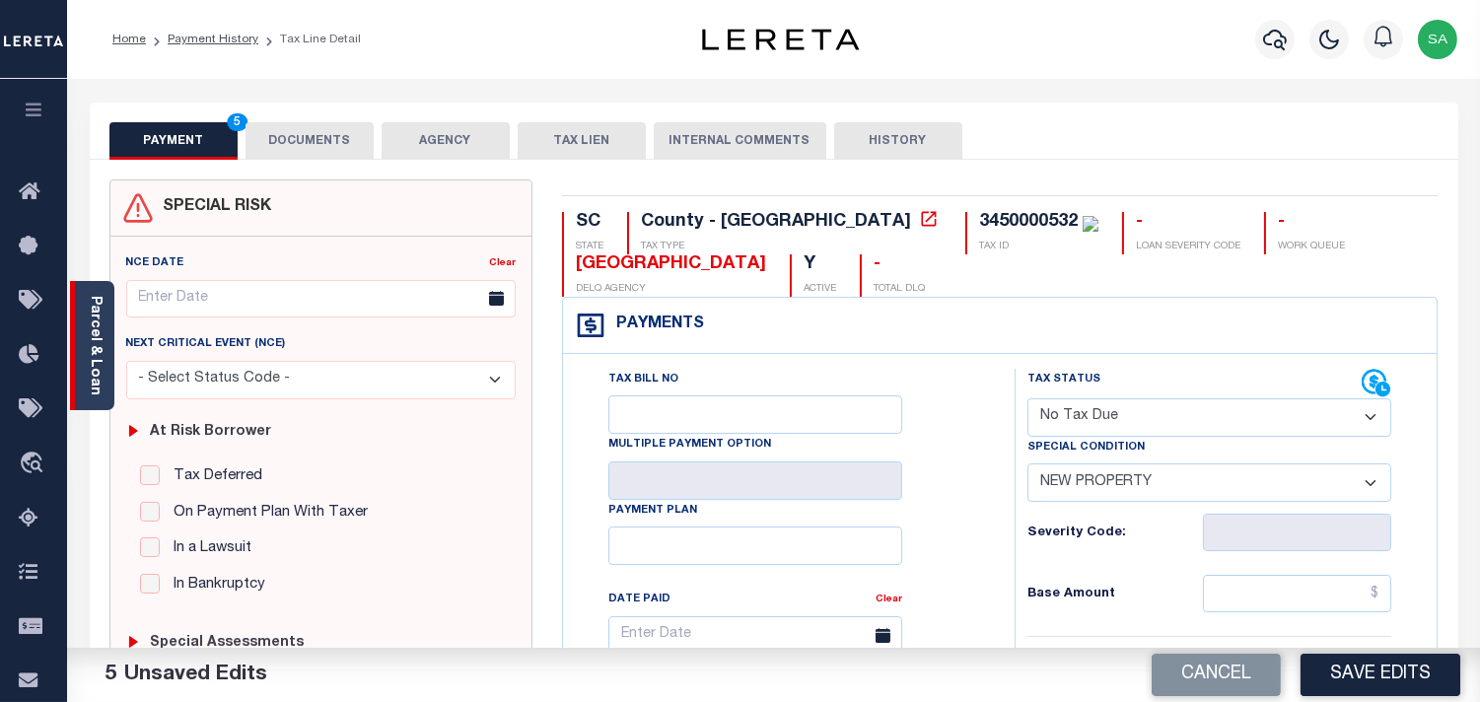
click at [90, 369] on link "Parcel & Loan" at bounding box center [95, 346] width 14 height 100
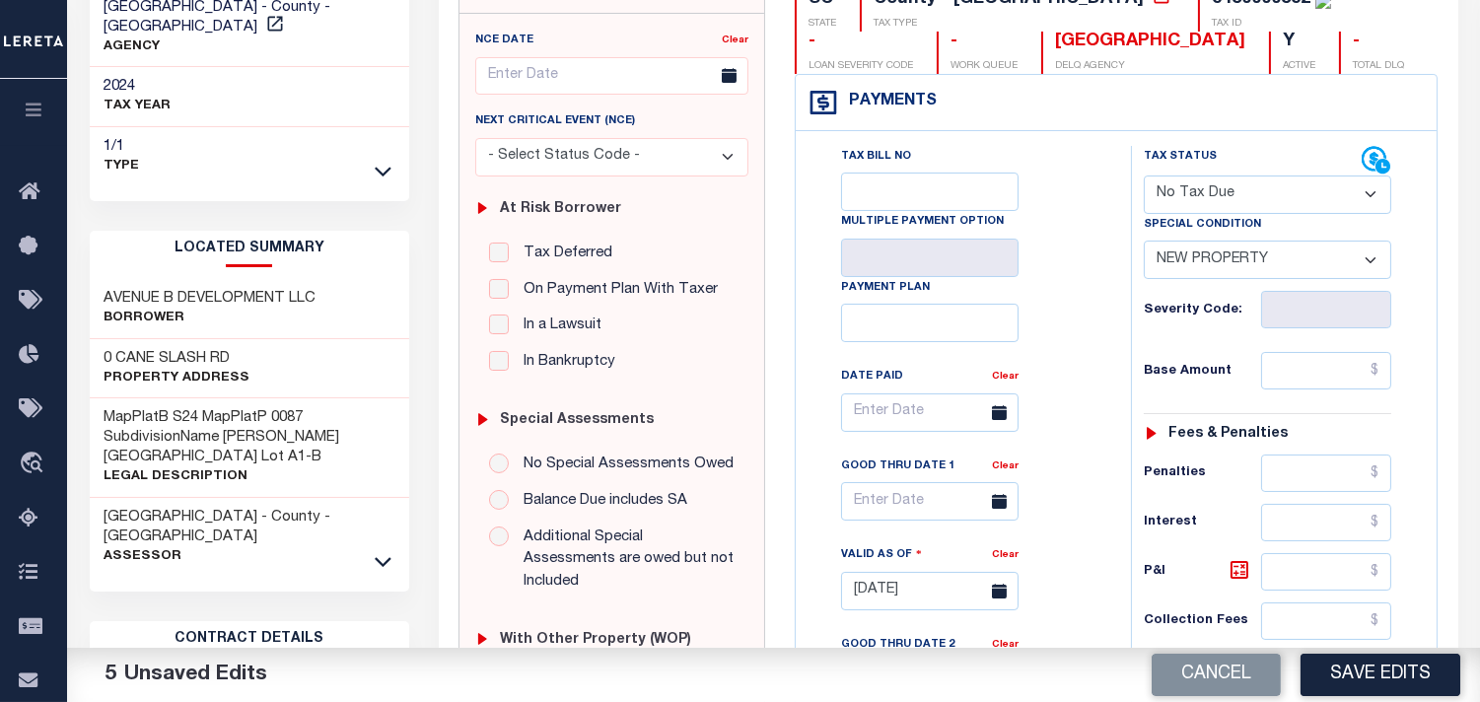
scroll to position [219, 0]
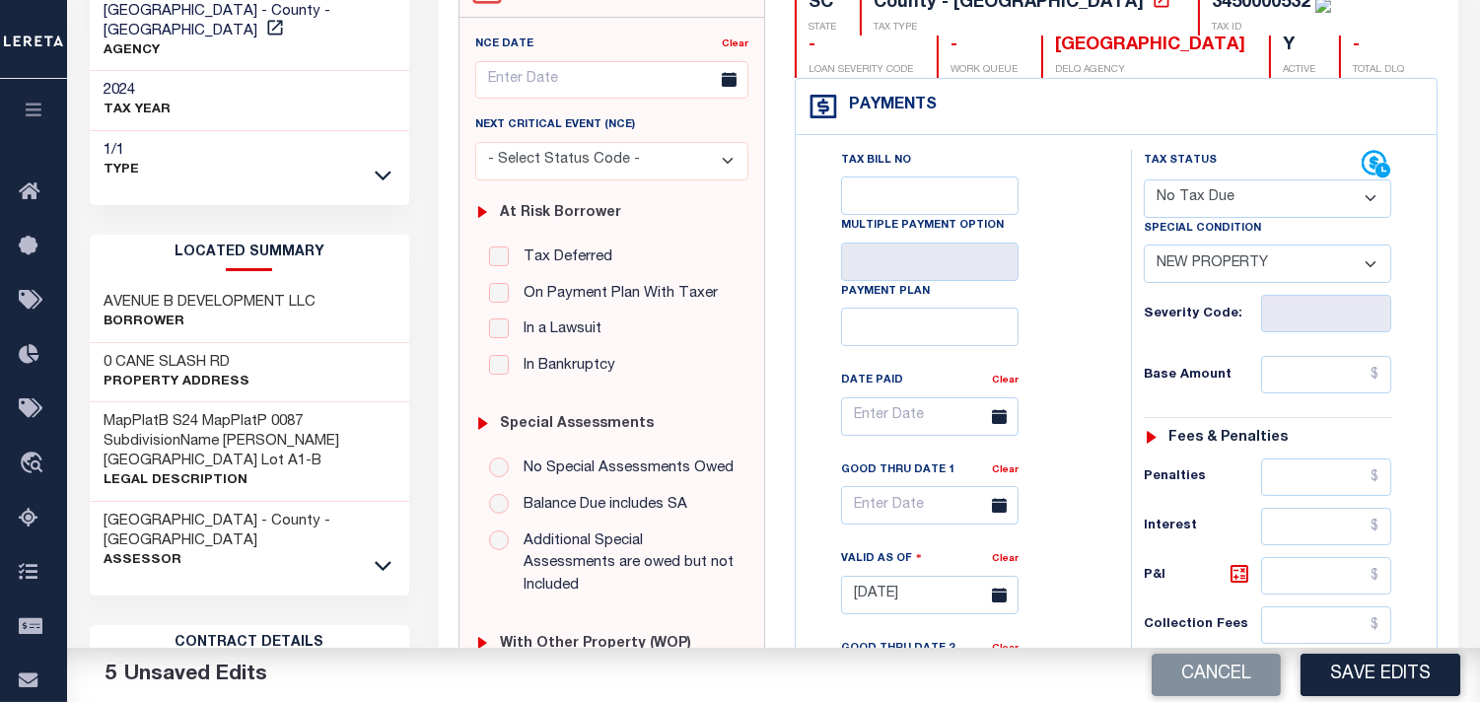
click at [1097, 470] on div "Tax Bill No Multiple Payment Option Payment Plan Clear" at bounding box center [959, 426] width 286 height 553
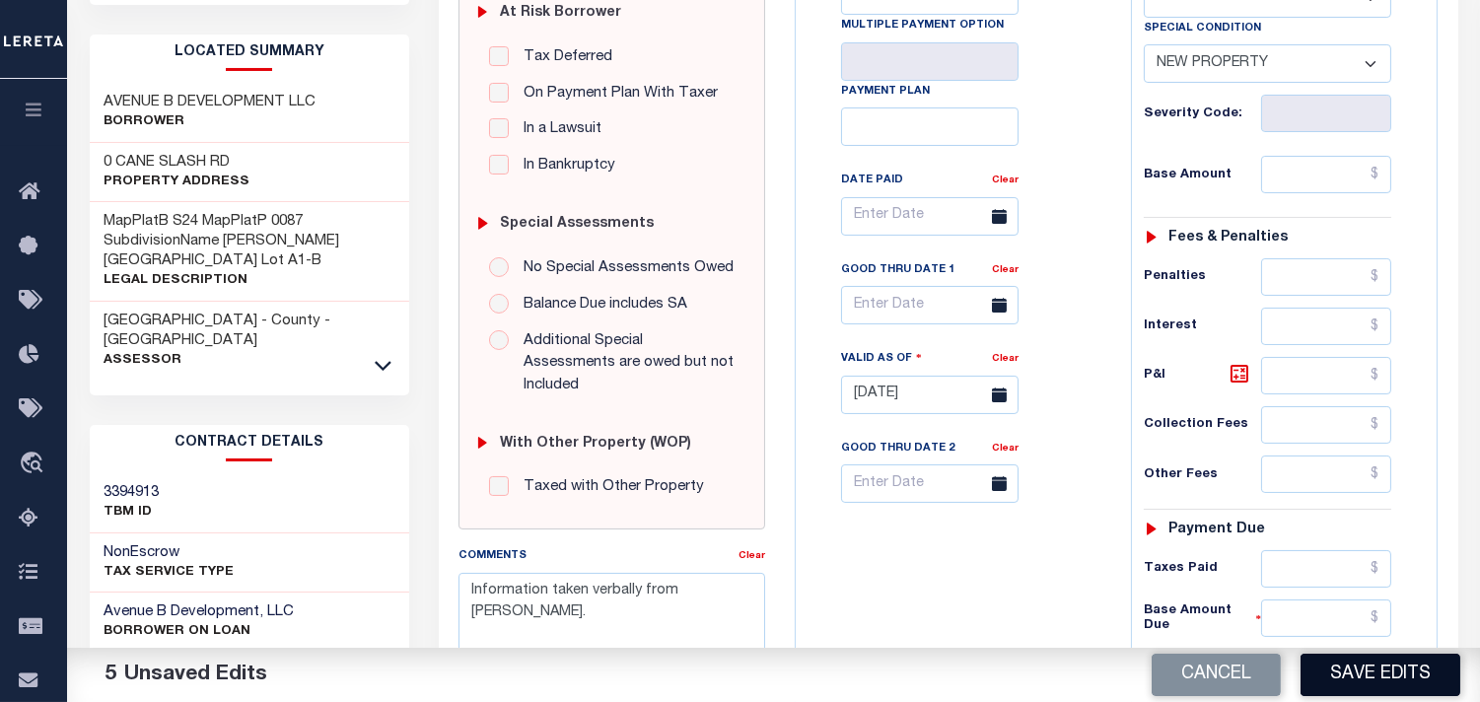
scroll to position [547, 0]
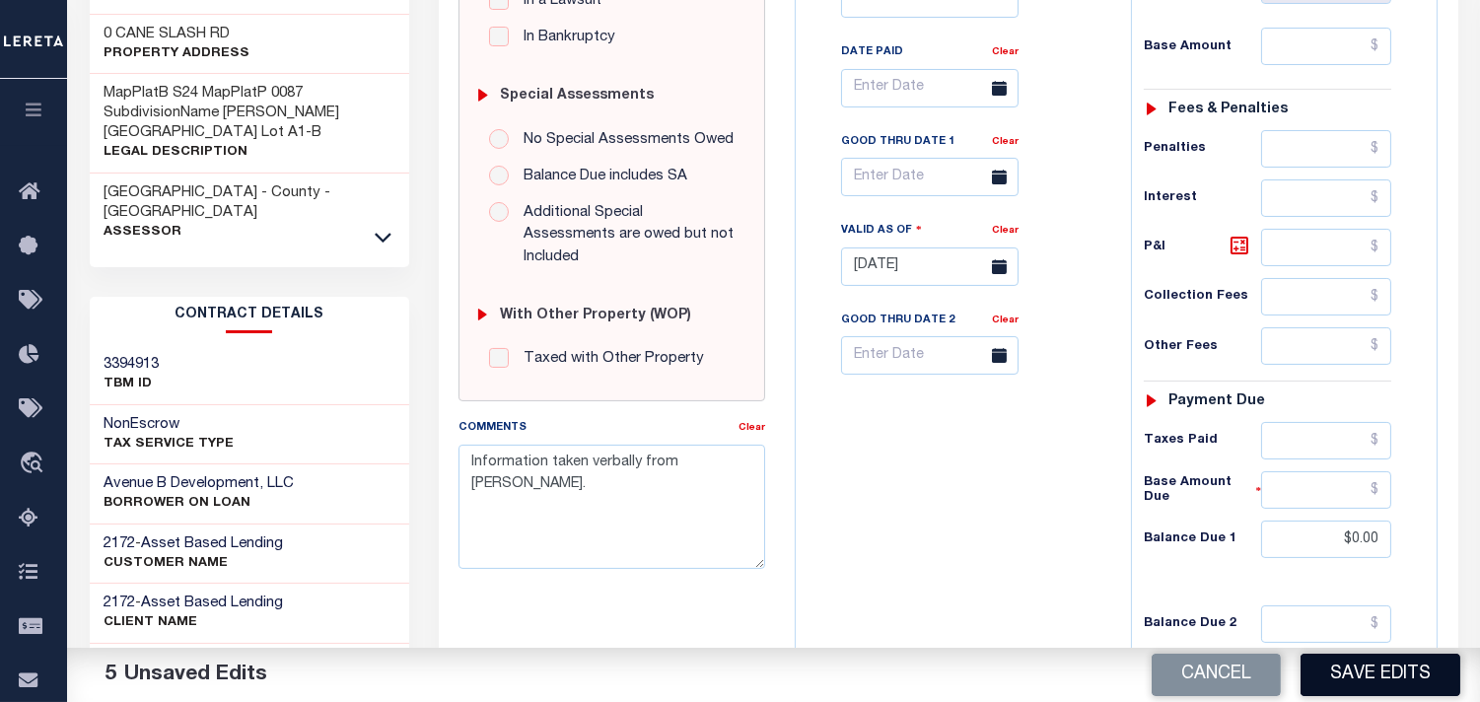
click at [1386, 683] on button "Save Edits" at bounding box center [1381, 675] width 160 height 42
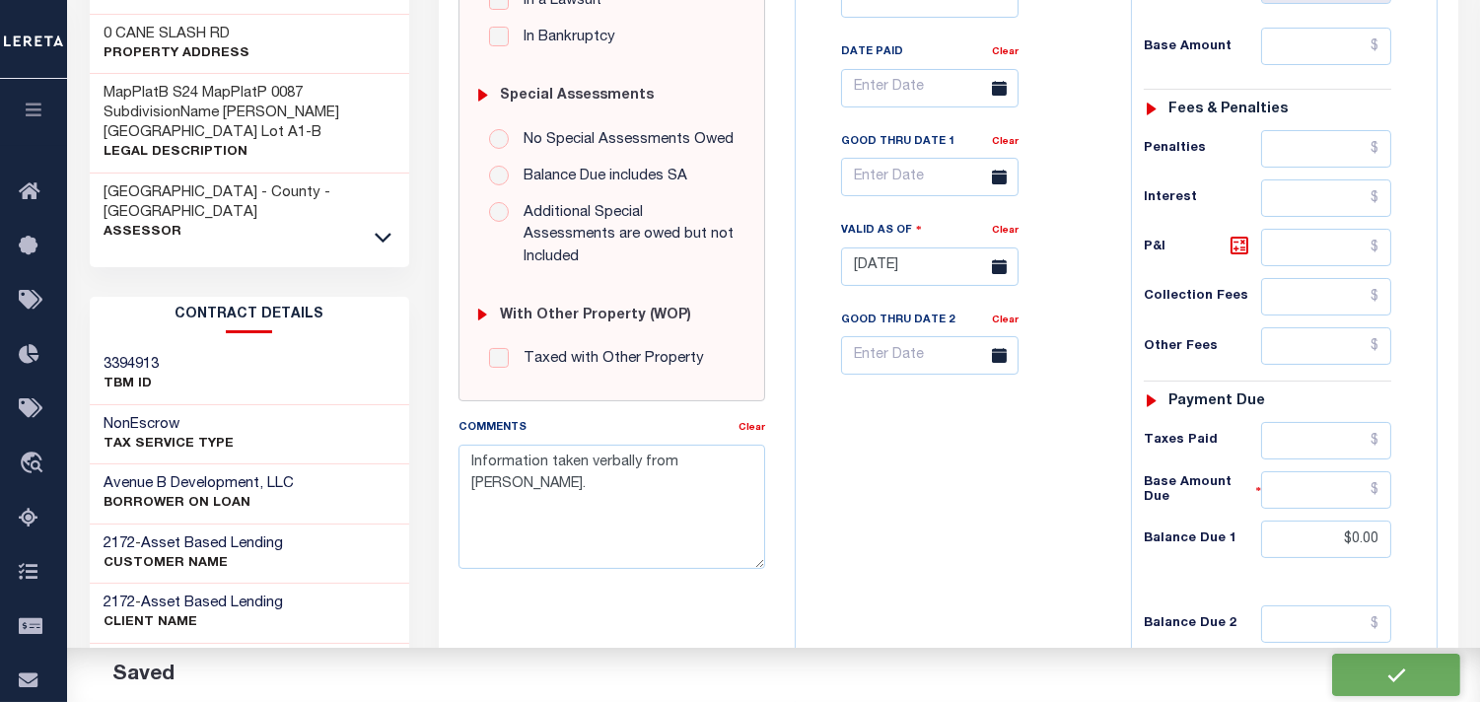
checkbox input "false"
type input "$0"
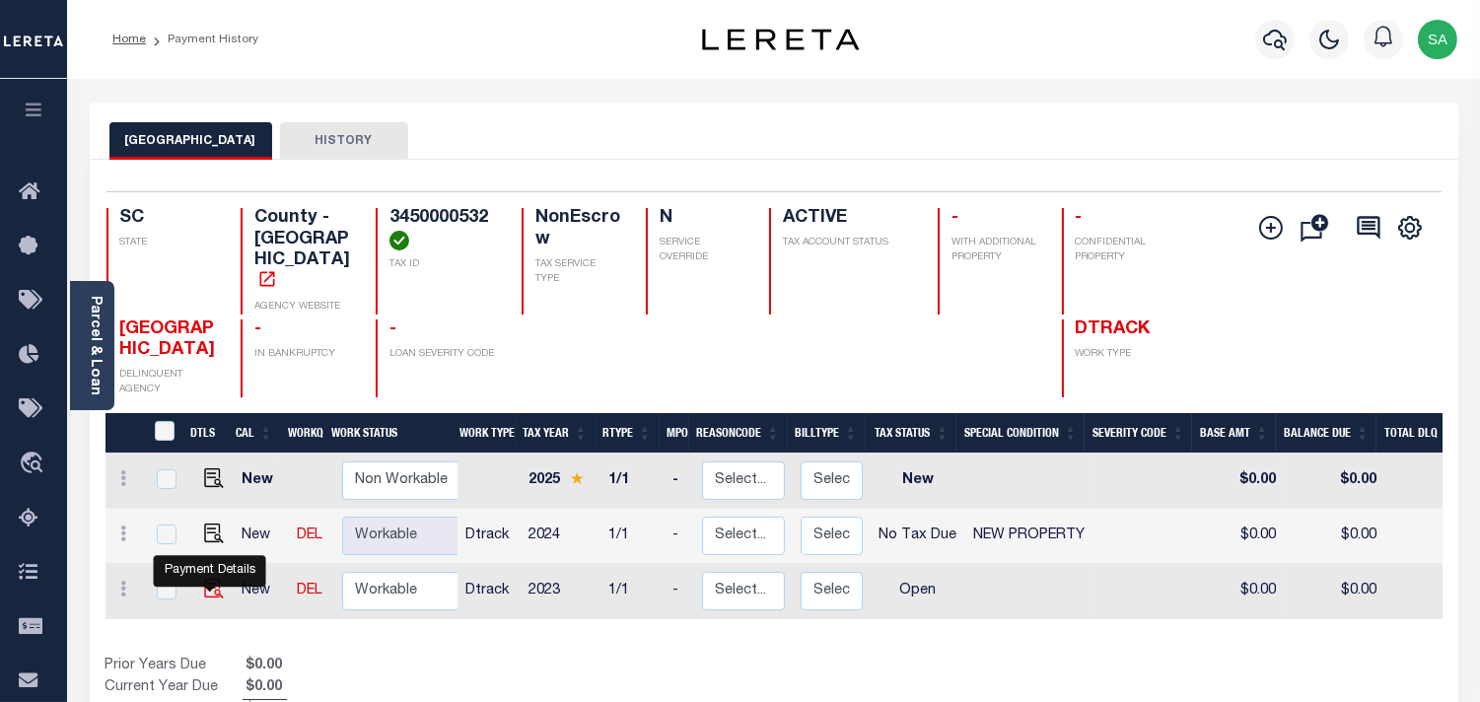
click at [215, 583] on img "" at bounding box center [214, 589] width 20 height 20
checkbox input "true"
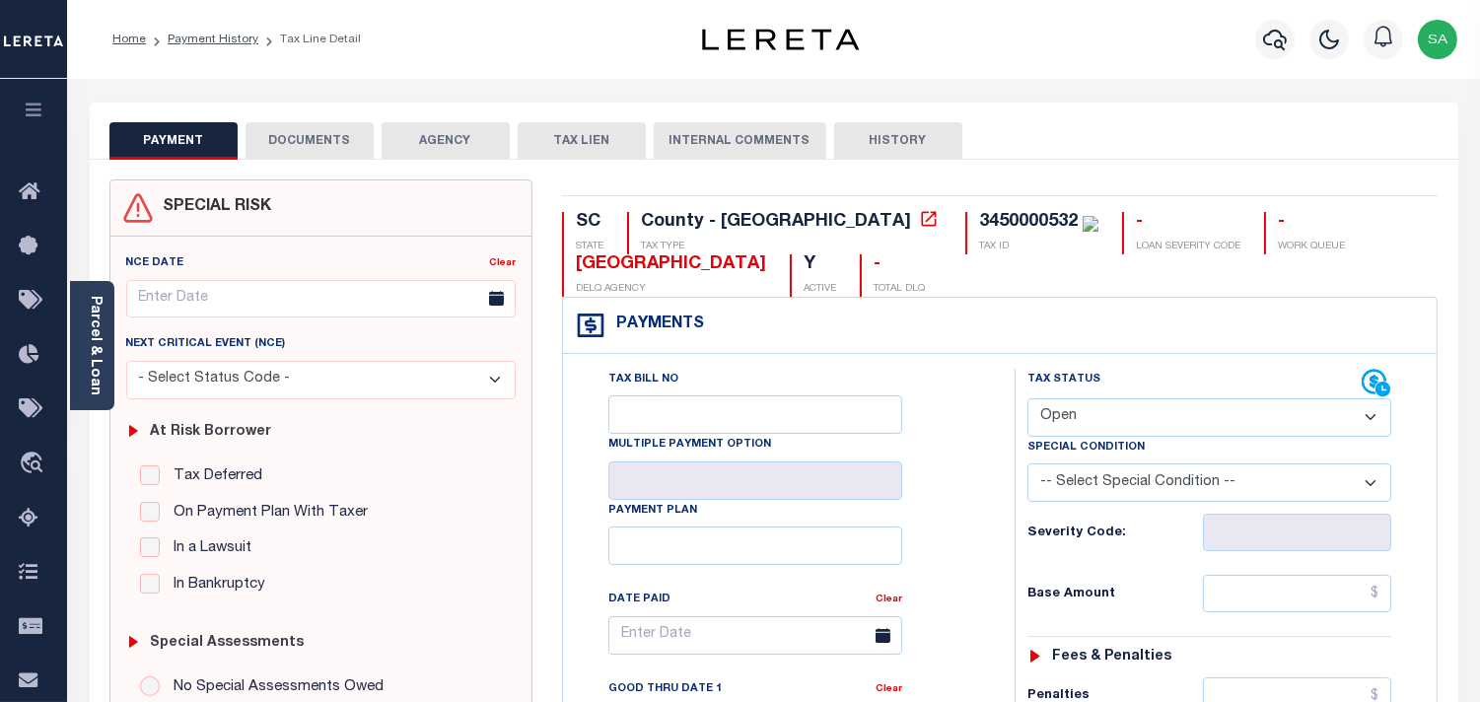
click at [1077, 414] on select "- Select Status Code - Open Due/Unpaid Paid Incomplete No Tax Due Internal Refu…" at bounding box center [1210, 417] width 364 height 38
select select "NTX"
click at [1028, 399] on select "- Select Status Code - Open Due/Unpaid Paid Incomplete No Tax Due Internal Refu…" at bounding box center [1210, 417] width 364 height 38
type input "[DATE]"
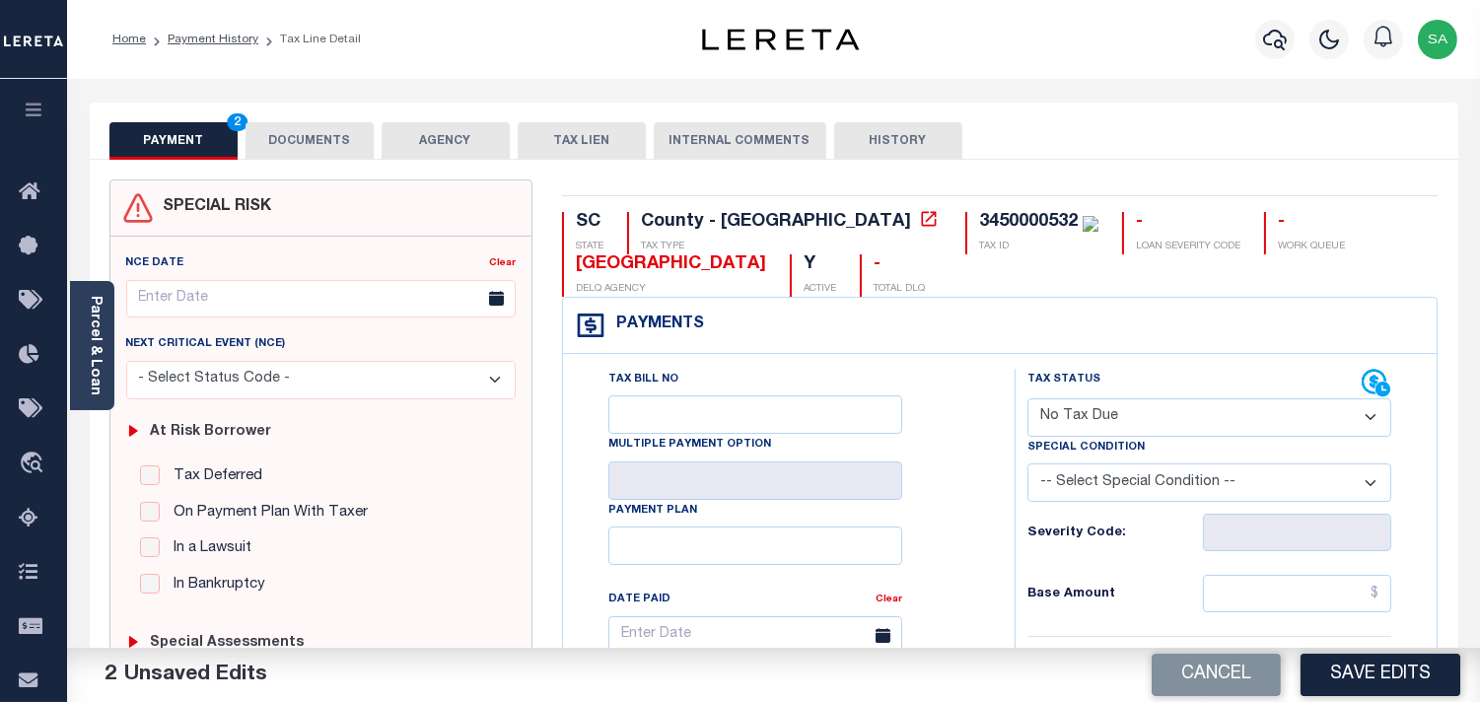
click at [1078, 488] on select "-- Select Special Condition -- 3RD PARTY TAX LIEN AGENCY TAX LIEN (A.K.A Inside…" at bounding box center [1210, 482] width 364 height 38
select select "7"
click at [1078, 488] on select "-- Select Special Condition -- 3RD PARTY TAX LIEN AGENCY TAX LIEN (A.K.A Inside…" at bounding box center [1210, 482] width 364 height 38
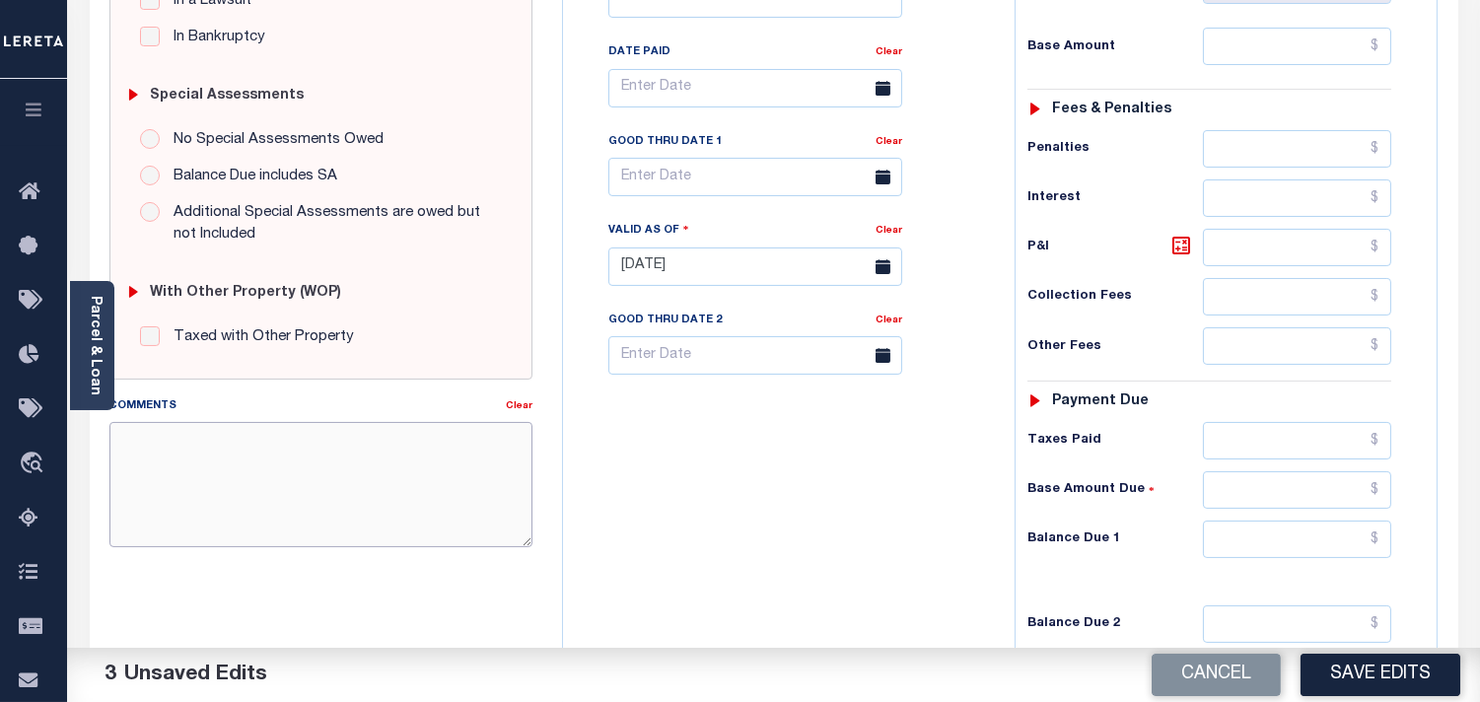
click at [442, 470] on textarea "Comments" at bounding box center [320, 484] width 423 height 124
paste textarea "Information taken verbally from Shaun."
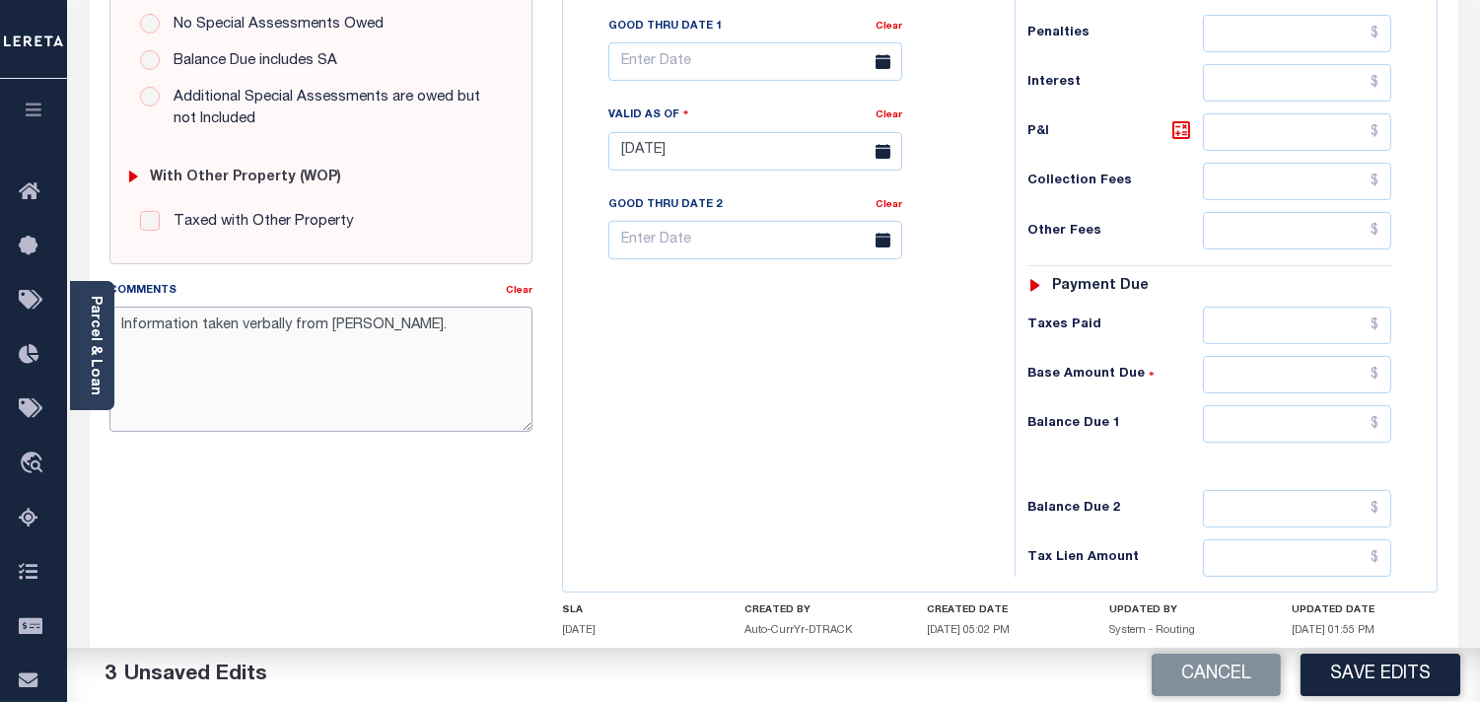
scroll to position [794, 0]
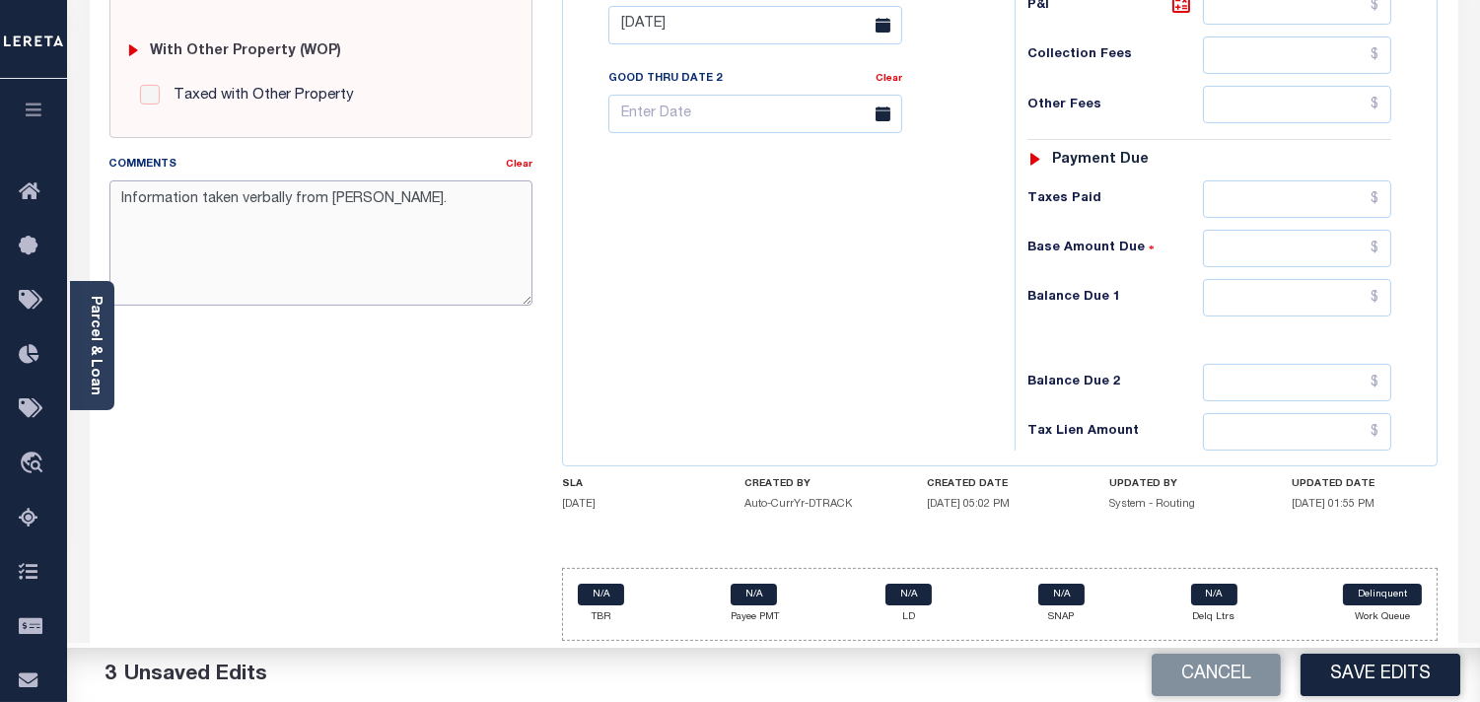
type textarea "Information taken verbally from Shaun."
click at [1328, 296] on input "text" at bounding box center [1297, 297] width 188 height 37
type input "$0.00"
click at [898, 311] on div "Tax Bill No Multiple Payment Option Payment Plan Clear" at bounding box center [784, 15] width 432 height 871
click at [1331, 672] on button "Save Edits" at bounding box center [1381, 675] width 160 height 42
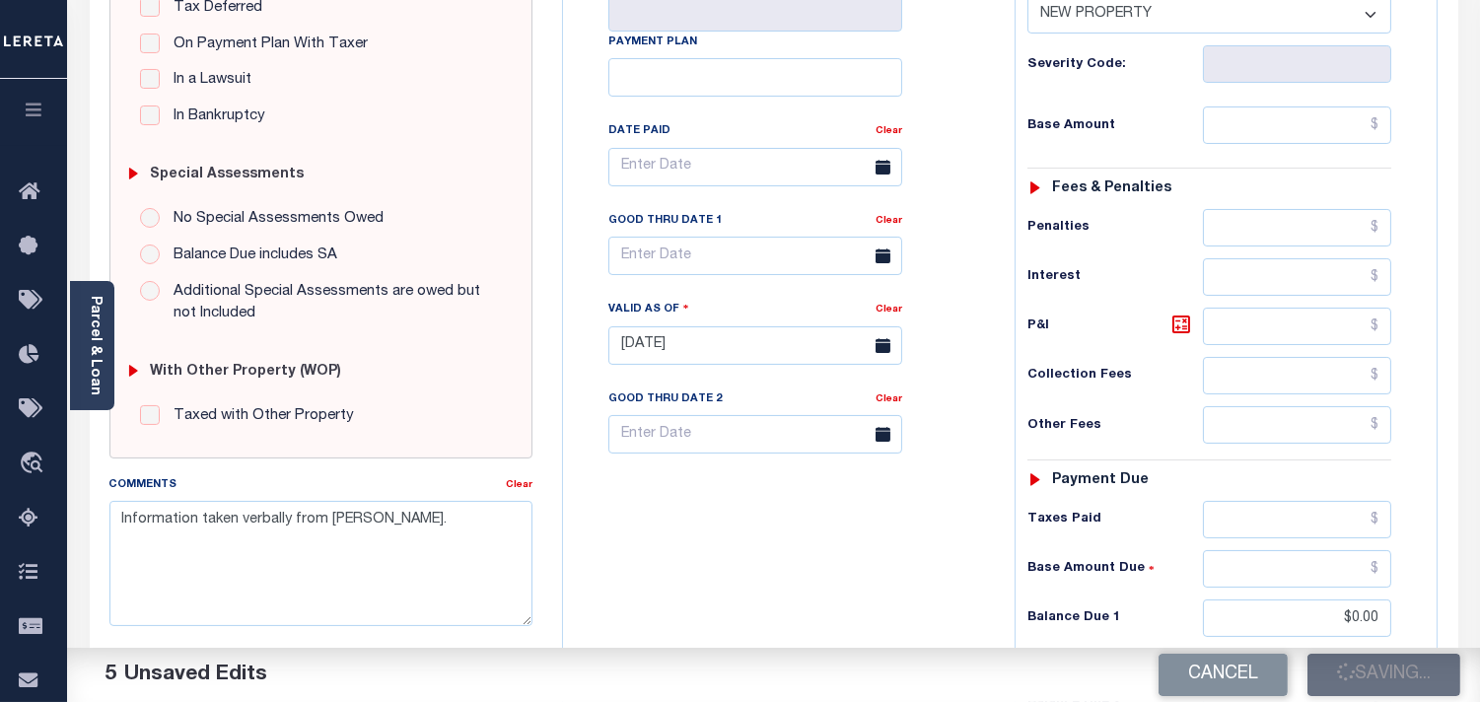
scroll to position [465, 0]
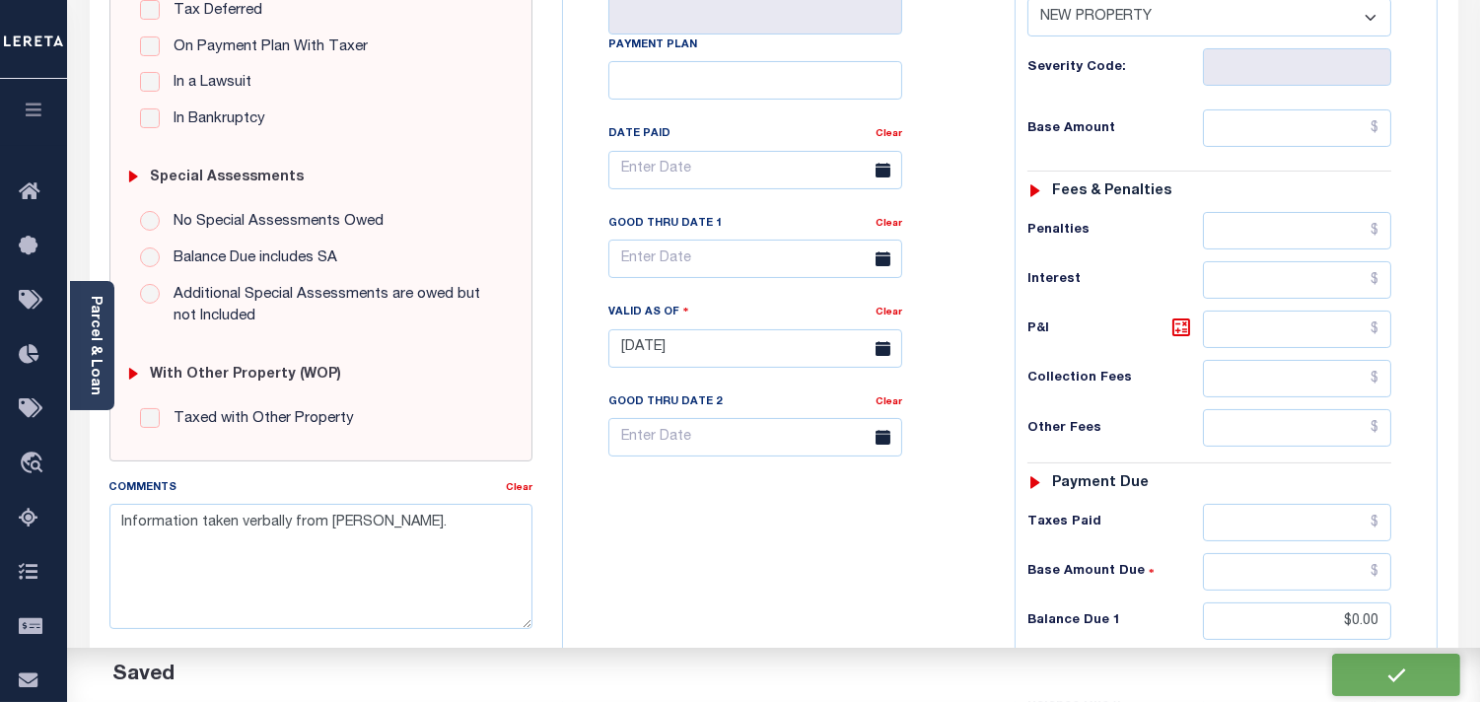
checkbox input "false"
type input "$0"
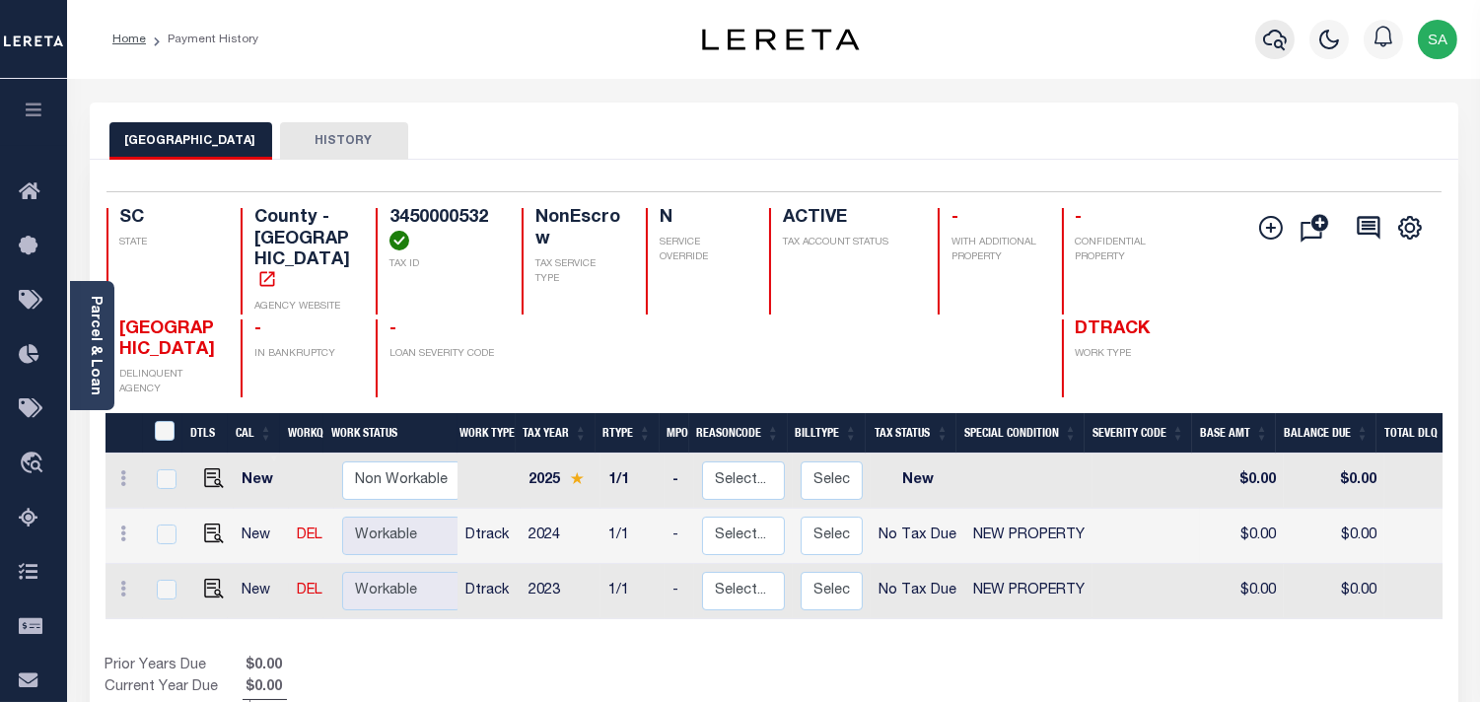
click at [1279, 45] on icon "button" at bounding box center [1275, 40] width 24 height 24
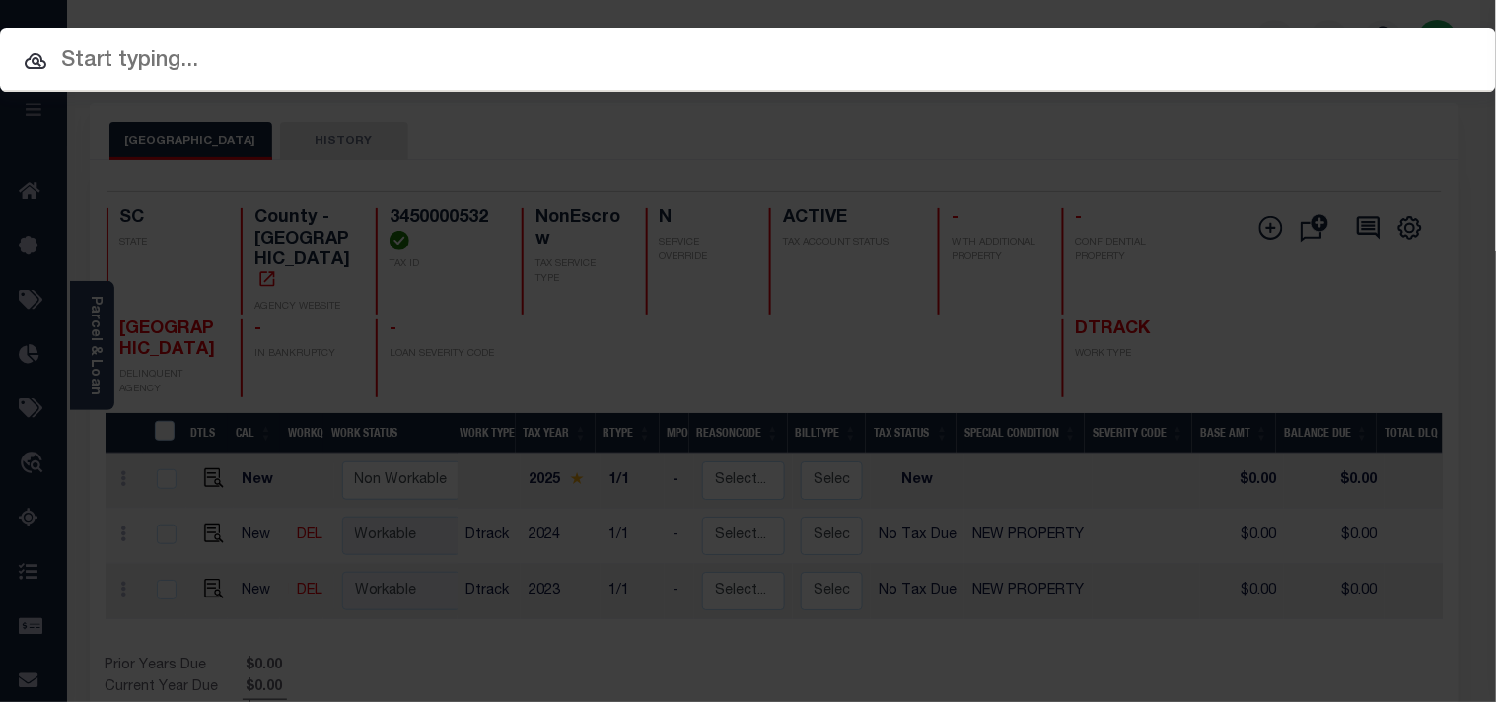
click at [1149, 47] on input "text" at bounding box center [748, 61] width 1496 height 35
paste input "2183220"
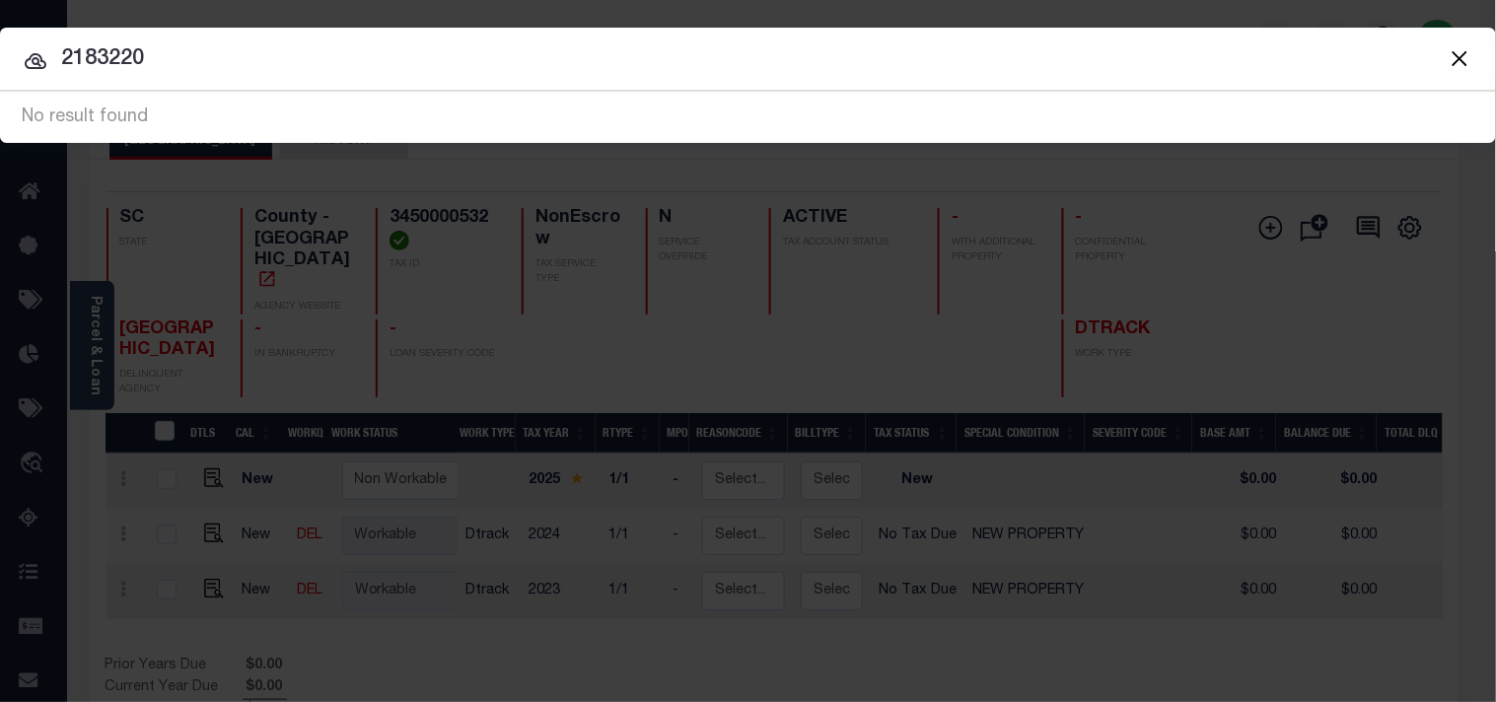
click at [62, 50] on input "2183220" at bounding box center [748, 59] width 1496 height 35
type input "0002183220"
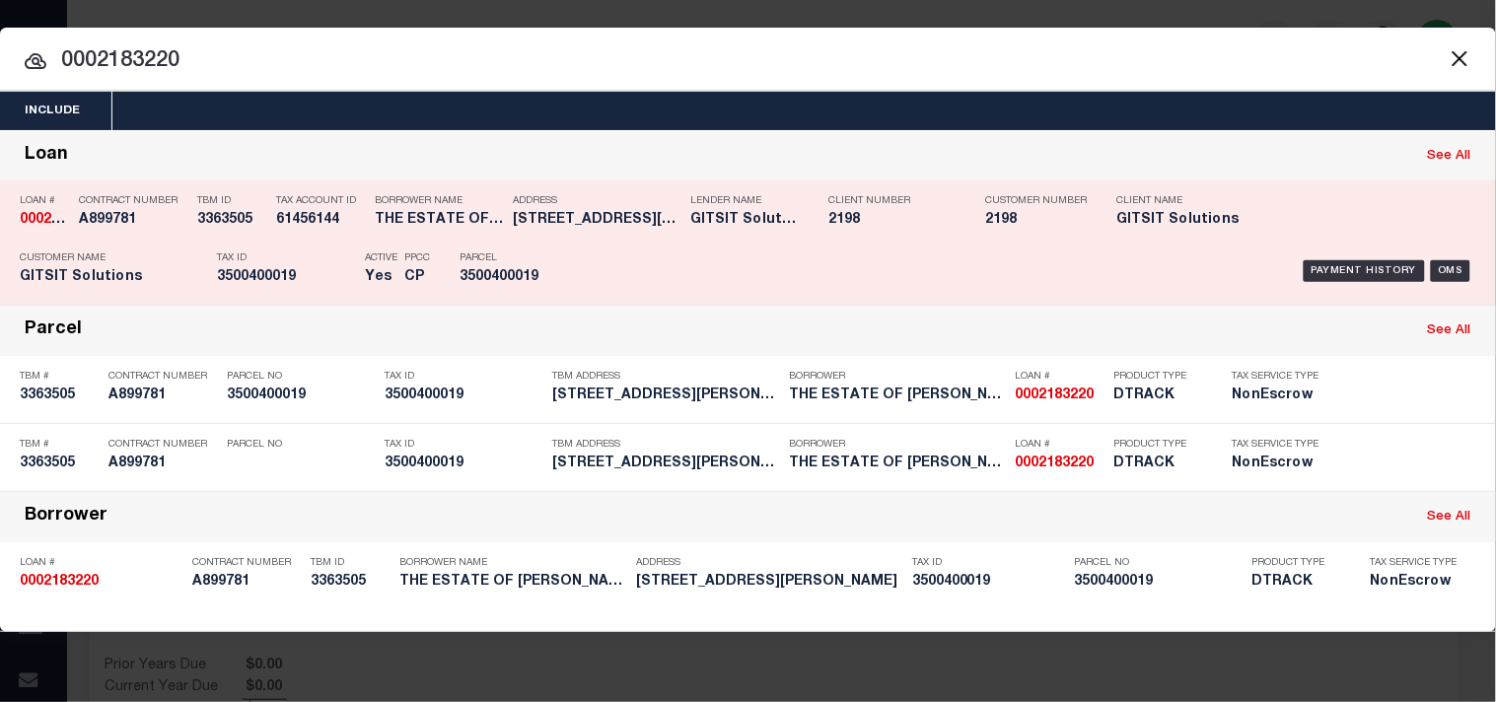
click at [617, 254] on div "Payment History OMS" at bounding box center [1027, 271] width 898 height 57
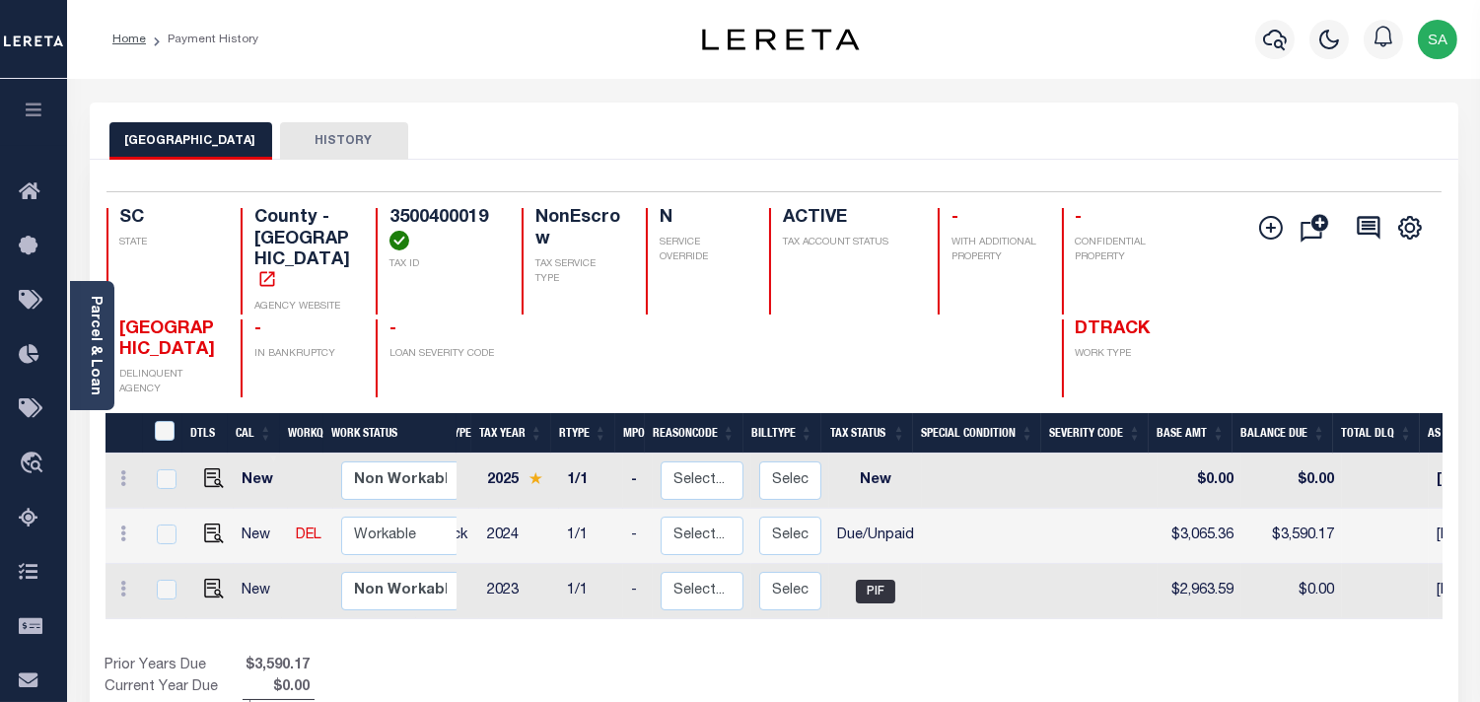
scroll to position [0, 36]
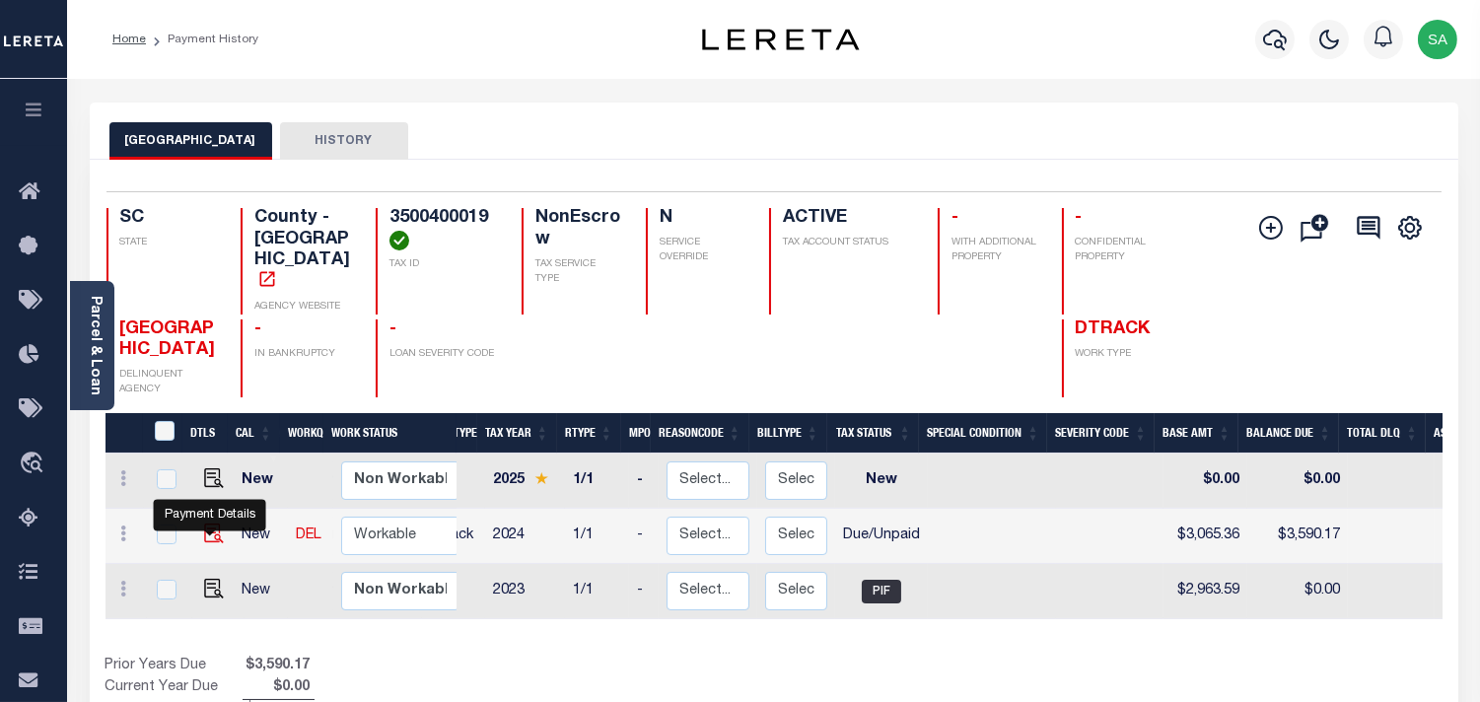
click at [215, 531] on img "" at bounding box center [214, 534] width 20 height 20
checkbox input "true"
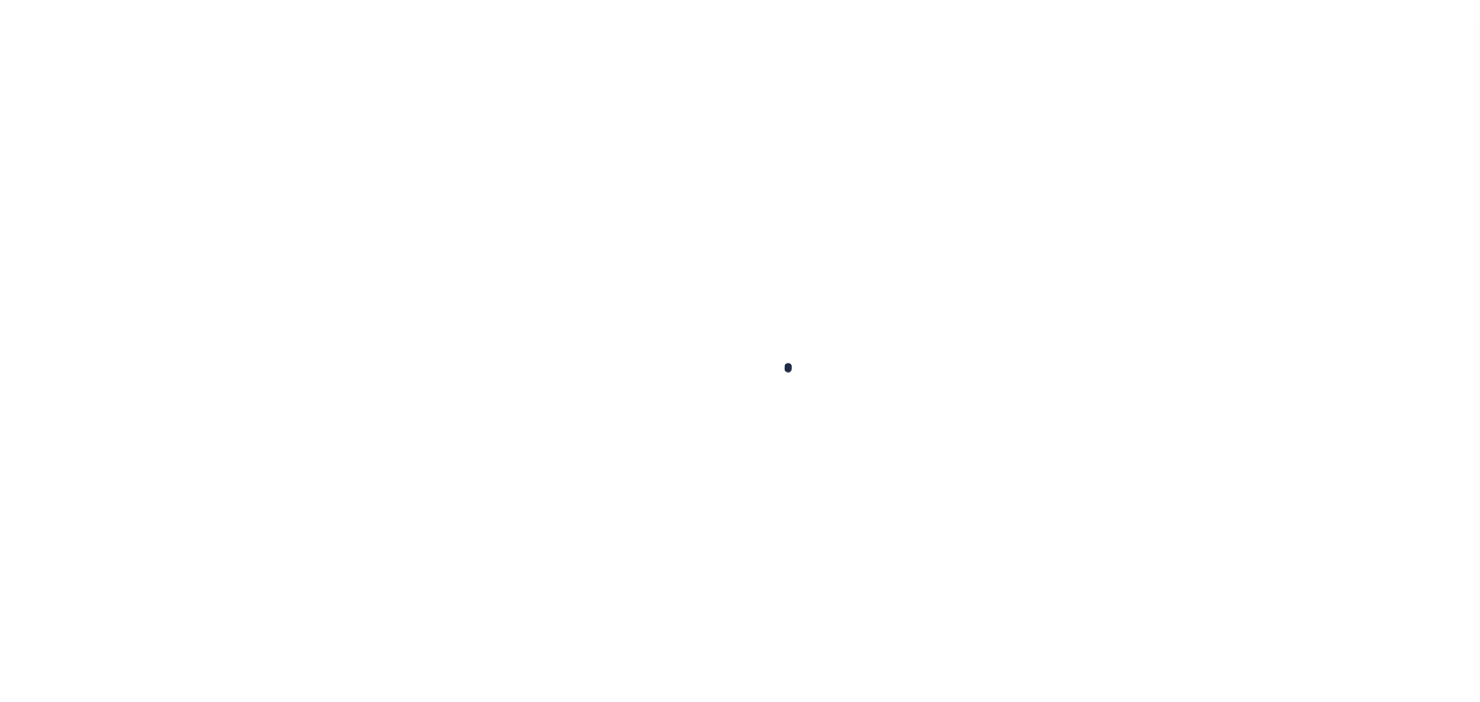
checkbox input "false"
type input "[DATE]"
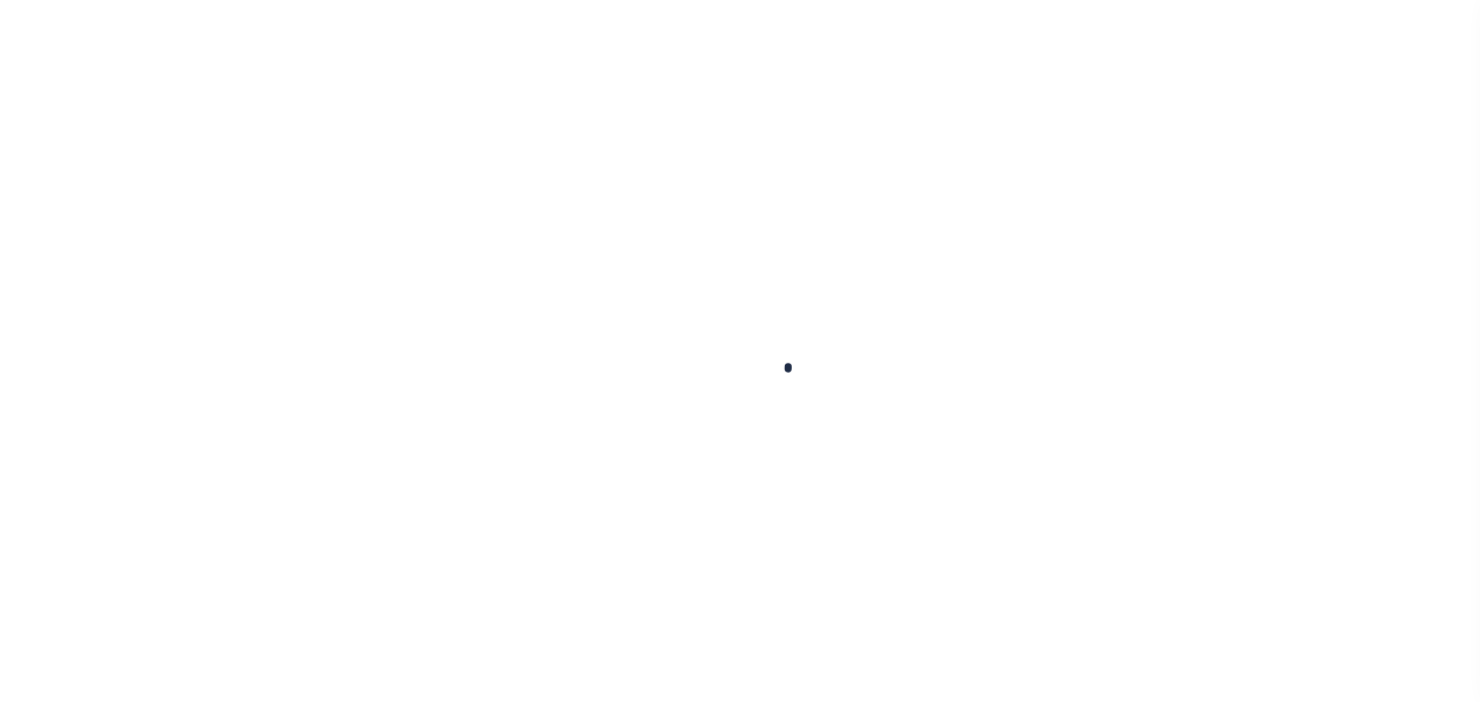
select select "DUE"
type input "$3,065.36"
type input "$524.81"
type input "$0"
type input "$3,590.17"
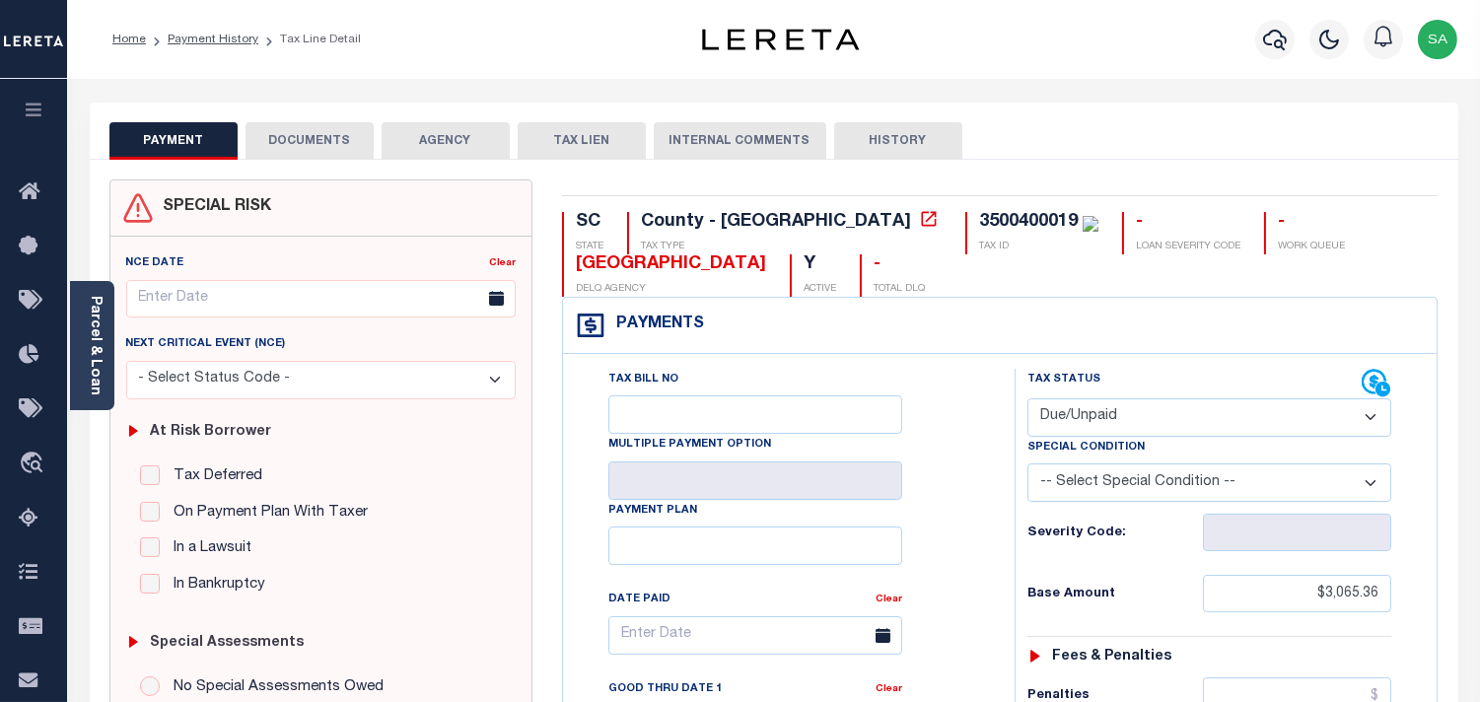
click at [336, 143] on button "DOCUMENTS" at bounding box center [310, 140] width 128 height 37
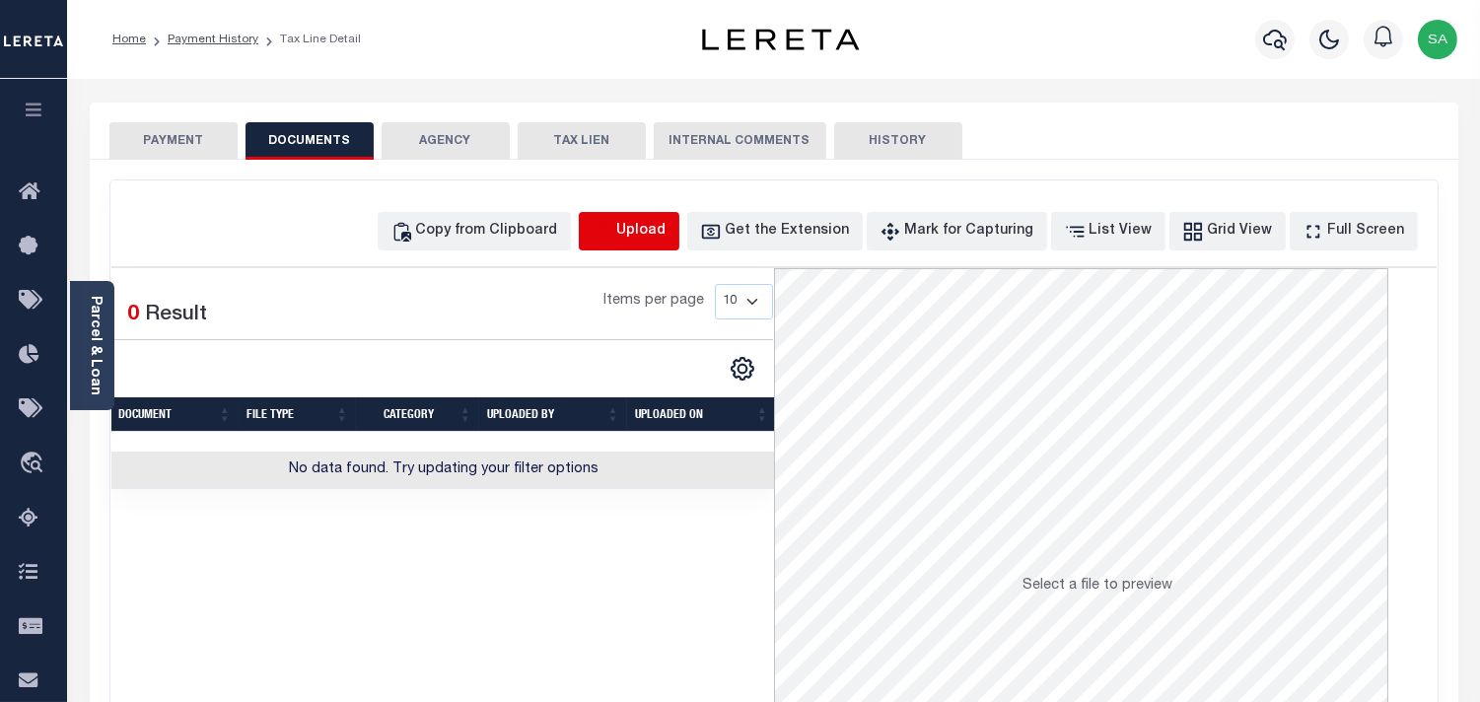
click at [613, 224] on icon "button" at bounding box center [603, 232] width 22 height 22
select select "POP"
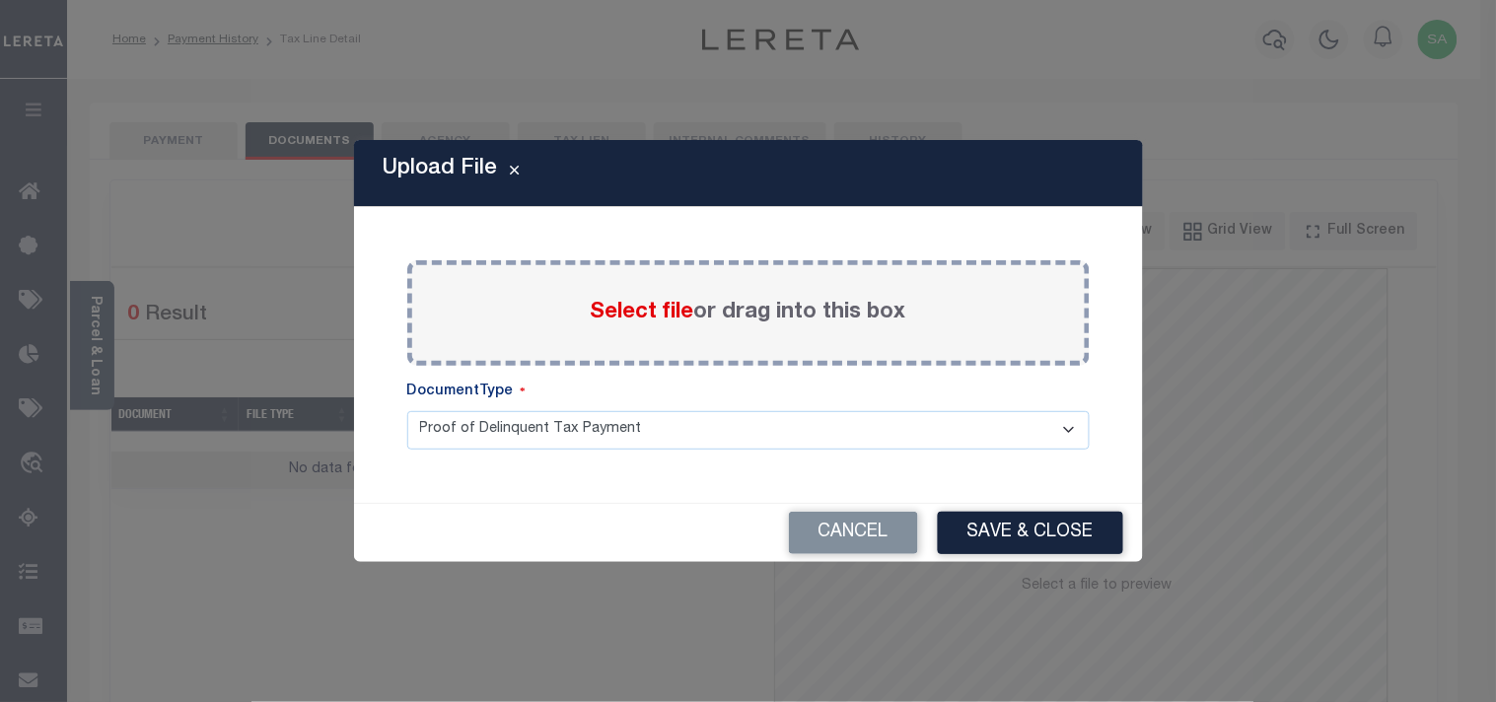
click at [618, 321] on span "Select file" at bounding box center [643, 313] width 104 height 22
click at [0, 0] on input "Select file or drag into this box" at bounding box center [0, 0] width 0 height 0
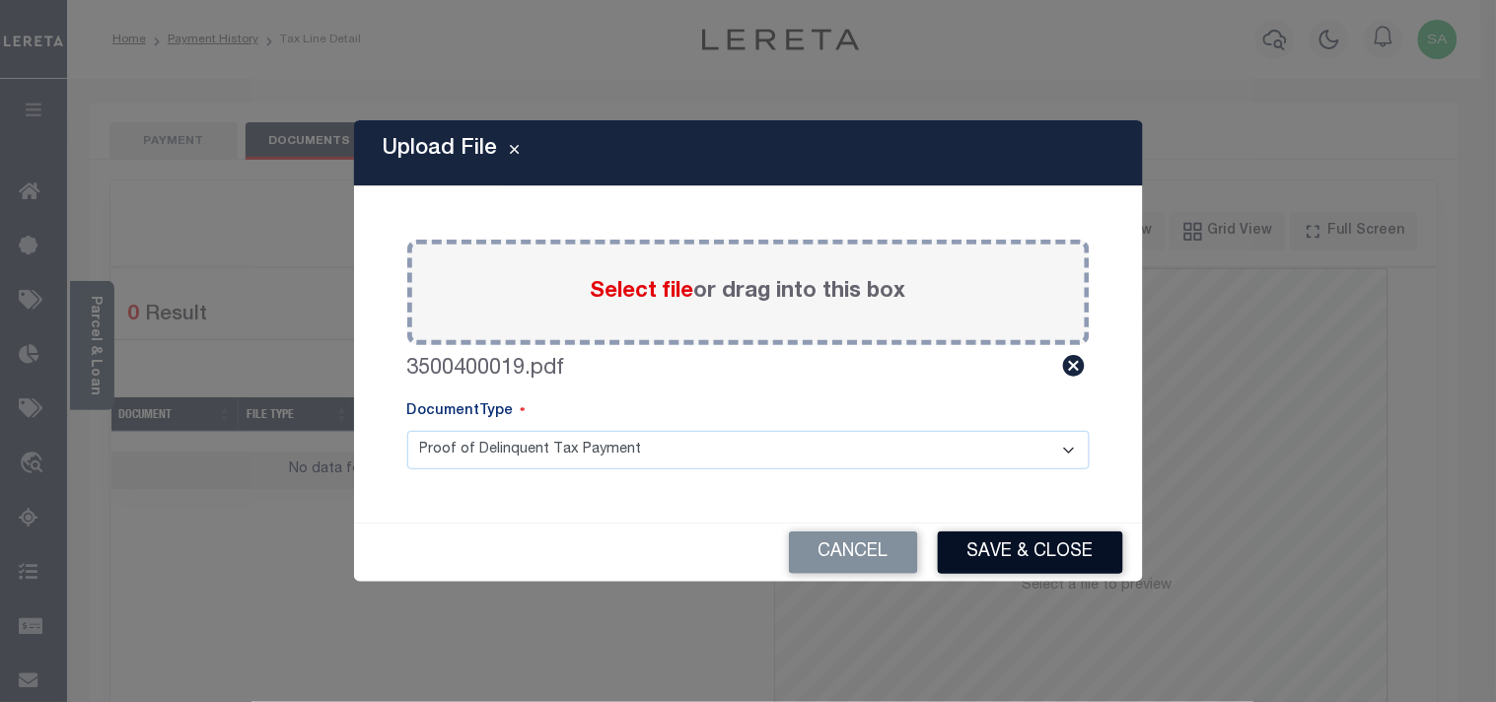
click at [991, 539] on button "Save & Close" at bounding box center [1030, 553] width 185 height 42
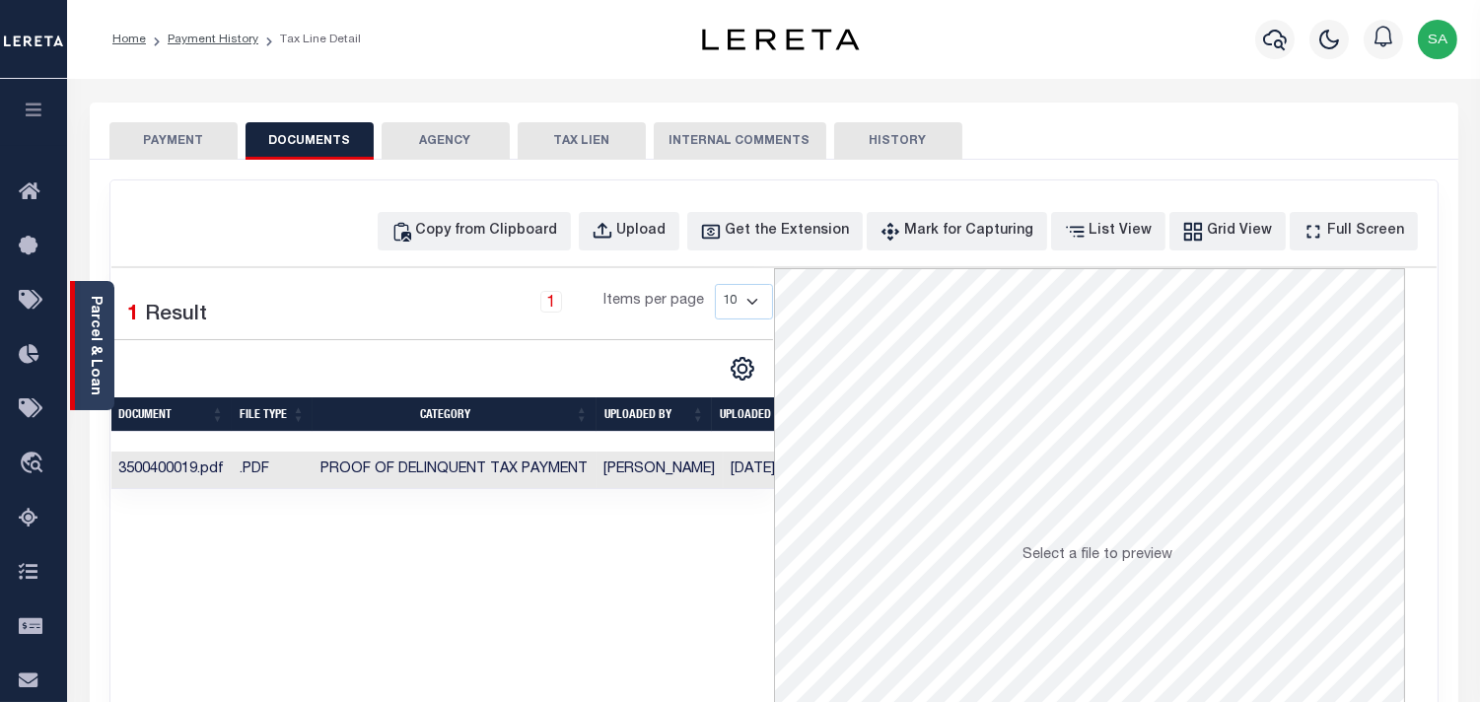
click at [102, 360] on link "Parcel & Loan" at bounding box center [95, 346] width 14 height 100
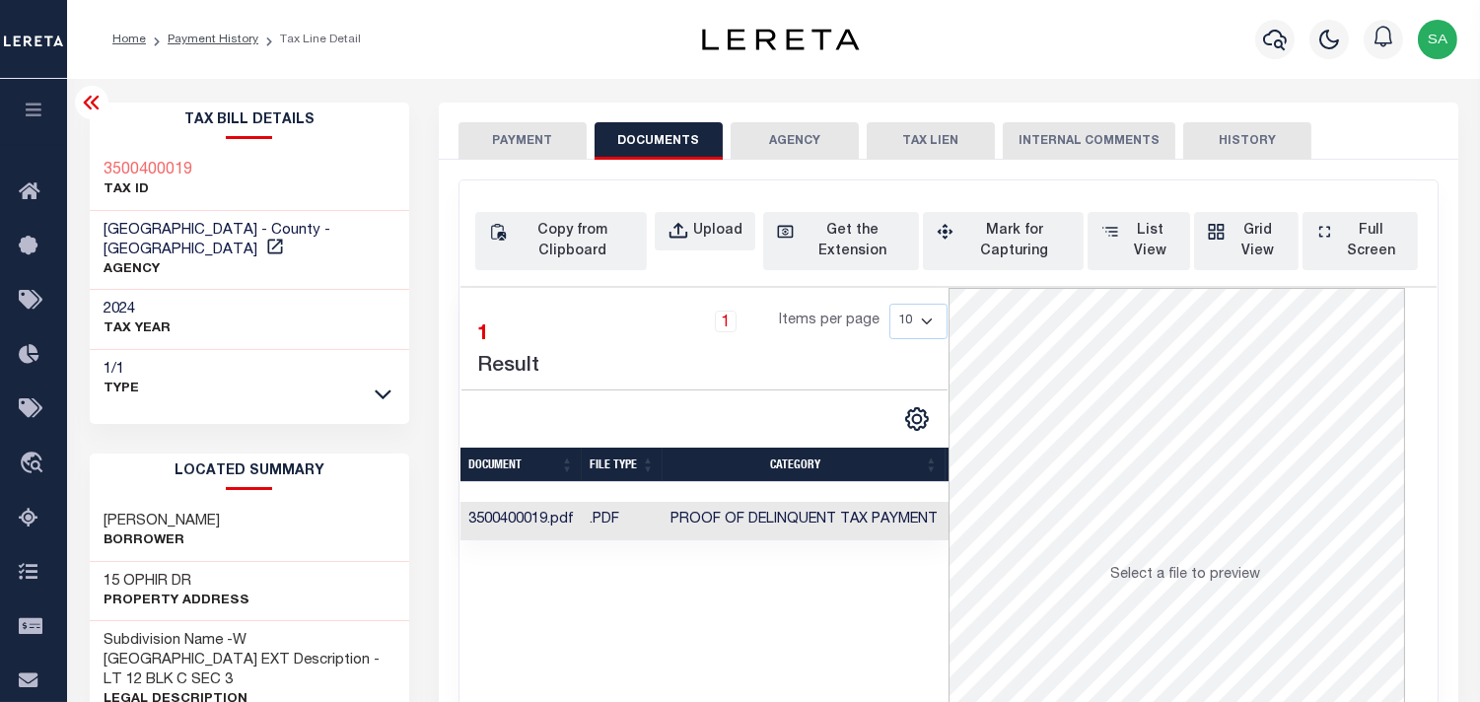
click at [498, 138] on button "PAYMENT" at bounding box center [523, 140] width 128 height 37
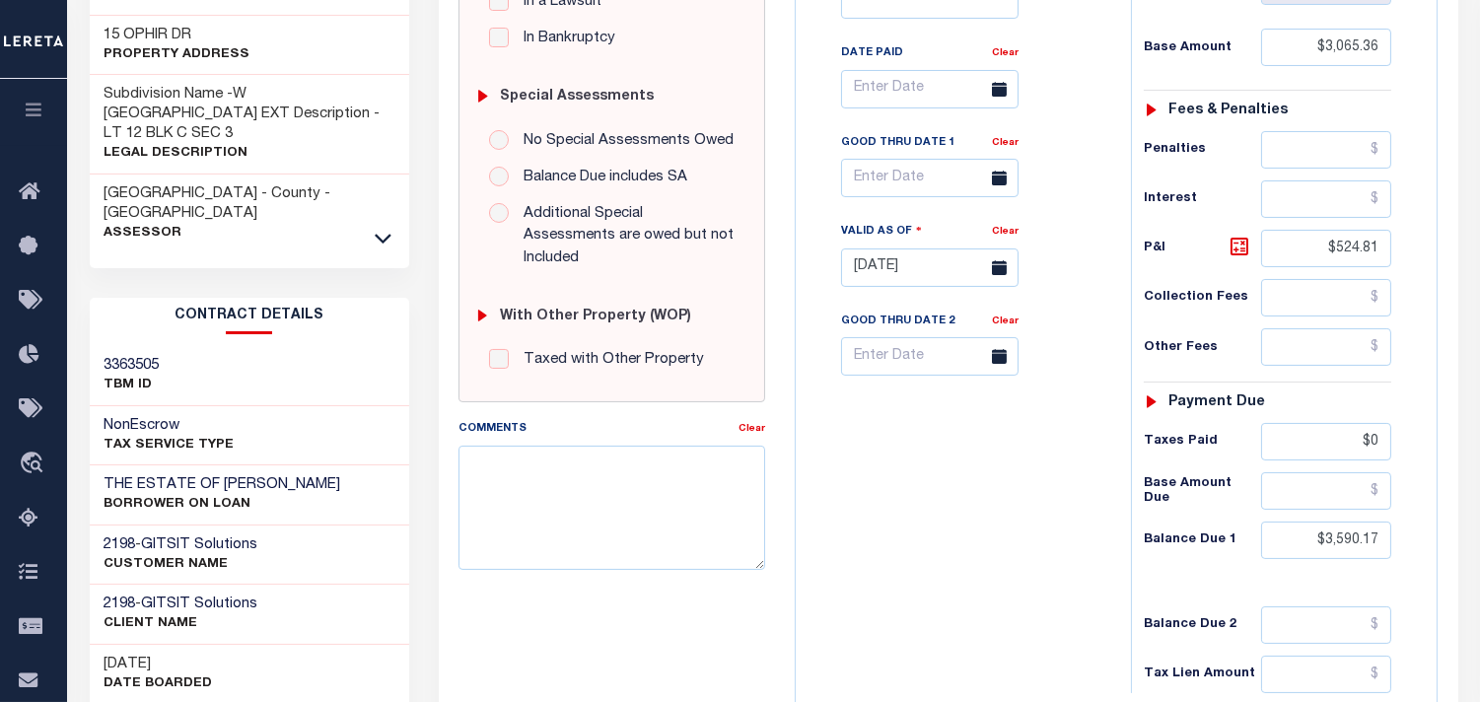
scroll to position [547, 0]
drag, startPoint x: 1318, startPoint y: 549, endPoint x: 1403, endPoint y: 554, distance: 85.9
click at [1403, 554] on div "Tax Status Status - Select Status Code -" at bounding box center [1274, 257] width 286 height 871
paste input "3,685"
type input "$3,685.17"
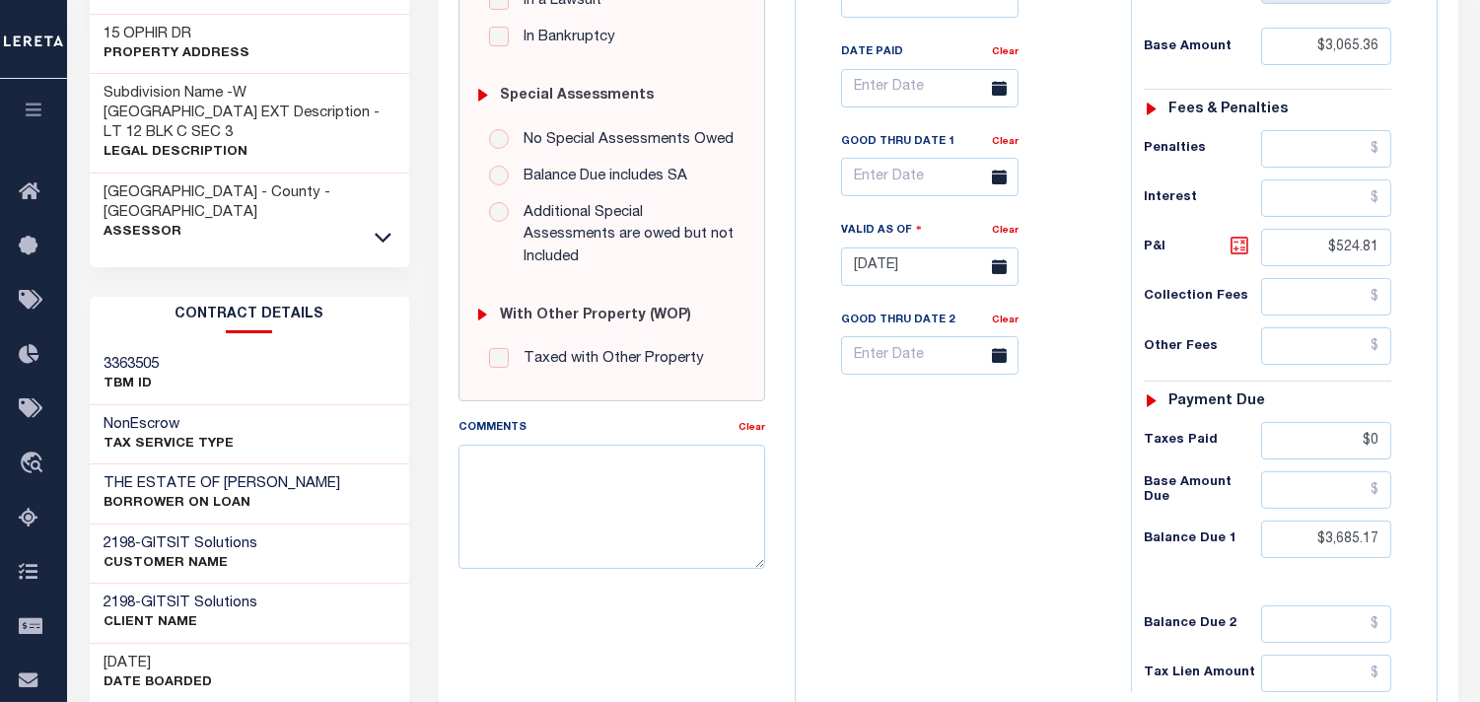
type input "[DATE]"
click at [1238, 254] on icon at bounding box center [1240, 246] width 24 height 24
type input "$619.81"
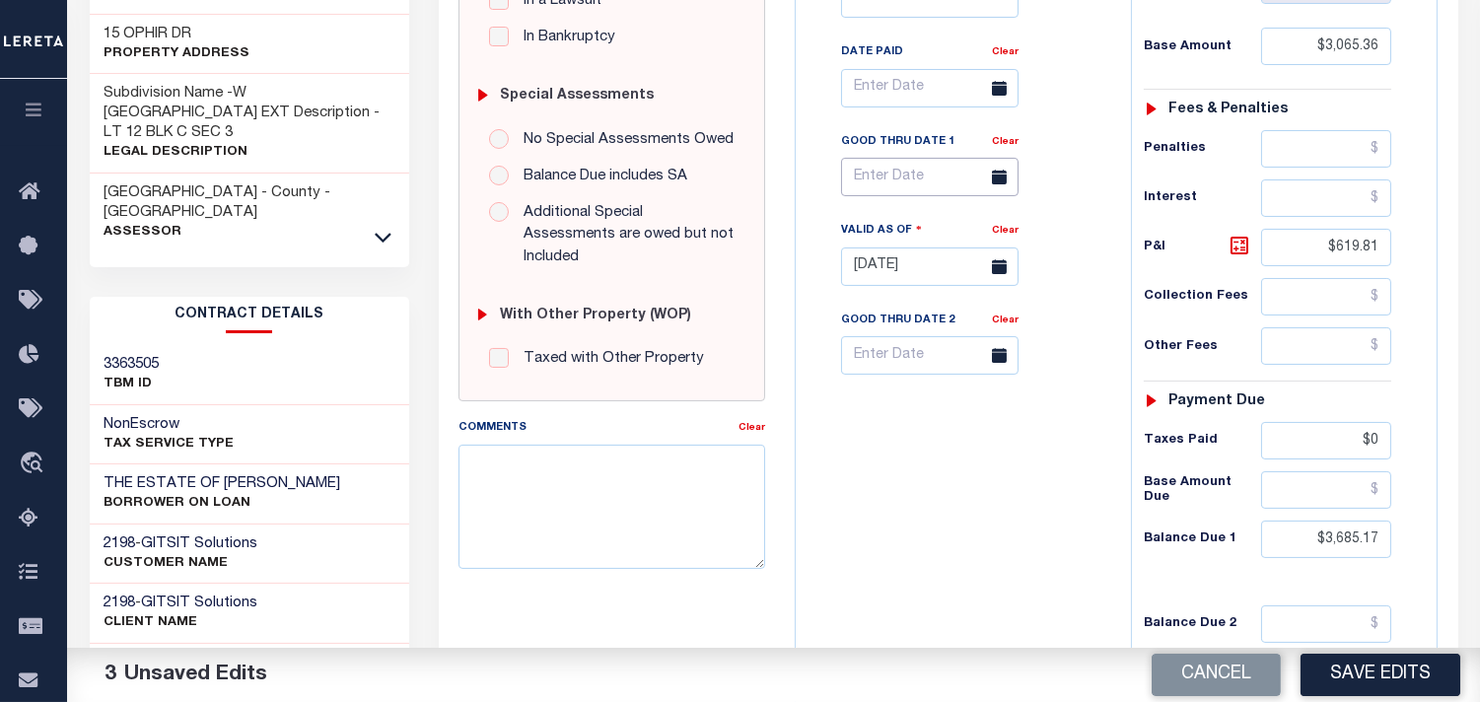
click at [931, 182] on input "text" at bounding box center [930, 177] width 178 height 38
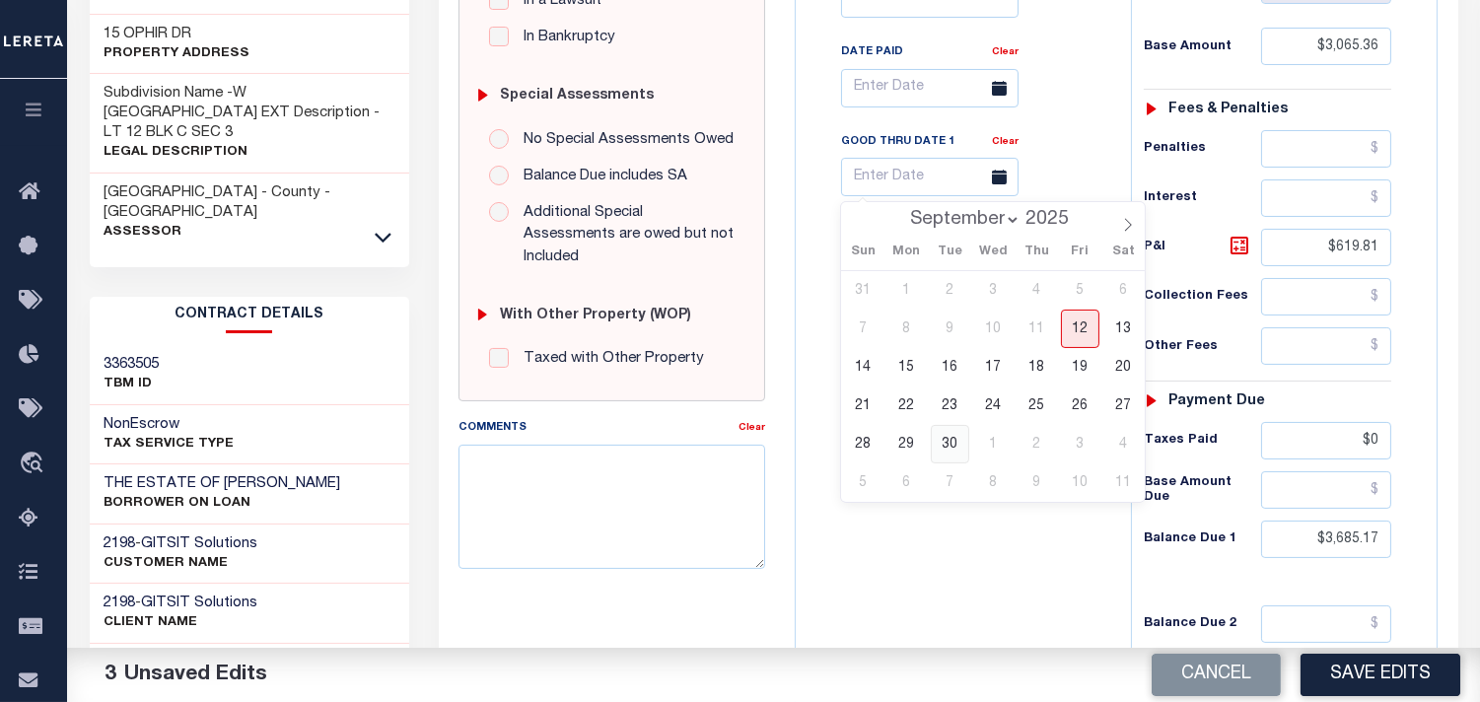
click at [951, 436] on span "30" at bounding box center [950, 444] width 38 height 38
type input "[DATE]"
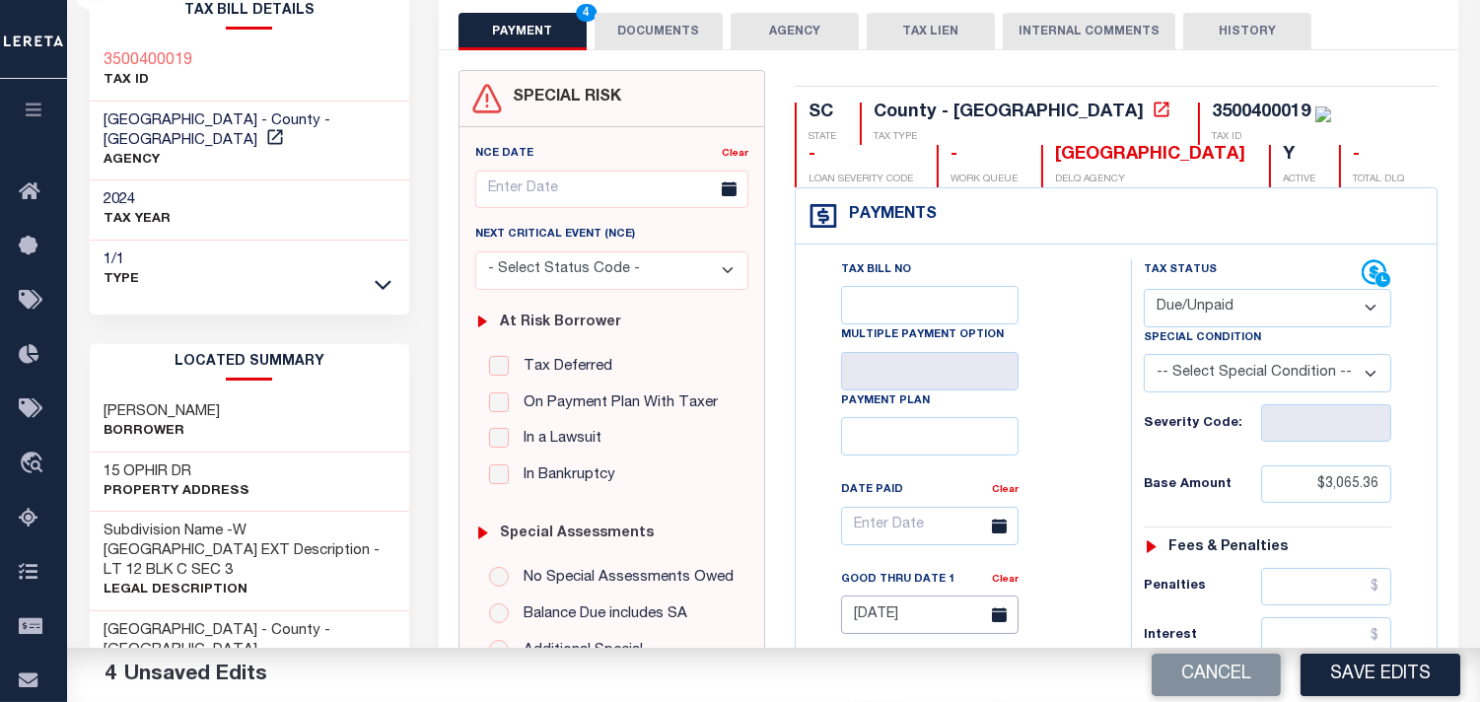
scroll to position [0, 0]
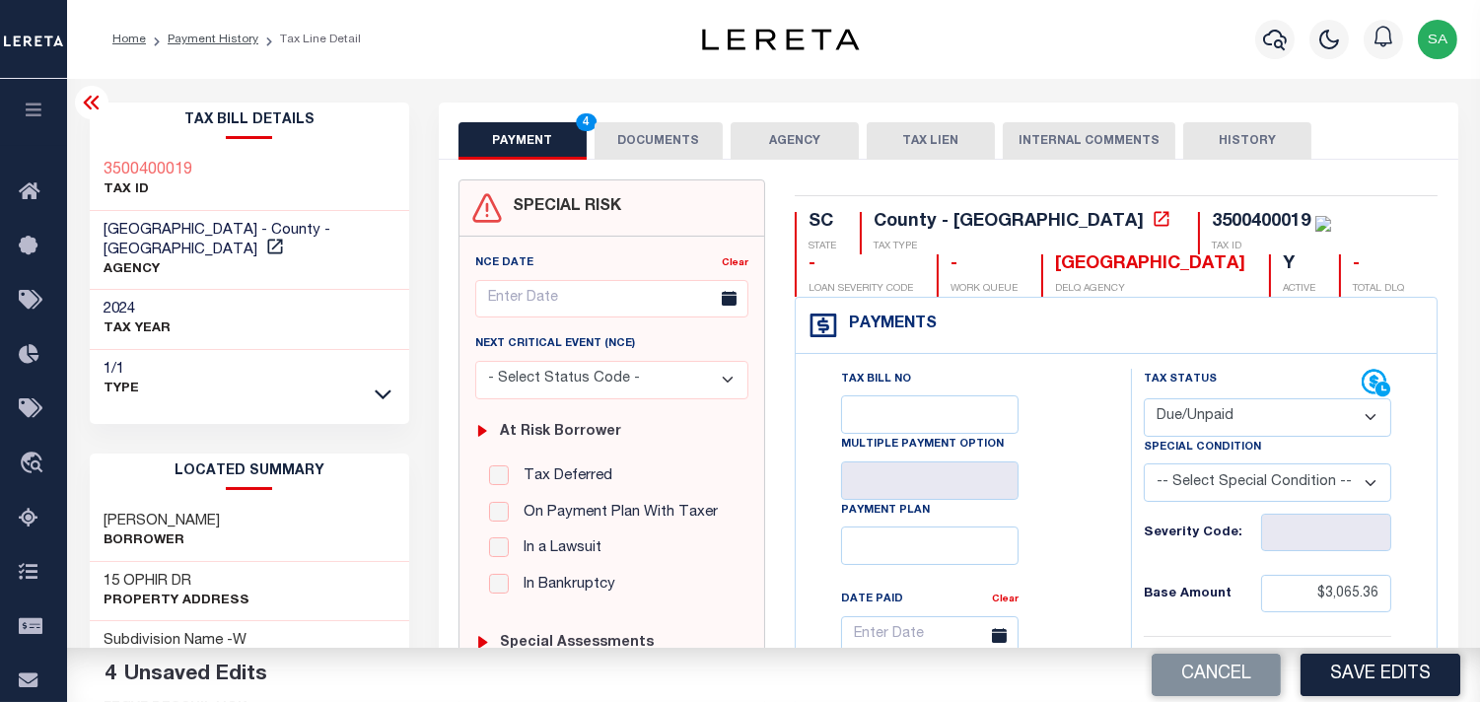
click at [688, 153] on button "DOCUMENTS" at bounding box center [659, 140] width 128 height 37
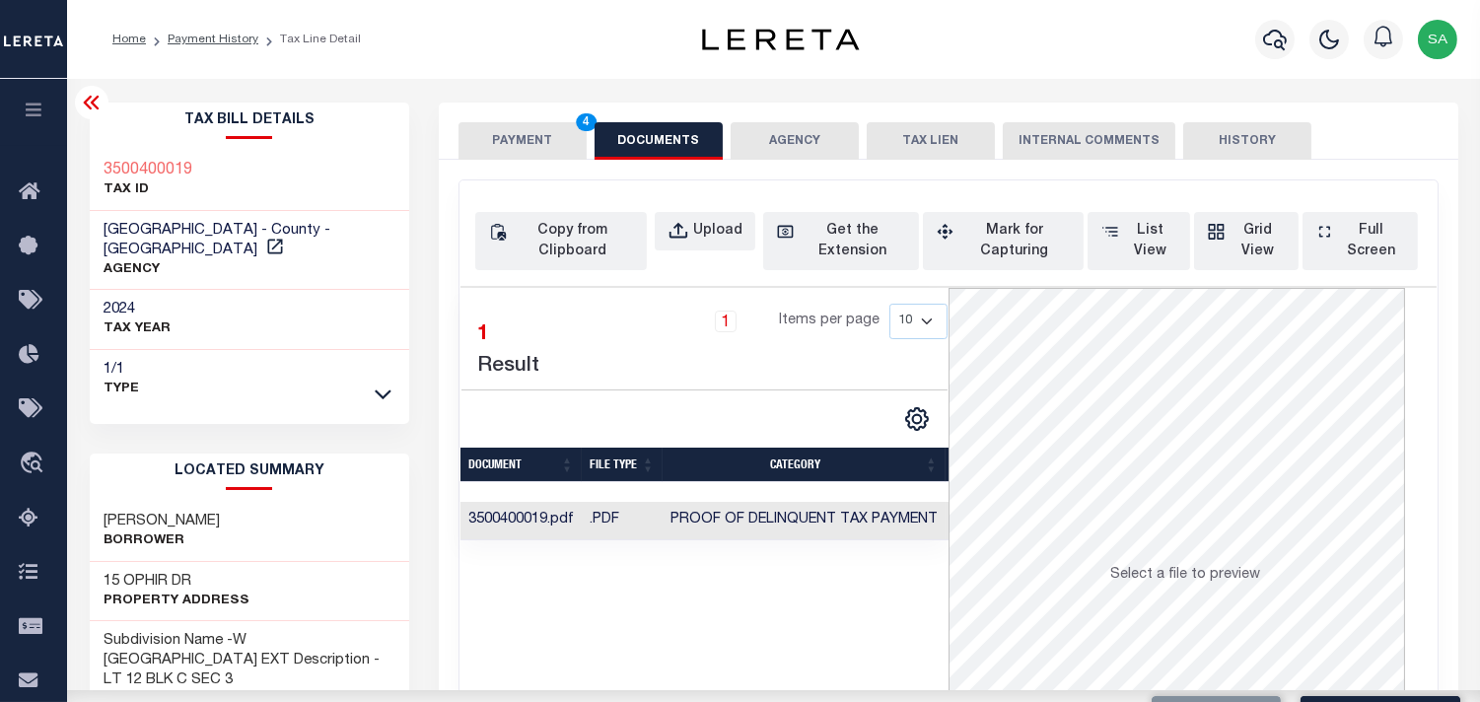
click at [545, 152] on button "PAYMENT 4" at bounding box center [523, 140] width 128 height 37
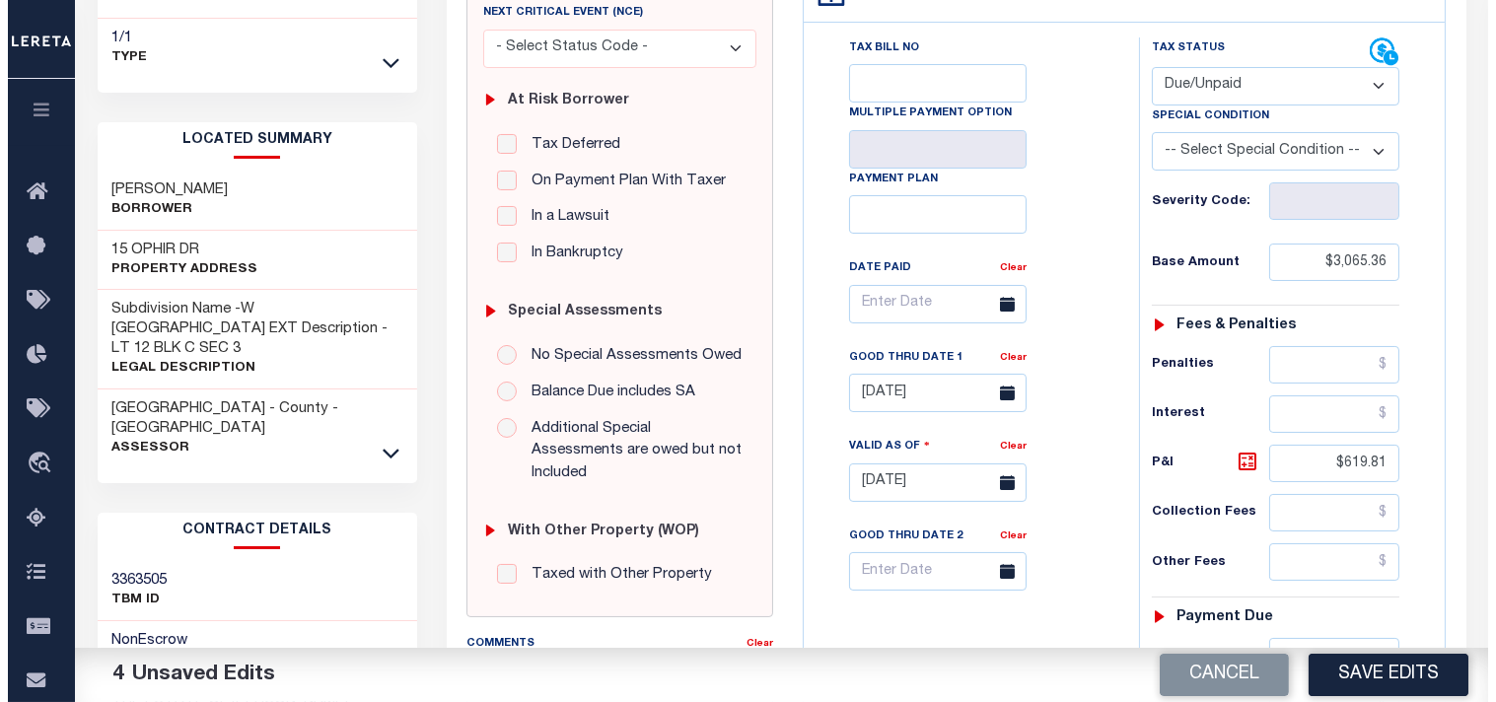
scroll to position [438, 0]
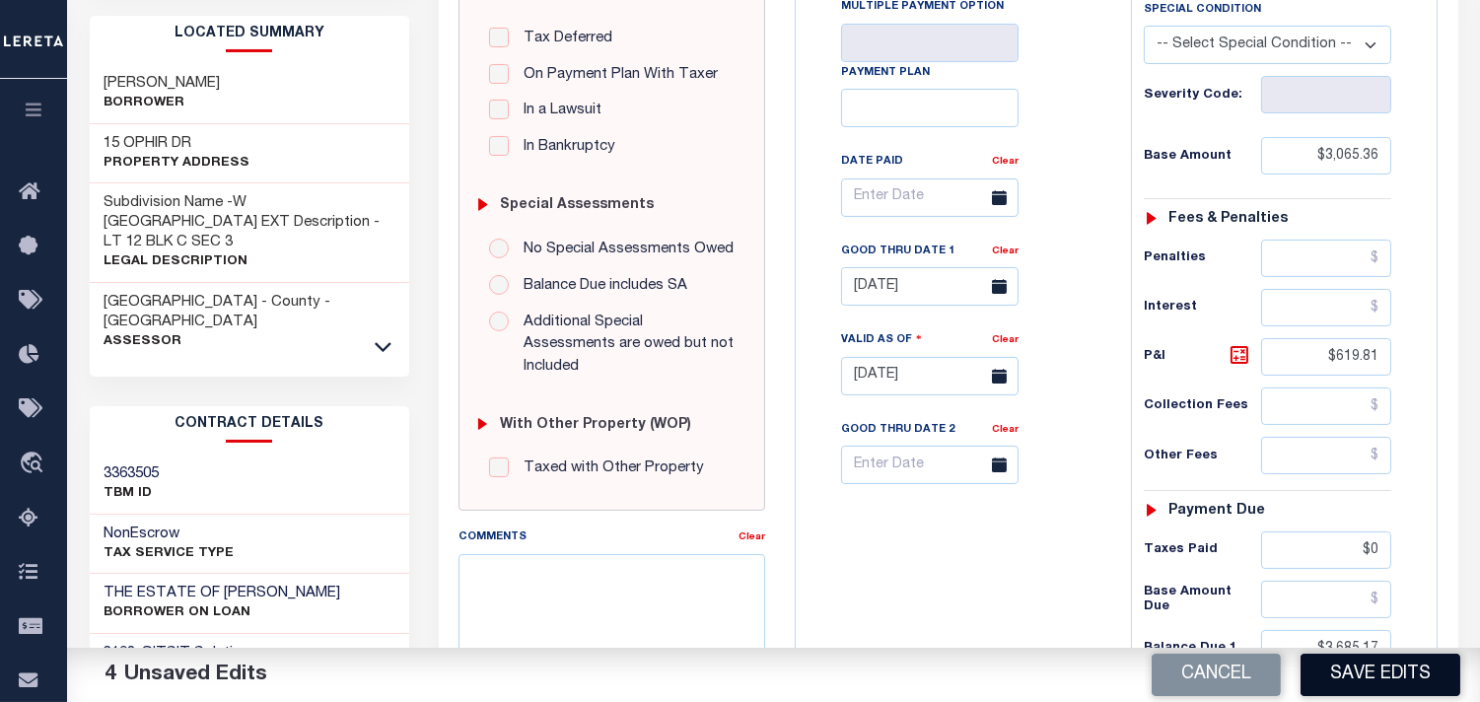
click at [1364, 674] on button "Save Edits" at bounding box center [1381, 675] width 160 height 42
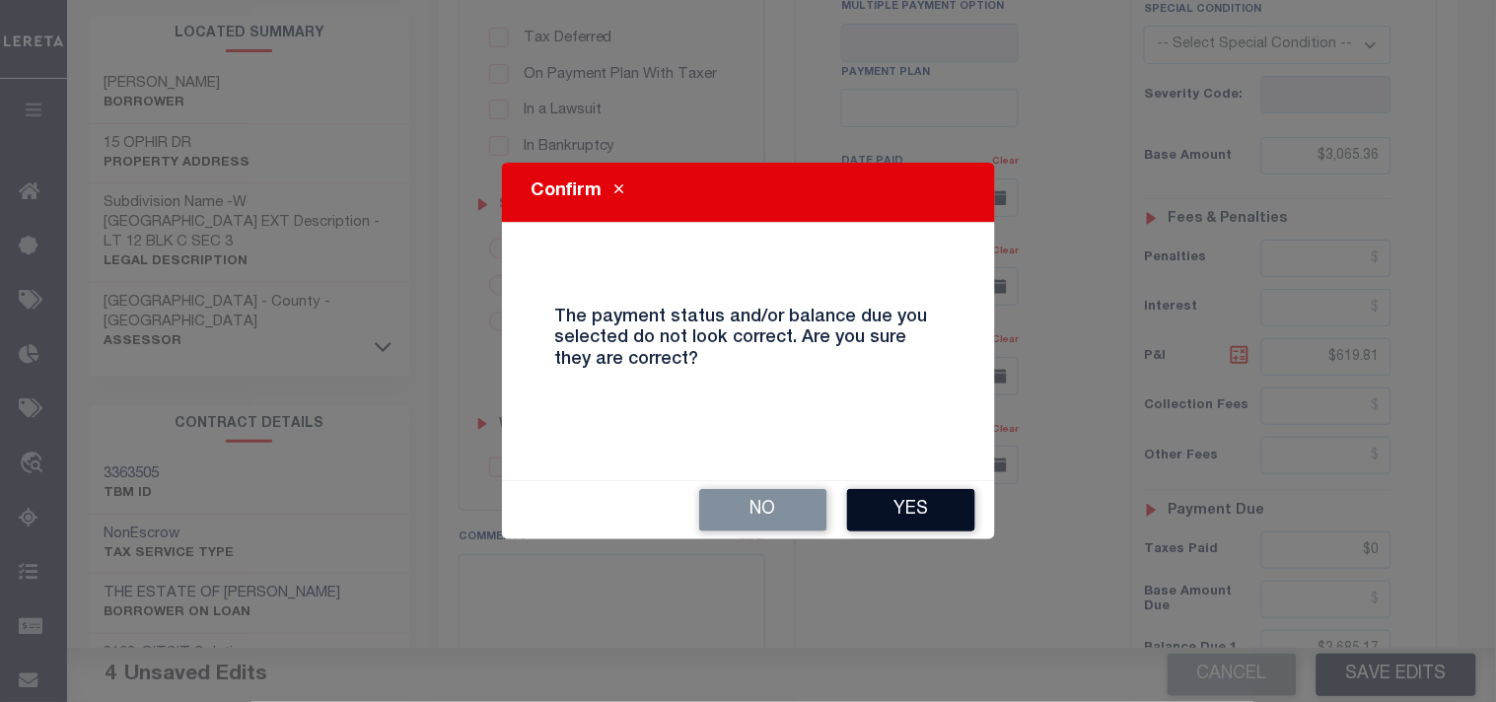
click at [905, 511] on button "Yes" at bounding box center [911, 510] width 128 height 42
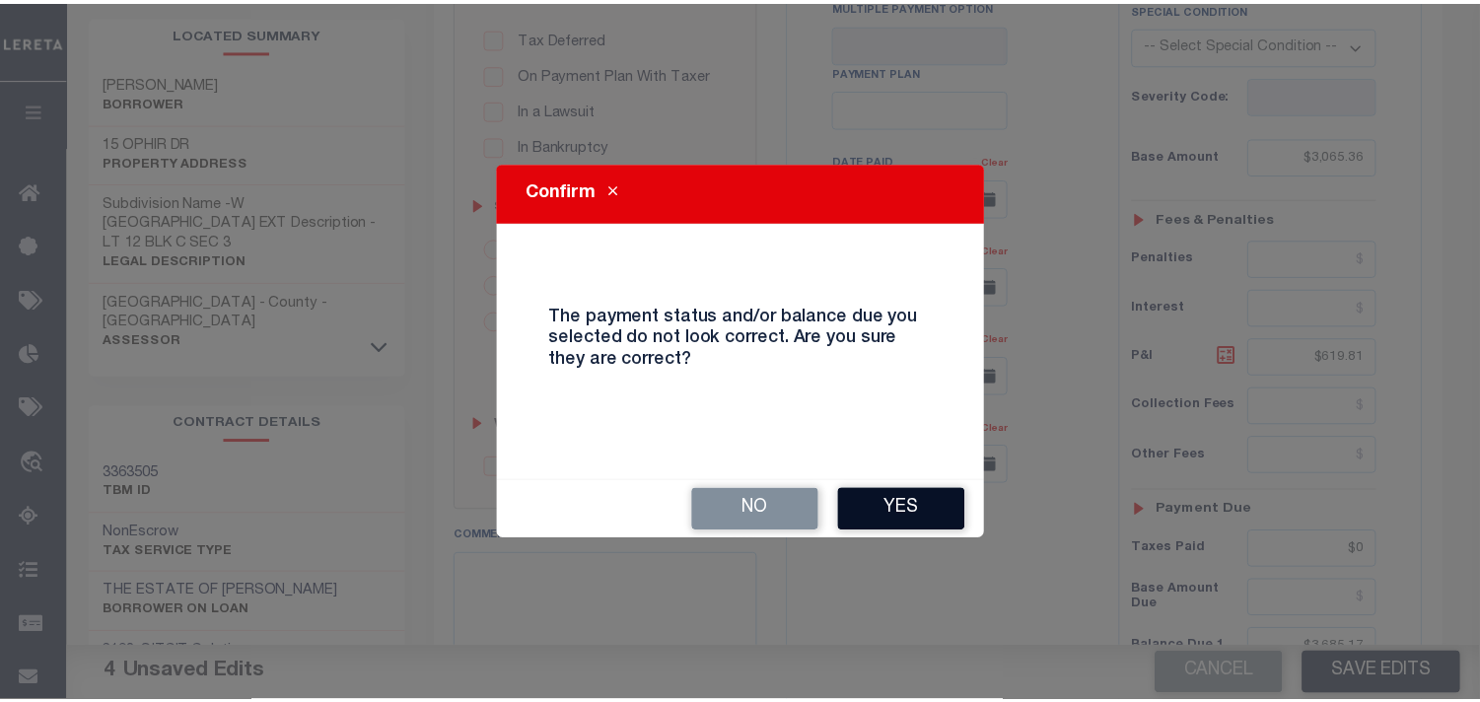
scroll to position [458, 0]
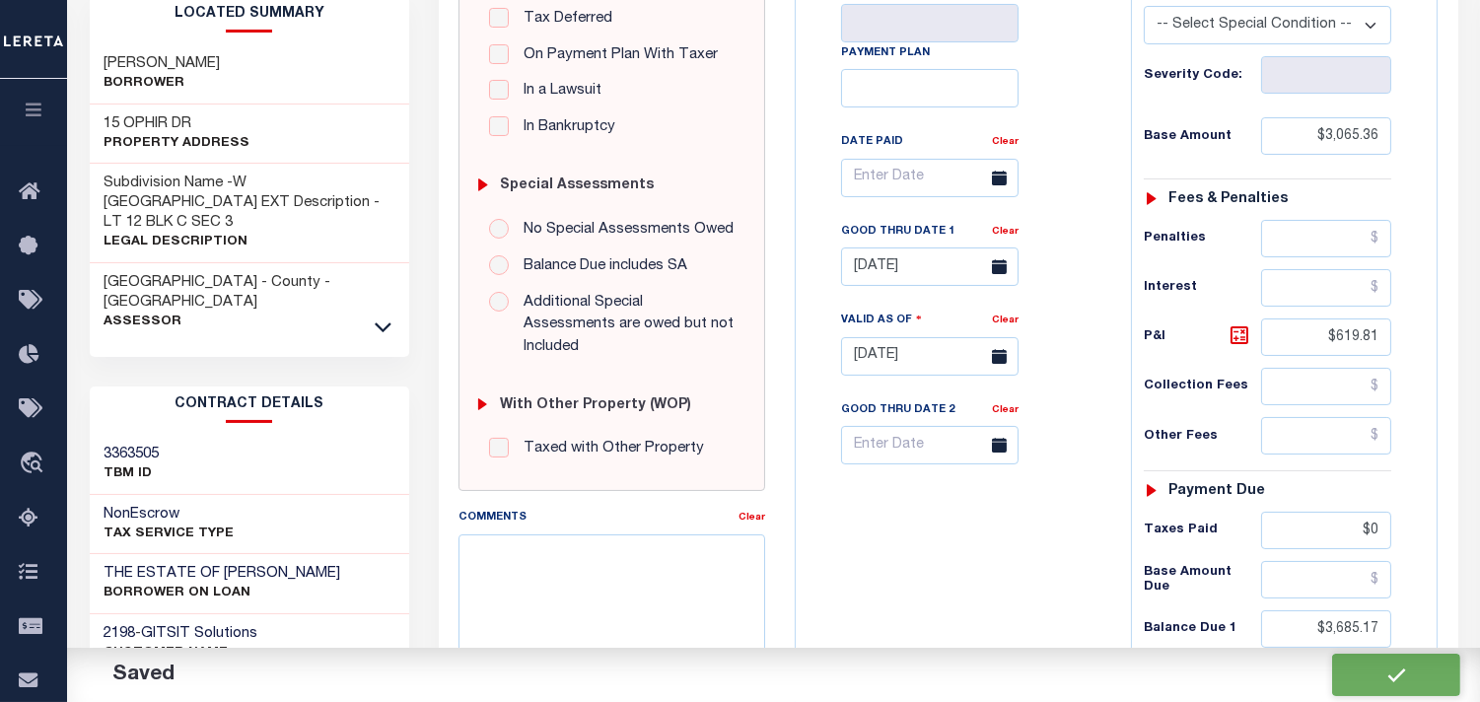
checkbox input "false"
type input "$3,065.36"
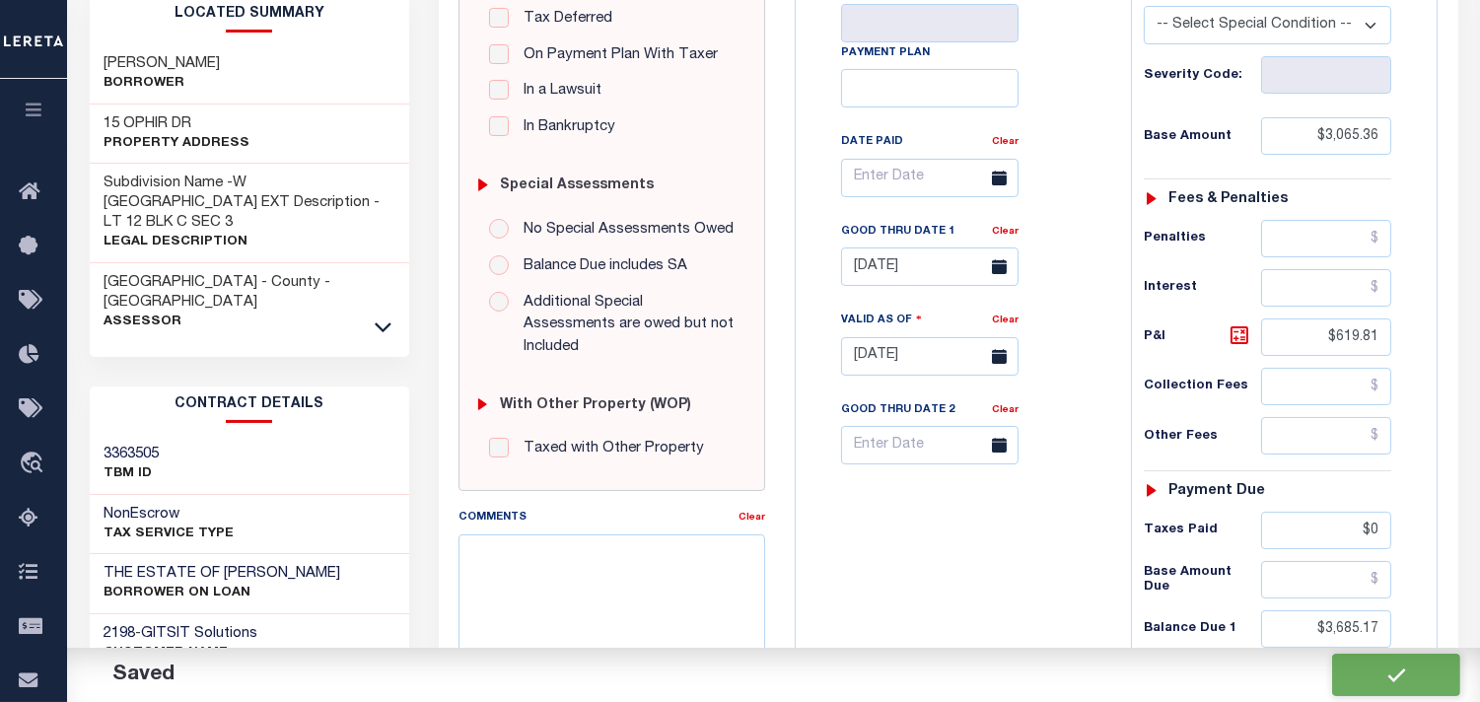
type input "$619.81"
type input "$0"
type input "$3,685.17"
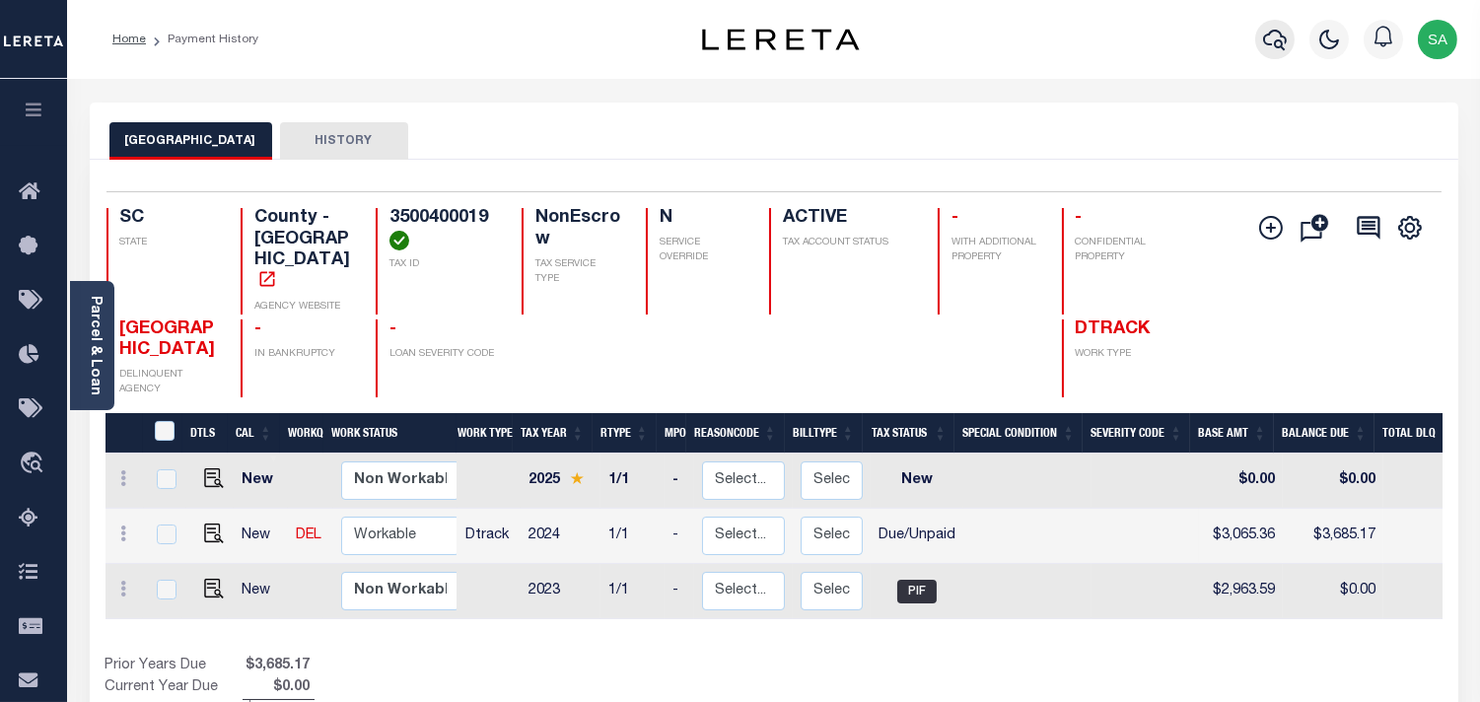
click at [1264, 40] on icon "button" at bounding box center [1275, 40] width 24 height 21
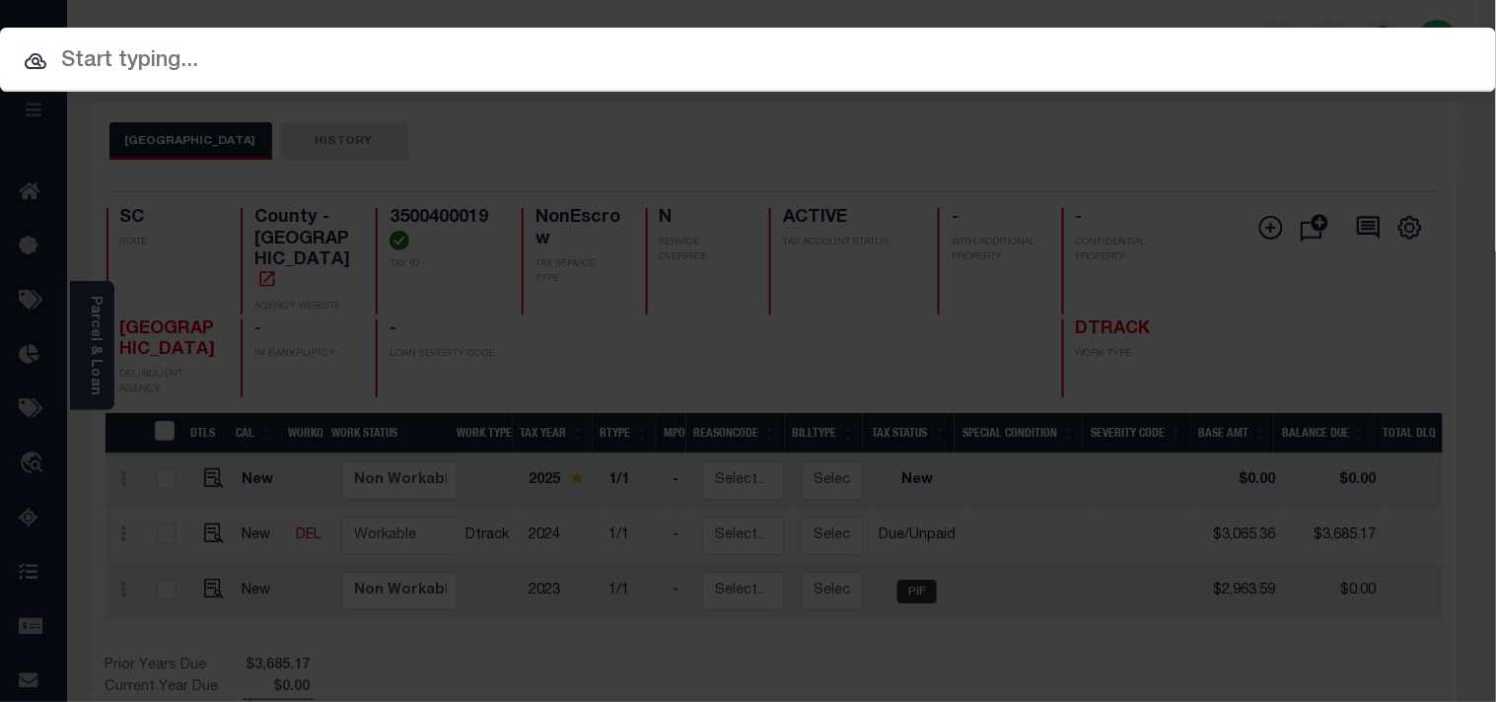
click at [1176, 44] on input "text" at bounding box center [748, 61] width 1496 height 35
paste input "07973001608-00101"
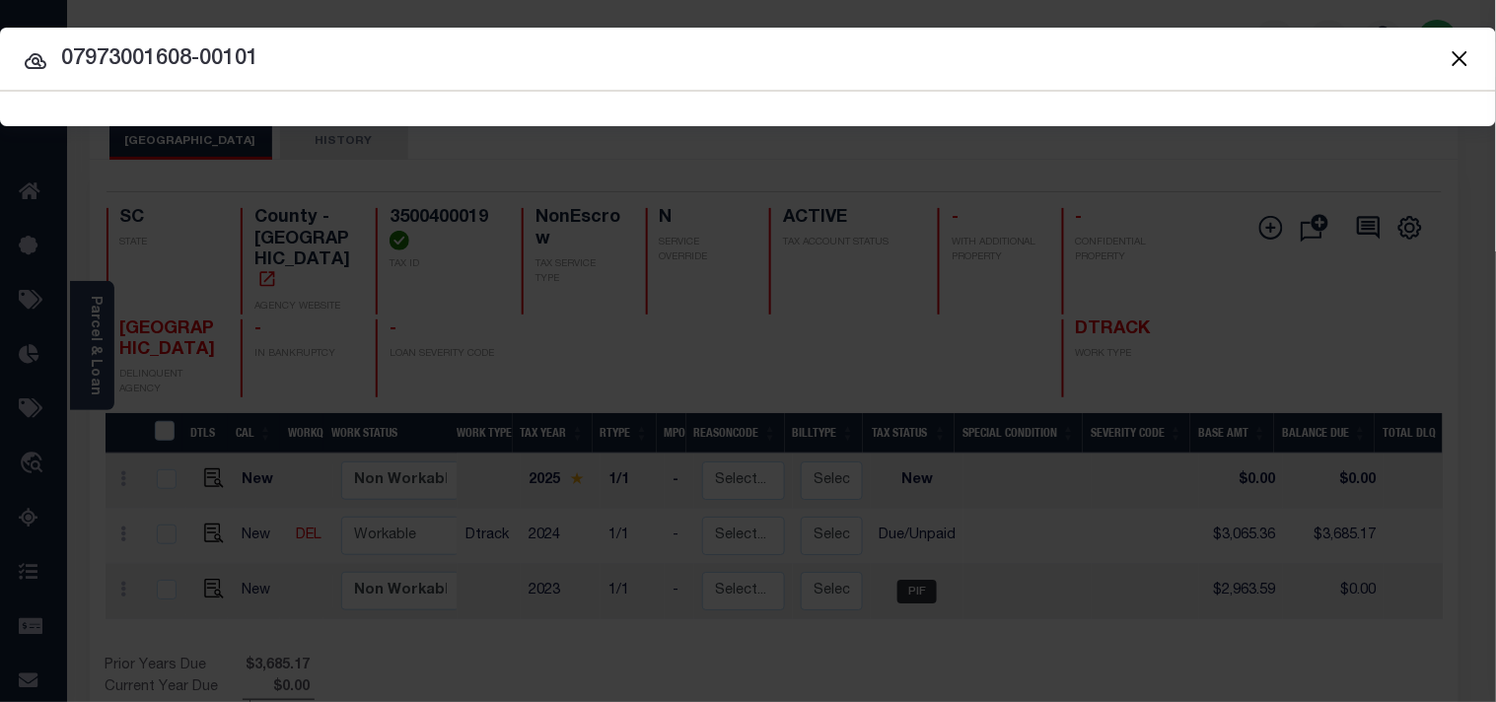
type input "07973001608-00101"
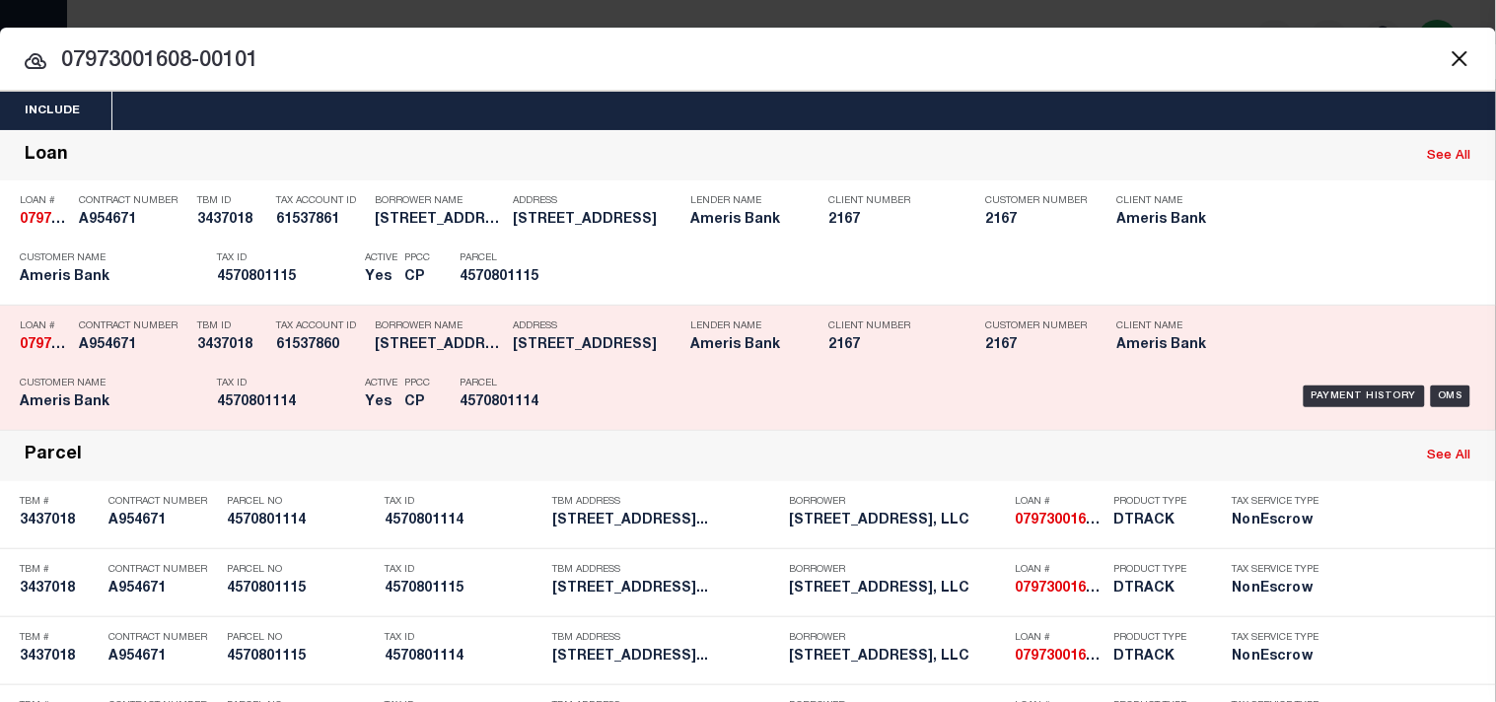
click at [607, 390] on div "Payment History OMS" at bounding box center [1027, 396] width 898 height 57
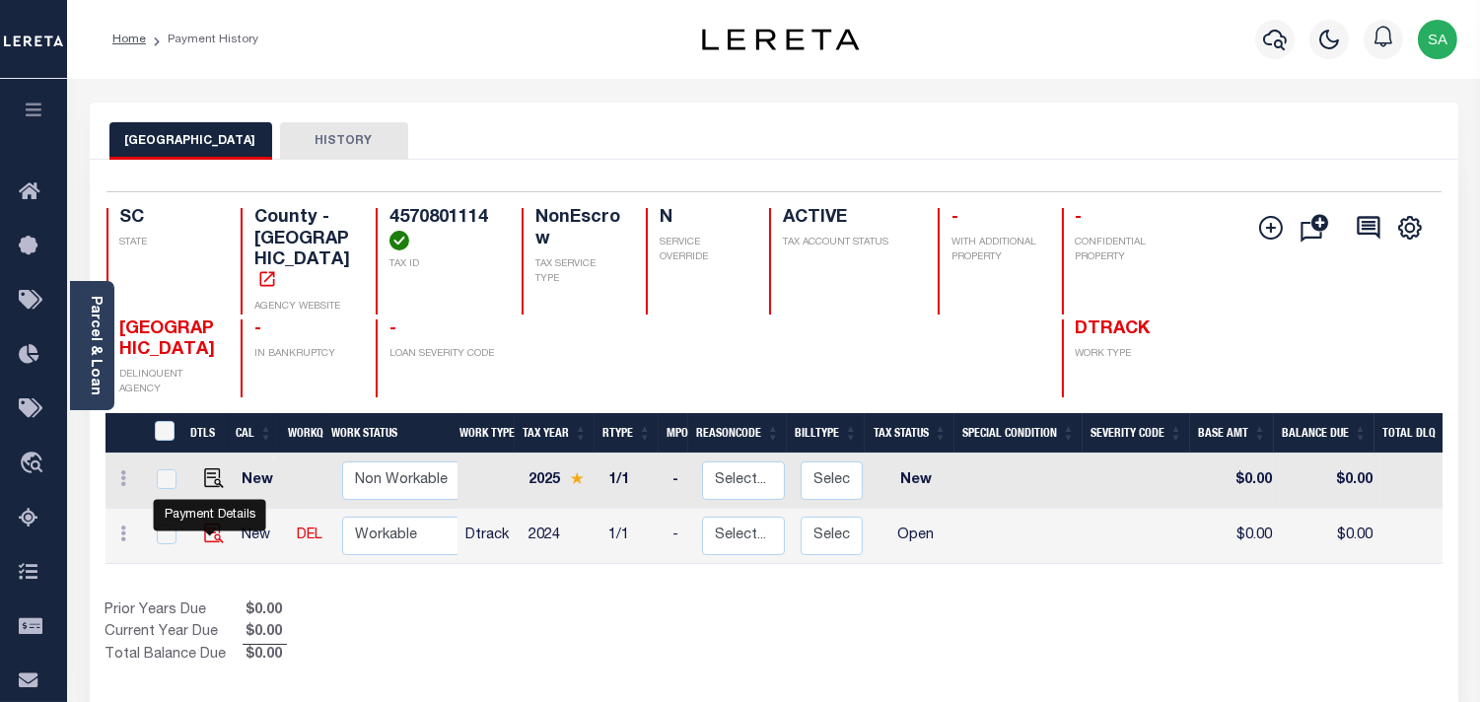
click at [218, 528] on img "" at bounding box center [214, 534] width 20 height 20
checkbox input "true"
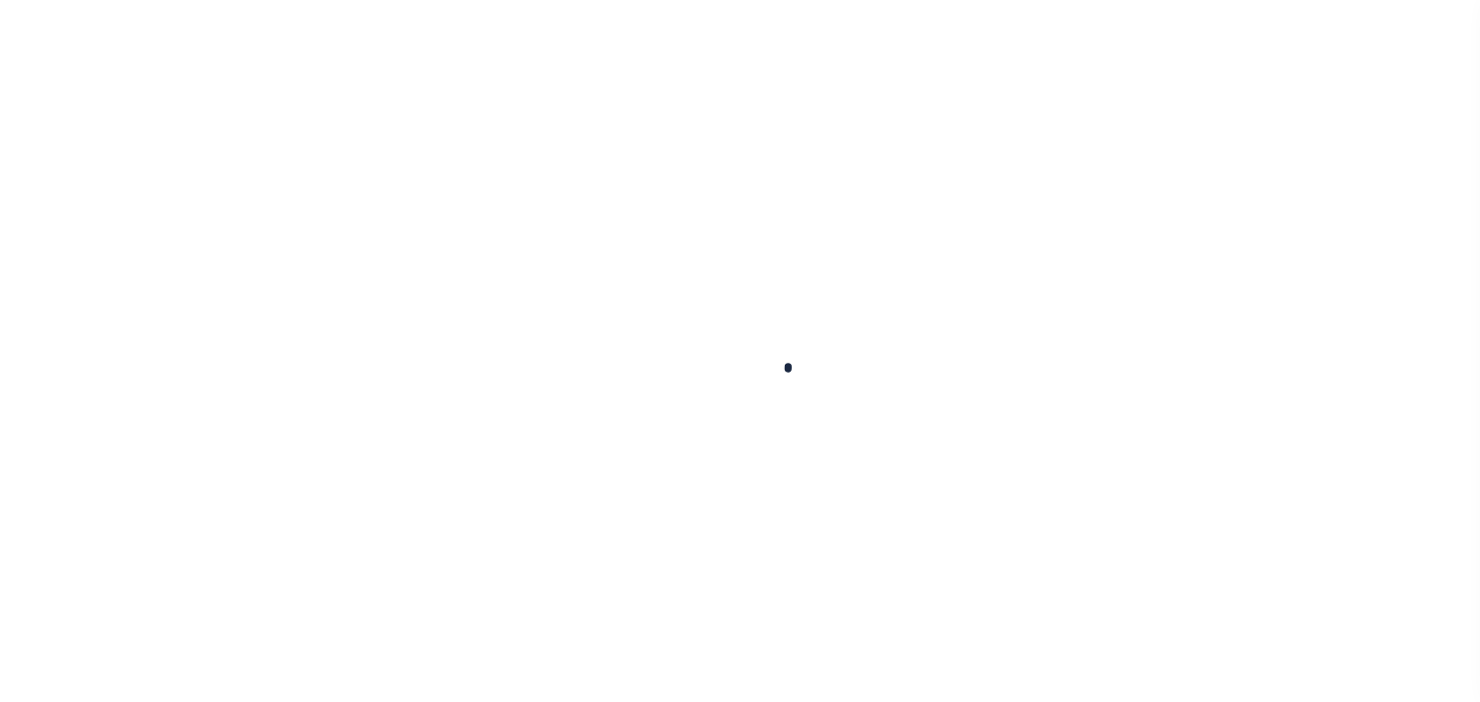
checkbox input "false"
type input "[DATE]"
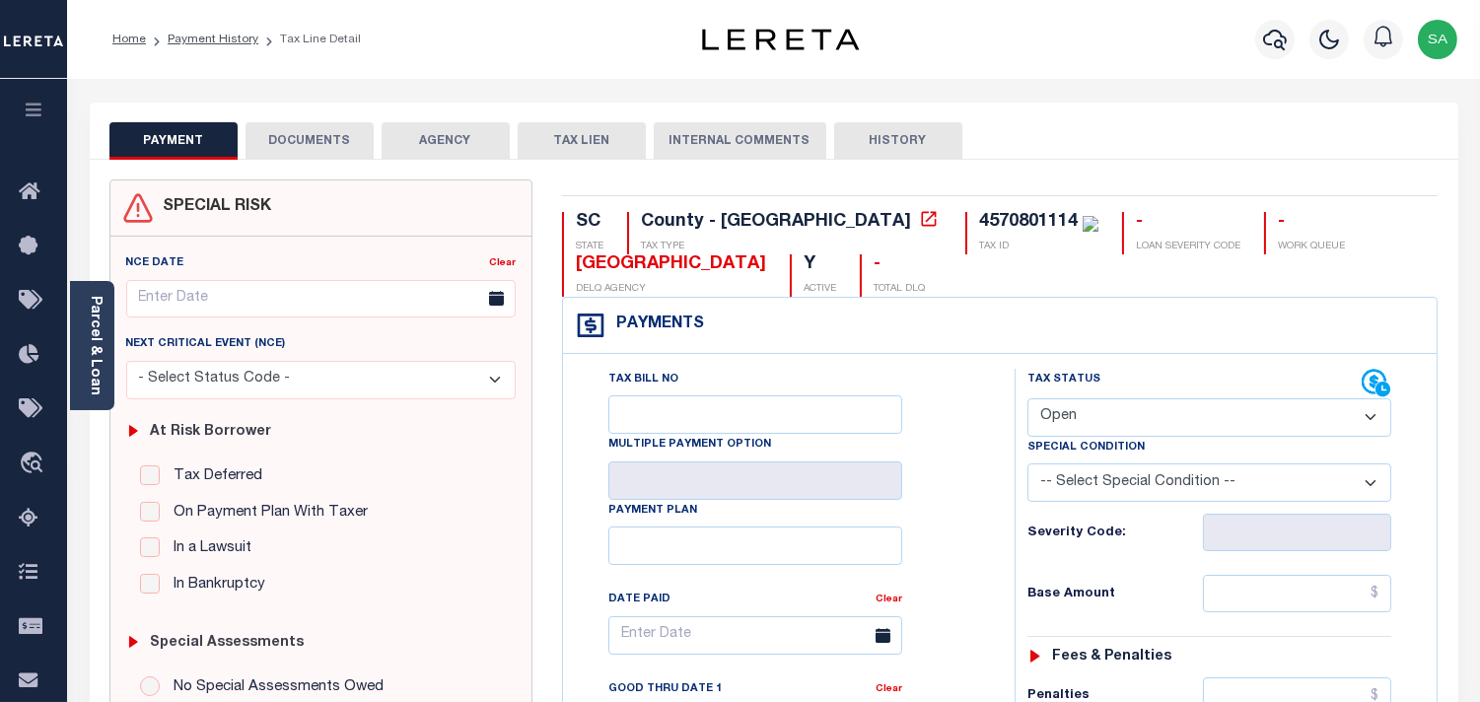
drag, startPoint x: 1126, startPoint y: 419, endPoint x: 1122, endPoint y: 430, distance: 11.5
click at [1126, 419] on select "- Select Status Code - Open Due/Unpaid Paid Incomplete No Tax Due Internal Refu…" at bounding box center [1210, 417] width 364 height 38
select select "PYD"
click at [1028, 399] on select "- Select Status Code - Open Due/Unpaid Paid Incomplete No Tax Due Internal Refu…" at bounding box center [1210, 417] width 364 height 38
type input "[DATE]"
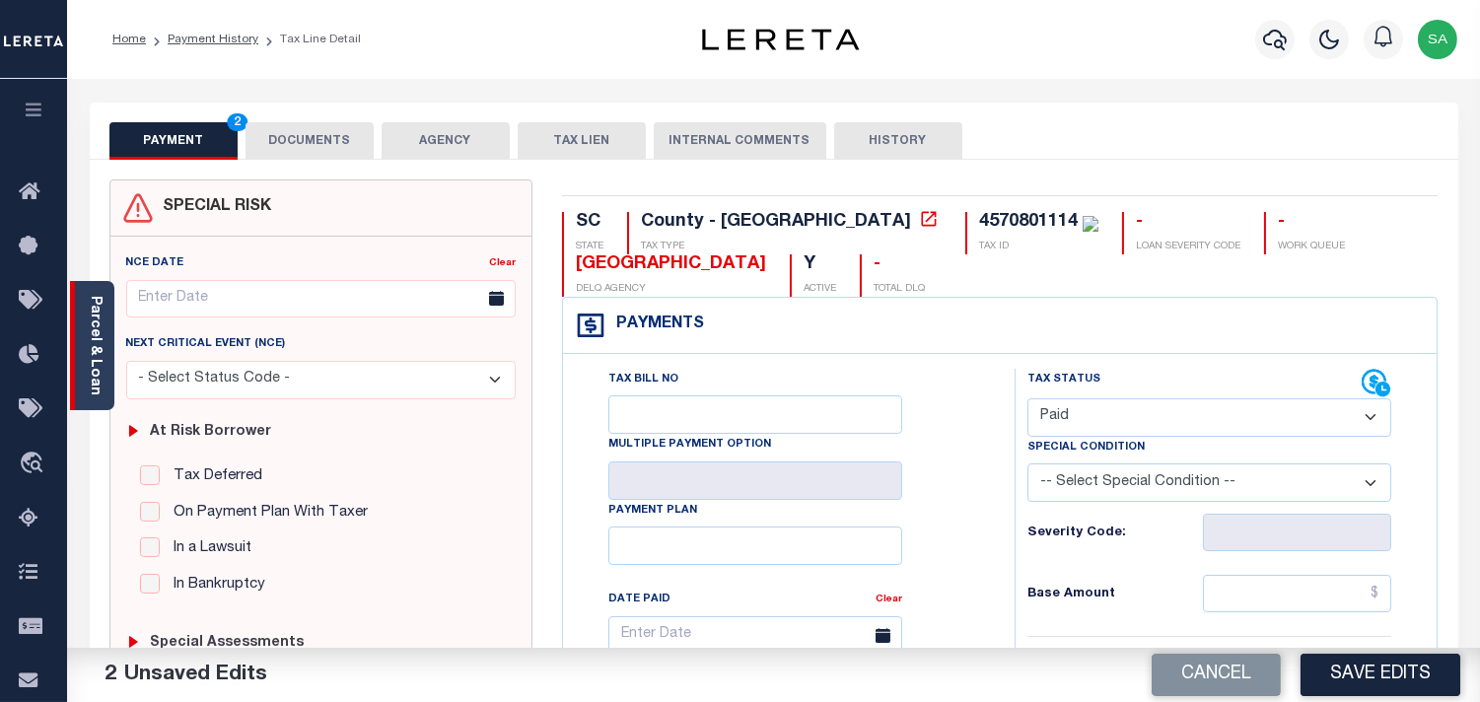
click at [94, 368] on link "Parcel & Loan" at bounding box center [95, 346] width 14 height 100
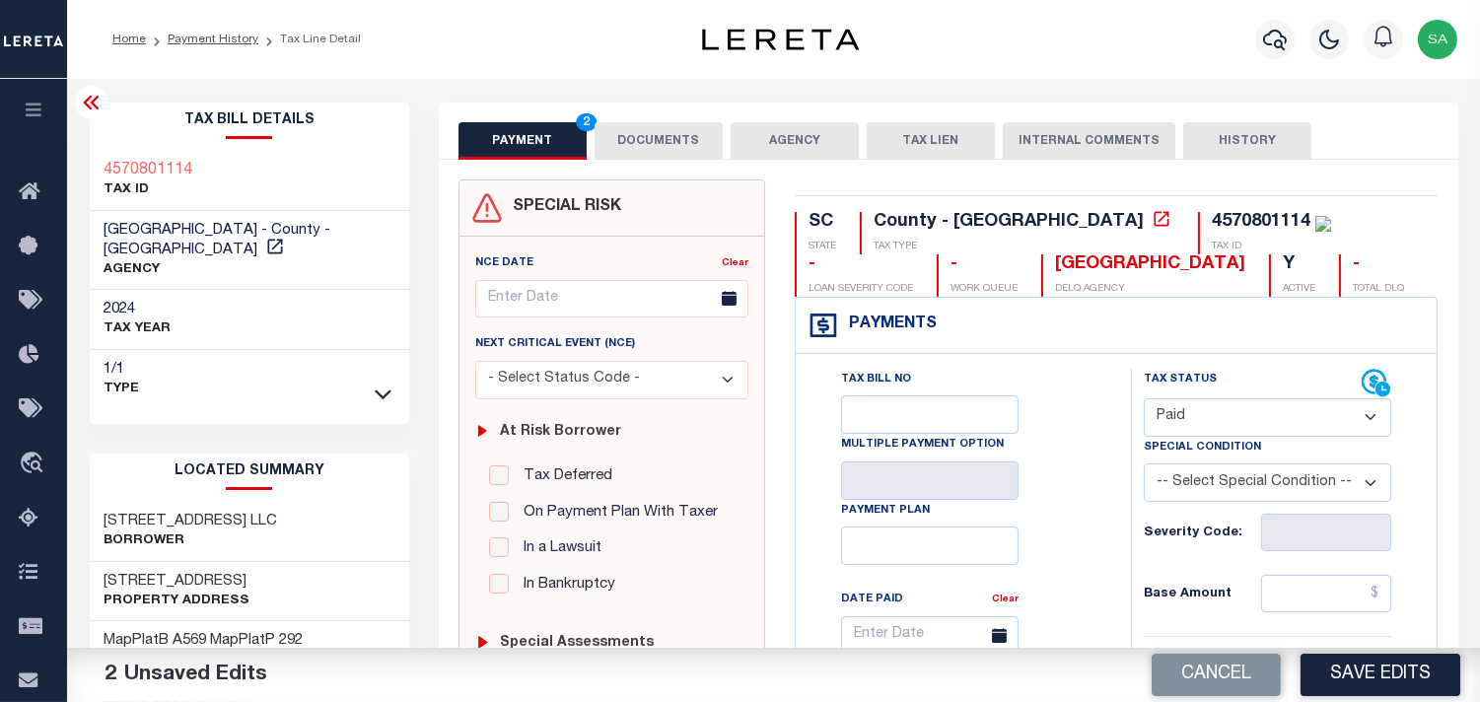
click at [645, 140] on button "DOCUMENTS" at bounding box center [659, 140] width 128 height 37
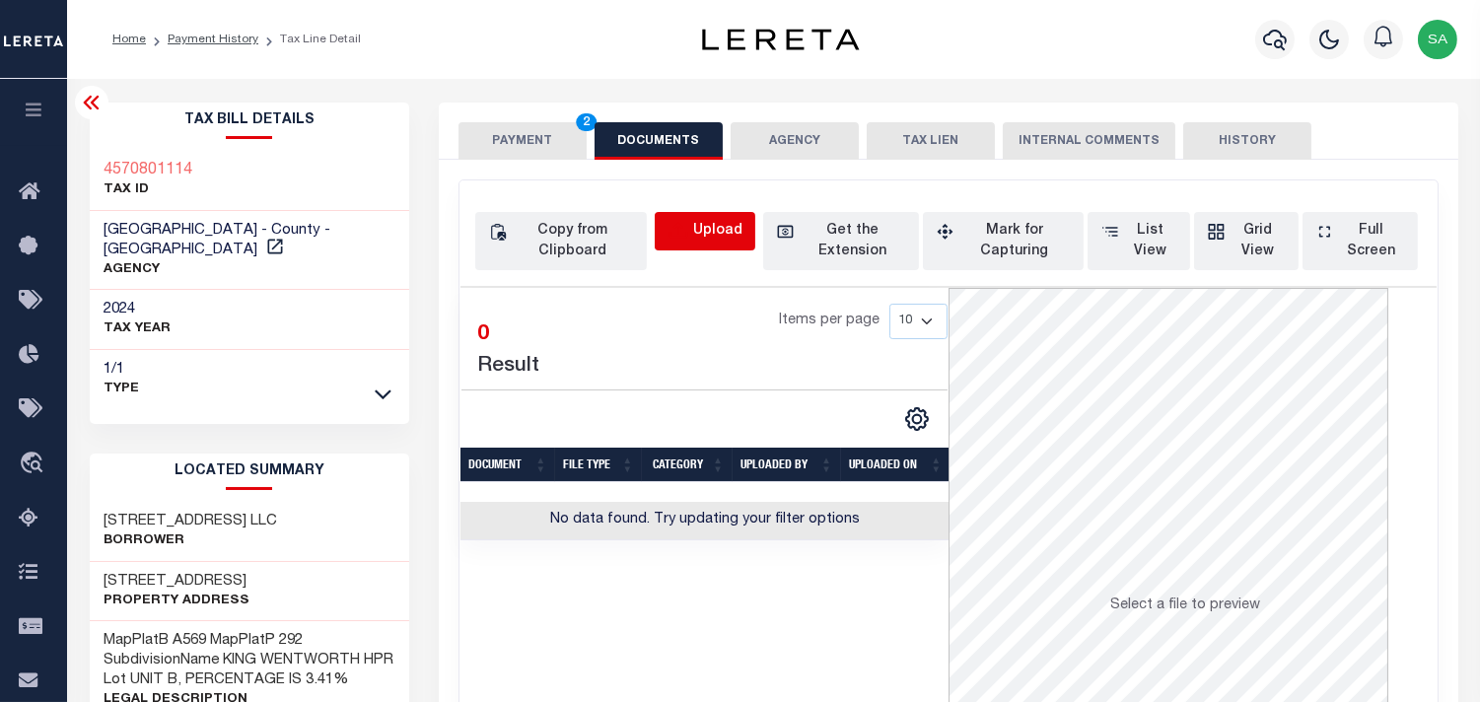
click at [682, 240] on icon "button" at bounding box center [679, 232] width 22 height 22
select select "POP"
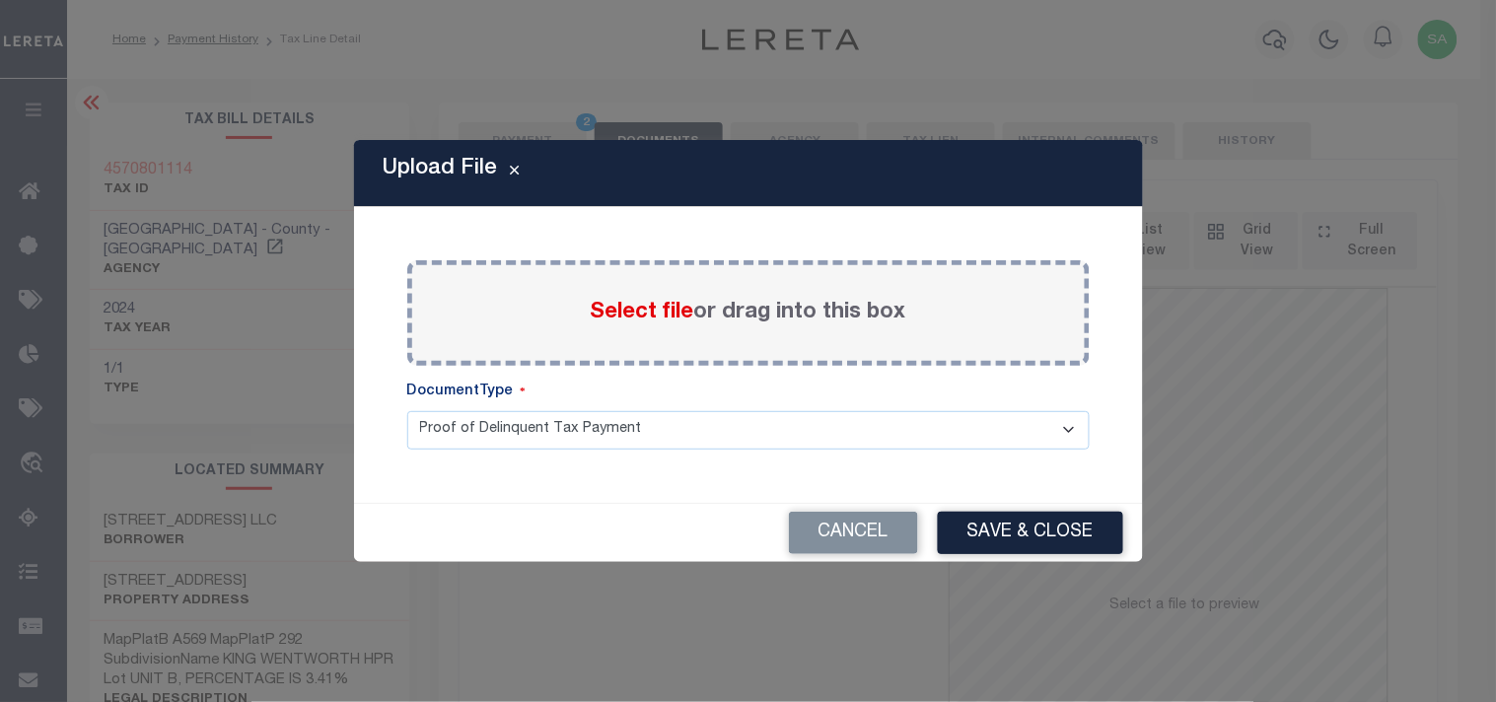
click at [604, 307] on span "Select file" at bounding box center [643, 313] width 104 height 22
click at [0, 0] on input "Select file or drag into this box" at bounding box center [0, 0] width 0 height 0
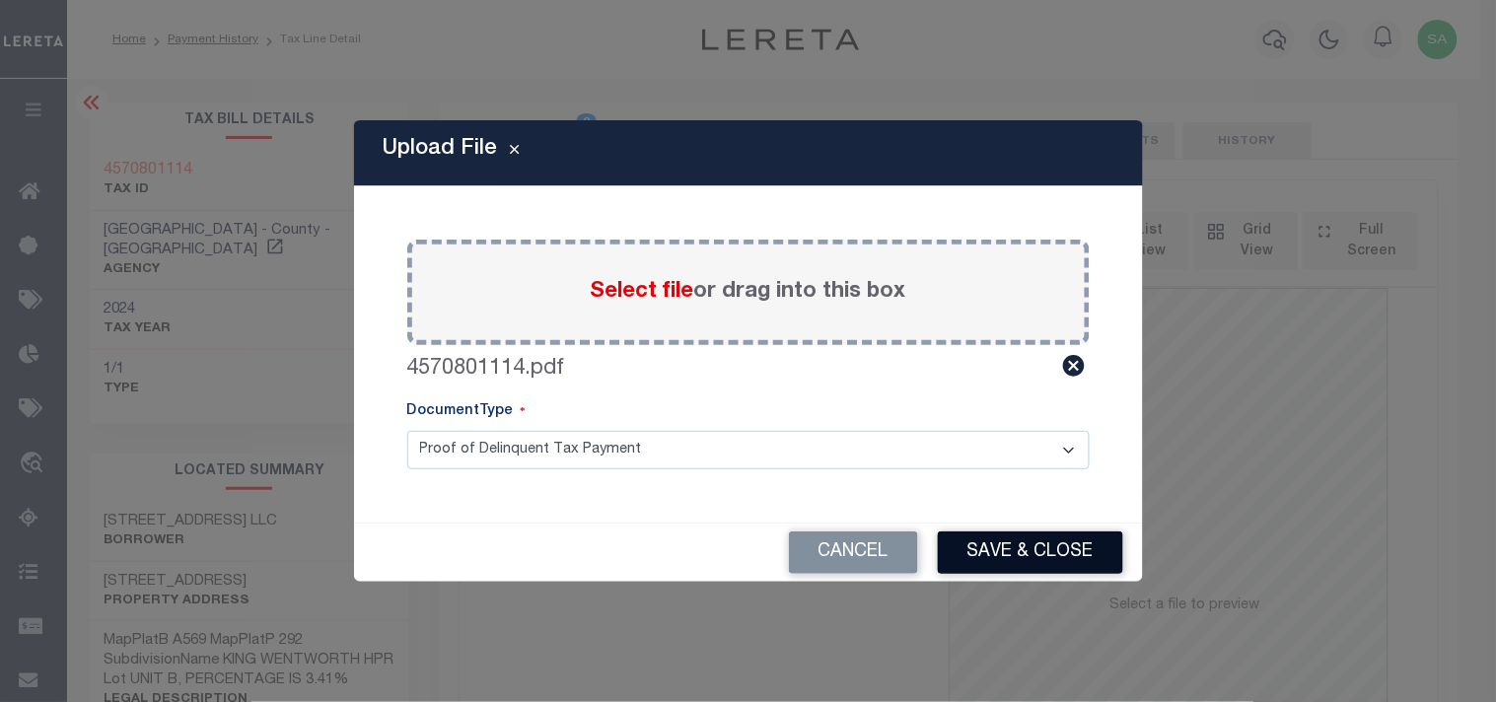
click at [1028, 552] on button "Save & Close" at bounding box center [1030, 553] width 185 height 42
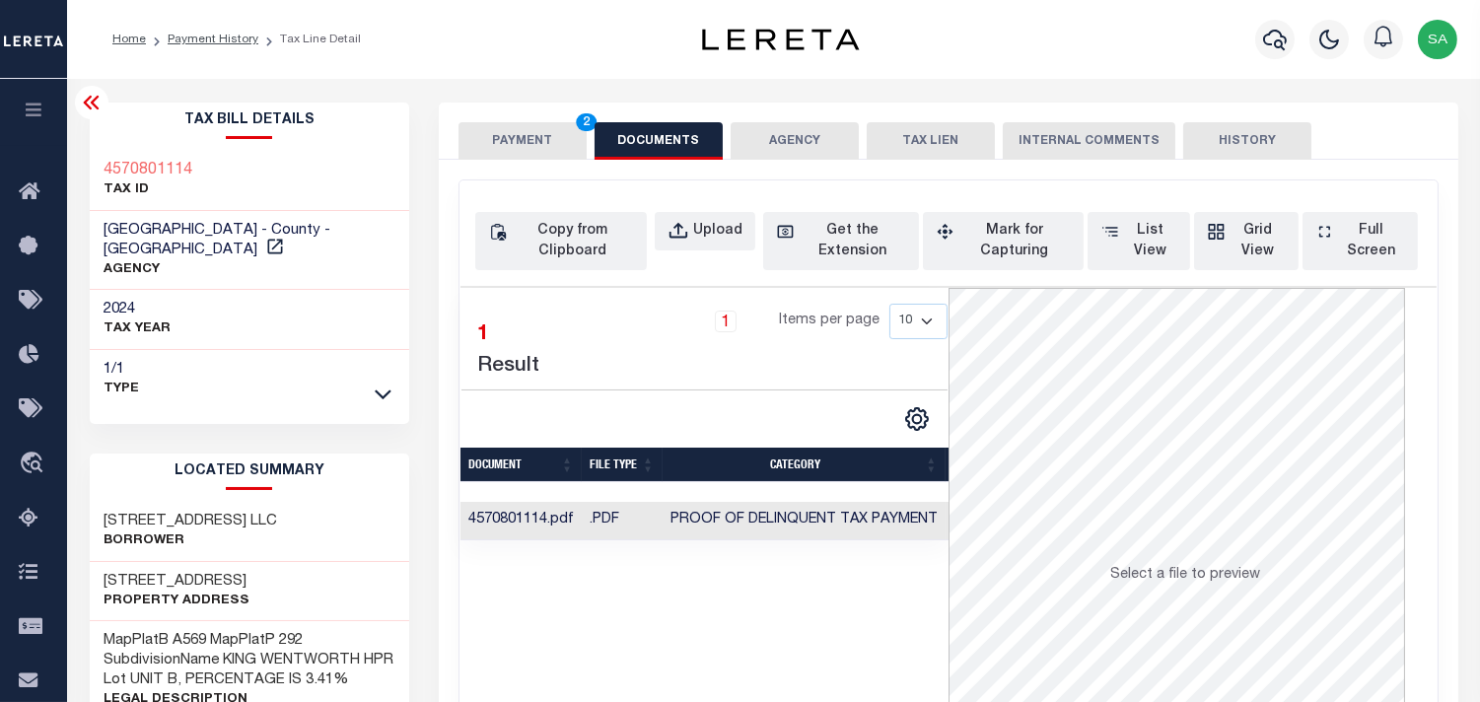
click at [531, 141] on button "PAYMENT 2" at bounding box center [523, 140] width 128 height 37
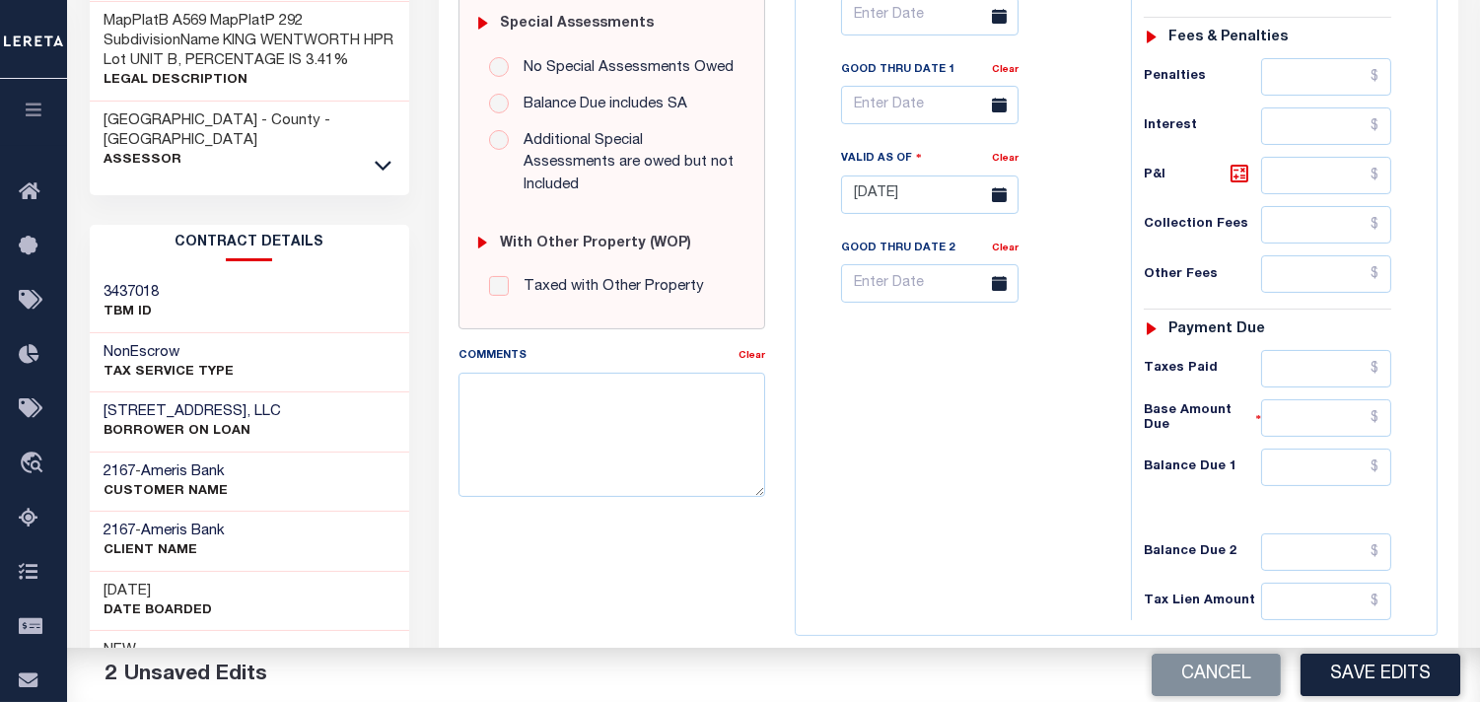
scroll to position [766, 0]
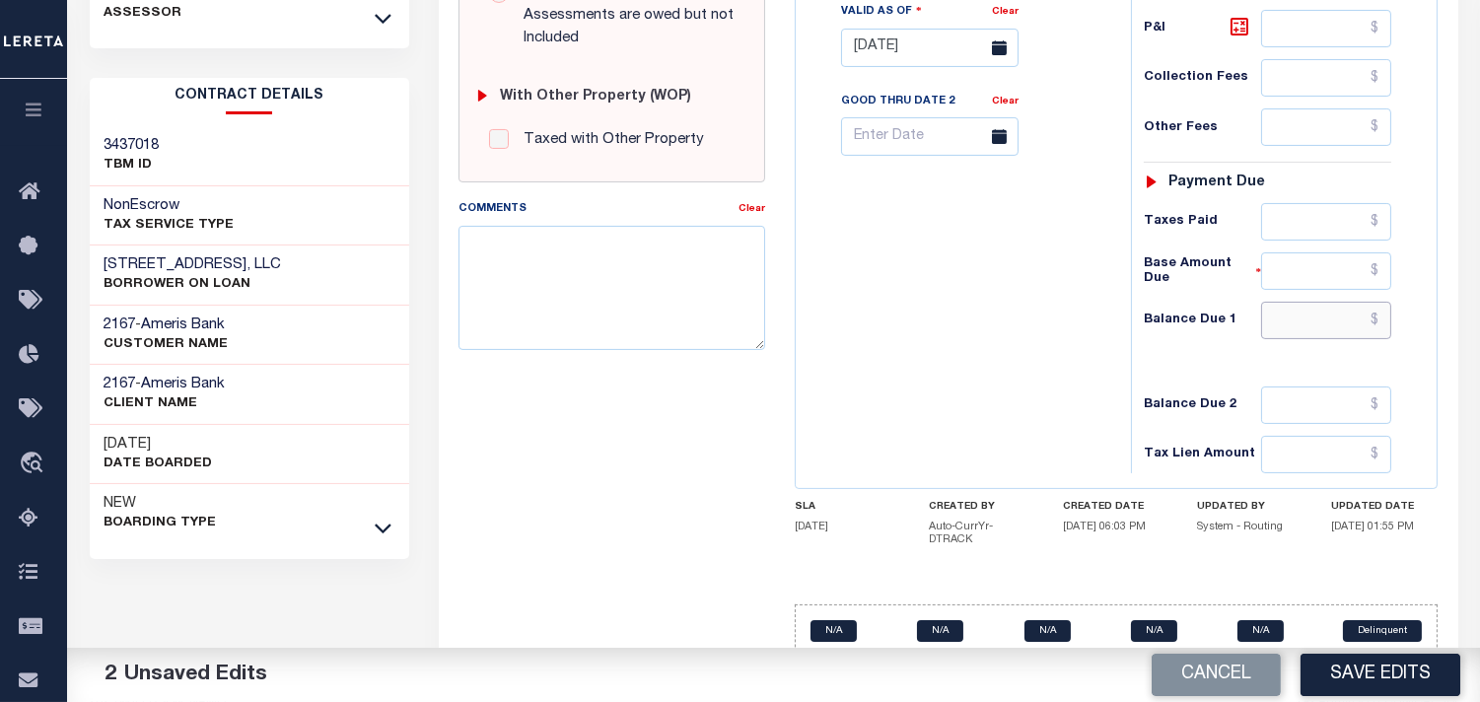
click at [1306, 328] on input "text" at bounding box center [1326, 320] width 130 height 37
type input "$0.00"
click at [1037, 303] on div "Tax Bill No Multiple Payment Option Payment Plan Clear" at bounding box center [959, 38] width 316 height 871
click at [1362, 686] on button "Save Edits" at bounding box center [1381, 675] width 160 height 42
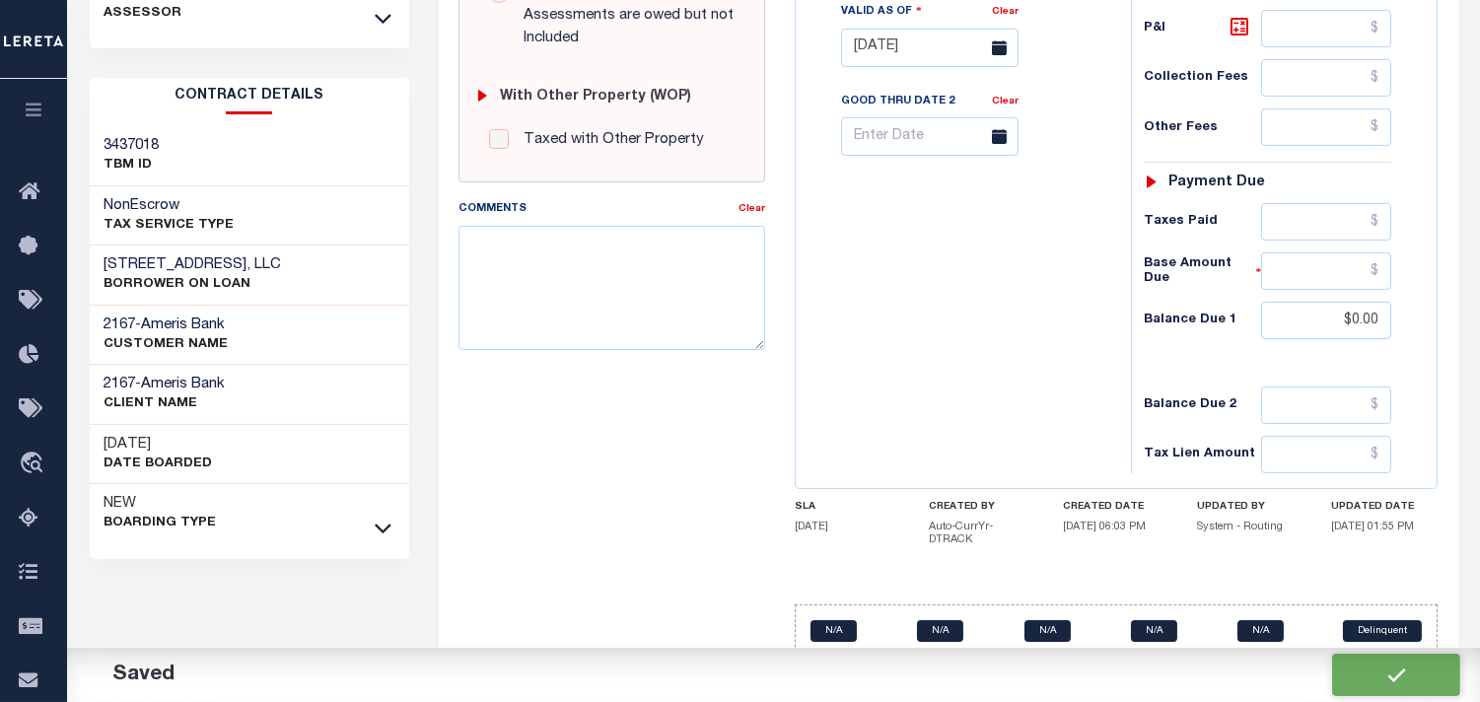
checkbox input "false"
type input "$0"
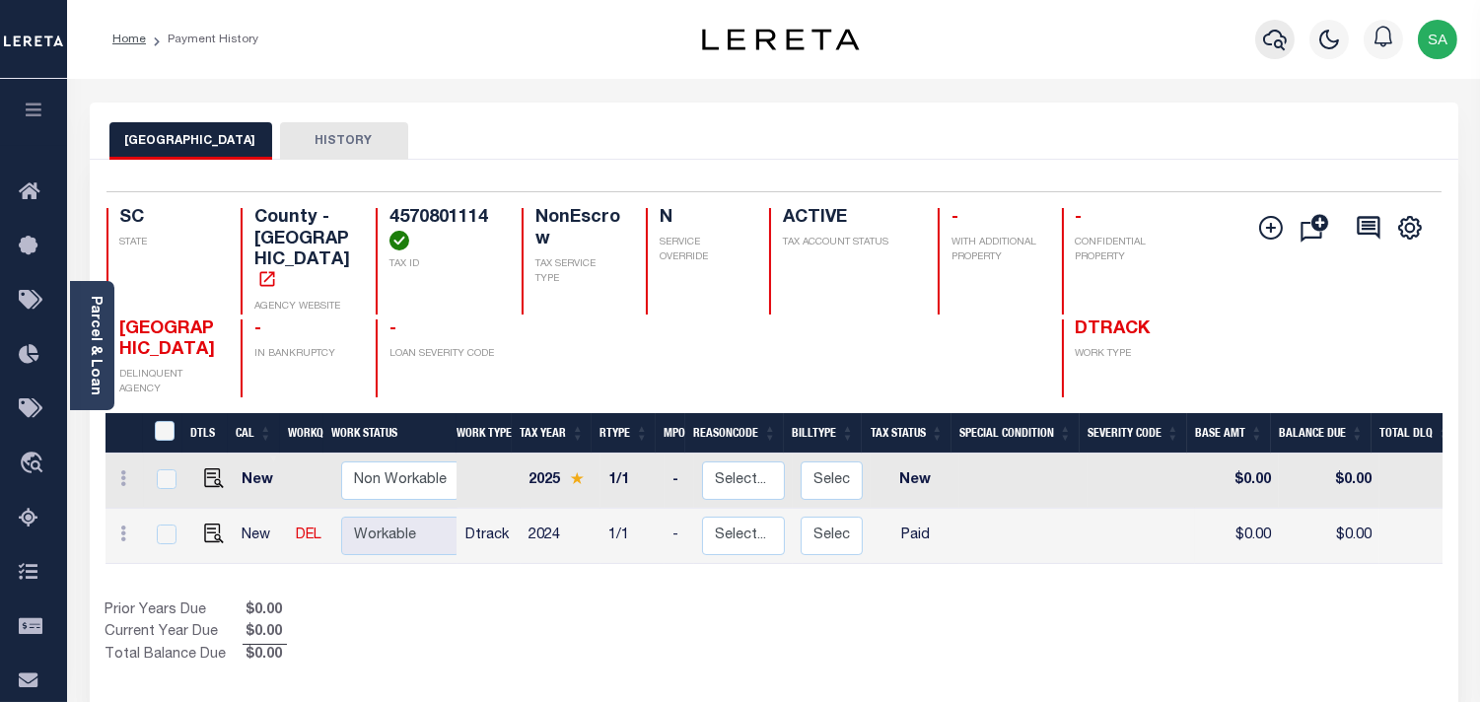
click at [1256, 42] on button "button" at bounding box center [1274, 39] width 39 height 39
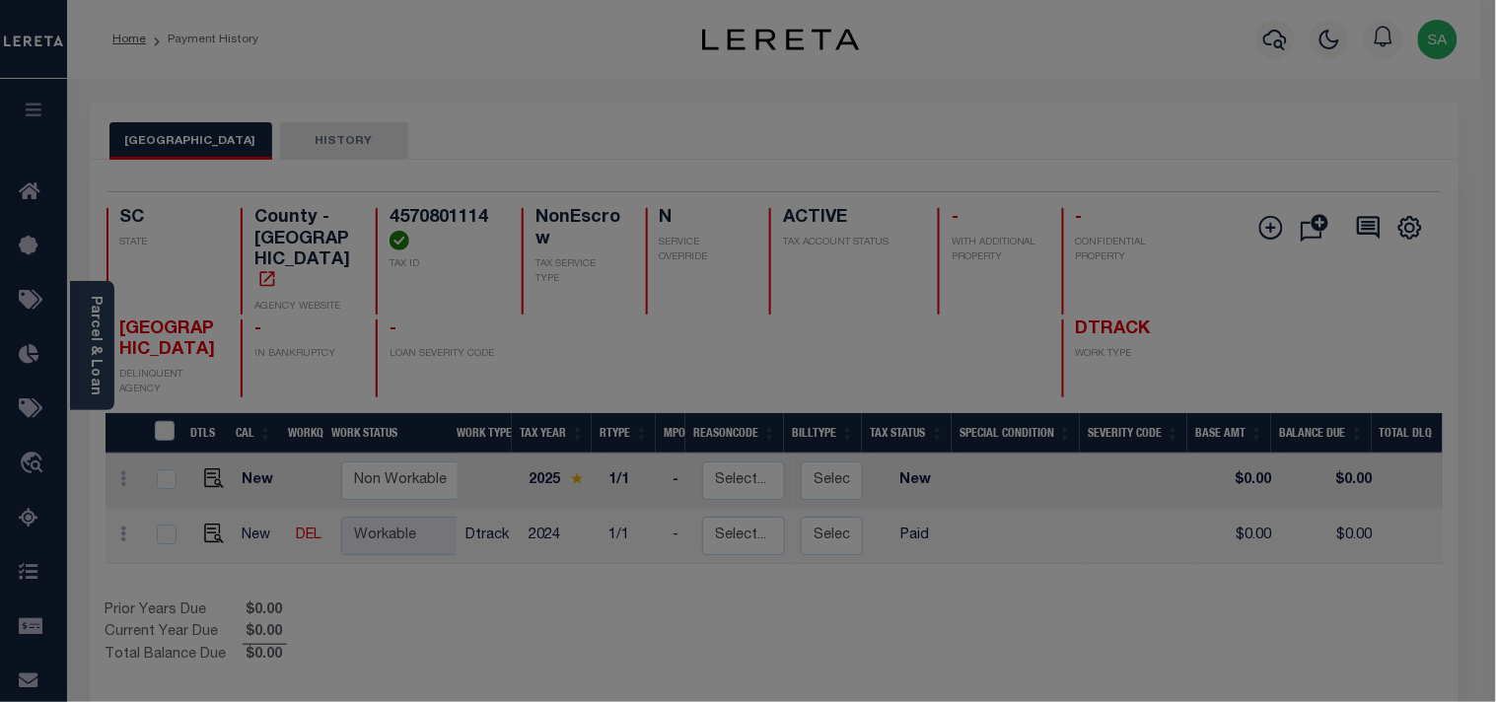
click at [0, 0] on div "Include Loans TBM Customers Borrowers Payments (Lender Non-Disb) Payments (Lend…" at bounding box center [0, 0] width 0 height 0
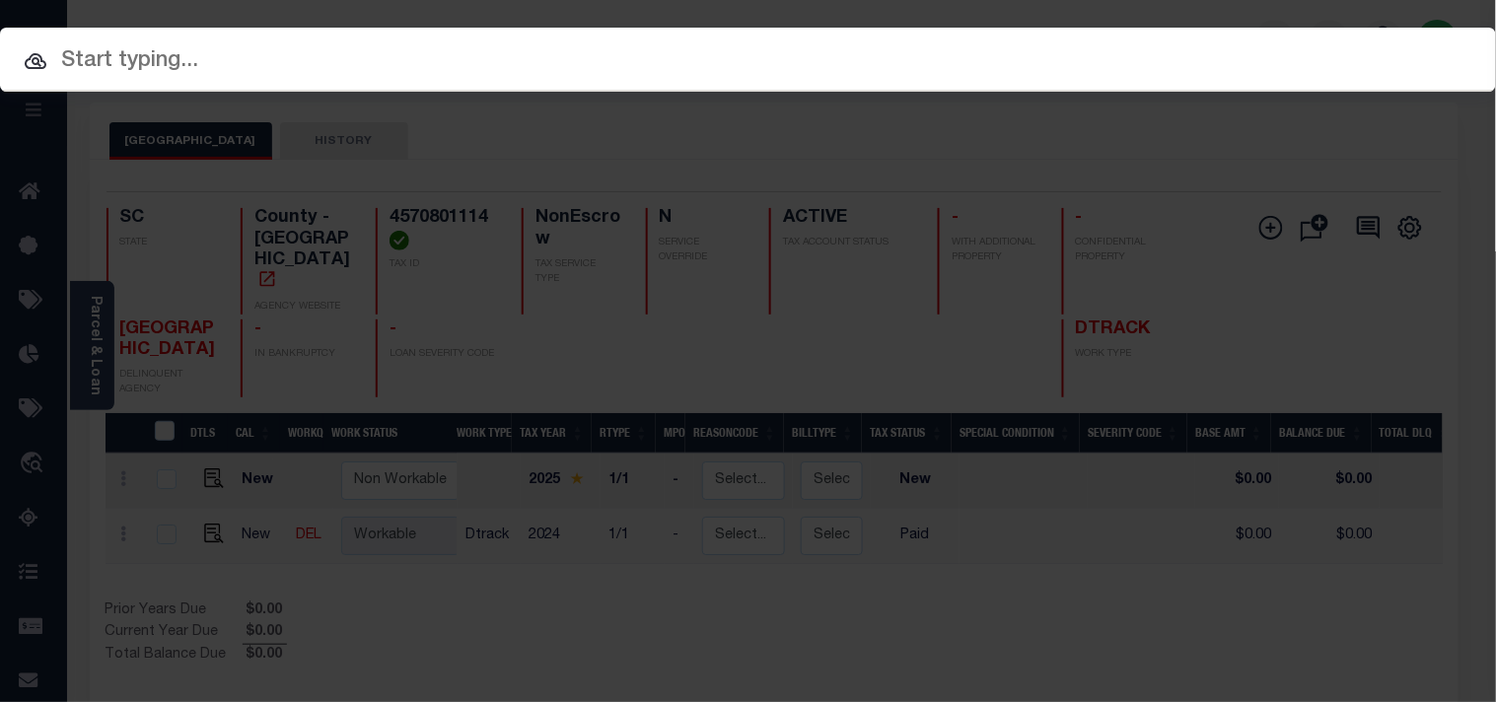
paste input "07340000765-00101"
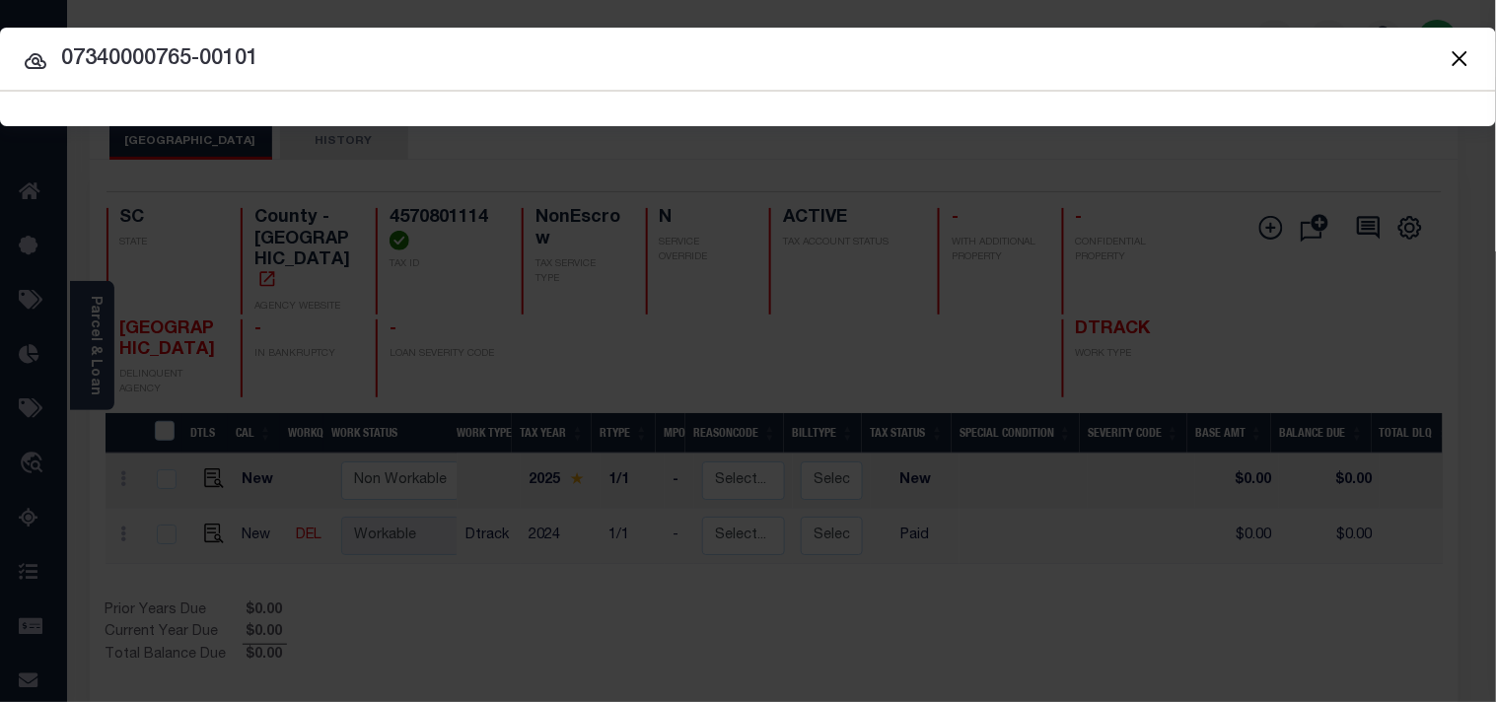
type input "07340000765-00101"
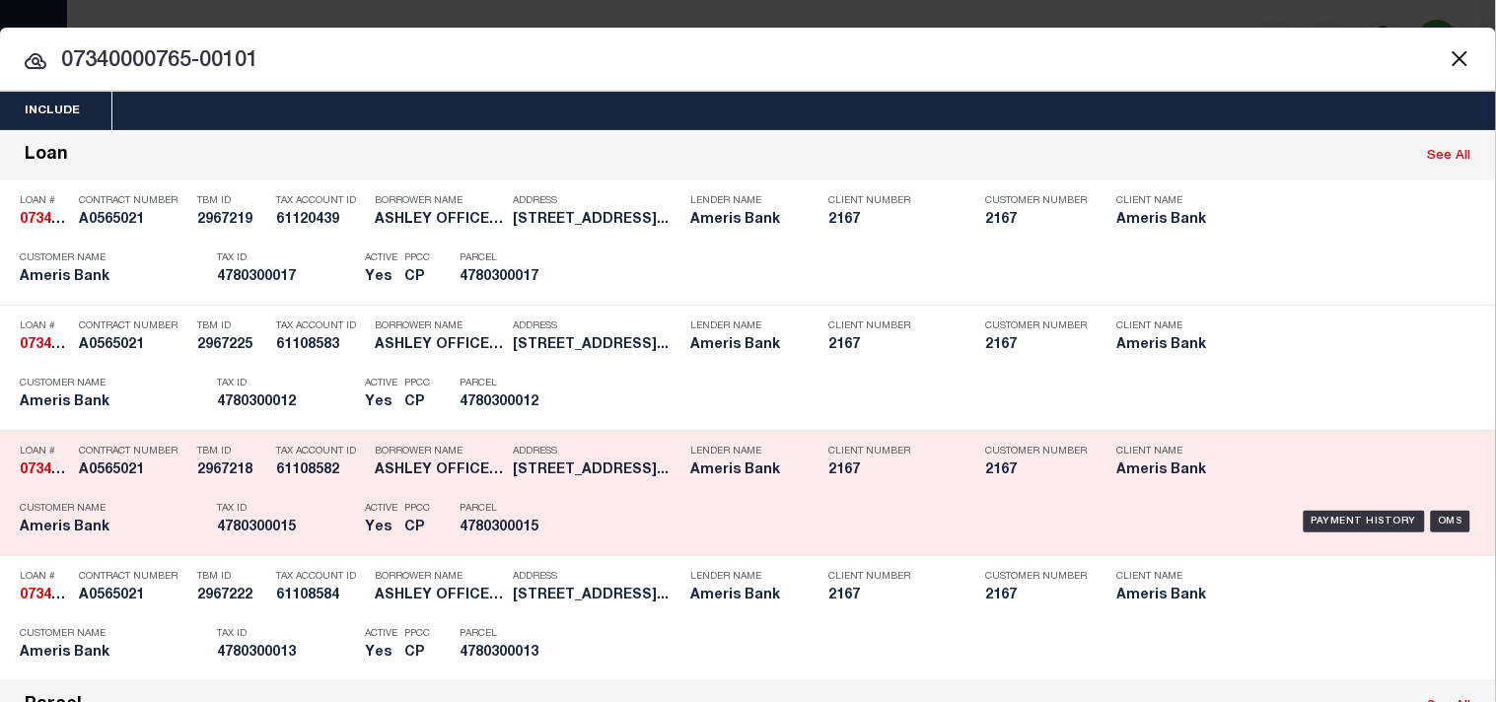
click at [545, 508] on p "Parcel" at bounding box center [504, 509] width 89 height 12
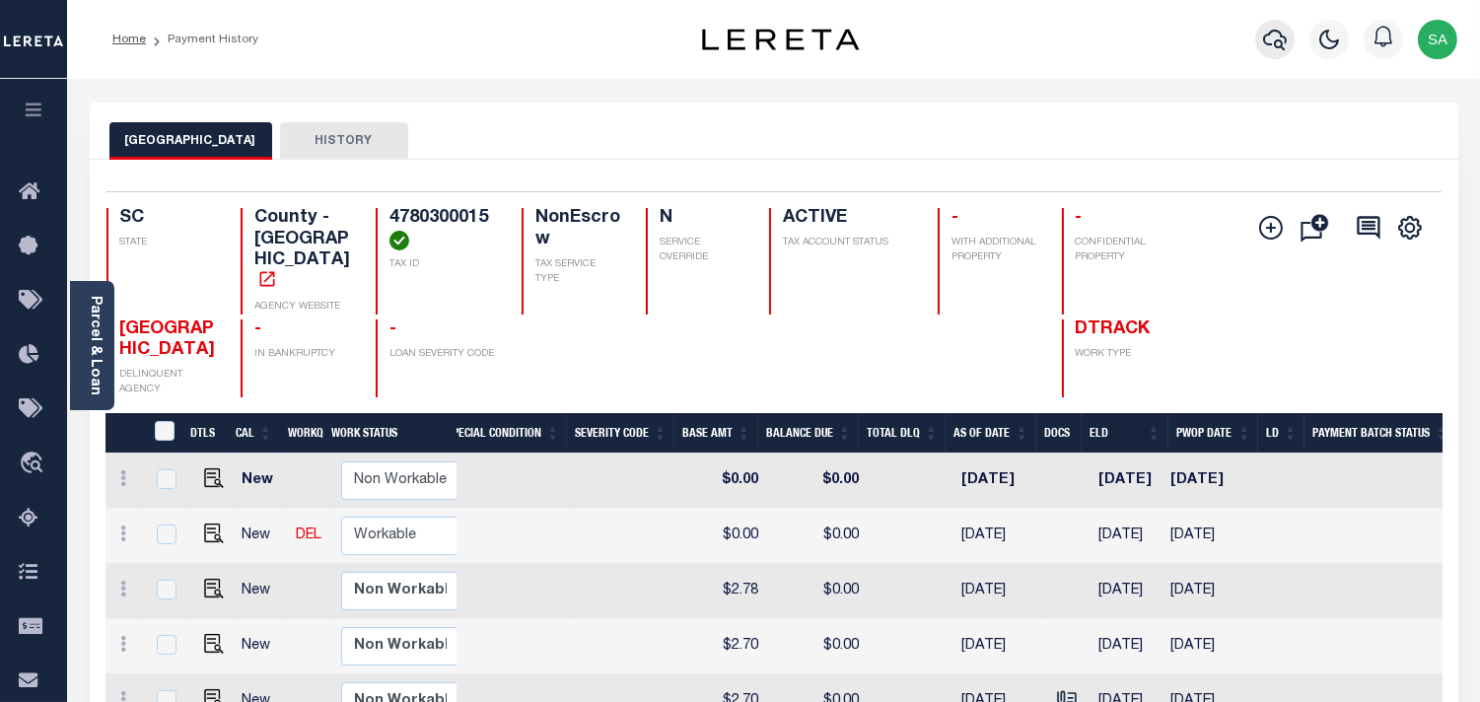
click at [1258, 45] on button "button" at bounding box center [1274, 39] width 39 height 39
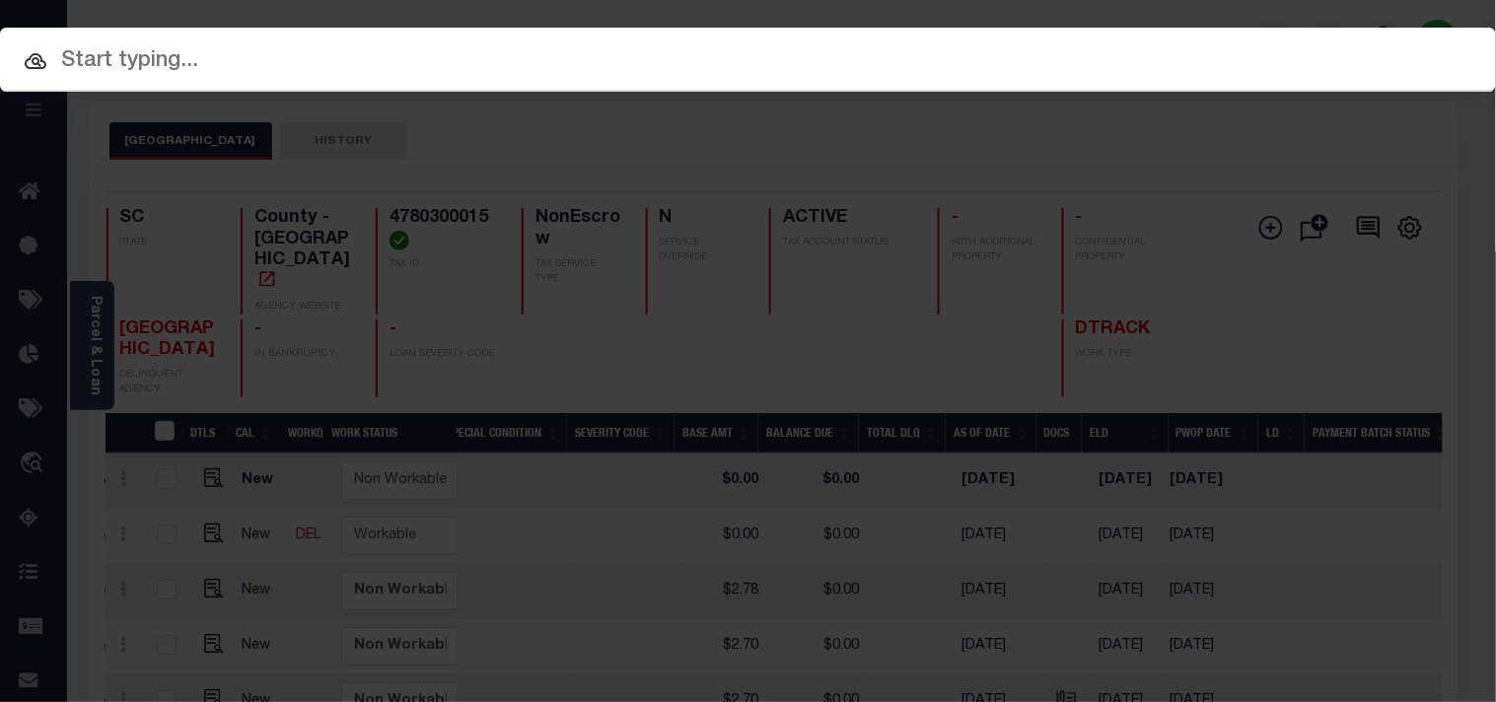
click at [1154, 44] on input "text" at bounding box center [748, 61] width 1496 height 35
paste input "1114758"
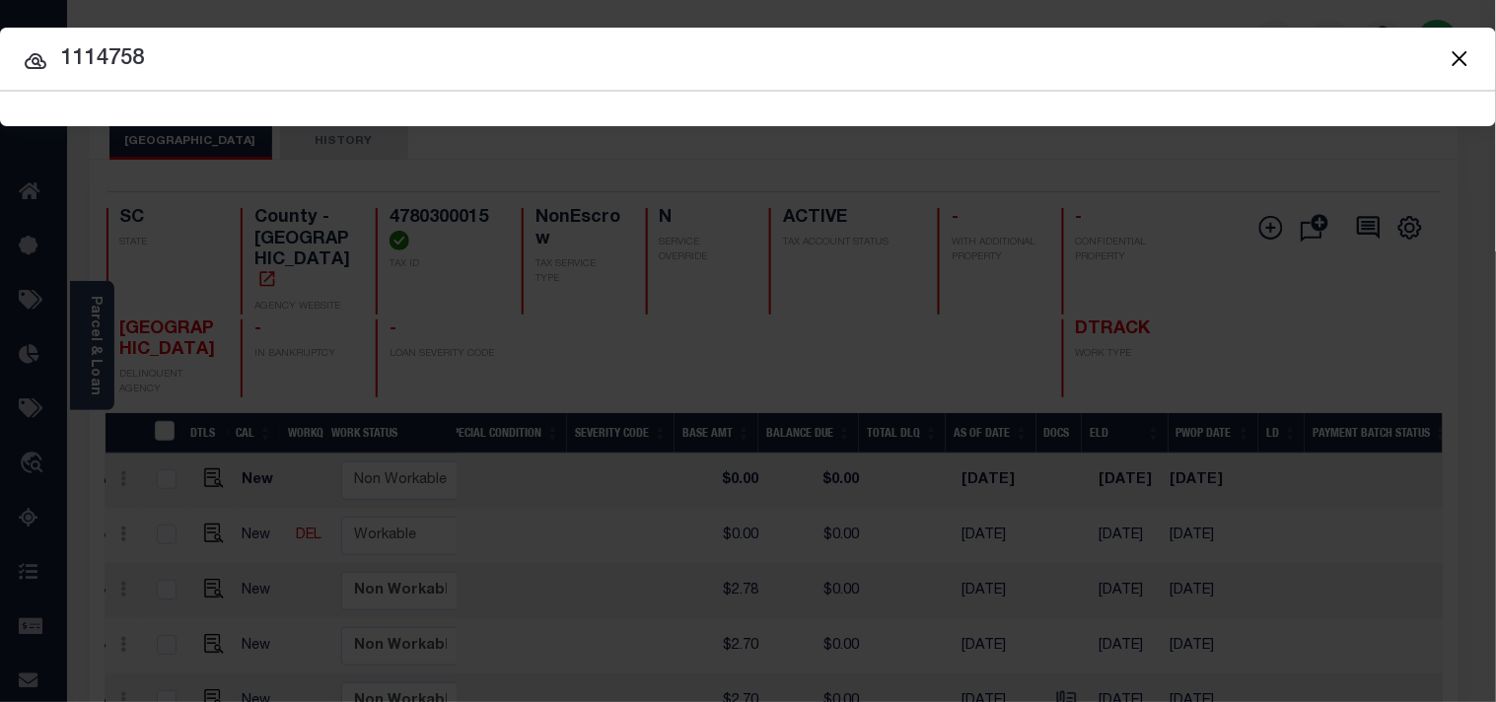
type input "1114758"
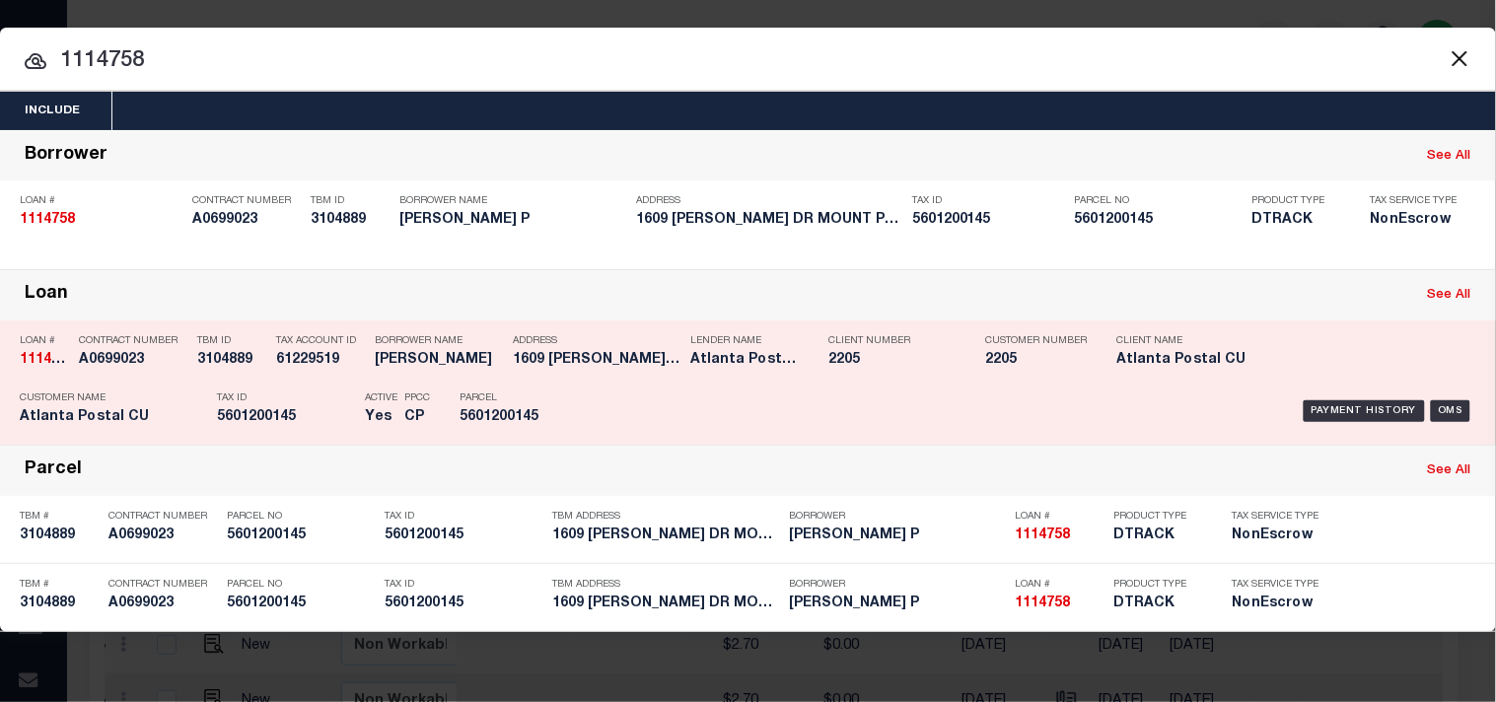
click at [588, 373] on div "Address 1609 DIDDY DR MOUNT PLEASANT S..." at bounding box center [597, 353] width 168 height 57
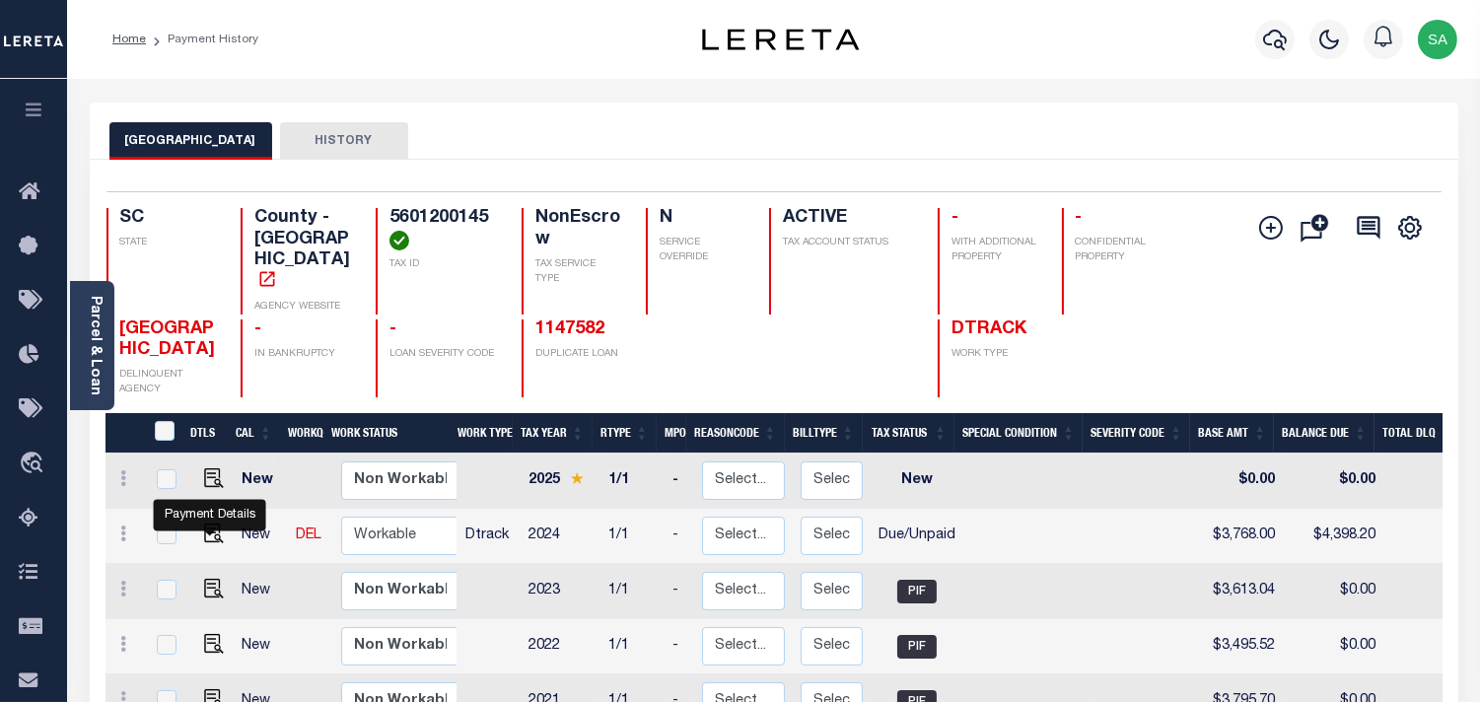
drag, startPoint x: 214, startPoint y: 527, endPoint x: 228, endPoint y: 527, distance: 13.8
click at [214, 527] on img "" at bounding box center [214, 534] width 20 height 20
checkbox input "true"
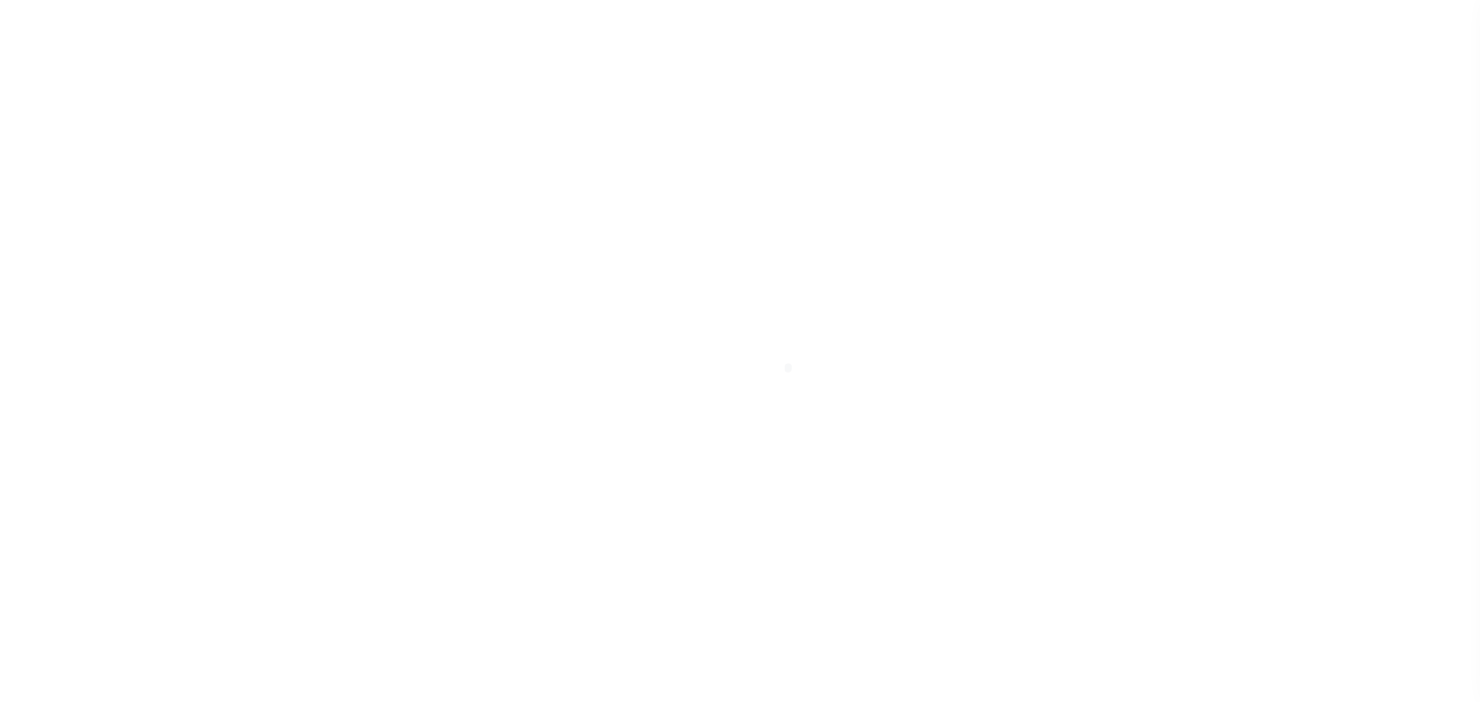
select select "DUE"
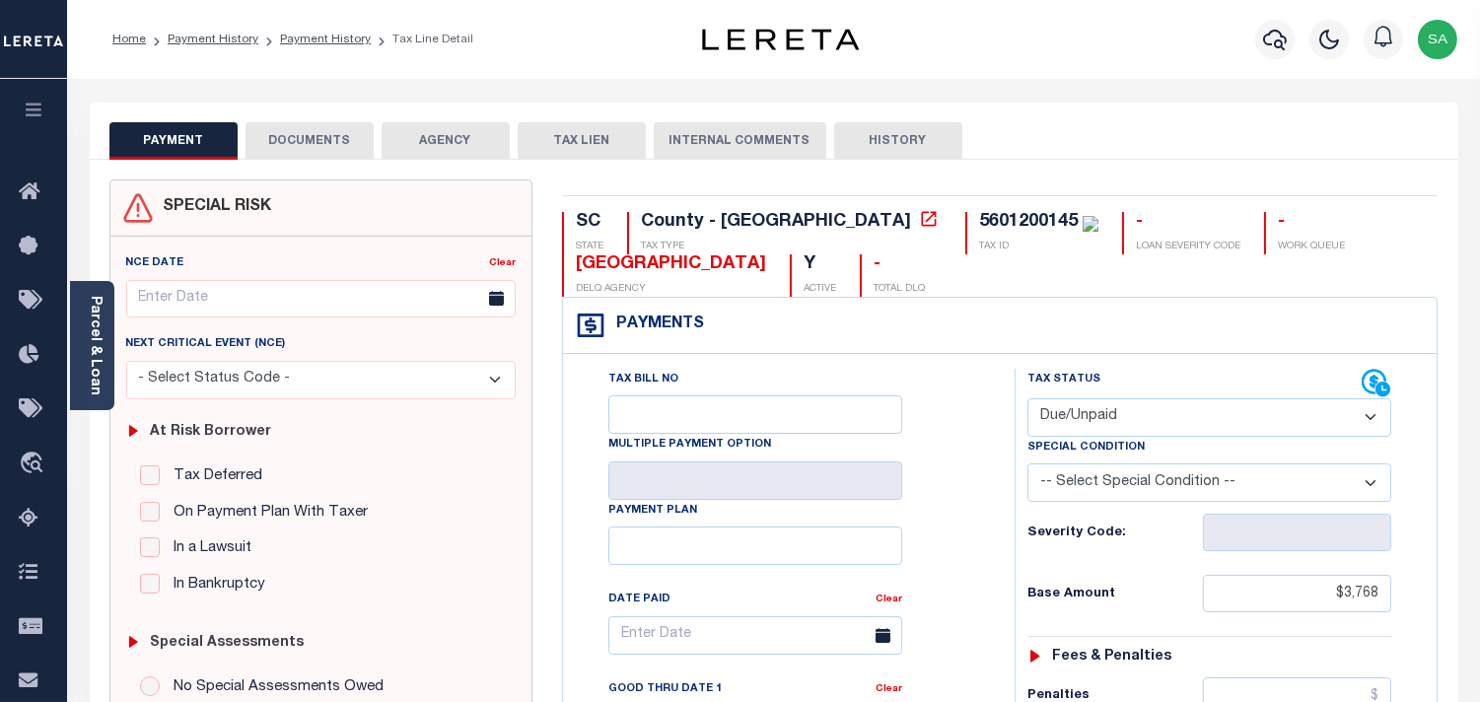
click at [276, 126] on button "DOCUMENTS" at bounding box center [310, 140] width 128 height 37
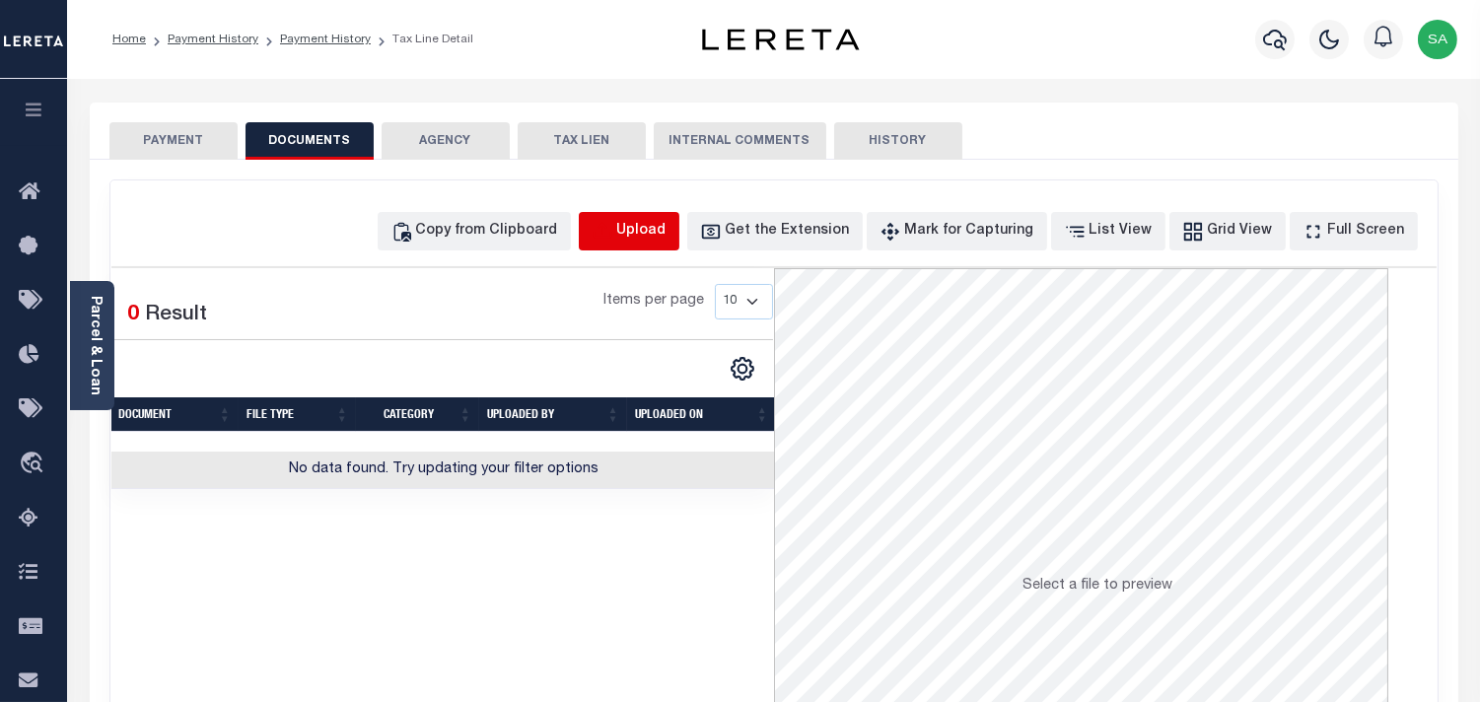
click at [610, 238] on icon "button" at bounding box center [602, 230] width 18 height 16
select select "POP"
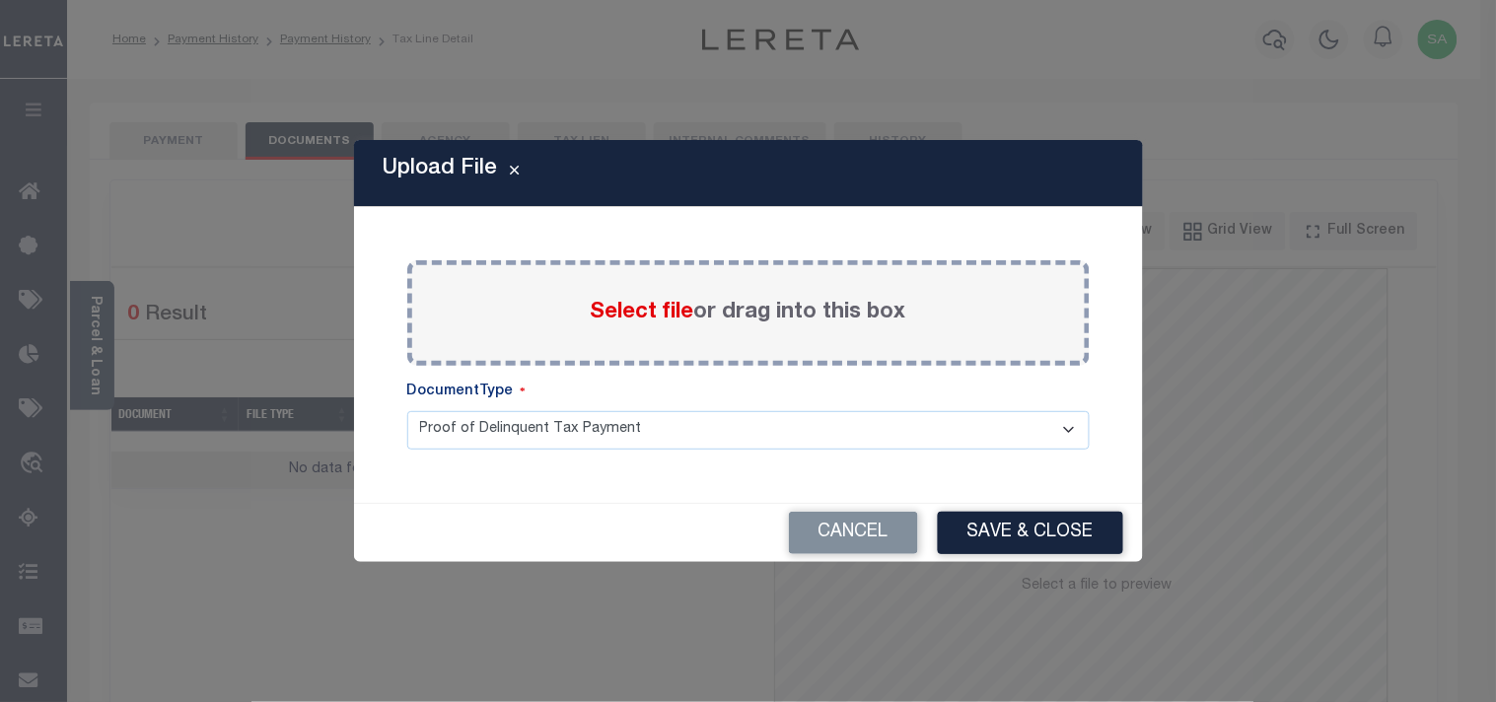
click at [607, 320] on span "Select file" at bounding box center [643, 313] width 104 height 22
click at [0, 0] on input "Select file or drag into this box" at bounding box center [0, 0] width 0 height 0
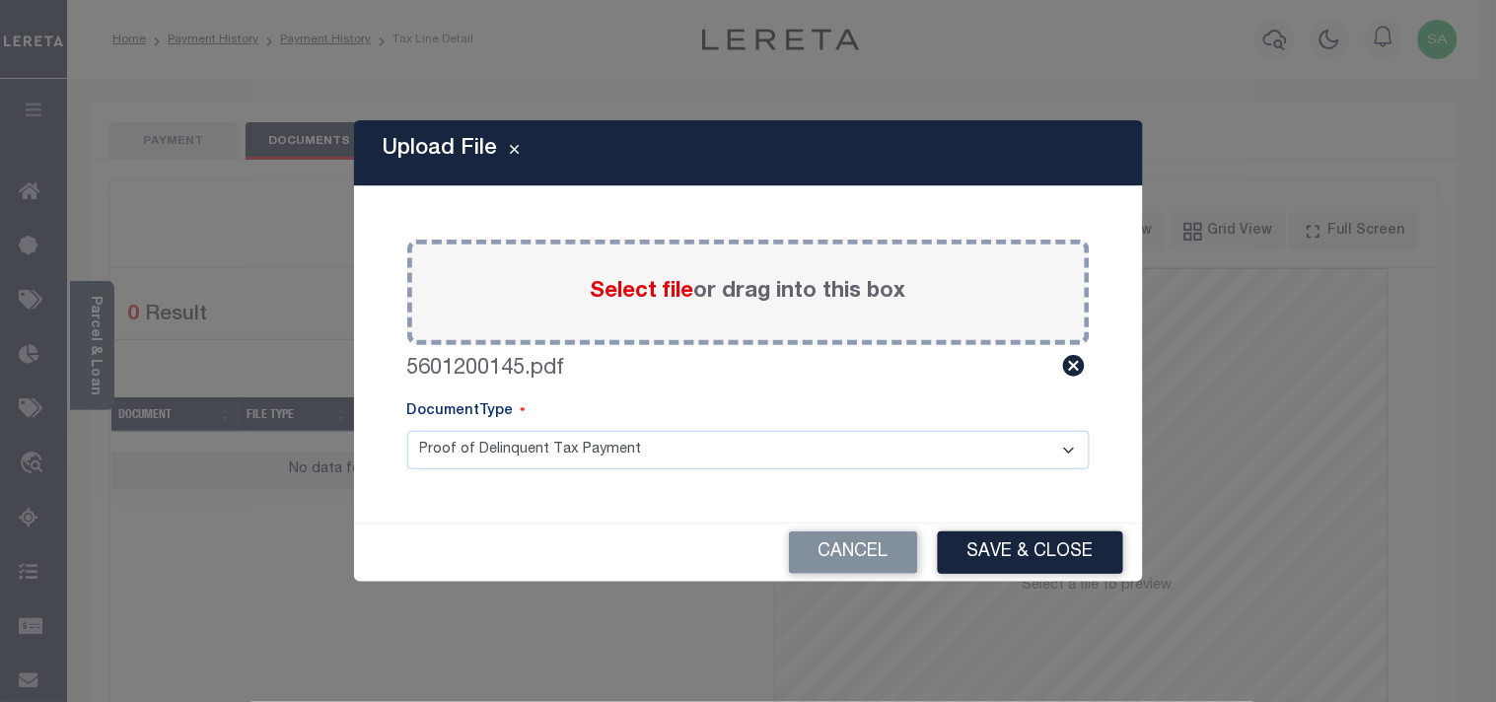
click at [1002, 548] on button "Save & Close" at bounding box center [1030, 553] width 185 height 42
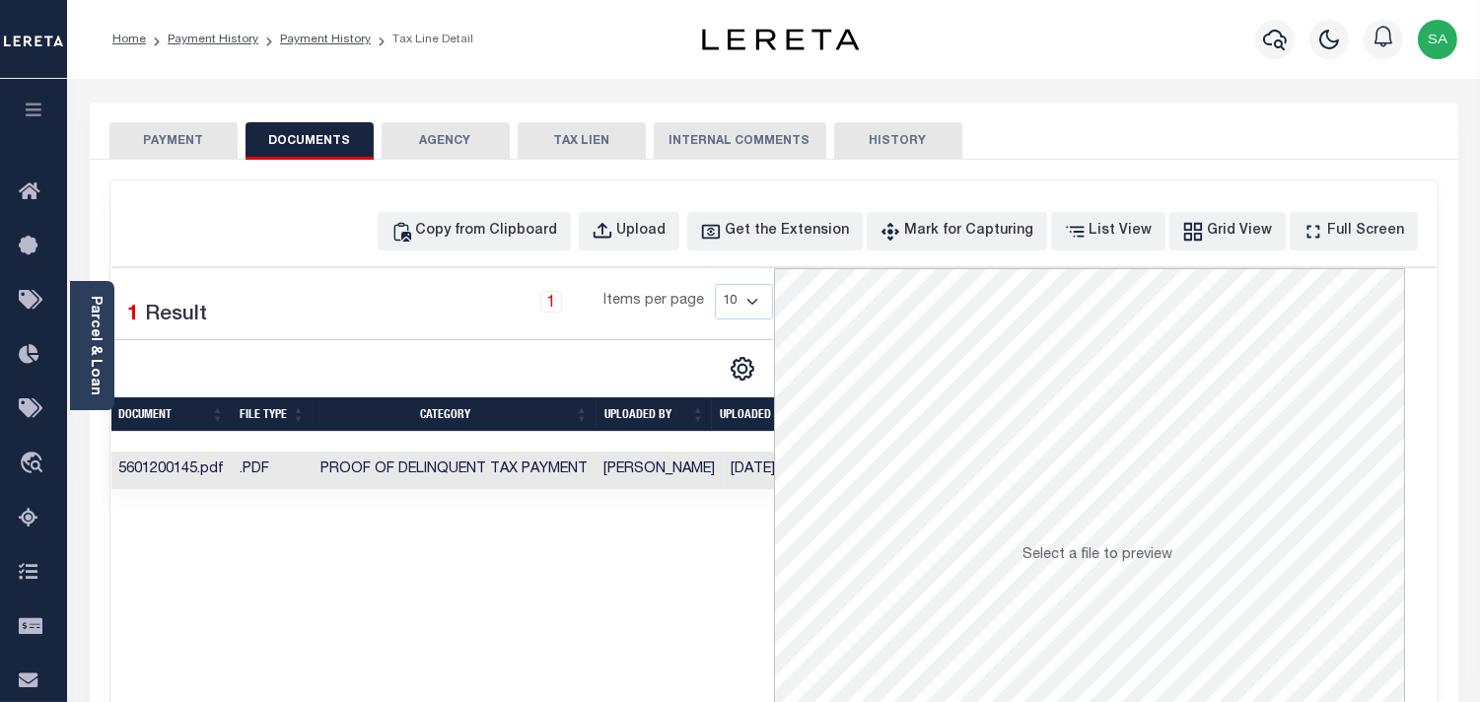
drag, startPoint x: 163, startPoint y: 142, endPoint x: 197, endPoint y: 154, distance: 36.5
click at [163, 142] on button "PAYMENT" at bounding box center [173, 140] width 128 height 37
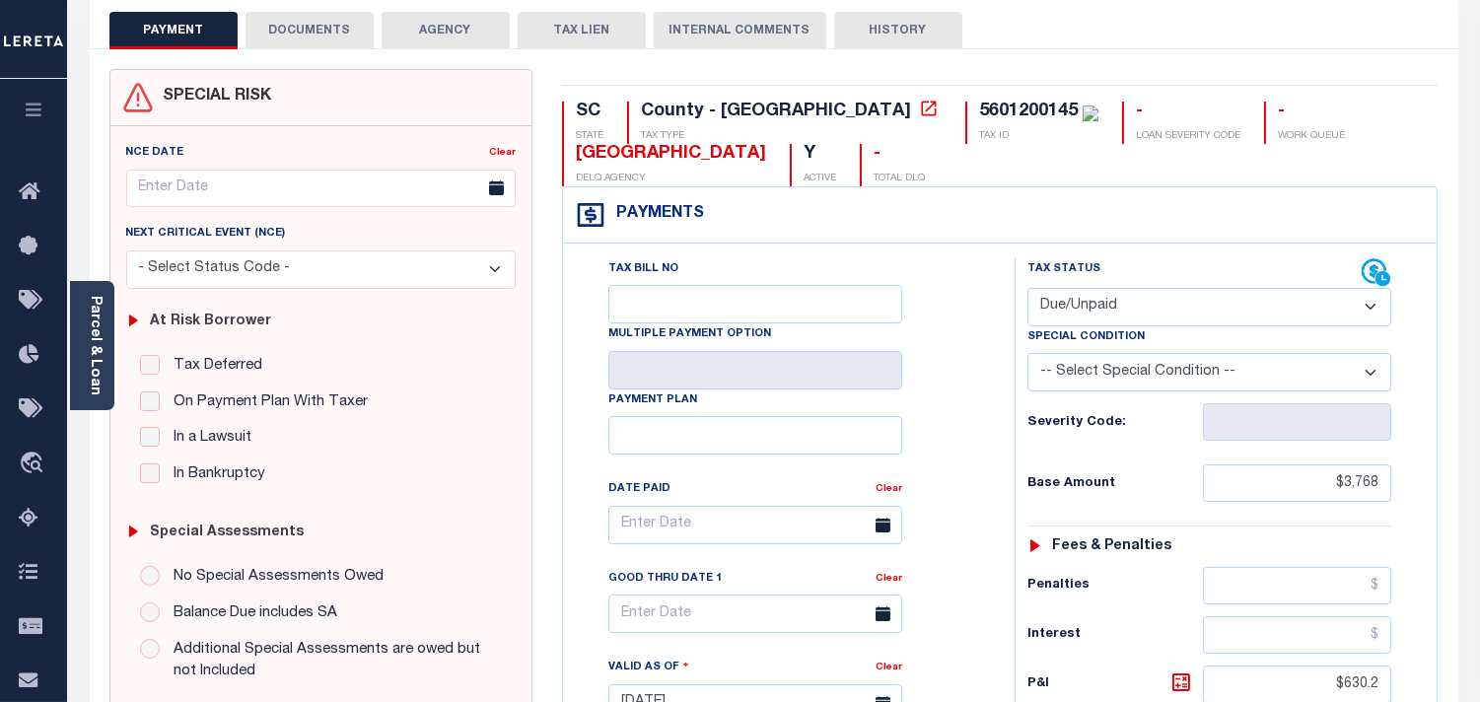
scroll to position [109, 0]
click at [1068, 318] on select "- Select Status Code - Open Due/Unpaid Paid Incomplete No Tax Due Internal Refu…" at bounding box center [1210, 308] width 364 height 38
select select "PYD"
click at [1028, 290] on select "- Select Status Code - Open Due/Unpaid Paid Incomplete No Tax Due Internal Refu…" at bounding box center [1210, 308] width 364 height 38
type input "[DATE]"
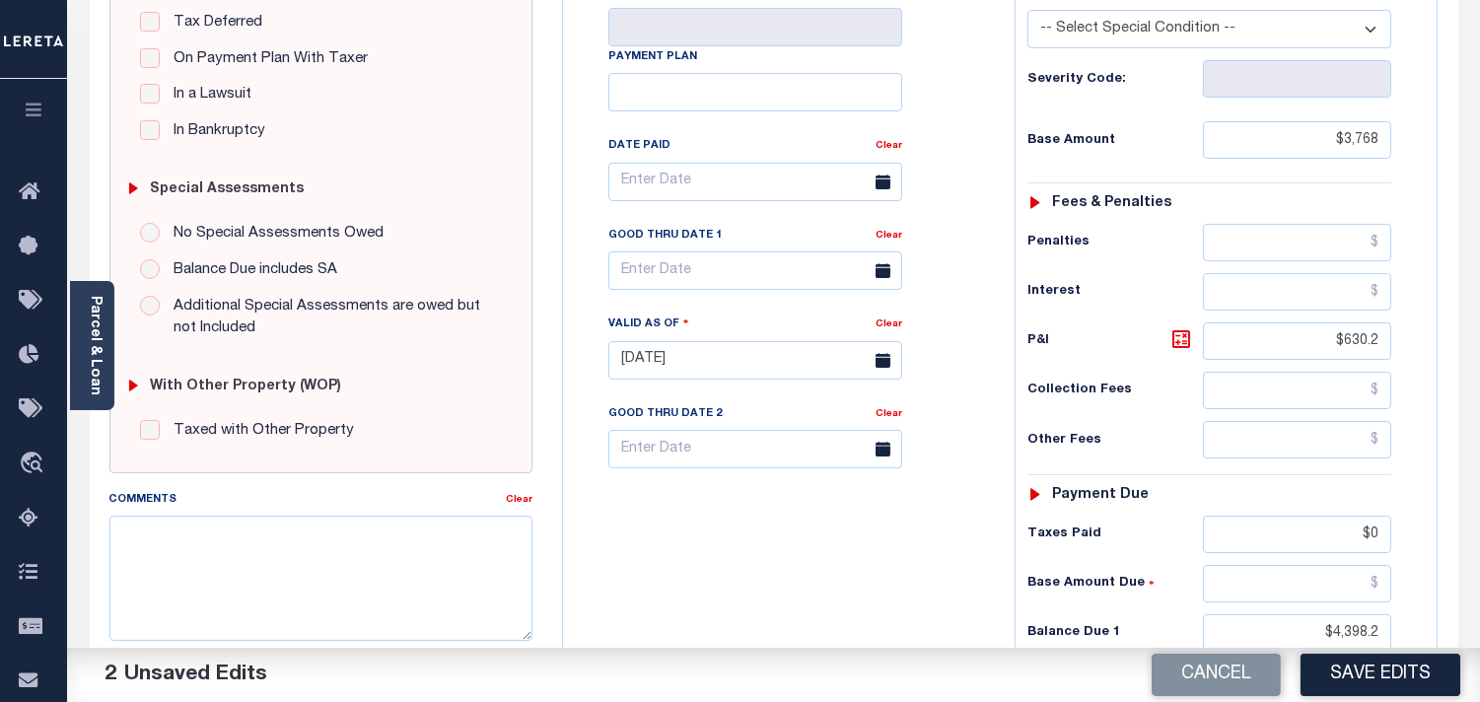
scroll to position [547, 0]
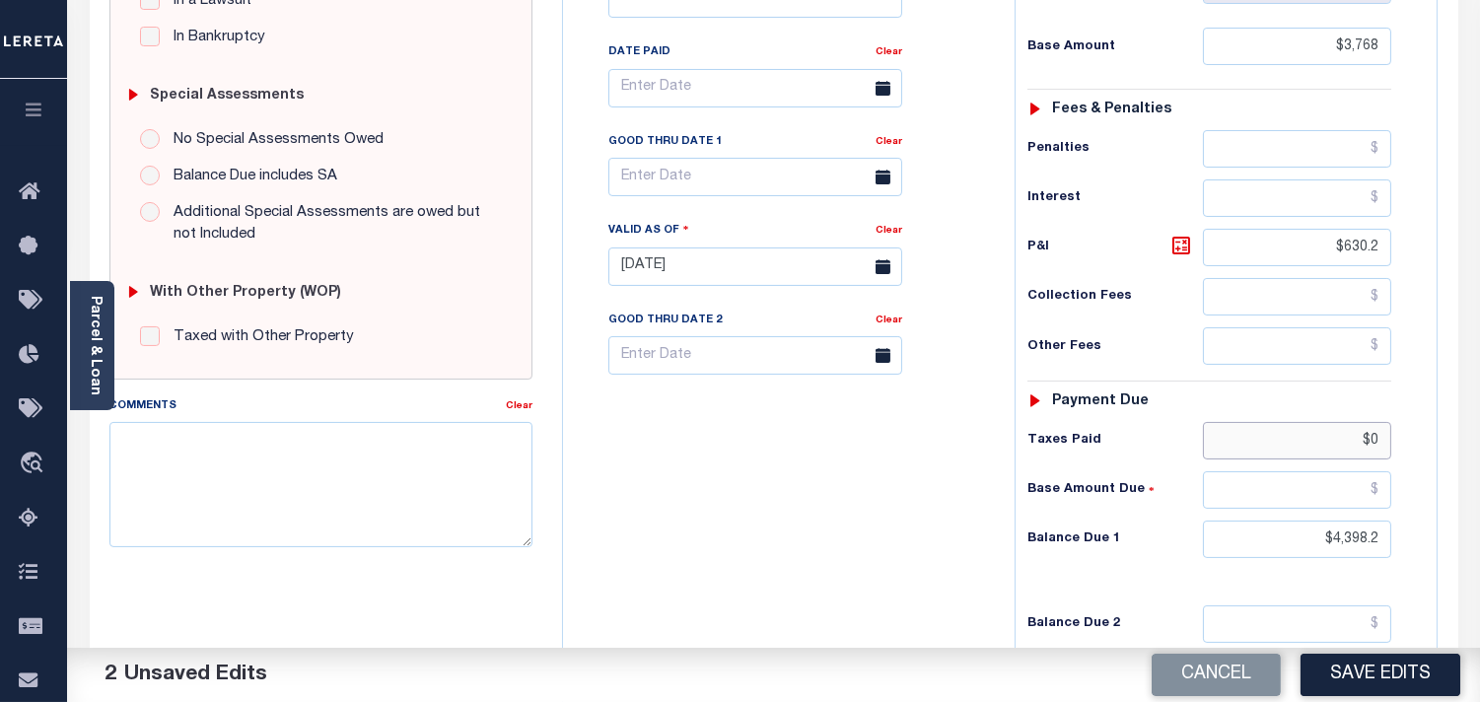
drag, startPoint x: 1288, startPoint y: 444, endPoint x: 1489, endPoint y: 444, distance: 201.2
click at [1479, 444] on html "Home Payment History Payment History Tax Line Detail Profile Sign out" at bounding box center [740, 197] width 1480 height 1489
paste input "4,493.2"
type input "$4,493.20"
drag, startPoint x: 1299, startPoint y: 548, endPoint x: 1407, endPoint y: 550, distance: 108.5
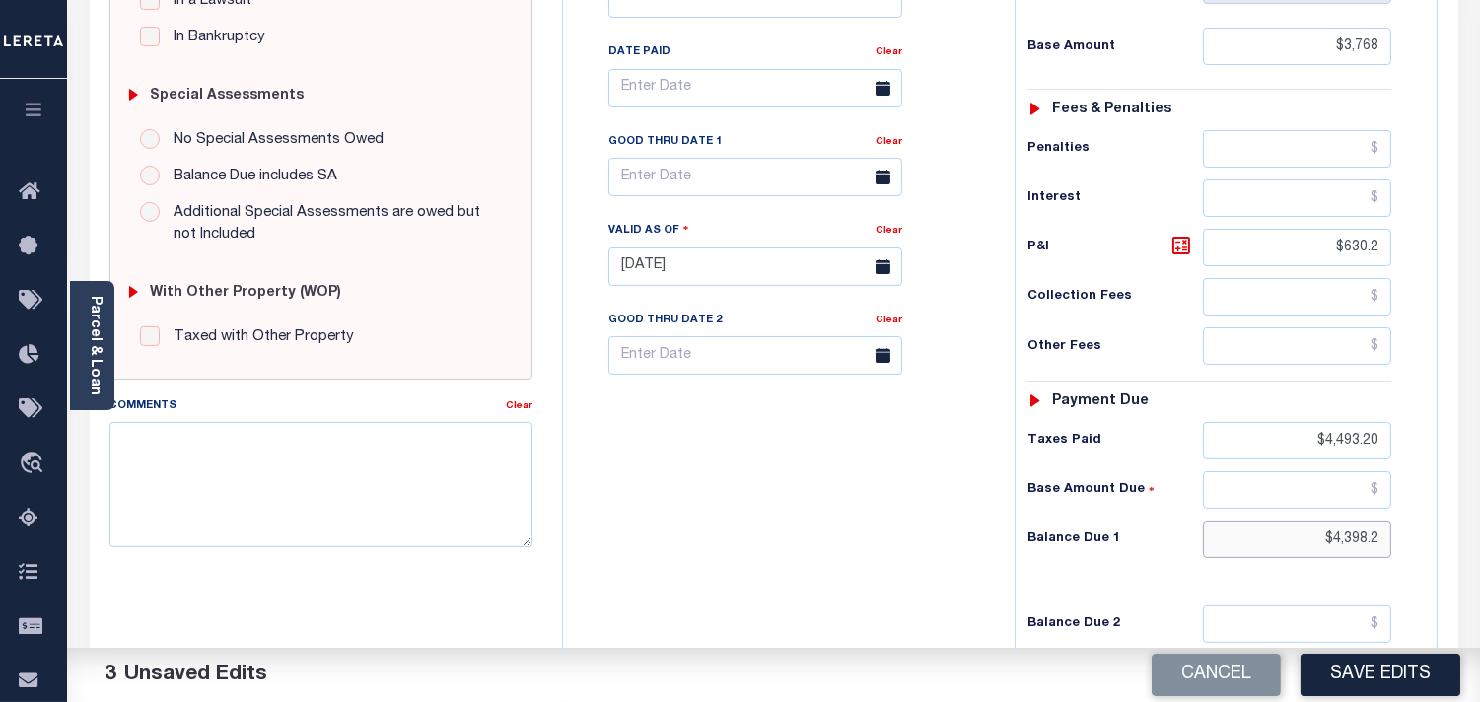
click at [1407, 550] on div "Tax Status Status - Select Status Code -" at bounding box center [1216, 257] width 402 height 871
type input "$0.00"
drag, startPoint x: 1306, startPoint y: 249, endPoint x: 1448, endPoint y: 251, distance: 142.0
click at [1448, 251] on div "SC STATE County - SC TAX TYPE 5601200145 TAX ID - LOAN SEVERITY CODE - WORK QUE…" at bounding box center [1000, 267] width 906 height 1270
click at [912, 475] on div "Tax Bill No Multiple Payment Option Payment Plan Clear" at bounding box center [784, 257] width 432 height 871
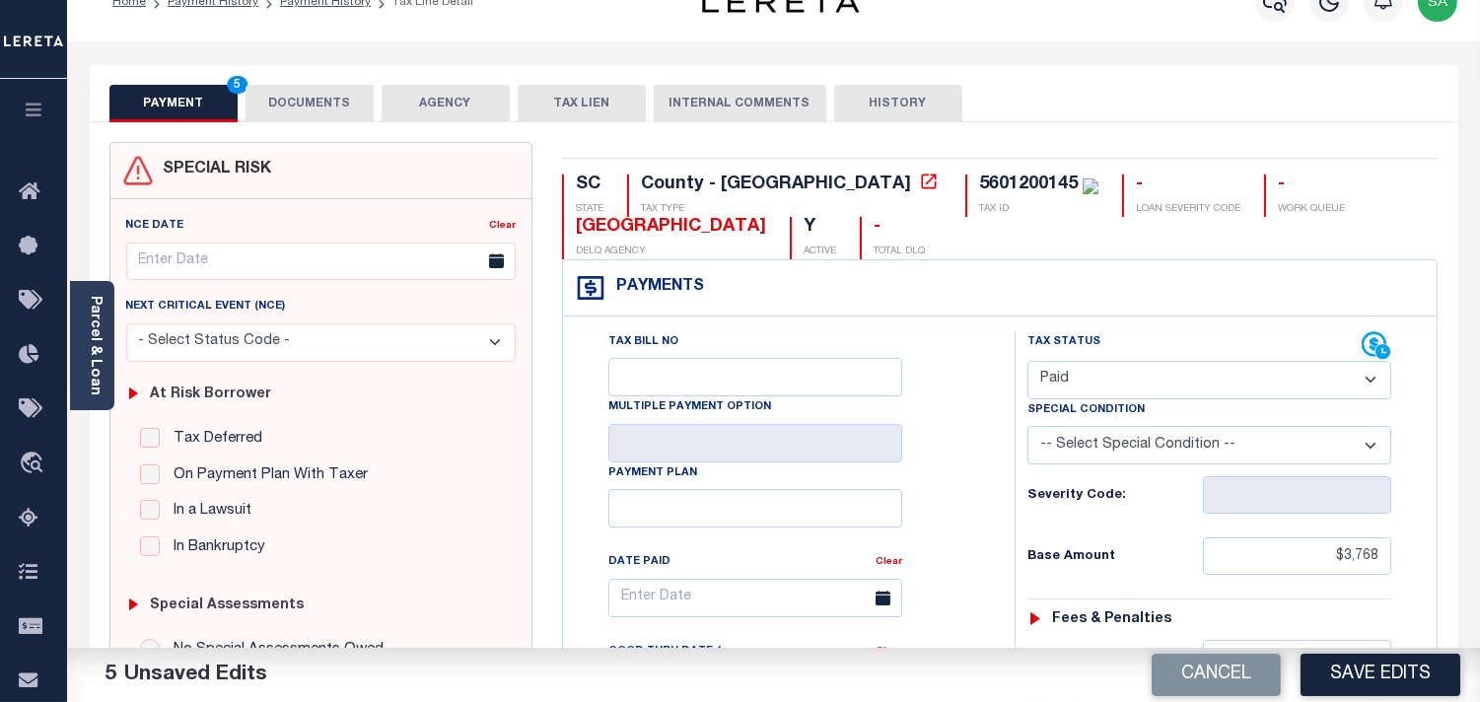
scroll to position [0, 0]
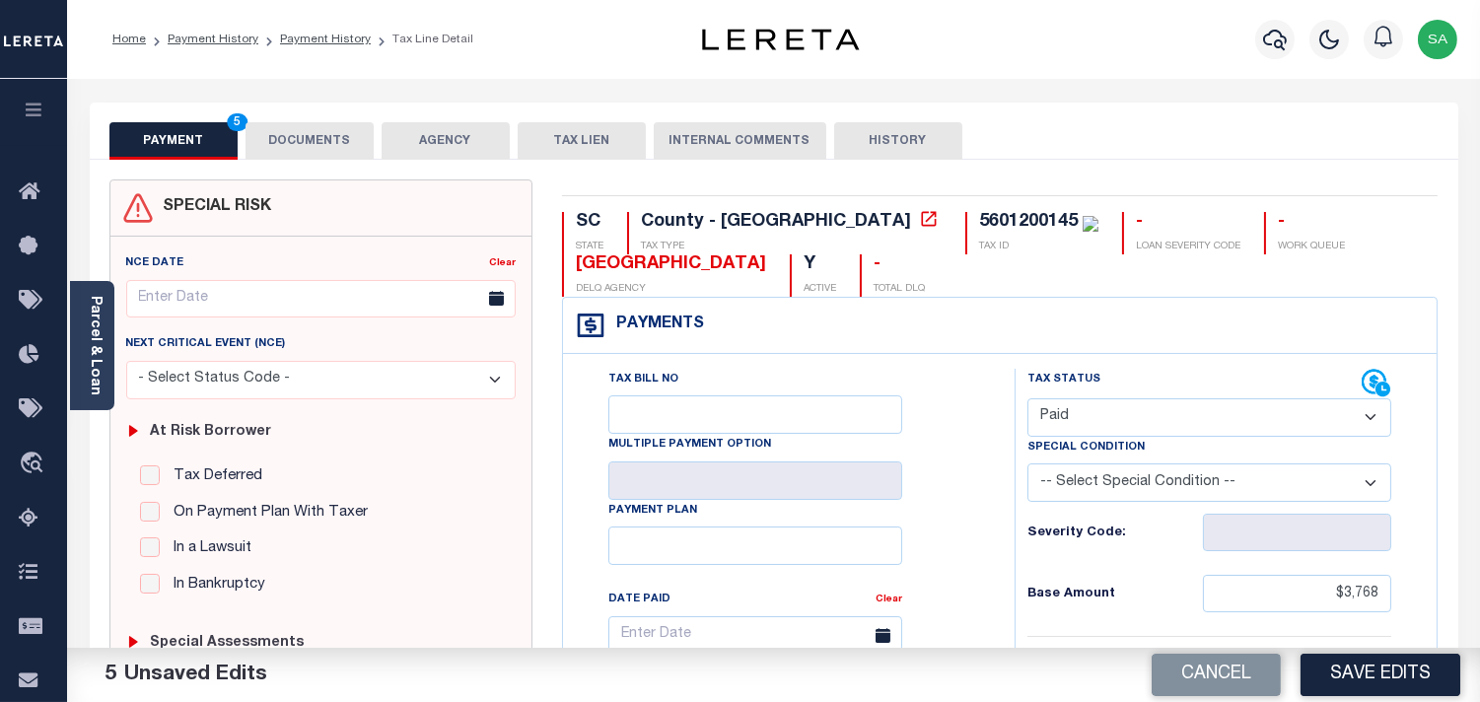
click at [317, 136] on button "DOCUMENTS" at bounding box center [310, 140] width 128 height 37
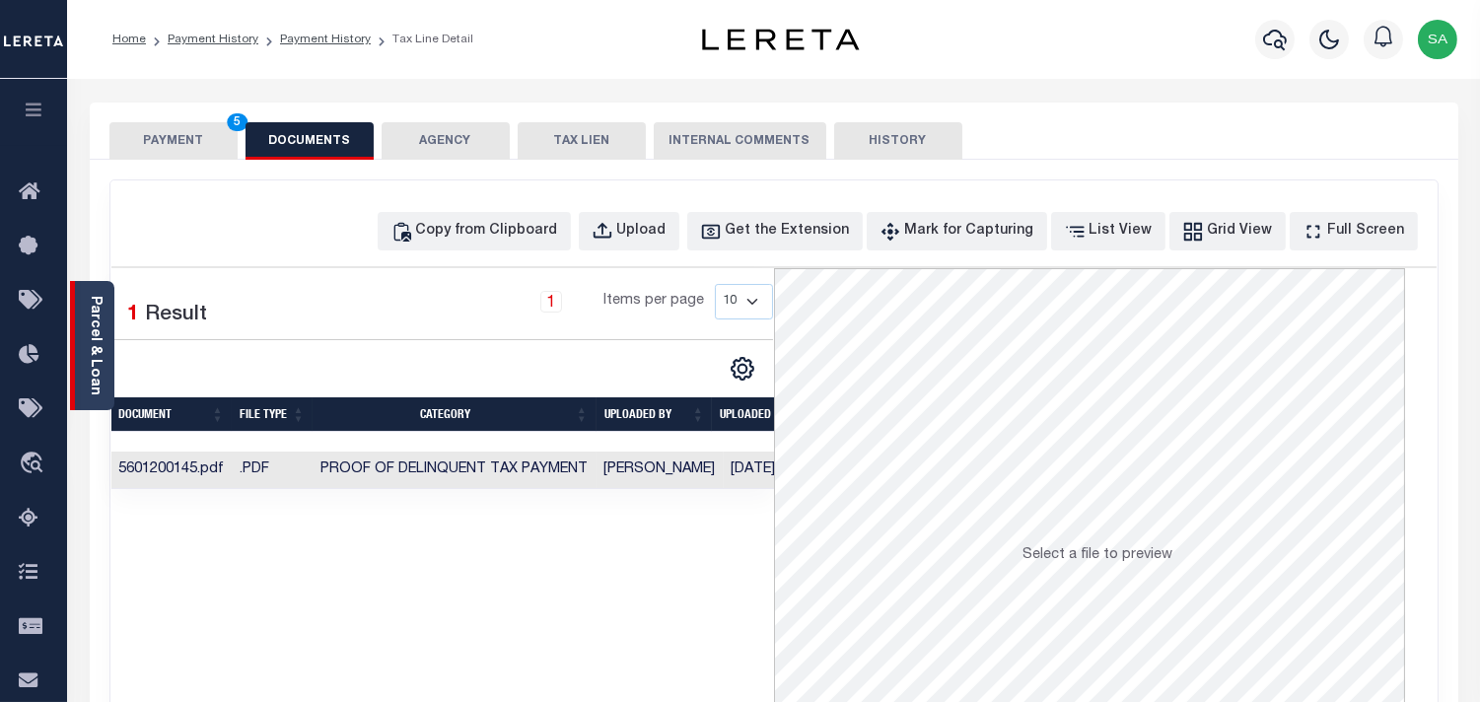
click at [96, 356] on link "Parcel & Loan" at bounding box center [95, 346] width 14 height 100
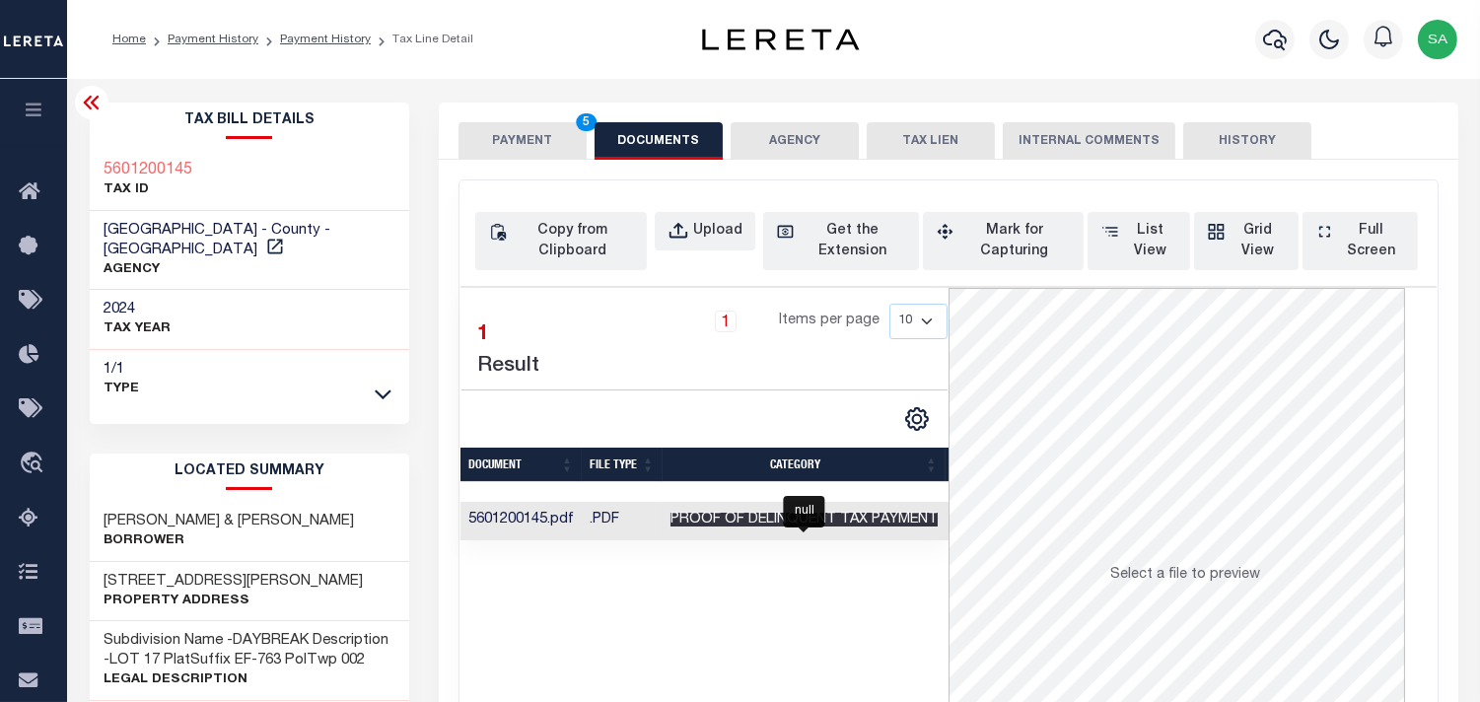
click at [893, 519] on span "Proof of Delinquent Tax Payment" at bounding box center [804, 520] width 267 height 14
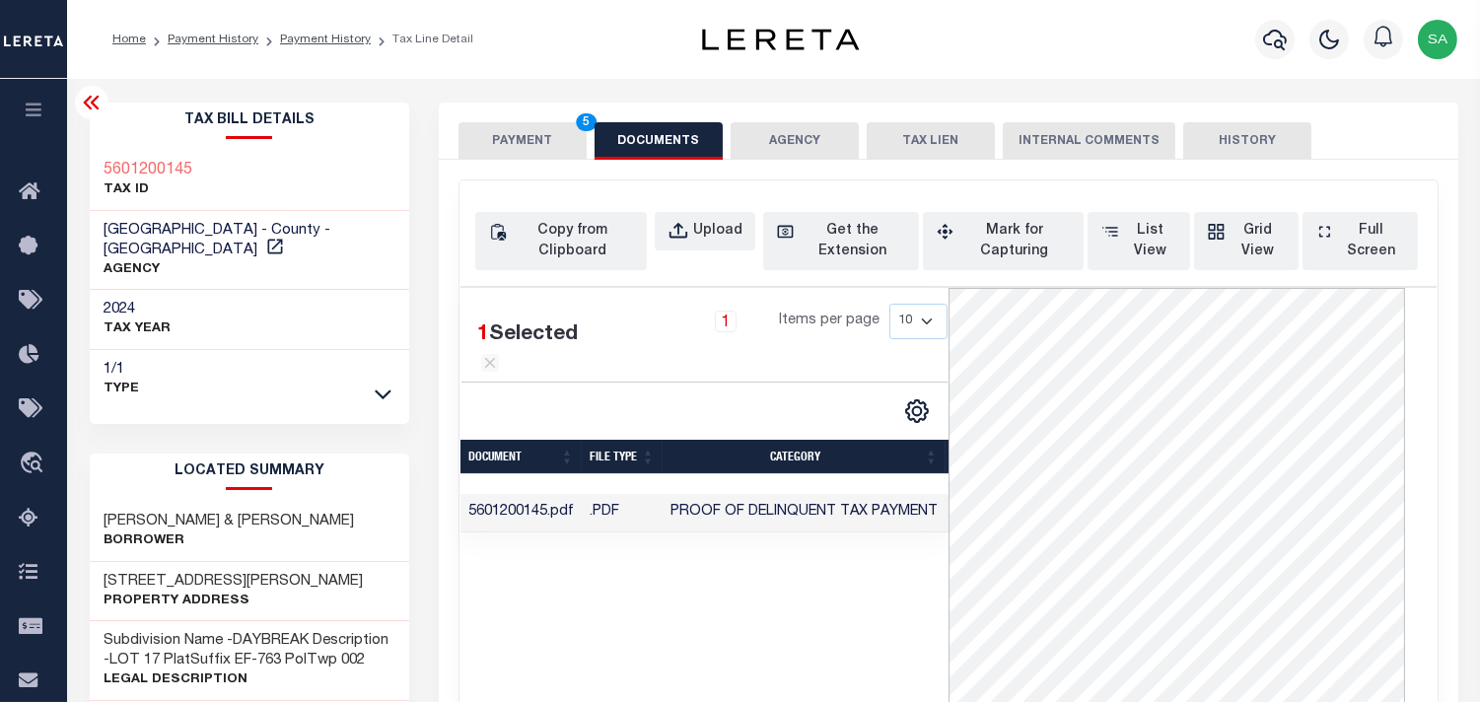
click at [519, 148] on button "PAYMENT 5" at bounding box center [523, 140] width 128 height 37
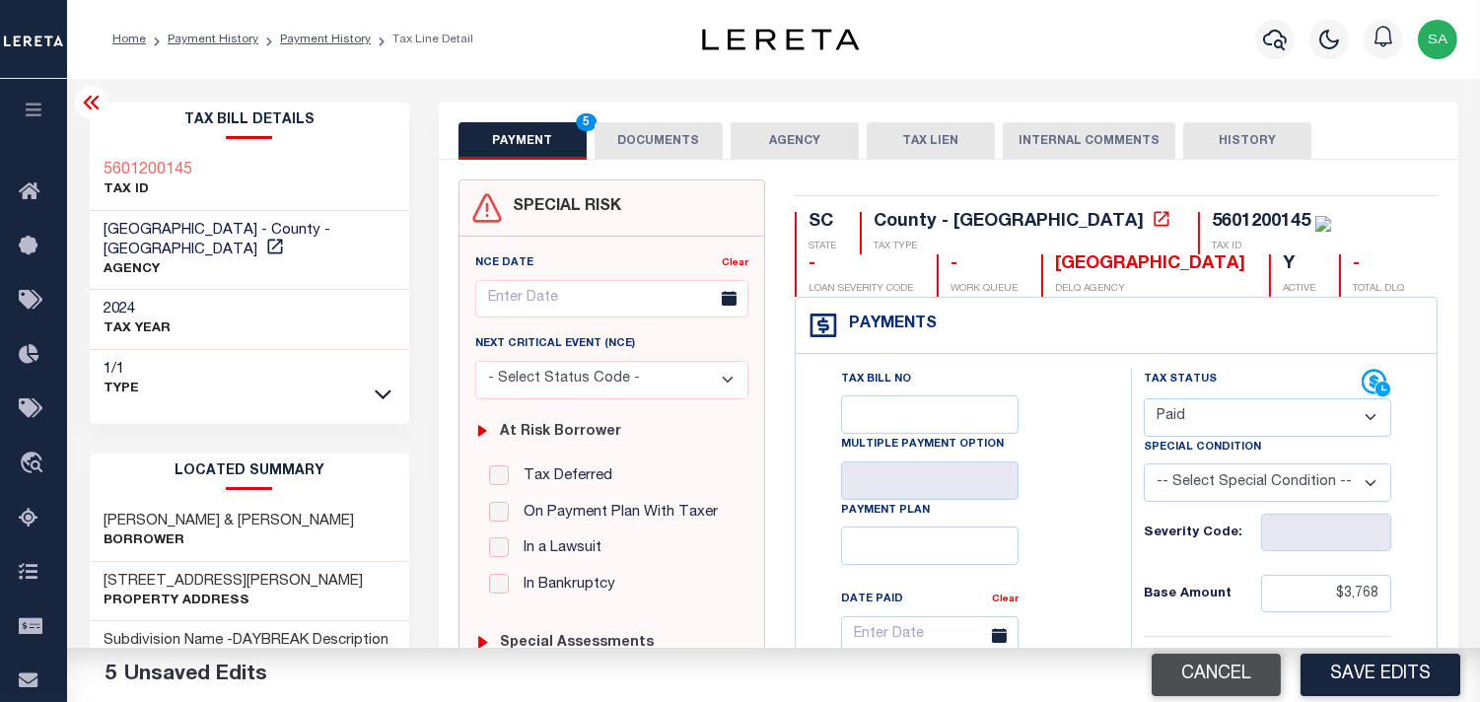
scroll to position [547, 0]
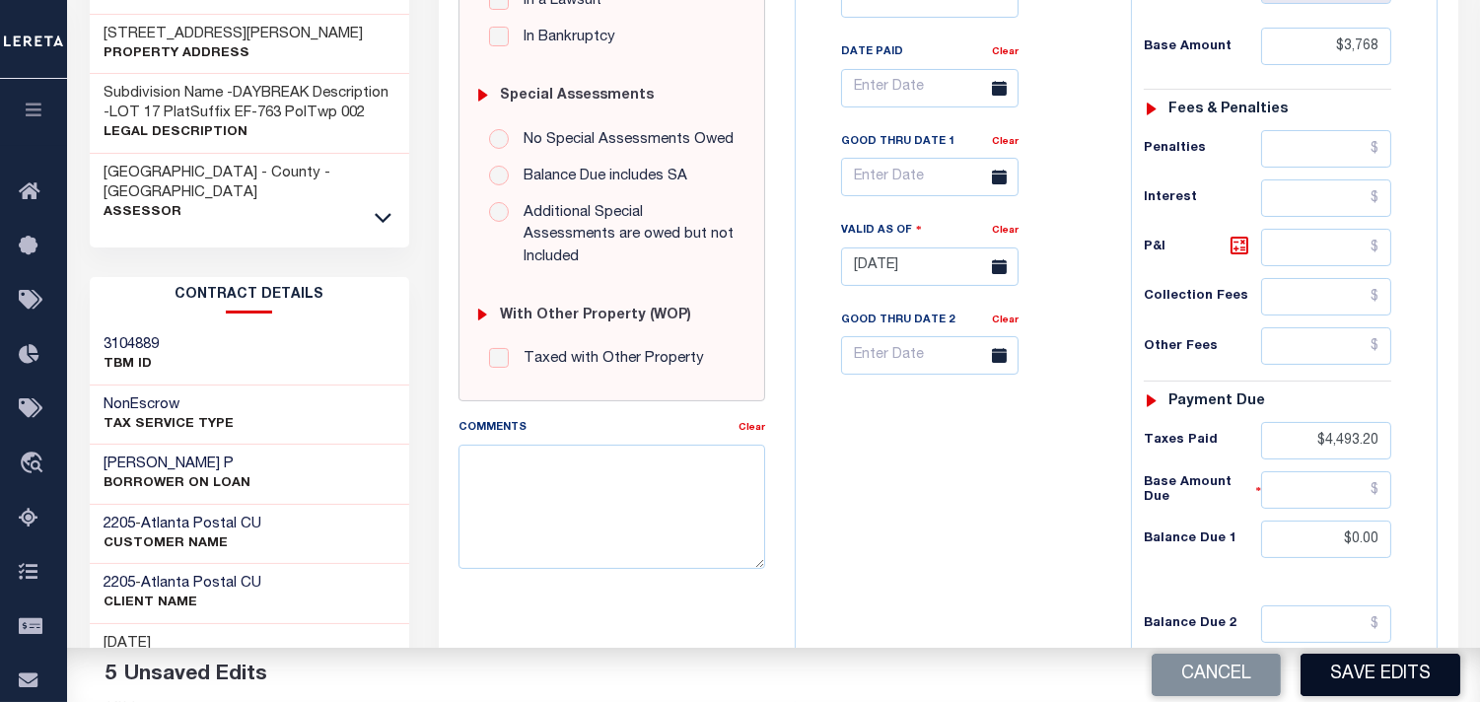
click at [1327, 666] on button "Save Edits" at bounding box center [1381, 675] width 160 height 42
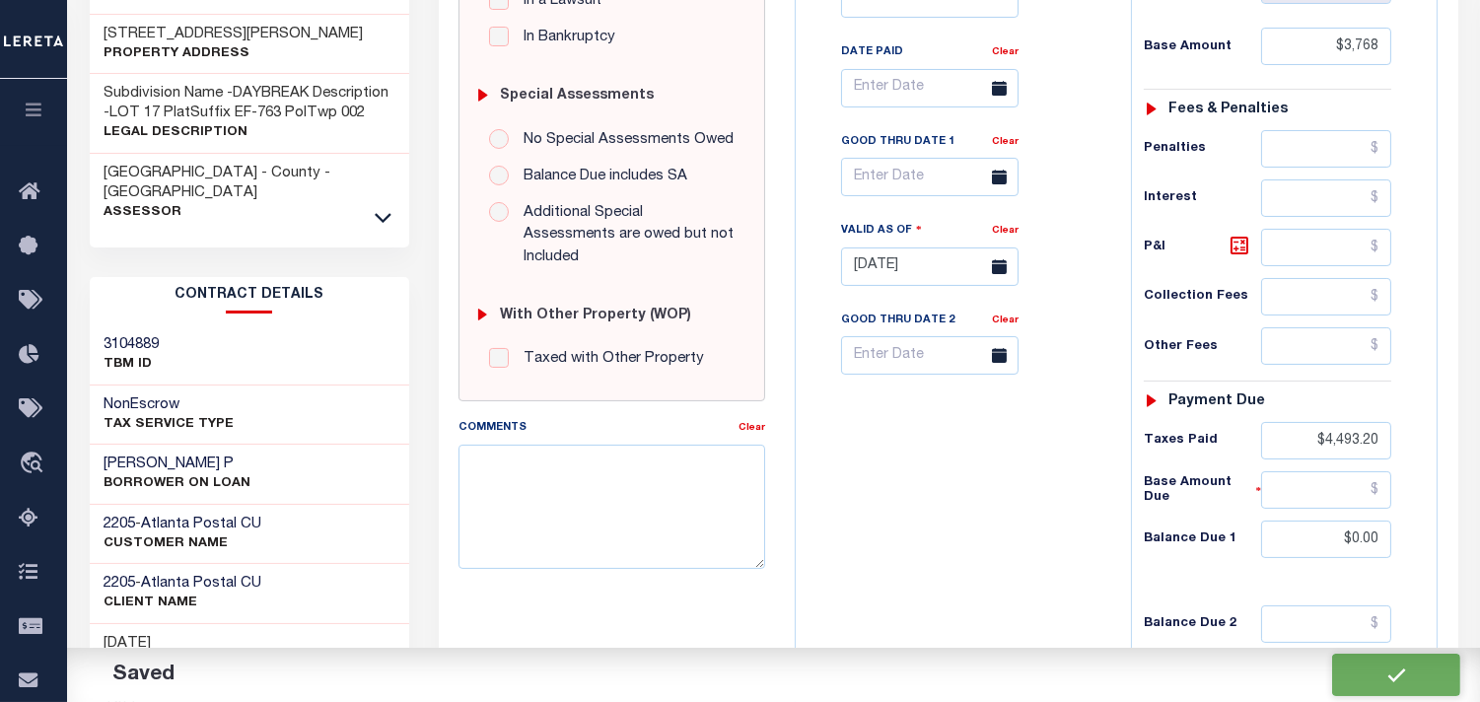
checkbox input "false"
type input "$3,768"
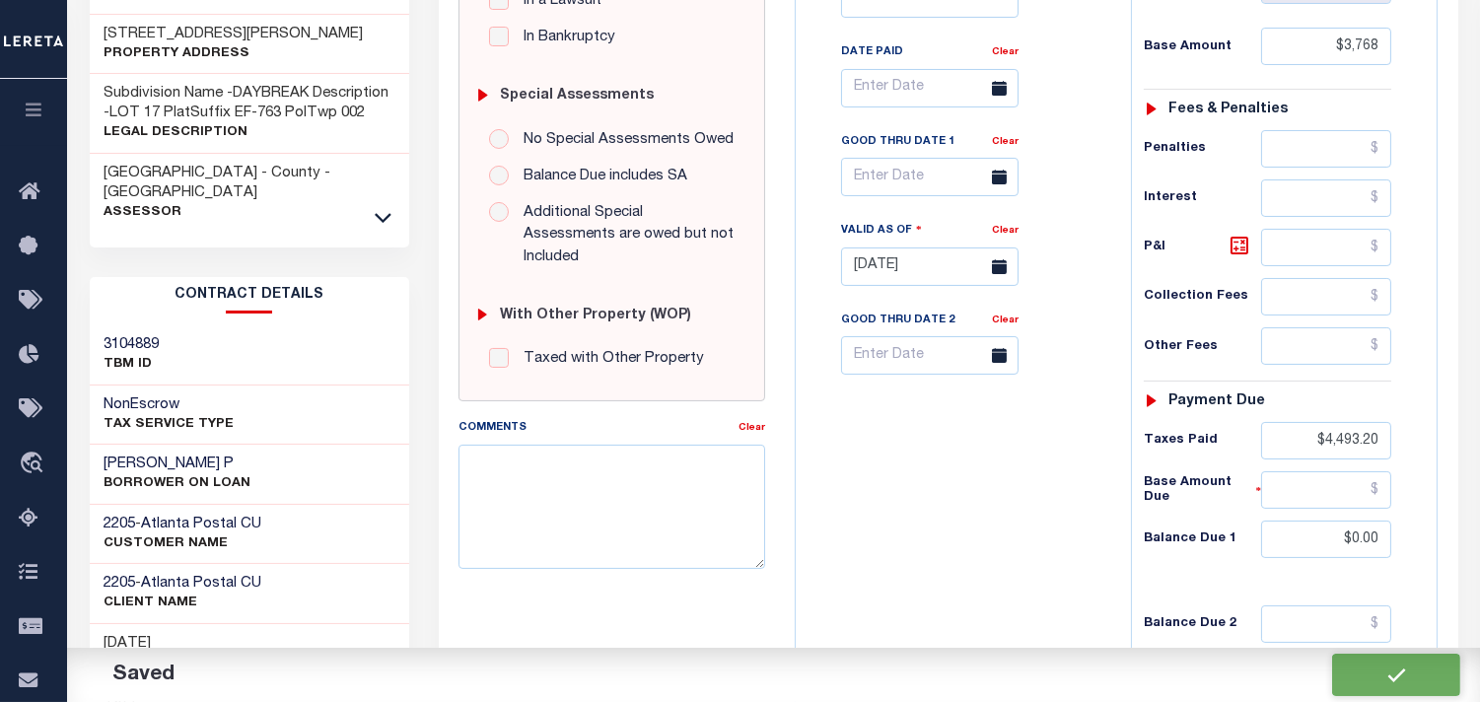
type input "$4,493.2"
type input "$0"
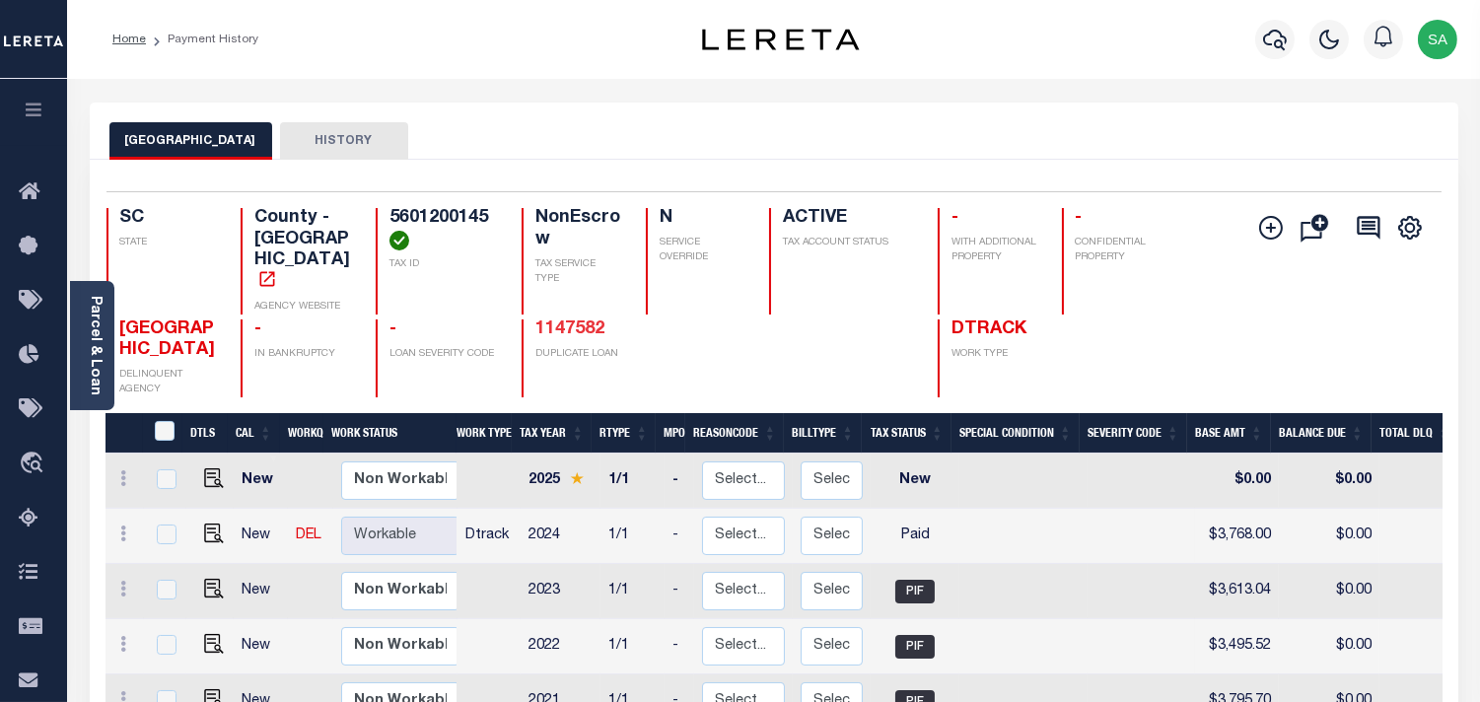
click at [595, 321] on link "1147582" at bounding box center [569, 330] width 69 height 18
click img ""
checkbox input "true"
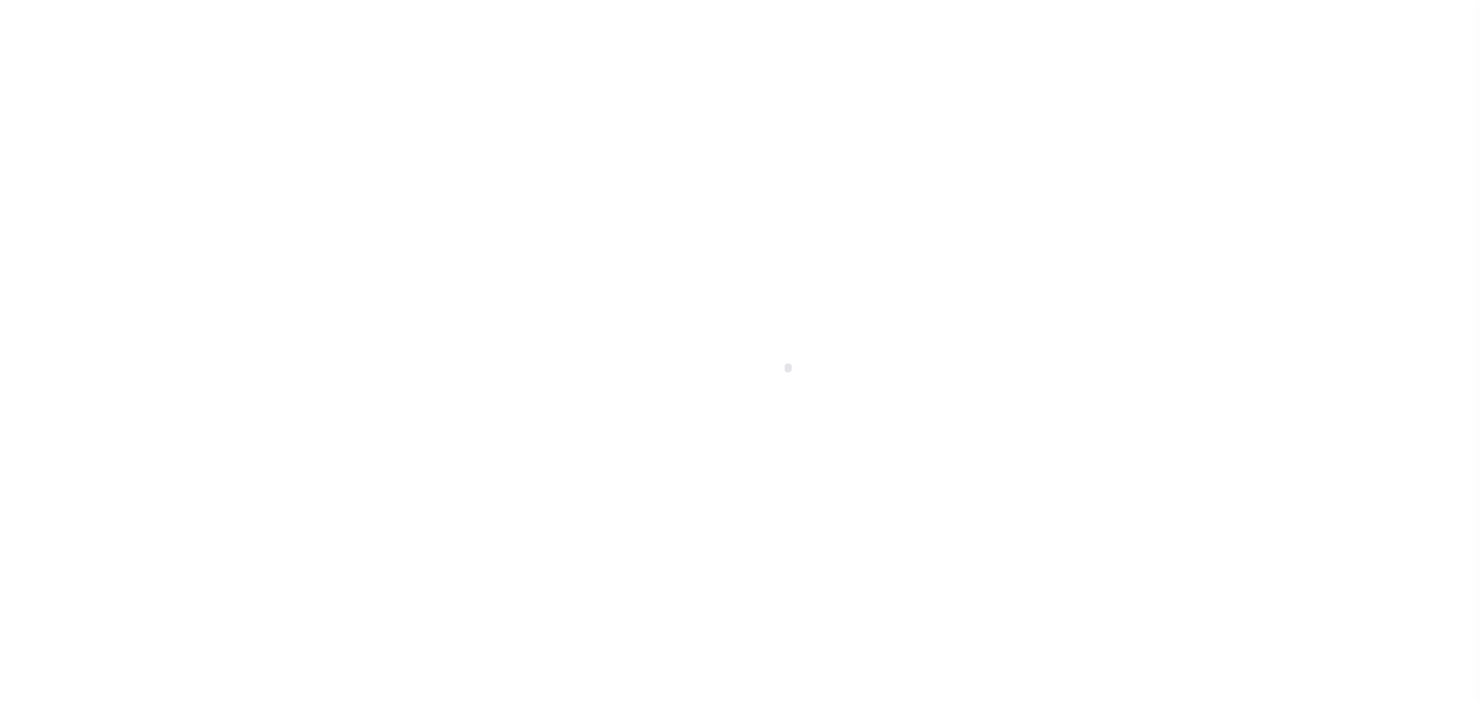
select select "PYD"
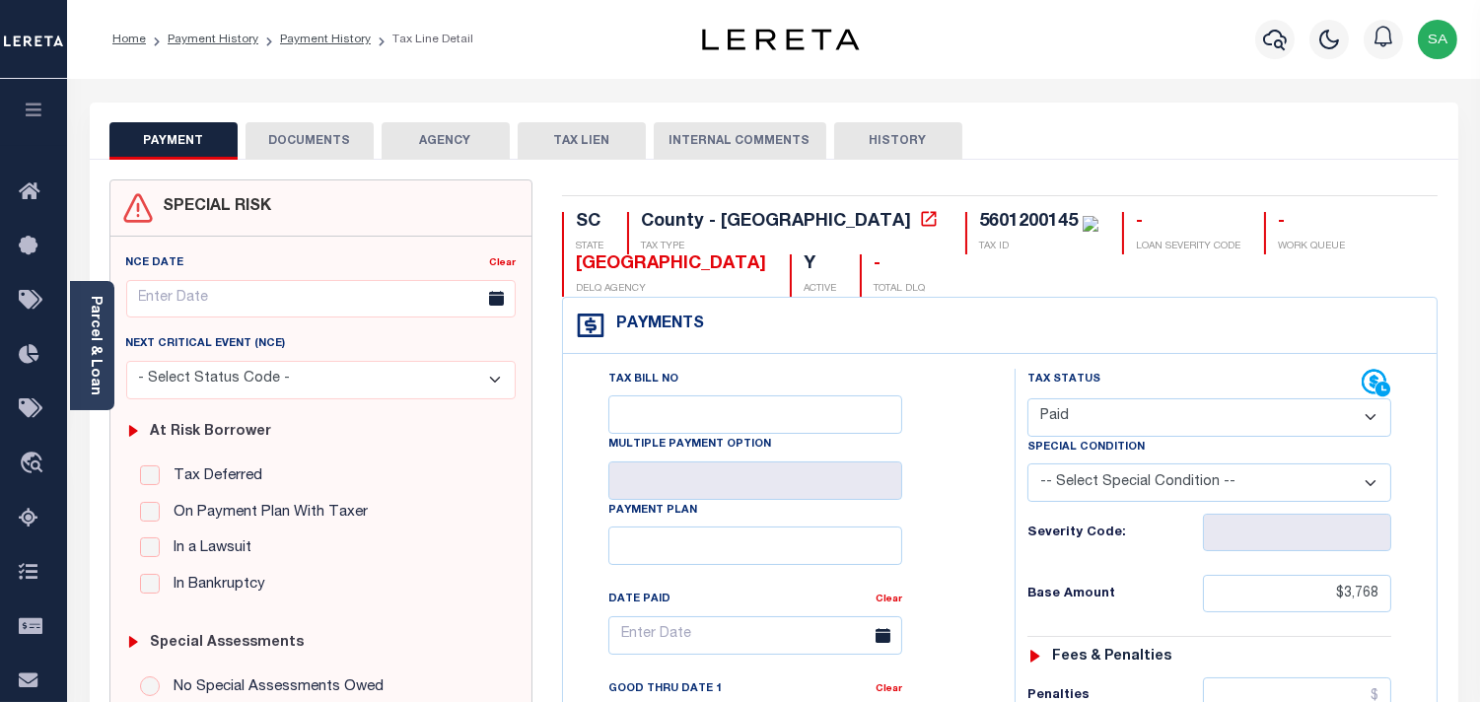
click at [299, 138] on button "DOCUMENTS" at bounding box center [310, 140] width 128 height 37
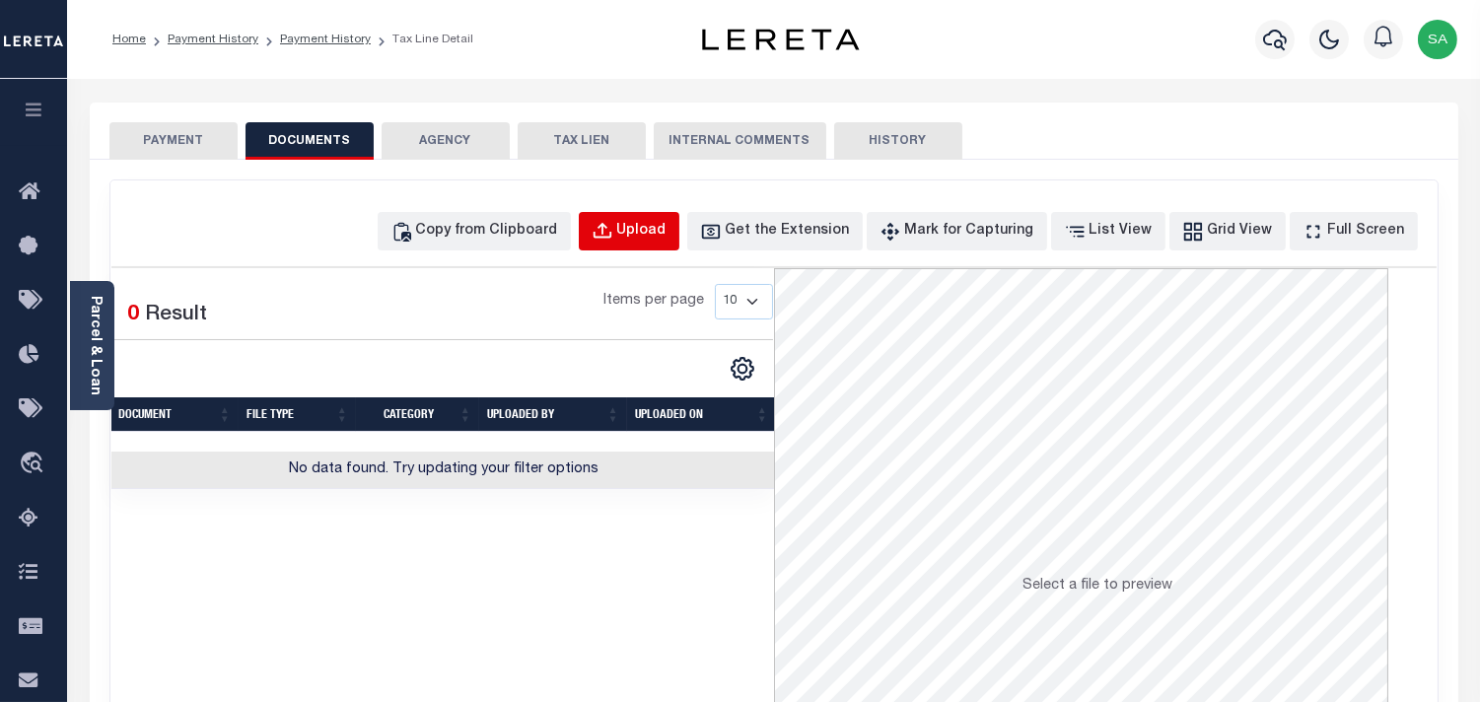
click at [658, 229] on div "Upload" at bounding box center [641, 232] width 49 height 22
select select "POP"
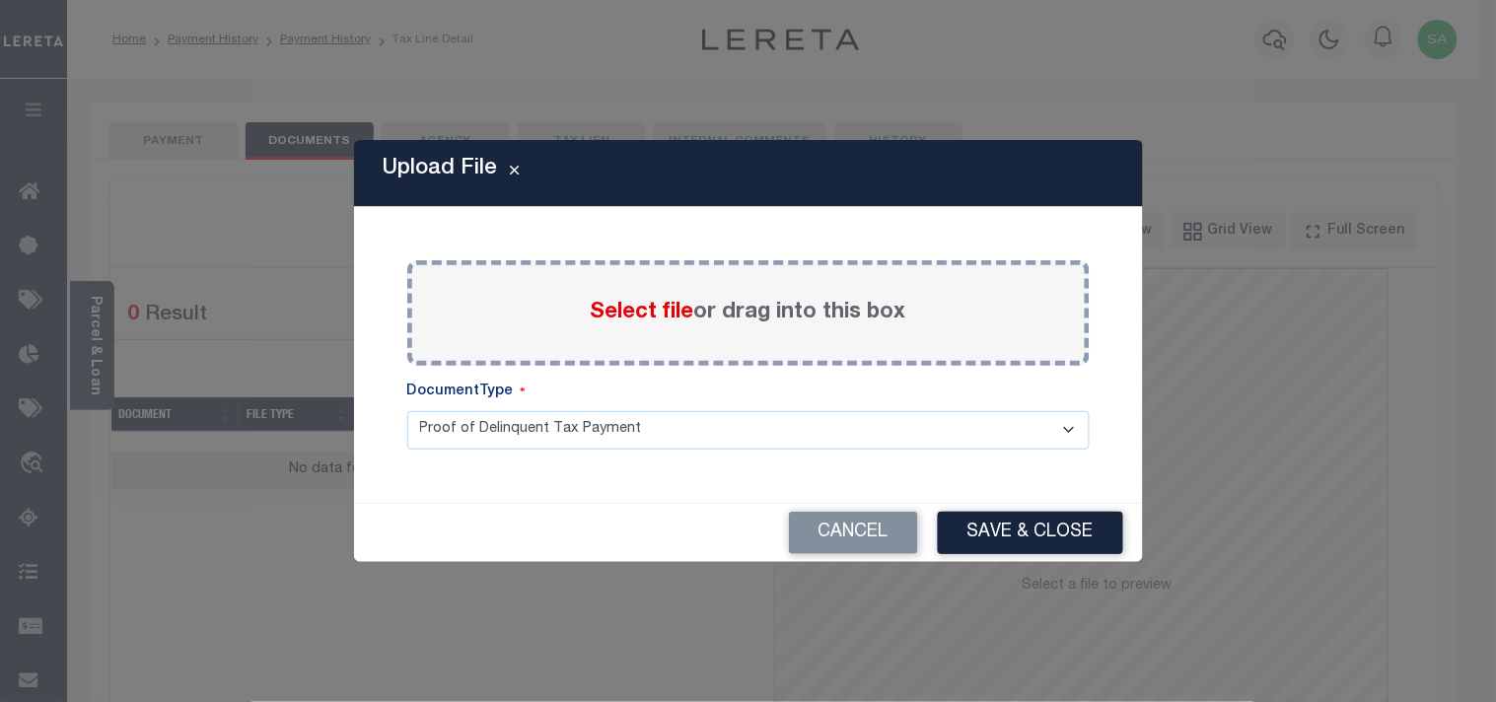
click at [614, 319] on span "Select file" at bounding box center [643, 313] width 104 height 22
click at [0, 0] on input "Select file or drag into this box" at bounding box center [0, 0] width 0 height 0
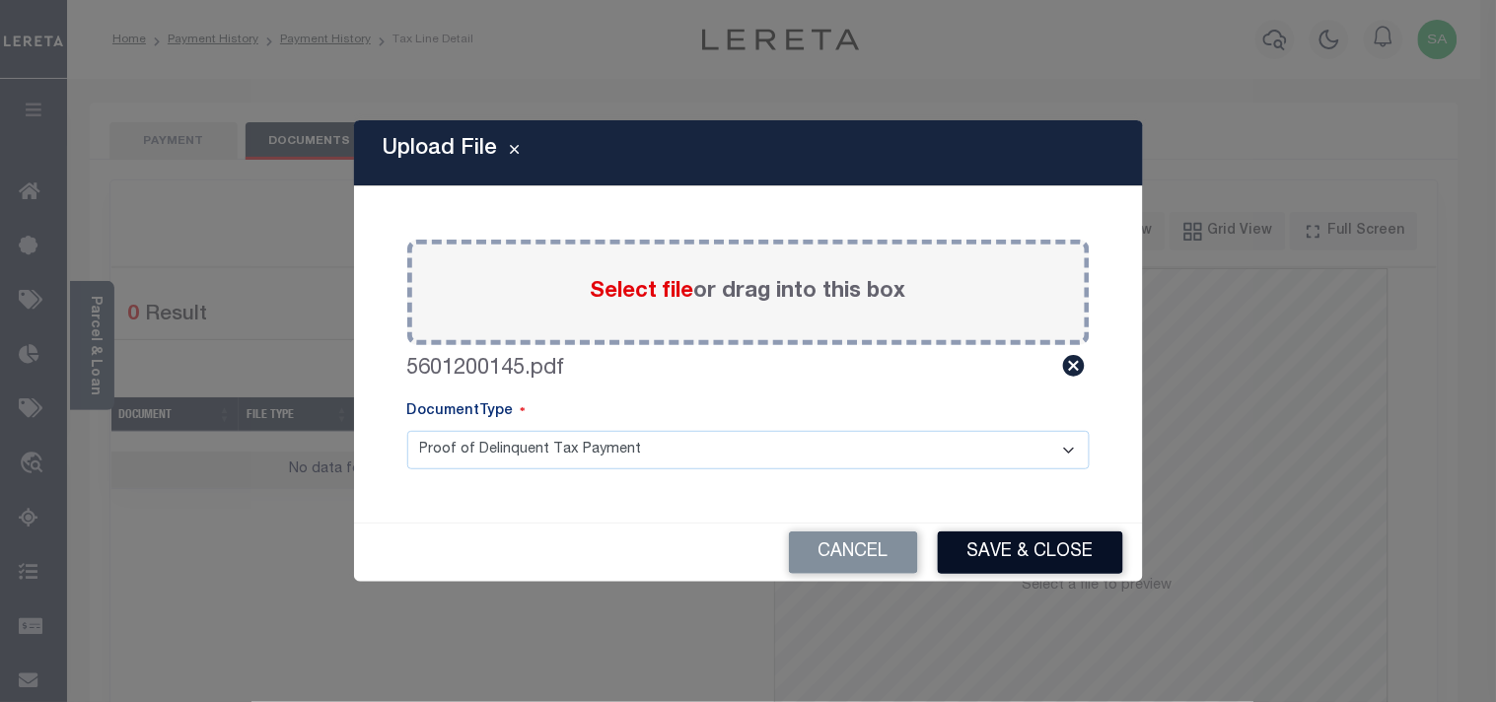
click at [1003, 545] on button "Save & Close" at bounding box center [1030, 553] width 185 height 42
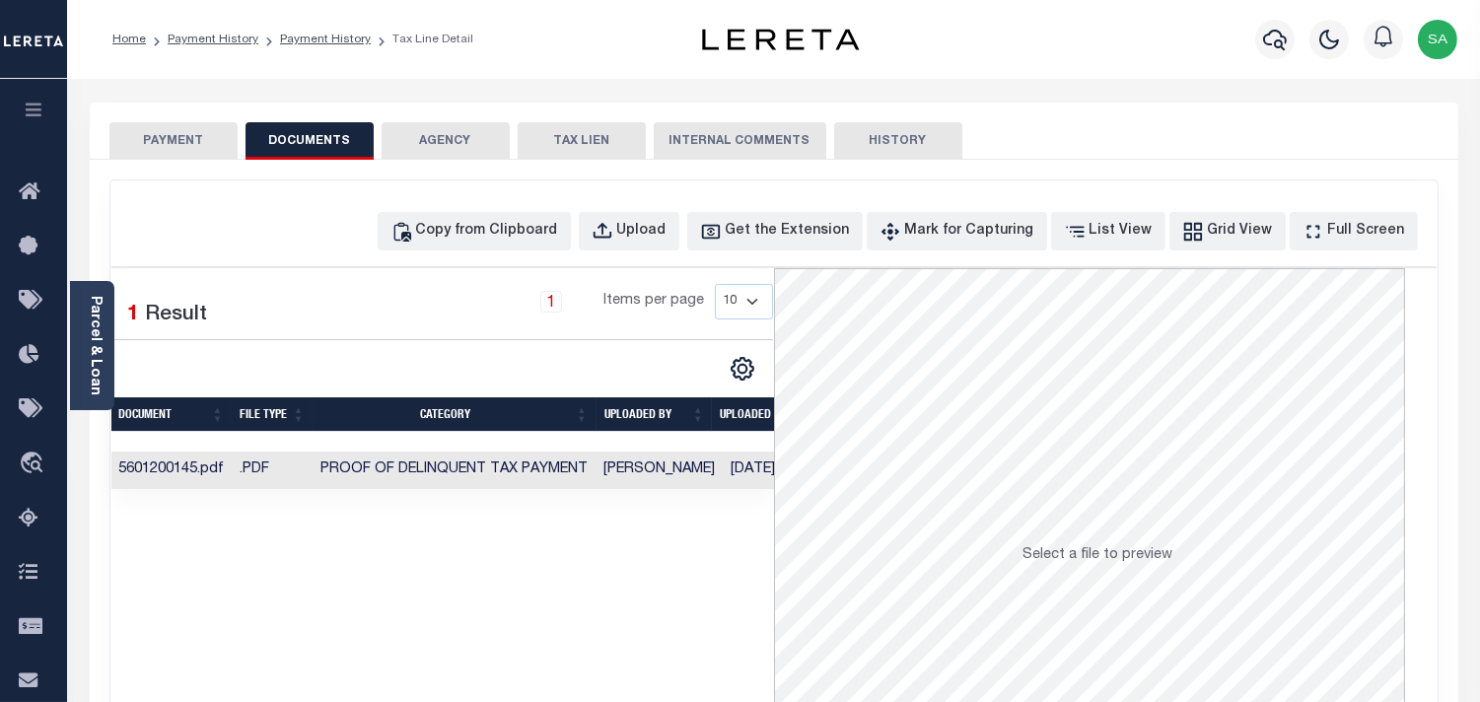
click at [191, 141] on button "PAYMENT" at bounding box center [173, 140] width 128 height 37
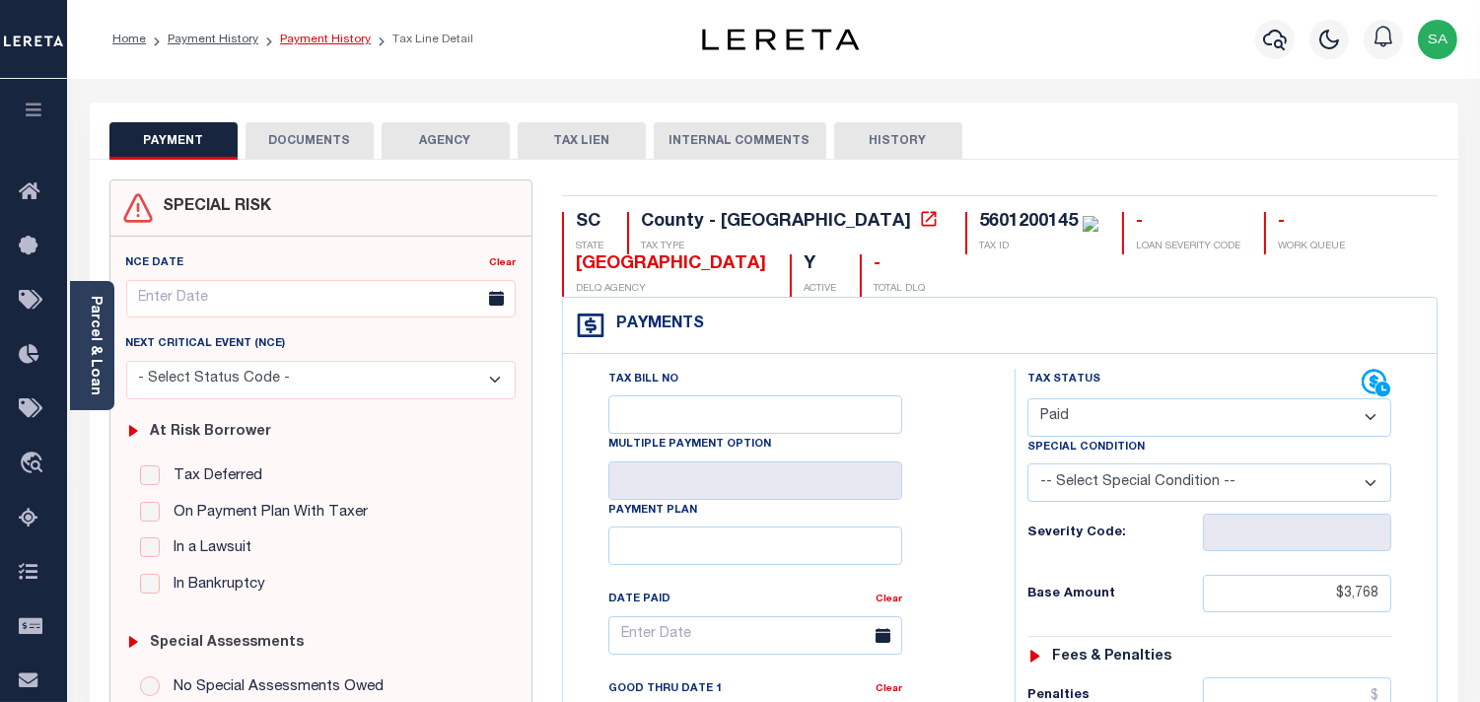
click at [330, 36] on link "Payment History" at bounding box center [325, 40] width 91 height 12
